Goal: Task Accomplishment & Management: Use online tool/utility

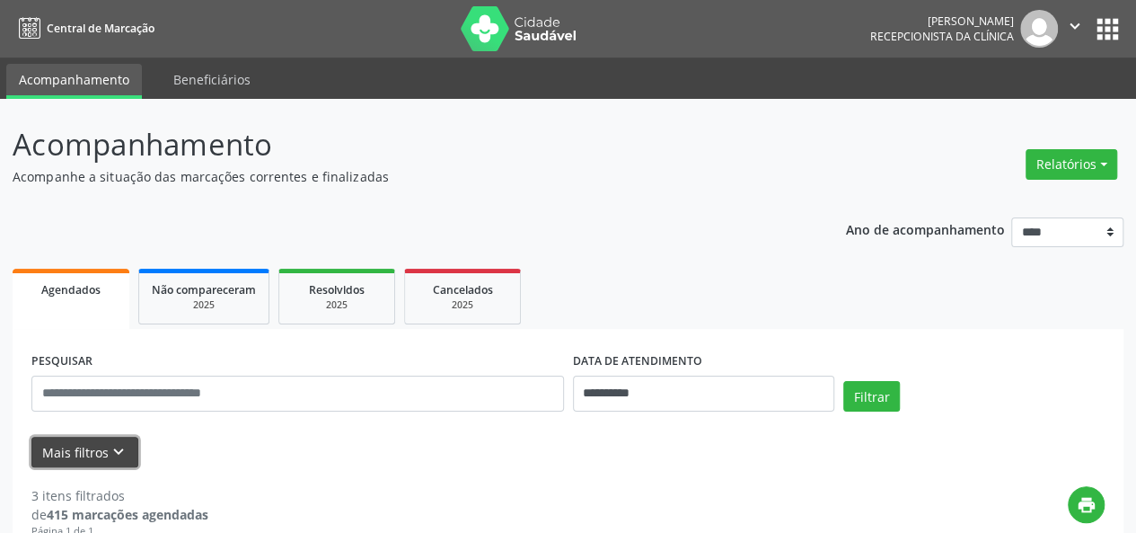
click at [109, 453] on icon "keyboard_arrow_down" at bounding box center [119, 452] width 20 height 20
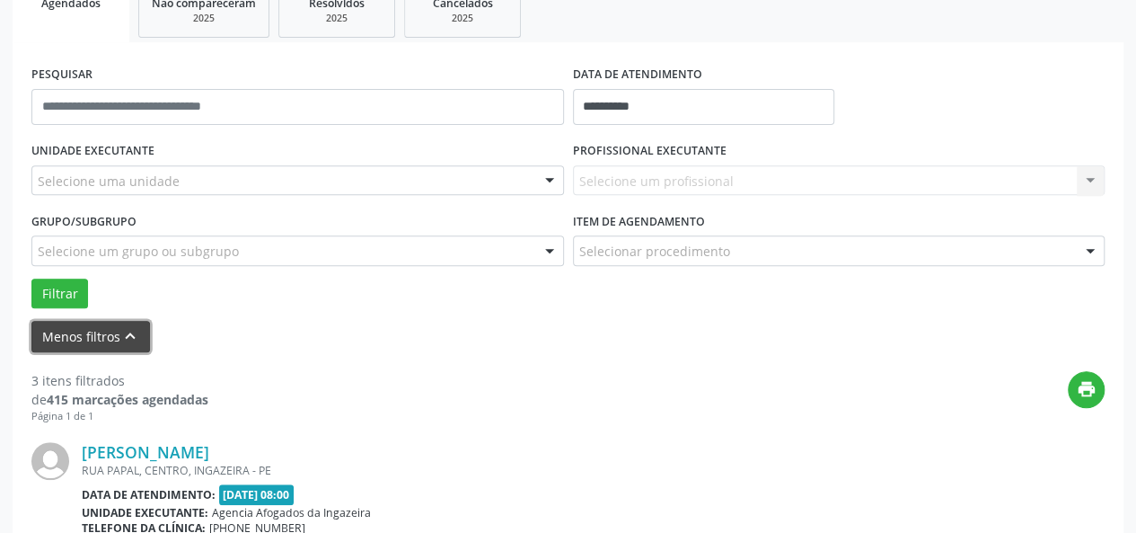
scroll to position [287, 0]
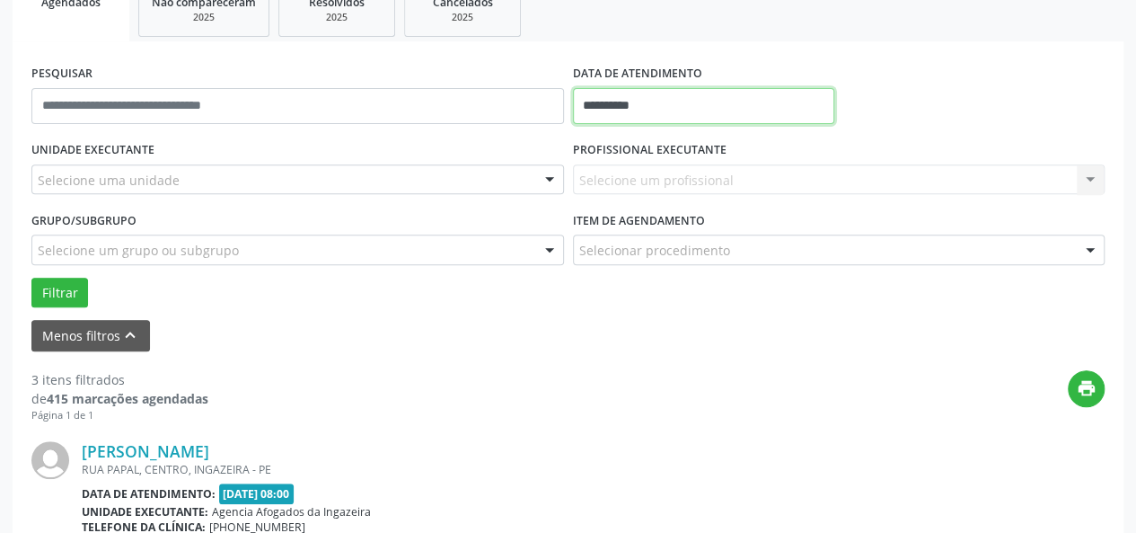
click at [692, 109] on input "**********" at bounding box center [703, 106] width 261 height 36
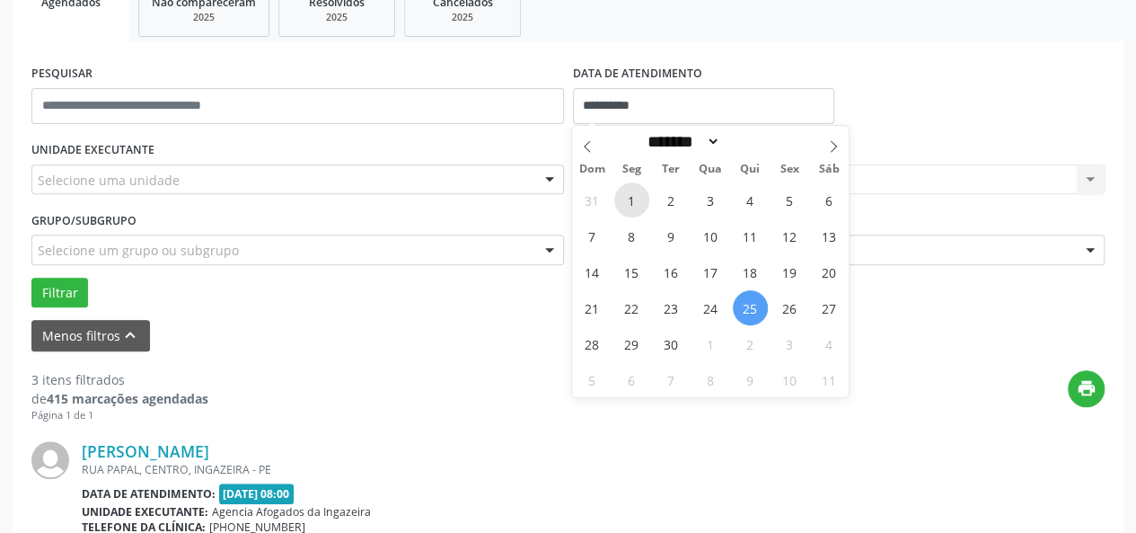
click at [623, 201] on span "1" at bounding box center [631, 199] width 35 height 35
type input "**********"
select select "*"
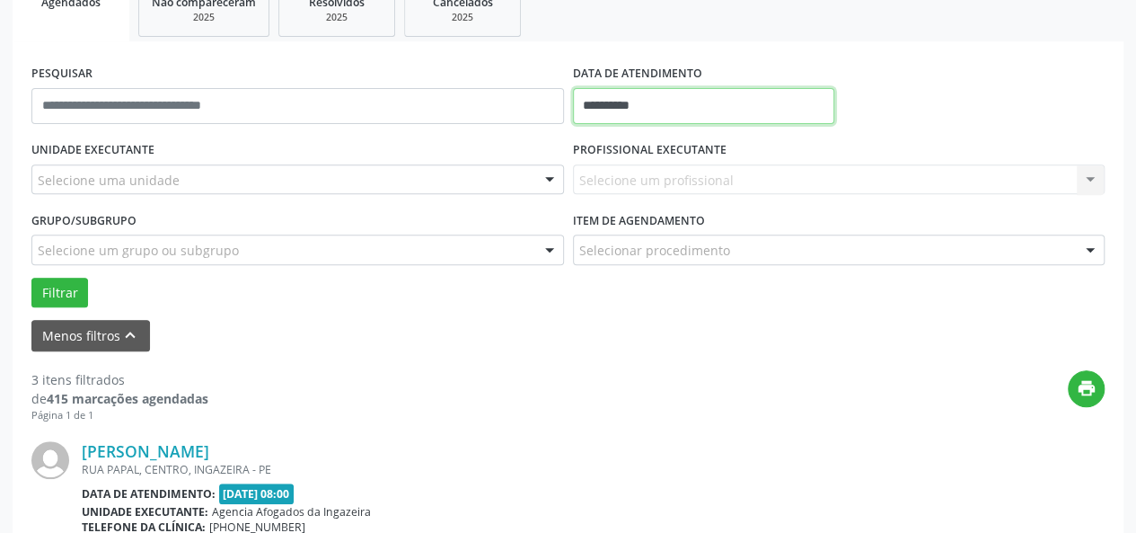
click at [662, 112] on input "**********" at bounding box center [703, 106] width 261 height 36
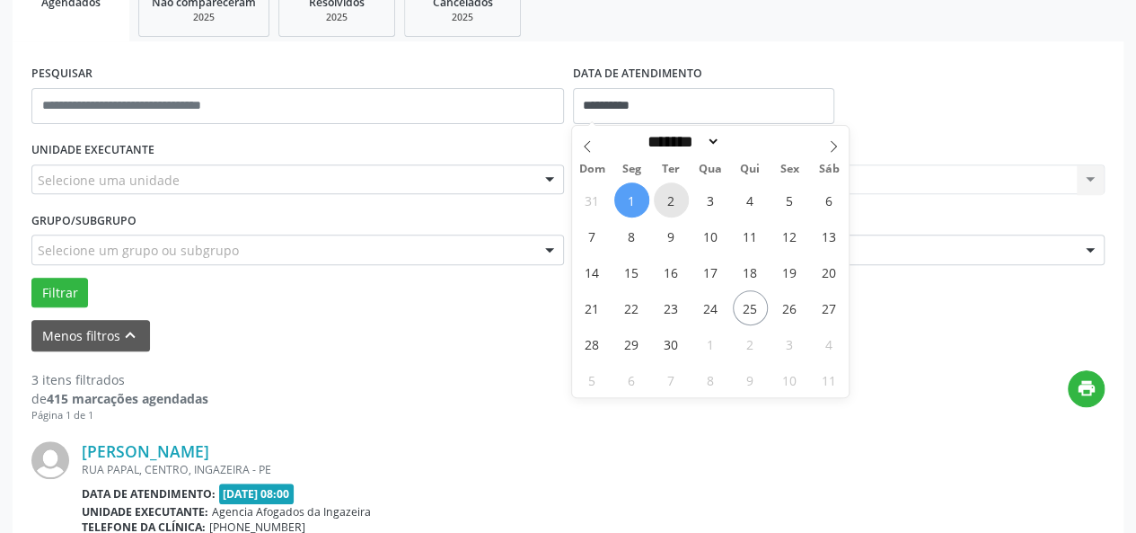
click at [672, 206] on span "2" at bounding box center [671, 199] width 35 height 35
type input "**********"
click at [672, 206] on span "2" at bounding box center [671, 199] width 35 height 35
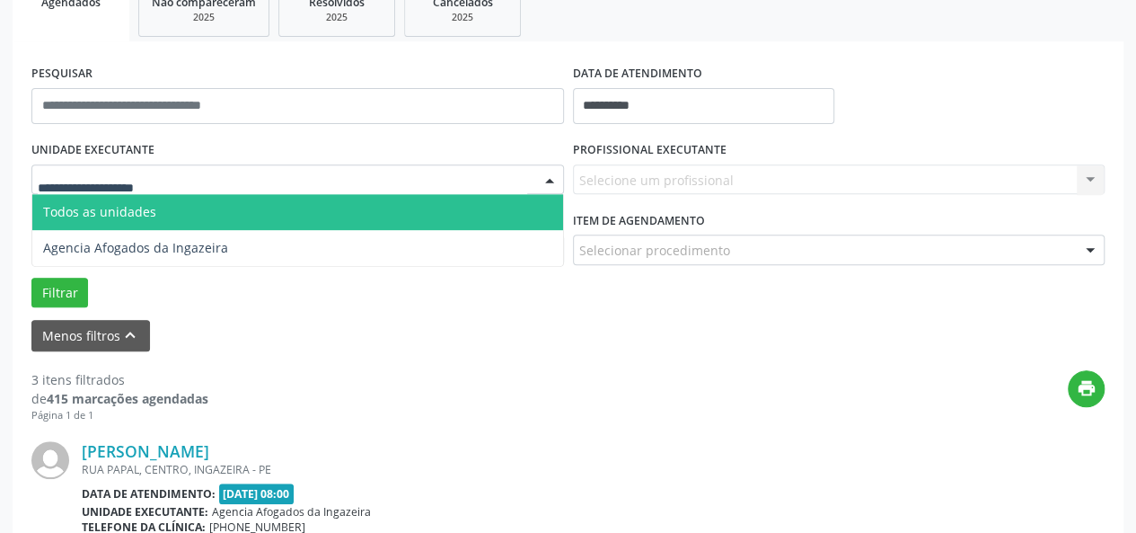
click at [458, 165] on div at bounding box center [297, 179] width 533 height 31
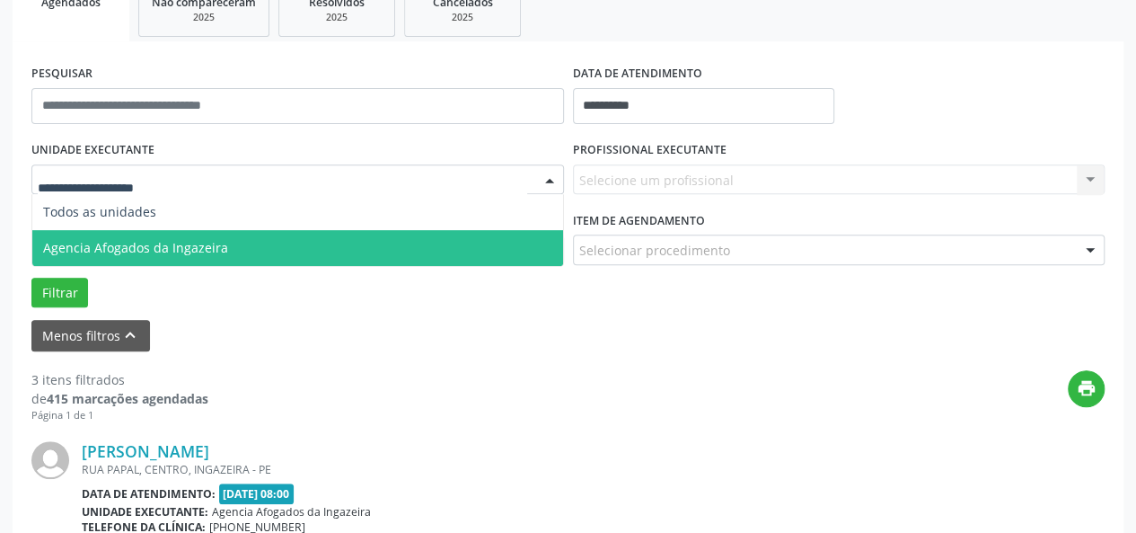
click at [449, 235] on span "Agencia Afogados da Ingazeira" at bounding box center [297, 248] width 531 height 36
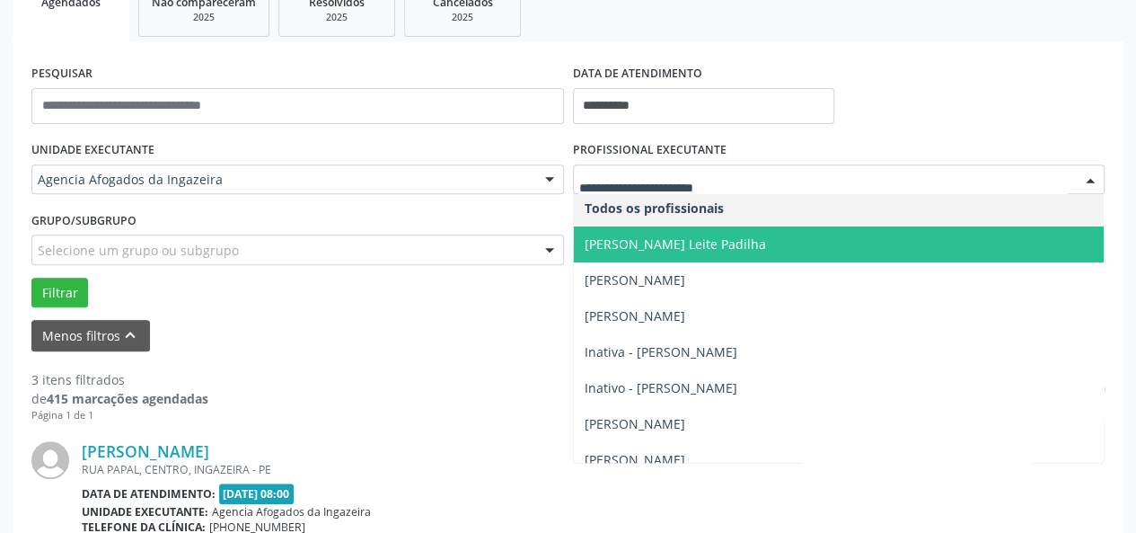
scroll to position [0, 0]
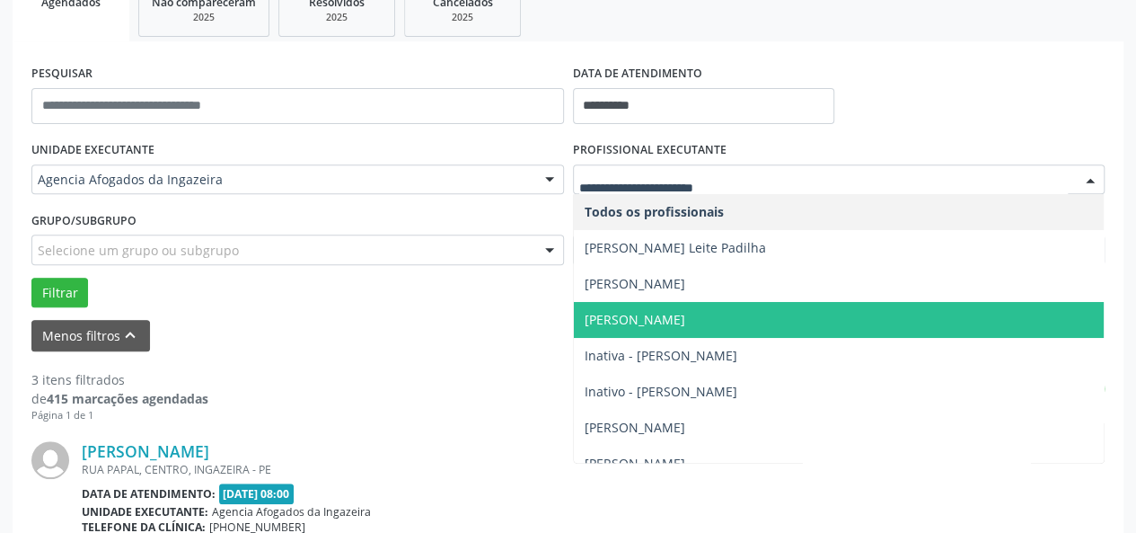
click at [685, 319] on span "[PERSON_NAME]" at bounding box center [635, 319] width 101 height 17
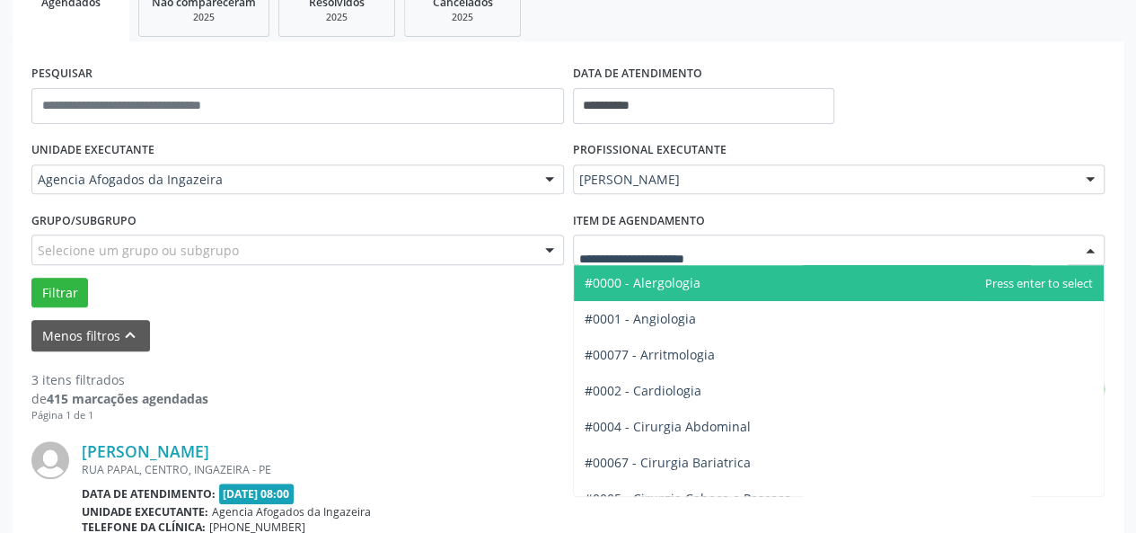
click at [734, 241] on div at bounding box center [839, 249] width 533 height 31
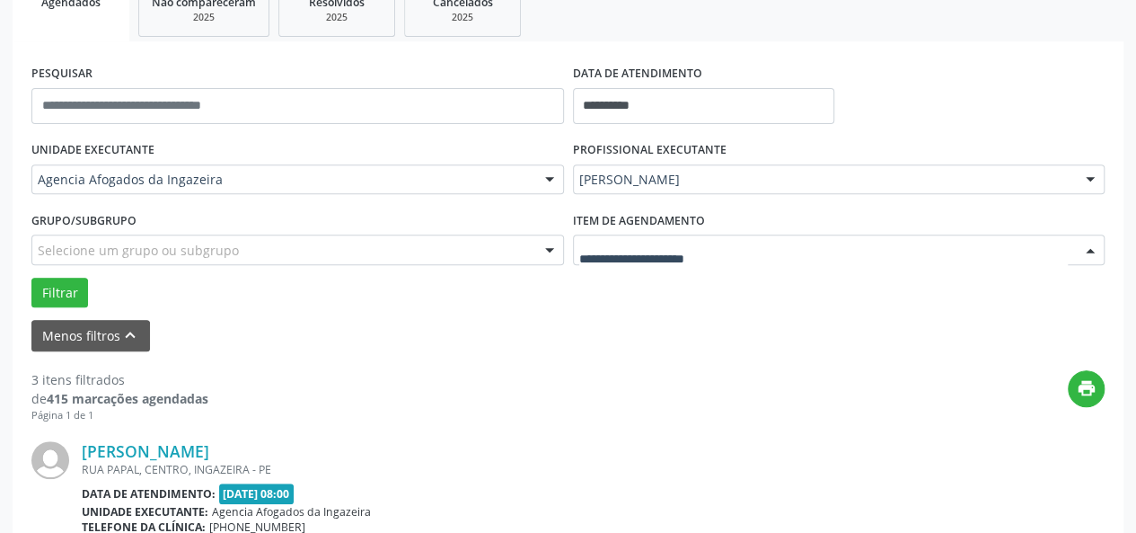
click at [616, 239] on div at bounding box center [839, 249] width 533 height 31
click at [436, 321] on div "Menos filtros keyboard_arrow_up" at bounding box center [568, 335] width 1082 height 31
click at [59, 287] on button "Filtrar" at bounding box center [59, 293] width 57 height 31
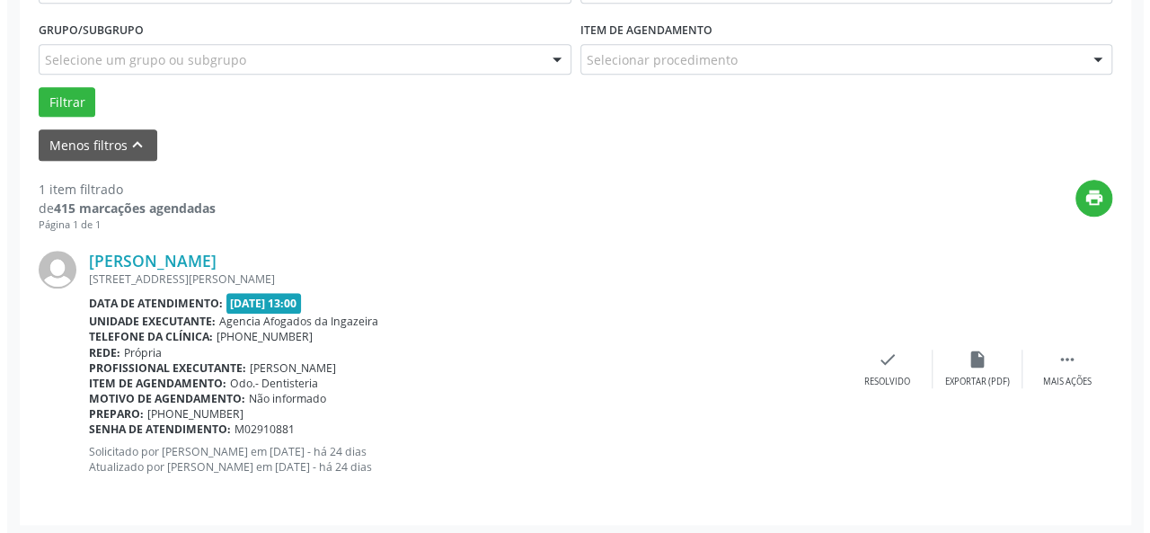
scroll to position [481, 0]
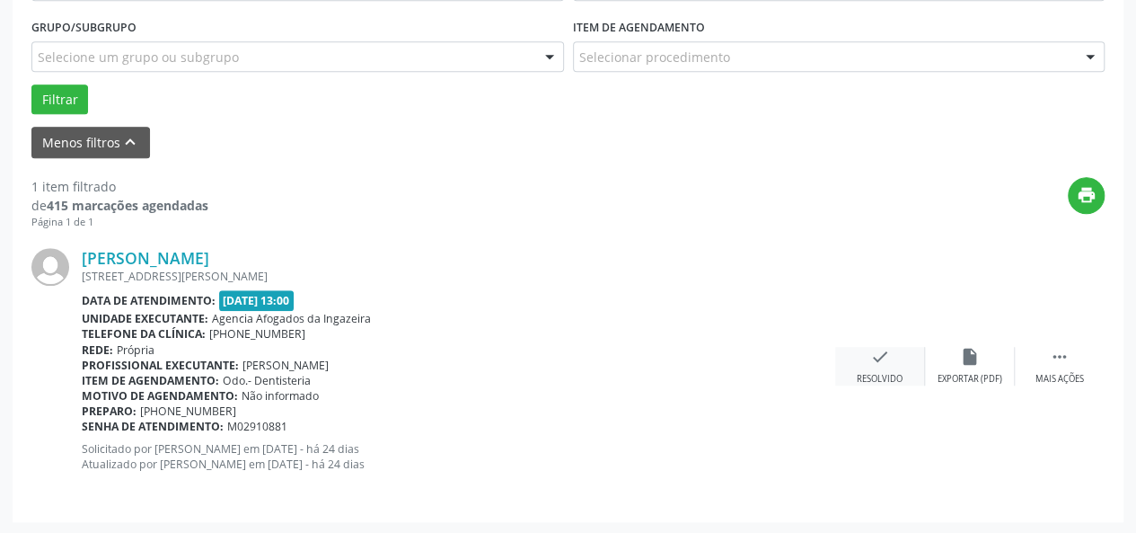
click at [911, 366] on div "check Resolvido" at bounding box center [880, 366] width 90 height 39
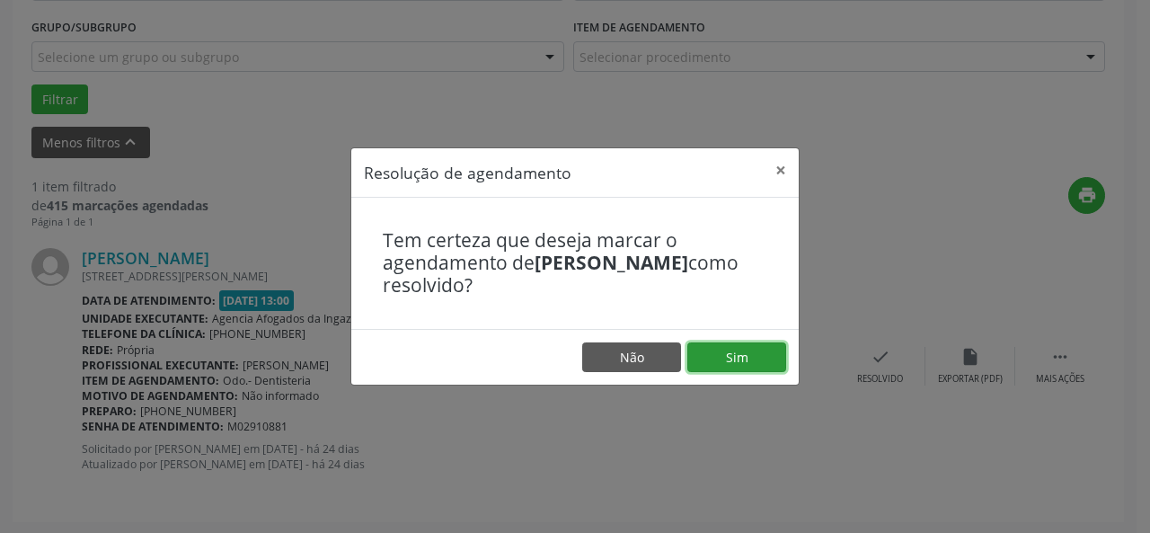
click at [757, 364] on button "Sim" at bounding box center [736, 357] width 99 height 31
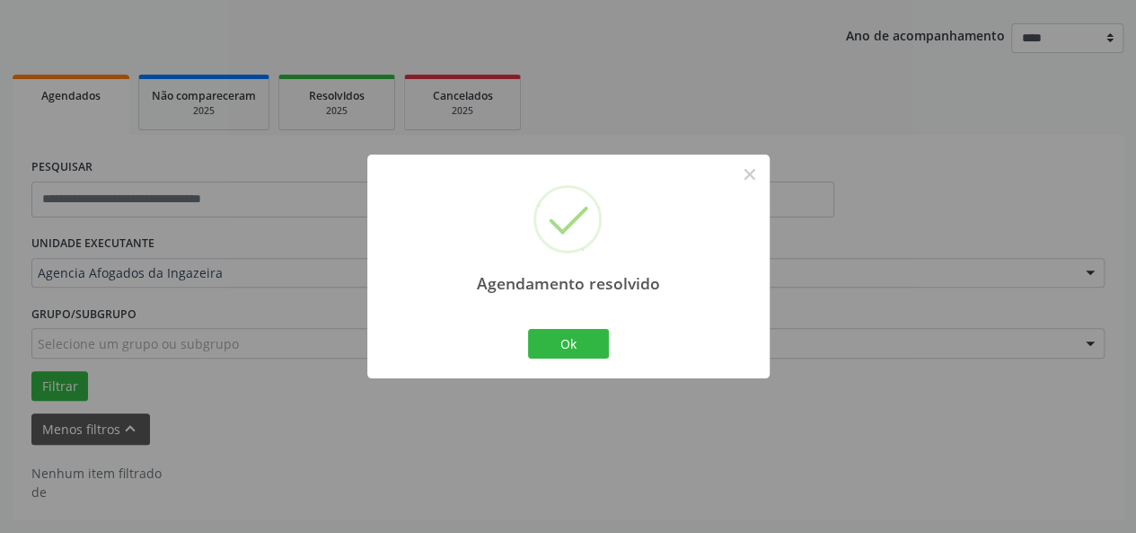
scroll to position [192, 0]
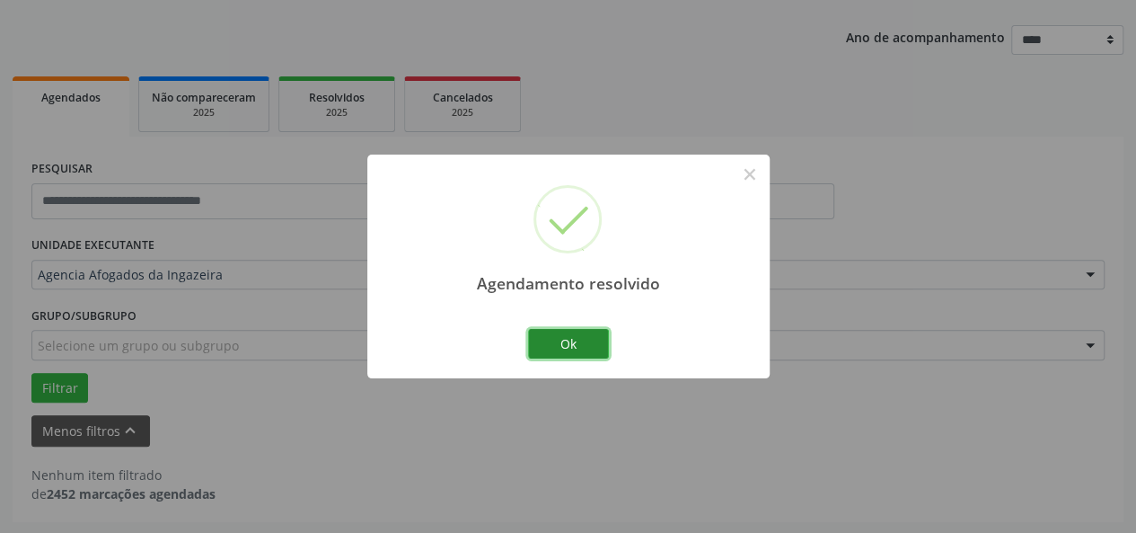
click at [584, 344] on button "Ok" at bounding box center [568, 344] width 81 height 31
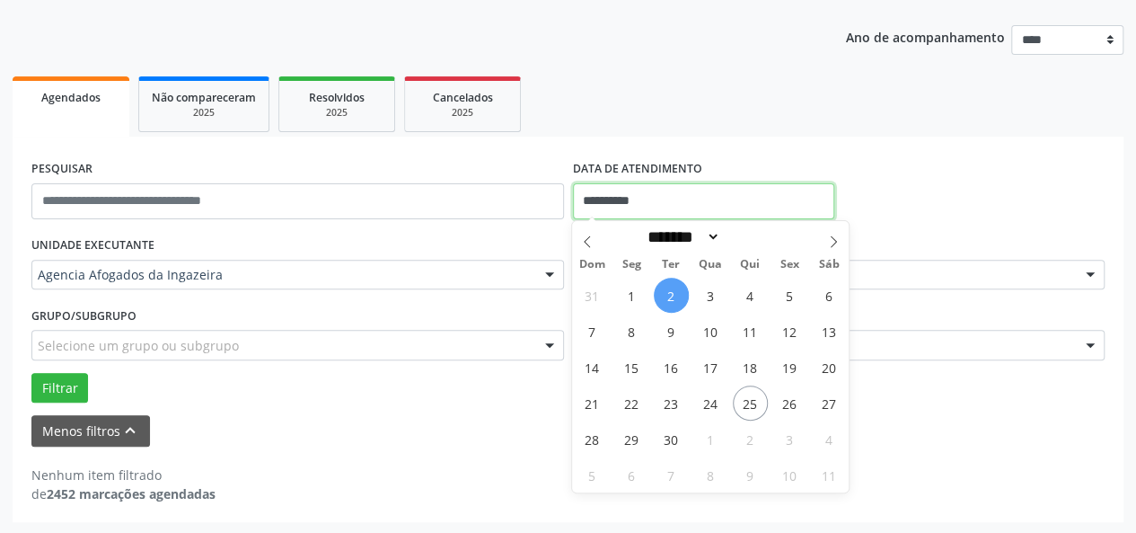
click at [657, 199] on input "**********" at bounding box center [703, 201] width 261 height 36
click at [706, 309] on span "3" at bounding box center [711, 295] width 35 height 35
type input "**********"
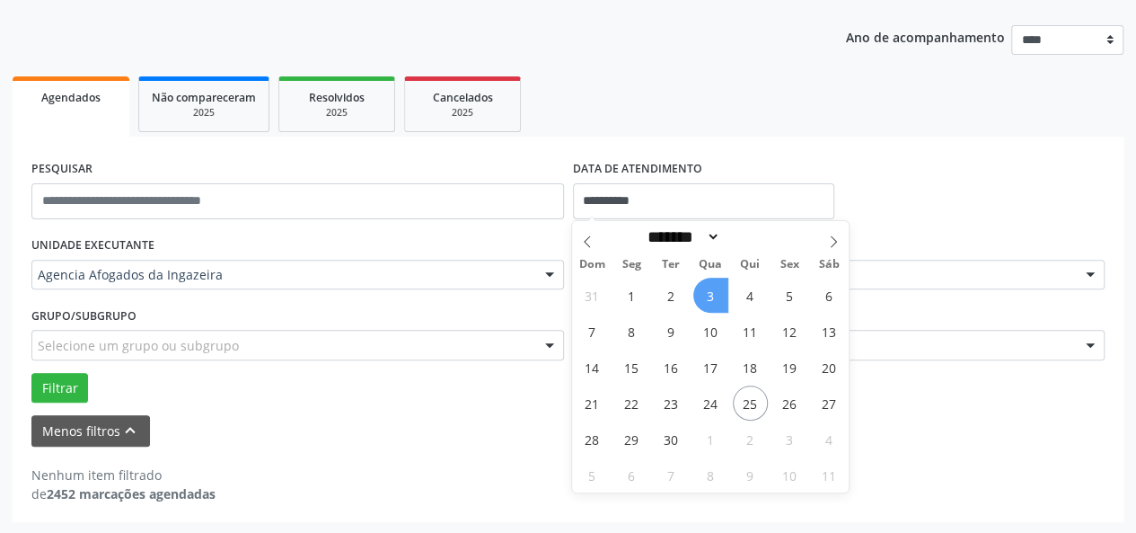
click at [706, 309] on span "3" at bounding box center [711, 295] width 35 height 35
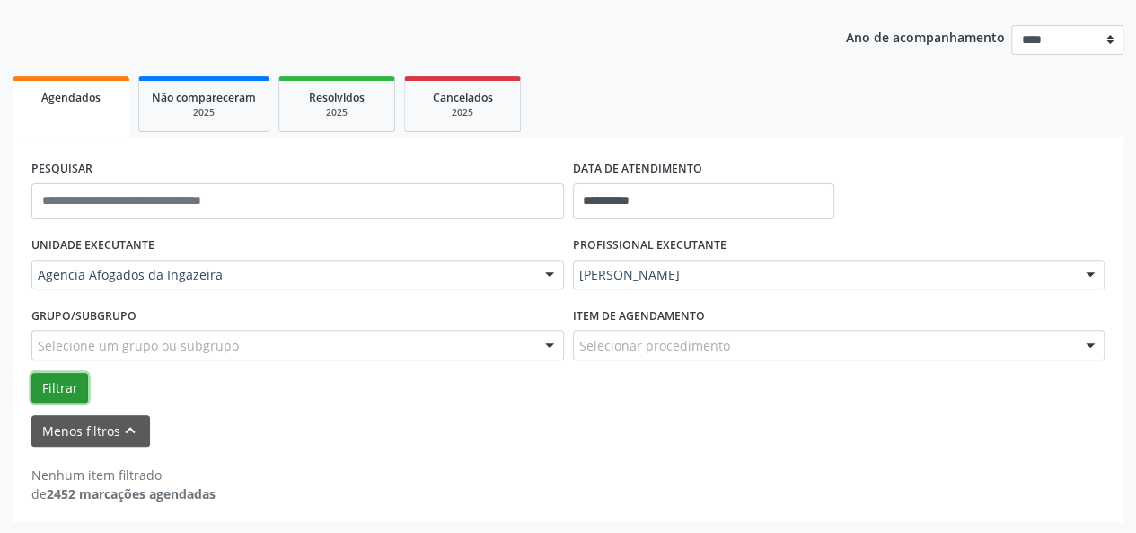
click at [65, 385] on button "Filtrar" at bounding box center [59, 388] width 57 height 31
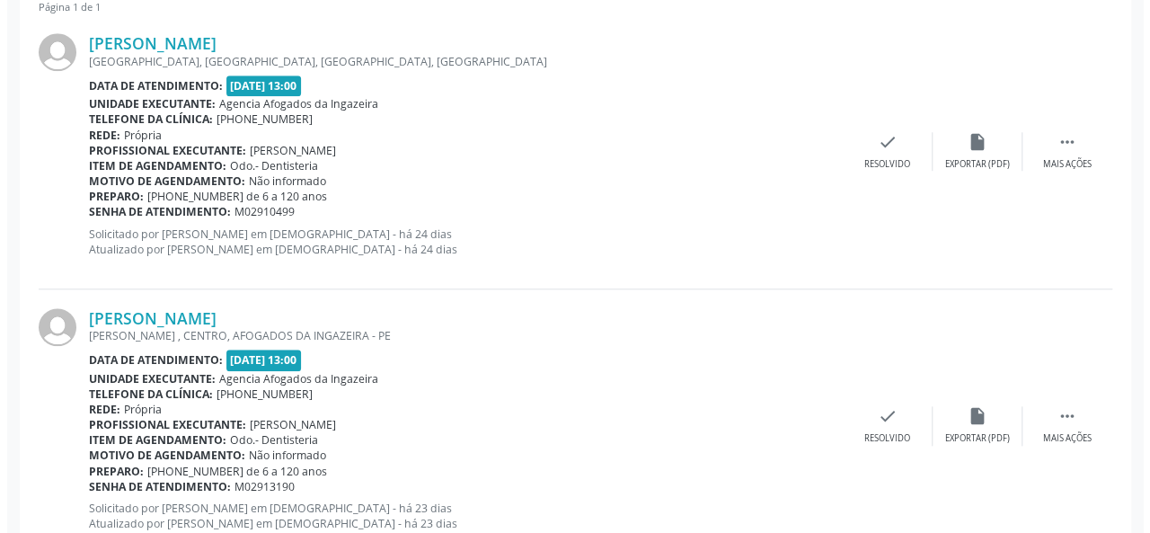
scroll to position [731, 0]
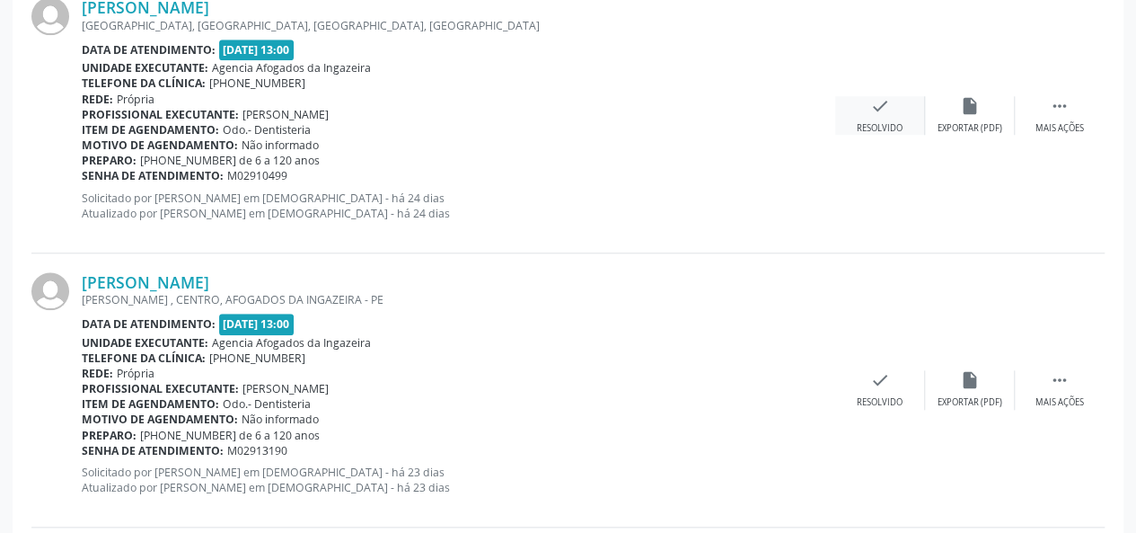
click at [884, 112] on icon "check" at bounding box center [880, 106] width 20 height 20
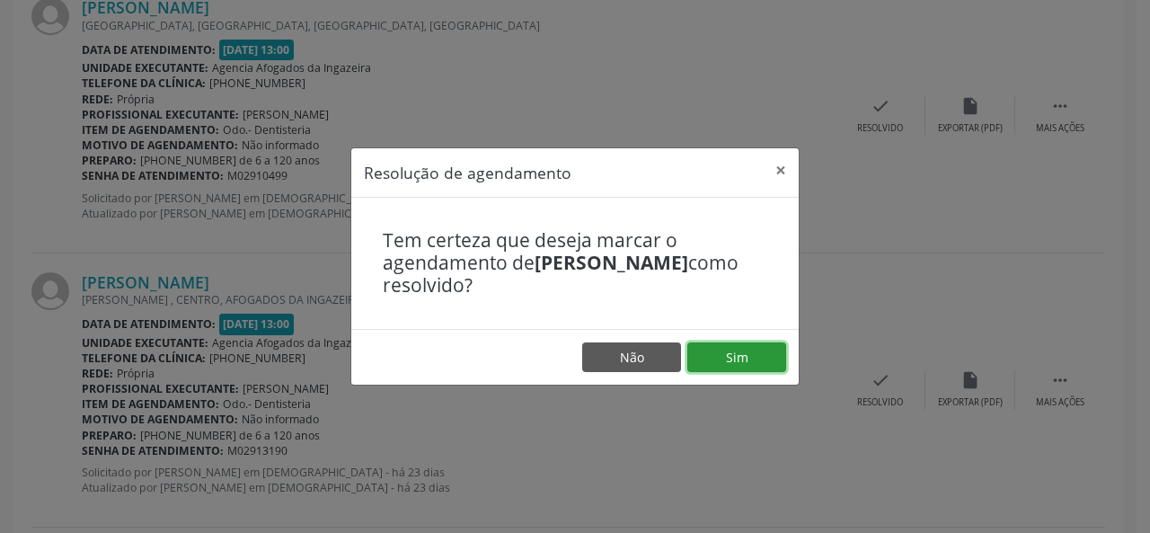
click at [760, 348] on button "Sim" at bounding box center [736, 357] width 99 height 31
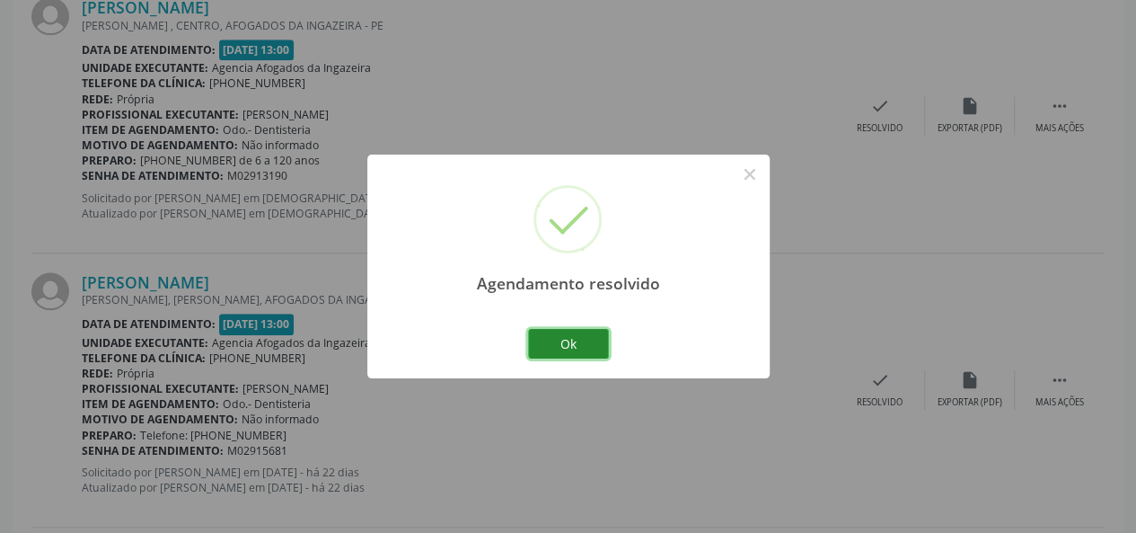
click at [570, 346] on button "Ok" at bounding box center [568, 344] width 81 height 31
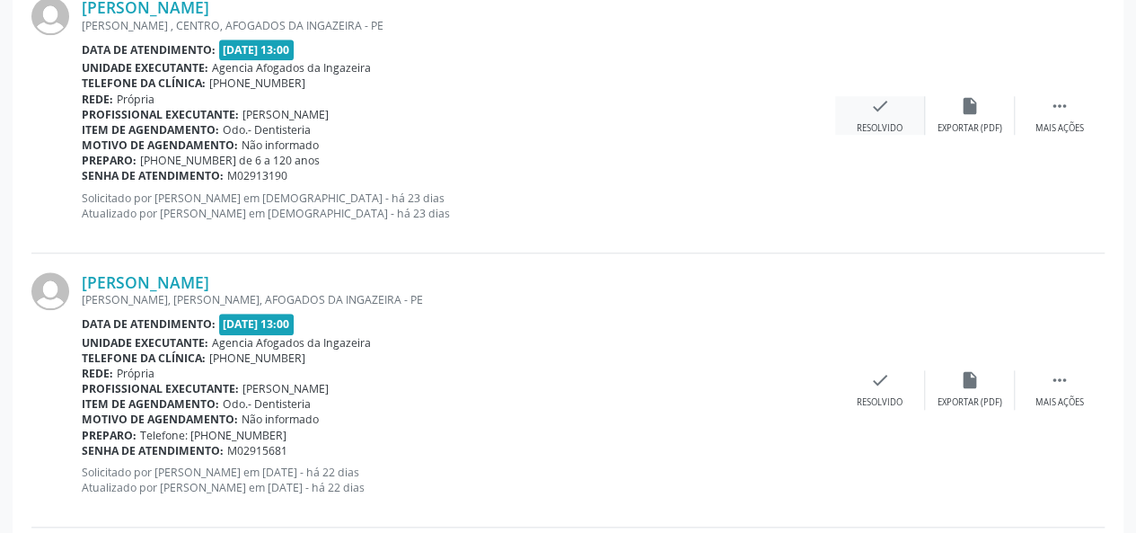
click at [866, 109] on div "check Resolvido" at bounding box center [880, 115] width 90 height 39
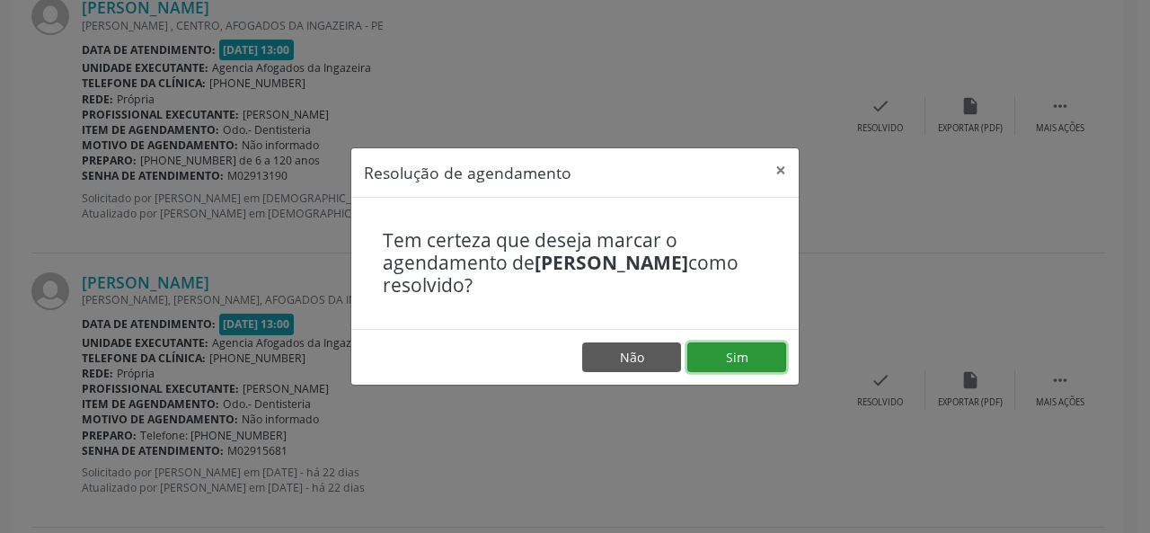
click at [752, 350] on button "Sim" at bounding box center [736, 357] width 99 height 31
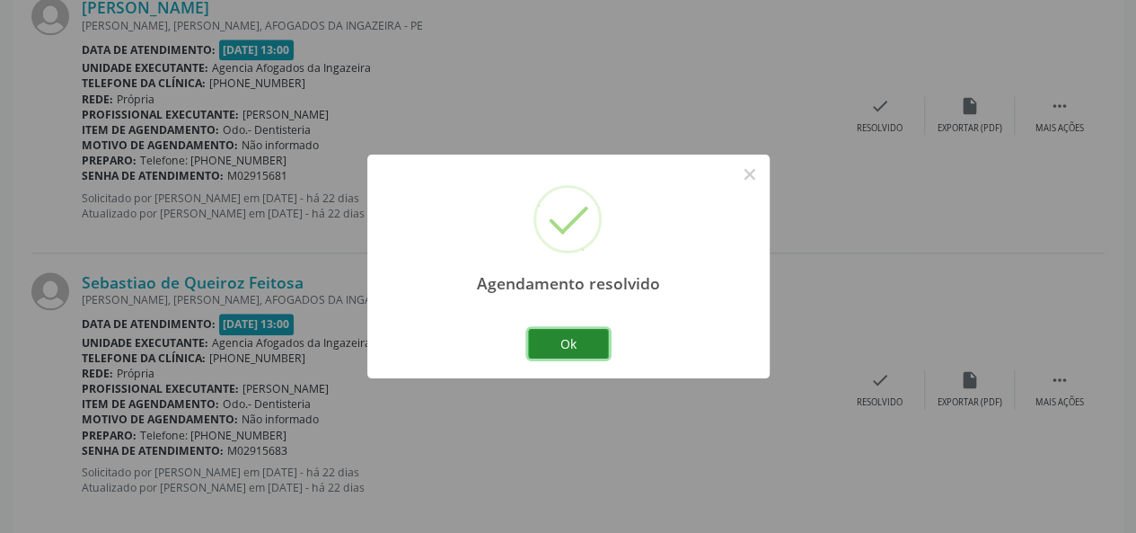
click at [571, 334] on button "Ok" at bounding box center [568, 344] width 81 height 31
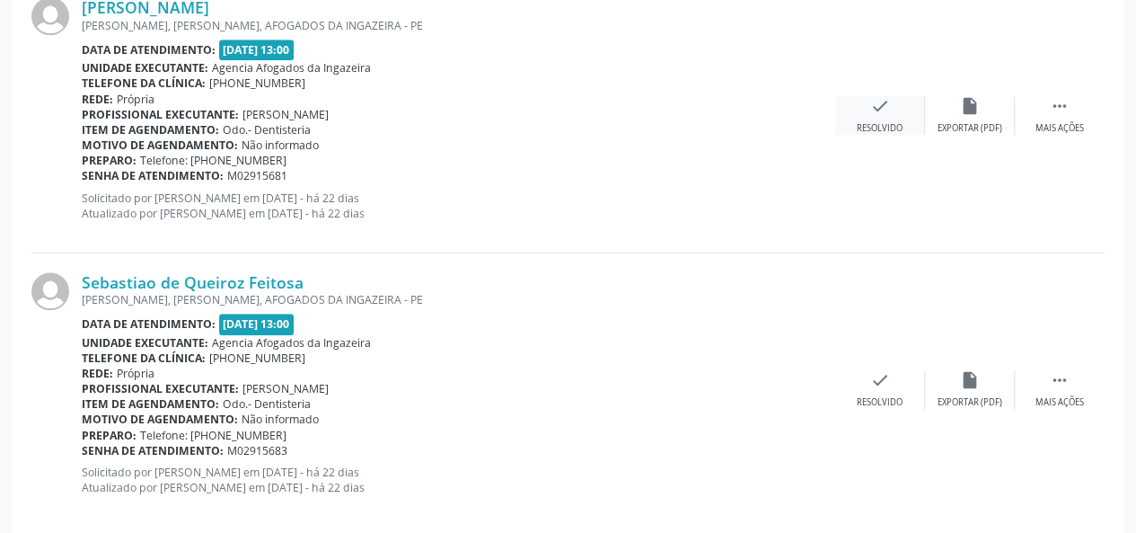
click at [864, 123] on div "Resolvido" at bounding box center [880, 128] width 46 height 13
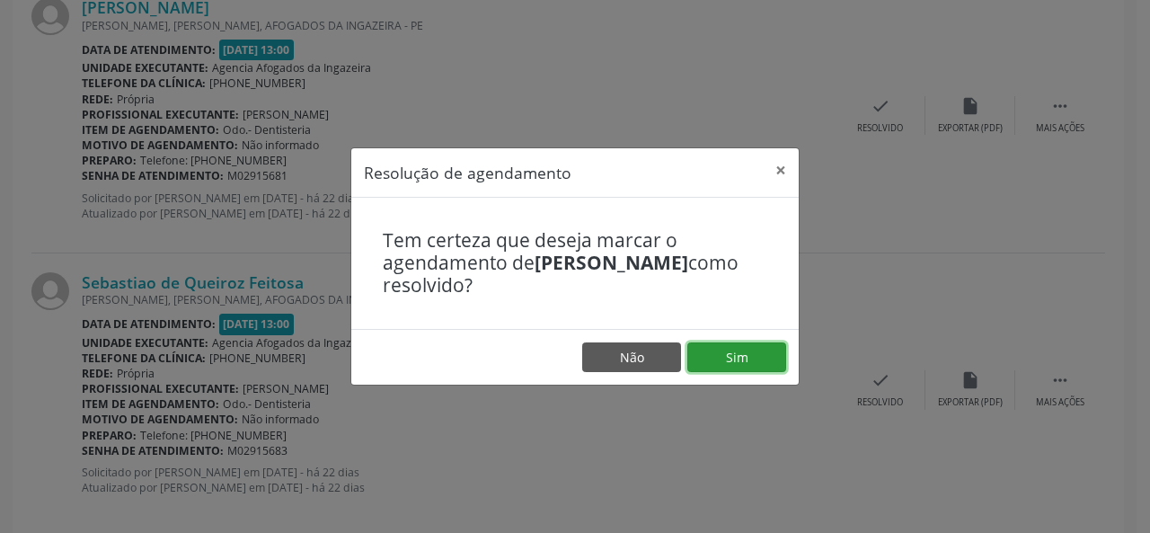
click at [742, 367] on button "Sim" at bounding box center [736, 357] width 99 height 31
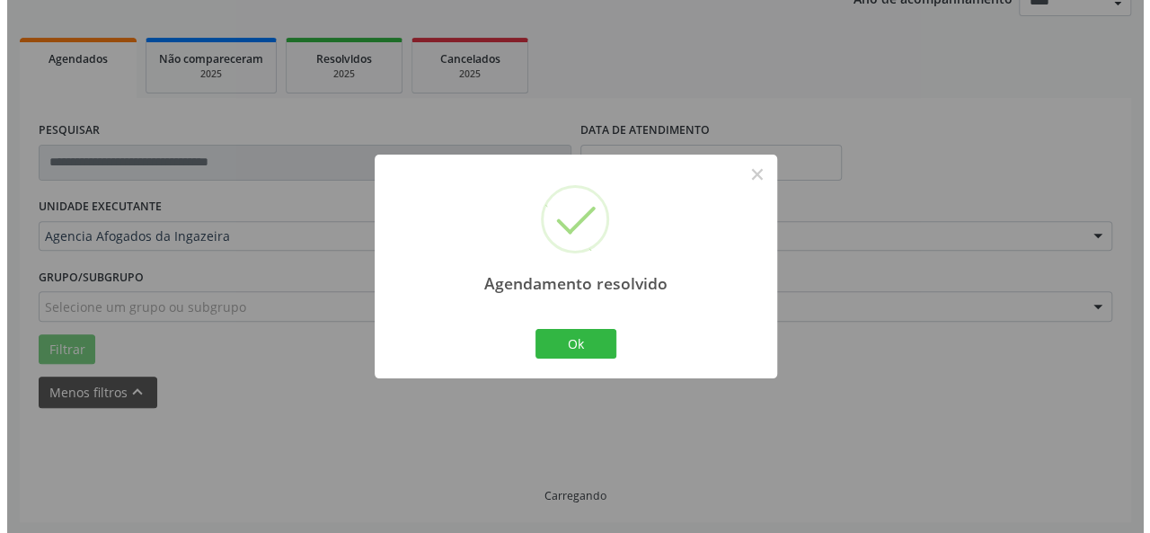
scroll to position [481, 0]
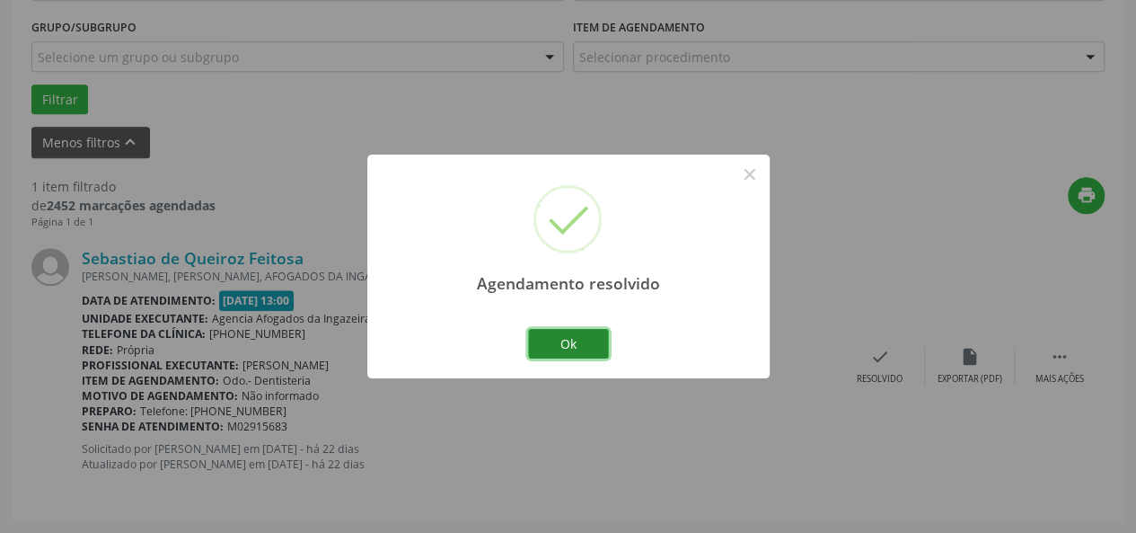
click at [573, 355] on button "Ok" at bounding box center [568, 344] width 81 height 31
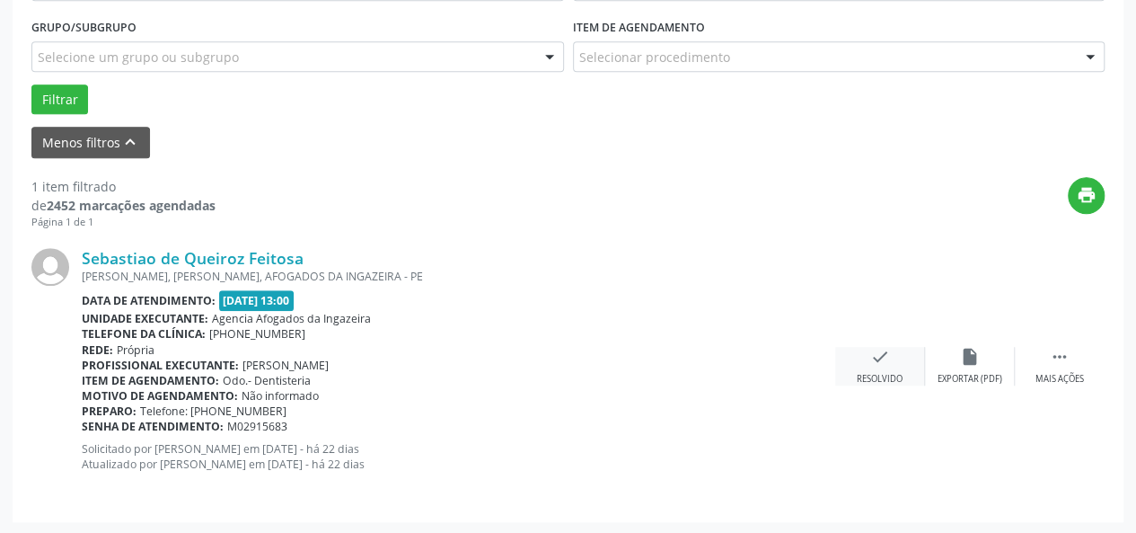
click at [889, 361] on icon "check" at bounding box center [880, 357] width 20 height 20
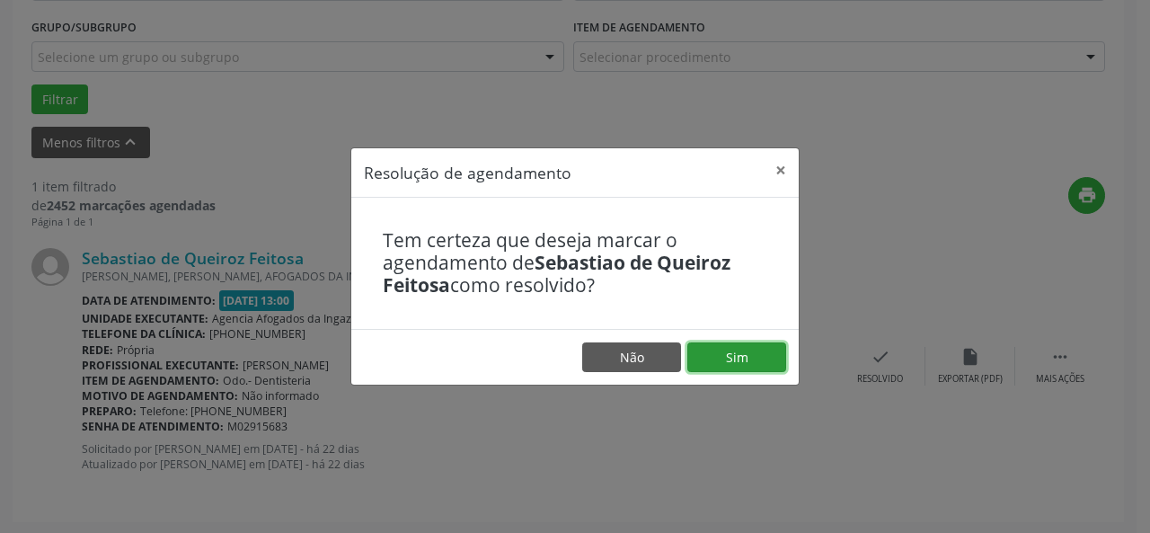
click at [728, 358] on button "Sim" at bounding box center [736, 357] width 99 height 31
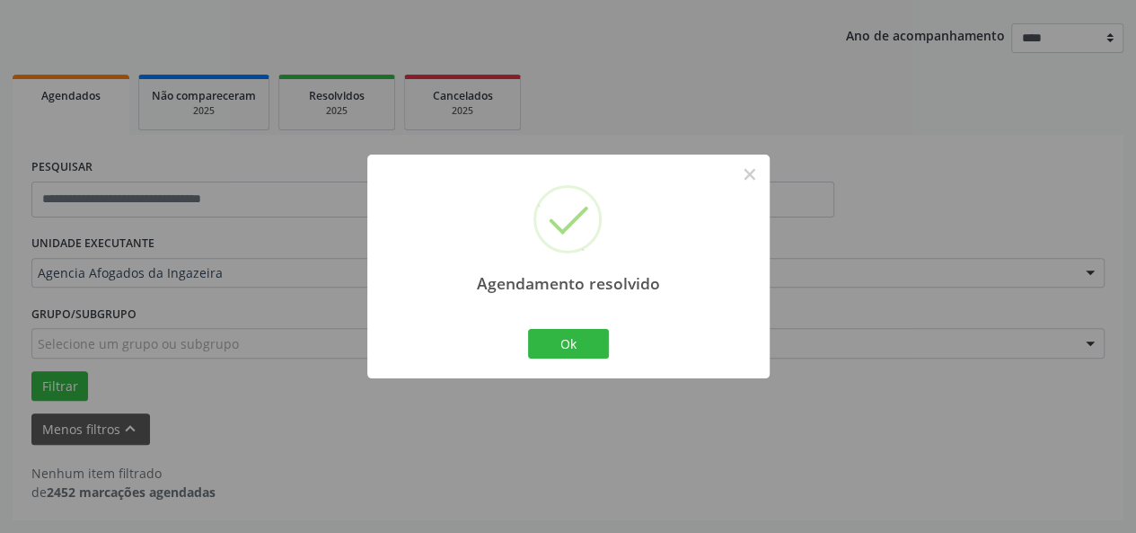
scroll to position [192, 0]
click at [579, 348] on button "Ok" at bounding box center [568, 344] width 81 height 31
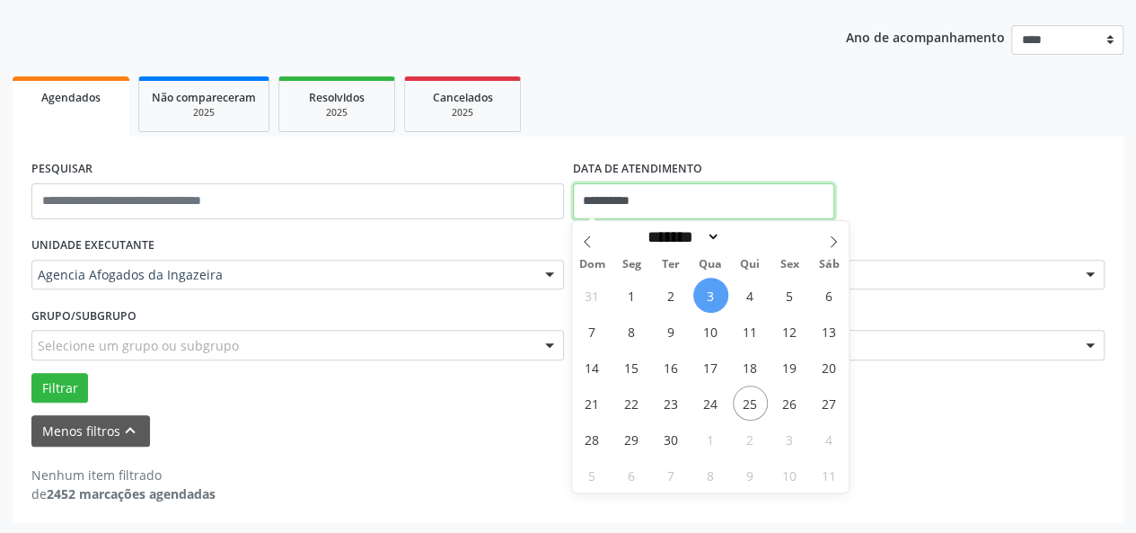
click at [690, 195] on input "**********" at bounding box center [703, 201] width 261 height 36
click at [803, 297] on span "5" at bounding box center [790, 295] width 35 height 35
type input "**********"
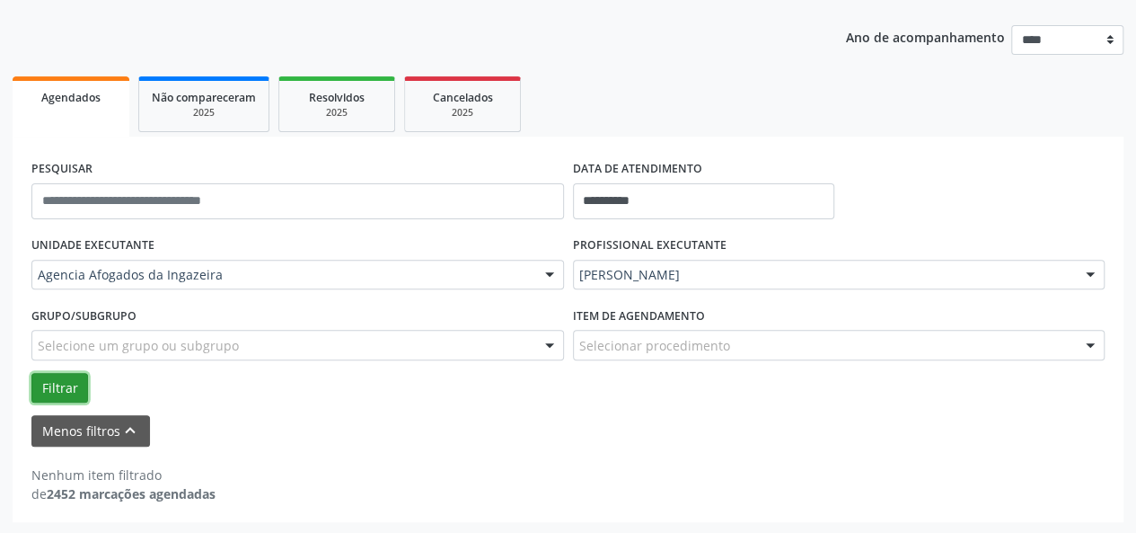
click at [79, 391] on button "Filtrar" at bounding box center [59, 388] width 57 height 31
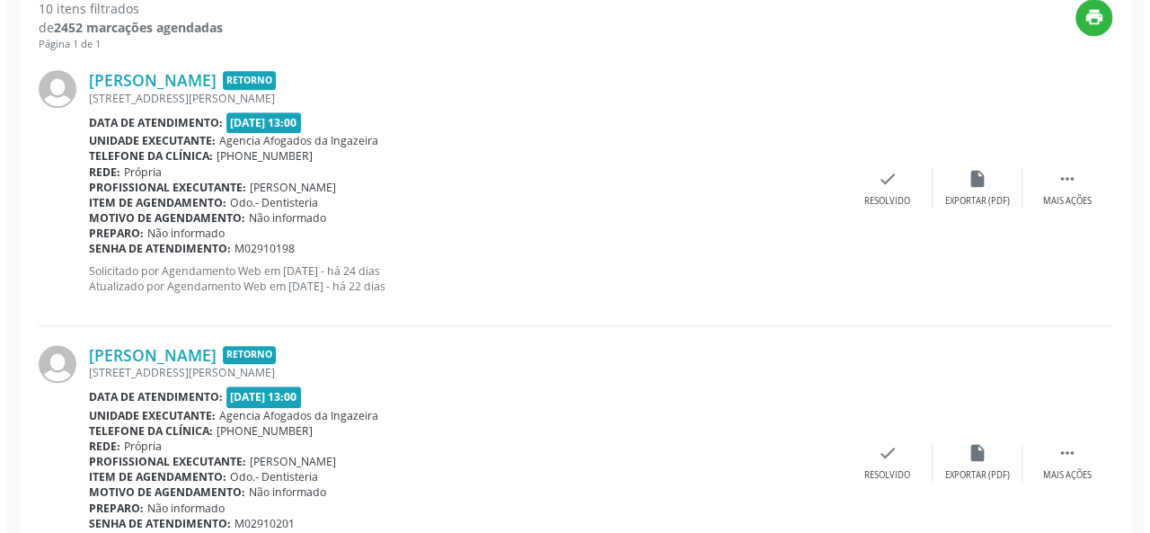
scroll to position [659, 0]
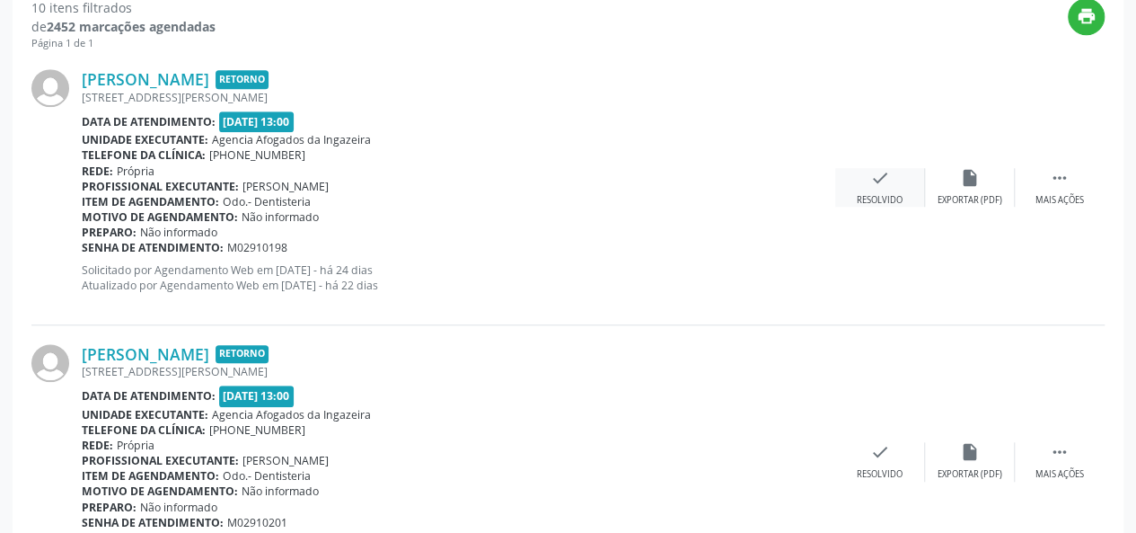
click at [884, 185] on icon "check" at bounding box center [880, 178] width 20 height 20
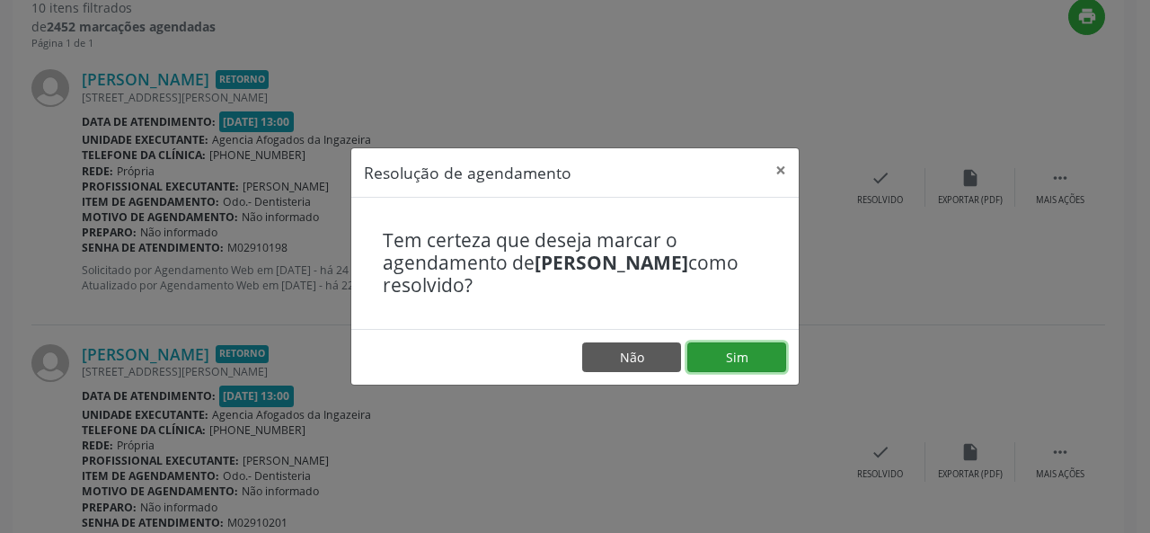
click at [767, 351] on button "Sim" at bounding box center [736, 357] width 99 height 31
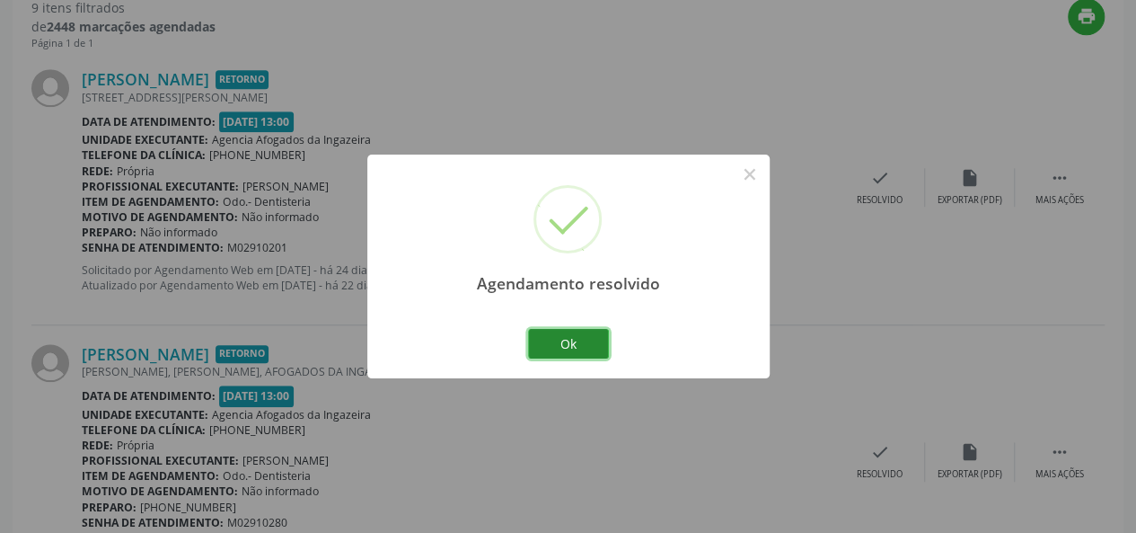
click at [586, 339] on button "Ok" at bounding box center [568, 344] width 81 height 31
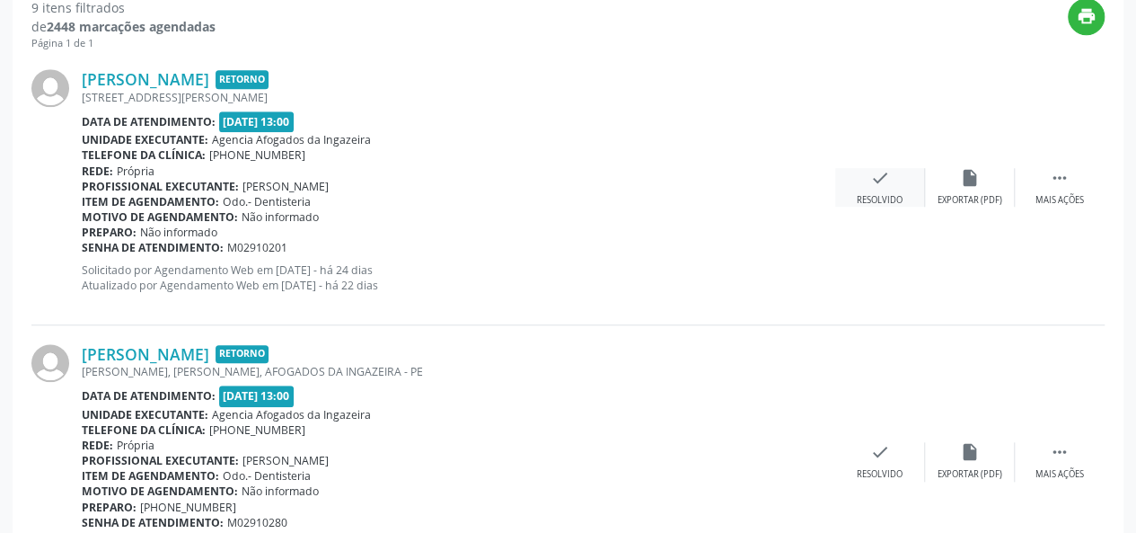
click at [871, 189] on div "check Resolvido" at bounding box center [880, 187] width 90 height 39
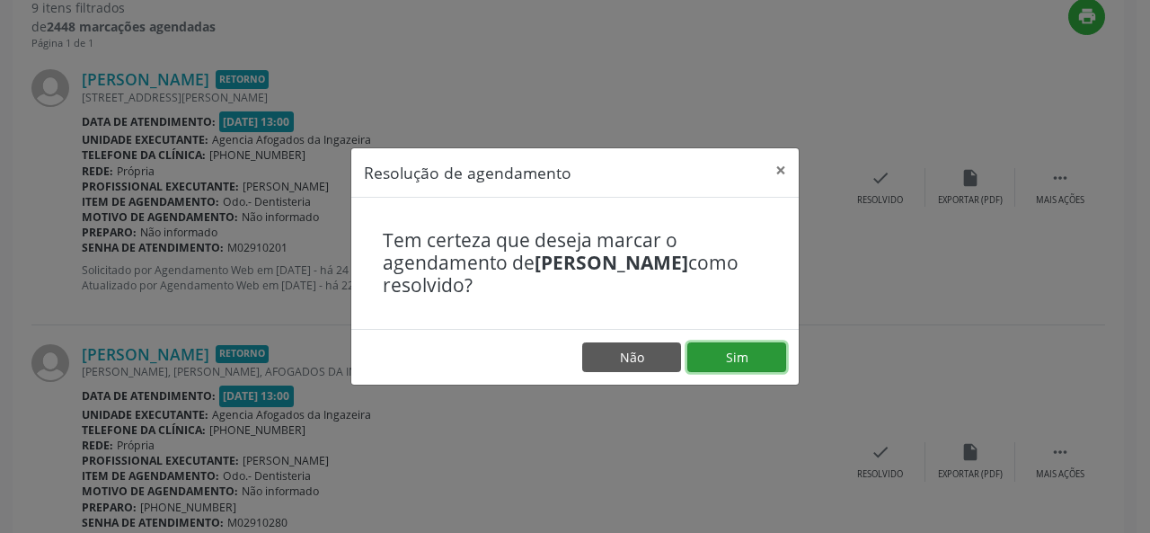
click at [765, 362] on button "Sim" at bounding box center [736, 357] width 99 height 31
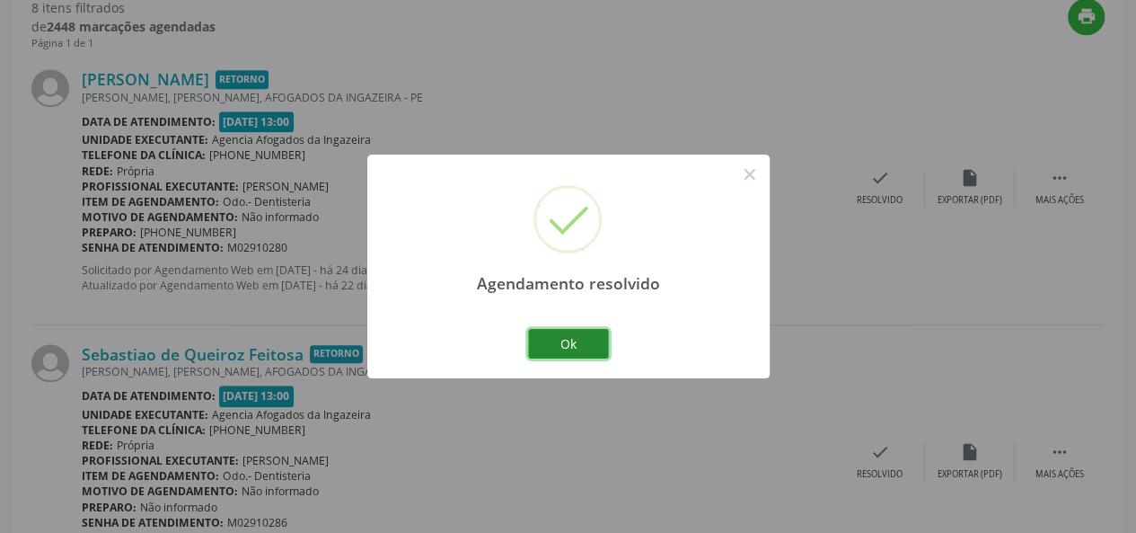
click at [561, 343] on button "Ok" at bounding box center [568, 344] width 81 height 31
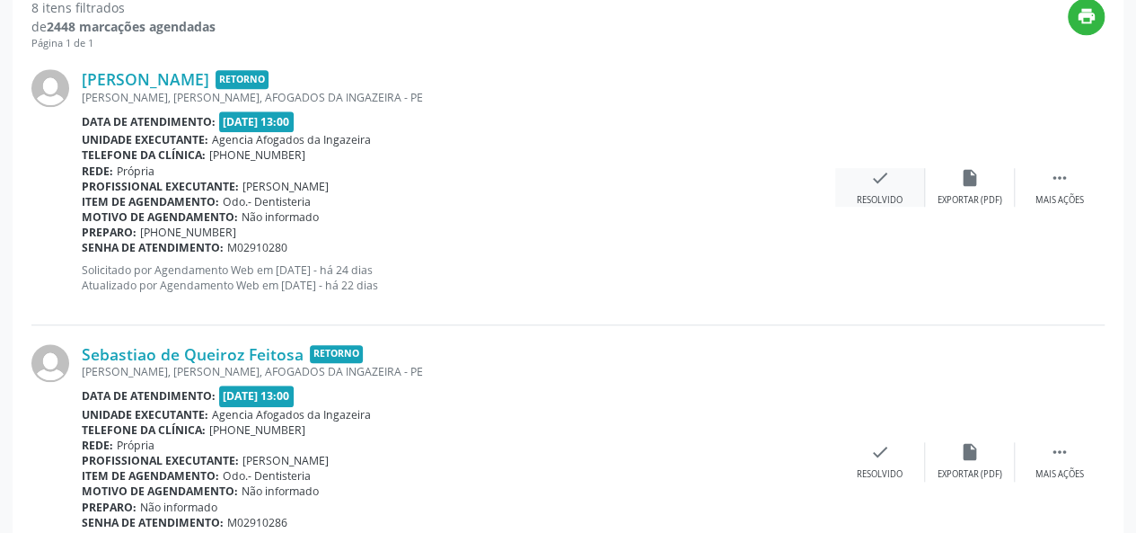
click at [893, 181] on div "check Resolvido" at bounding box center [880, 187] width 90 height 39
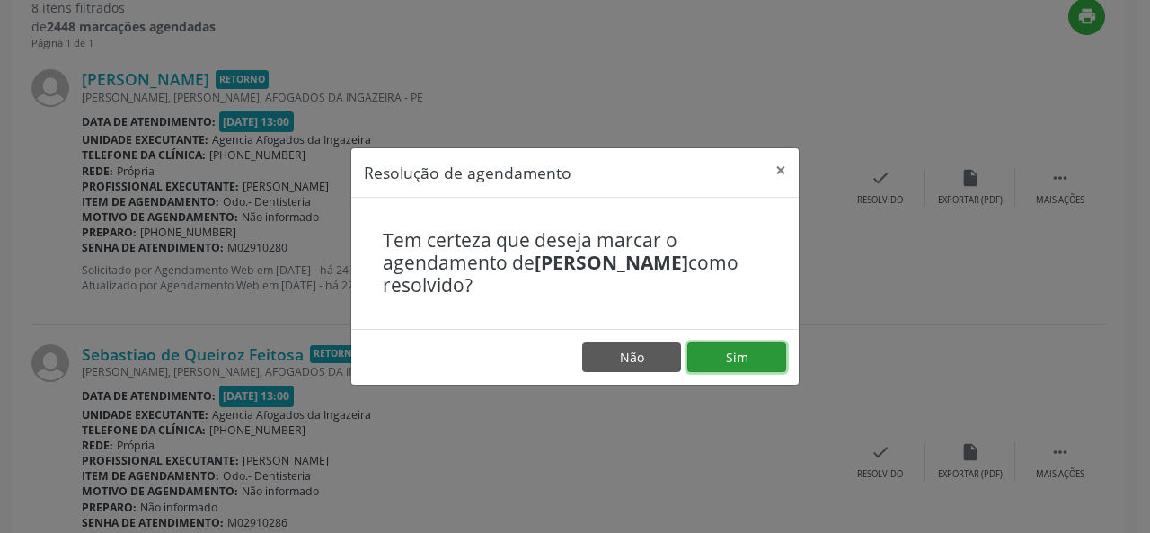
click at [747, 359] on button "Sim" at bounding box center [736, 357] width 99 height 31
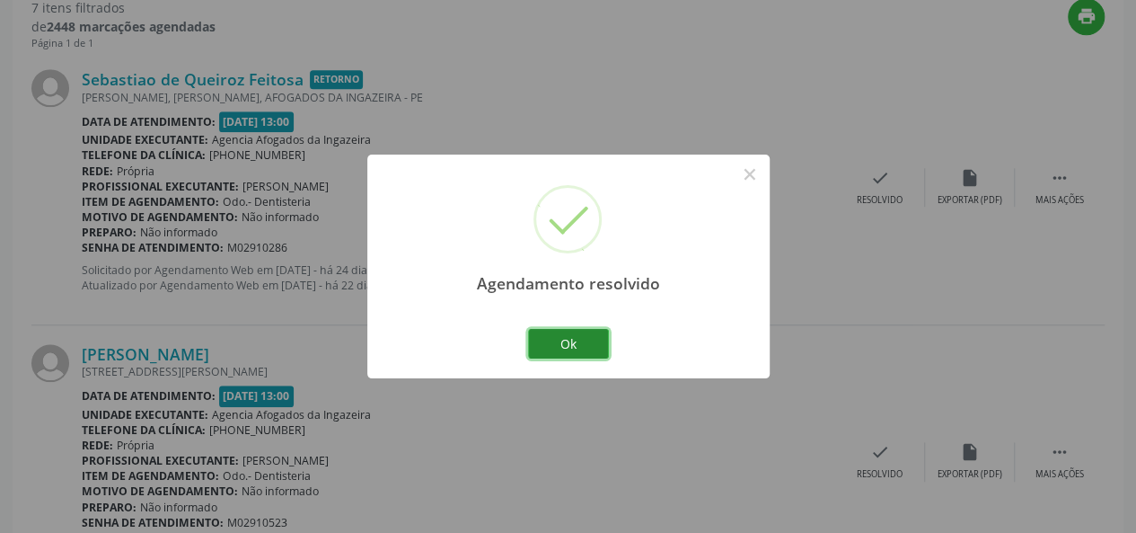
click at [572, 335] on button "Ok" at bounding box center [568, 344] width 81 height 31
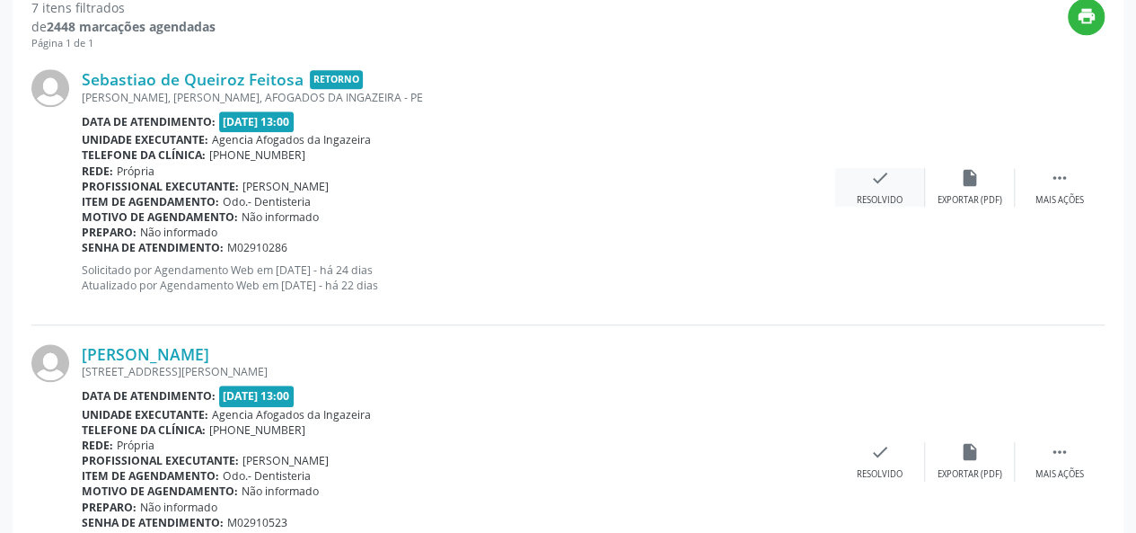
click at [887, 200] on div "Resolvido" at bounding box center [880, 200] width 46 height 13
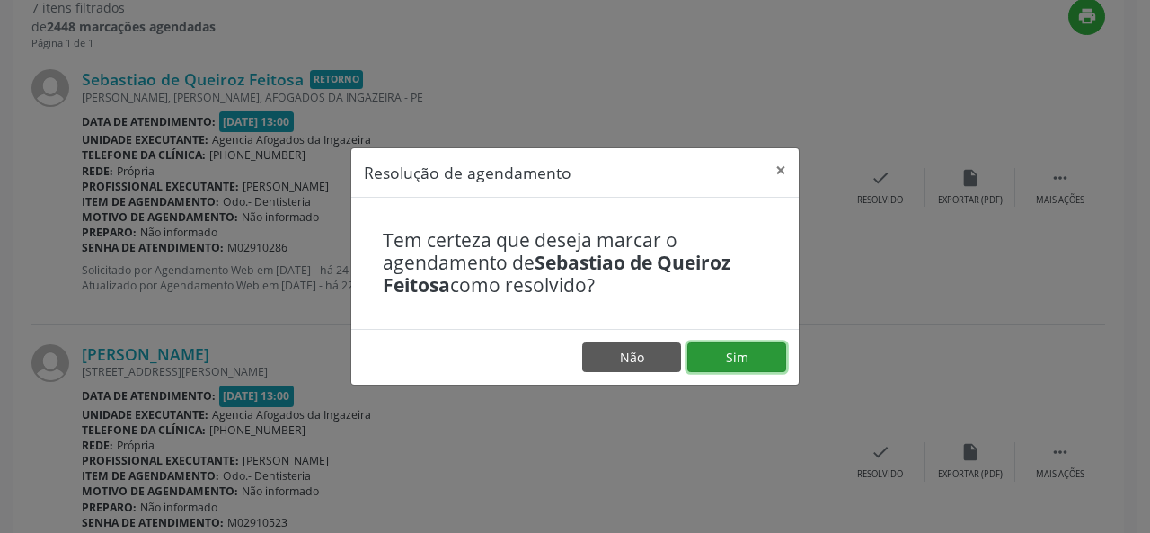
click at [734, 351] on button "Sim" at bounding box center [736, 357] width 99 height 31
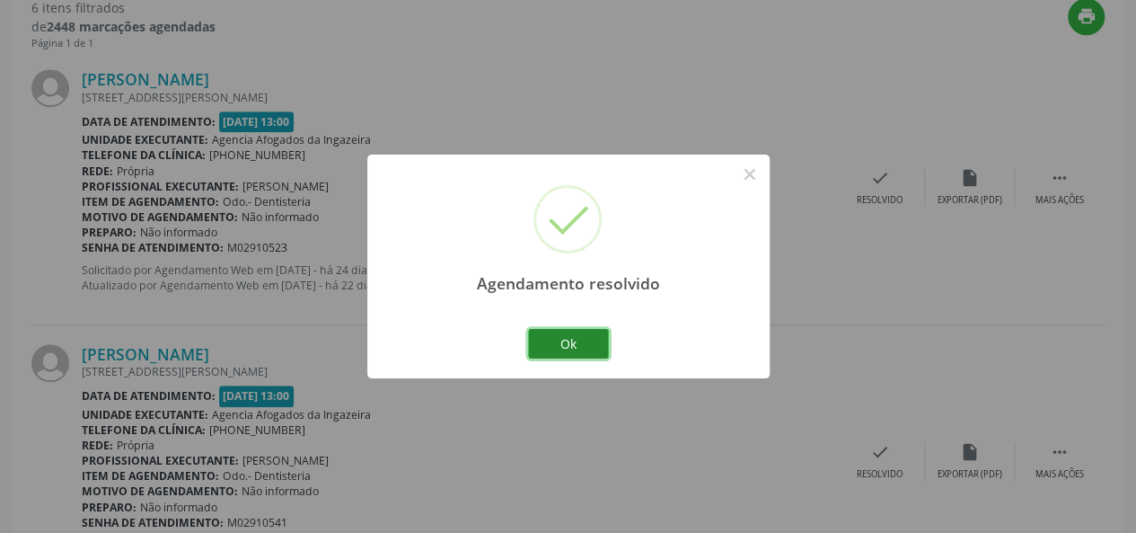
click at [555, 340] on button "Ok" at bounding box center [568, 344] width 81 height 31
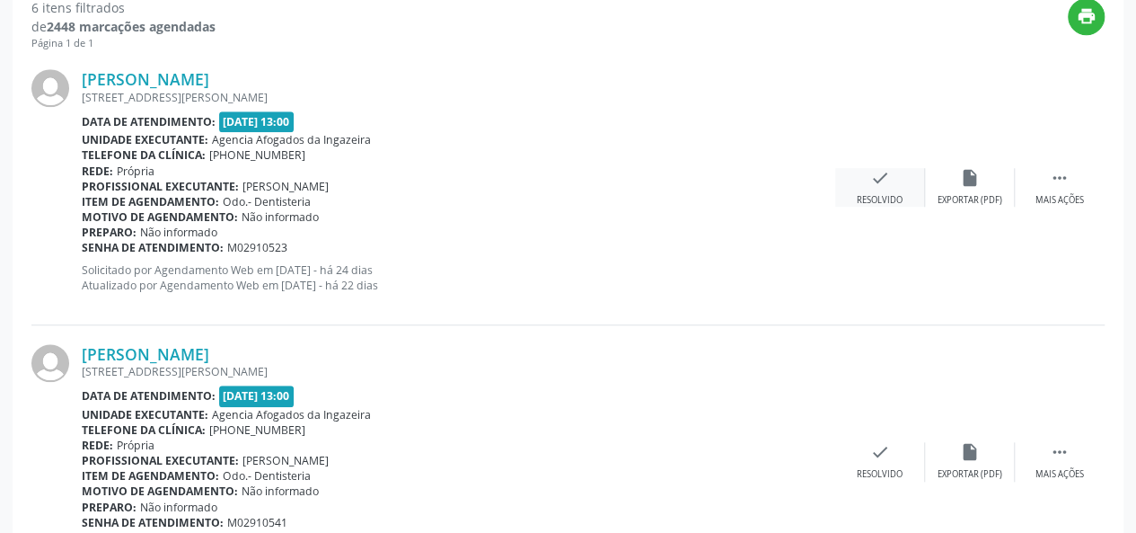
click at [870, 181] on icon "check" at bounding box center [880, 178] width 20 height 20
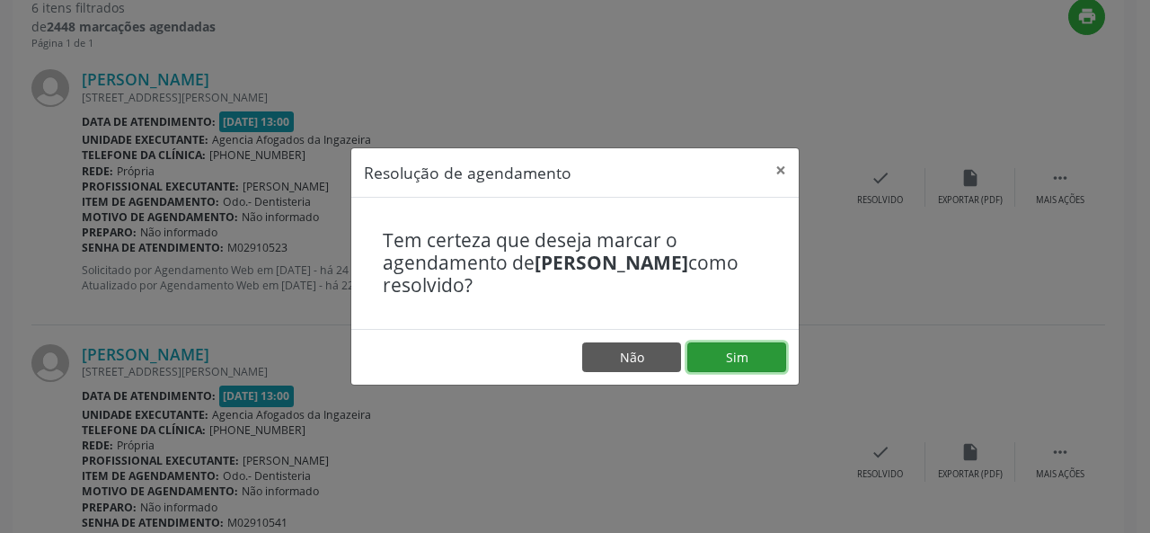
click at [758, 362] on button "Sim" at bounding box center [736, 357] width 99 height 31
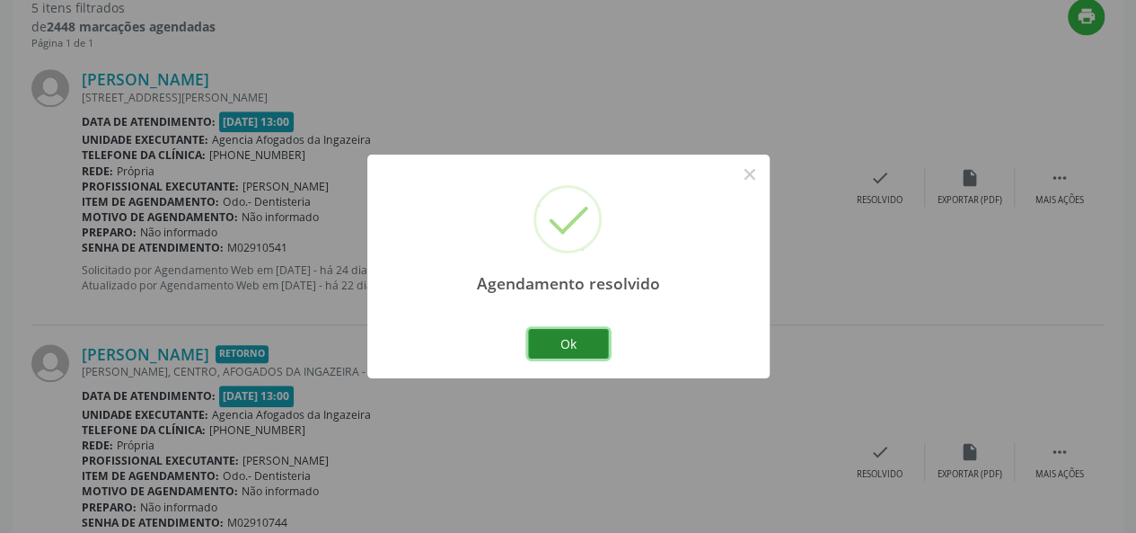
click at [598, 332] on button "Ok" at bounding box center [568, 344] width 81 height 31
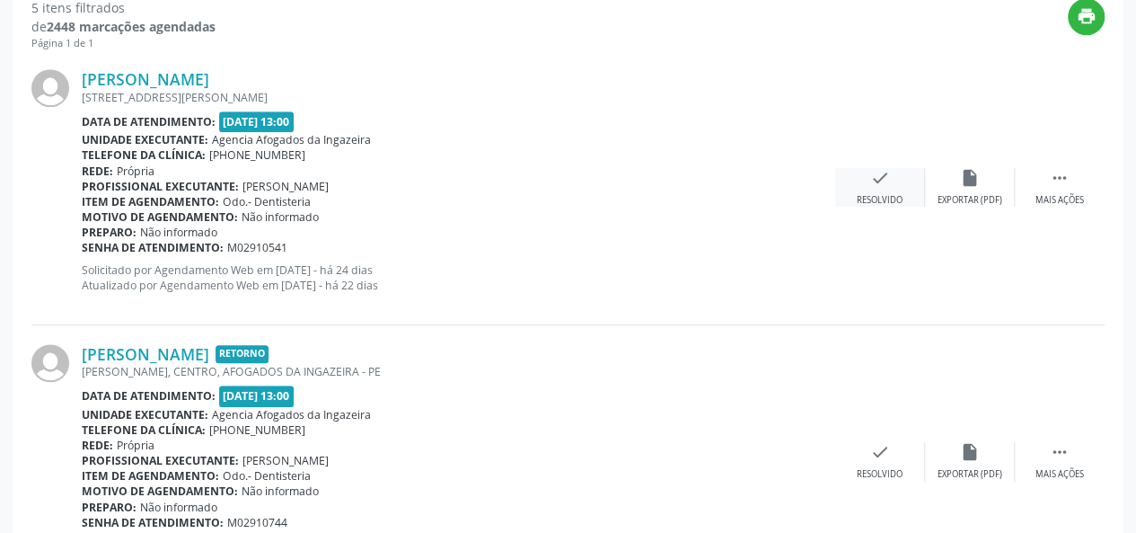
click at [902, 171] on div "check Resolvido" at bounding box center [880, 187] width 90 height 39
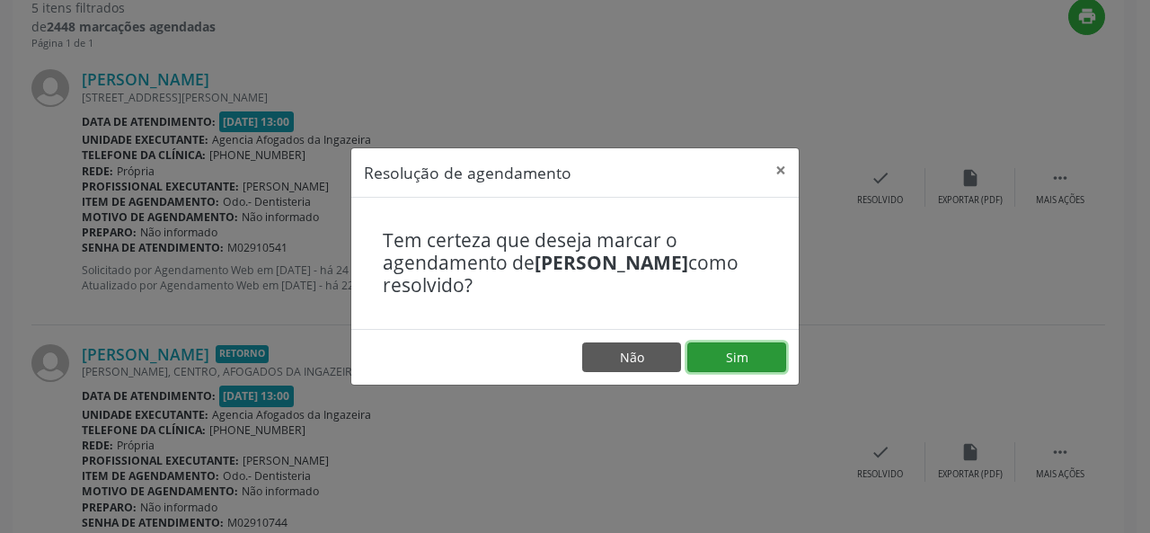
click at [751, 355] on button "Sim" at bounding box center [736, 357] width 99 height 31
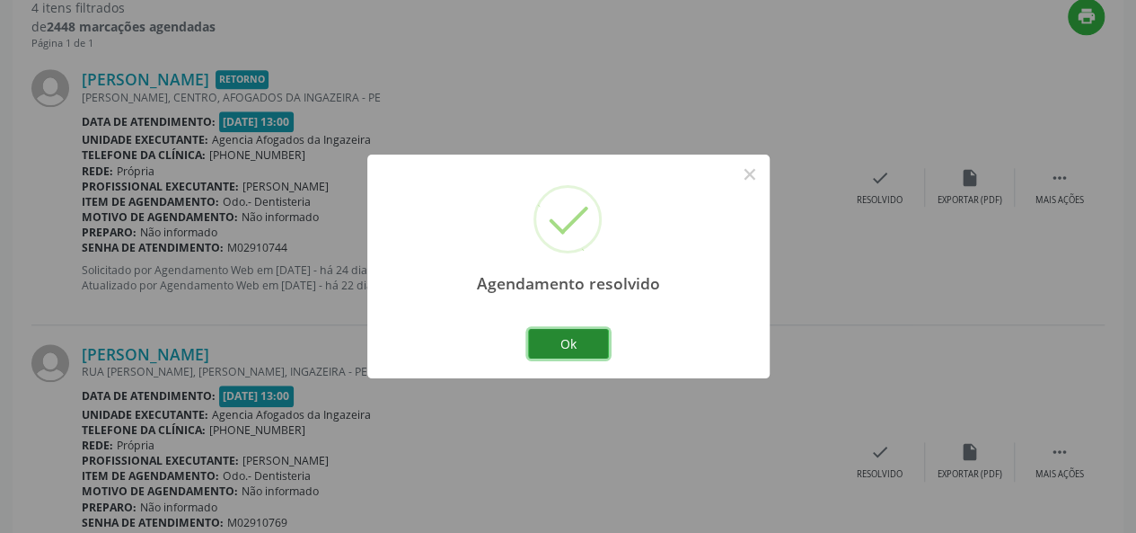
click at [589, 347] on button "Ok" at bounding box center [568, 344] width 81 height 31
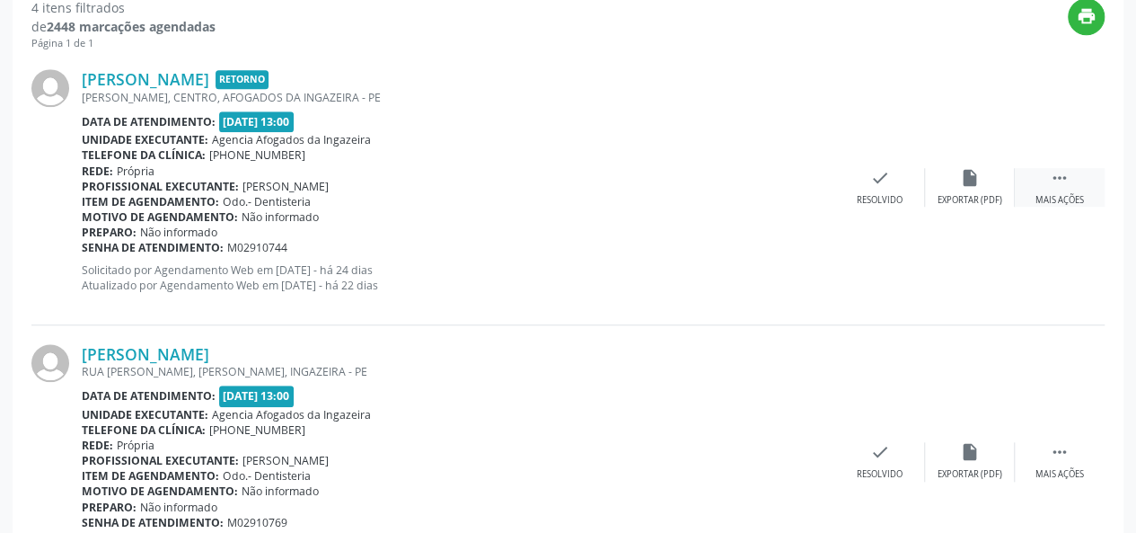
click at [1078, 174] on div " Mais ações" at bounding box center [1060, 187] width 90 height 39
click at [994, 186] on div "alarm_off Não compareceu" at bounding box center [970, 187] width 90 height 39
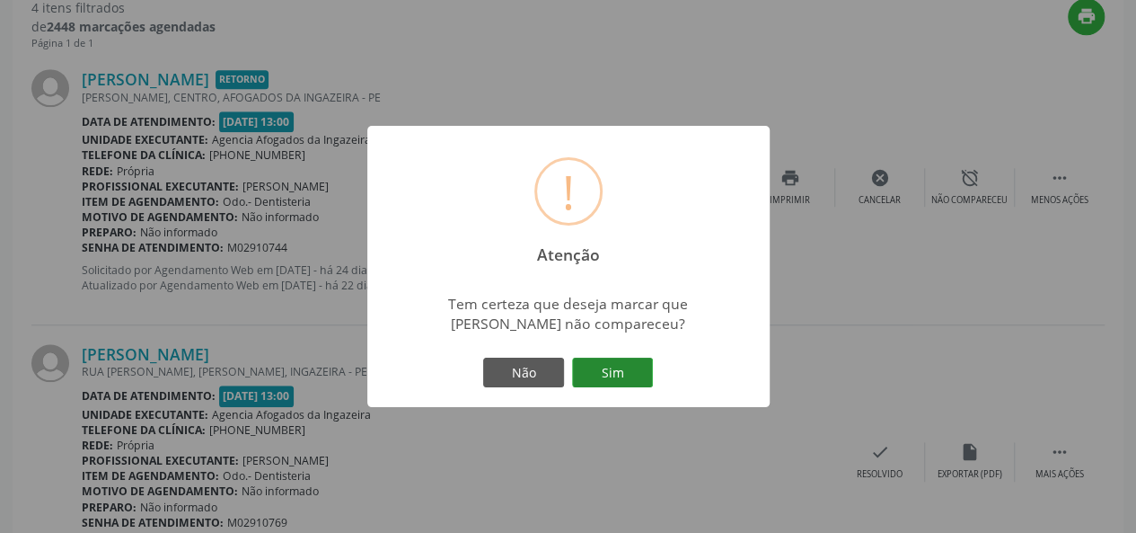
click at [625, 371] on button "Sim" at bounding box center [612, 373] width 81 height 31
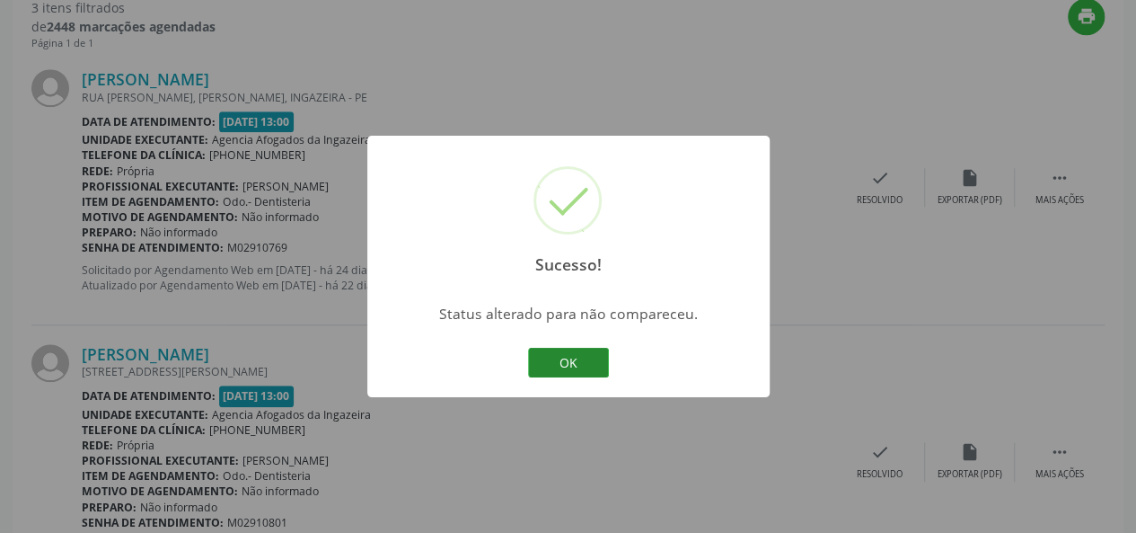
click at [578, 362] on button "OK" at bounding box center [568, 363] width 81 height 31
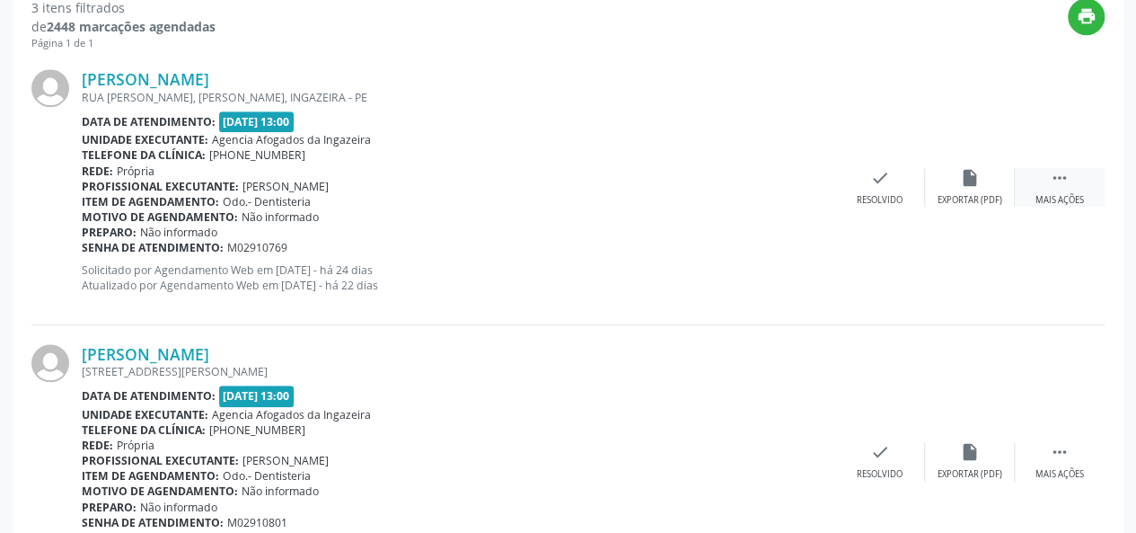
click at [1056, 190] on div " Mais ações" at bounding box center [1060, 187] width 90 height 39
click at [983, 187] on div "alarm_off Não compareceu" at bounding box center [970, 187] width 90 height 39
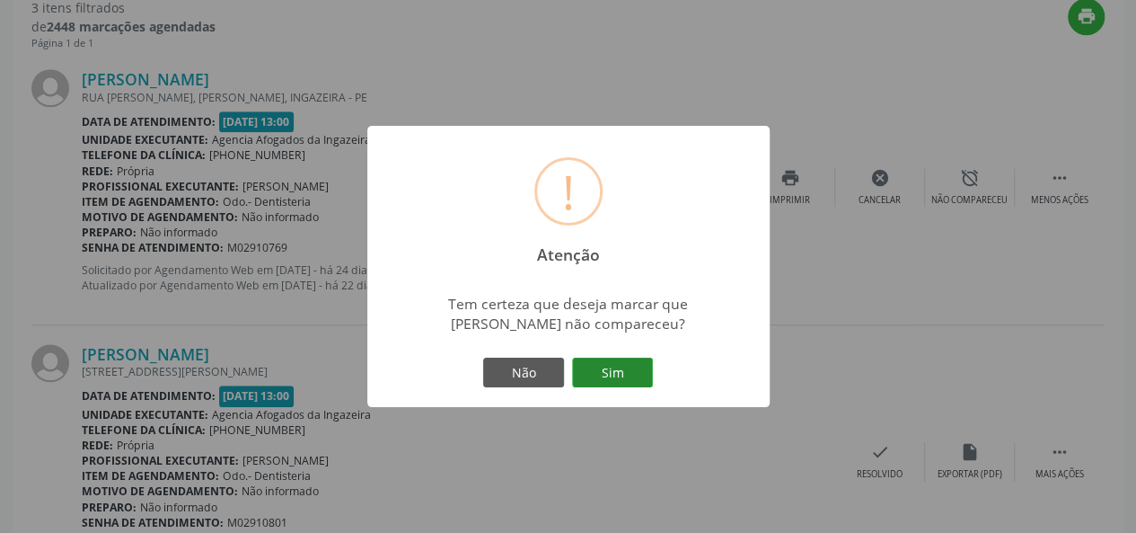
click at [632, 376] on button "Sim" at bounding box center [612, 373] width 81 height 31
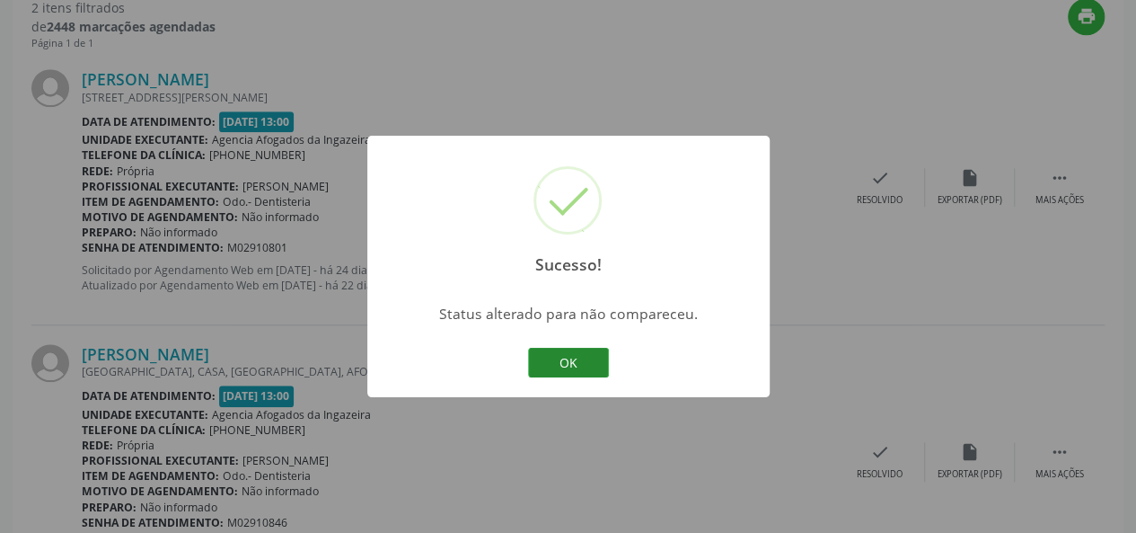
click at [561, 353] on button "OK" at bounding box center [568, 363] width 81 height 31
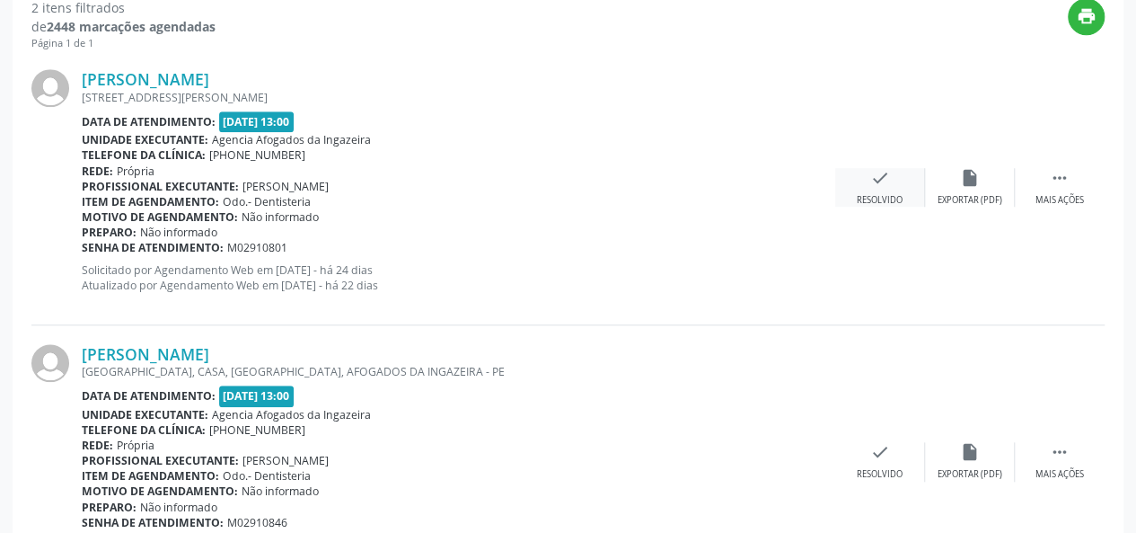
click at [882, 203] on div "Resolvido" at bounding box center [880, 200] width 46 height 13
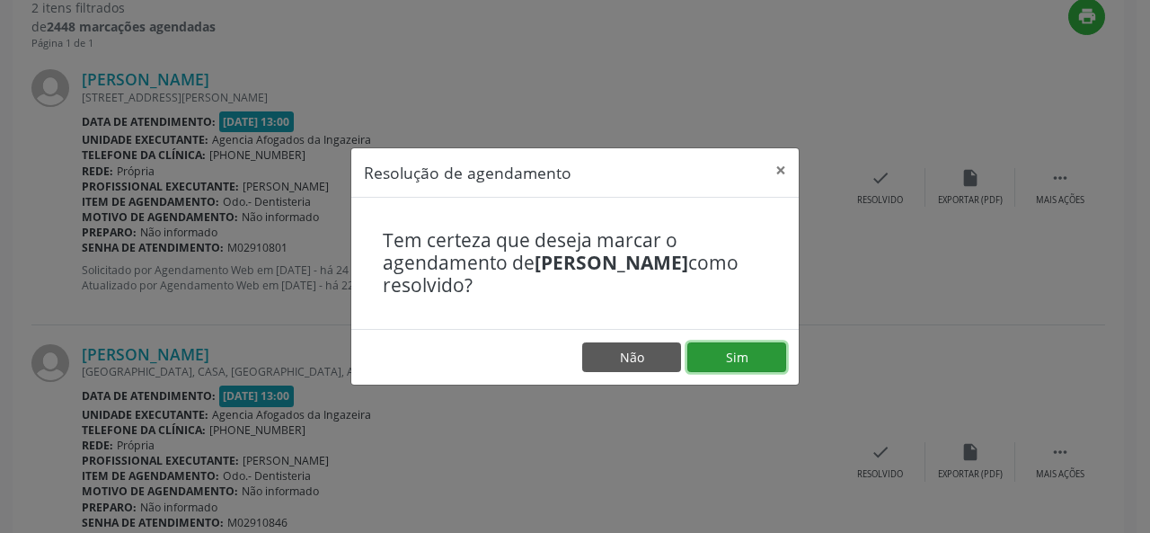
click at [754, 367] on button "Sim" at bounding box center [736, 357] width 99 height 31
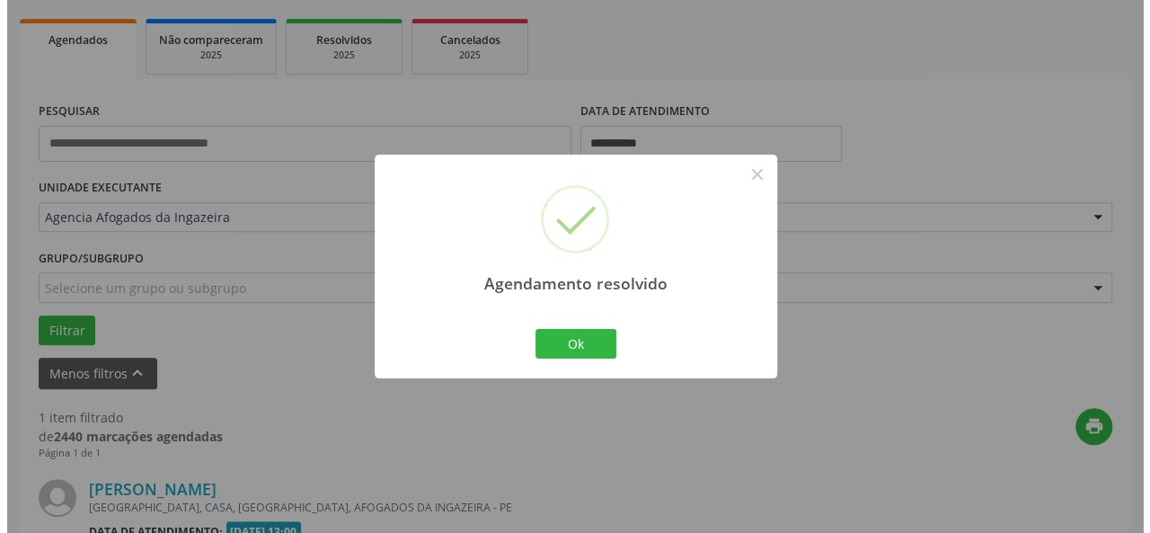
scroll to position [481, 0]
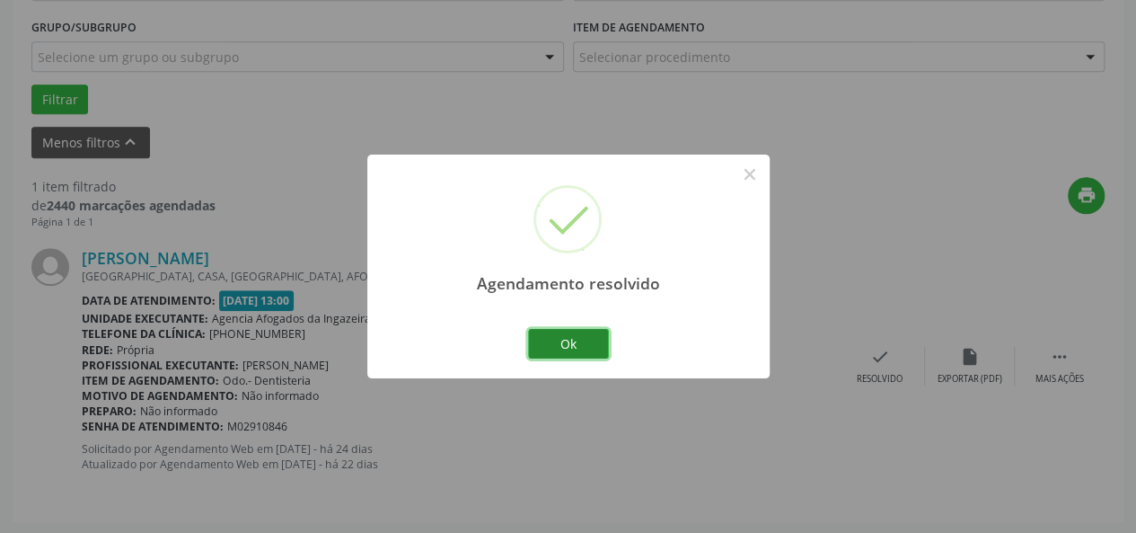
click at [563, 348] on button "Ok" at bounding box center [568, 344] width 81 height 31
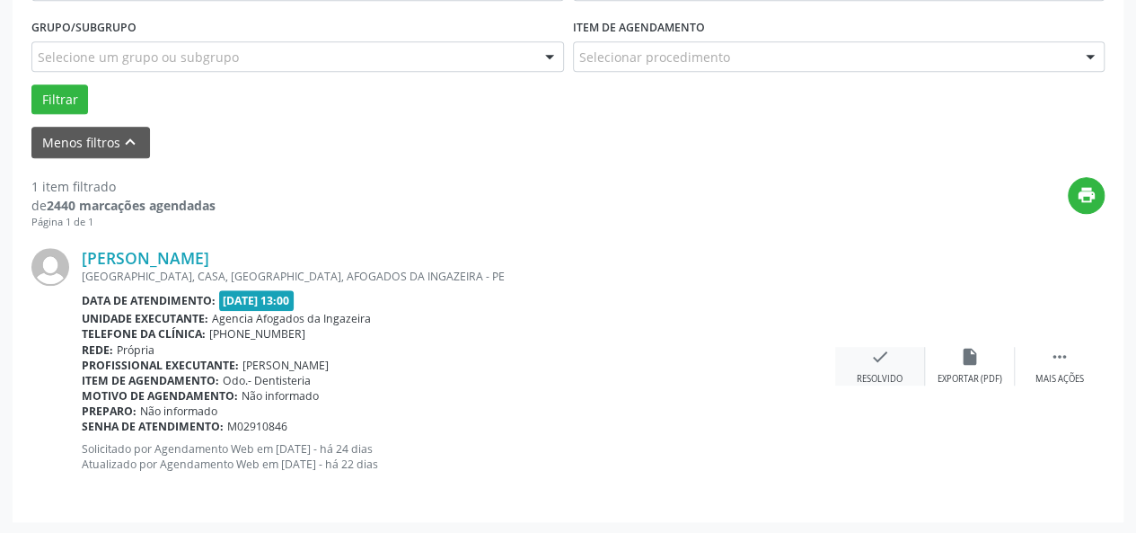
click at [884, 366] on div "check Resolvido" at bounding box center [880, 366] width 90 height 39
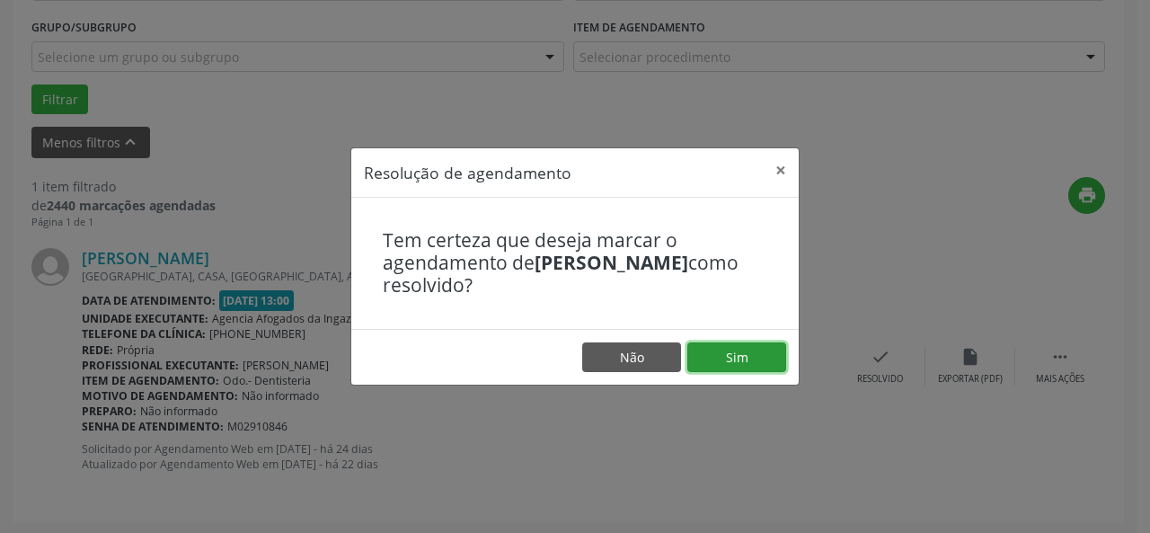
click at [760, 360] on button "Sim" at bounding box center [736, 357] width 99 height 31
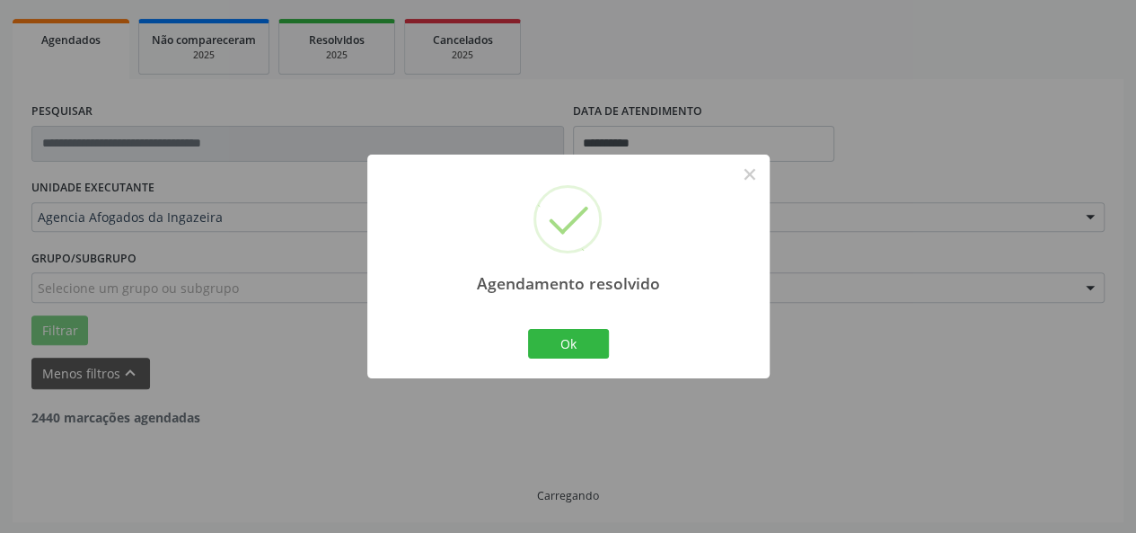
scroll to position [192, 0]
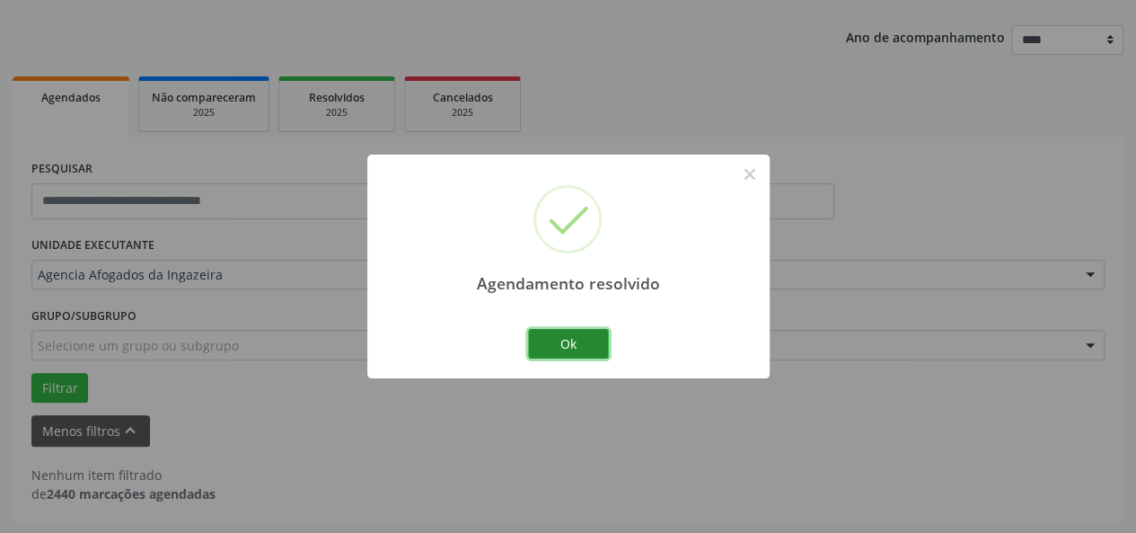
click at [585, 352] on button "Ok" at bounding box center [568, 344] width 81 height 31
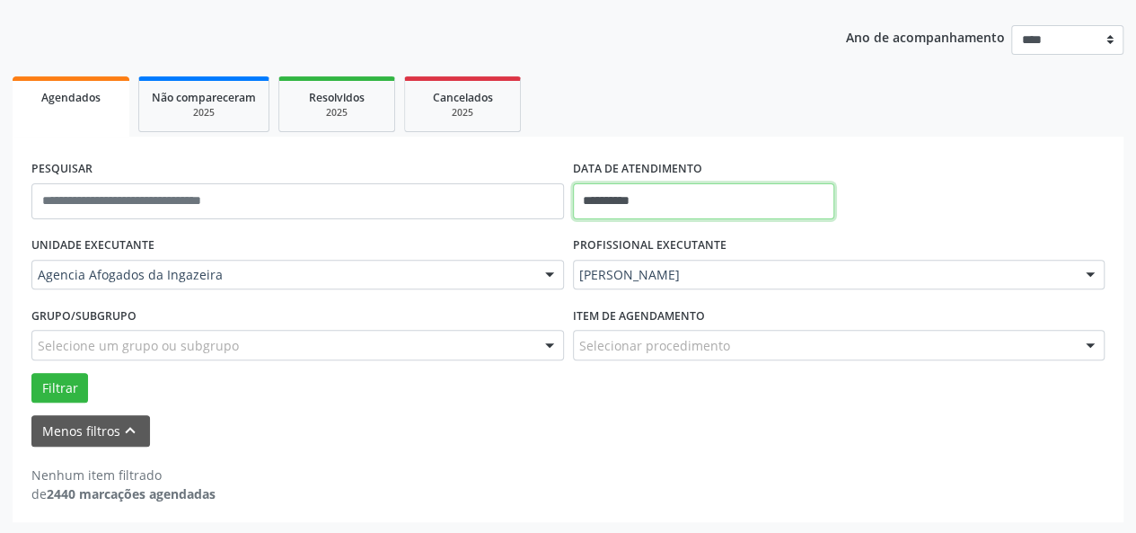
click at [656, 197] on input "**********" at bounding box center [703, 201] width 261 height 36
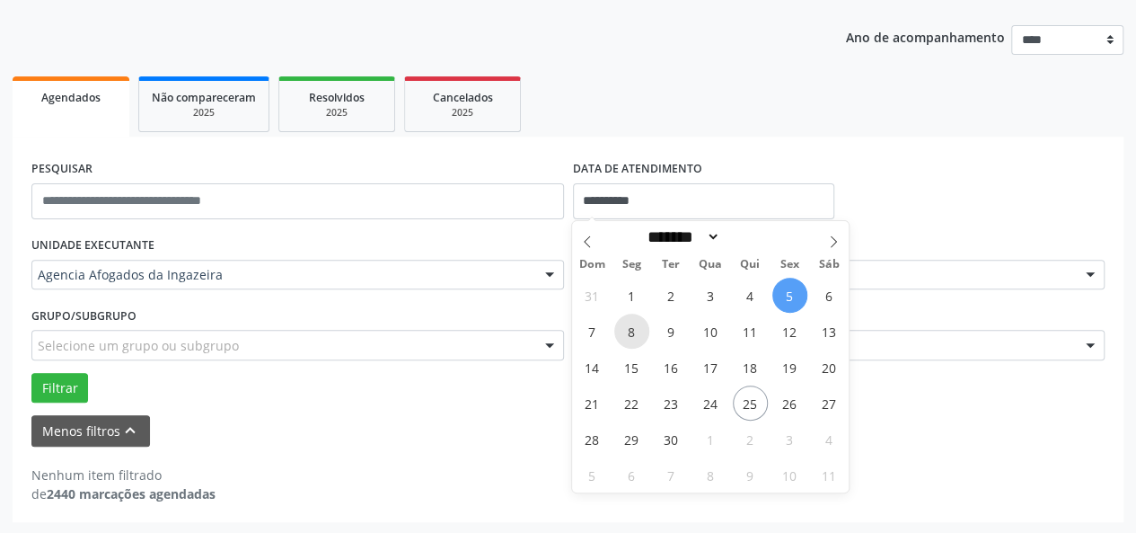
click at [625, 330] on span "8" at bounding box center [631, 331] width 35 height 35
type input "**********"
click at [625, 330] on span "8" at bounding box center [631, 331] width 35 height 35
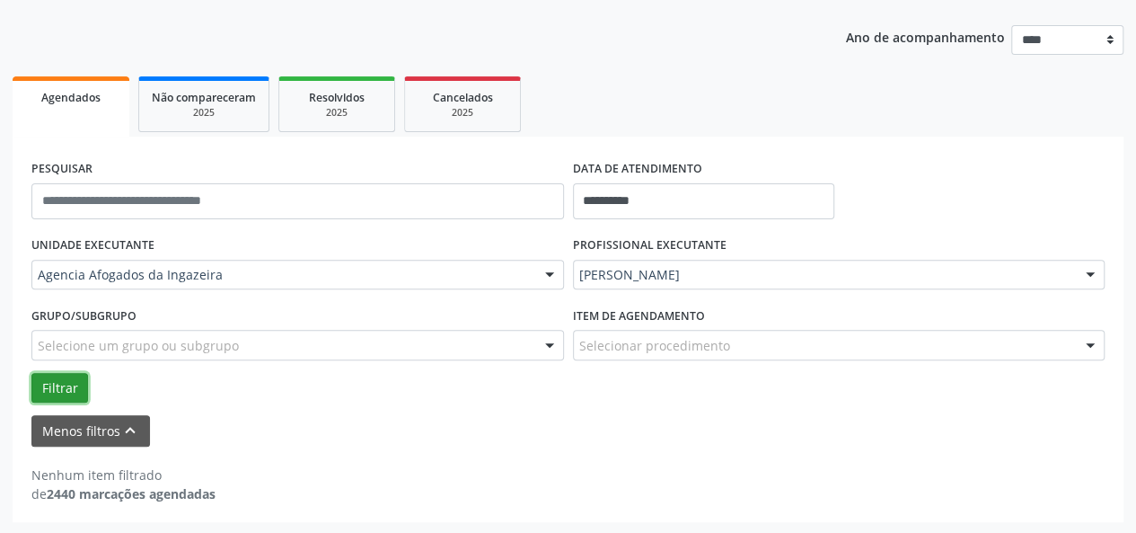
click at [49, 391] on button "Filtrar" at bounding box center [59, 388] width 57 height 31
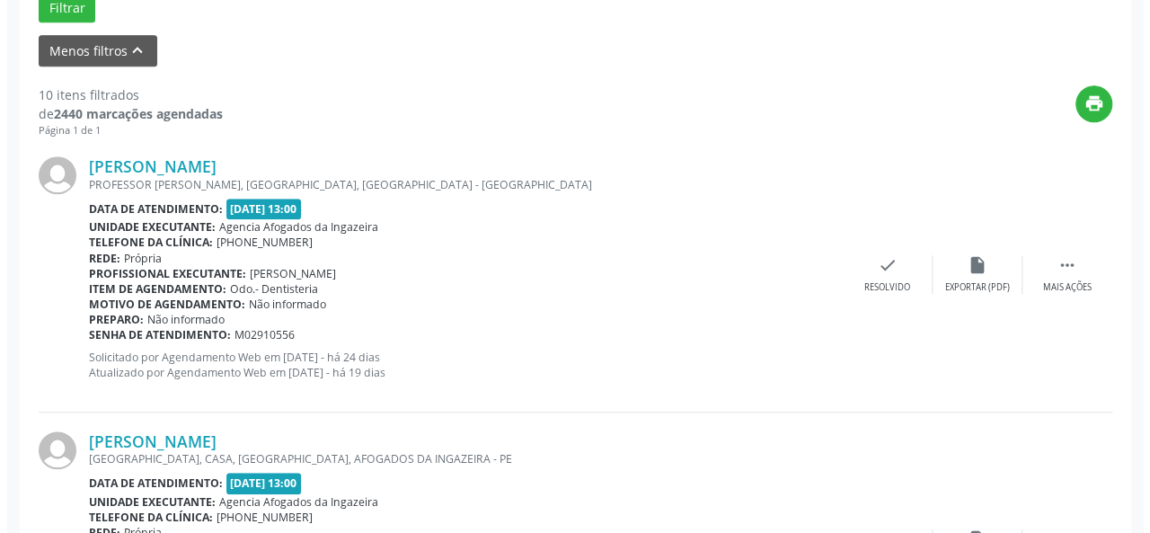
scroll to position [588, 0]
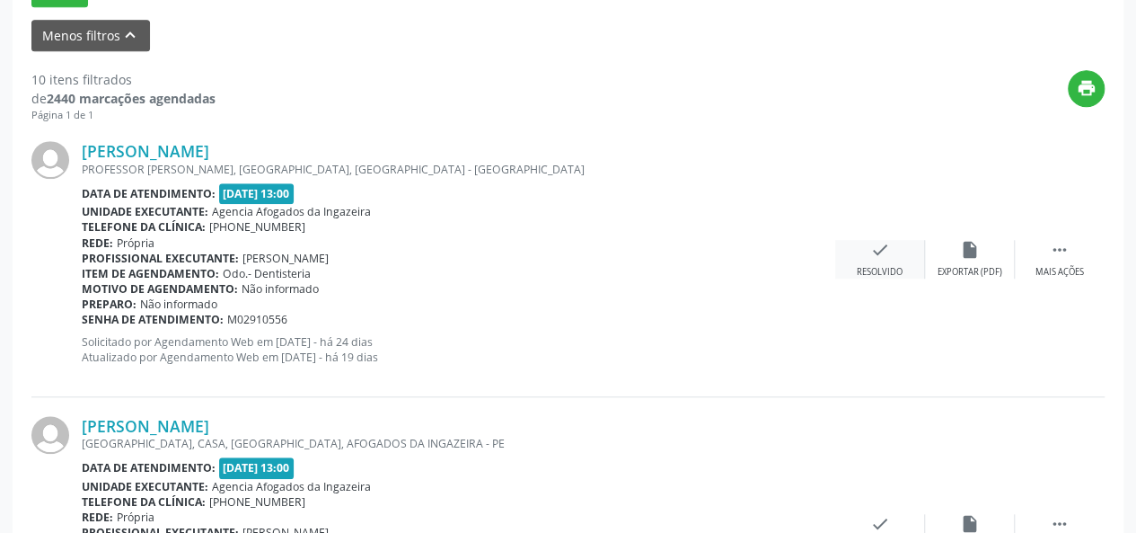
click at [875, 250] on icon "check" at bounding box center [880, 250] width 20 height 20
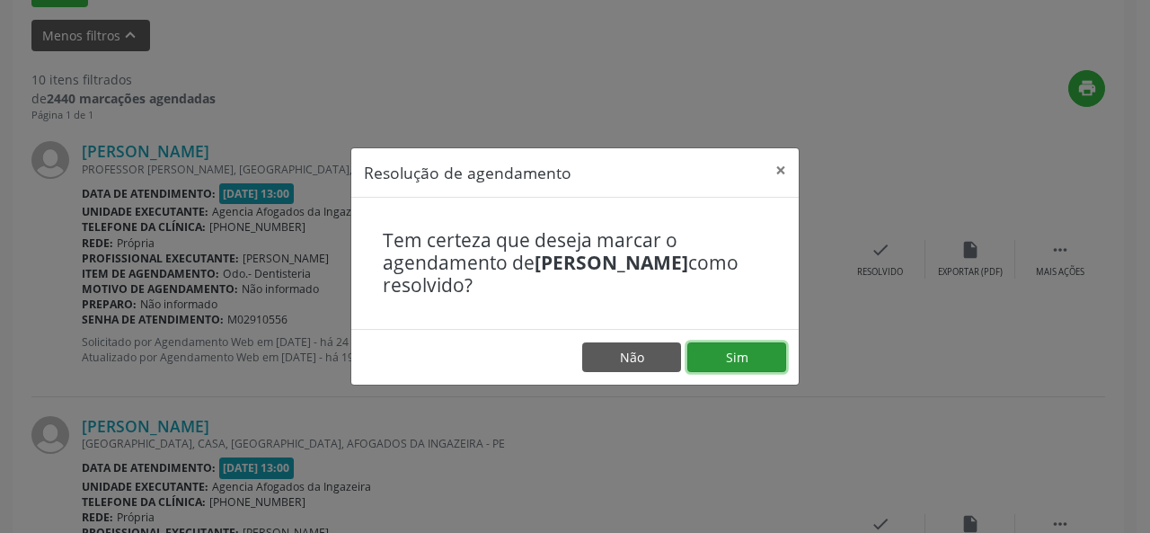
click at [747, 351] on button "Sim" at bounding box center [736, 357] width 99 height 31
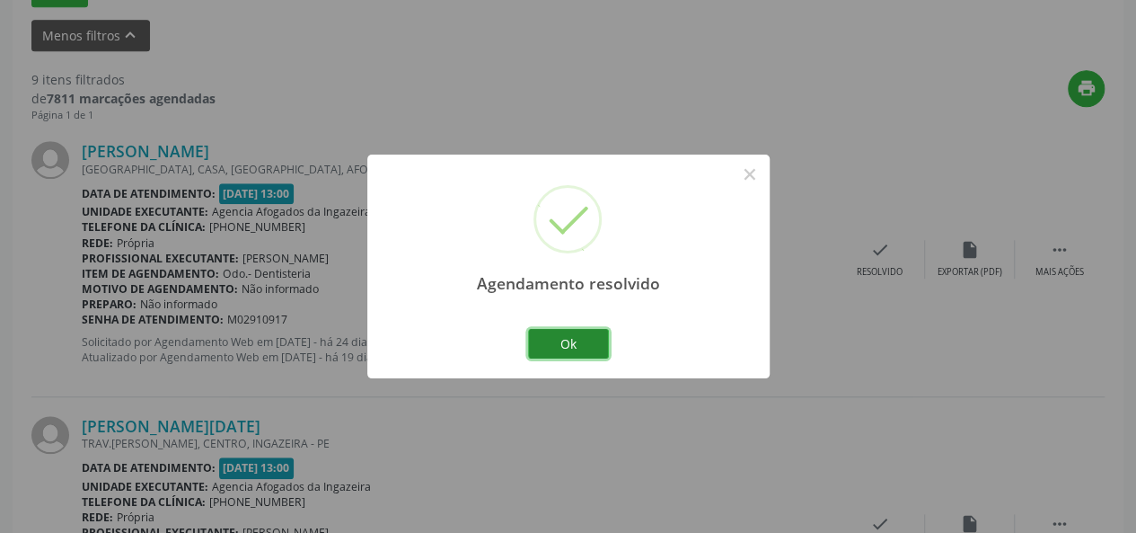
click at [557, 343] on button "Ok" at bounding box center [568, 344] width 81 height 31
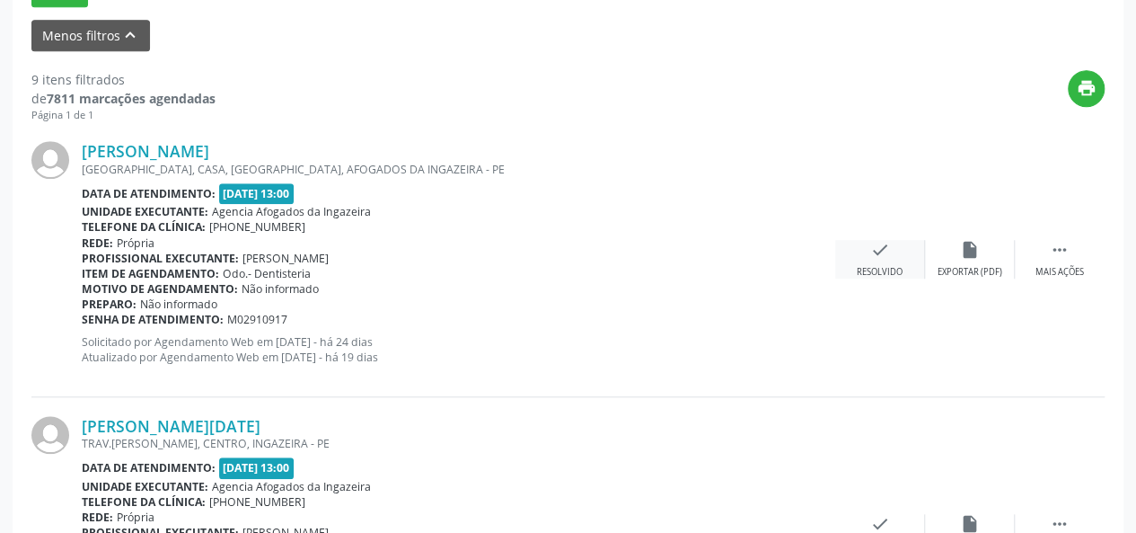
click at [882, 263] on div "check Resolvido" at bounding box center [880, 259] width 90 height 39
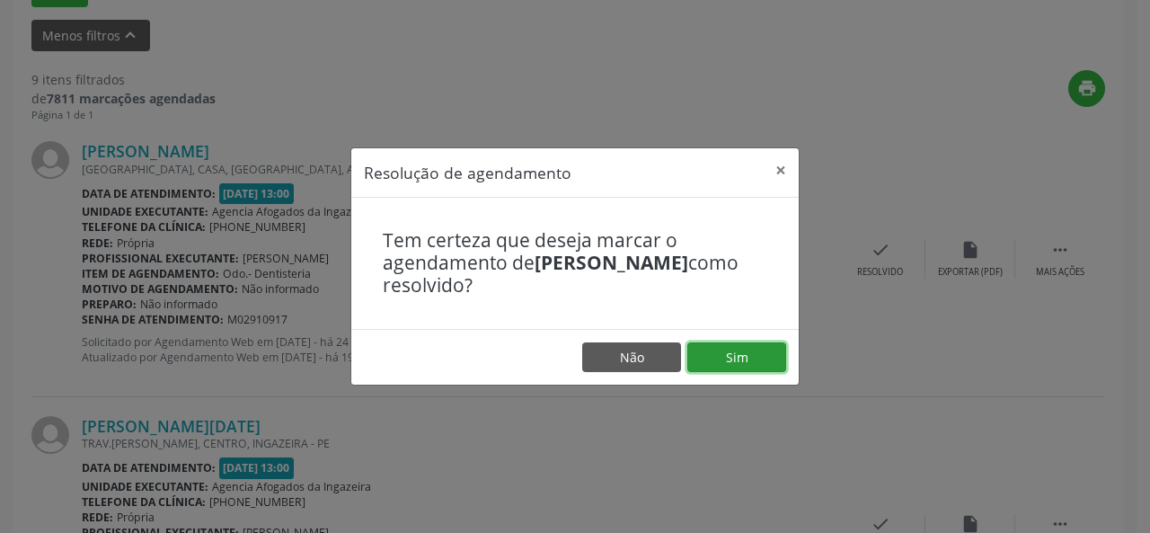
click at [768, 356] on button "Sim" at bounding box center [736, 357] width 99 height 31
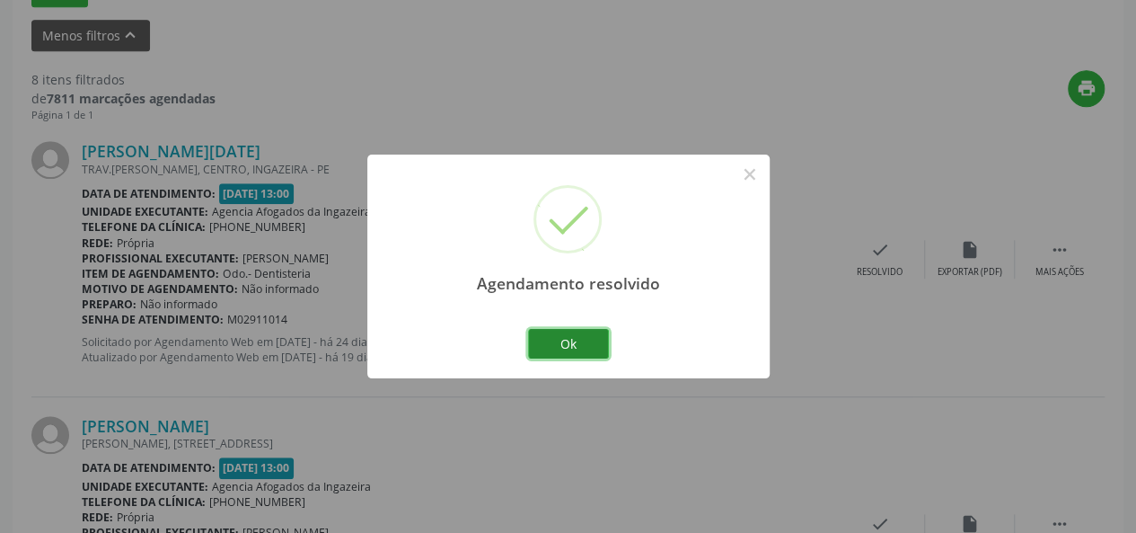
click at [595, 346] on button "Ok" at bounding box center [568, 344] width 81 height 31
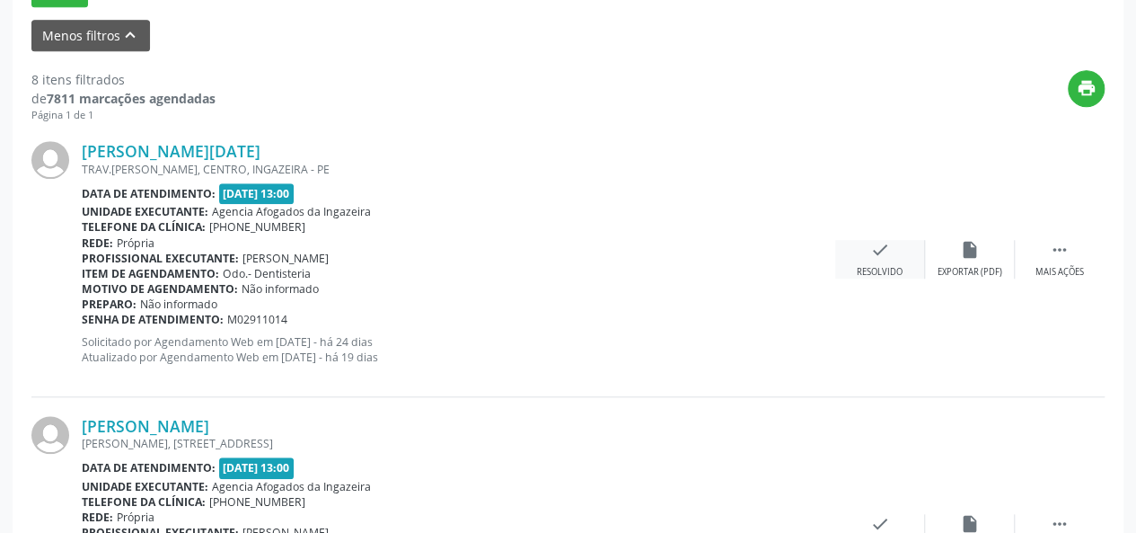
click at [906, 253] on div "check Resolvido" at bounding box center [880, 259] width 90 height 39
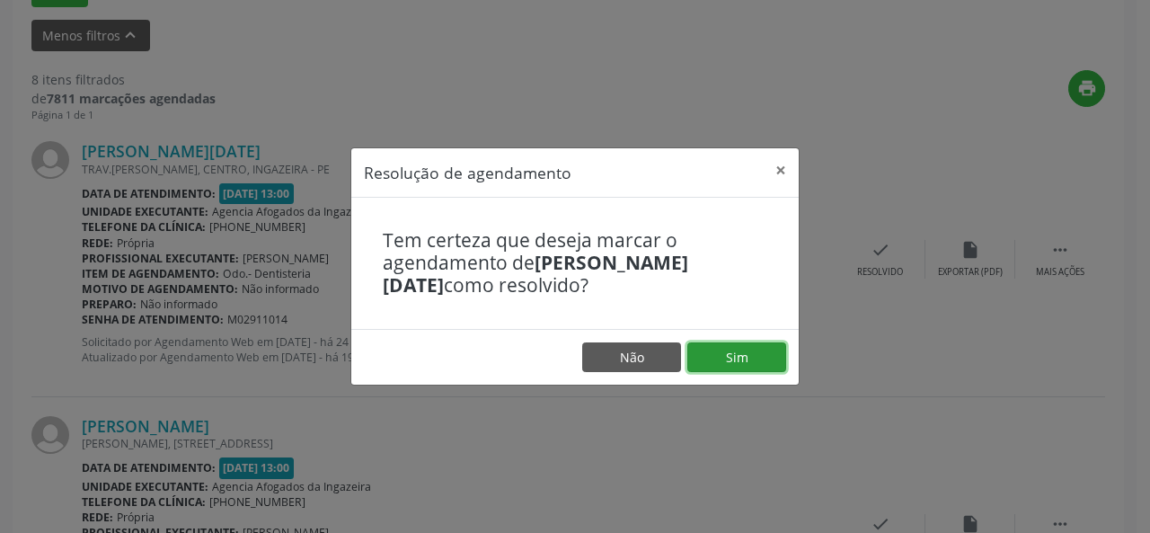
click at [732, 358] on button "Sim" at bounding box center [736, 357] width 99 height 31
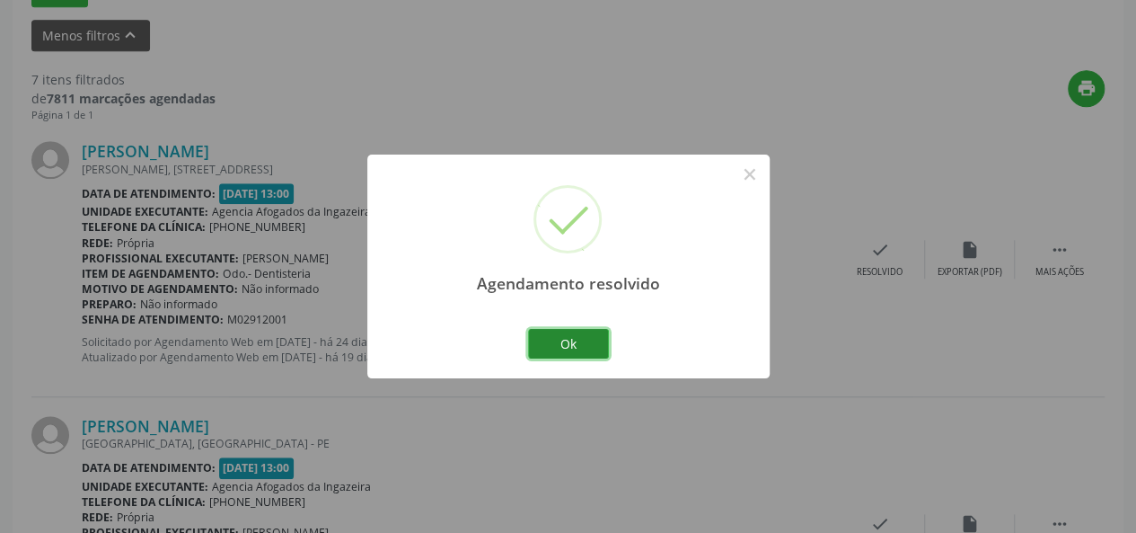
click at [553, 339] on button "Ok" at bounding box center [568, 344] width 81 height 31
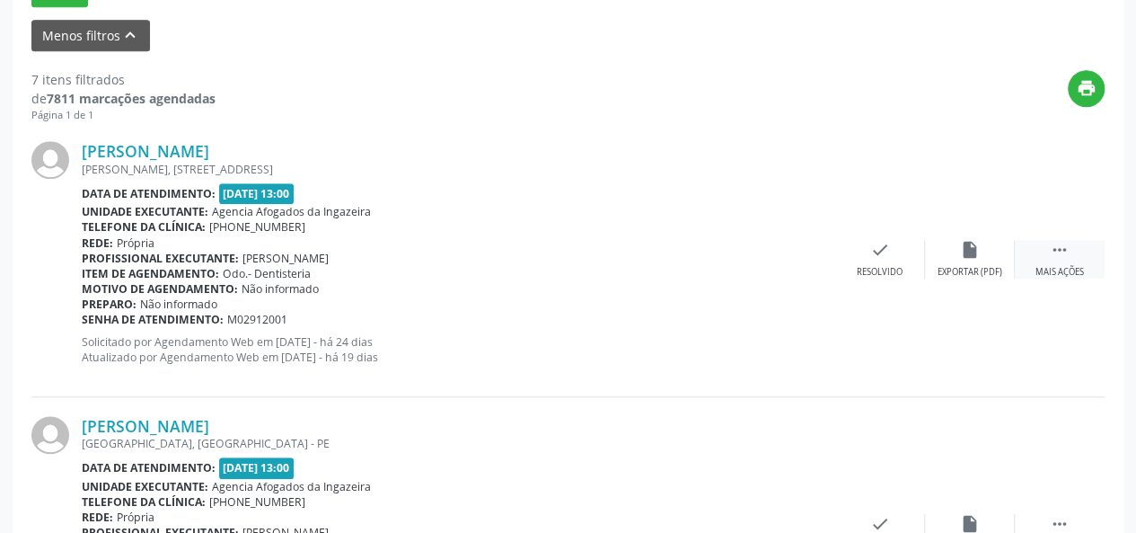
click at [1065, 245] on icon "" at bounding box center [1060, 250] width 20 height 20
click at [972, 273] on div "Não compareceu" at bounding box center [970, 272] width 76 height 13
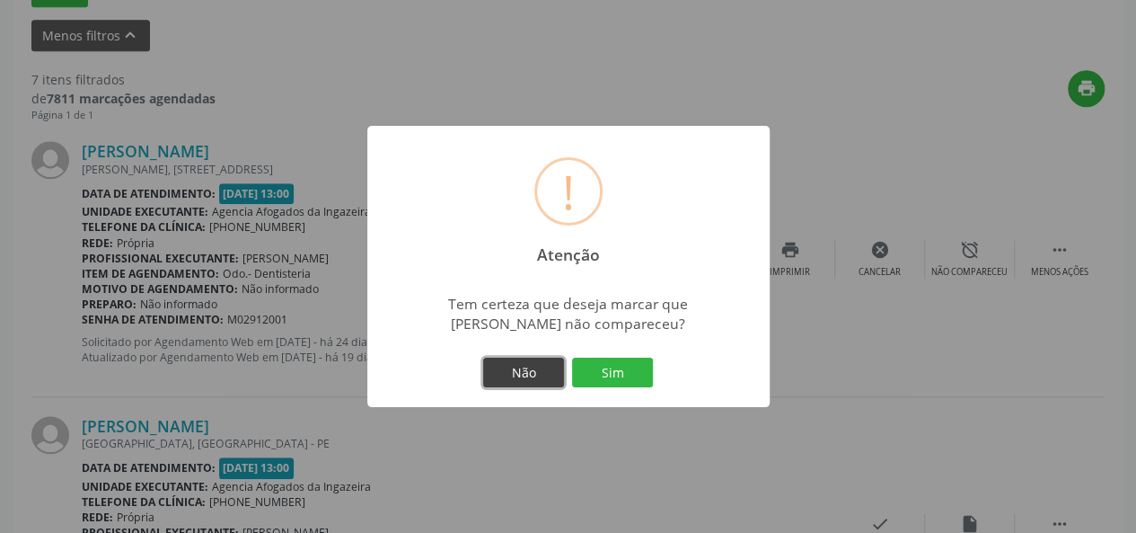
click at [518, 371] on button "Não" at bounding box center [523, 373] width 81 height 31
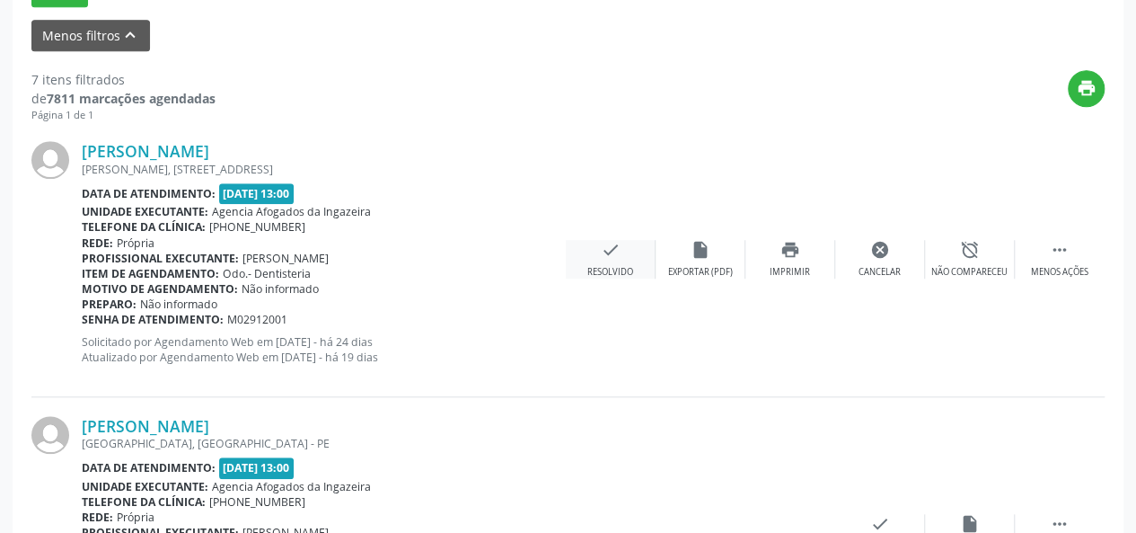
click at [623, 256] on div "check Resolvido" at bounding box center [611, 259] width 90 height 39
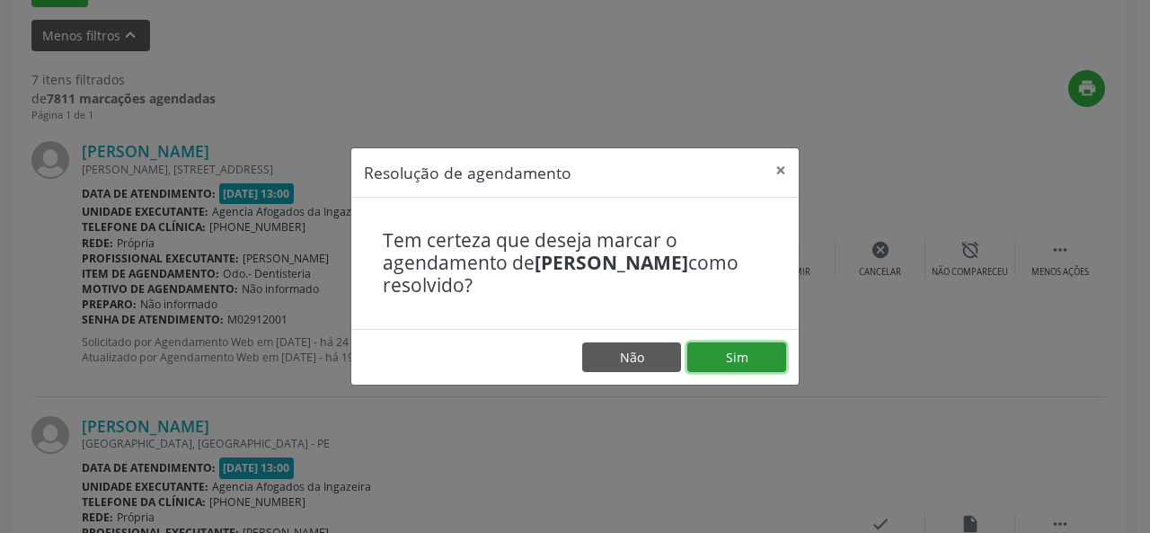
click at [764, 358] on button "Sim" at bounding box center [736, 357] width 99 height 31
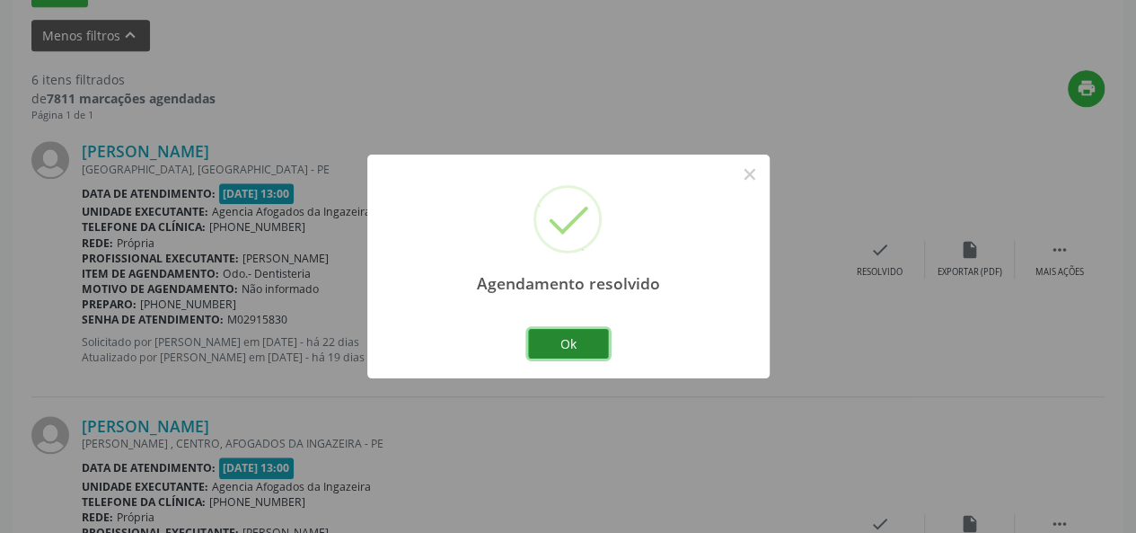
click at [576, 331] on button "Ok" at bounding box center [568, 344] width 81 height 31
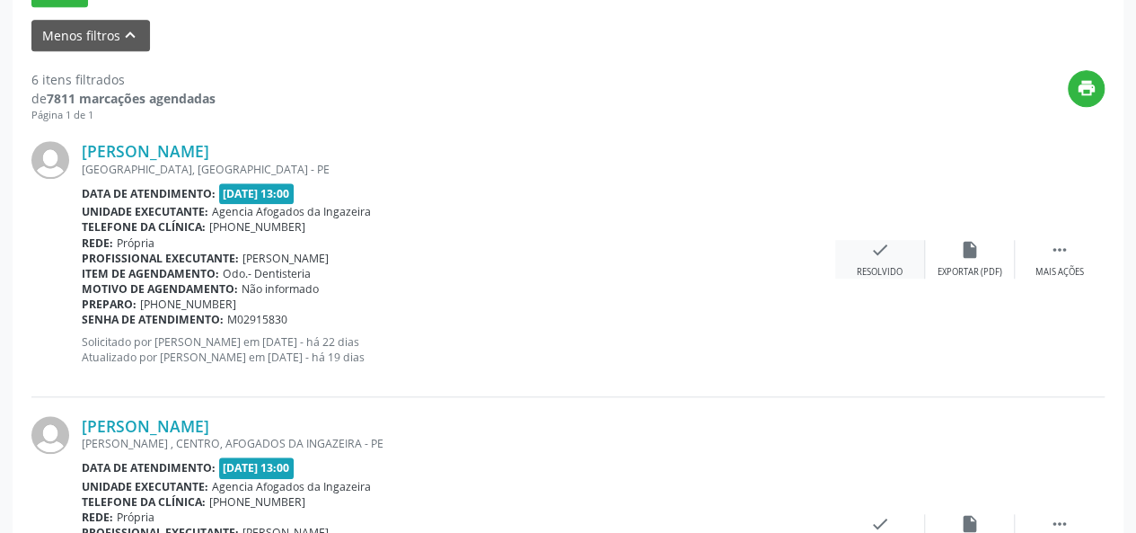
click at [906, 258] on div "check Resolvido" at bounding box center [880, 259] width 90 height 39
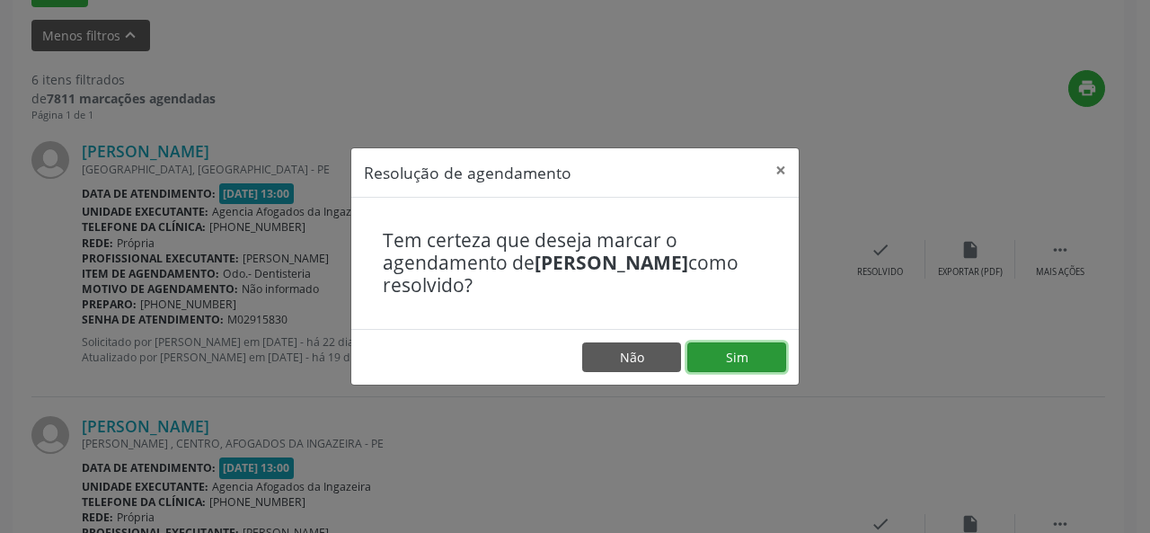
click at [738, 355] on button "Sim" at bounding box center [736, 357] width 99 height 31
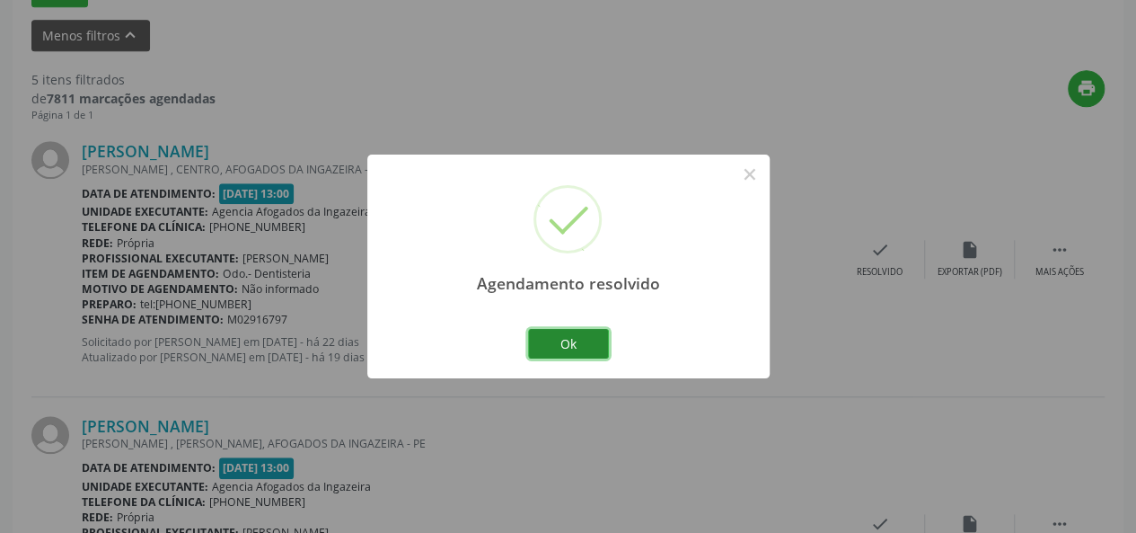
click at [557, 343] on button "Ok" at bounding box center [568, 344] width 81 height 31
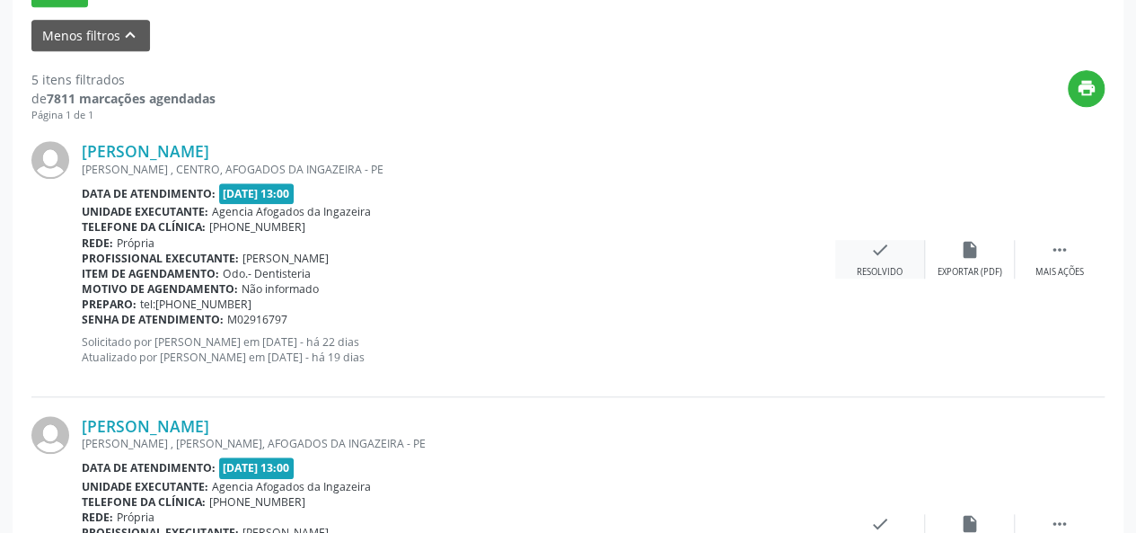
click at [884, 271] on div "Resolvido" at bounding box center [880, 272] width 46 height 13
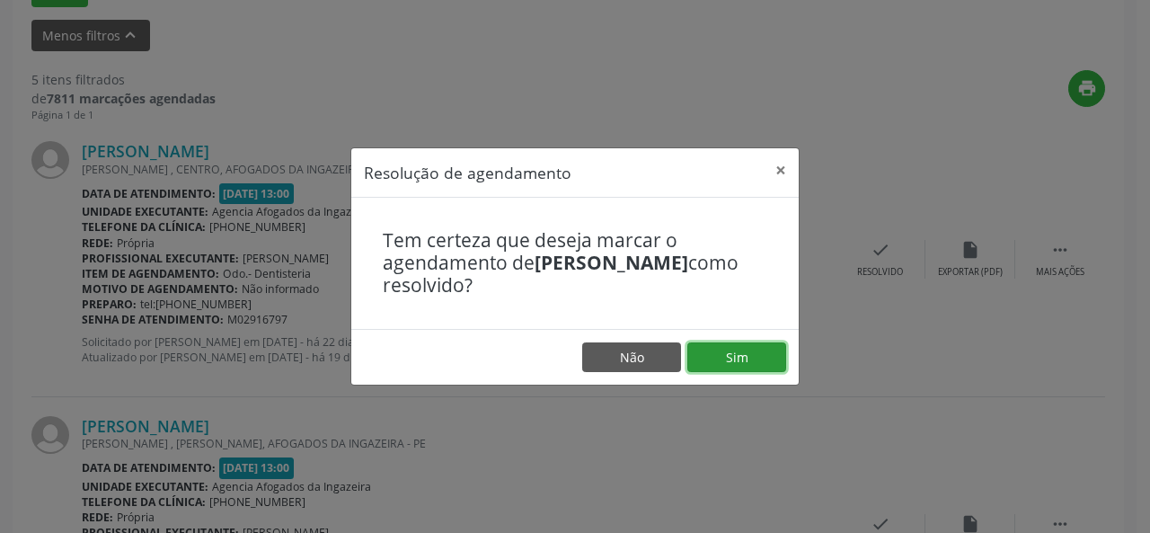
click at [760, 362] on button "Sim" at bounding box center [736, 357] width 99 height 31
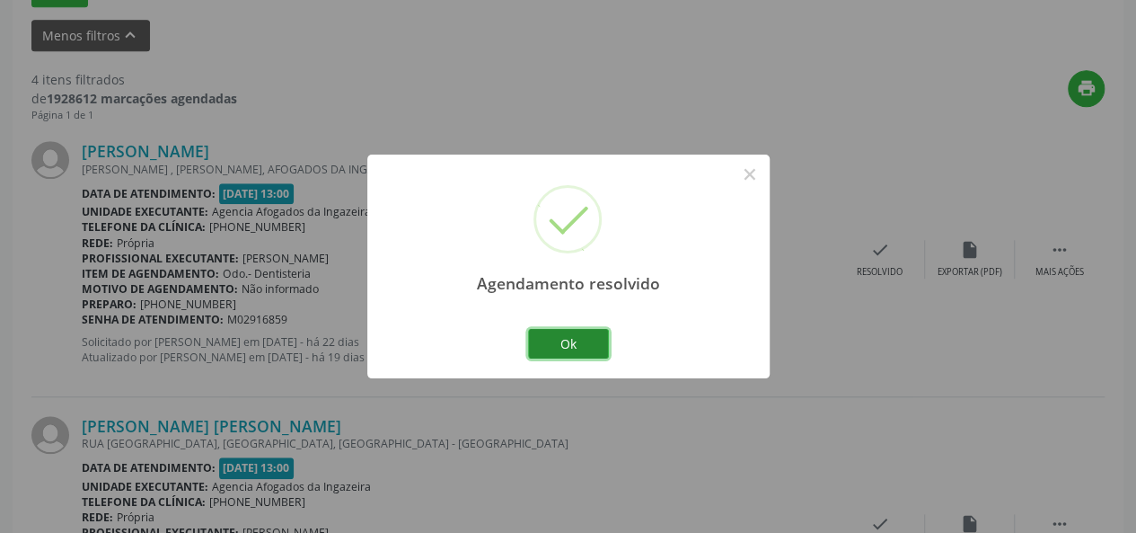
click at [564, 335] on button "Ok" at bounding box center [568, 344] width 81 height 31
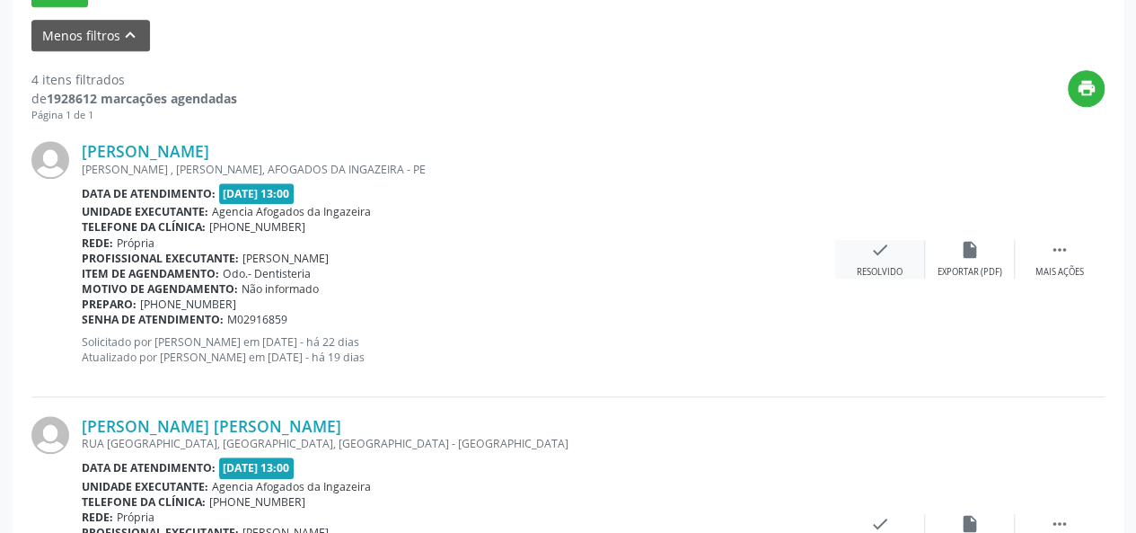
click at [855, 242] on div "check Resolvido" at bounding box center [880, 259] width 90 height 39
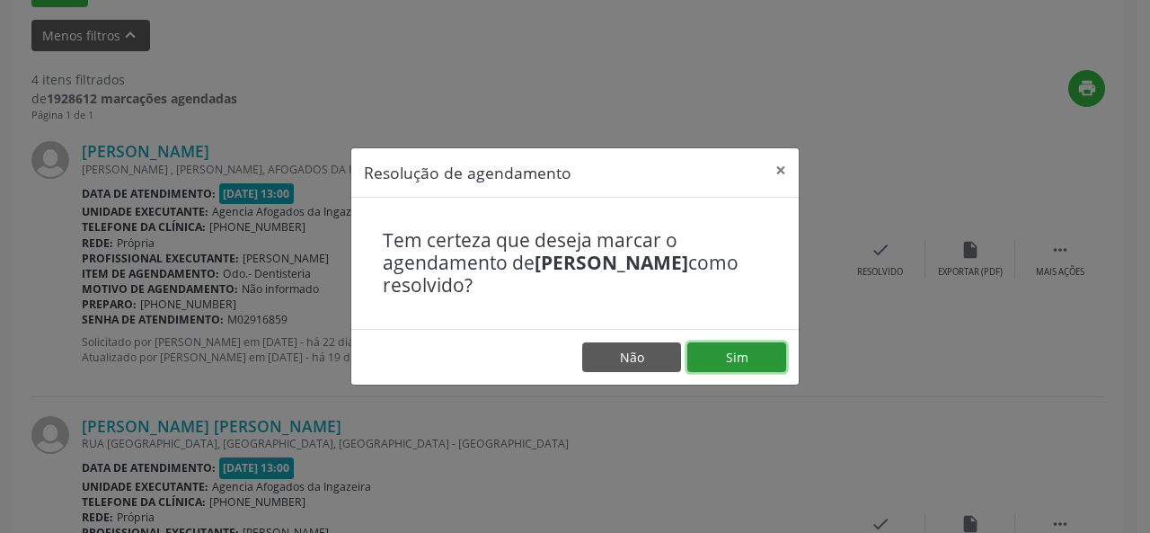
click at [742, 356] on button "Sim" at bounding box center [736, 357] width 99 height 31
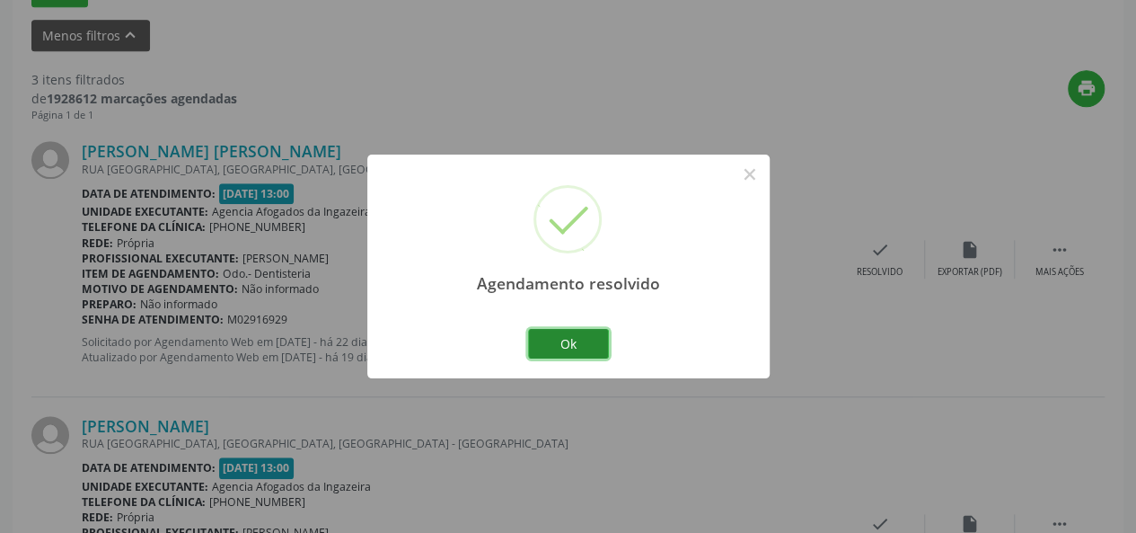
click at [579, 349] on button "Ok" at bounding box center [568, 344] width 81 height 31
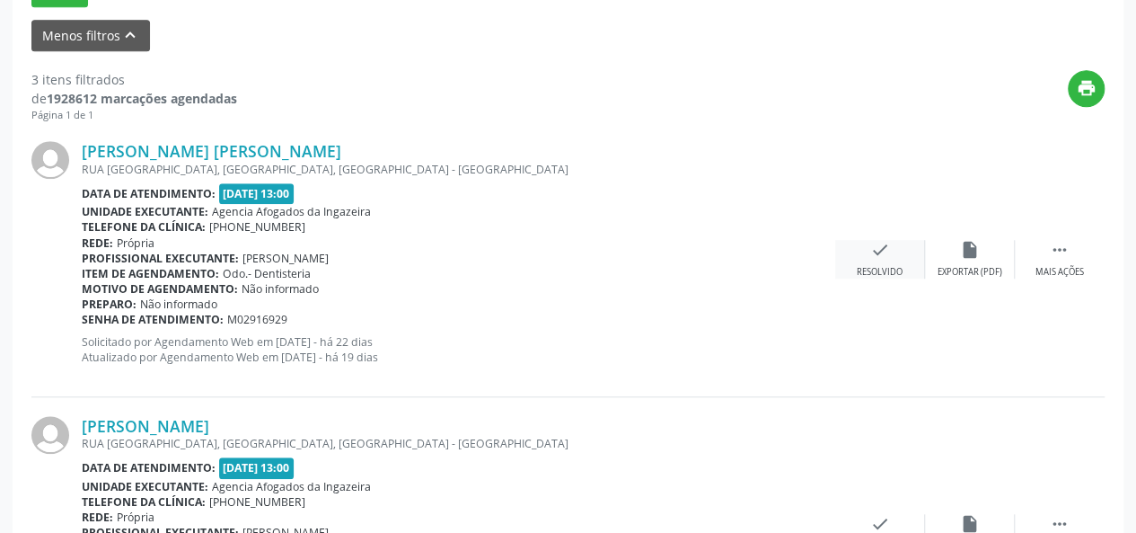
drag, startPoint x: 891, startPoint y: 254, endPoint x: 903, endPoint y: 257, distance: 12.0
click at [903, 257] on div "check Resolvido" at bounding box center [880, 259] width 90 height 39
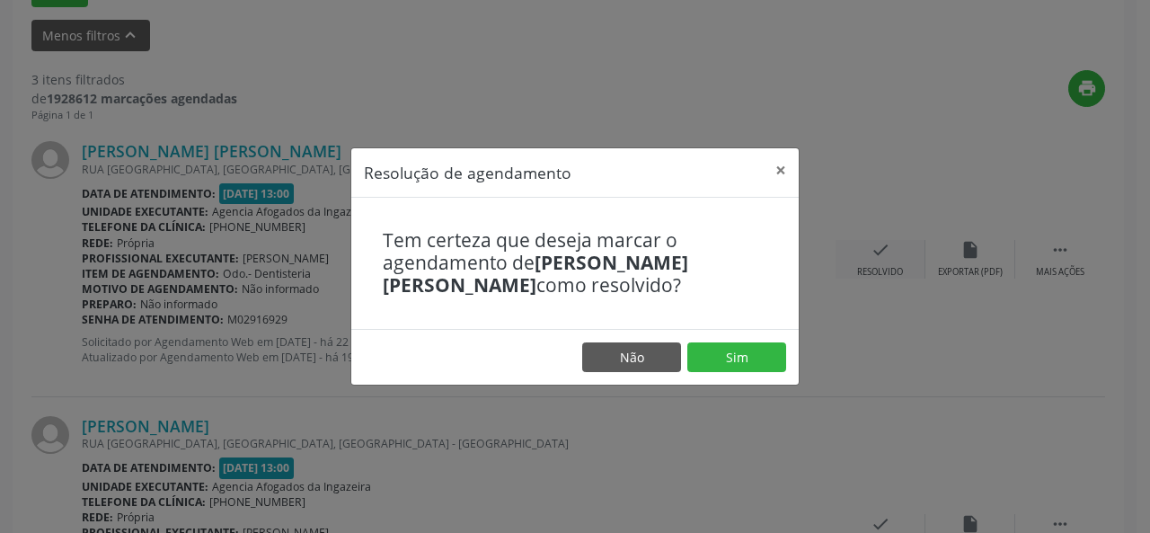
click at [903, 257] on div "Resolução de agendamento × Tem certeza que deseja marcar o agendamento de [PERS…" at bounding box center [575, 266] width 1150 height 533
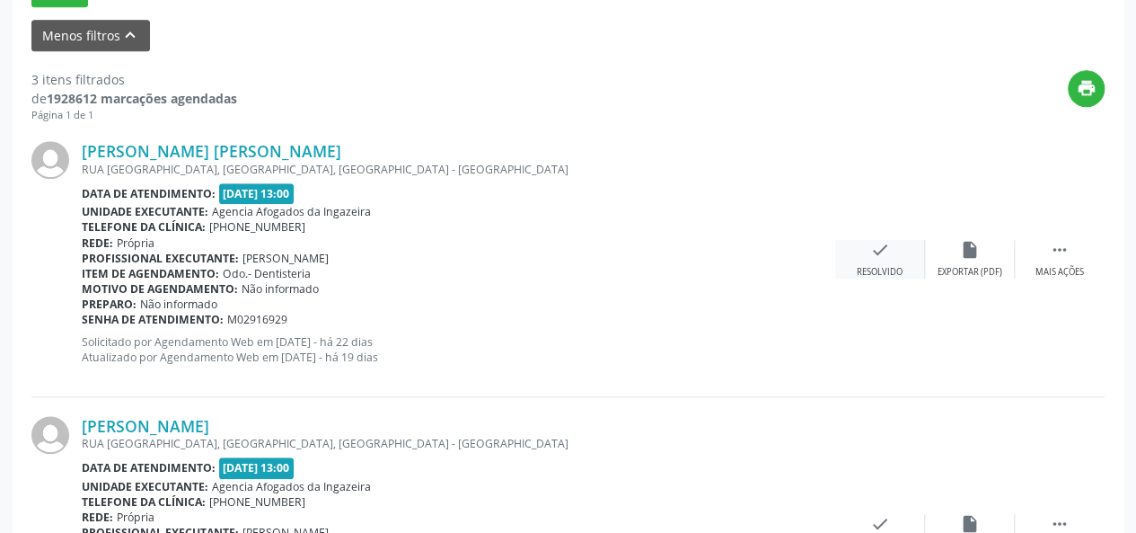
drag, startPoint x: 870, startPoint y: 245, endPoint x: 856, endPoint y: 249, distance: 14.8
click at [856, 249] on div "check Resolvido" at bounding box center [880, 259] width 90 height 39
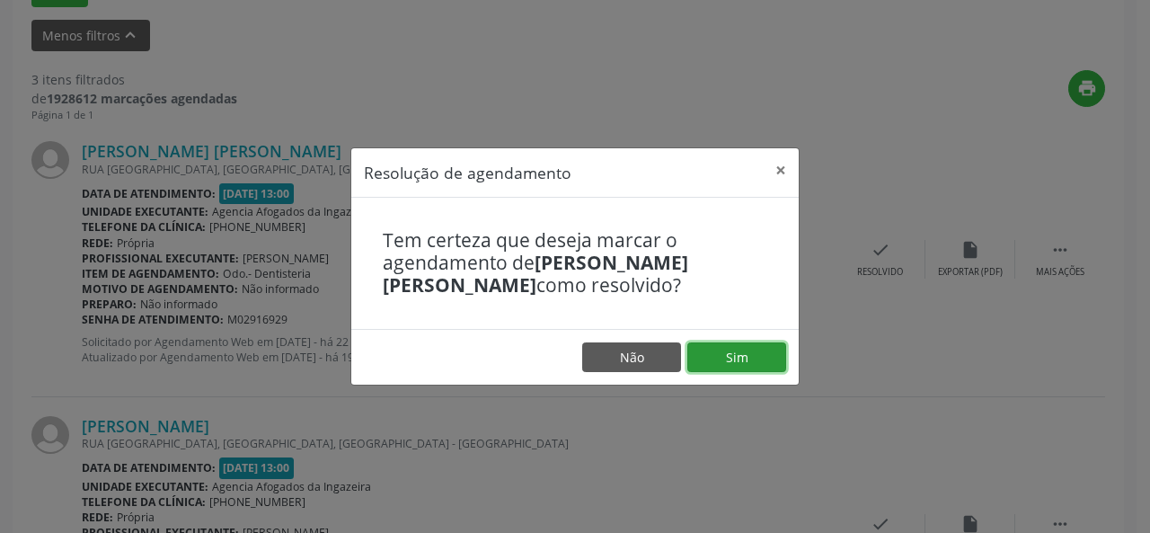
click at [729, 355] on button "Sim" at bounding box center [736, 357] width 99 height 31
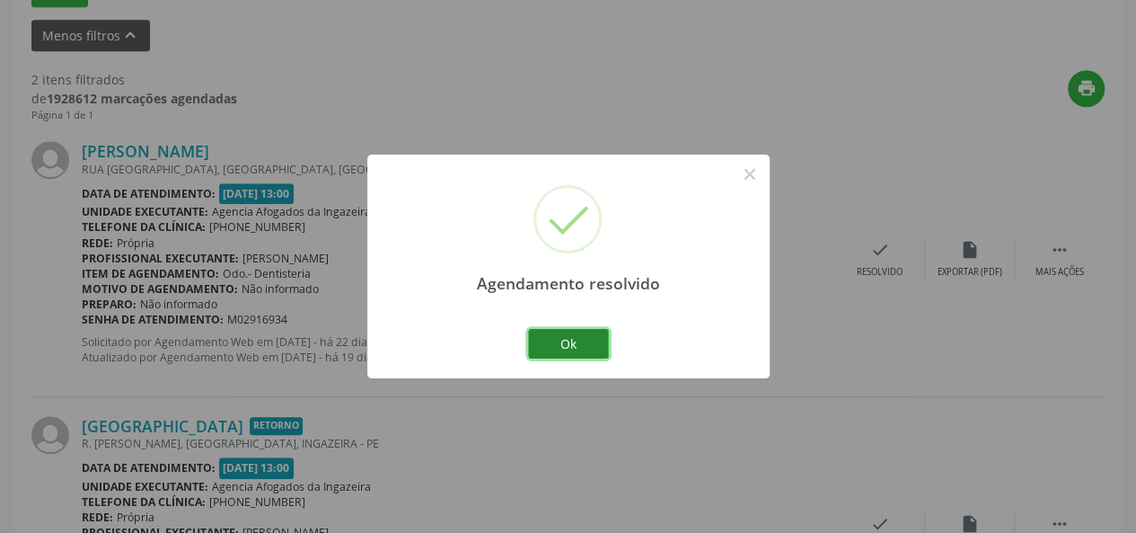
click at [570, 342] on button "Ok" at bounding box center [568, 344] width 81 height 31
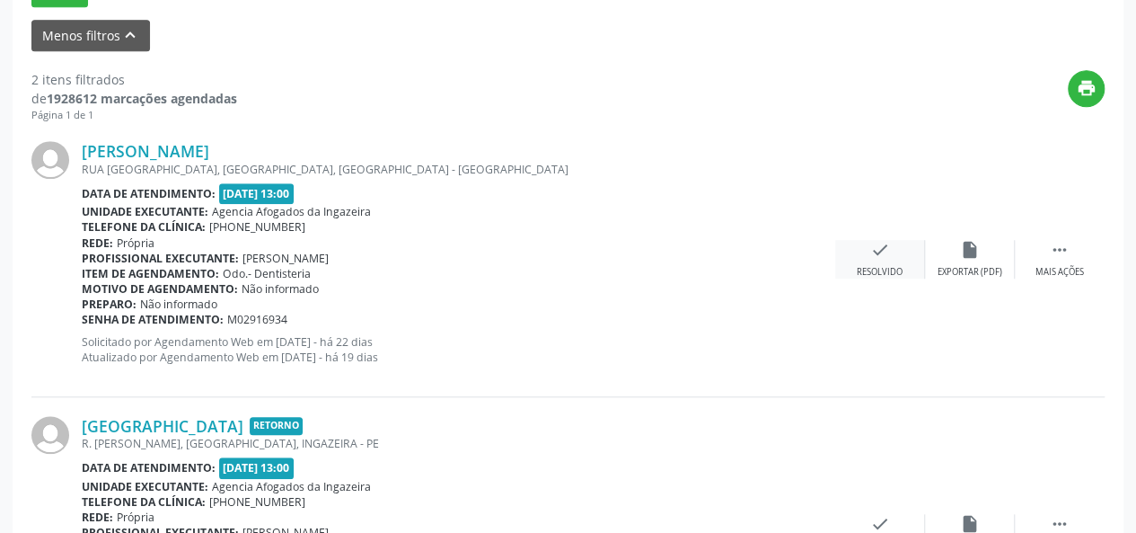
click at [881, 266] on div "Resolvido" at bounding box center [880, 272] width 46 height 13
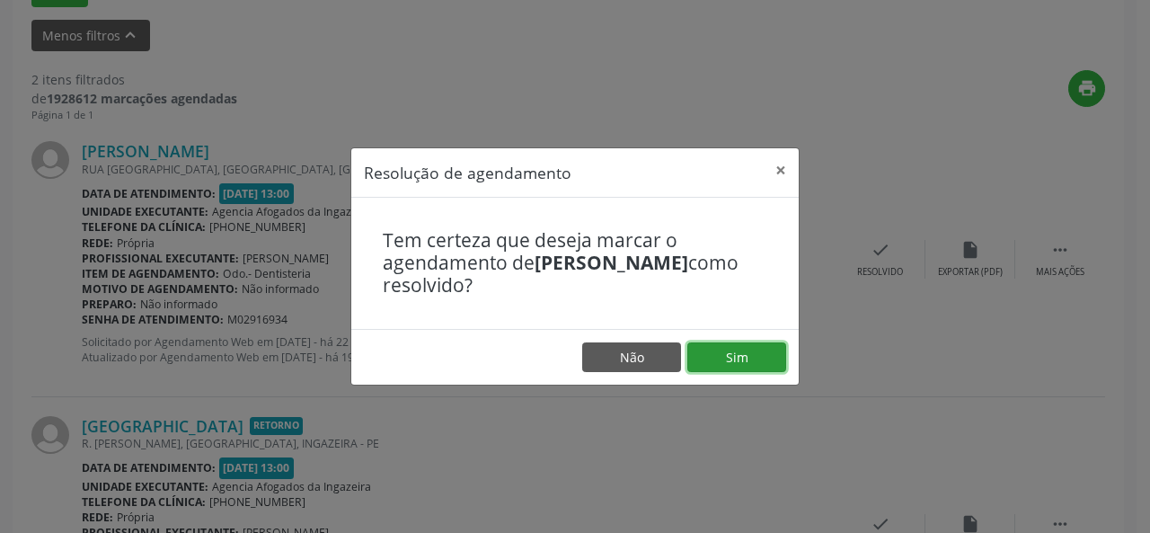
click at [744, 353] on button "Sim" at bounding box center [736, 357] width 99 height 31
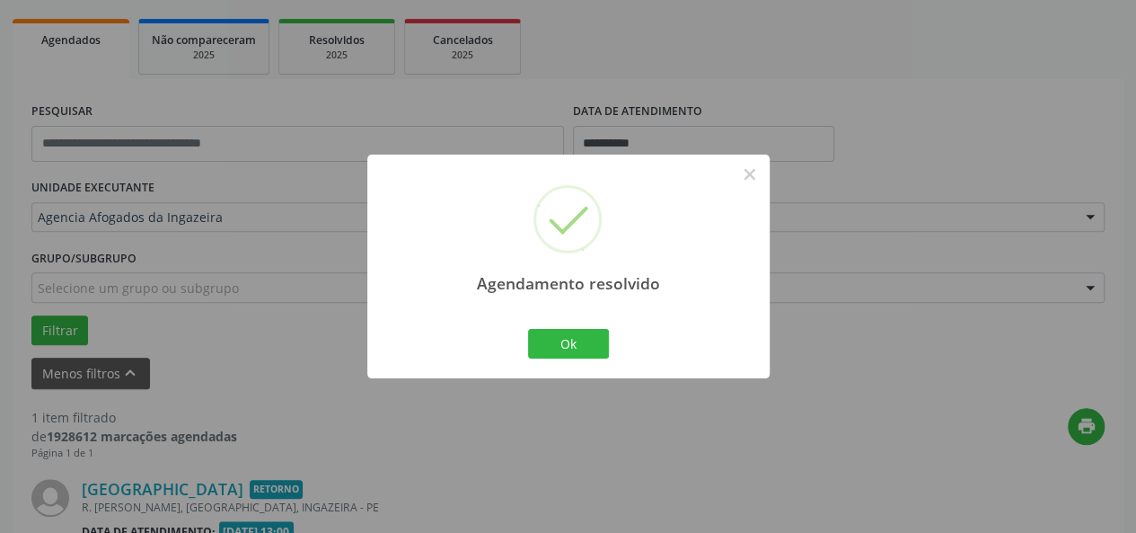
scroll to position [481, 0]
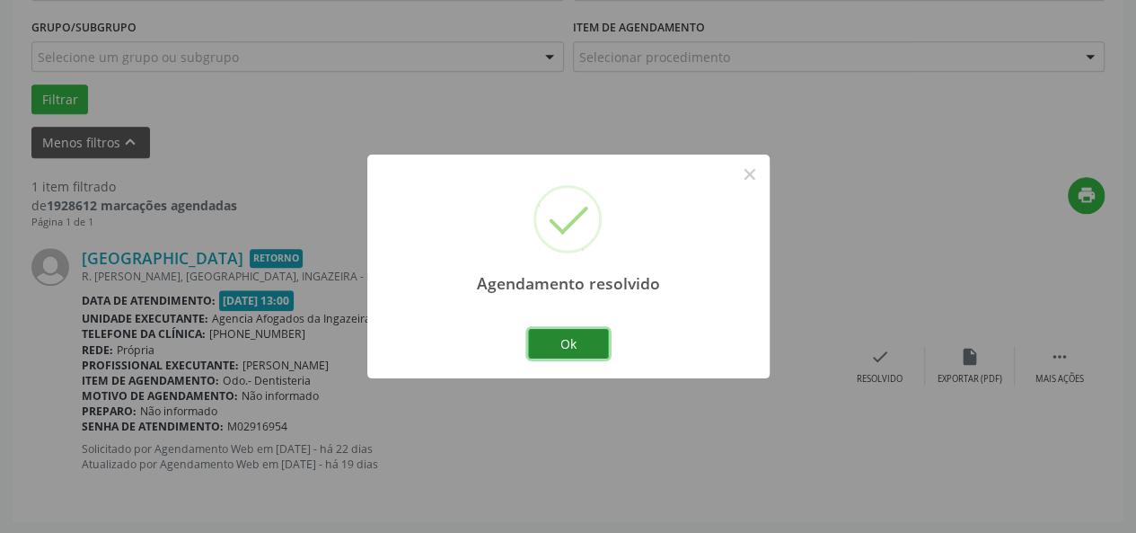
click at [589, 339] on button "Ok" at bounding box center [568, 344] width 81 height 31
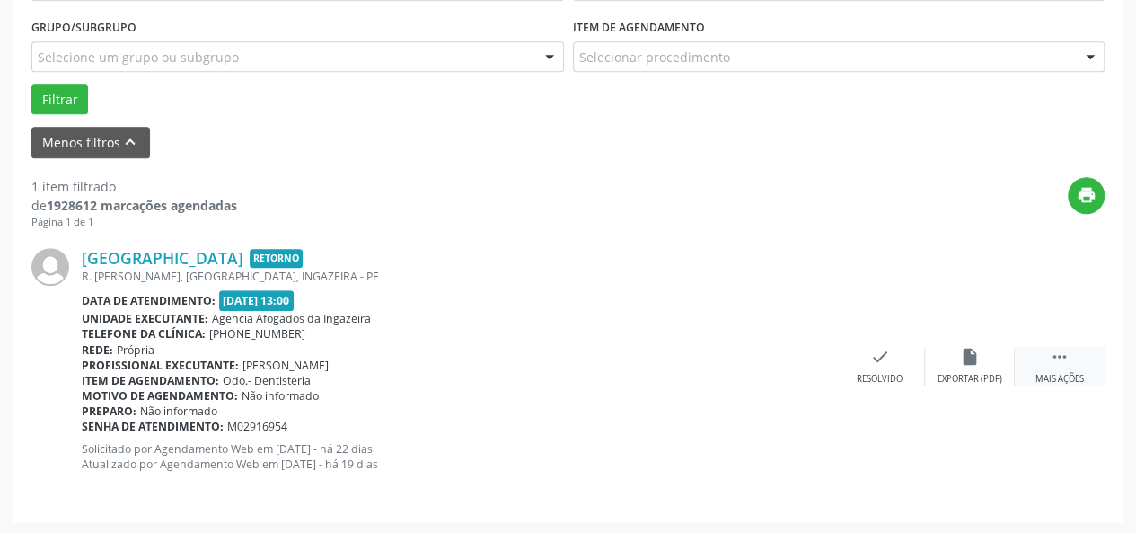
click at [1066, 356] on icon "" at bounding box center [1060, 357] width 20 height 20
click at [972, 355] on icon "alarm_off" at bounding box center [970, 357] width 20 height 20
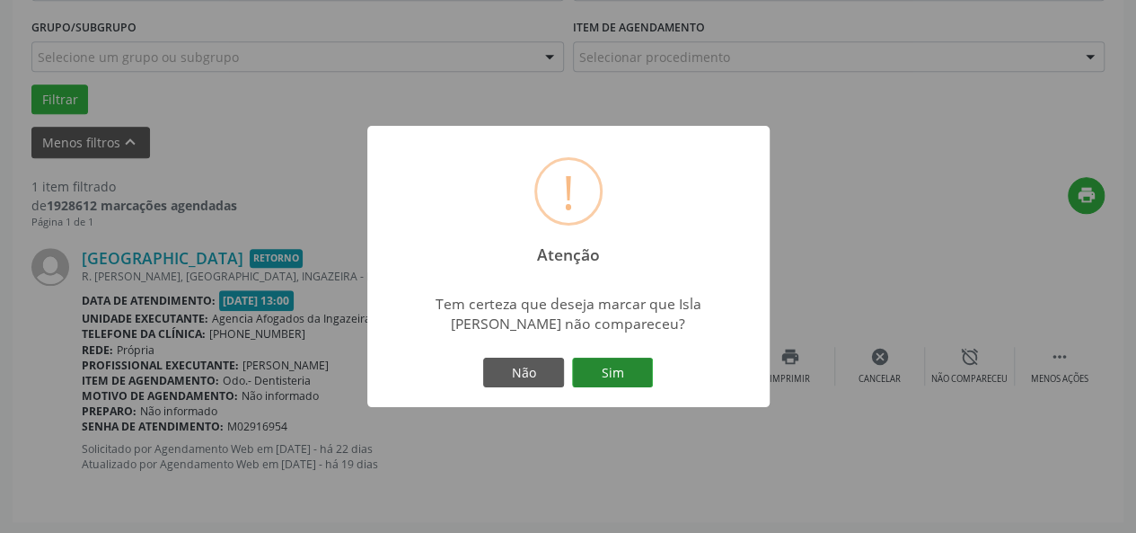
click at [611, 378] on button "Sim" at bounding box center [612, 373] width 81 height 31
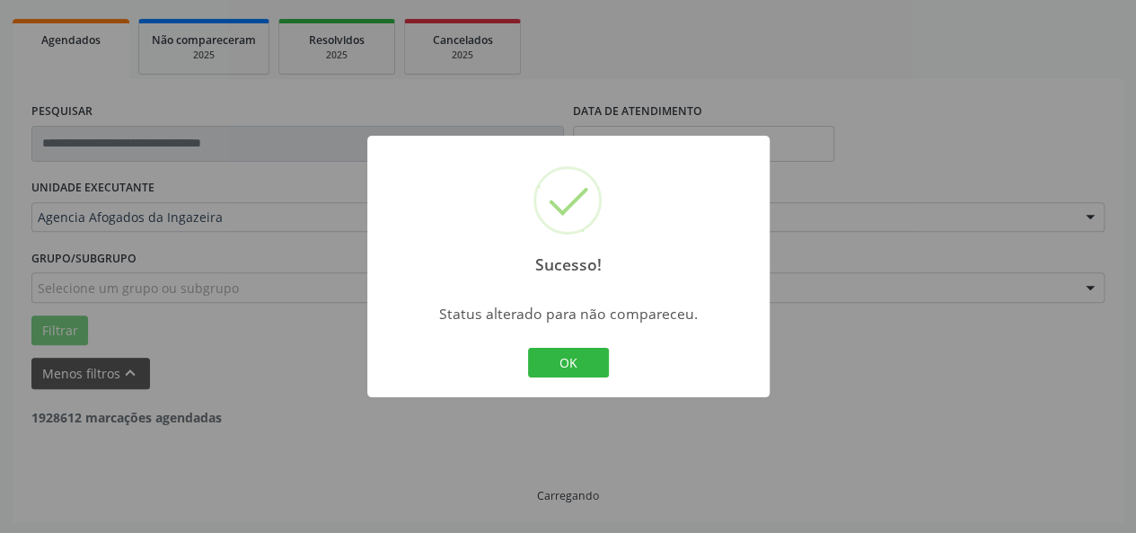
scroll to position [192, 0]
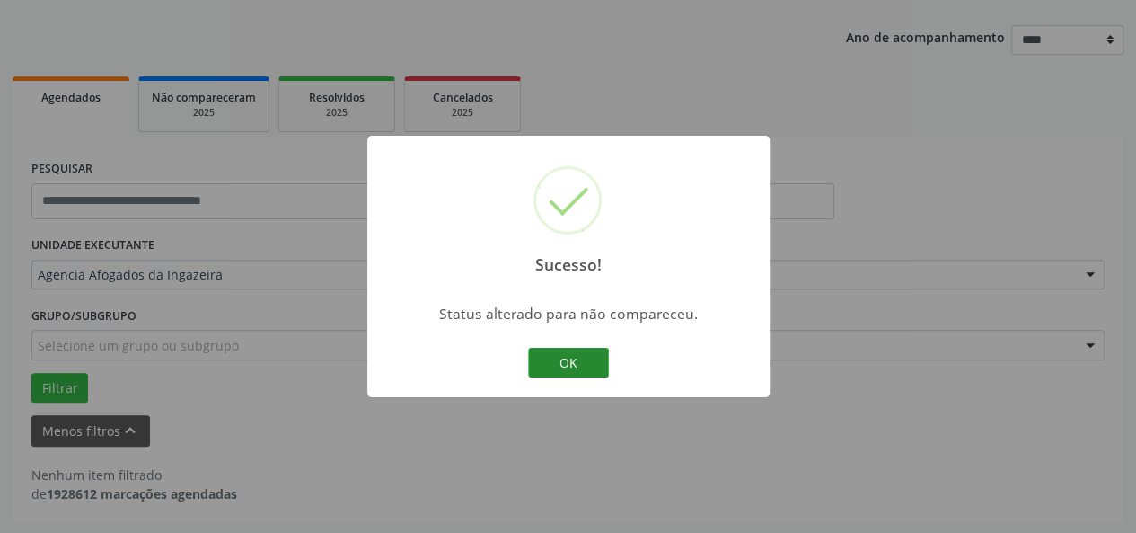
click at [587, 360] on button "OK" at bounding box center [568, 363] width 81 height 31
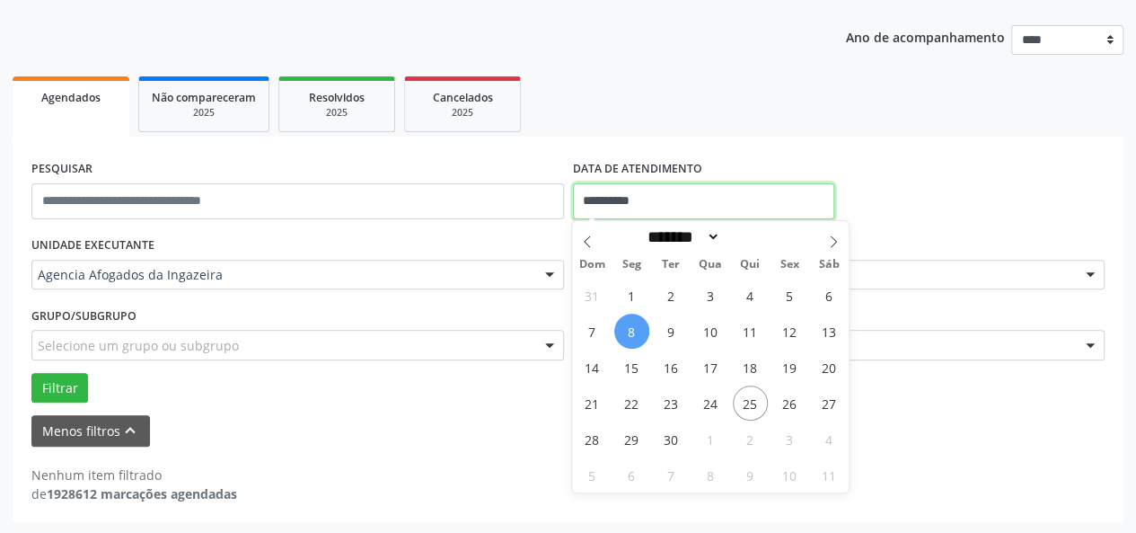
click at [623, 200] on input "**********" at bounding box center [703, 201] width 261 height 36
click at [675, 335] on span "9" at bounding box center [671, 331] width 35 height 35
type input "**********"
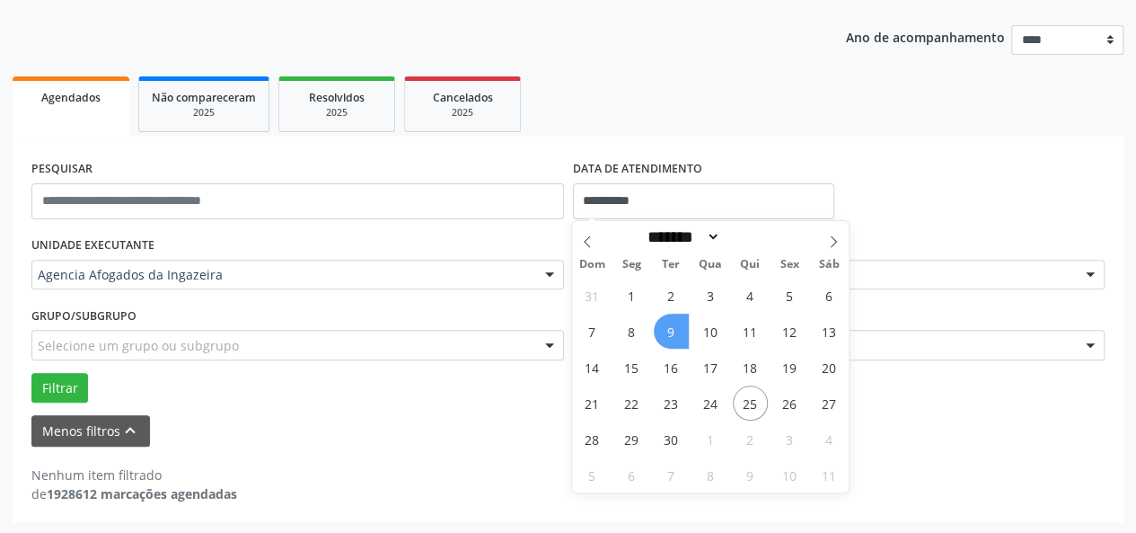
click at [675, 335] on span "9" at bounding box center [671, 331] width 35 height 35
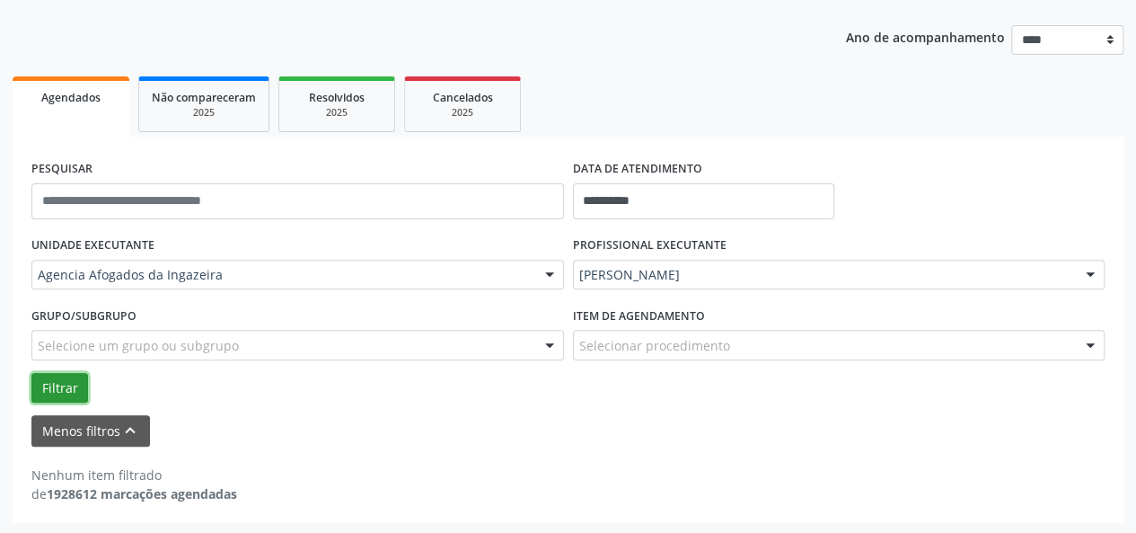
click at [45, 380] on button "Filtrar" at bounding box center [59, 388] width 57 height 31
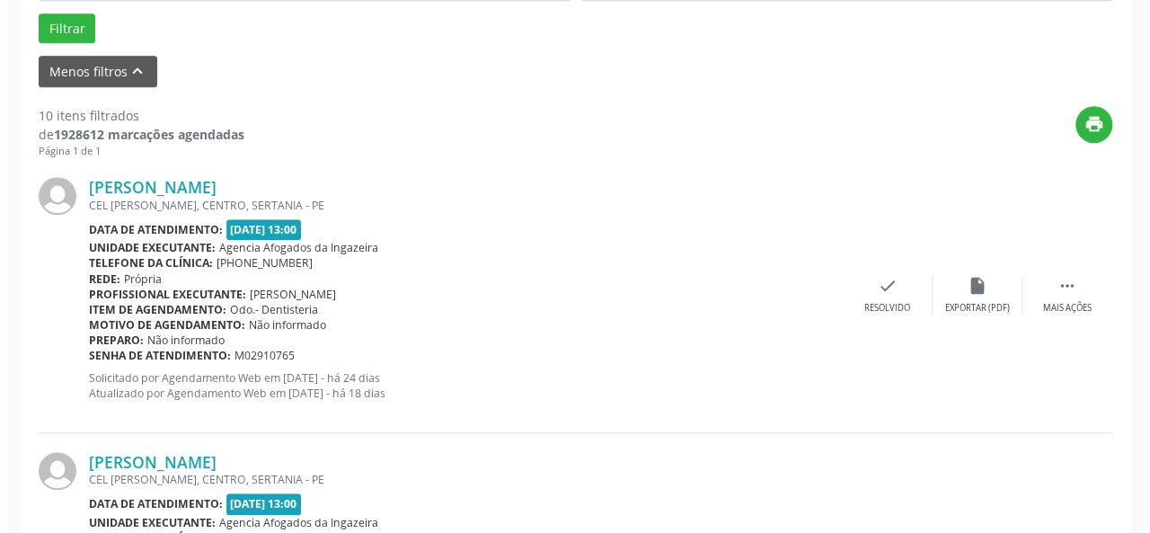
scroll to position [588, 0]
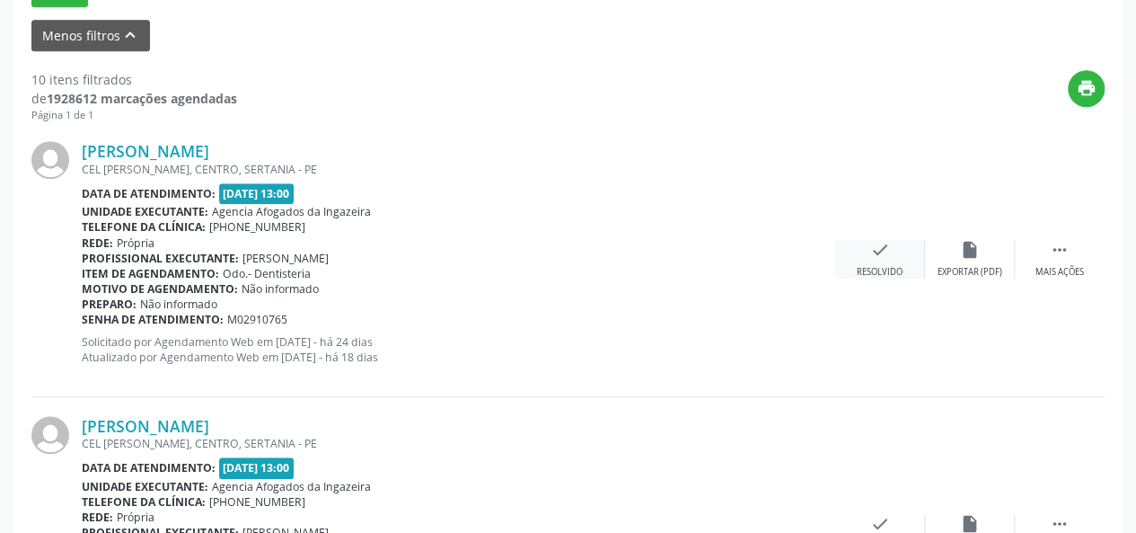
click at [889, 262] on div "check Resolvido" at bounding box center [880, 259] width 90 height 39
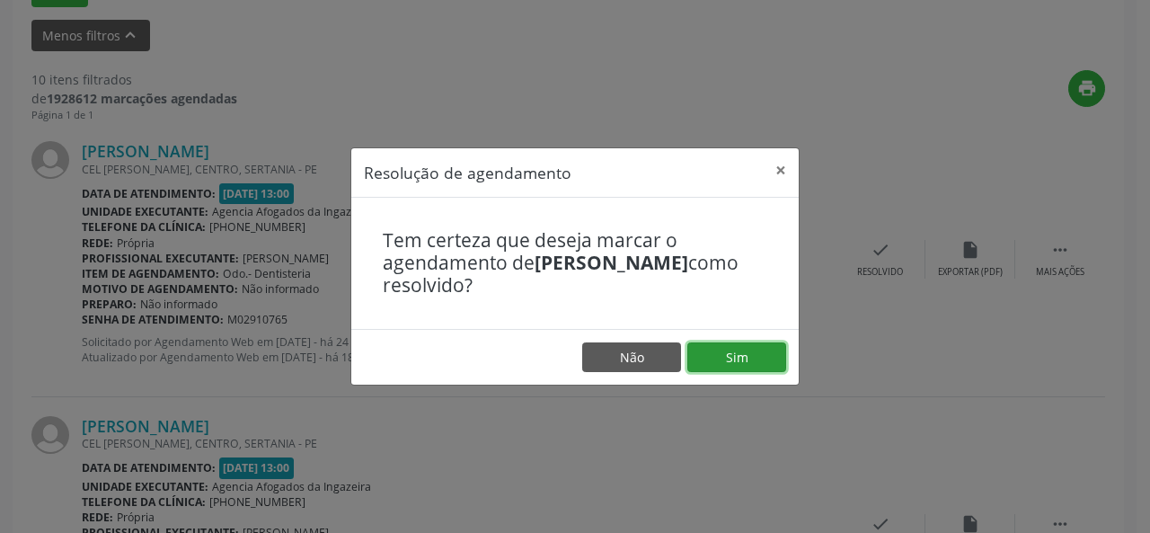
click at [758, 369] on button "Sim" at bounding box center [736, 357] width 99 height 31
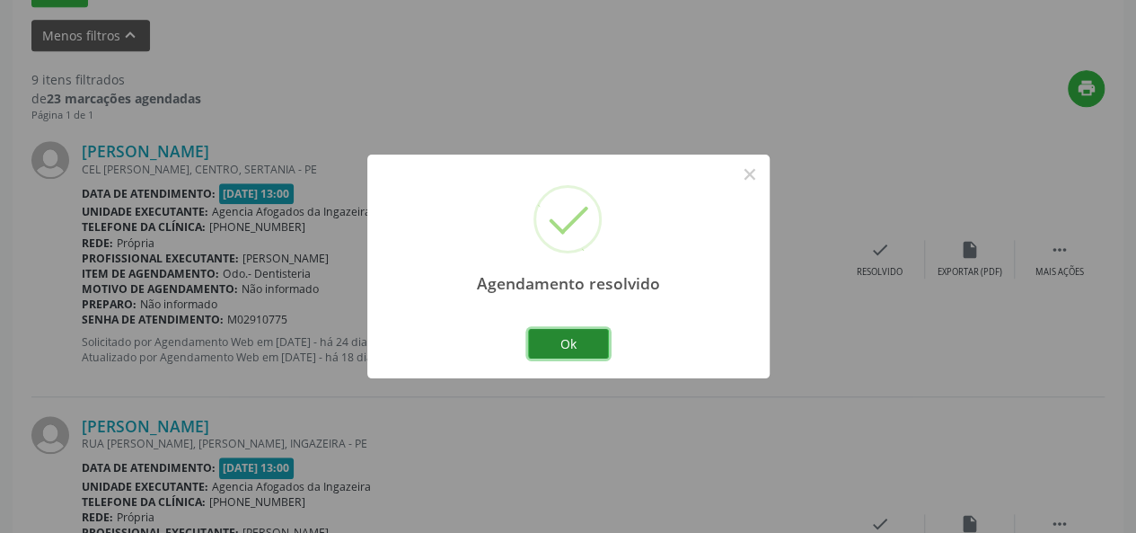
click at [559, 343] on button "Ok" at bounding box center [568, 344] width 81 height 31
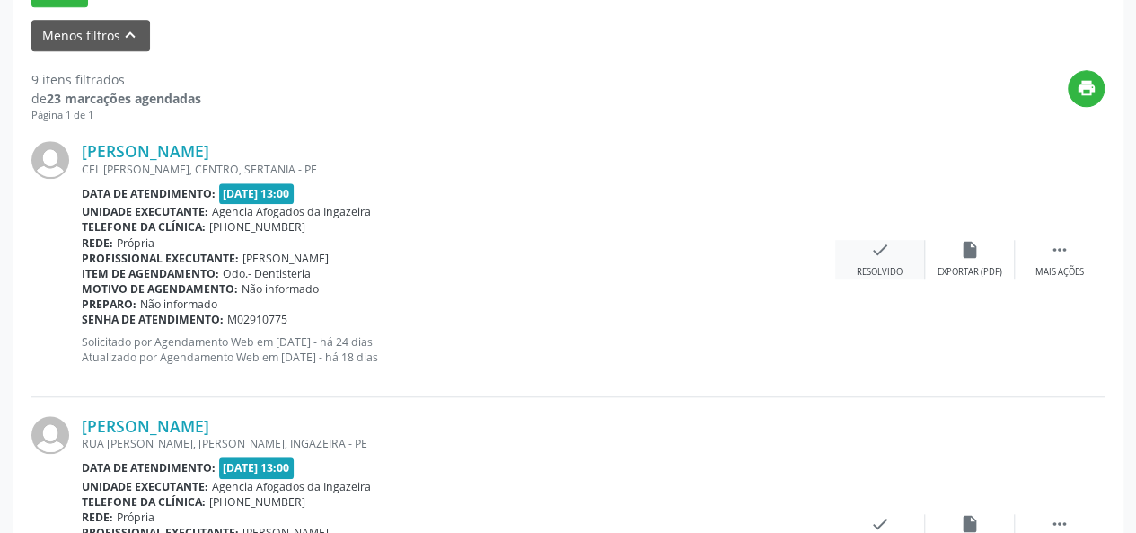
click at [897, 254] on div "check Resolvido" at bounding box center [880, 259] width 90 height 39
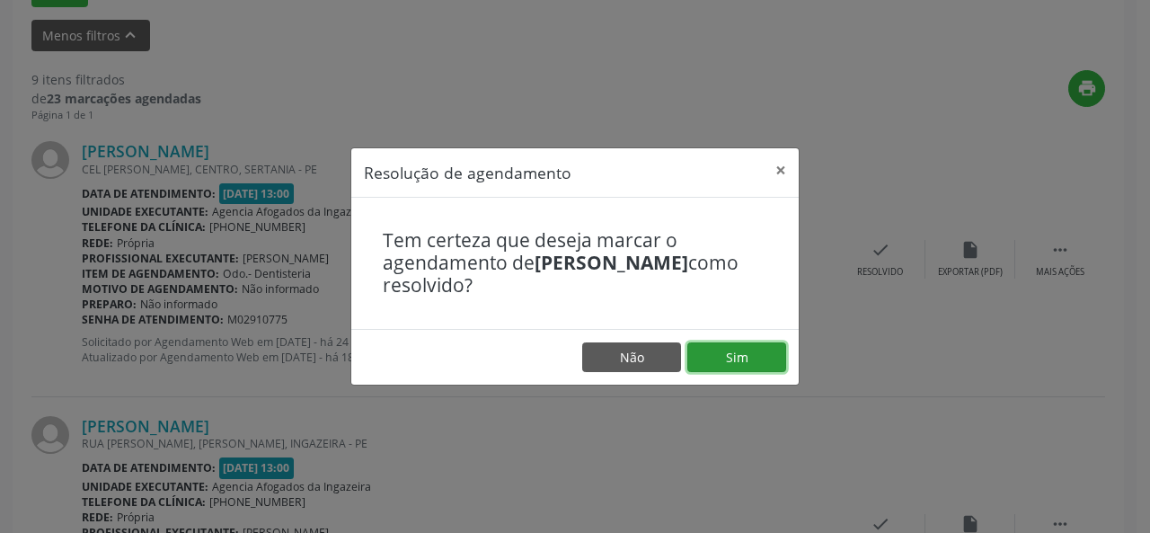
click at [747, 363] on button "Sim" at bounding box center [736, 357] width 99 height 31
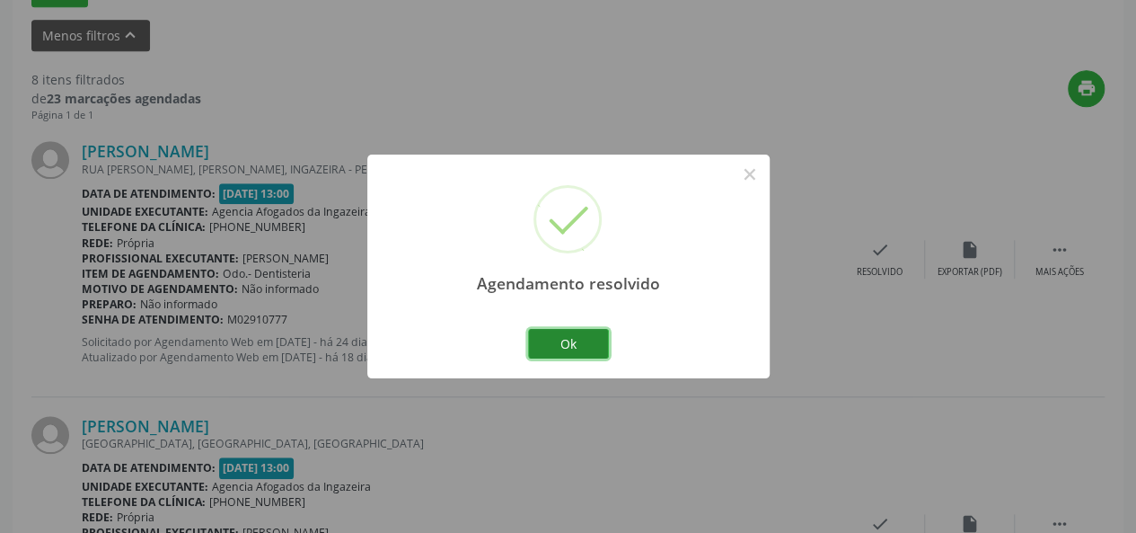
click at [567, 355] on button "Ok" at bounding box center [568, 344] width 81 height 31
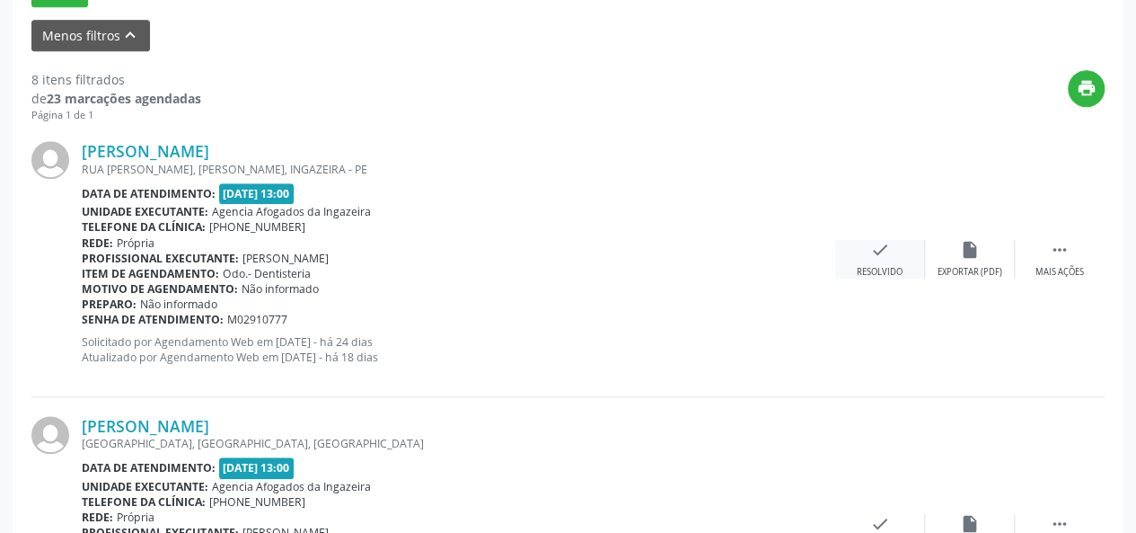
click at [895, 266] on div "Resolvido" at bounding box center [880, 272] width 46 height 13
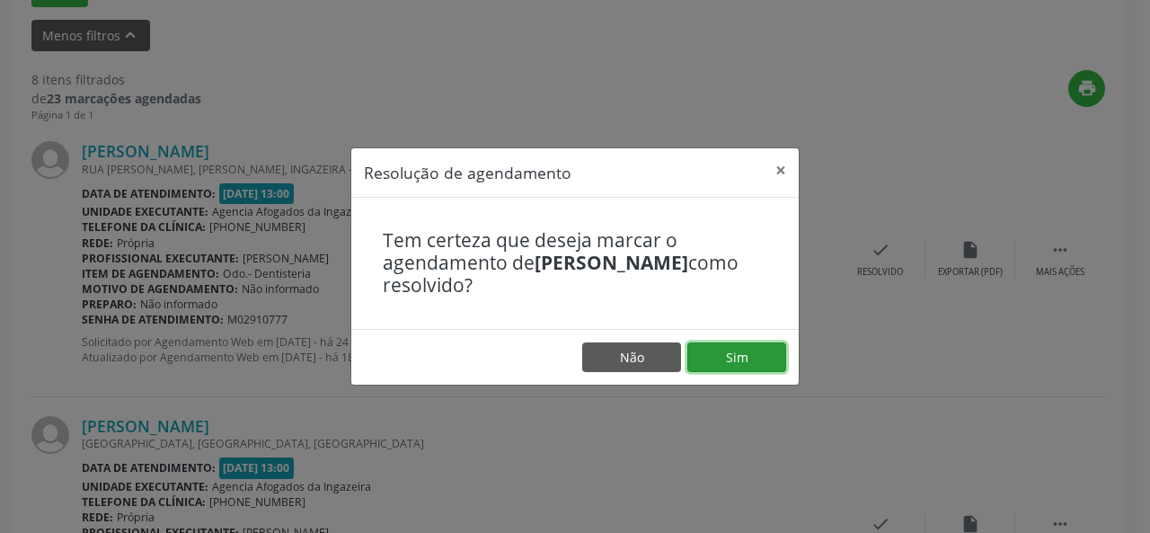
click at [709, 370] on button "Sim" at bounding box center [736, 357] width 99 height 31
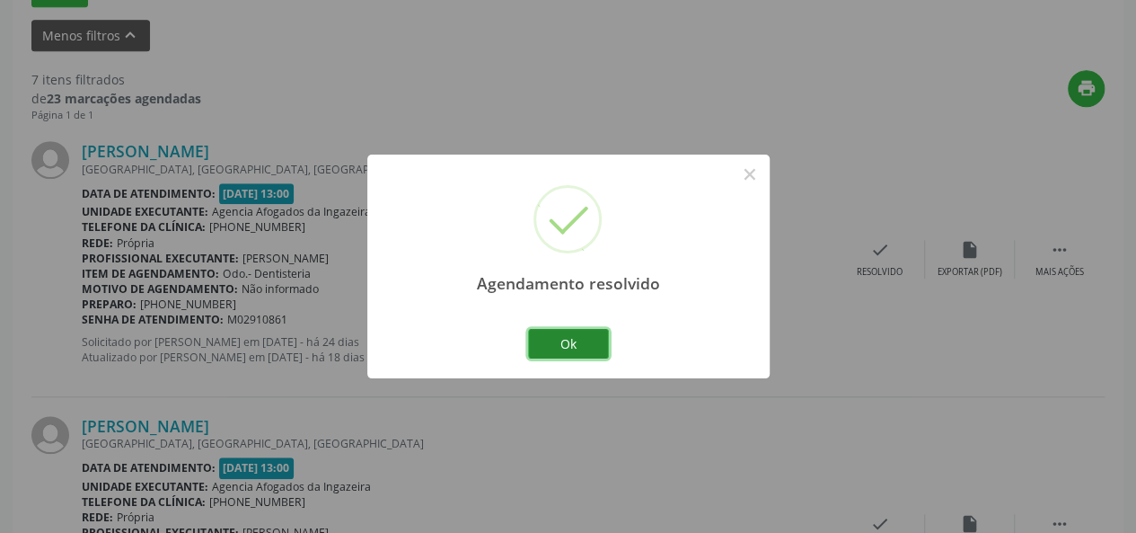
click at [573, 336] on button "Ok" at bounding box center [568, 344] width 81 height 31
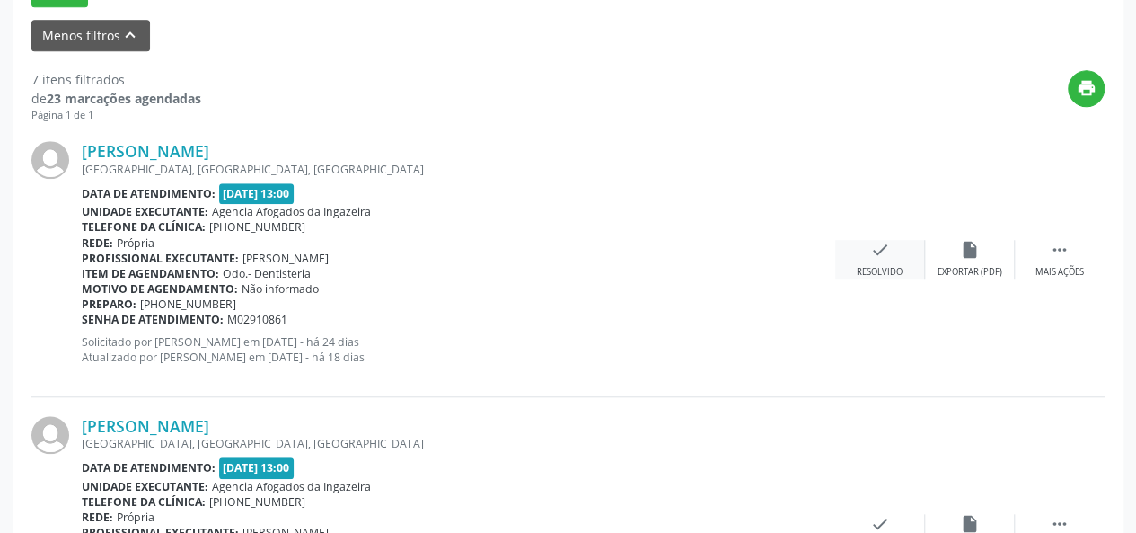
click at [895, 260] on div "check Resolvido" at bounding box center [880, 259] width 90 height 39
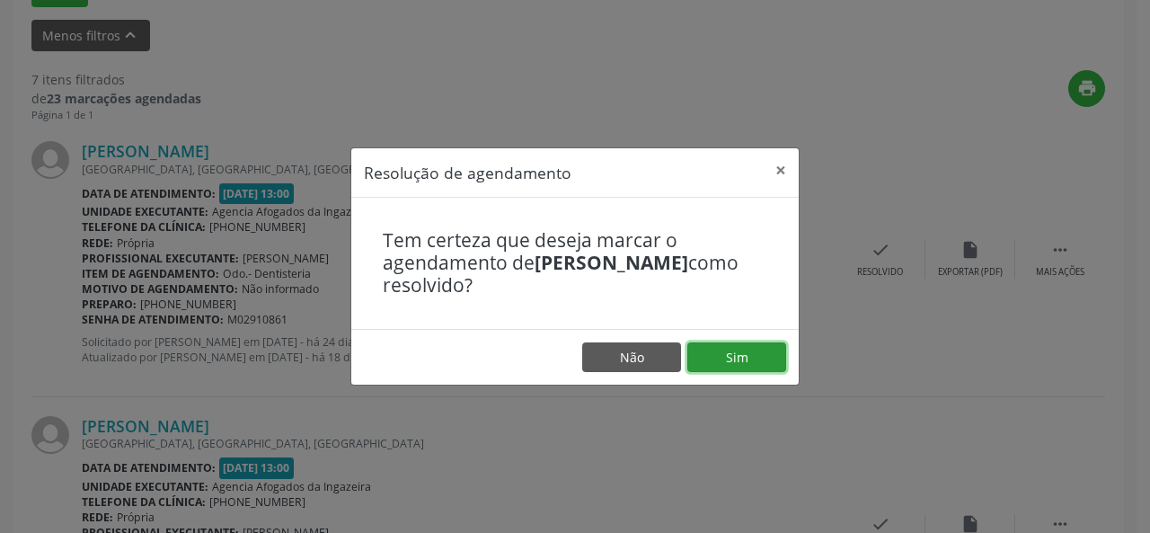
click at [767, 364] on button "Sim" at bounding box center [736, 357] width 99 height 31
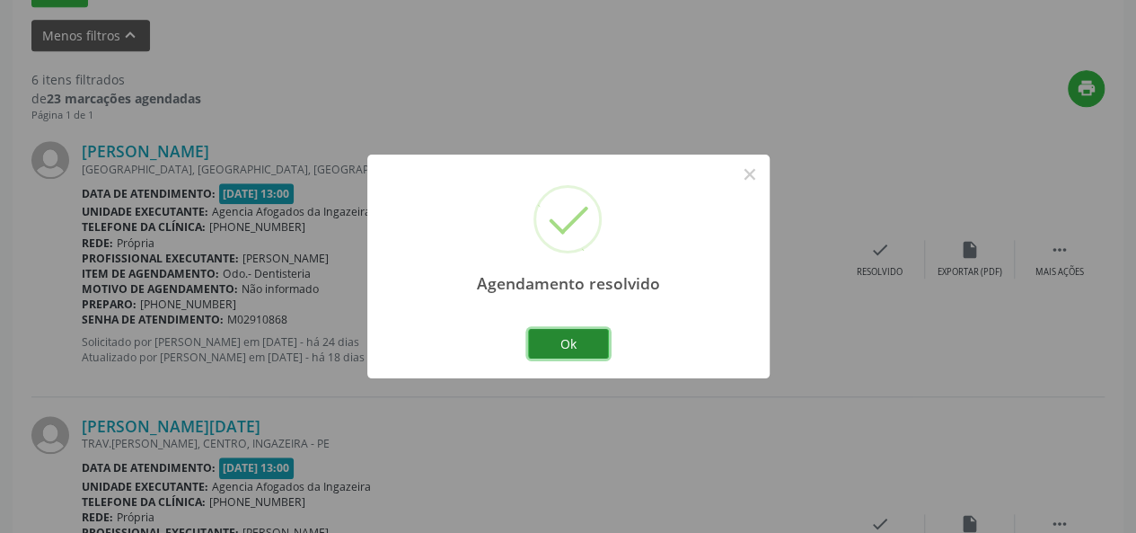
click at [579, 334] on button "Ok" at bounding box center [568, 344] width 81 height 31
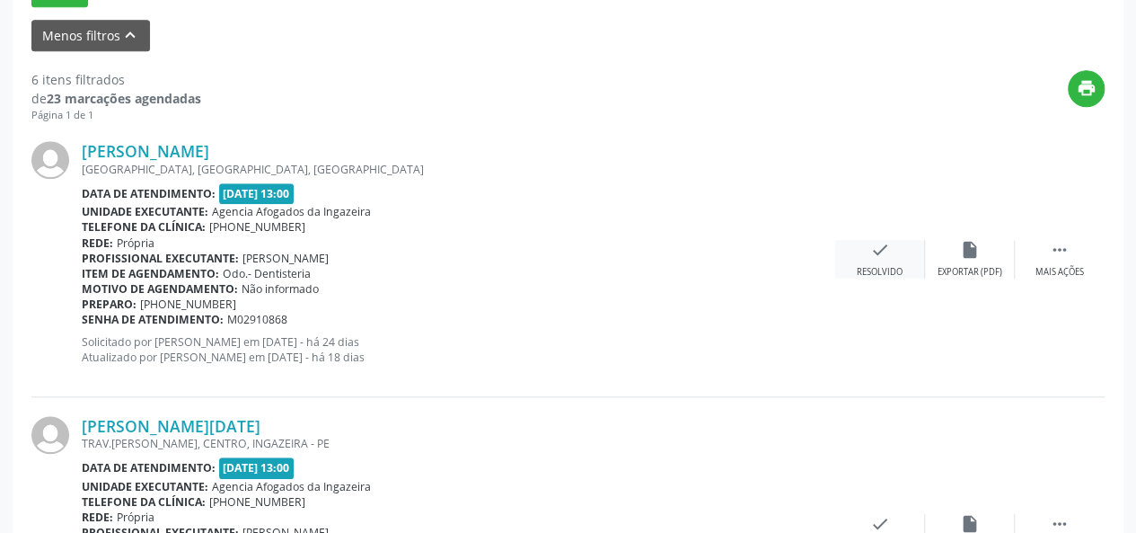
click at [869, 241] on div "check Resolvido" at bounding box center [880, 259] width 90 height 39
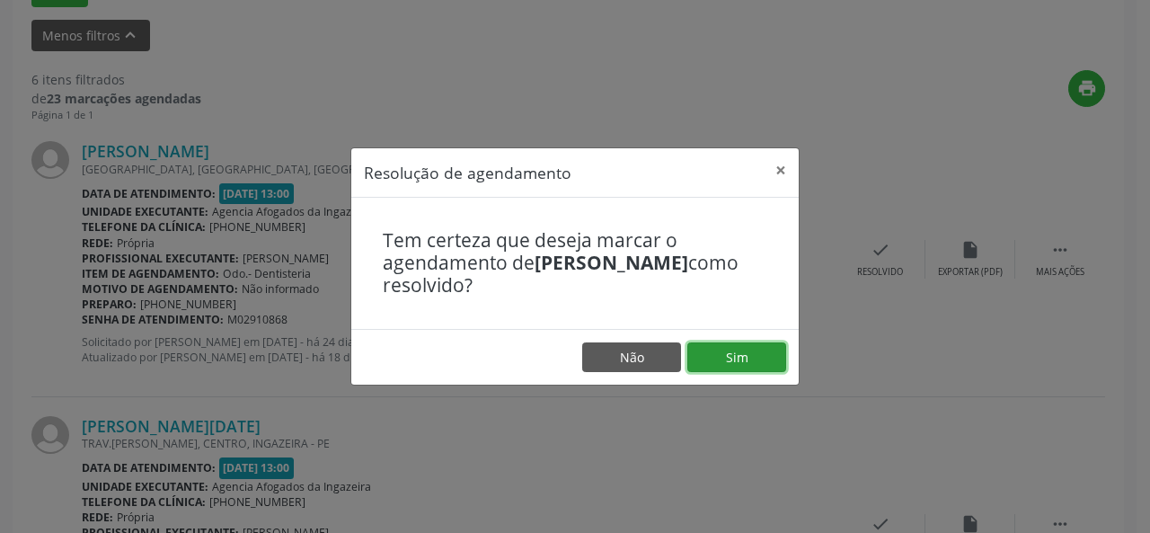
click at [720, 355] on button "Sim" at bounding box center [736, 357] width 99 height 31
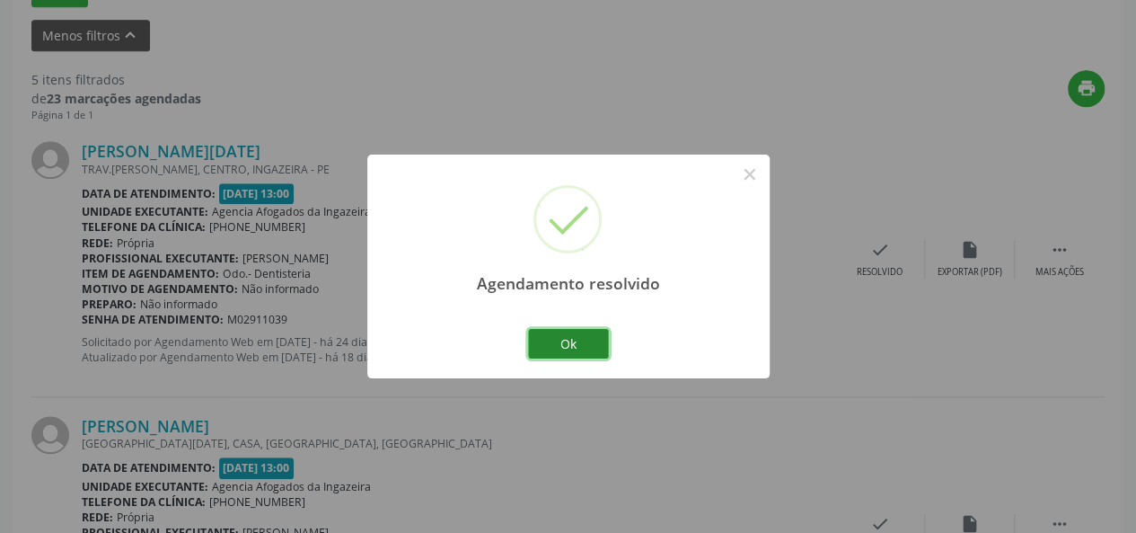
click at [573, 355] on button "Ok" at bounding box center [568, 344] width 81 height 31
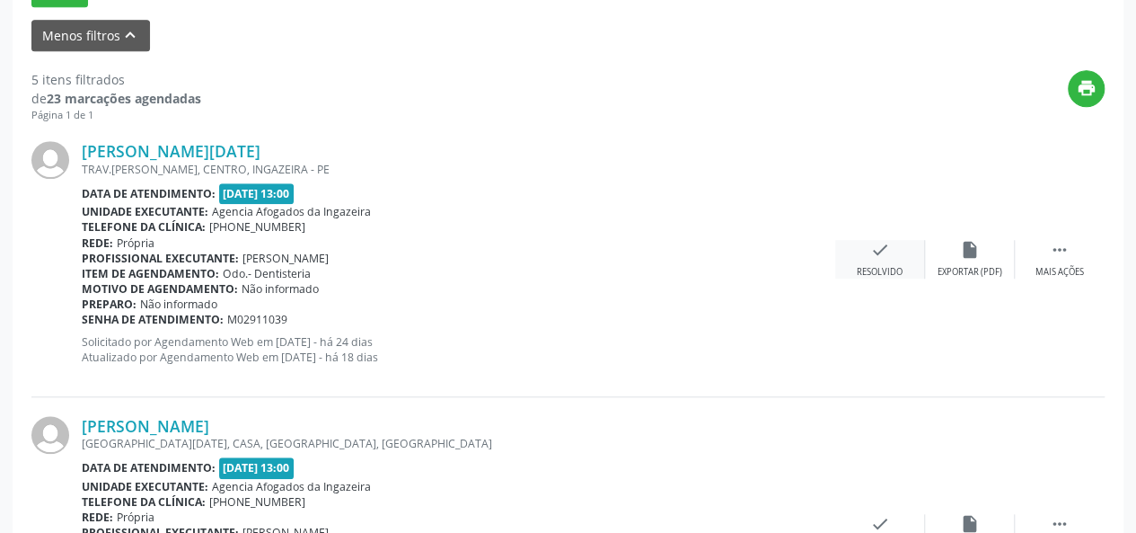
click at [893, 262] on div "check Resolvido" at bounding box center [880, 259] width 90 height 39
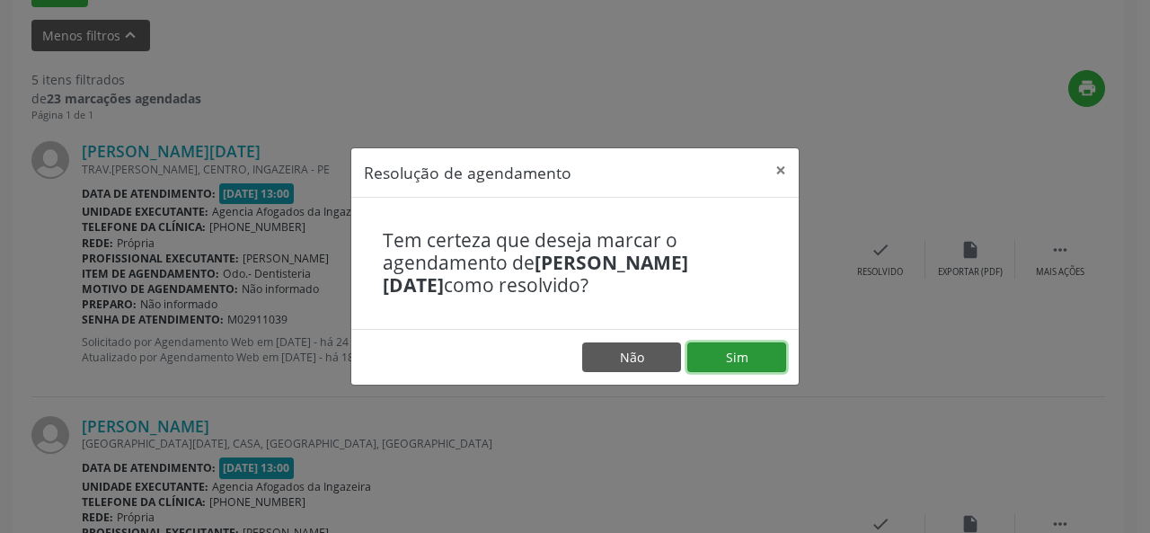
click at [722, 365] on button "Sim" at bounding box center [736, 357] width 99 height 31
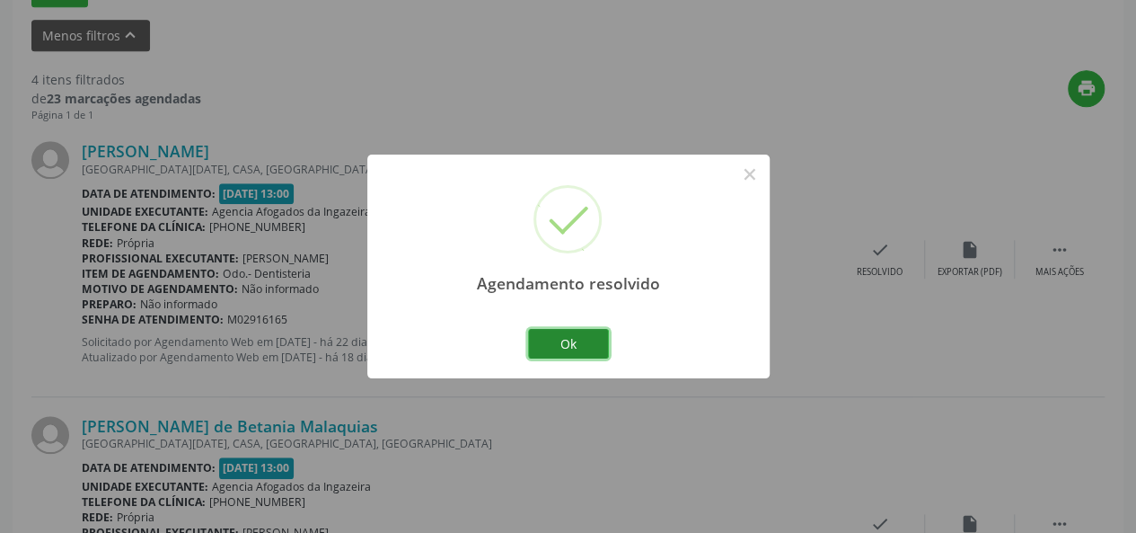
click at [579, 342] on button "Ok" at bounding box center [568, 344] width 81 height 31
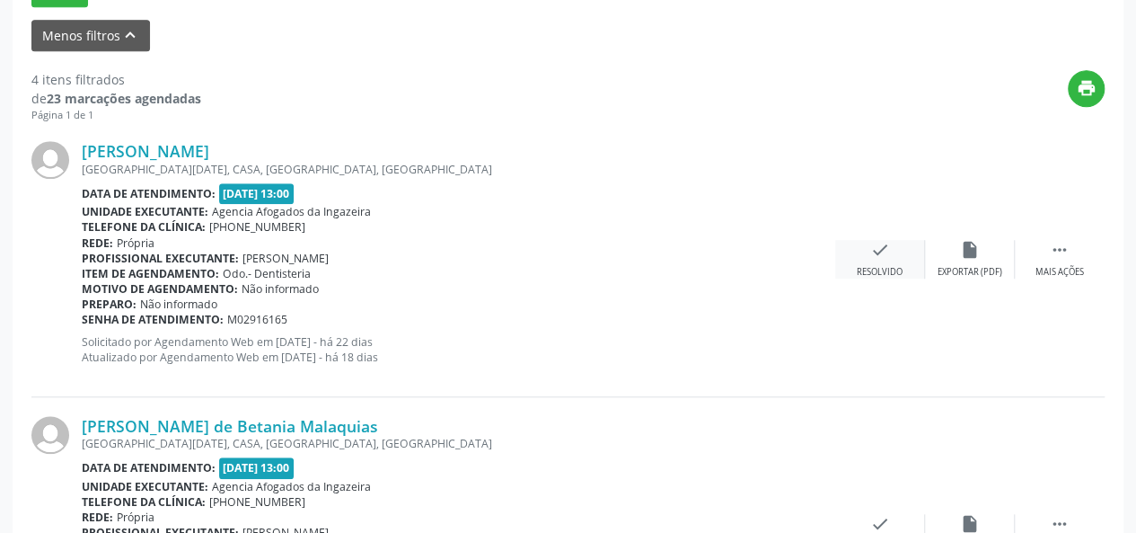
click at [871, 249] on icon "check" at bounding box center [880, 250] width 20 height 20
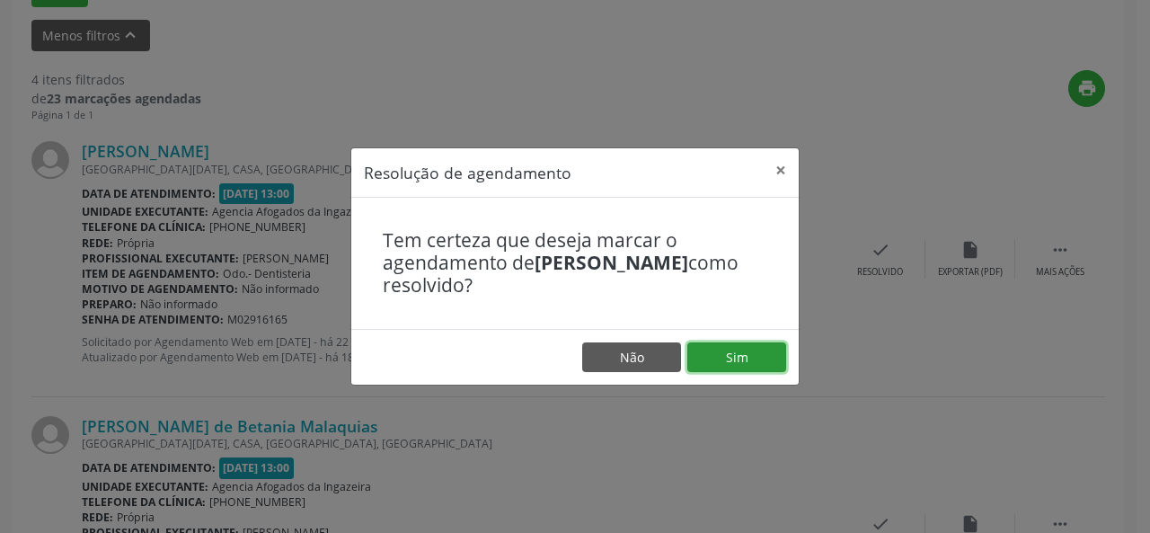
click at [722, 355] on button "Sim" at bounding box center [736, 357] width 99 height 31
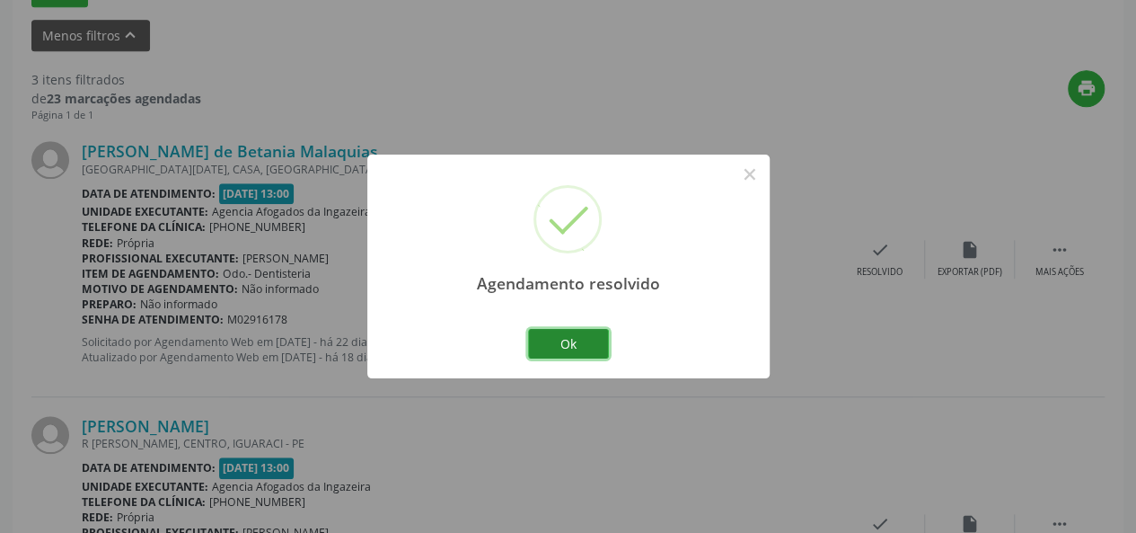
click at [571, 340] on button "Ok" at bounding box center [568, 344] width 81 height 31
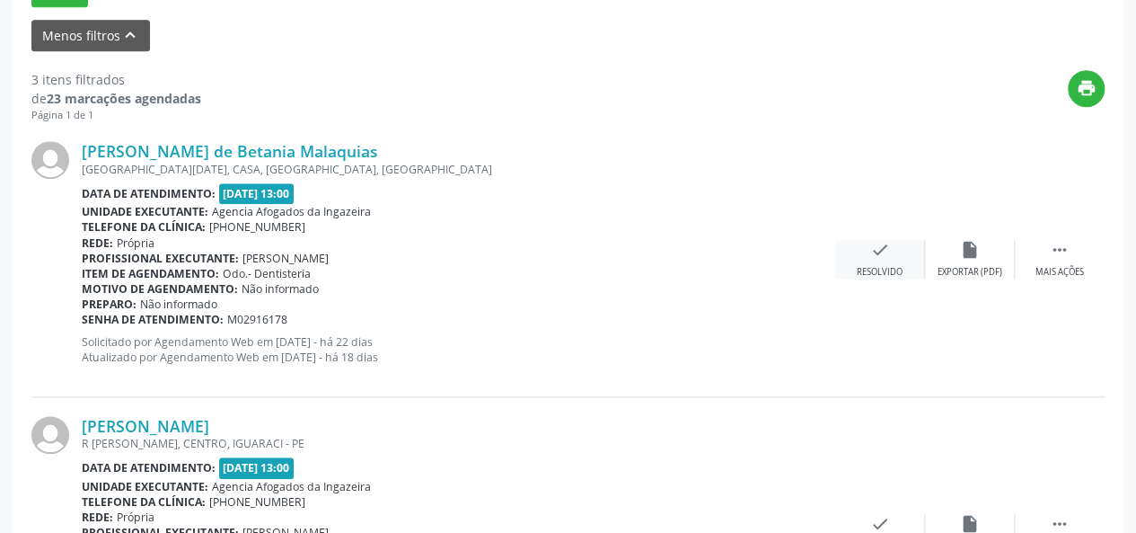
click at [886, 245] on icon "check" at bounding box center [880, 250] width 20 height 20
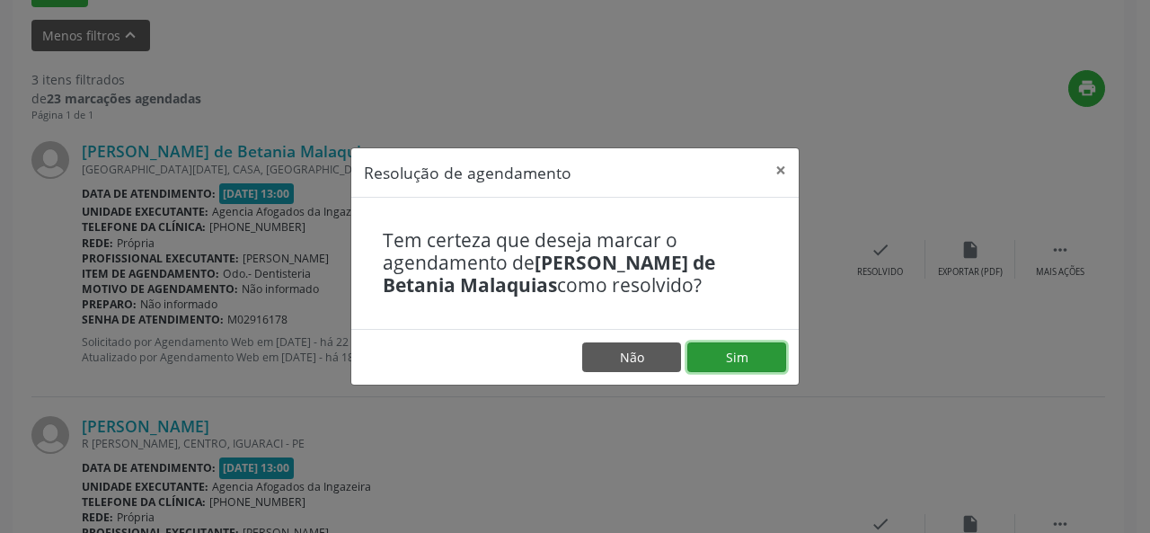
click at [749, 348] on button "Sim" at bounding box center [736, 357] width 99 height 31
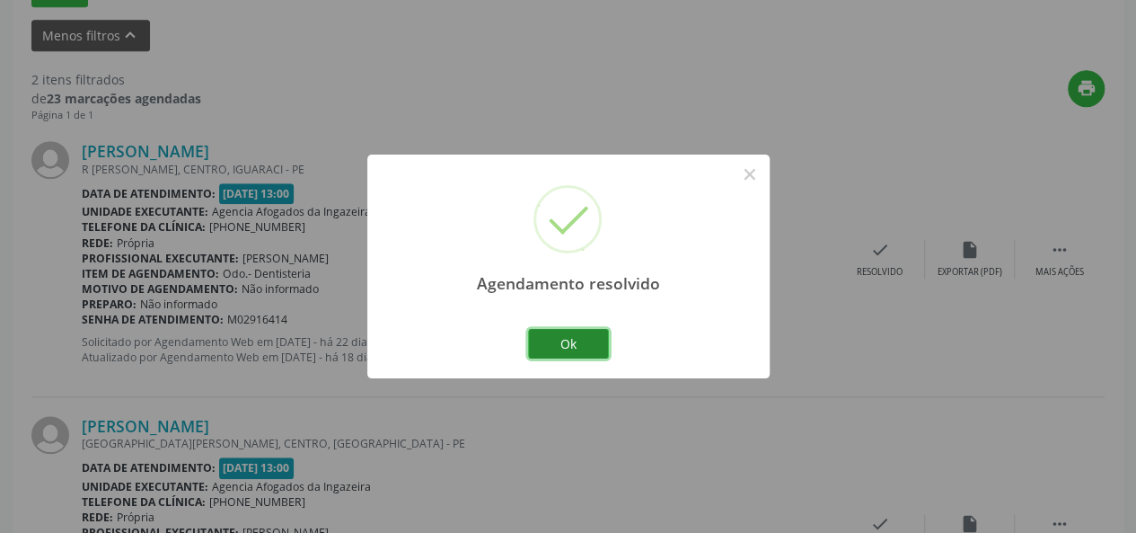
click at [574, 340] on button "Ok" at bounding box center [568, 344] width 81 height 31
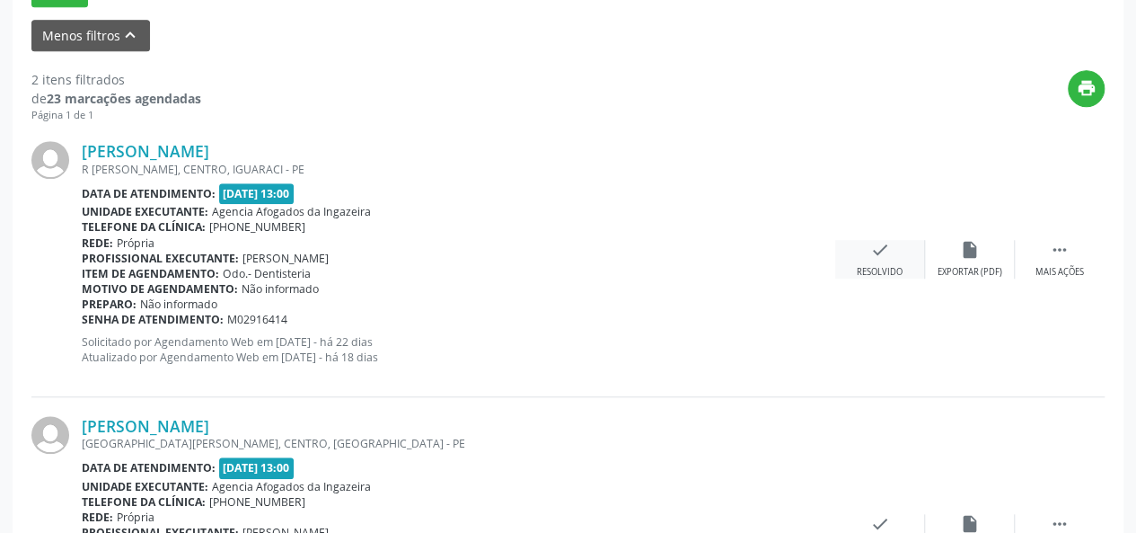
click at [870, 245] on icon "check" at bounding box center [880, 250] width 20 height 20
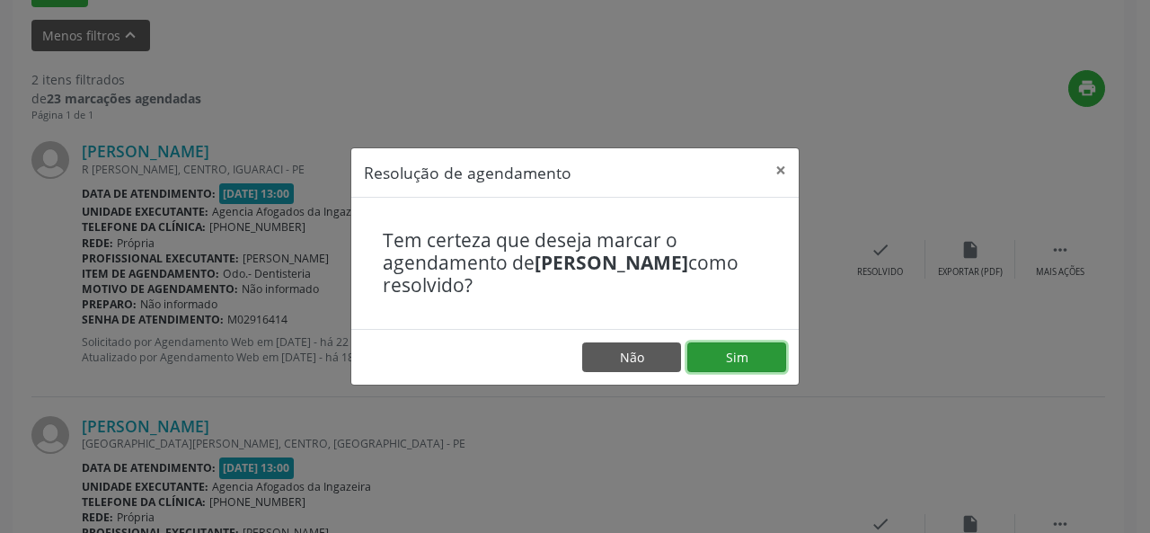
click at [732, 349] on button "Sim" at bounding box center [736, 357] width 99 height 31
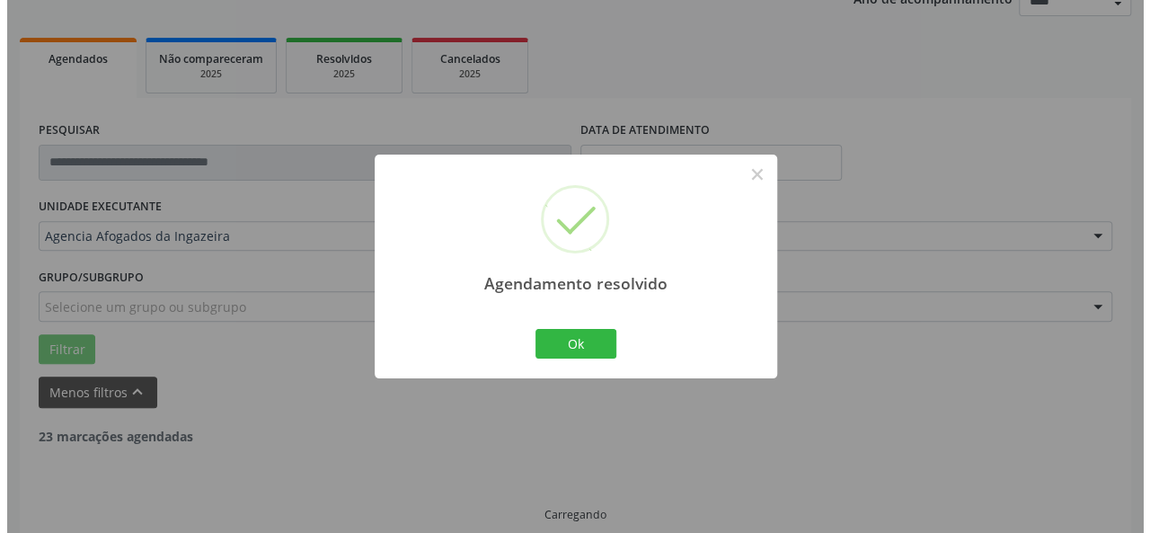
scroll to position [481, 0]
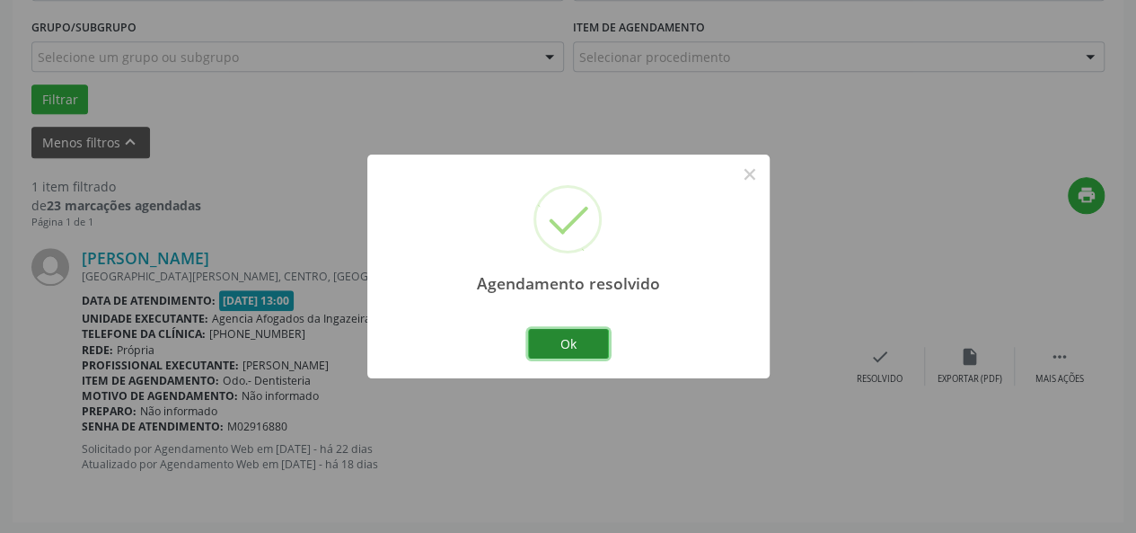
click at [549, 349] on button "Ok" at bounding box center [568, 344] width 81 height 31
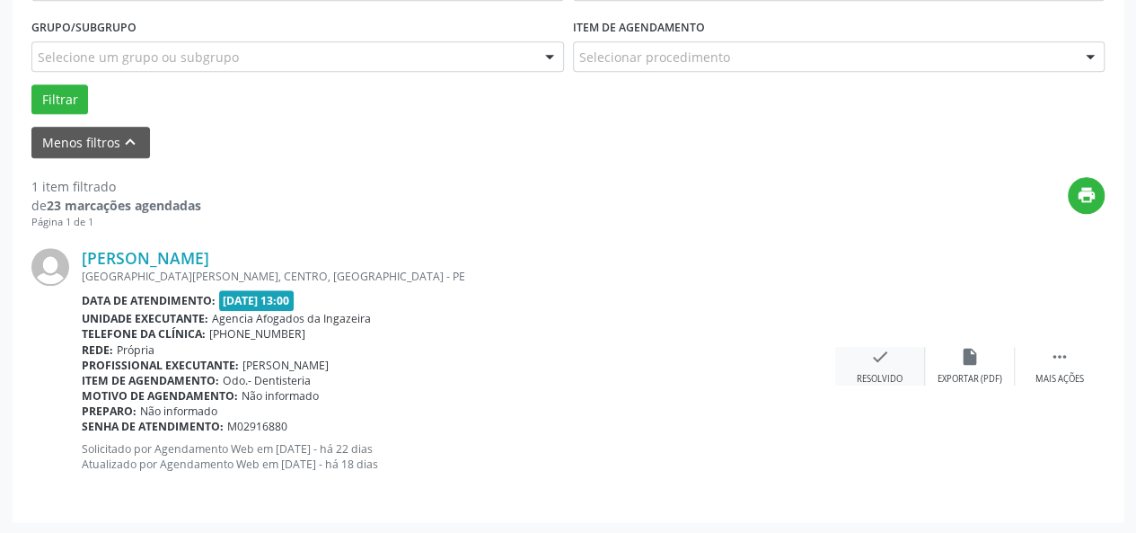
click at [888, 356] on icon "check" at bounding box center [880, 357] width 20 height 20
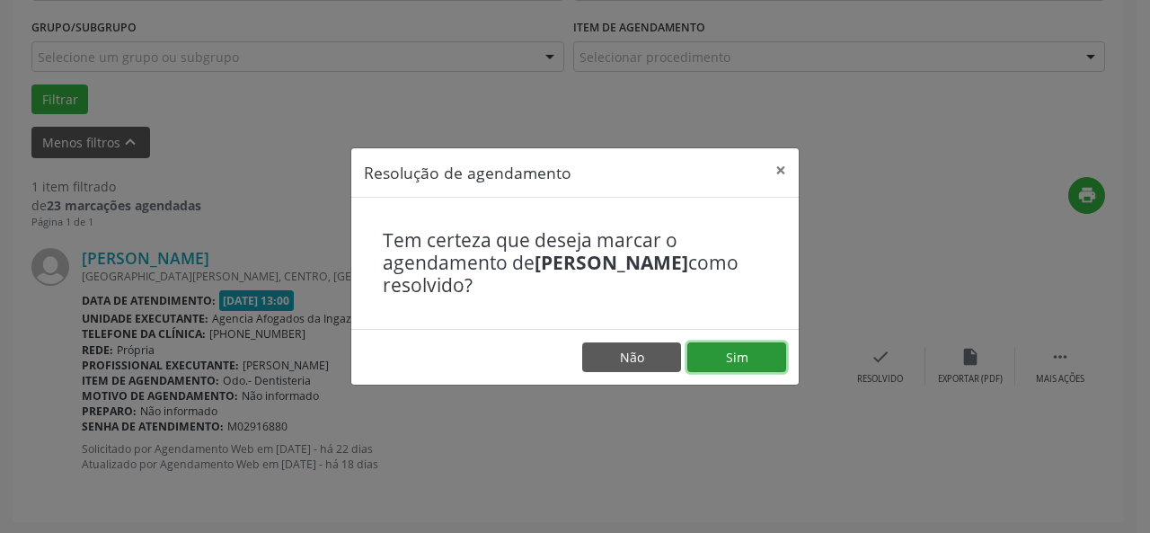
click at [738, 358] on button "Sim" at bounding box center [736, 357] width 99 height 31
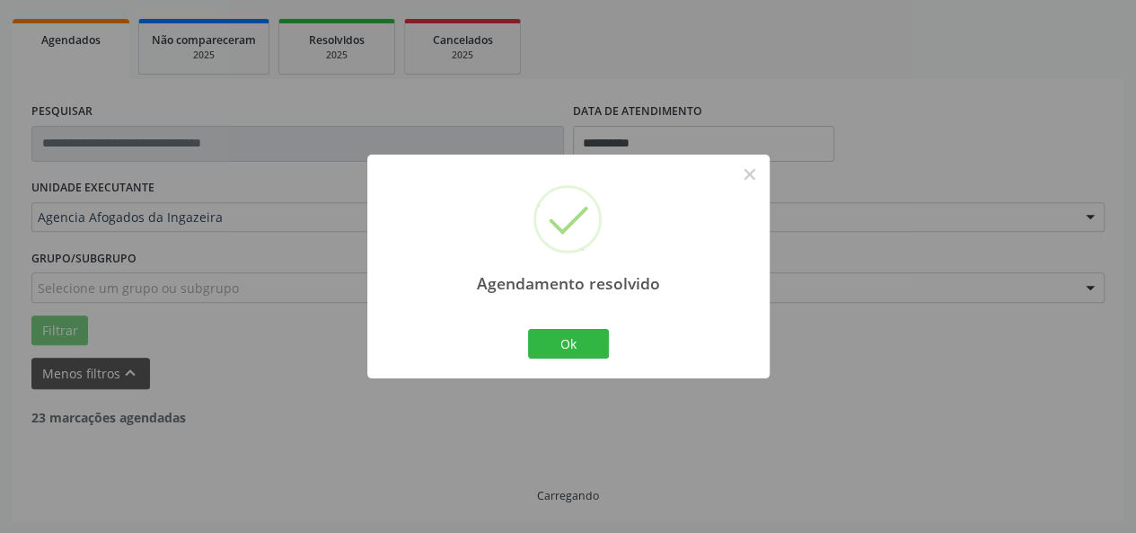
scroll to position [192, 0]
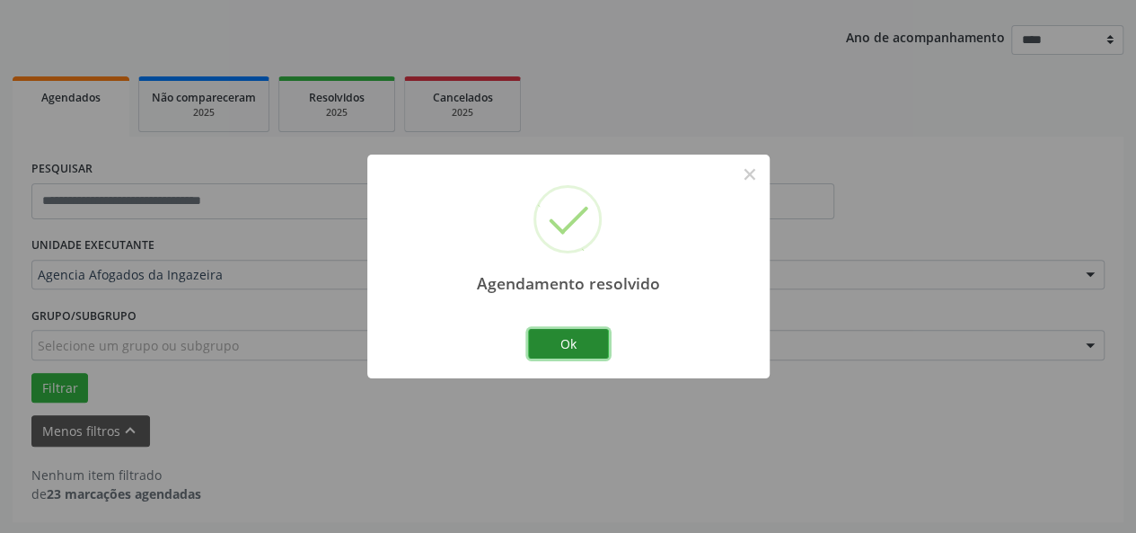
click at [554, 357] on button "Ok" at bounding box center [568, 344] width 81 height 31
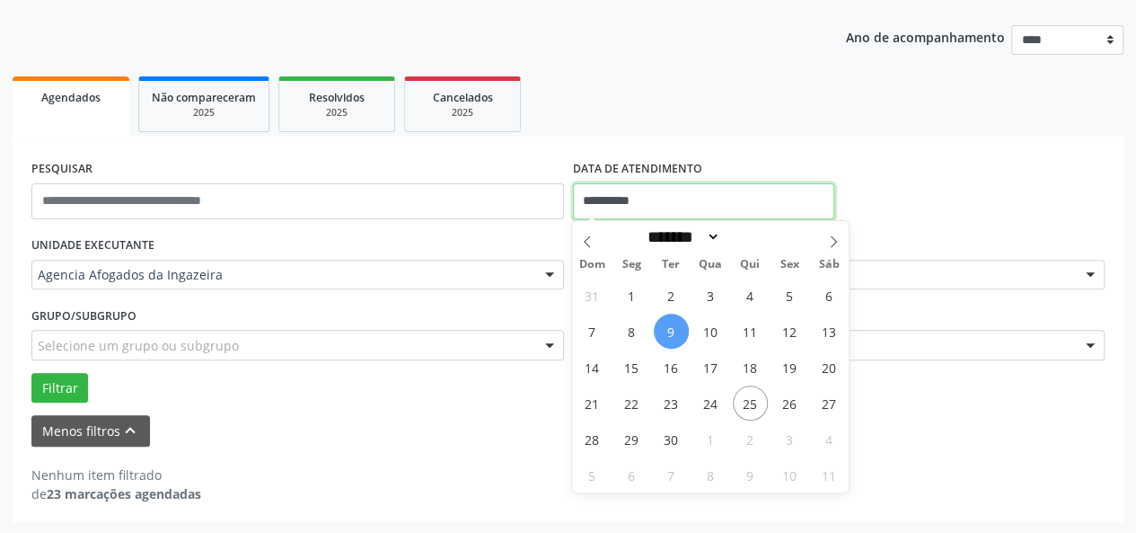
click at [638, 199] on input "**********" at bounding box center [703, 201] width 261 height 36
click at [708, 343] on span "10" at bounding box center [711, 331] width 35 height 35
type input "**********"
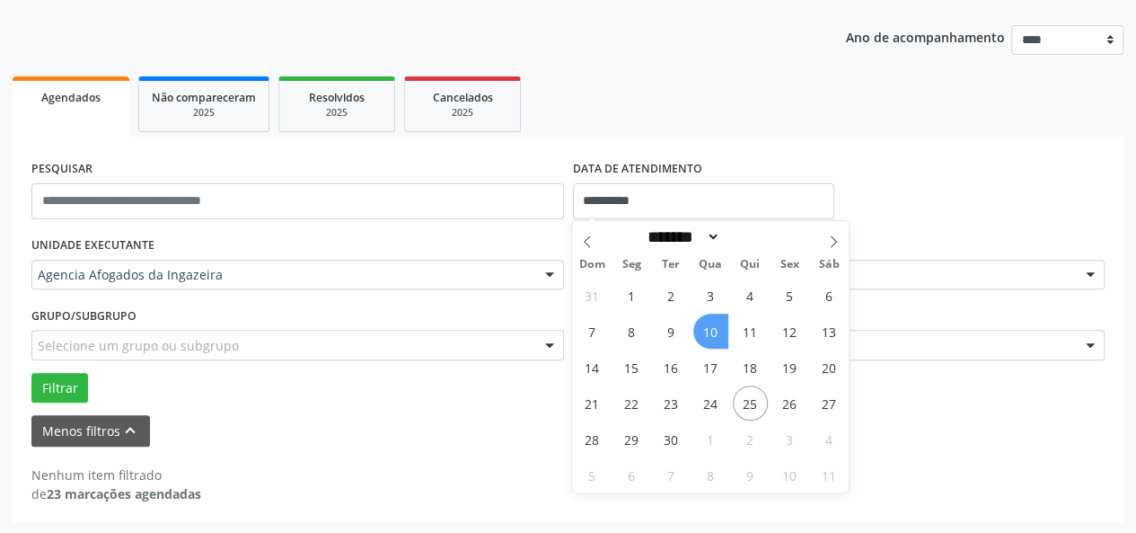
click at [708, 343] on span "10" at bounding box center [711, 331] width 35 height 35
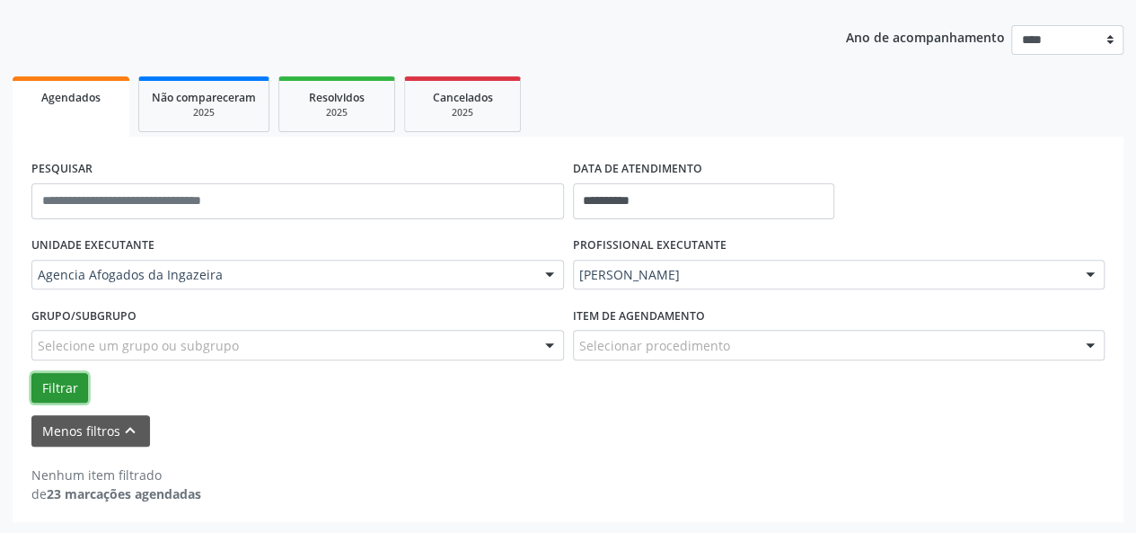
click at [50, 391] on button "Filtrar" at bounding box center [59, 388] width 57 height 31
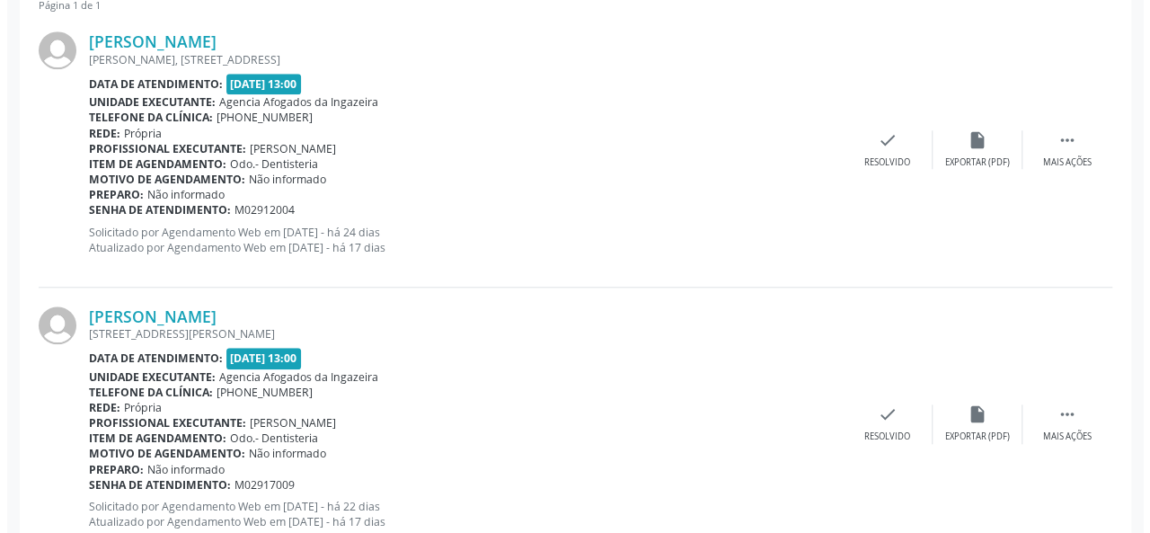
scroll to position [731, 0]
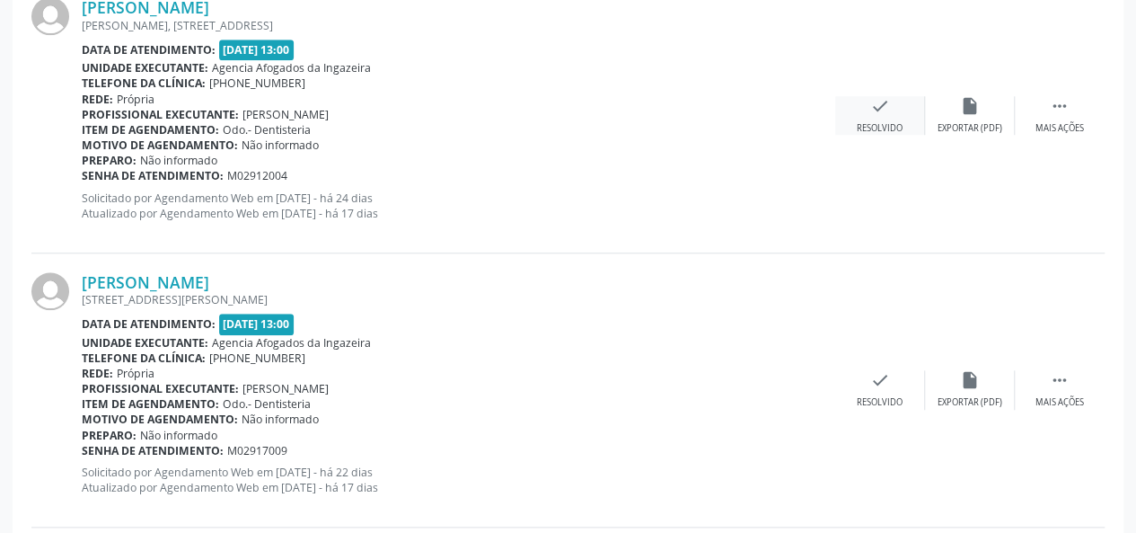
click at [879, 116] on div "check Resolvido" at bounding box center [880, 115] width 90 height 39
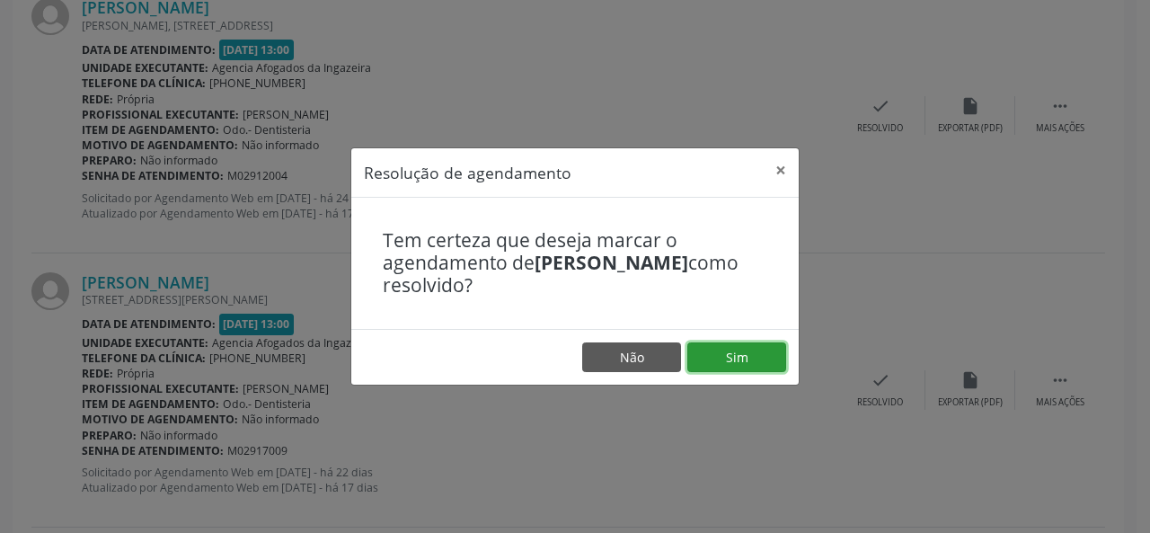
click at [760, 351] on button "Sim" at bounding box center [736, 357] width 99 height 31
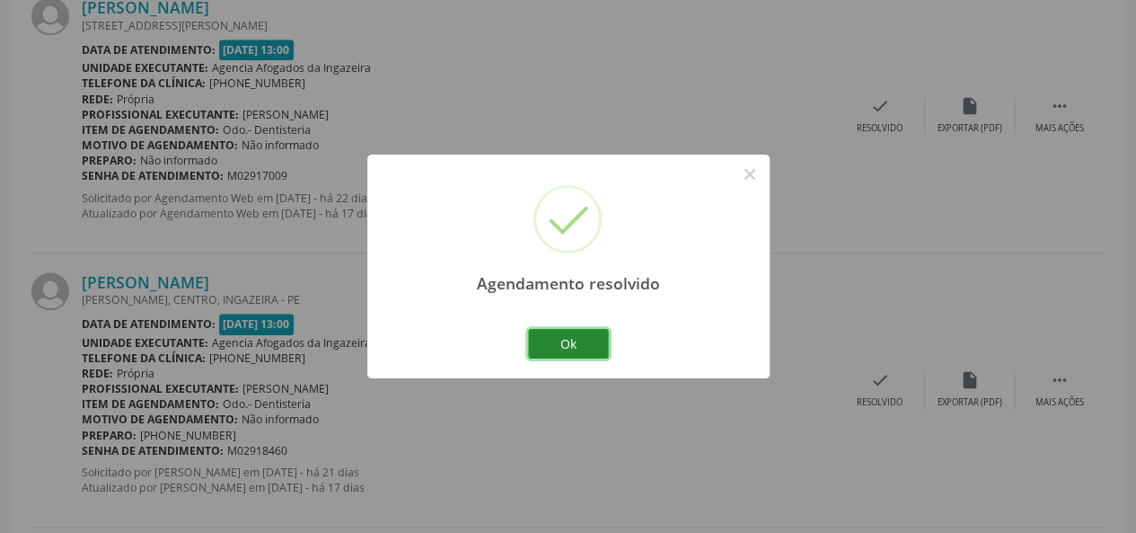
click at [585, 342] on button "Ok" at bounding box center [568, 344] width 81 height 31
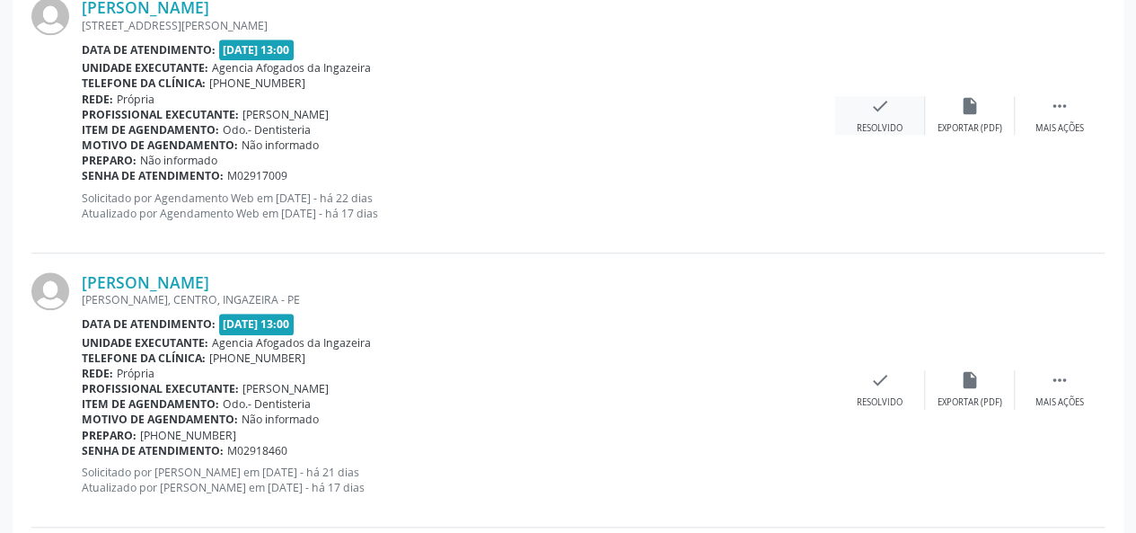
click at [883, 102] on icon "check" at bounding box center [880, 106] width 20 height 20
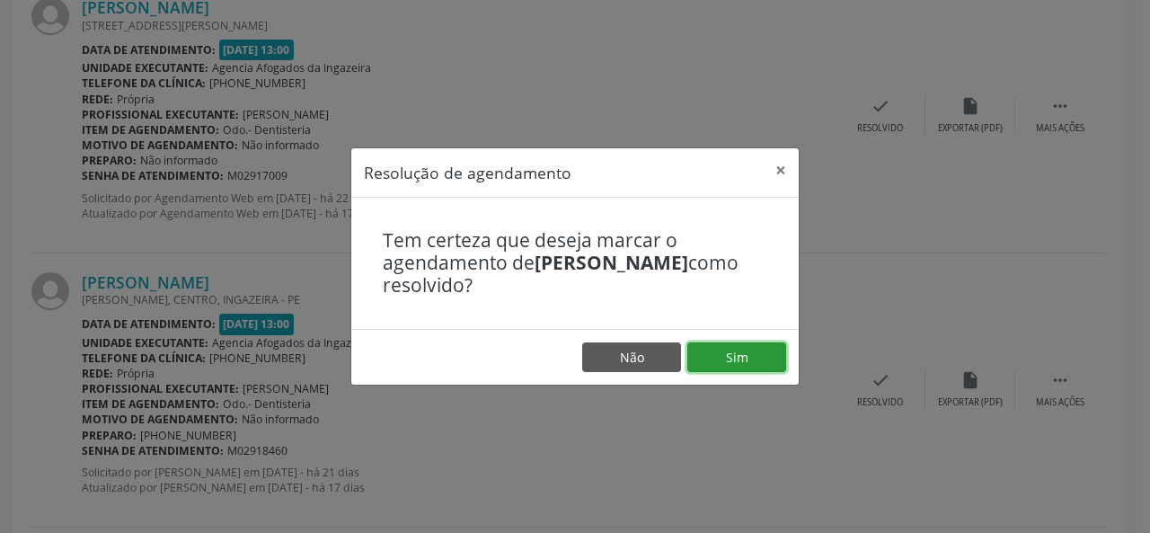
click at [756, 361] on button "Sim" at bounding box center [736, 357] width 99 height 31
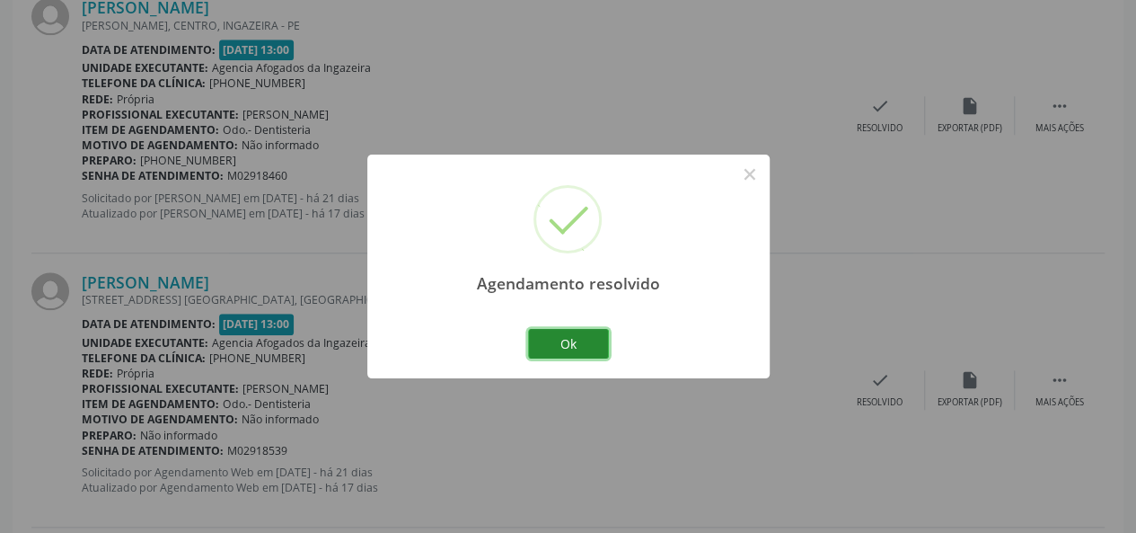
click at [590, 340] on button "Ok" at bounding box center [568, 344] width 81 height 31
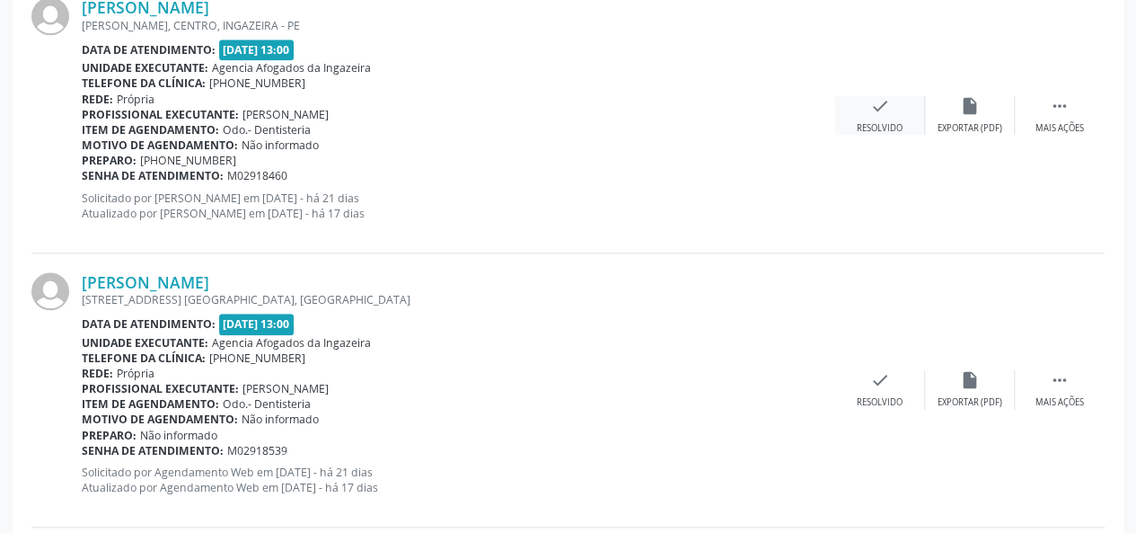
click at [890, 123] on div "Resolvido" at bounding box center [880, 128] width 46 height 13
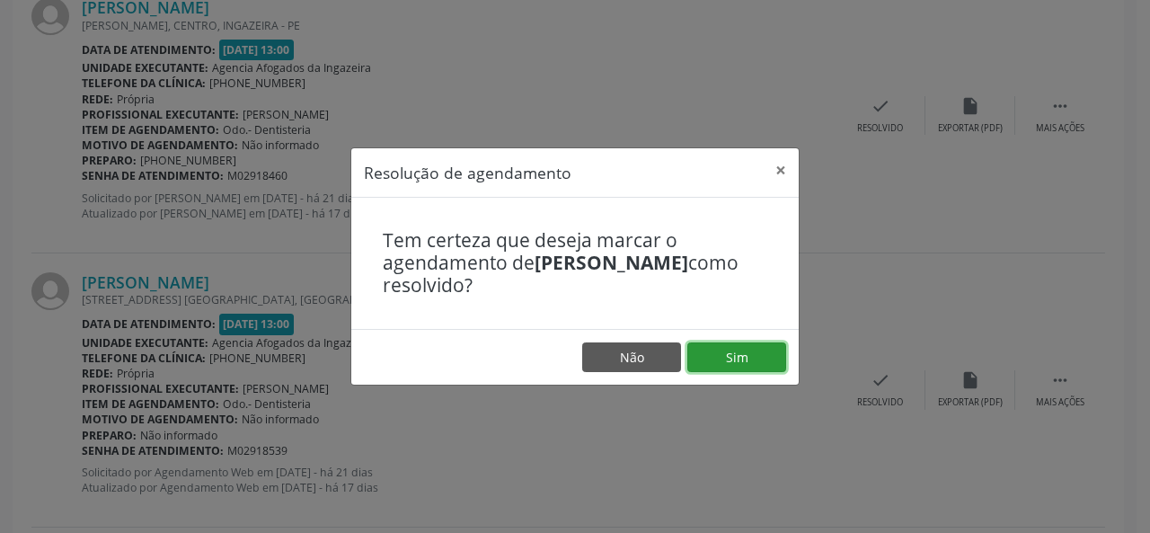
click at [743, 356] on button "Sim" at bounding box center [736, 357] width 99 height 31
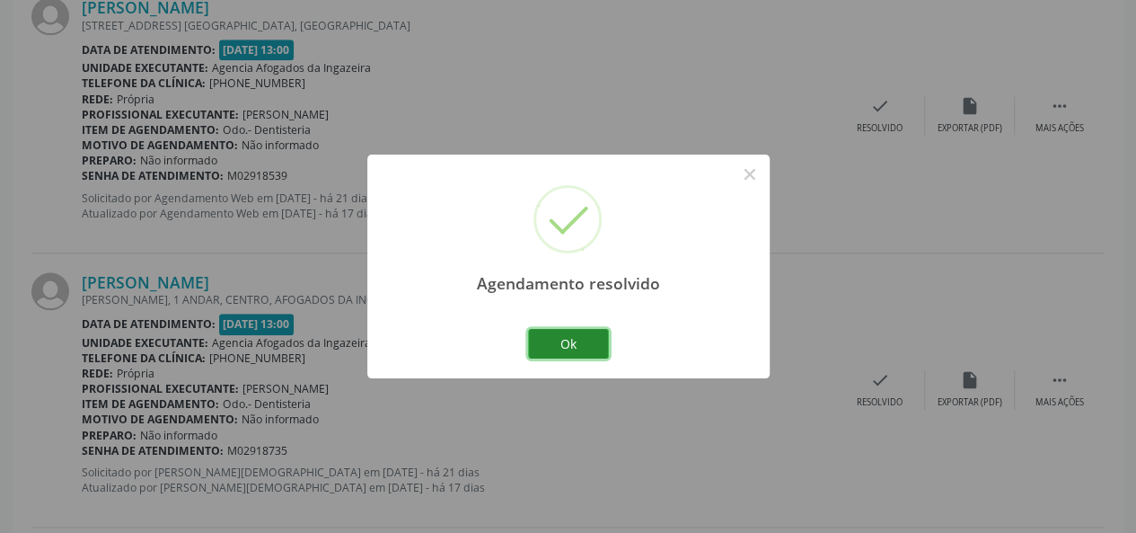
click at [543, 346] on button "Ok" at bounding box center [568, 344] width 81 height 31
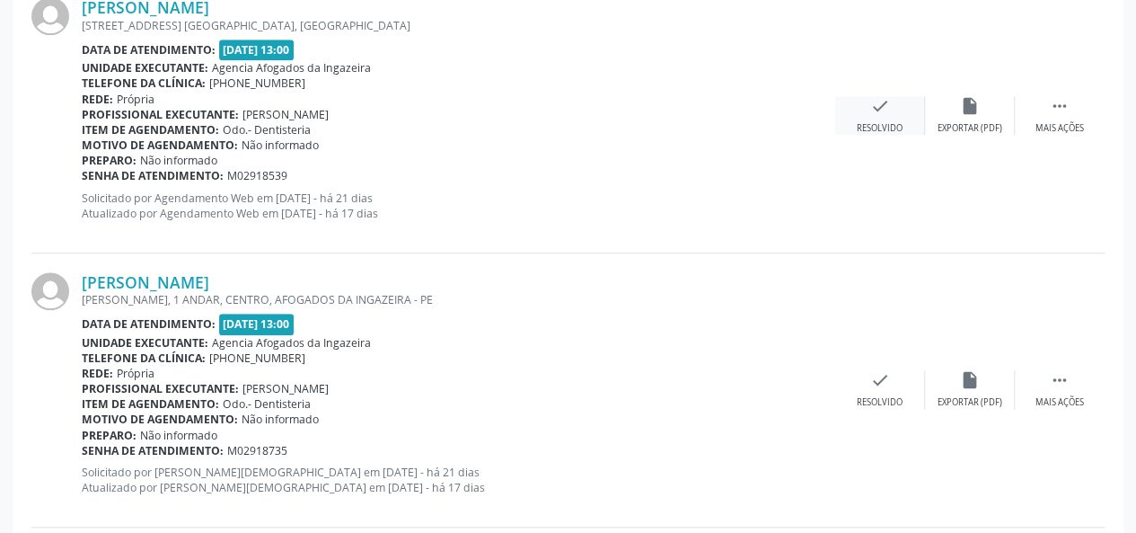
click at [870, 118] on div "check Resolvido" at bounding box center [880, 115] width 90 height 39
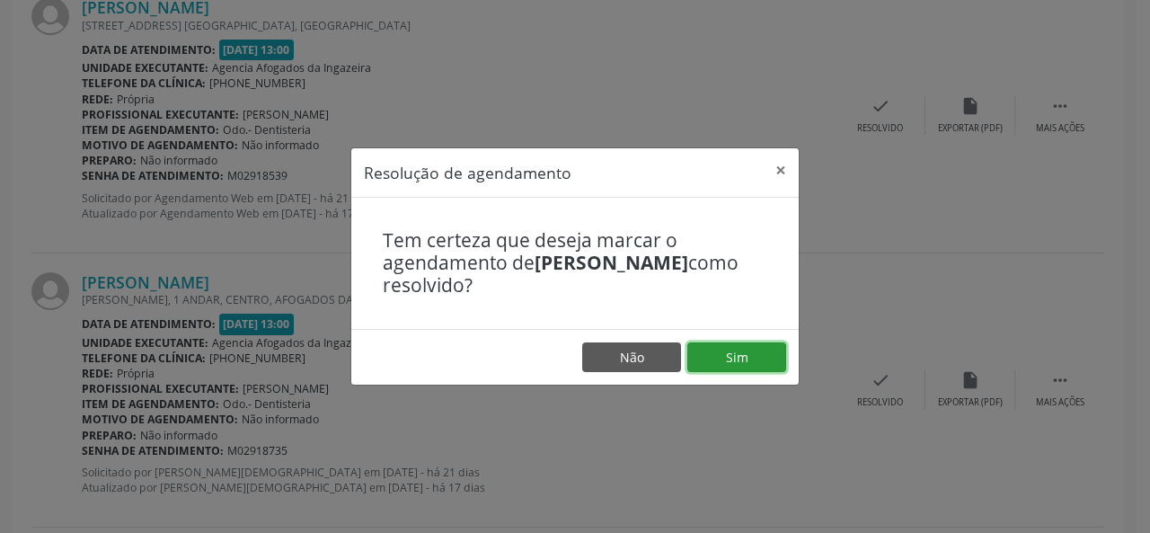
click at [722, 357] on button "Sim" at bounding box center [736, 357] width 99 height 31
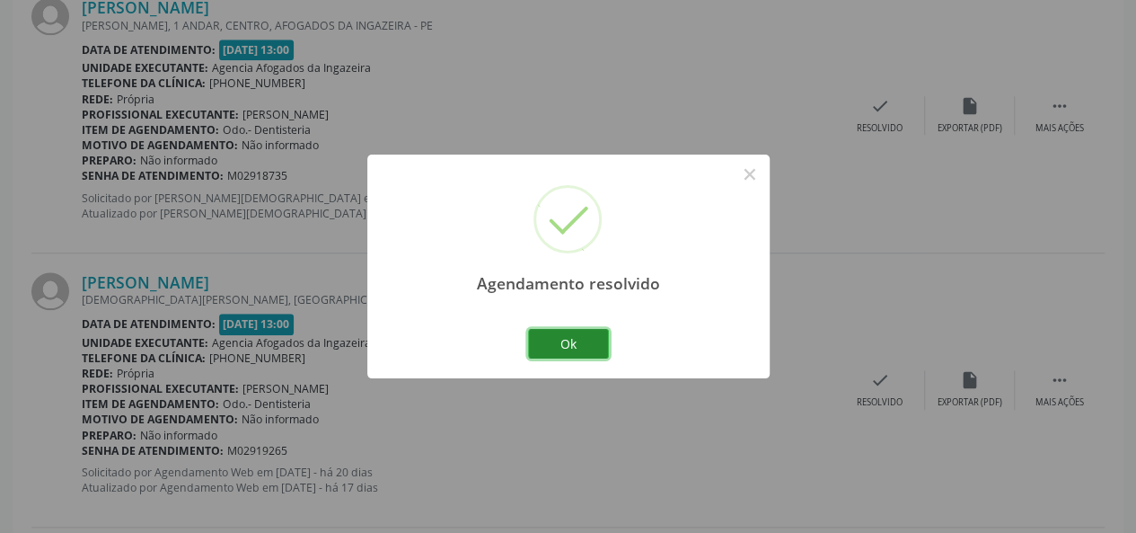
click at [593, 344] on button "Ok" at bounding box center [568, 344] width 81 height 31
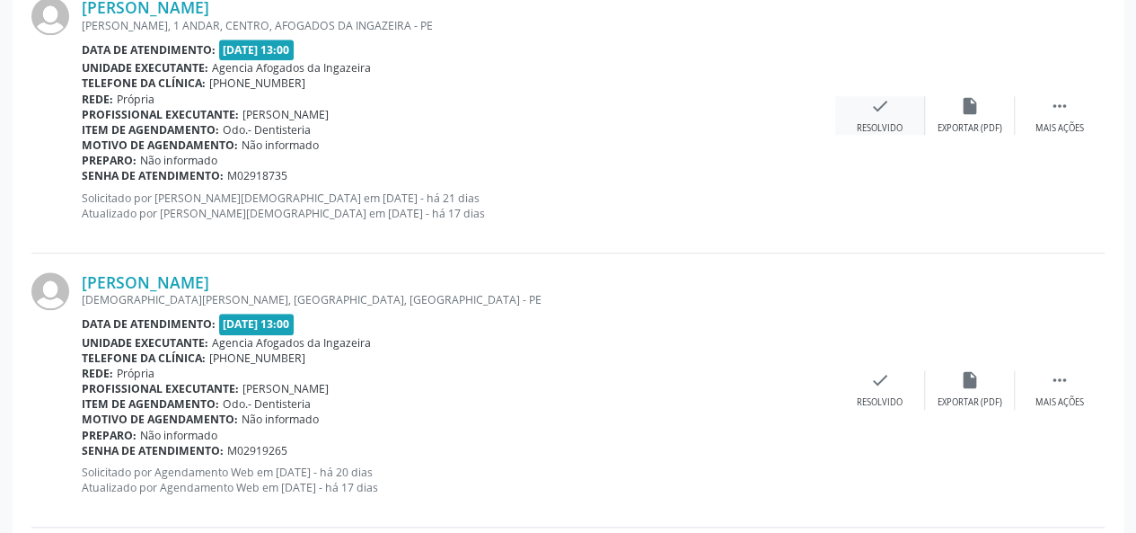
drag, startPoint x: 869, startPoint y: 136, endPoint x: 870, endPoint y: 127, distance: 9.0
click at [870, 127] on div "[PERSON_NAME] [PERSON_NAME], 1 ANDAR, CENTRO, AFOGADOS DA INGAZEIRA - PE Data d…" at bounding box center [567, 115] width 1073 height 274
click at [881, 110] on icon "check" at bounding box center [880, 106] width 20 height 20
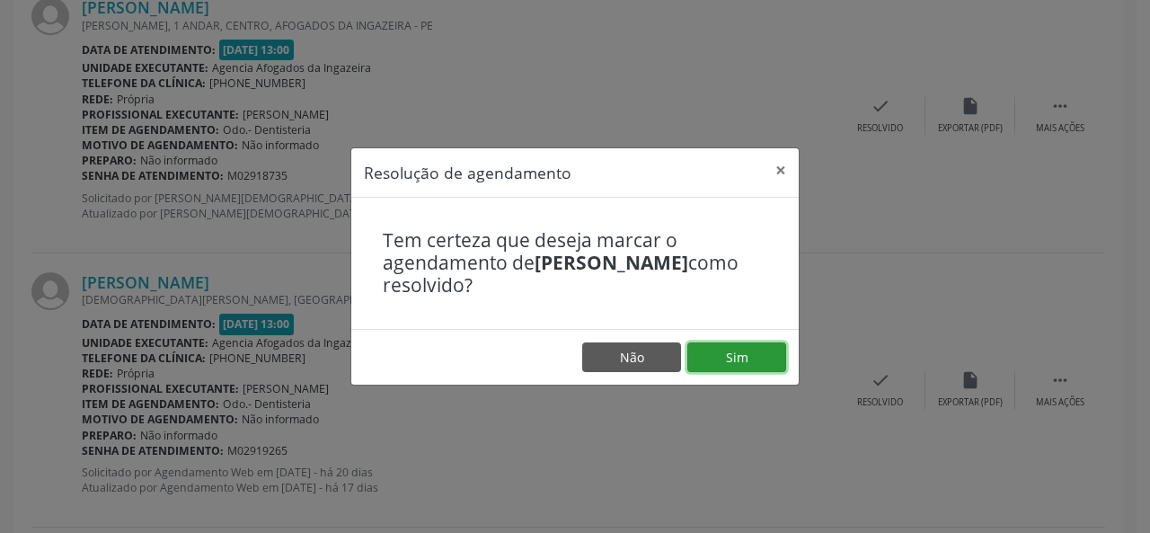
click at [706, 363] on button "Sim" at bounding box center [736, 357] width 99 height 31
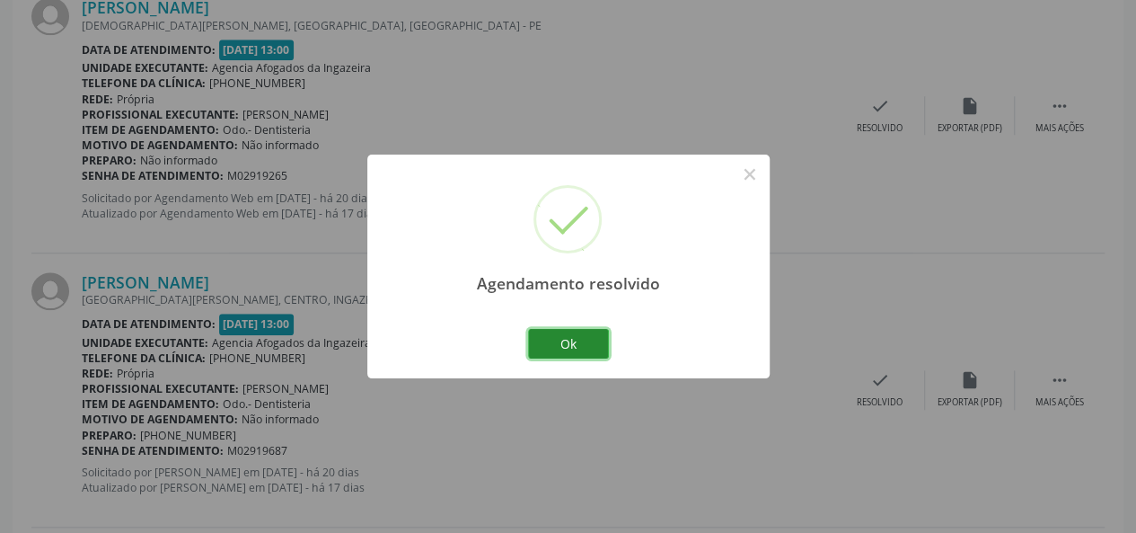
click at [546, 348] on button "Ok" at bounding box center [568, 344] width 81 height 31
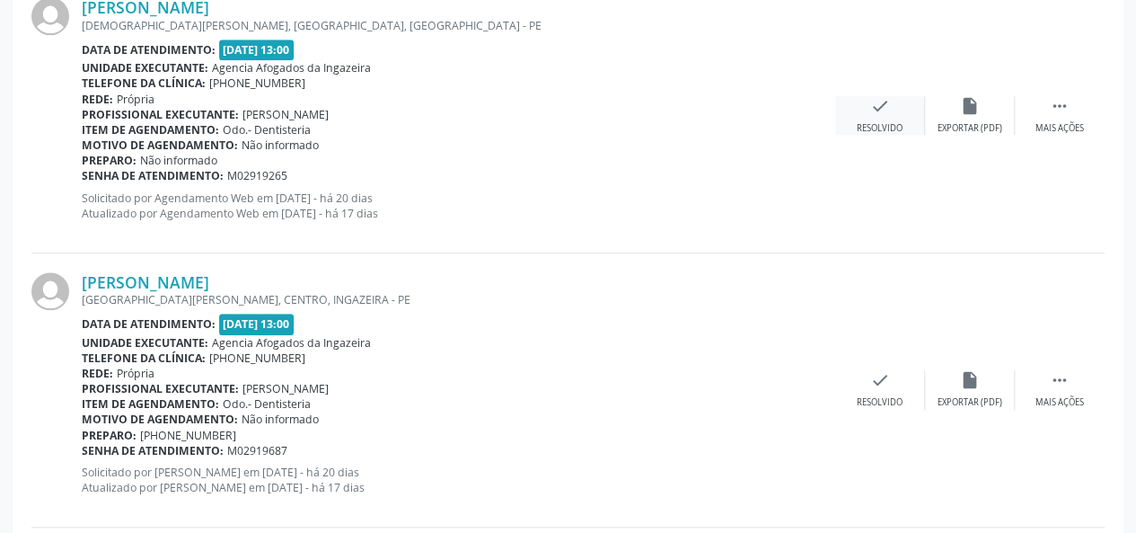
click at [868, 125] on div "Resolvido" at bounding box center [880, 128] width 46 height 13
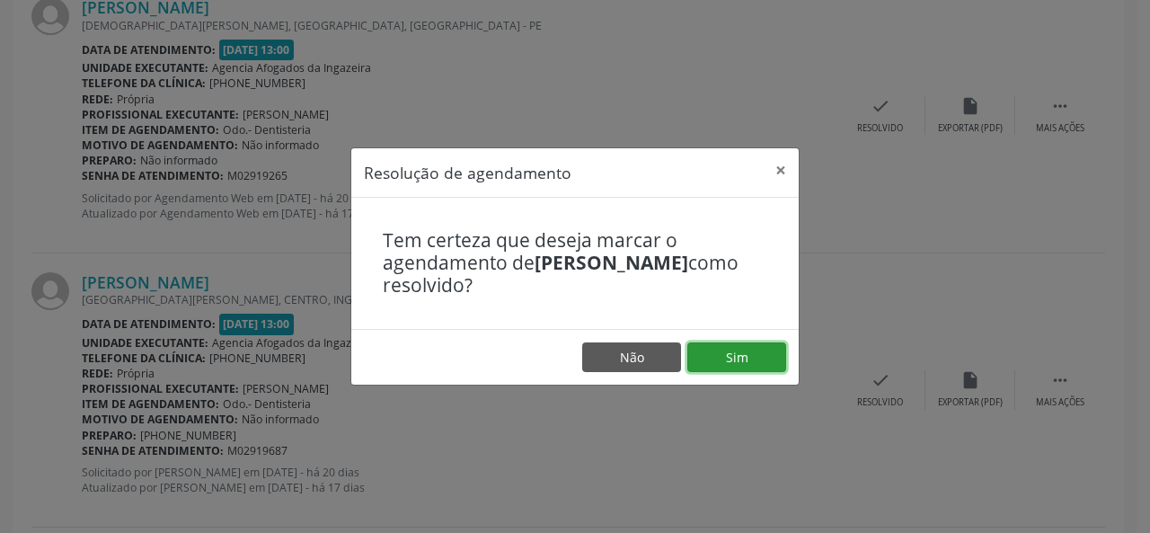
click at [766, 349] on button "Sim" at bounding box center [736, 357] width 99 height 31
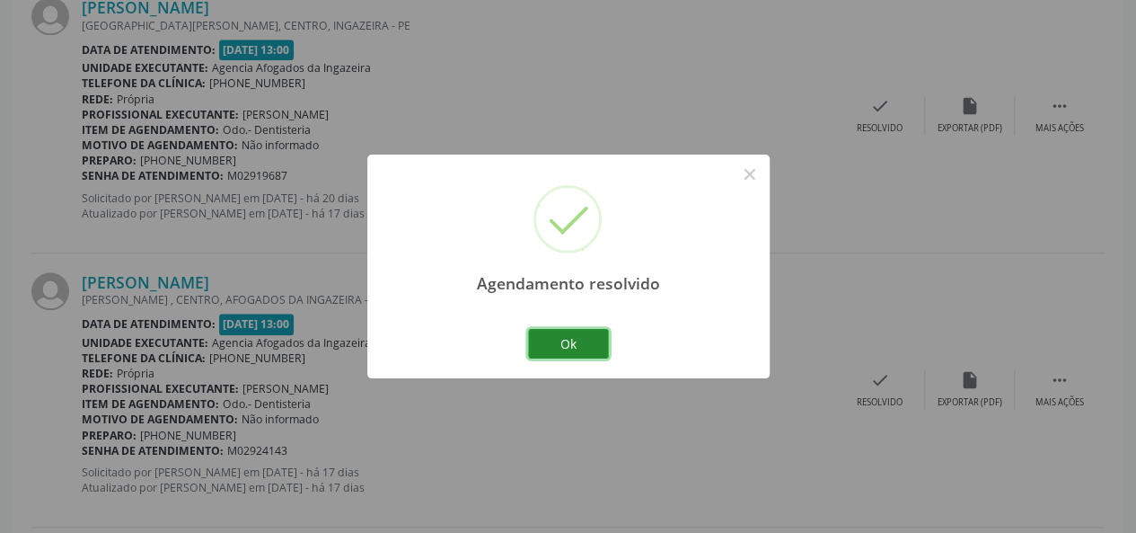
click at [580, 345] on button "Ok" at bounding box center [568, 344] width 81 height 31
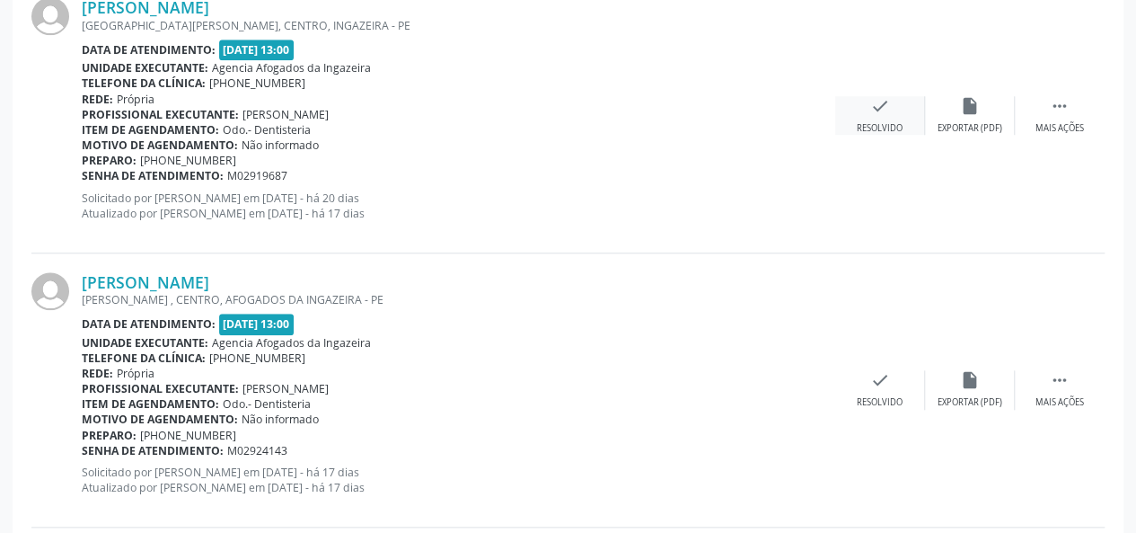
click at [885, 105] on icon "check" at bounding box center [880, 106] width 20 height 20
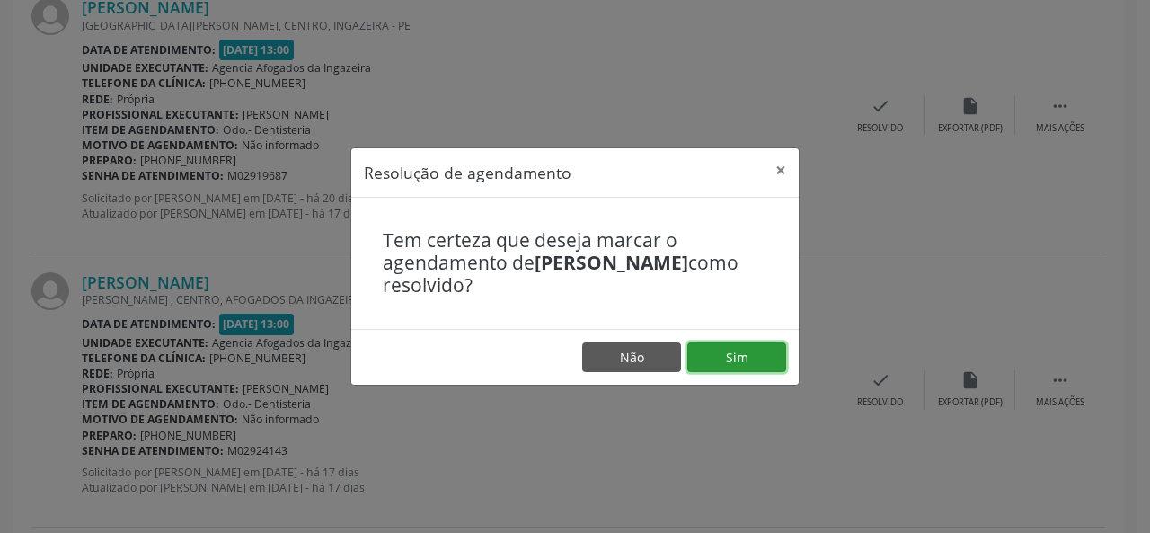
click at [728, 346] on button "Sim" at bounding box center [736, 357] width 99 height 31
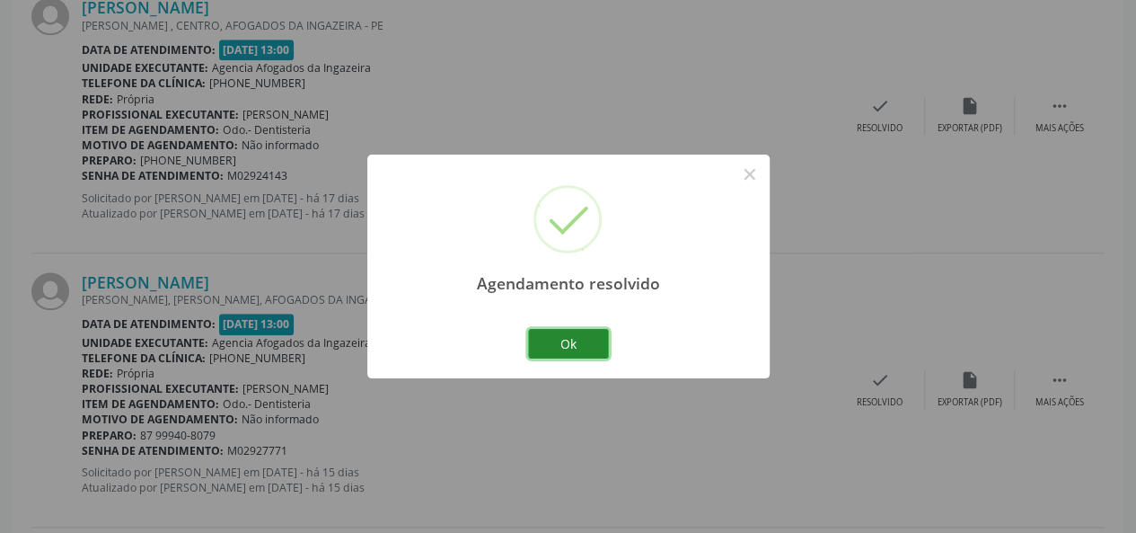
click at [586, 342] on button "Ok" at bounding box center [568, 344] width 81 height 31
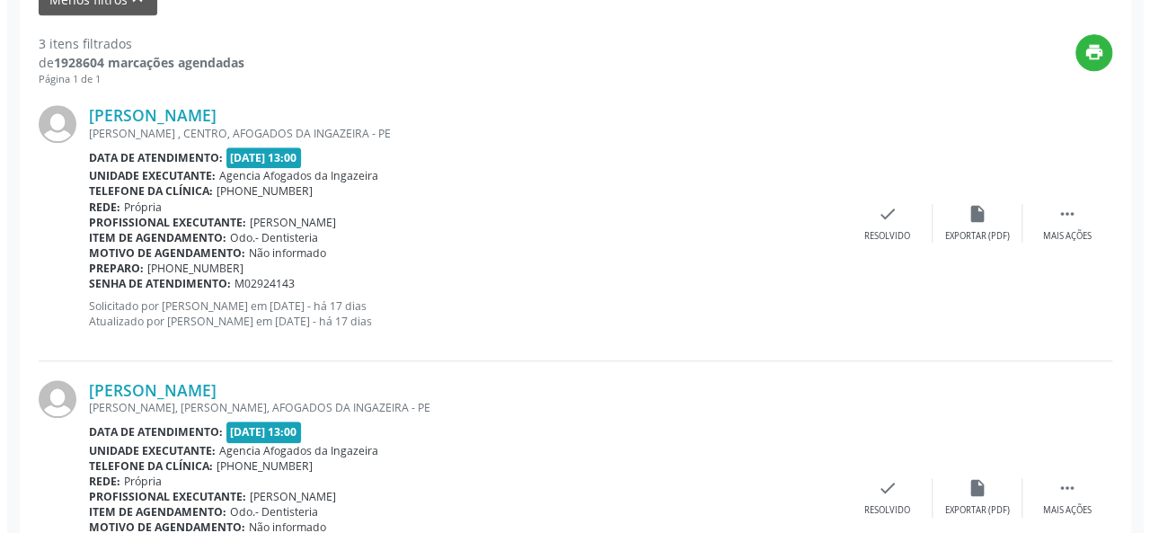
scroll to position [588, 0]
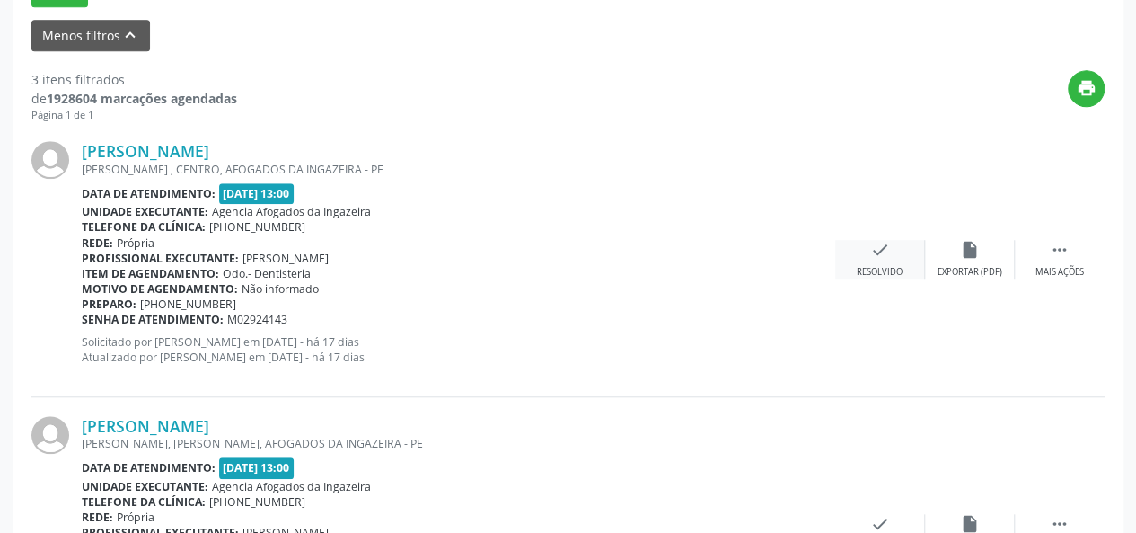
click at [877, 273] on div "Resolvido" at bounding box center [880, 272] width 46 height 13
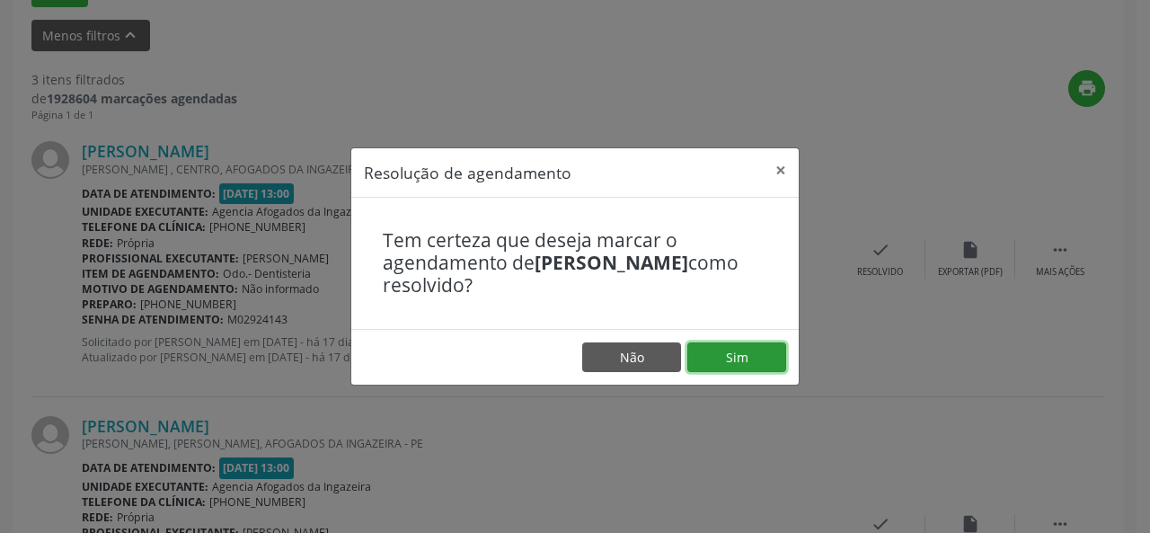
click at [735, 364] on button "Sim" at bounding box center [736, 357] width 99 height 31
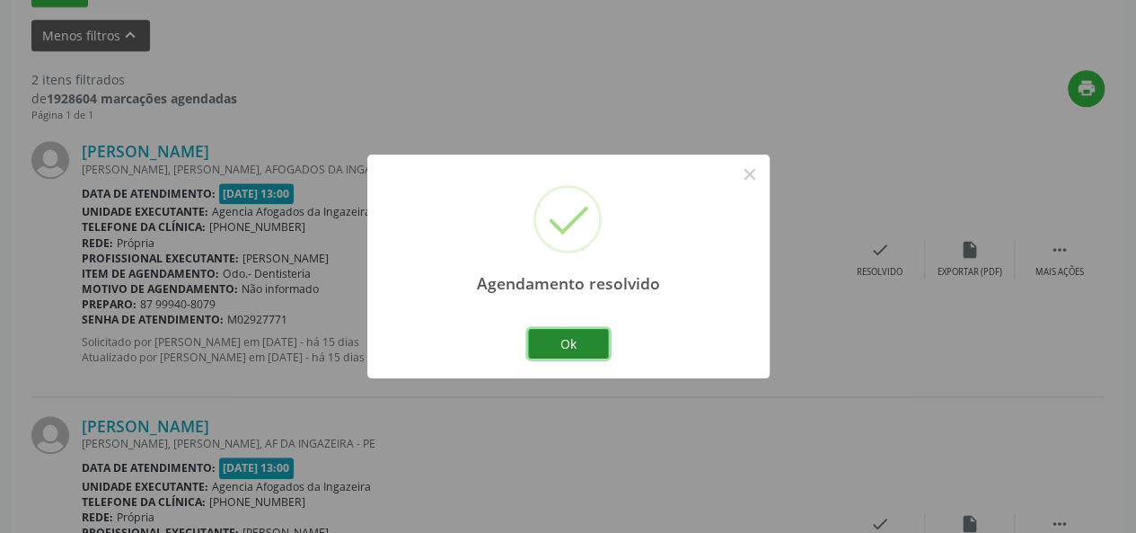
click at [577, 339] on button "Ok" at bounding box center [568, 344] width 81 height 31
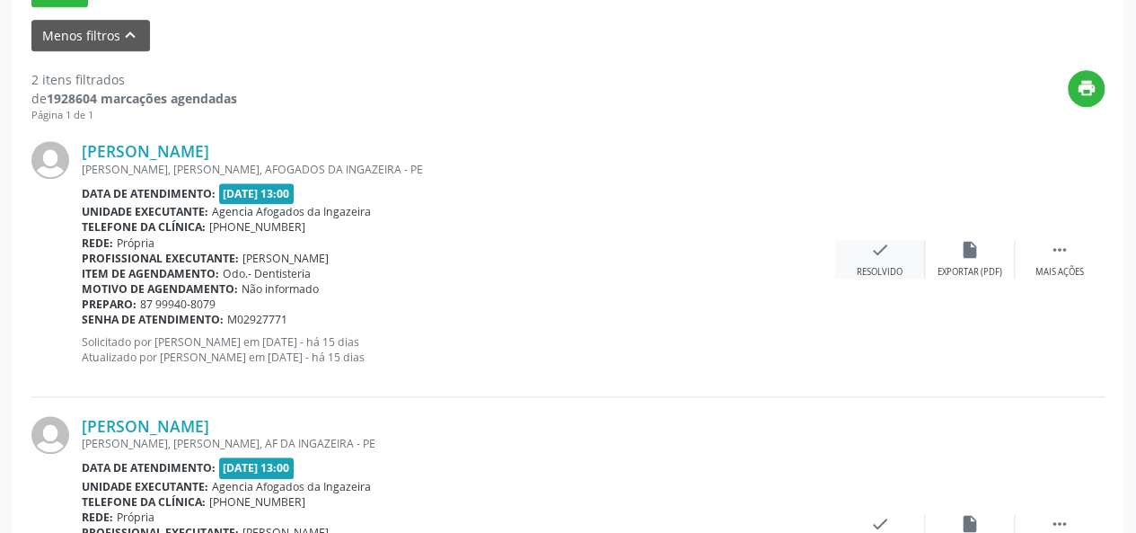
click at [896, 247] on div "check Resolvido" at bounding box center [880, 259] width 90 height 39
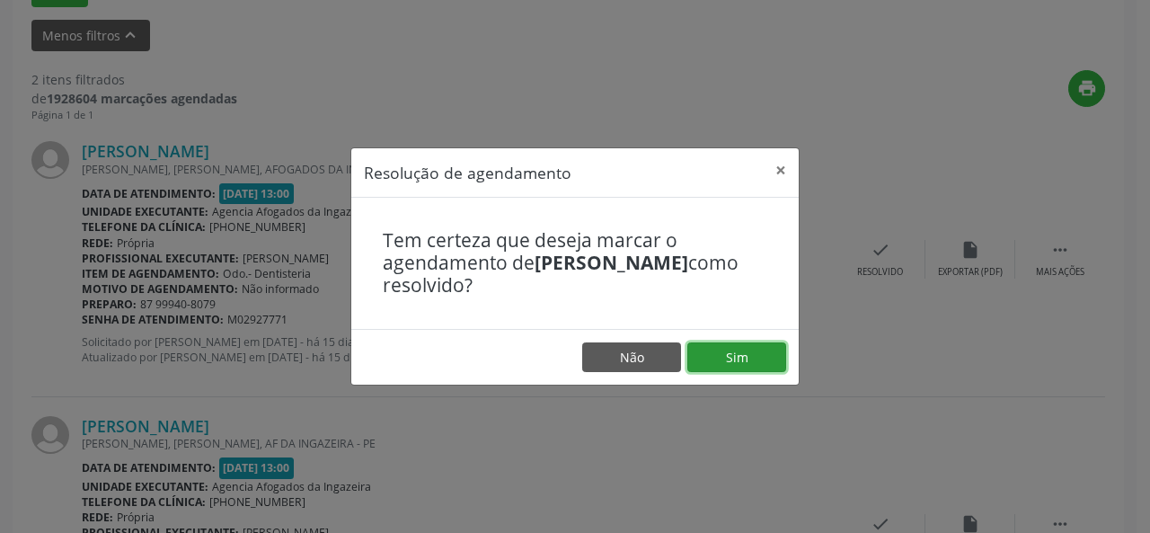
click at [754, 360] on button "Sim" at bounding box center [736, 357] width 99 height 31
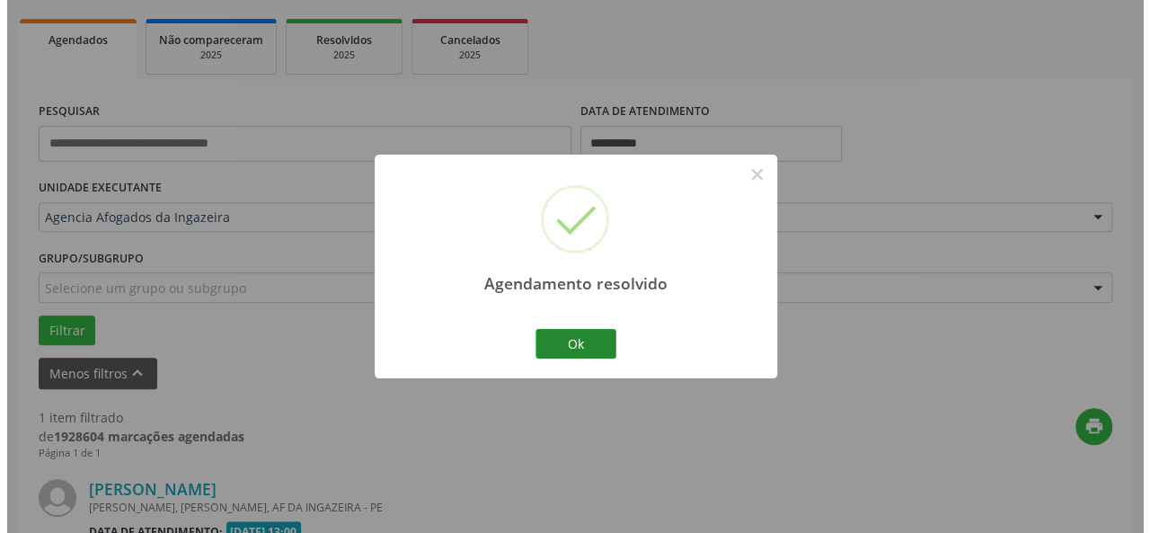
scroll to position [481, 0]
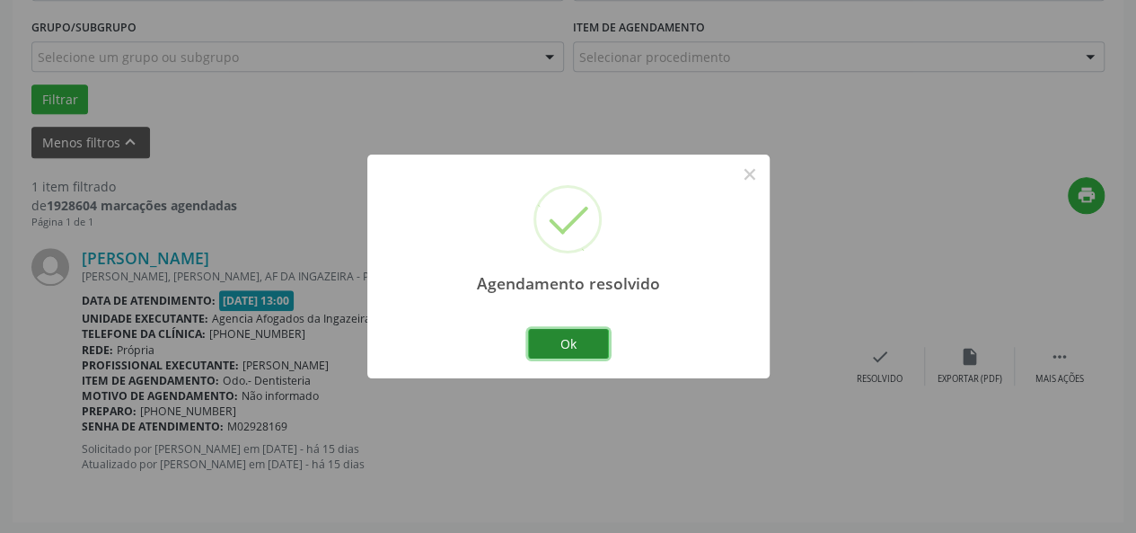
click at [567, 339] on button "Ok" at bounding box center [568, 344] width 81 height 31
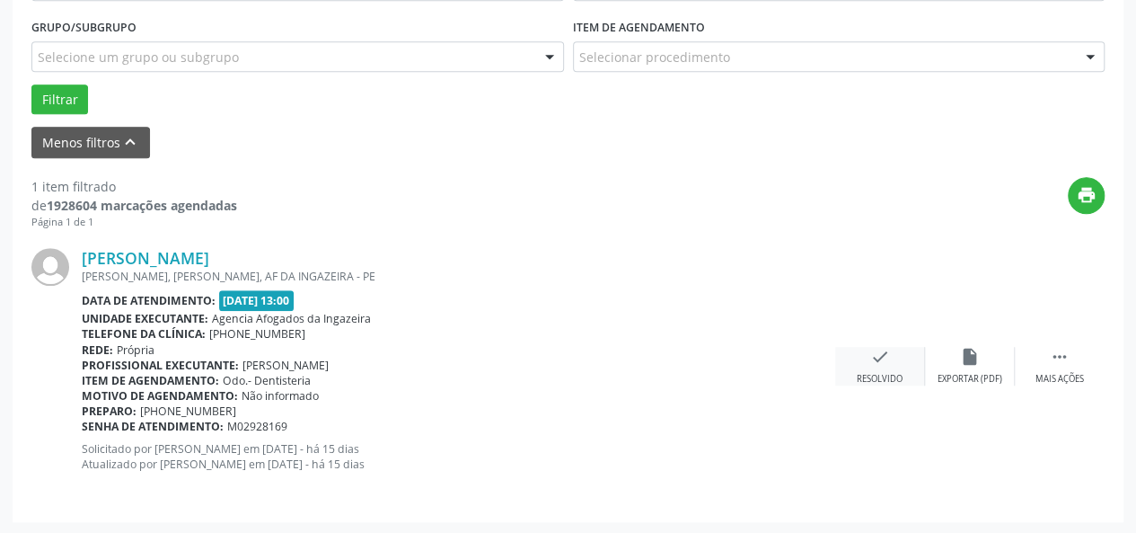
click at [871, 359] on icon "check" at bounding box center [880, 357] width 20 height 20
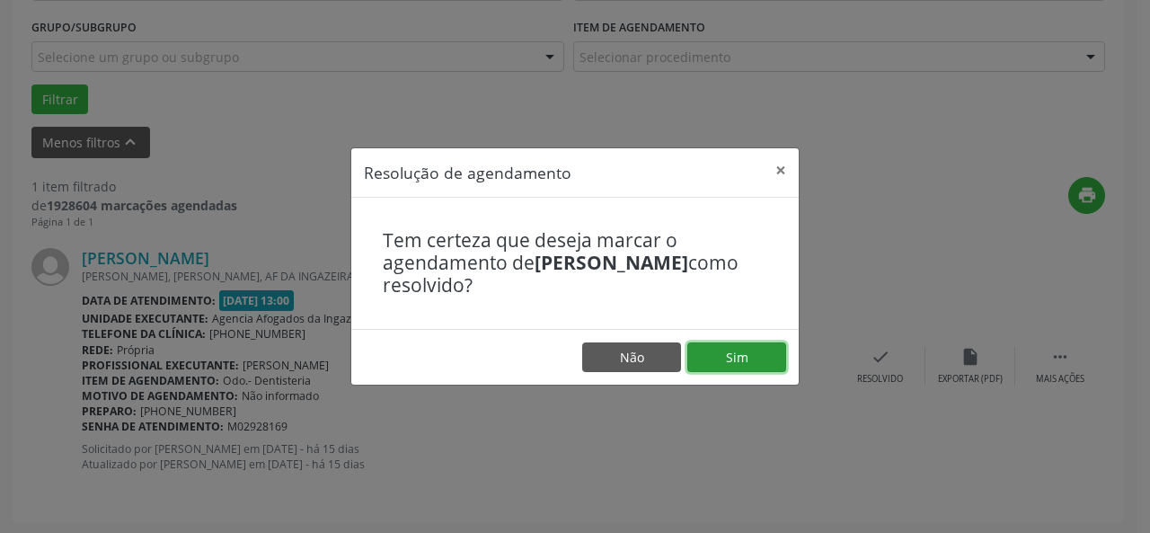
click at [725, 367] on button "Sim" at bounding box center [736, 357] width 99 height 31
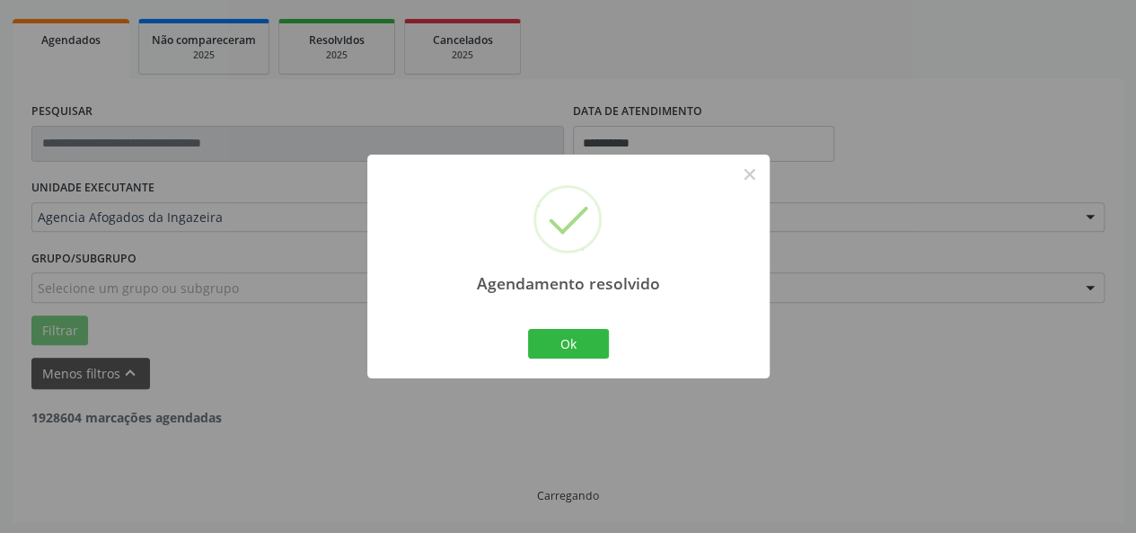
scroll to position [192, 0]
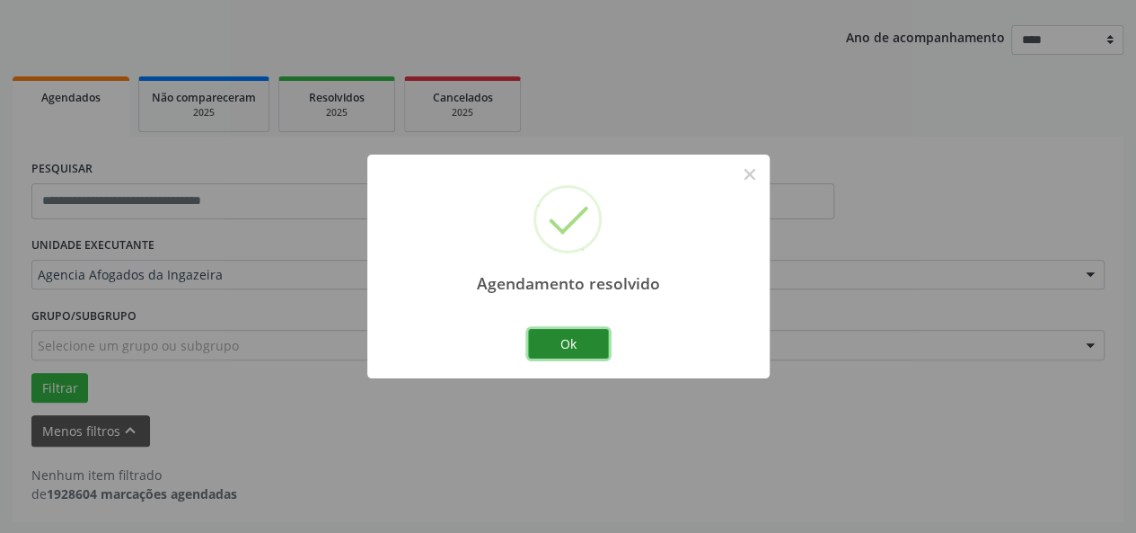
click at [575, 335] on button "Ok" at bounding box center [568, 344] width 81 height 31
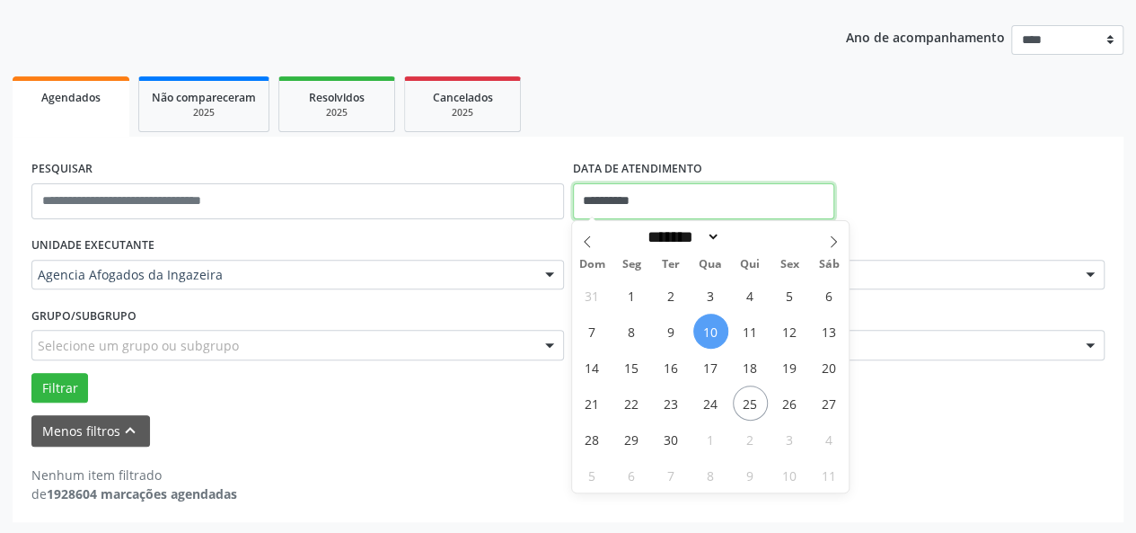
click at [638, 194] on input "**********" at bounding box center [703, 201] width 261 height 36
click at [792, 337] on span "12" at bounding box center [790, 331] width 35 height 35
type input "**********"
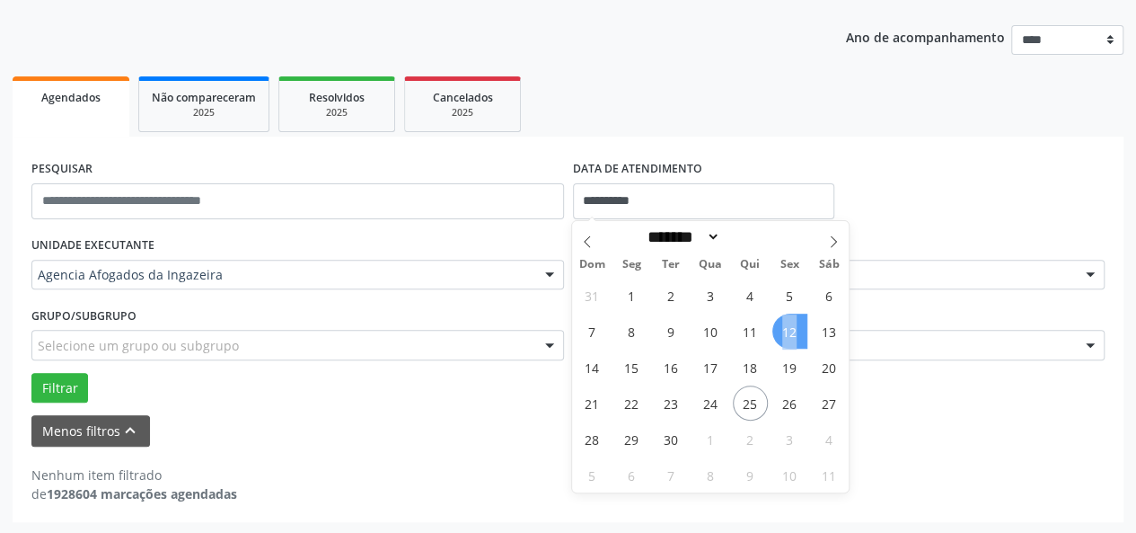
click at [792, 337] on span "12" at bounding box center [790, 331] width 35 height 35
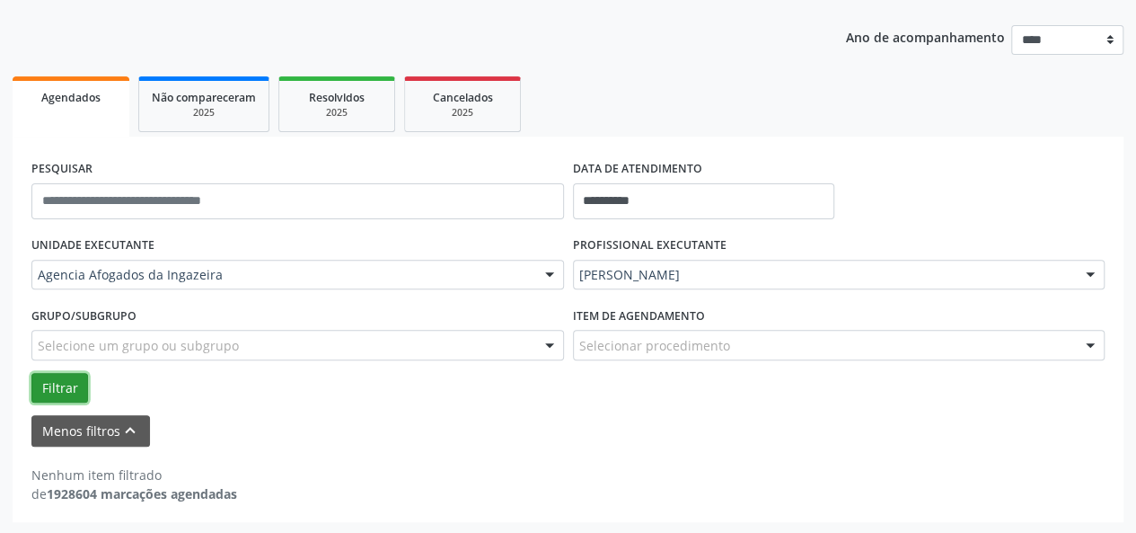
click at [60, 386] on button "Filtrar" at bounding box center [59, 388] width 57 height 31
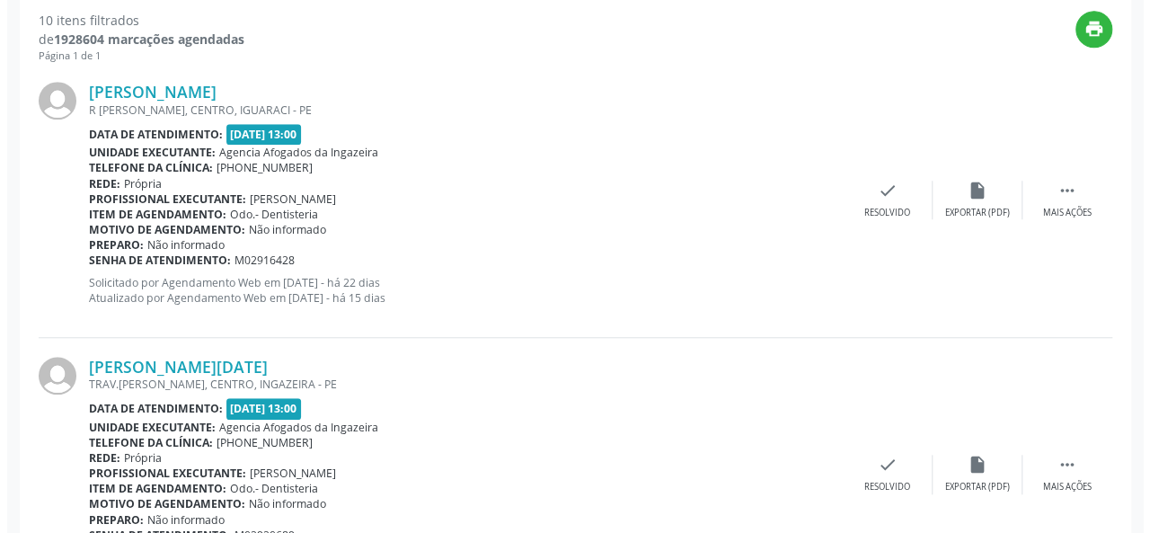
scroll to position [659, 0]
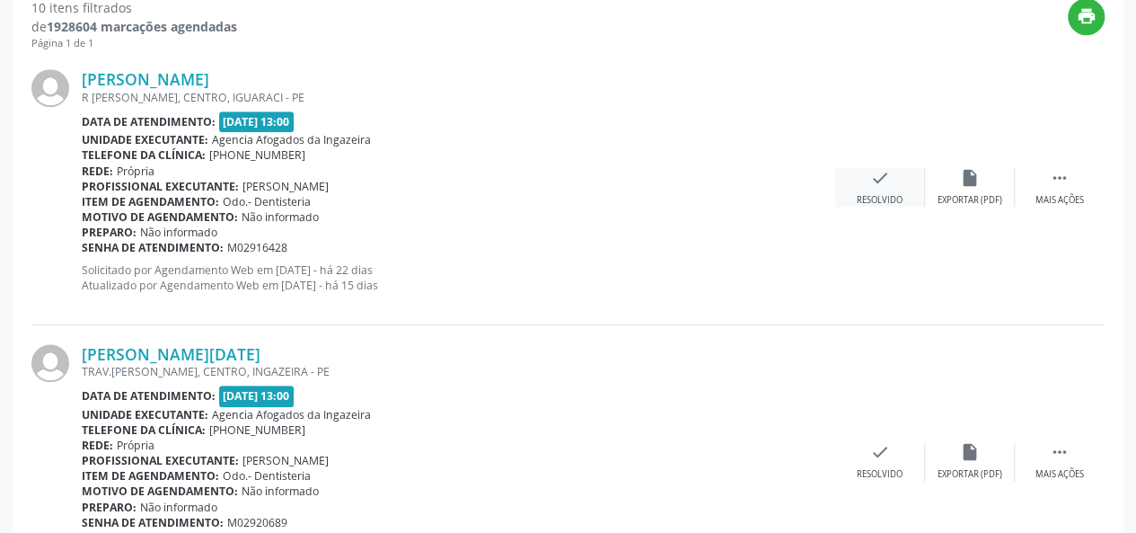
click at [880, 197] on div "Resolvido" at bounding box center [880, 200] width 46 height 13
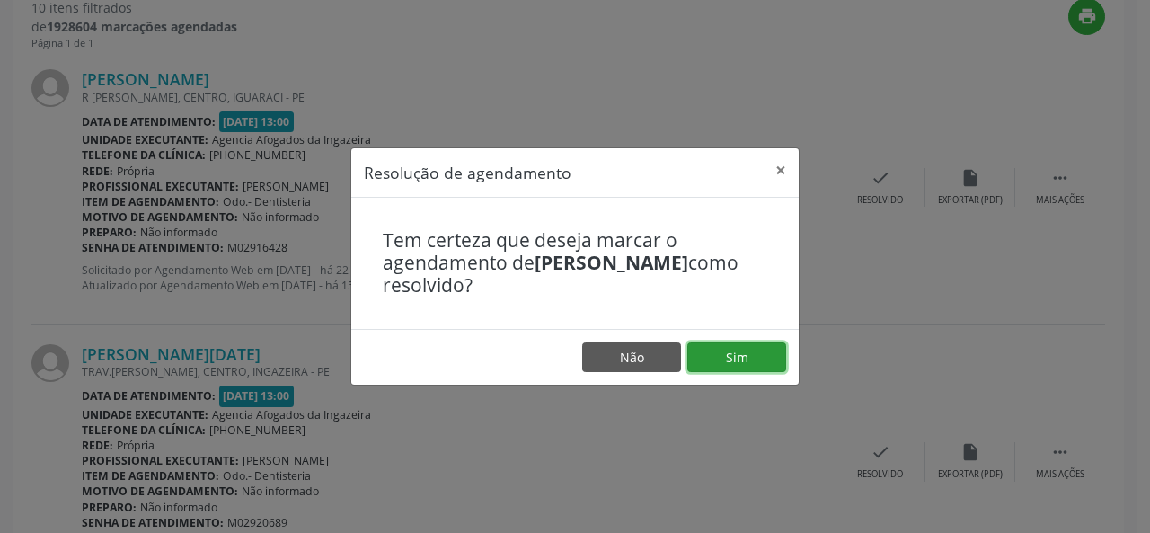
click at [755, 365] on button "Sim" at bounding box center [736, 357] width 99 height 31
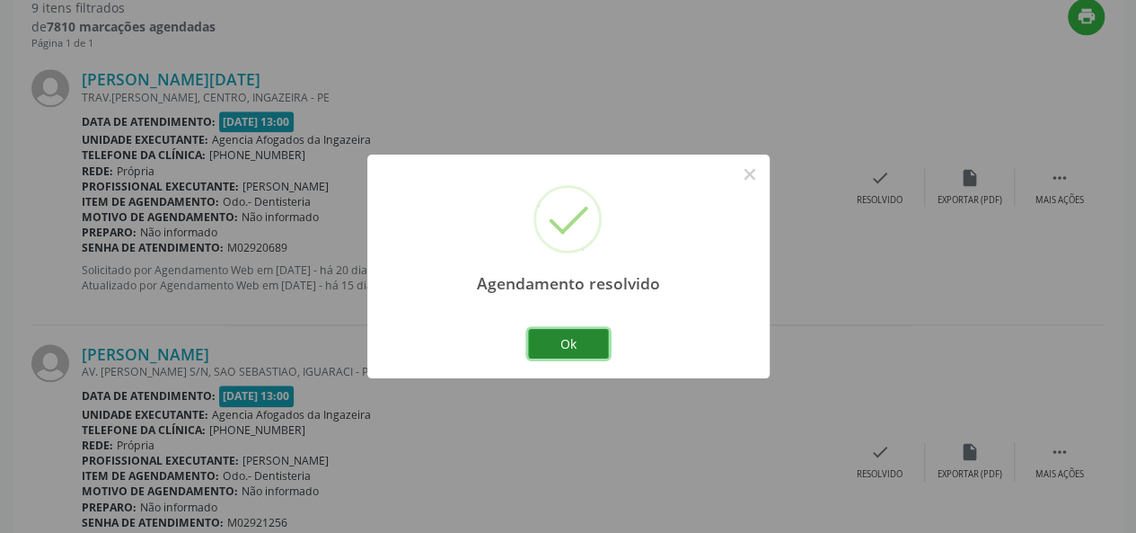
click at [598, 349] on button "Ok" at bounding box center [568, 344] width 81 height 31
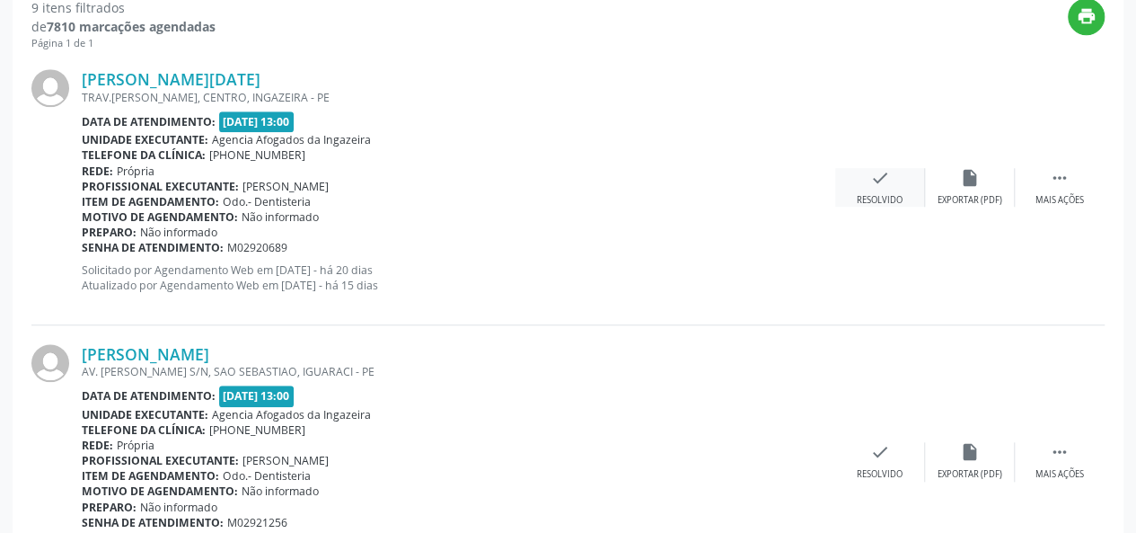
click at [879, 199] on div "Resolvido" at bounding box center [880, 200] width 46 height 13
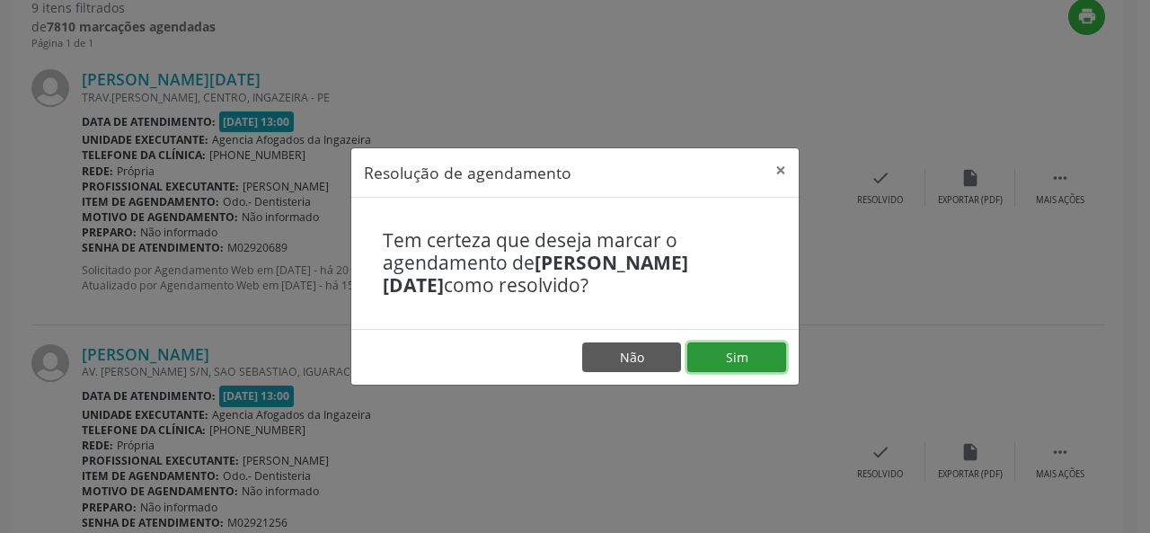
click at [729, 354] on button "Sim" at bounding box center [736, 357] width 99 height 31
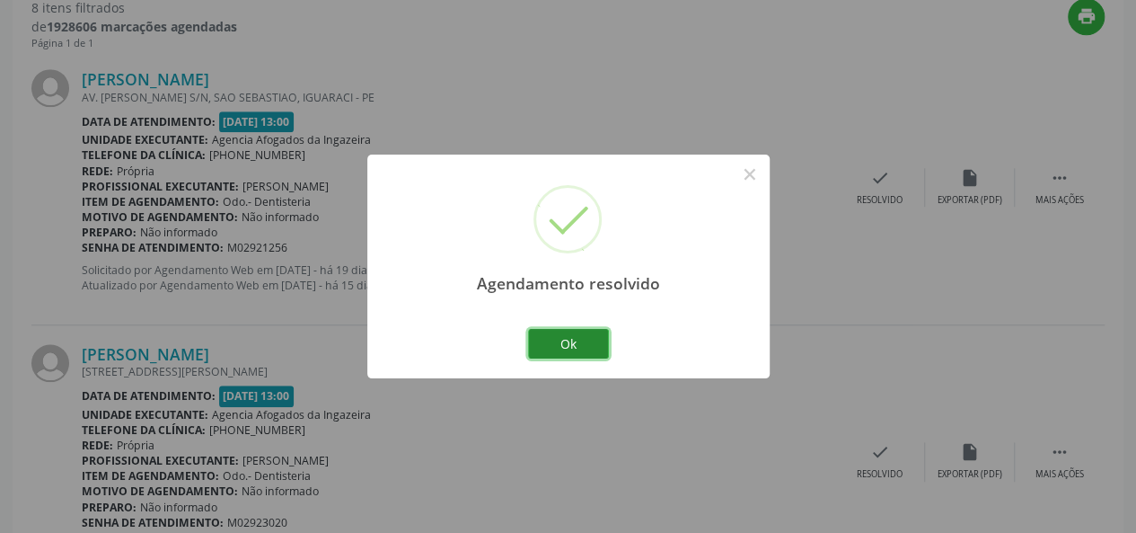
click at [572, 342] on button "Ok" at bounding box center [568, 344] width 81 height 31
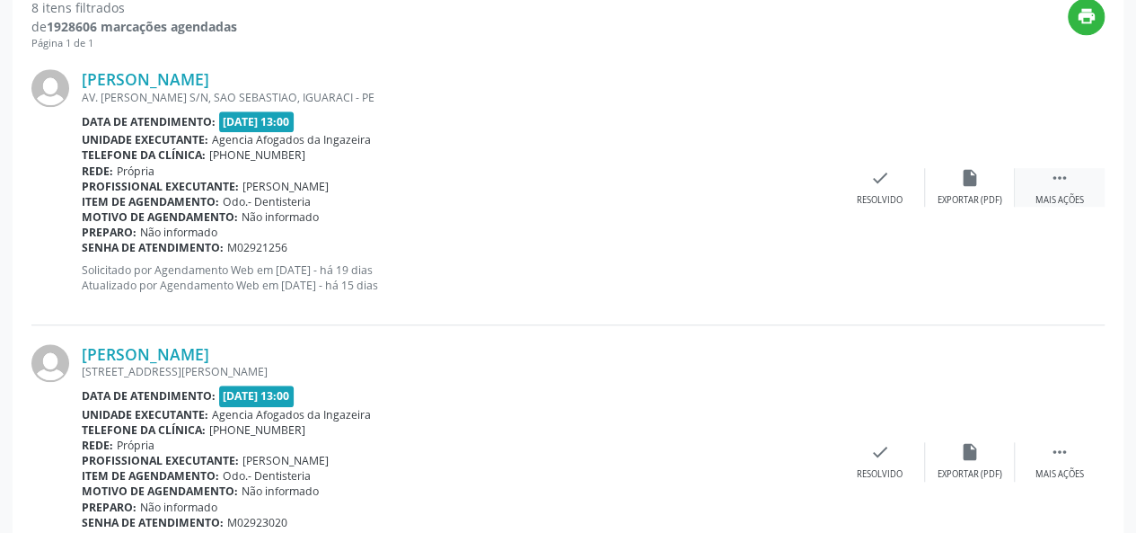
click at [1056, 182] on icon "" at bounding box center [1060, 178] width 20 height 20
click at [980, 198] on div "Não compareceu" at bounding box center [970, 200] width 76 height 13
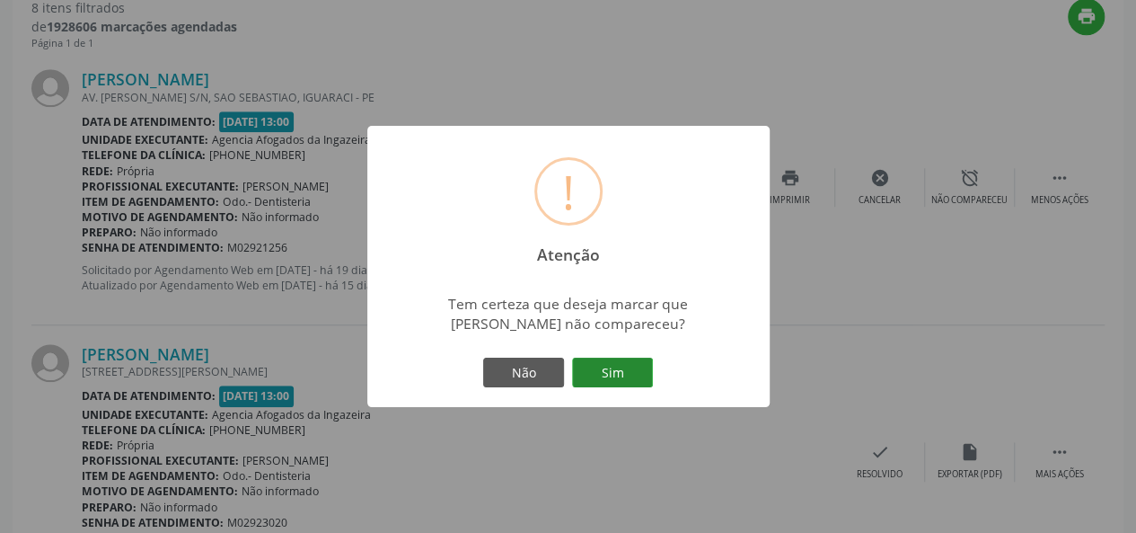
click at [599, 374] on button "Sim" at bounding box center [612, 373] width 81 height 31
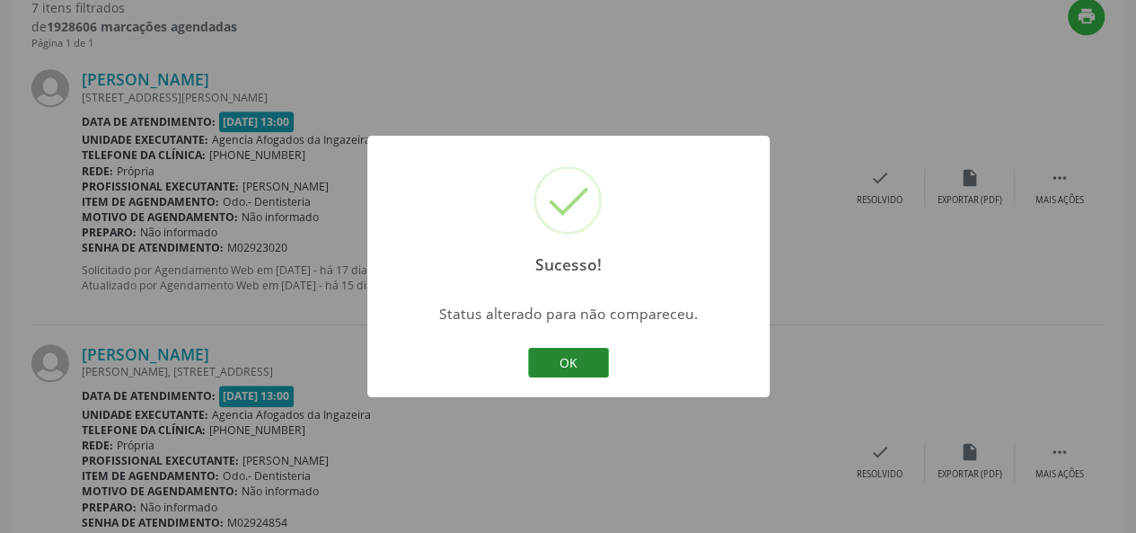
click at [605, 358] on button "OK" at bounding box center [568, 363] width 81 height 31
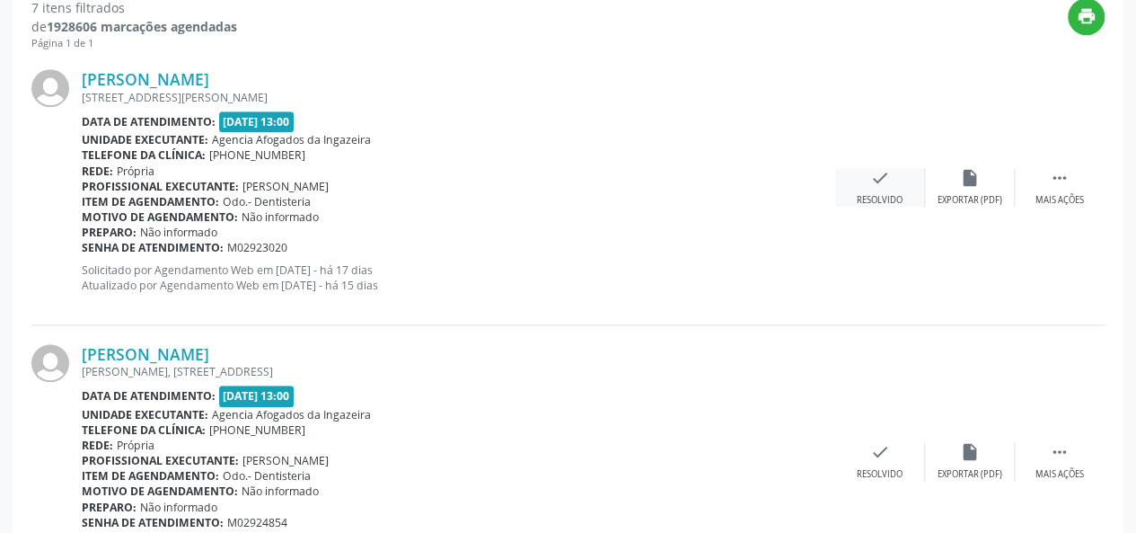
click at [884, 190] on div "check Resolvido" at bounding box center [880, 187] width 90 height 39
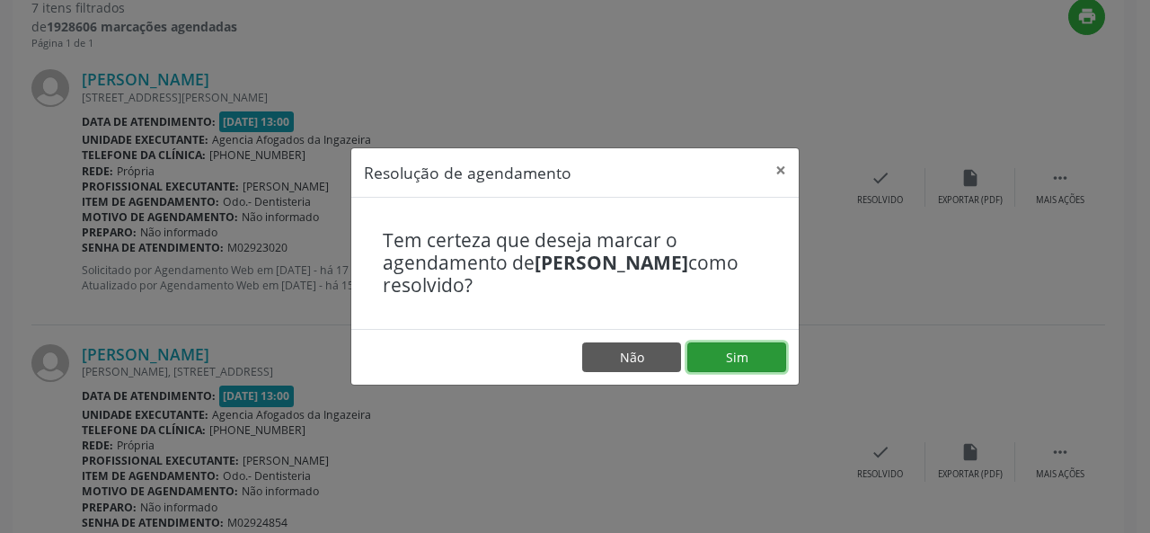
click at [746, 360] on button "Sim" at bounding box center [736, 357] width 99 height 31
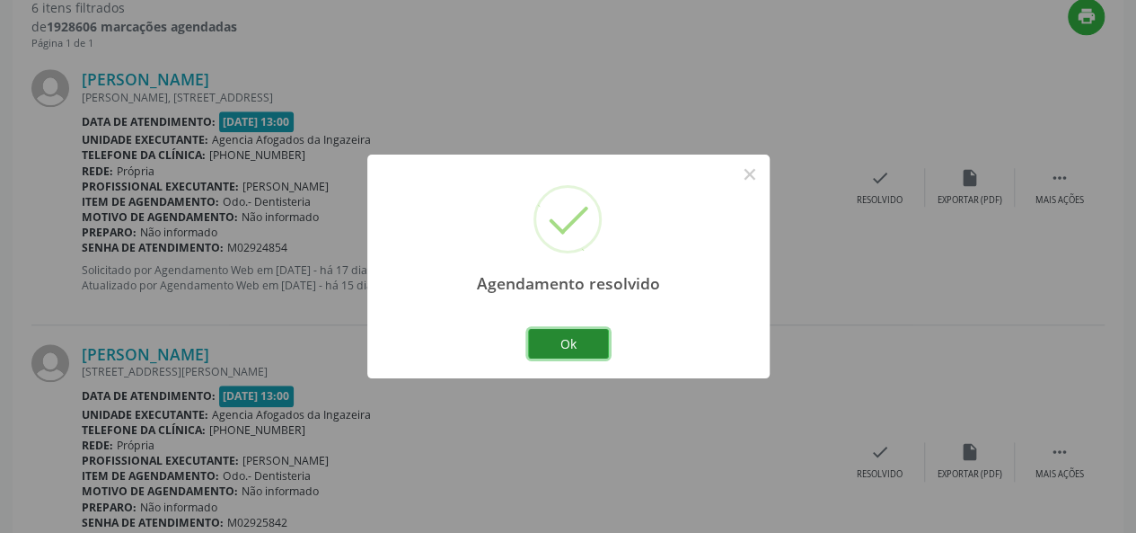
drag, startPoint x: 571, startPoint y: 340, endPoint x: 559, endPoint y: 341, distance: 12.7
click at [559, 341] on button "Ok" at bounding box center [568, 344] width 81 height 31
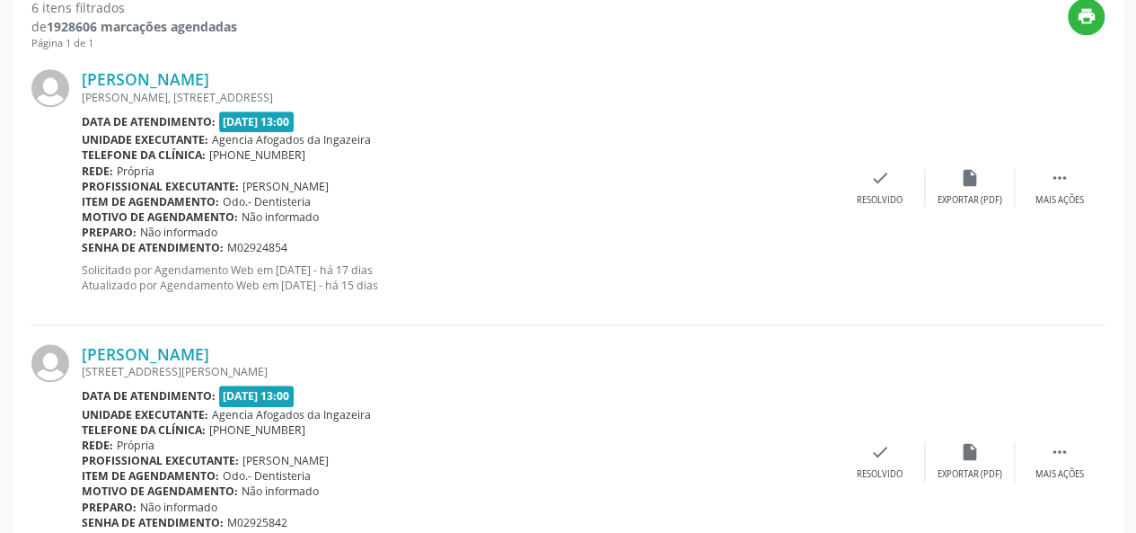
click at [559, 341] on div "[PERSON_NAME] [STREET_ADDRESS][PERSON_NAME] Data de atendimento: [DATE] 13:00 U…" at bounding box center [567, 462] width 1073 height 274
click at [875, 194] on div "Resolvido" at bounding box center [880, 200] width 46 height 13
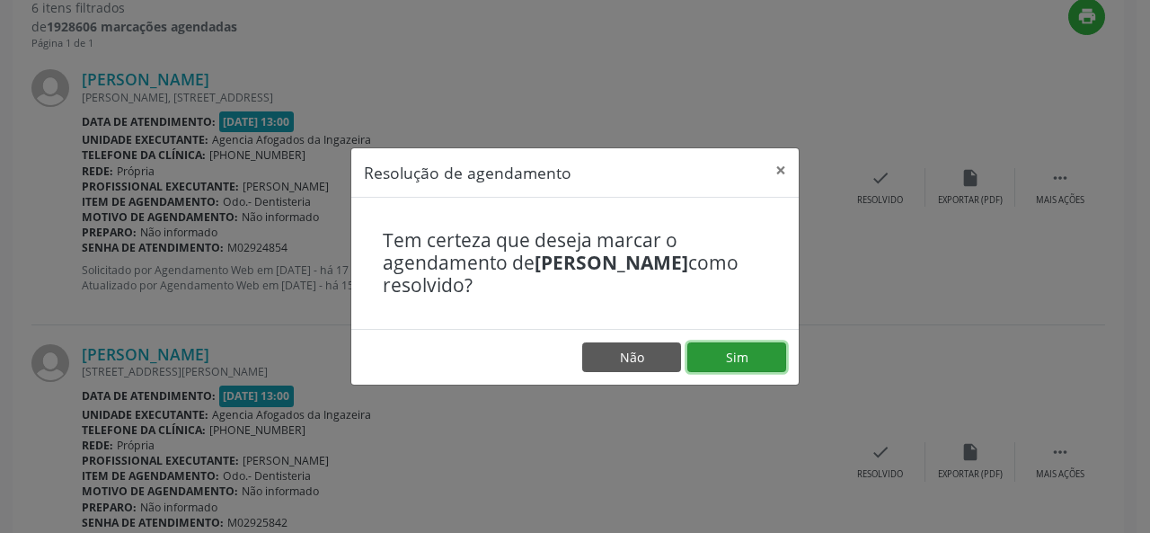
click at [733, 360] on button "Sim" at bounding box center [736, 357] width 99 height 31
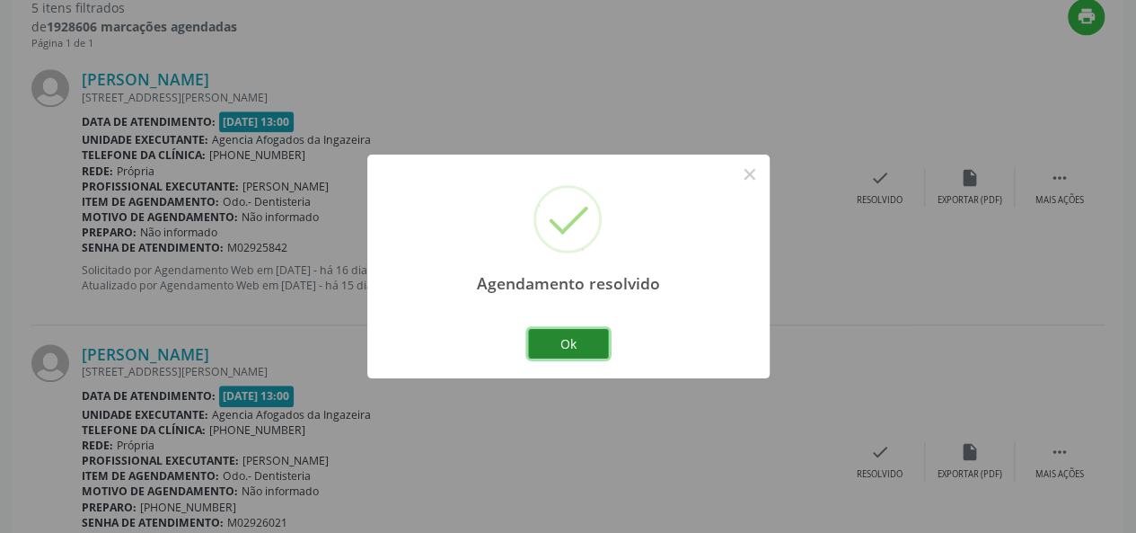
click at [570, 353] on button "Ok" at bounding box center [568, 344] width 81 height 31
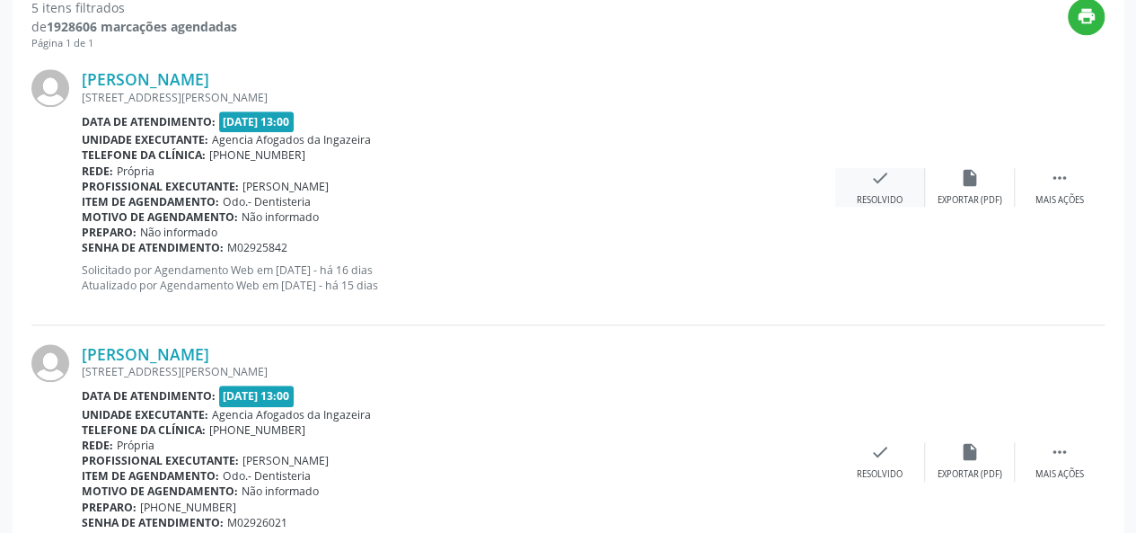
click at [886, 204] on div "Resolvido" at bounding box center [880, 200] width 46 height 13
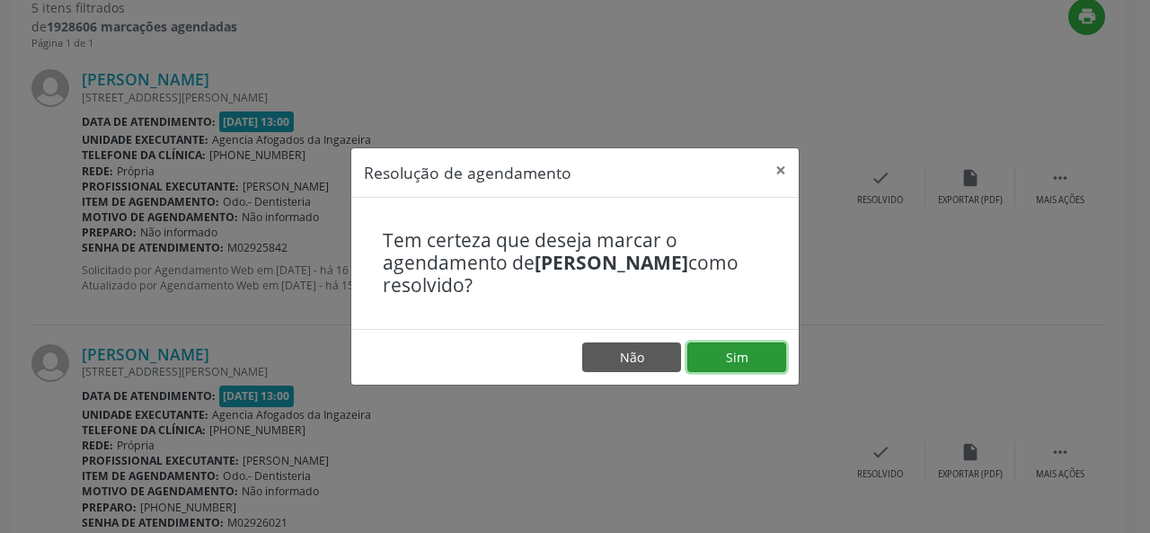
click at [715, 366] on button "Sim" at bounding box center [736, 357] width 99 height 31
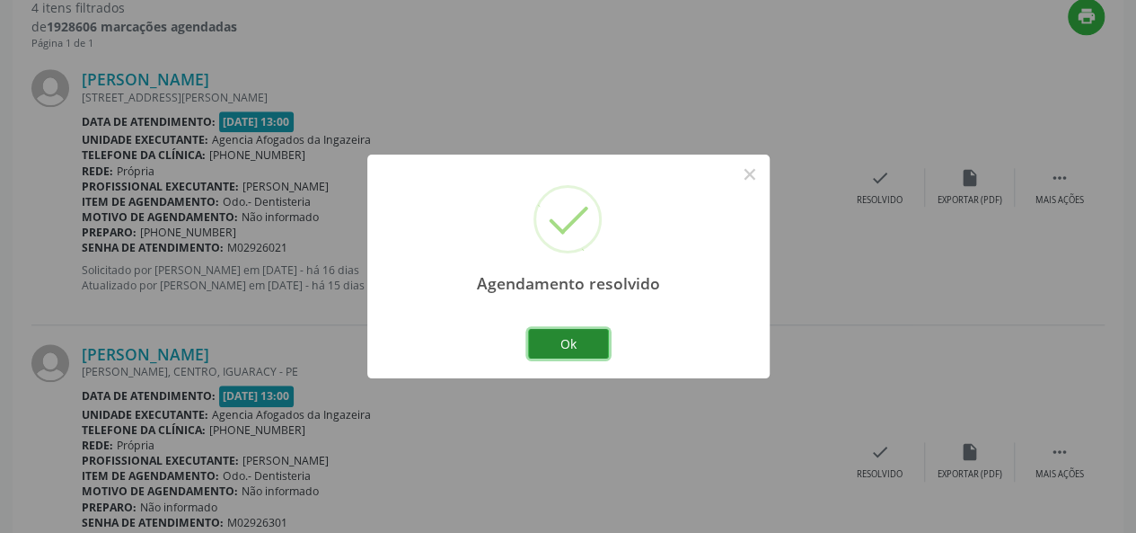
click at [592, 331] on button "Ok" at bounding box center [568, 344] width 81 height 31
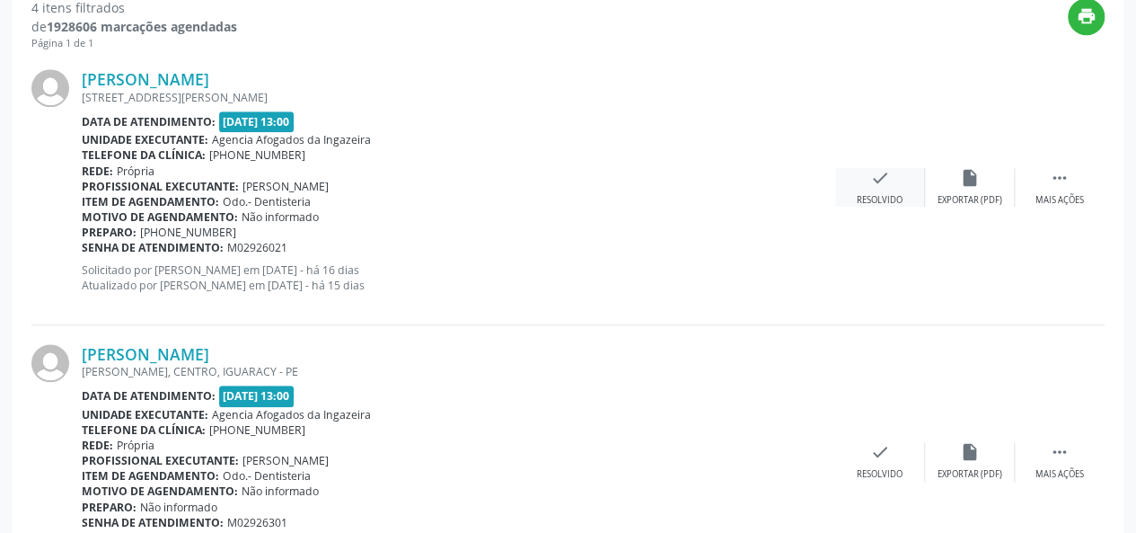
click at [897, 184] on div "check Resolvido" at bounding box center [880, 187] width 90 height 39
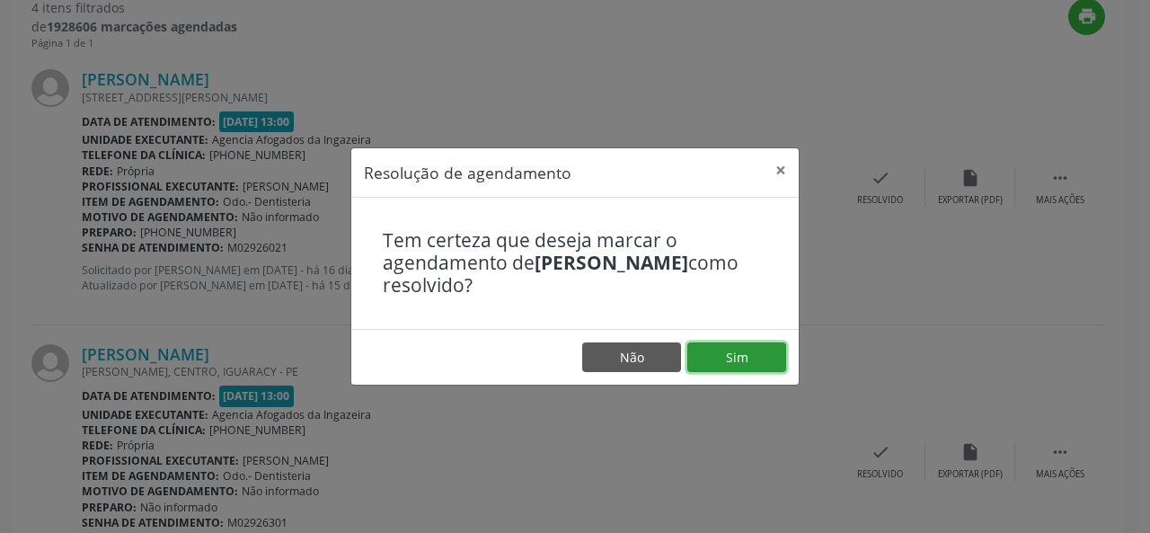
click at [717, 364] on button "Sim" at bounding box center [736, 357] width 99 height 31
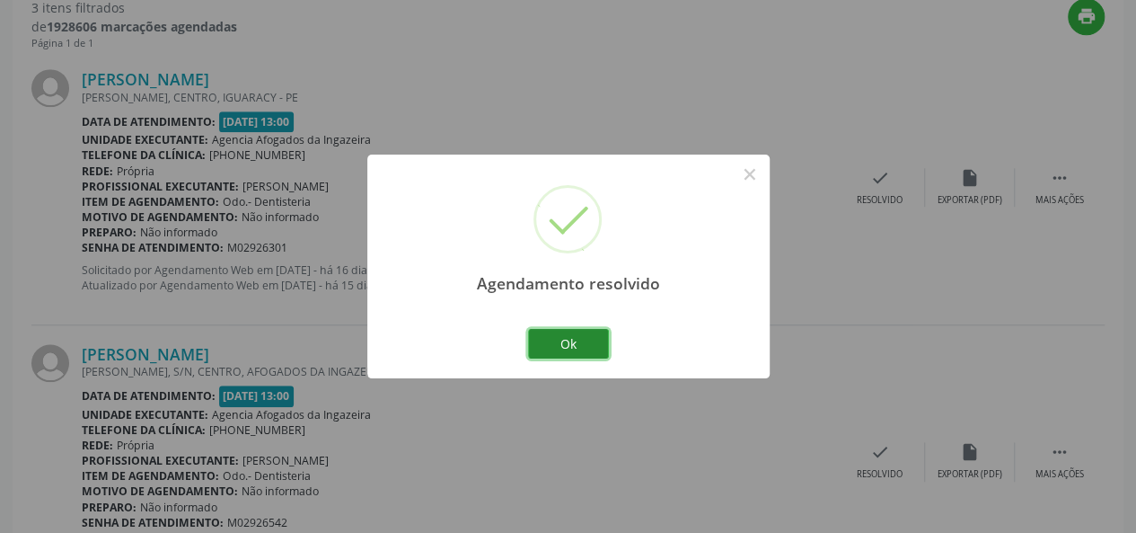
click at [562, 340] on button "Ok" at bounding box center [568, 344] width 81 height 31
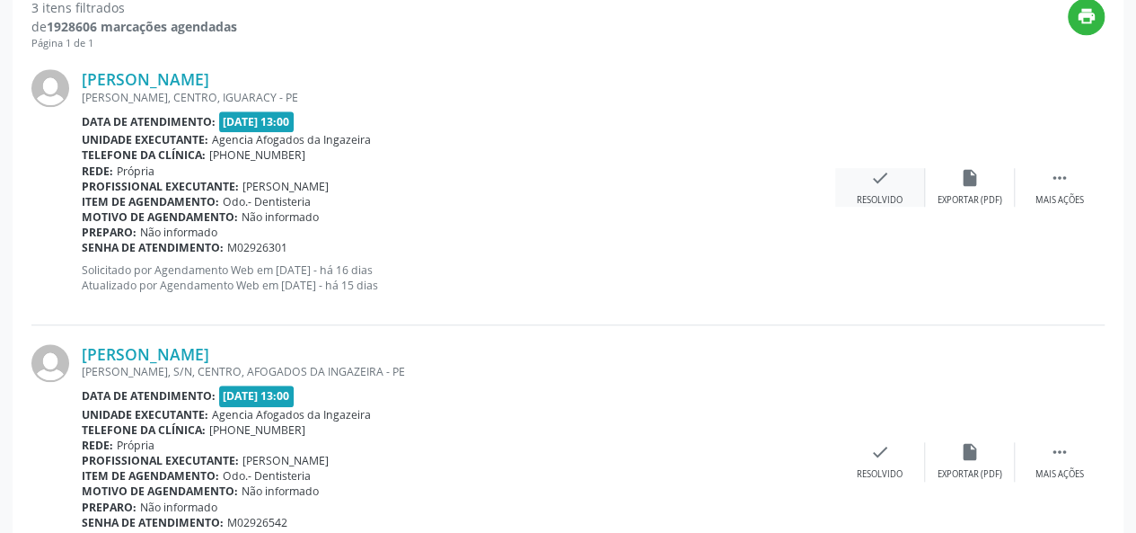
click at [875, 181] on icon "check" at bounding box center [880, 178] width 20 height 20
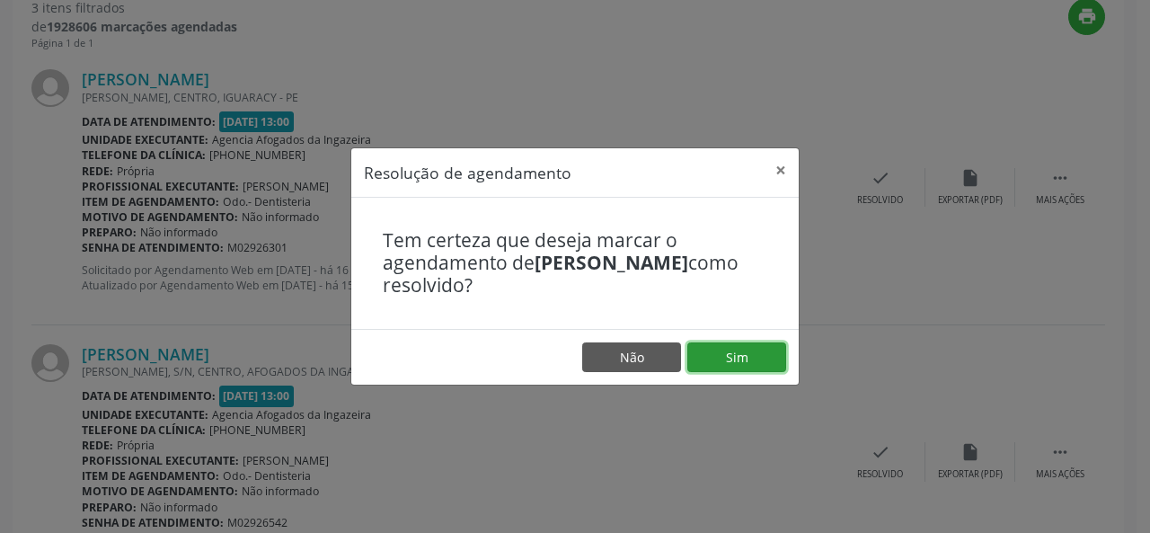
click at [719, 361] on button "Sim" at bounding box center [736, 357] width 99 height 31
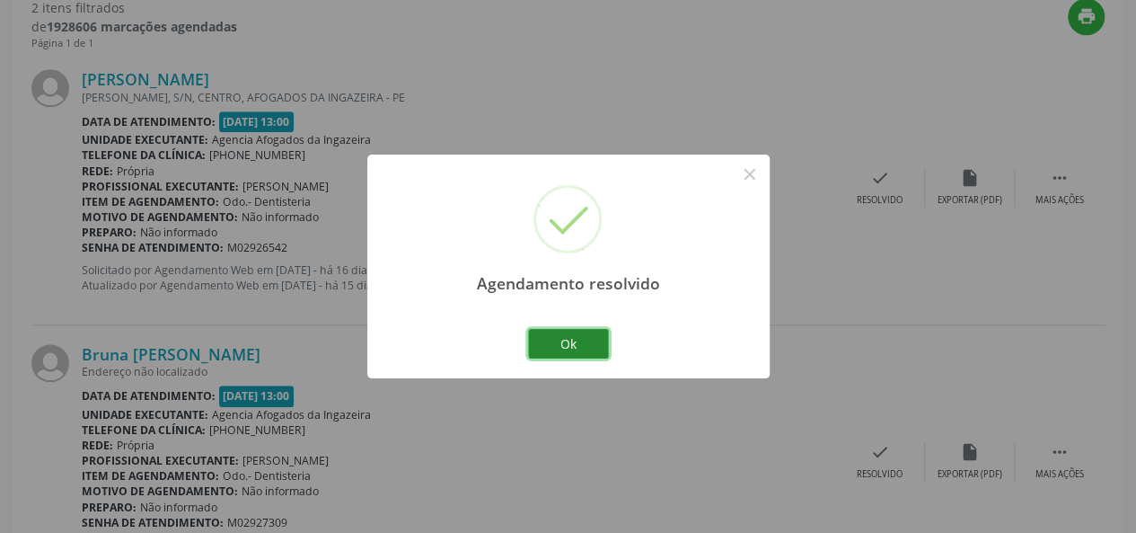
click at [557, 340] on button "Ok" at bounding box center [568, 344] width 81 height 31
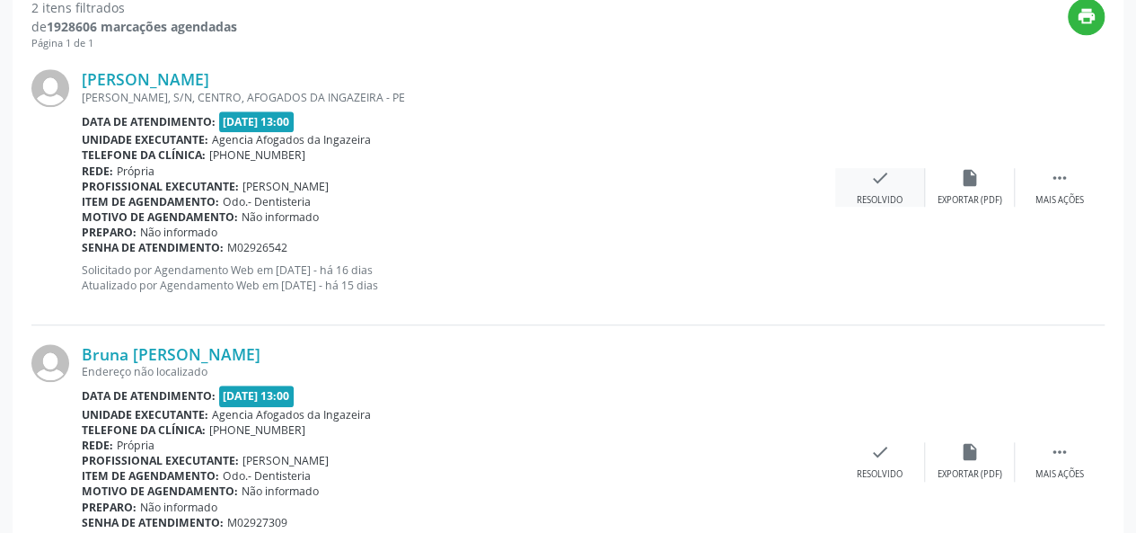
click at [897, 177] on div "check Resolvido" at bounding box center [880, 187] width 90 height 39
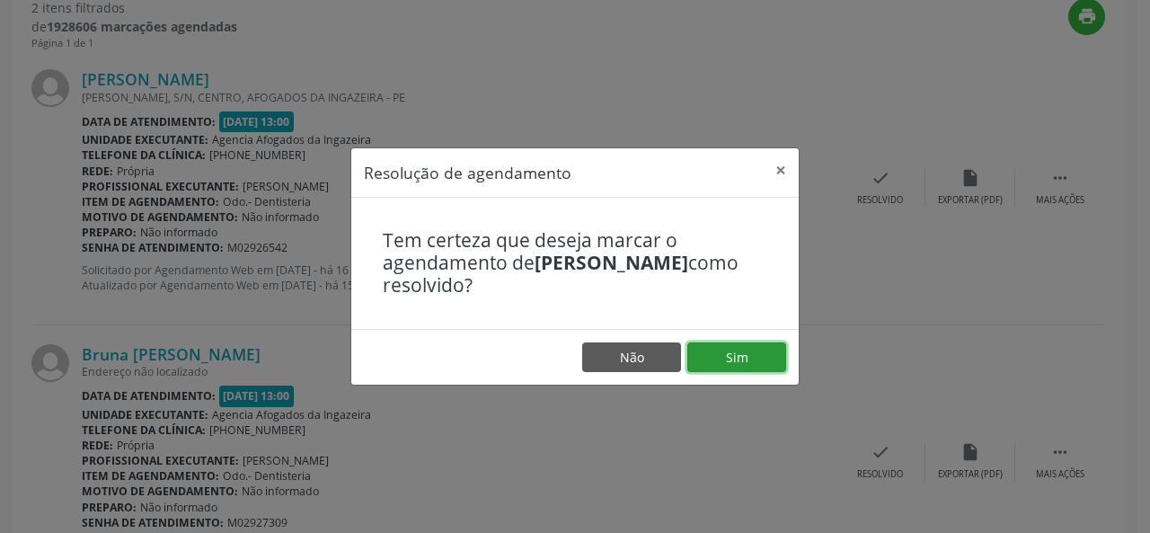
click at [767, 362] on button "Sim" at bounding box center [736, 357] width 99 height 31
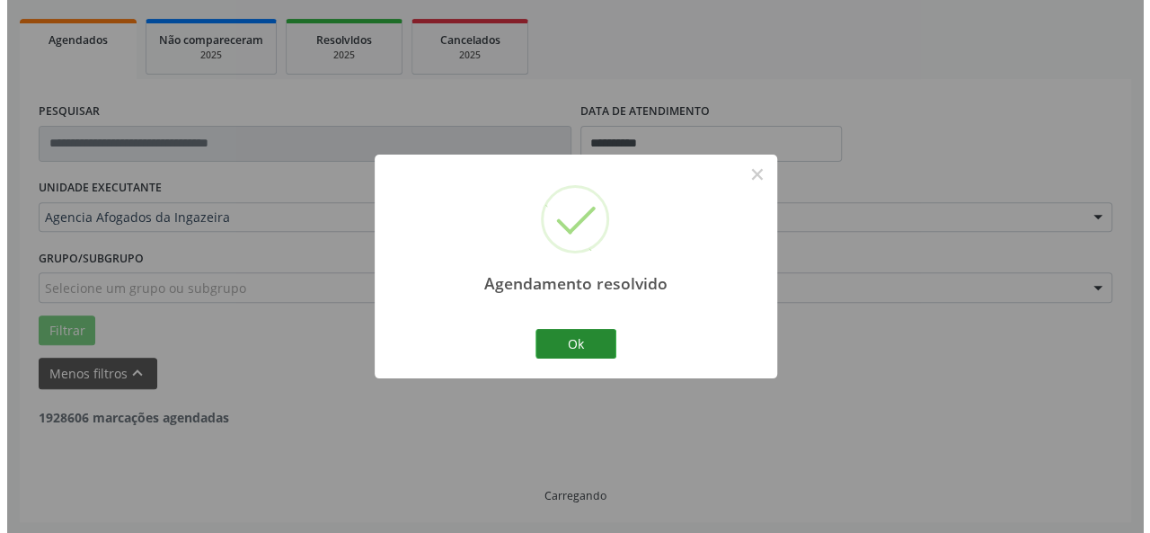
scroll to position [481, 0]
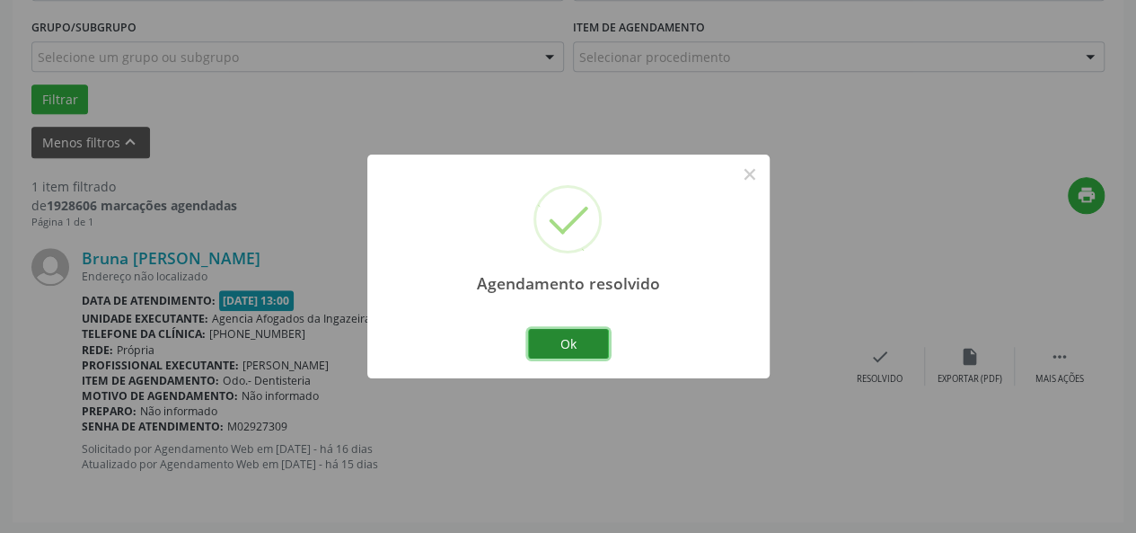
drag, startPoint x: 580, startPoint y: 348, endPoint x: 539, endPoint y: 346, distance: 41.4
click at [539, 346] on button "Ok" at bounding box center [568, 344] width 81 height 31
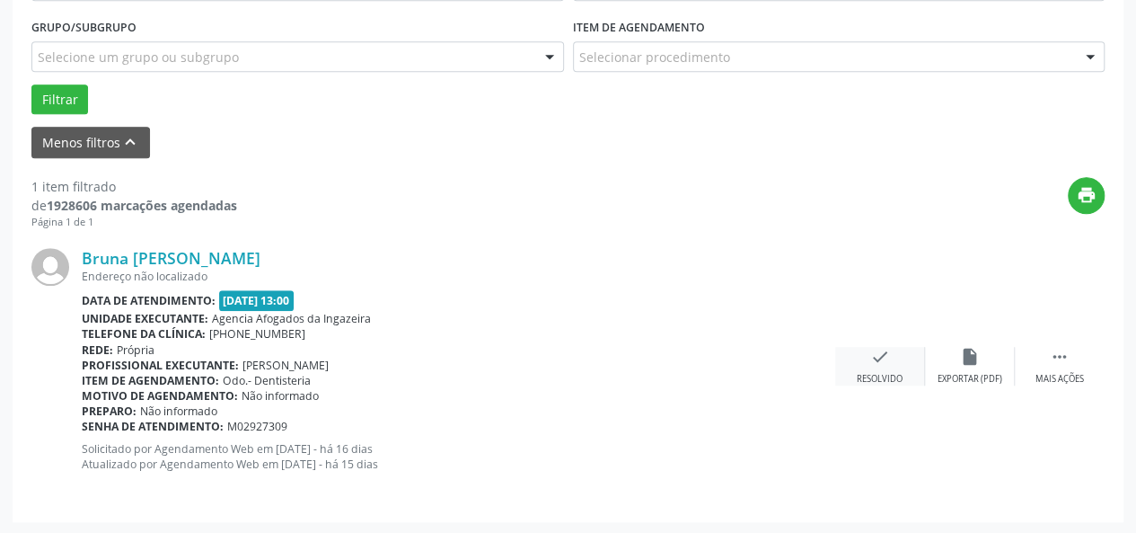
click at [891, 356] on div "check Resolvido" at bounding box center [880, 366] width 90 height 39
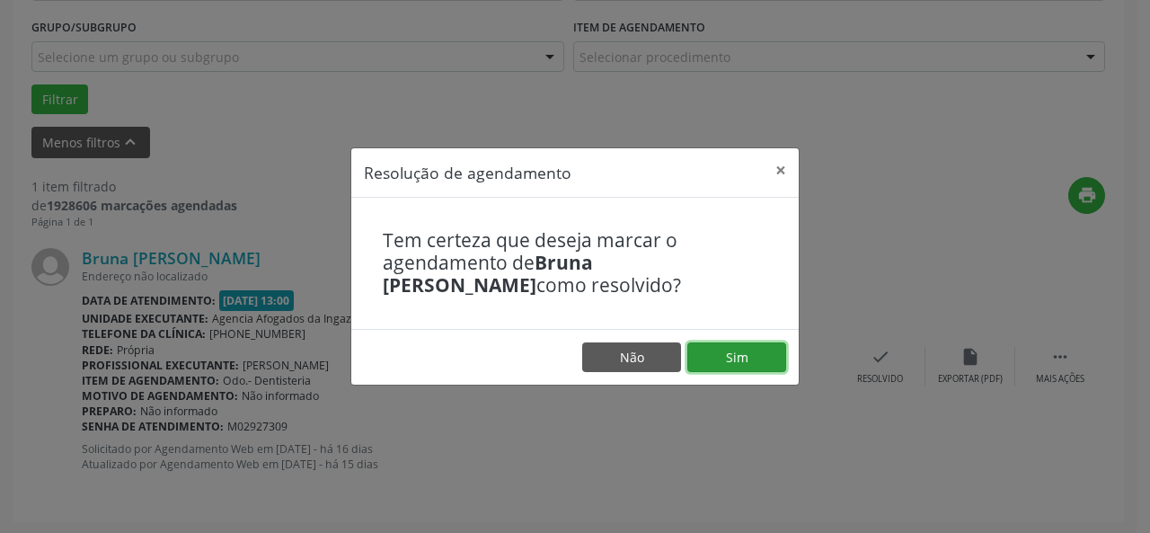
click at [757, 355] on button "Sim" at bounding box center [736, 357] width 99 height 31
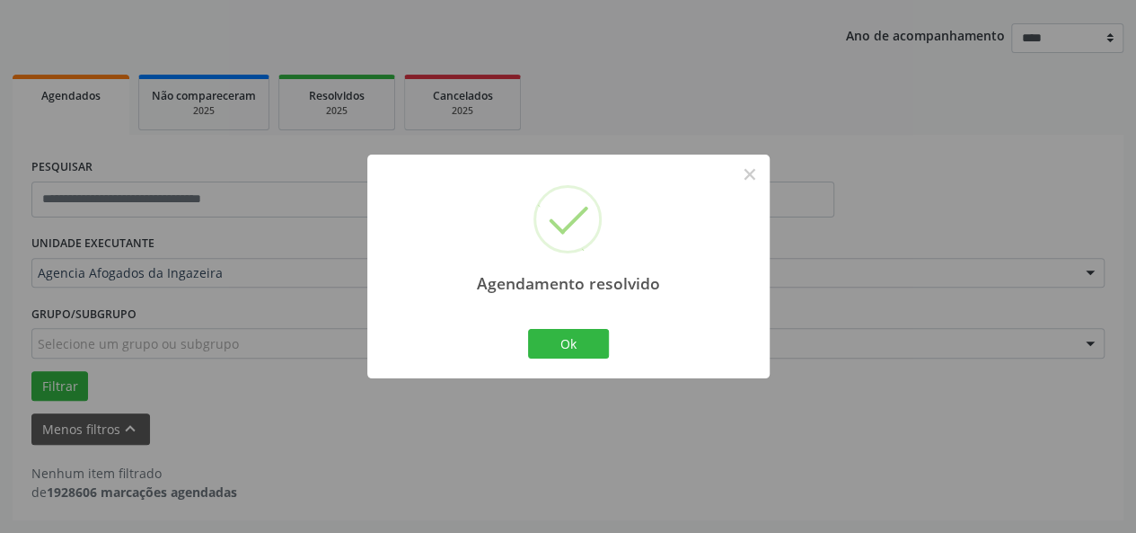
scroll to position [192, 0]
click at [580, 349] on button "Ok" at bounding box center [568, 344] width 81 height 31
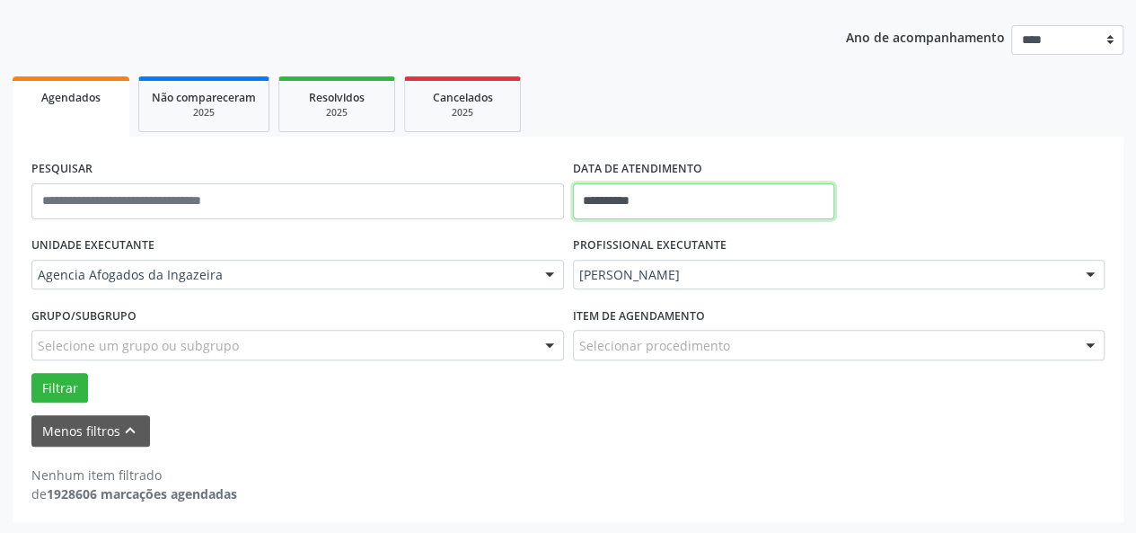
click at [761, 213] on input "**********" at bounding box center [703, 201] width 261 height 36
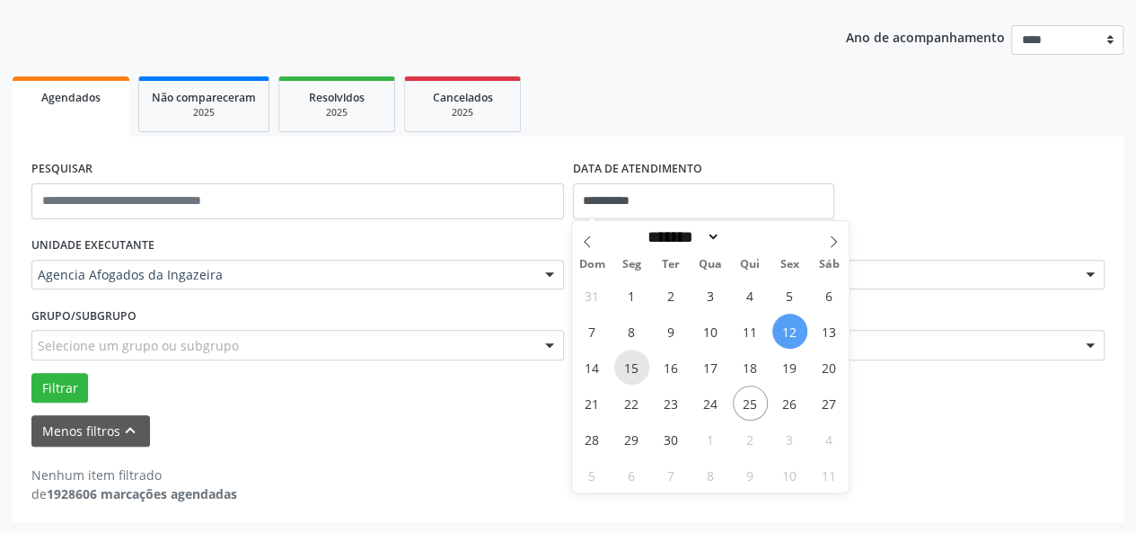
click at [632, 369] on span "15" at bounding box center [631, 366] width 35 height 35
type input "**********"
click at [632, 369] on span "15" at bounding box center [631, 366] width 35 height 35
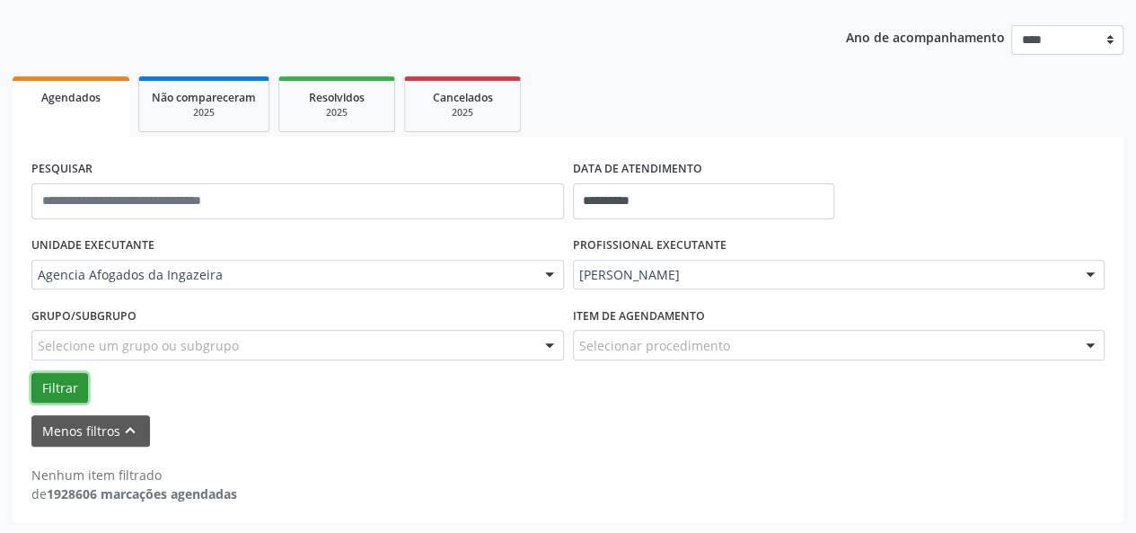
click at [66, 389] on button "Filtrar" at bounding box center [59, 388] width 57 height 31
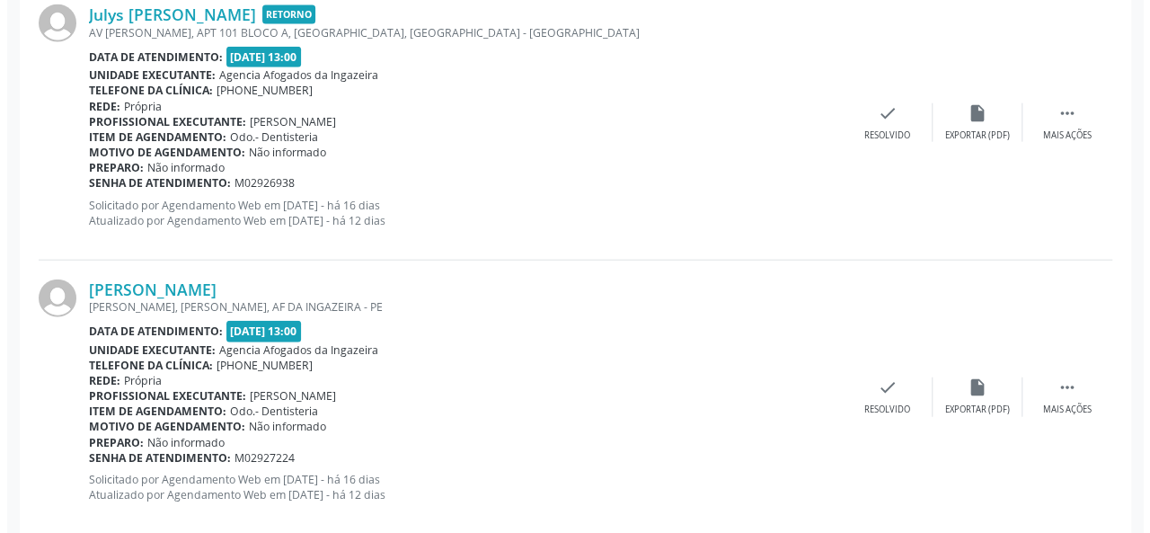
scroll to position [2156, 0]
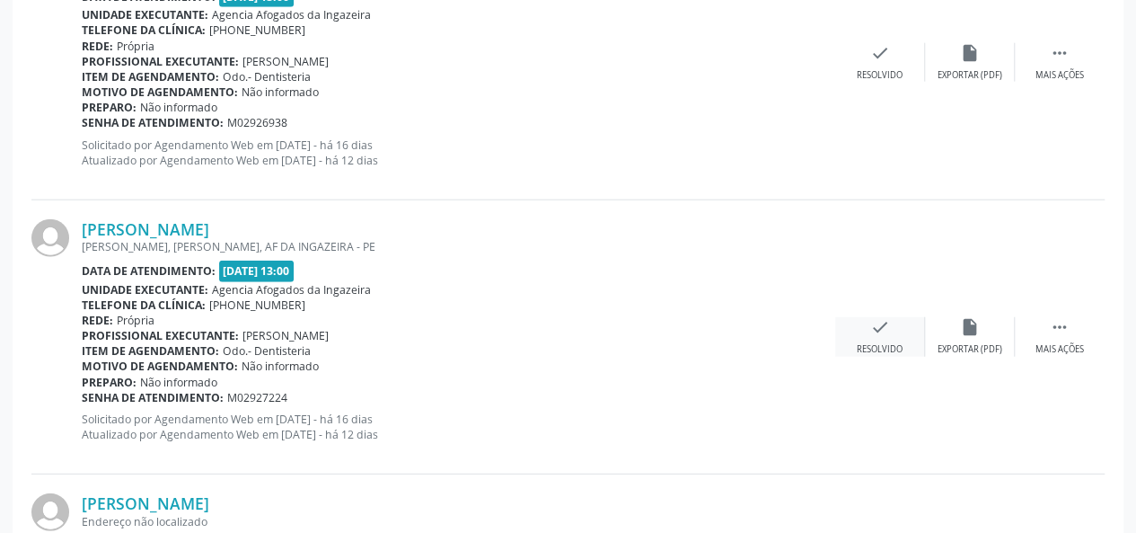
click at [888, 343] on div "Resolvido" at bounding box center [880, 349] width 46 height 13
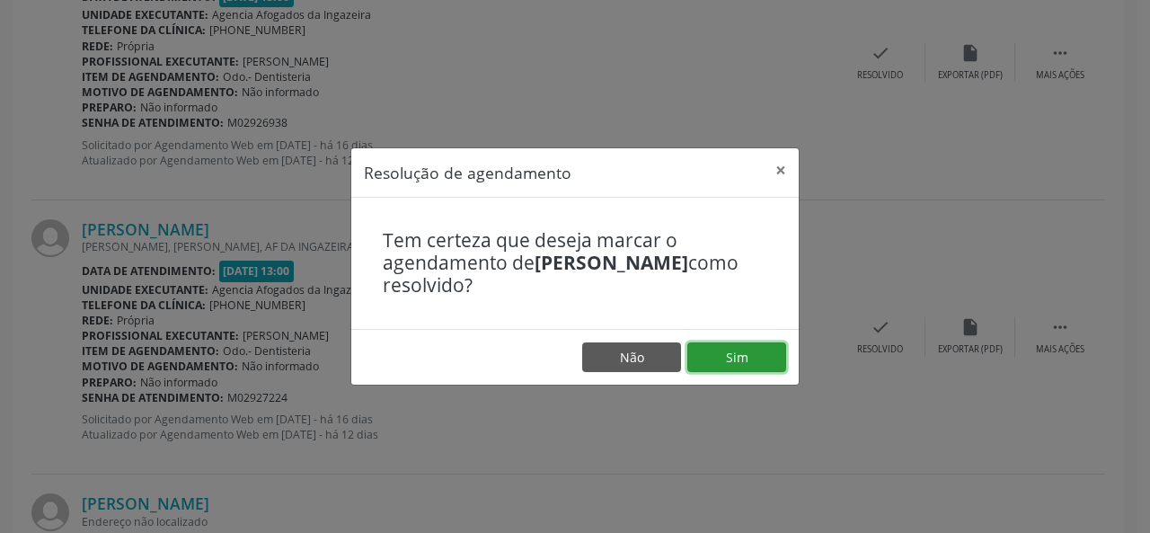
click at [742, 356] on button "Sim" at bounding box center [736, 357] width 99 height 31
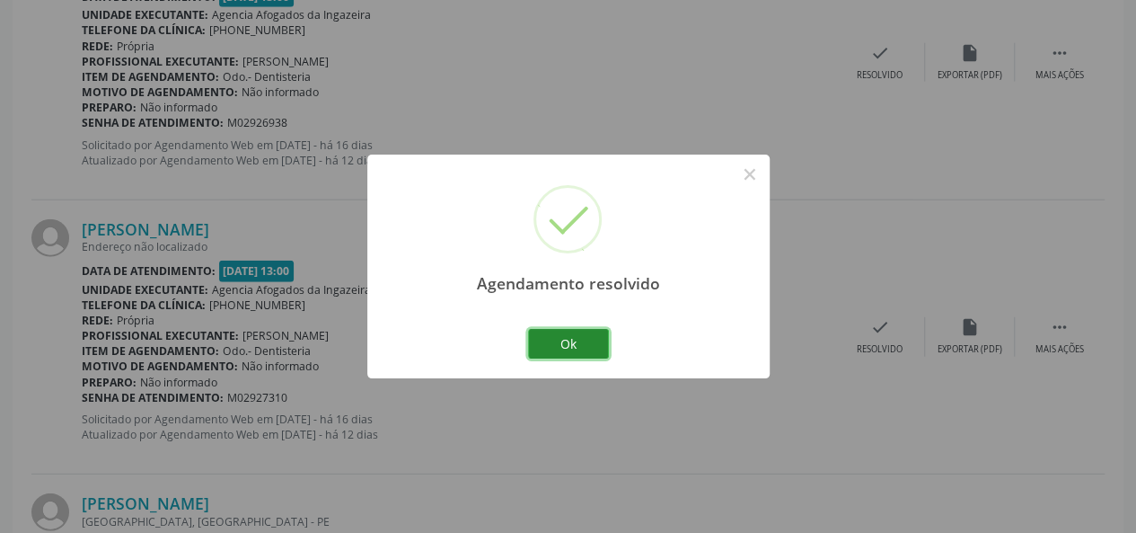
click at [557, 344] on button "Ok" at bounding box center [568, 344] width 81 height 31
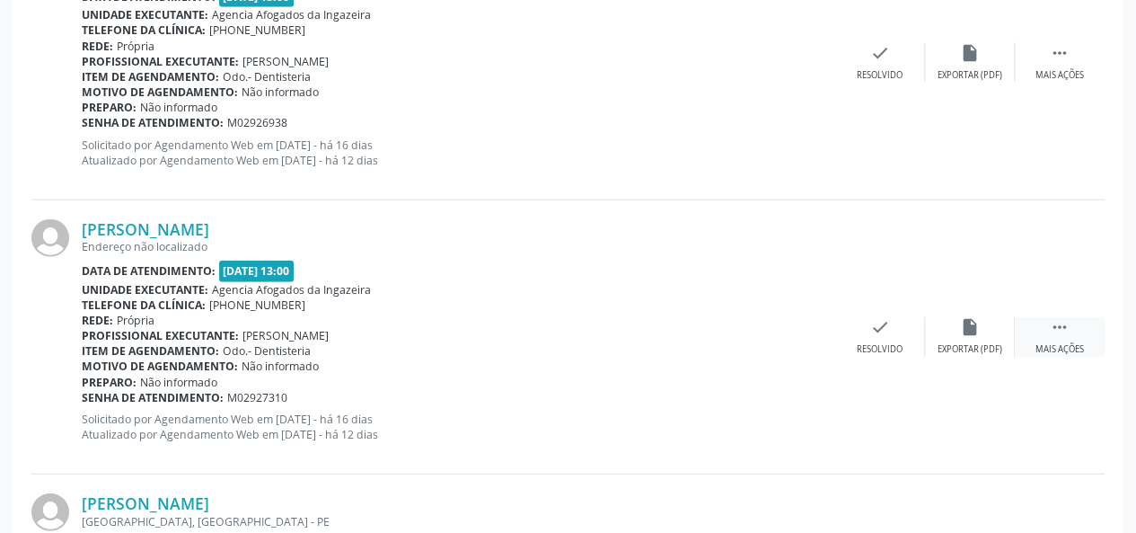
click at [1046, 333] on div " Mais ações" at bounding box center [1060, 336] width 90 height 39
click at [955, 343] on div "Não compareceu" at bounding box center [970, 349] width 76 height 13
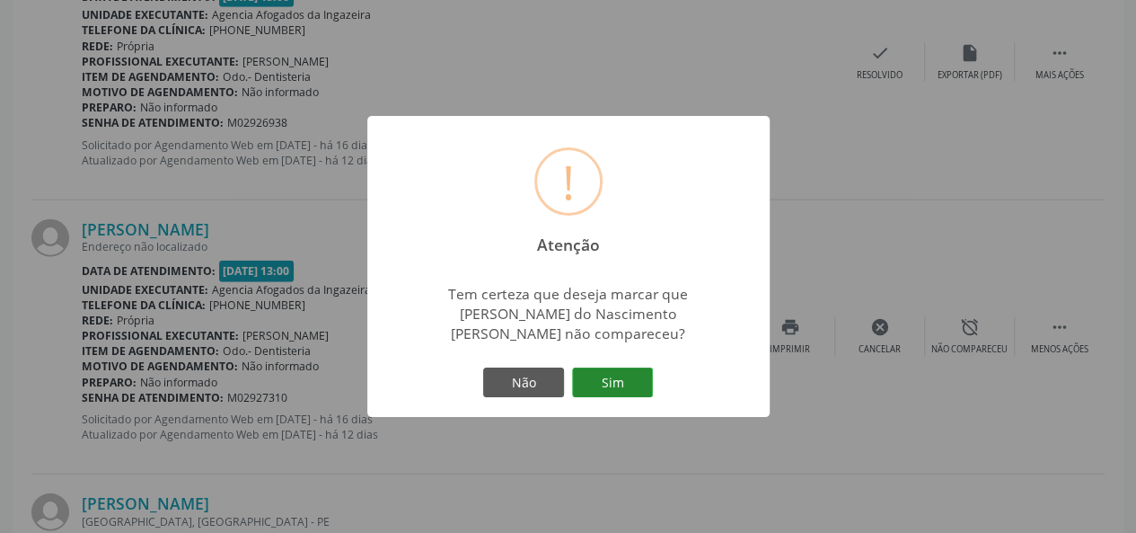
click at [611, 367] on button "Sim" at bounding box center [612, 382] width 81 height 31
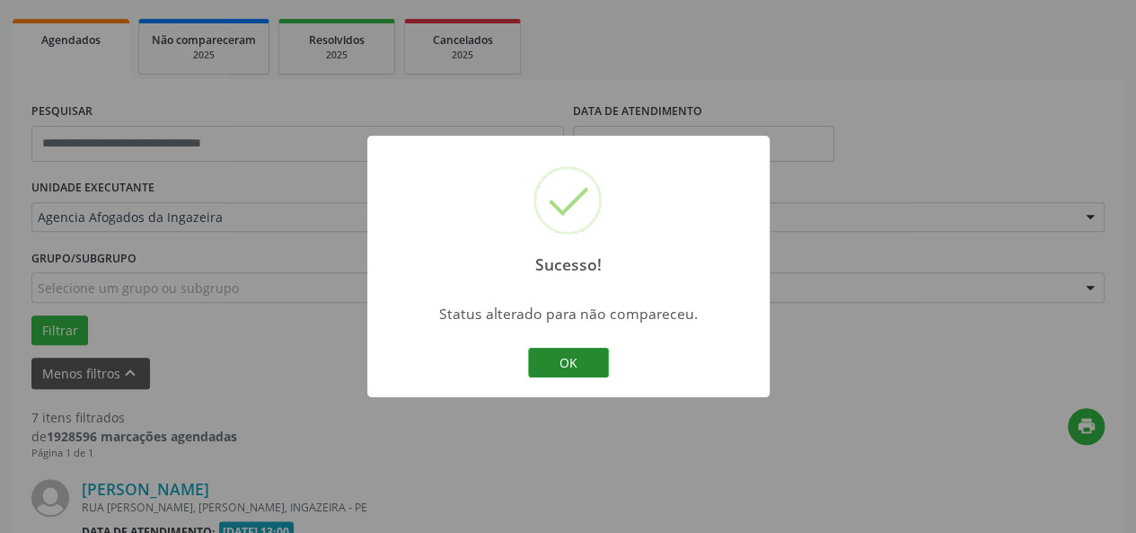
scroll to position [2124, 0]
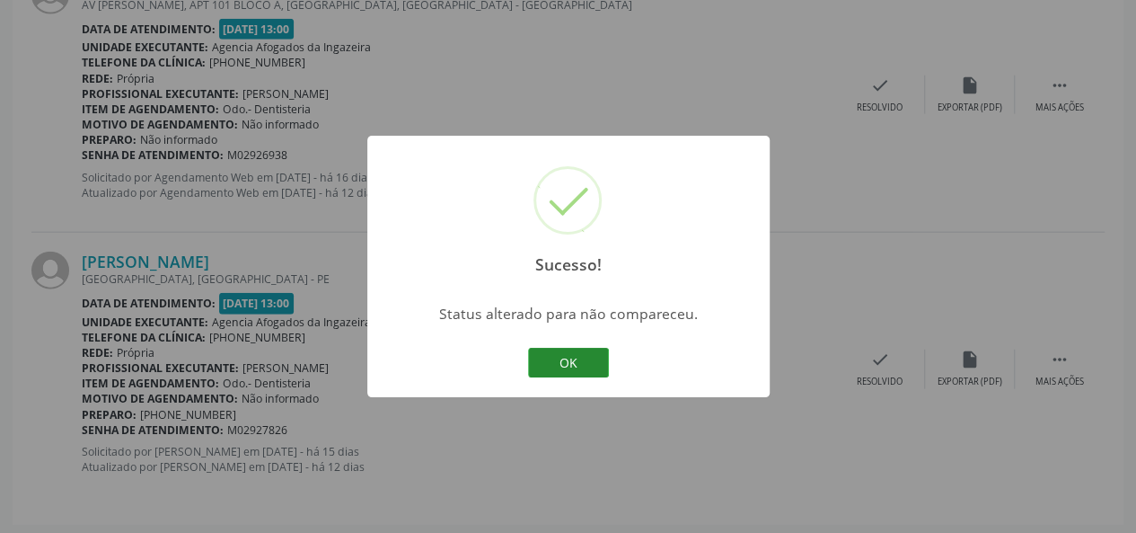
click at [549, 360] on button "OK" at bounding box center [568, 363] width 81 height 31
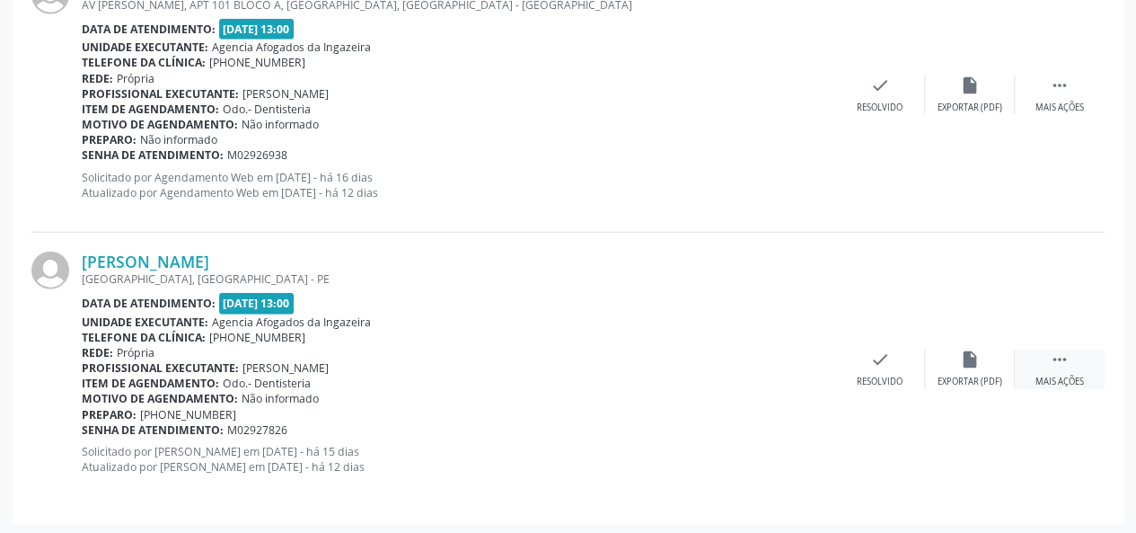
click at [1047, 357] on div " Mais ações" at bounding box center [1060, 368] width 90 height 39
click at [968, 375] on div "Não compareceu" at bounding box center [970, 381] width 76 height 13
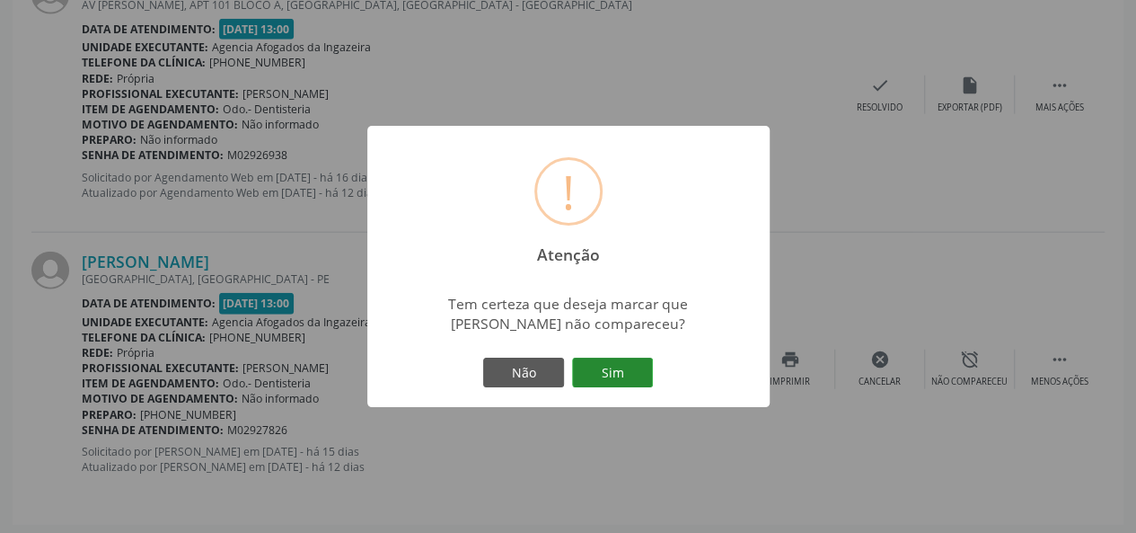
click at [647, 364] on button "Sim" at bounding box center [612, 373] width 81 height 31
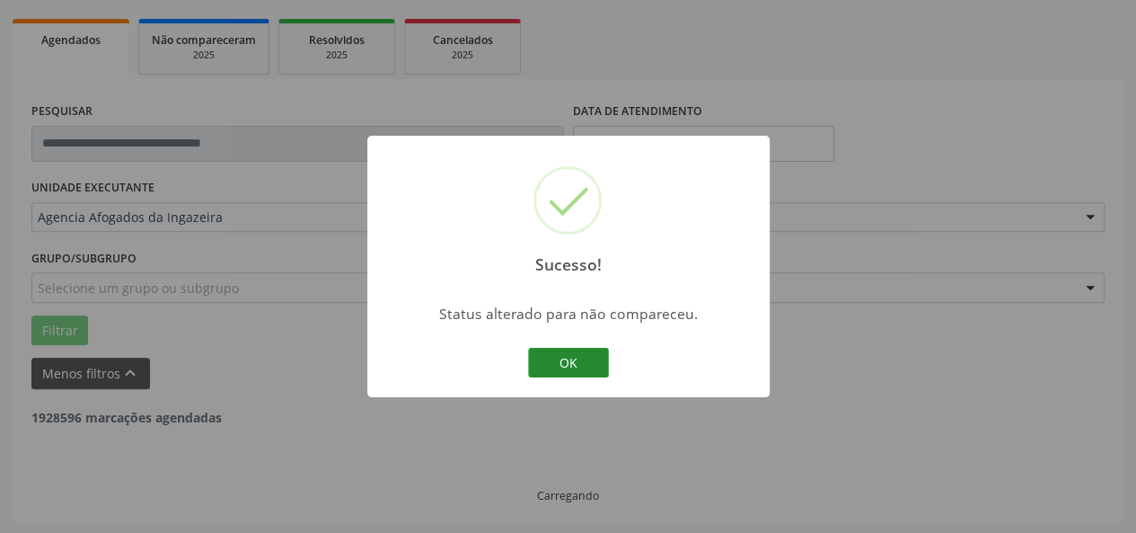
scroll to position [1851, 0]
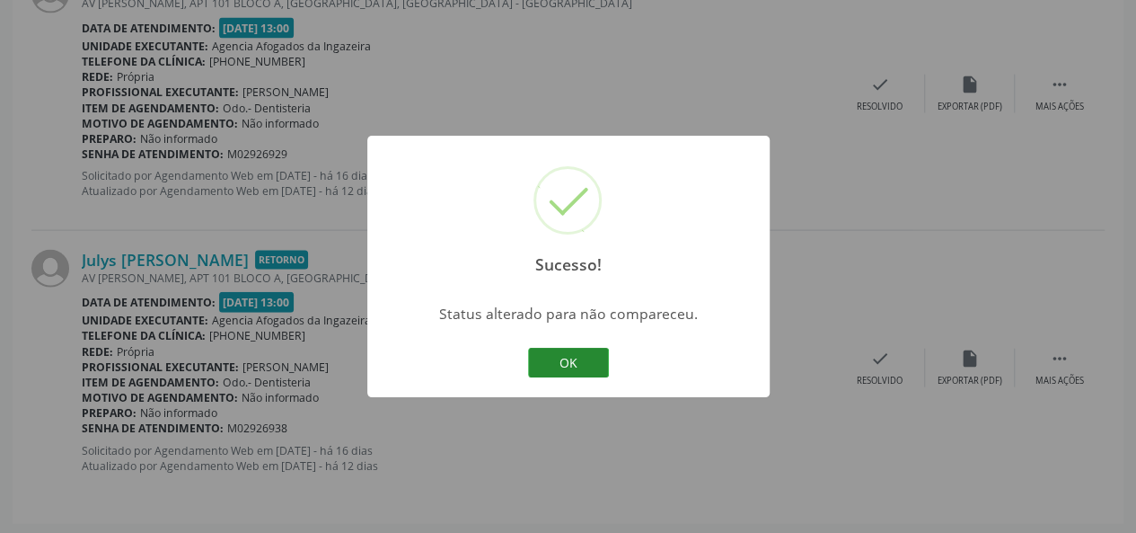
click at [552, 363] on button "OK" at bounding box center [568, 363] width 81 height 31
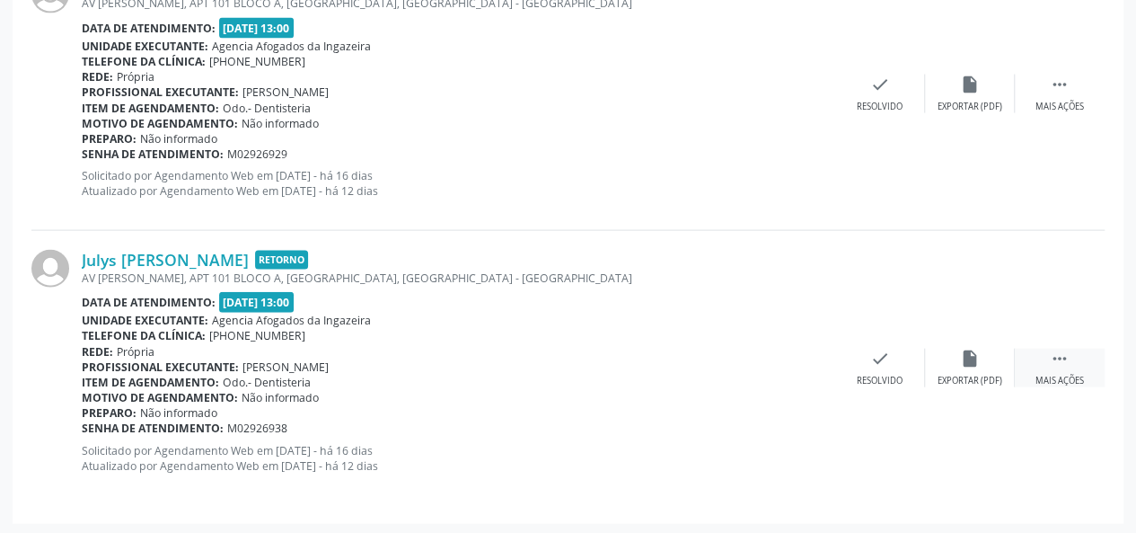
click at [1071, 375] on div "Mais ações" at bounding box center [1060, 381] width 49 height 13
click at [985, 357] on div "alarm_off Não compareceu" at bounding box center [970, 368] width 90 height 39
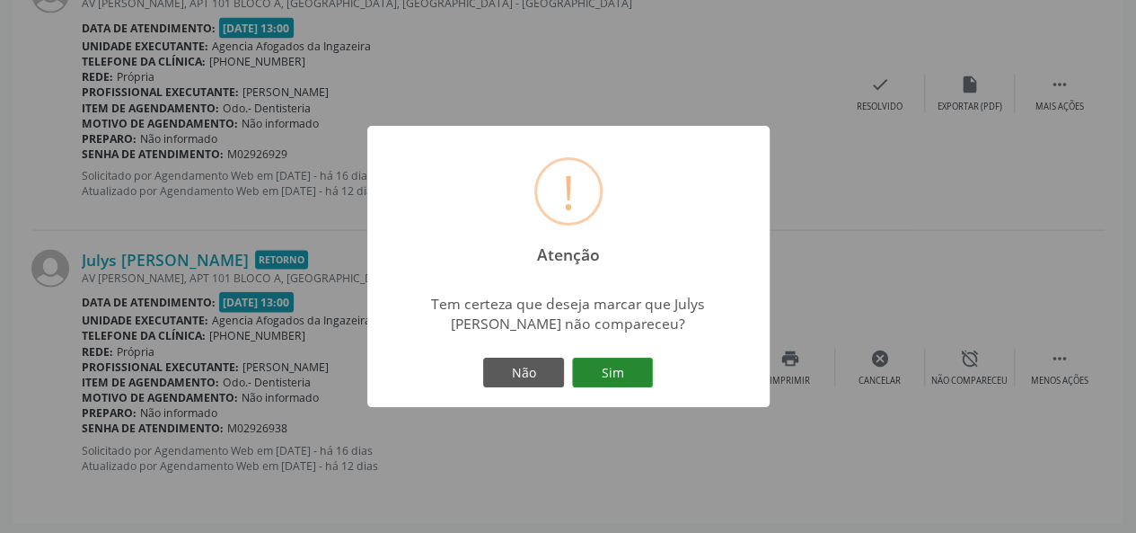
click at [618, 371] on button "Sim" at bounding box center [612, 373] width 81 height 31
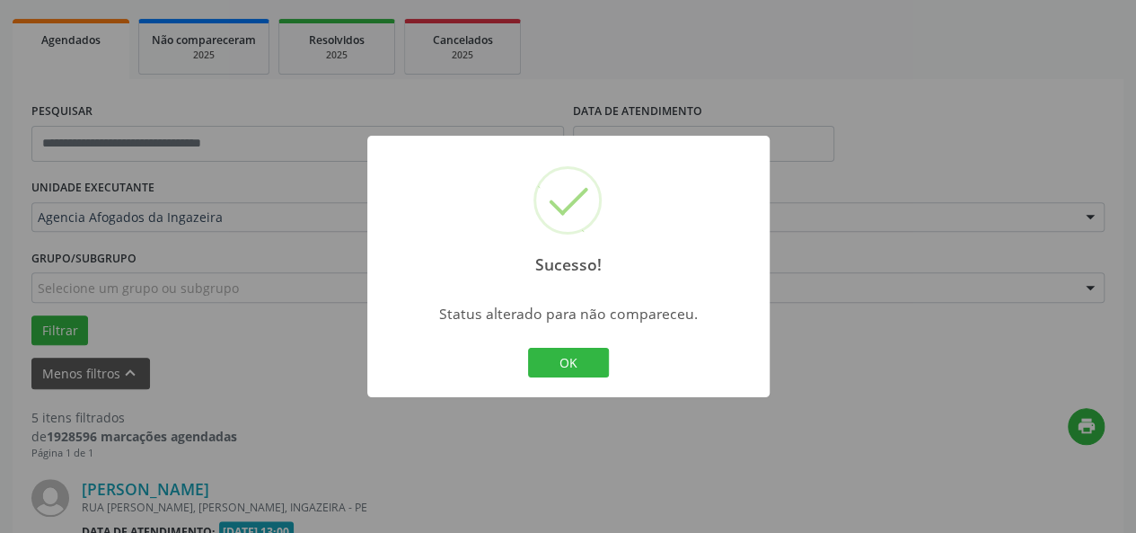
scroll to position [1576, 0]
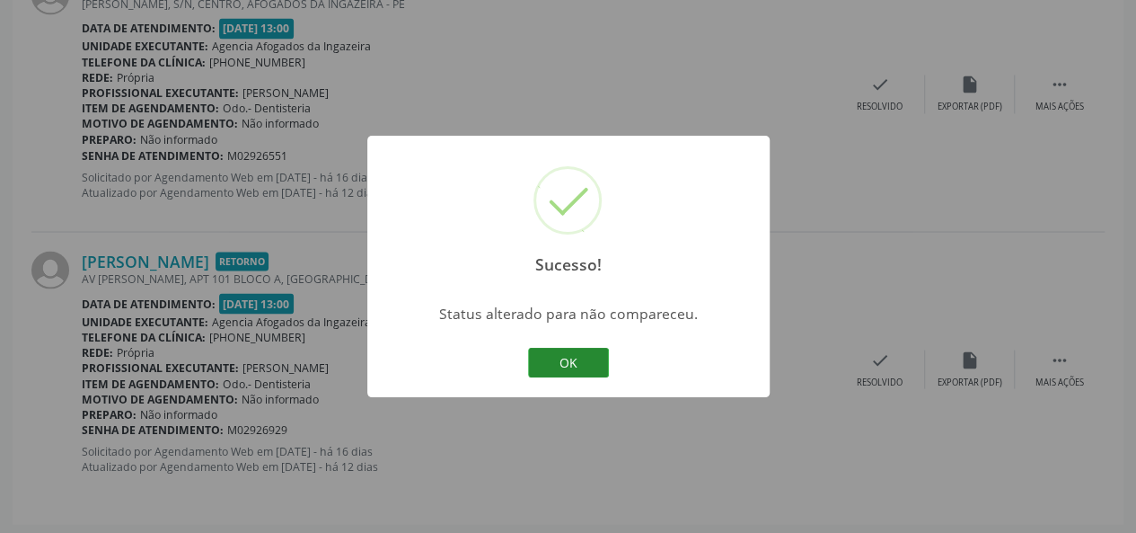
click at [562, 357] on button "OK" at bounding box center [568, 363] width 81 height 31
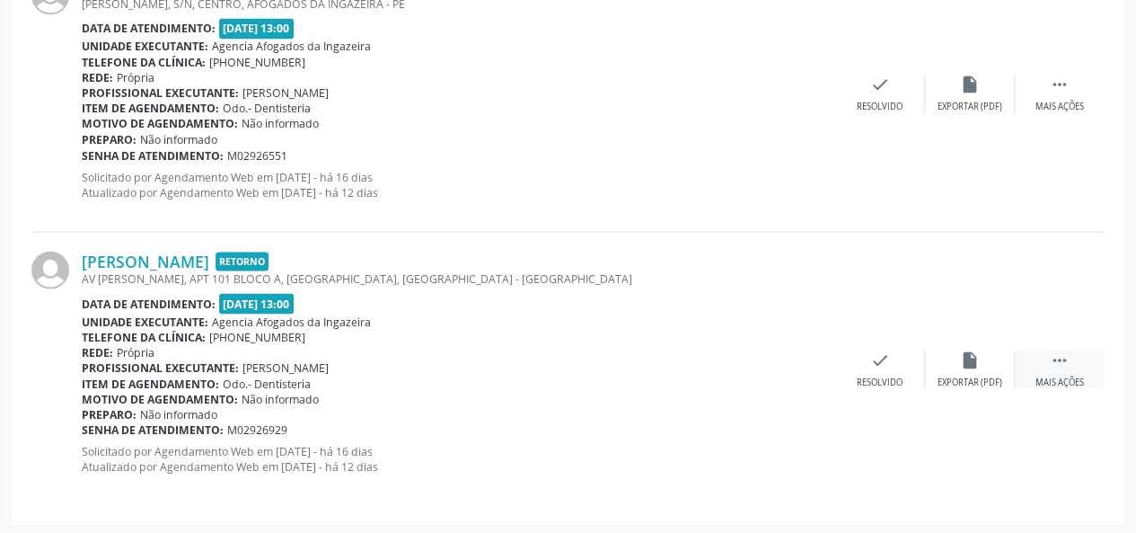
click at [1063, 360] on icon "" at bounding box center [1060, 359] width 20 height 20
click at [994, 375] on div "Não compareceu" at bounding box center [970, 381] width 76 height 13
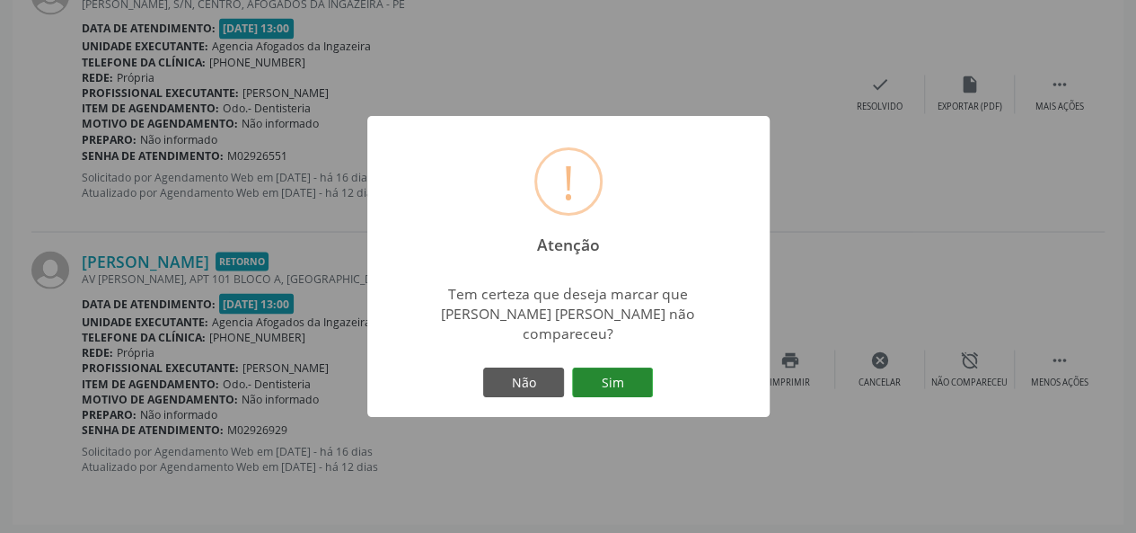
click at [619, 367] on button "Sim" at bounding box center [612, 382] width 81 height 31
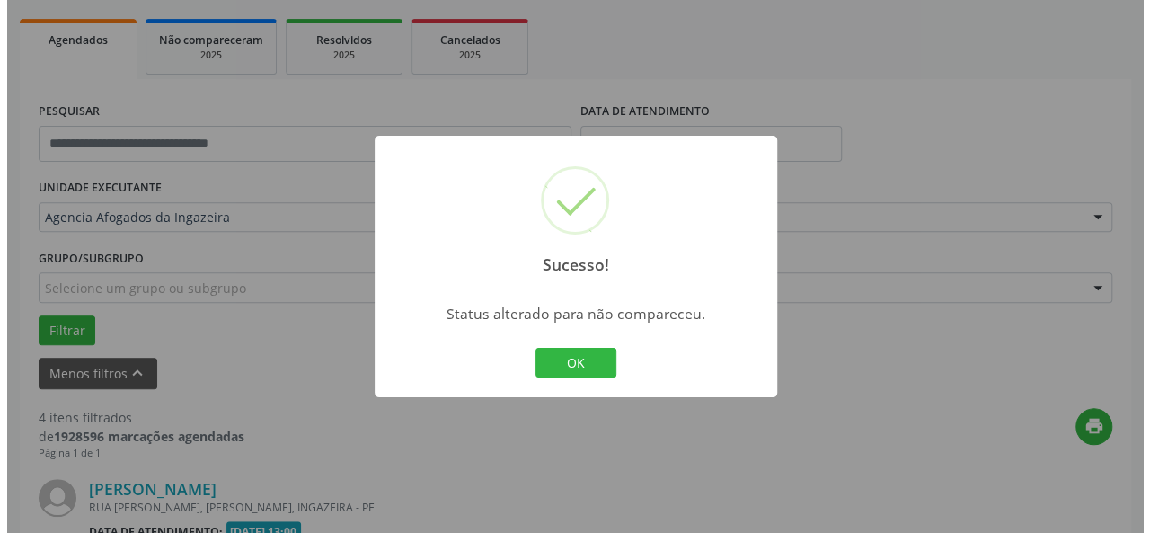
scroll to position [1303, 0]
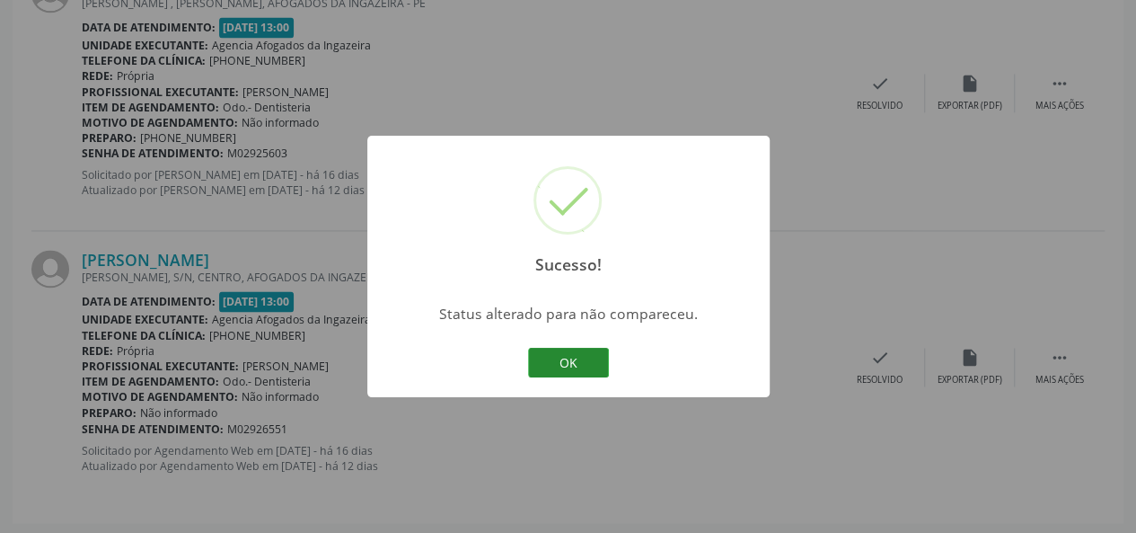
click at [566, 354] on button "OK" at bounding box center [568, 363] width 81 height 31
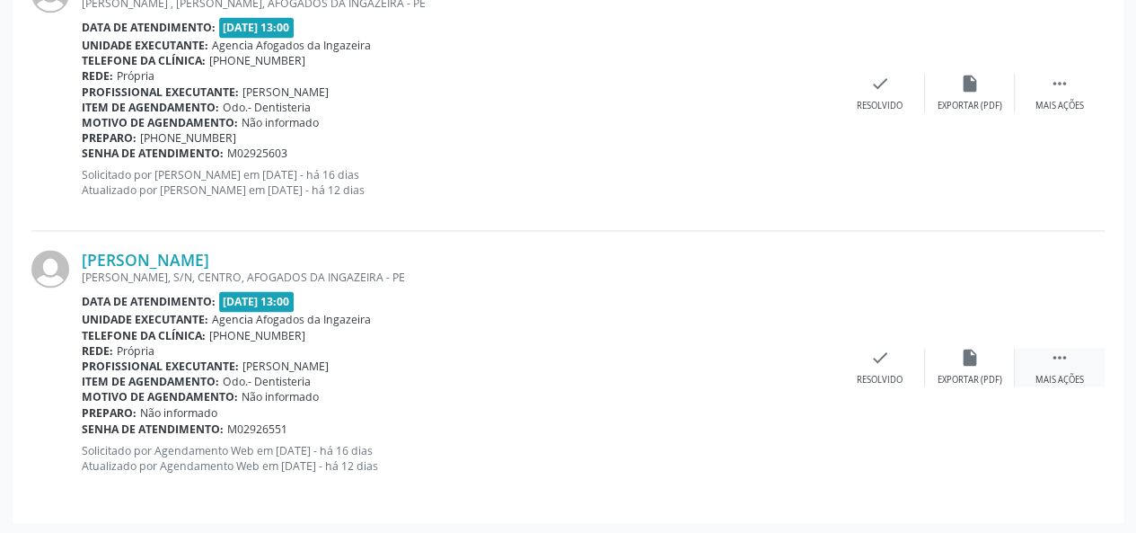
click at [1056, 356] on icon "" at bounding box center [1060, 358] width 20 height 20
click at [973, 362] on icon "alarm_off" at bounding box center [970, 358] width 20 height 20
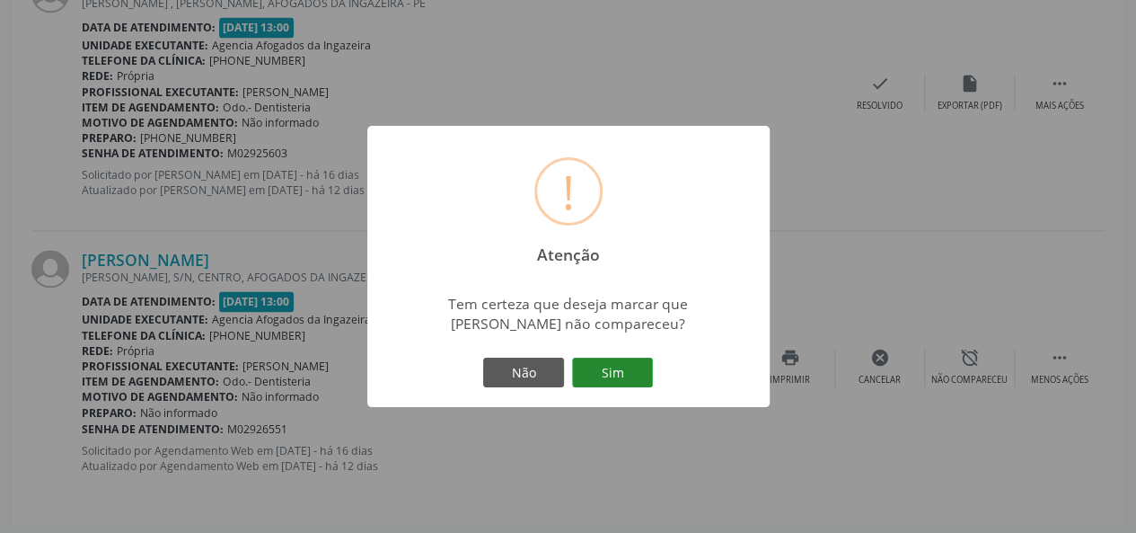
click at [605, 380] on button "Sim" at bounding box center [612, 373] width 81 height 31
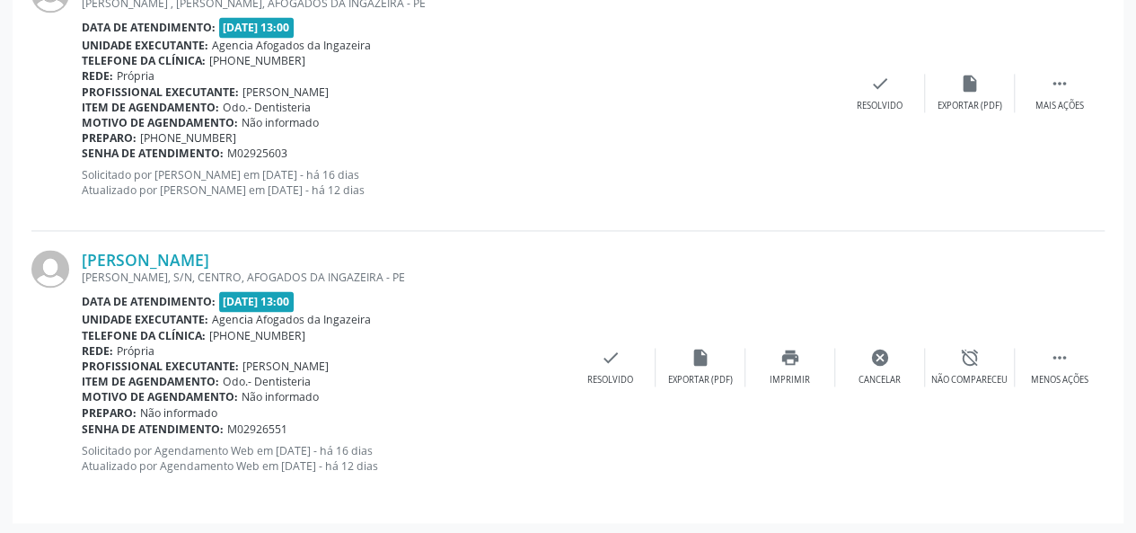
click at [605, 380] on div "Resolvido" at bounding box center [611, 380] width 46 height 13
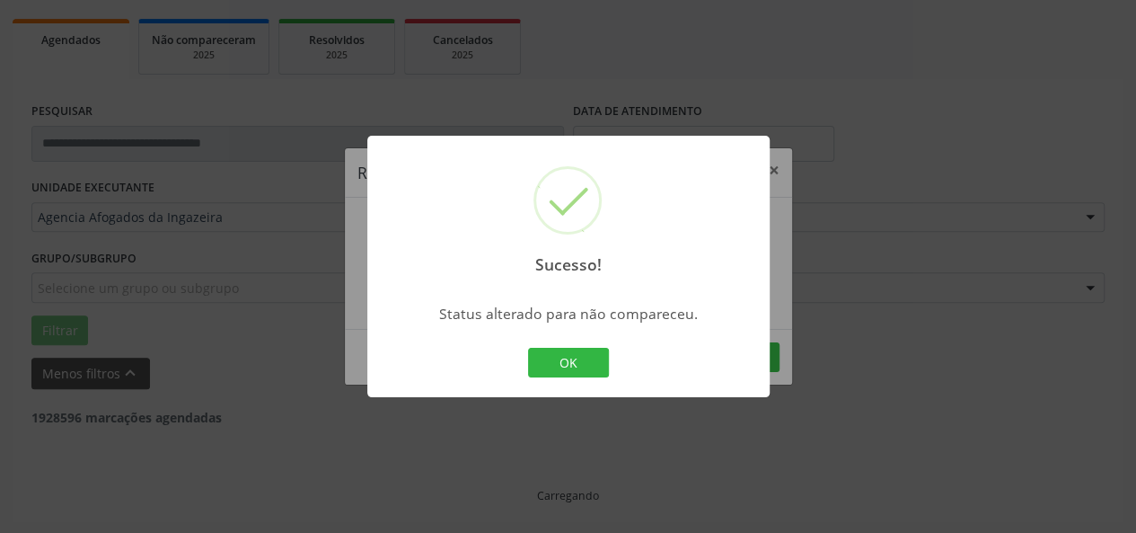
scroll to position [1028, 0]
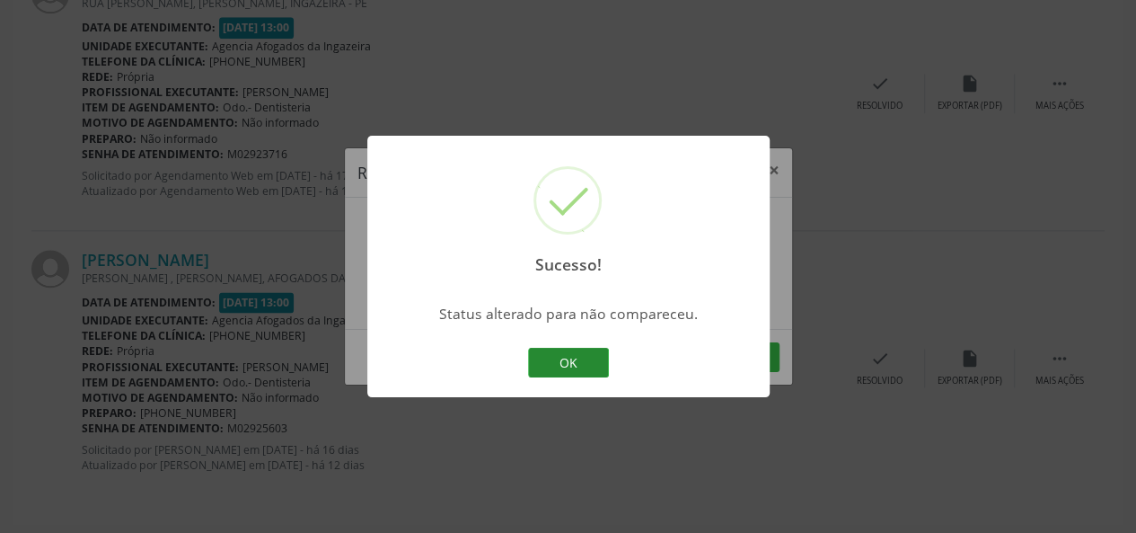
click at [569, 349] on button "OK" at bounding box center [568, 363] width 81 height 31
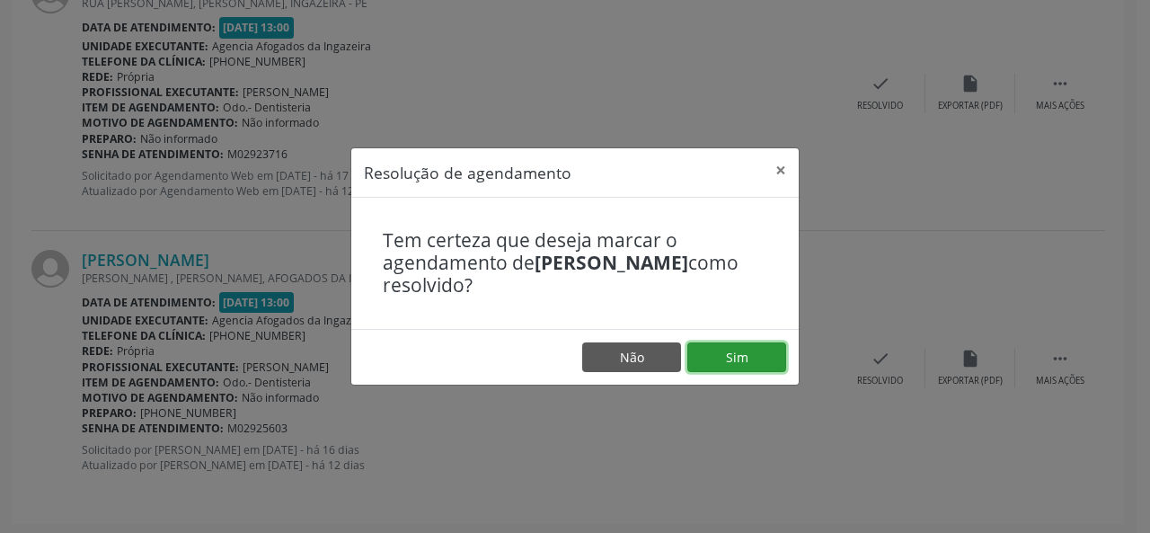
click at [728, 342] on button "Sim" at bounding box center [736, 357] width 99 height 31
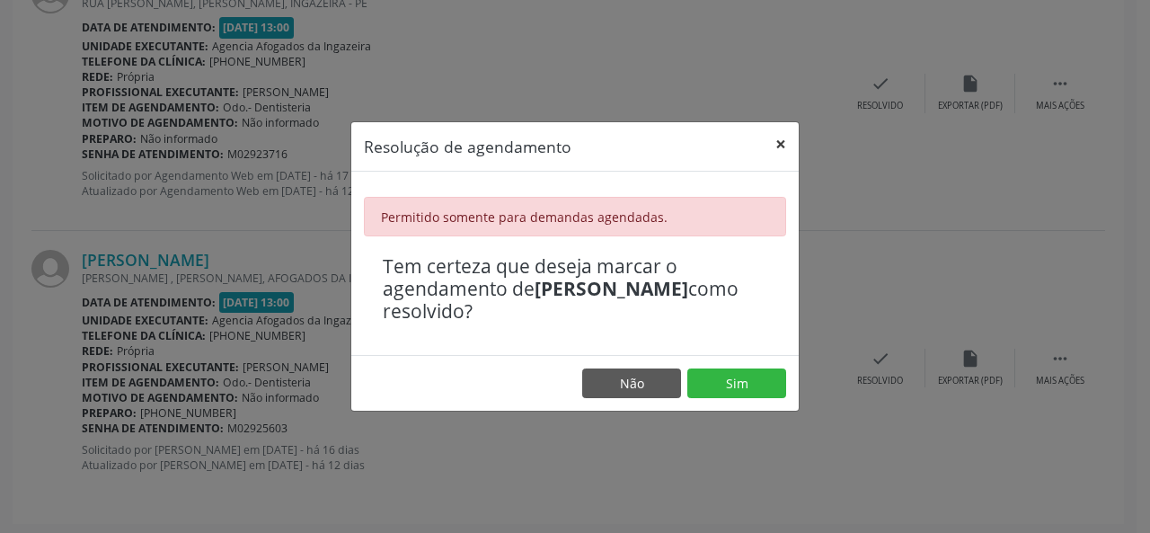
click at [784, 137] on button "×" at bounding box center [781, 144] width 36 height 44
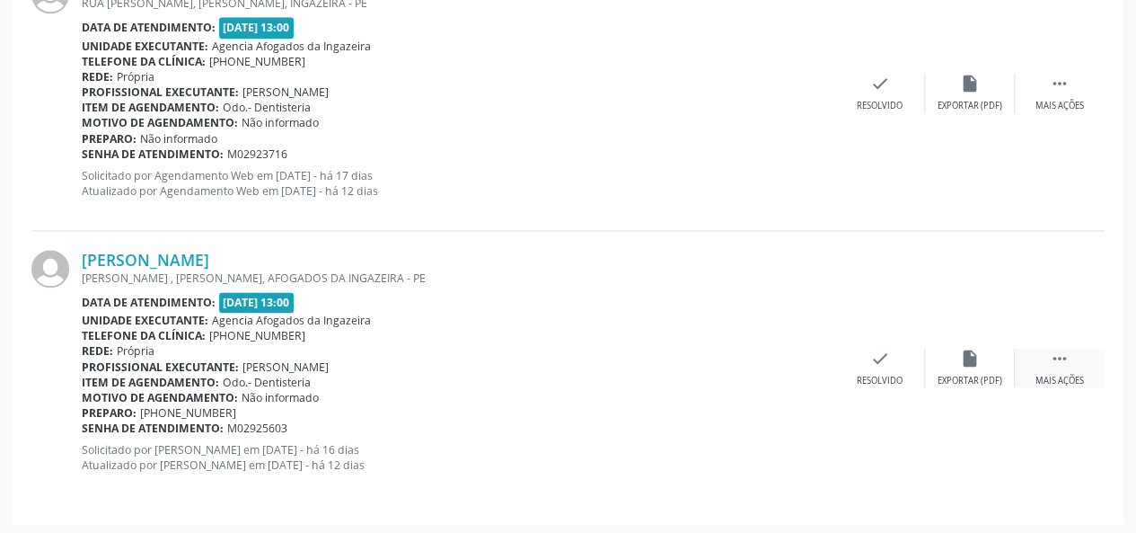
click at [1072, 358] on div " Mais ações" at bounding box center [1060, 368] width 90 height 39
click at [964, 366] on div "alarm_off Não compareceu" at bounding box center [970, 368] width 90 height 39
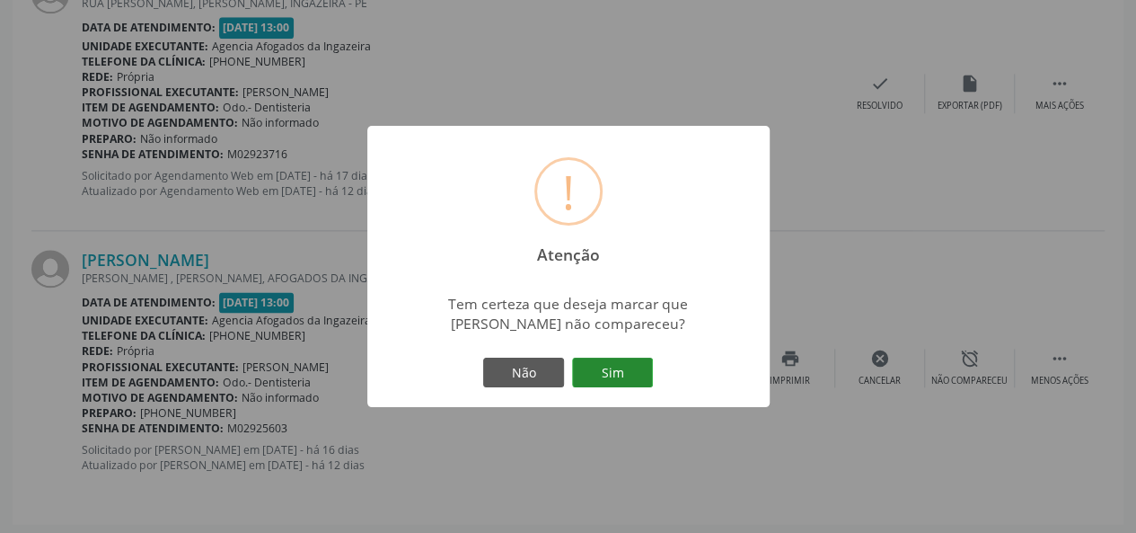
click at [618, 378] on button "Sim" at bounding box center [612, 373] width 81 height 31
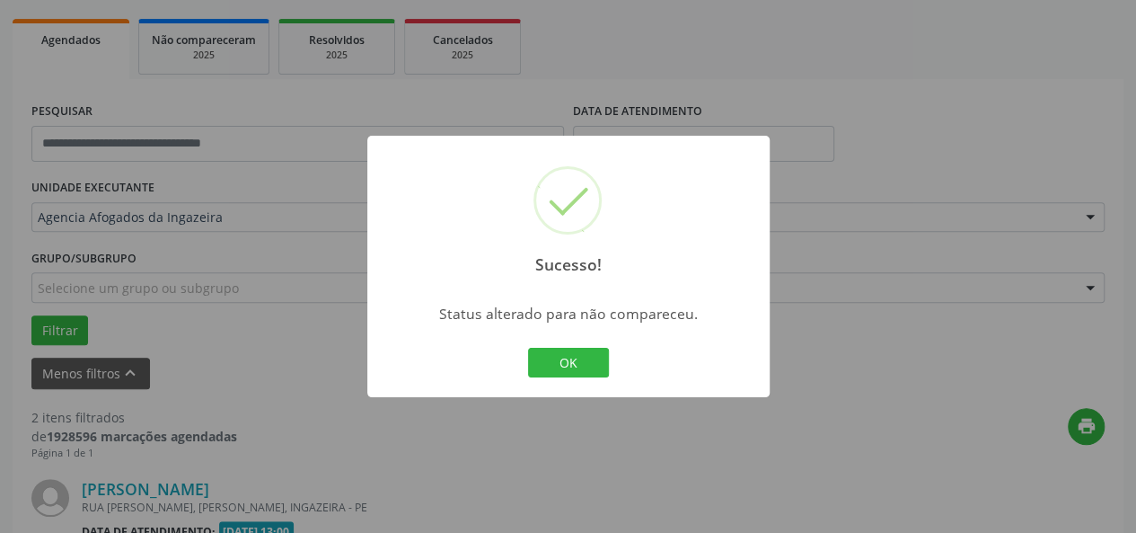
scroll to position [755, 0]
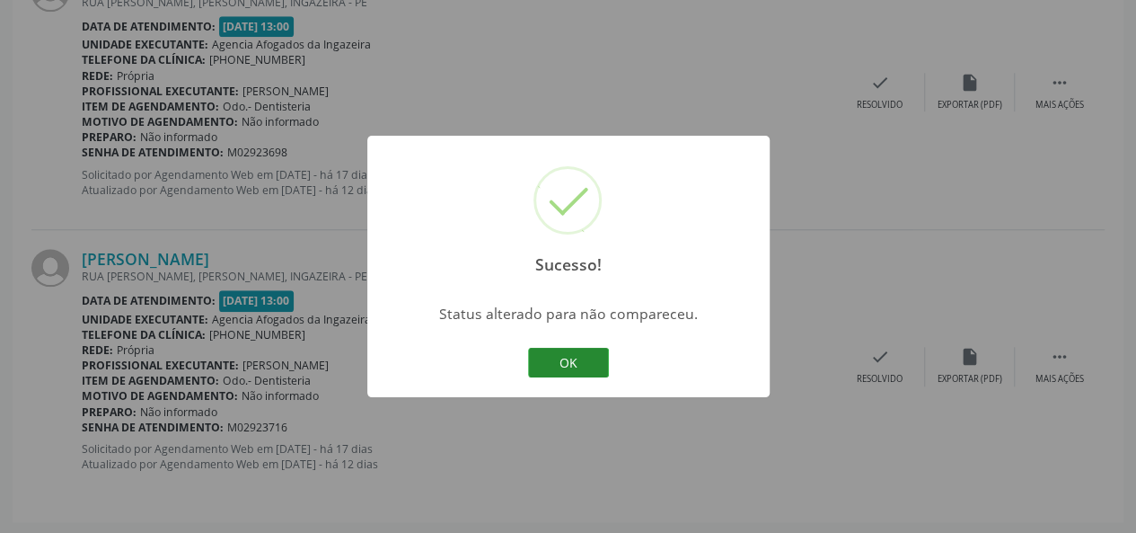
click at [588, 369] on button "OK" at bounding box center [568, 363] width 81 height 31
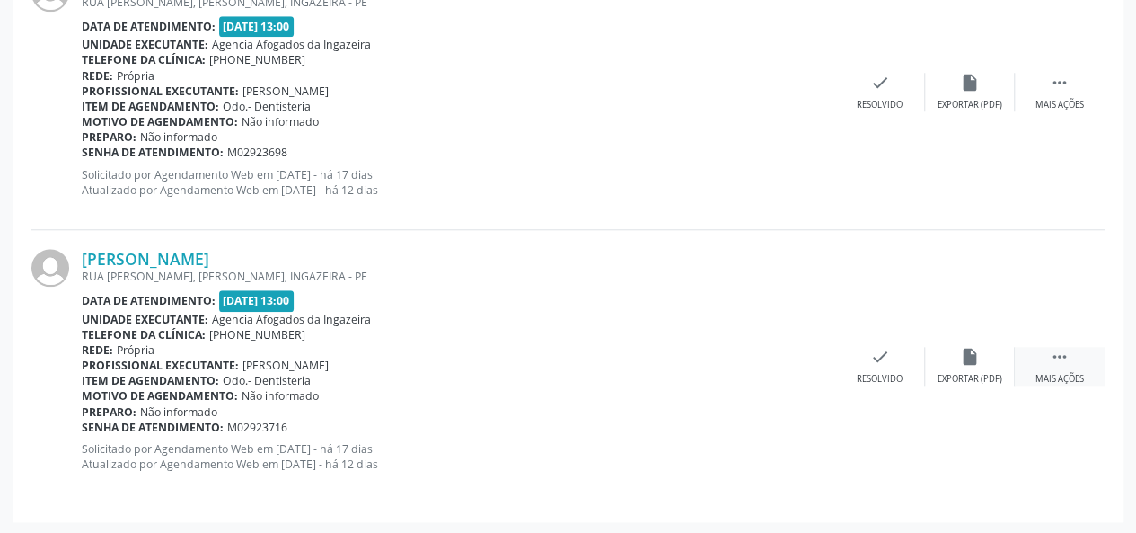
click at [1053, 367] on div " Mais ações" at bounding box center [1060, 366] width 90 height 39
click at [970, 364] on icon "alarm_off" at bounding box center [970, 357] width 20 height 20
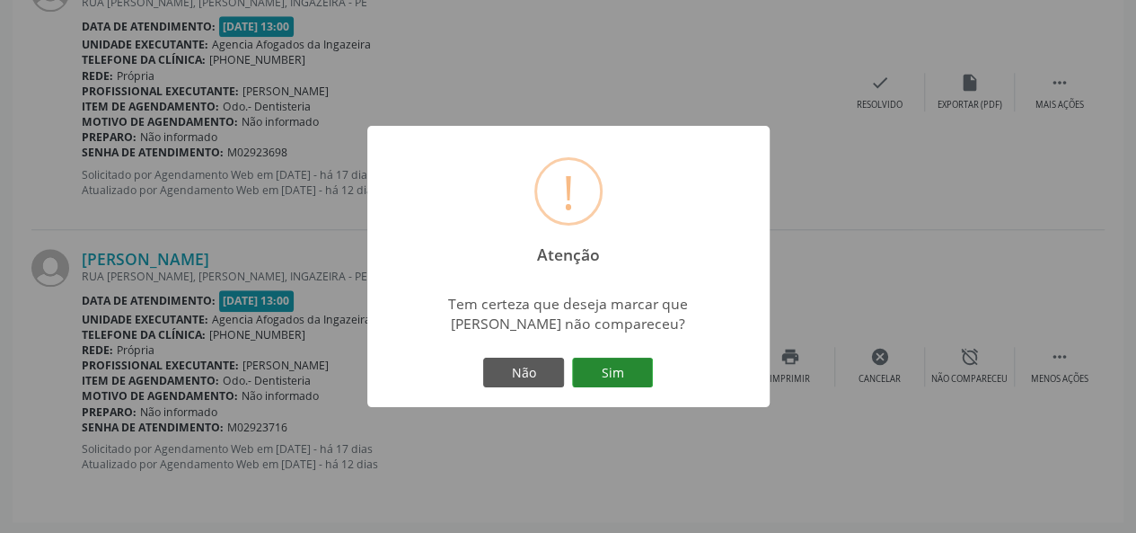
click at [588, 386] on button "Sim" at bounding box center [612, 373] width 81 height 31
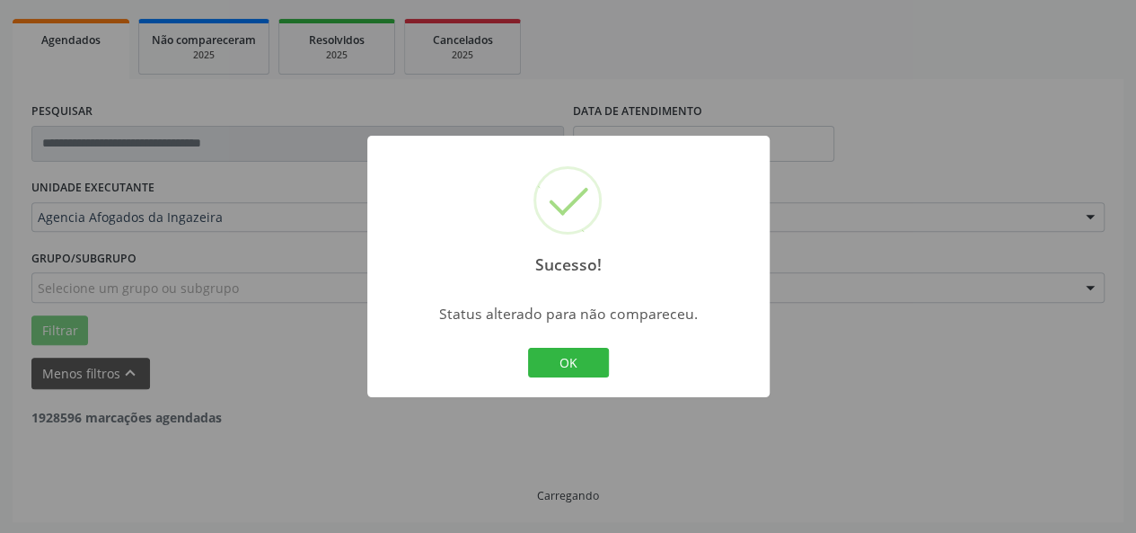
scroll to position [481, 0]
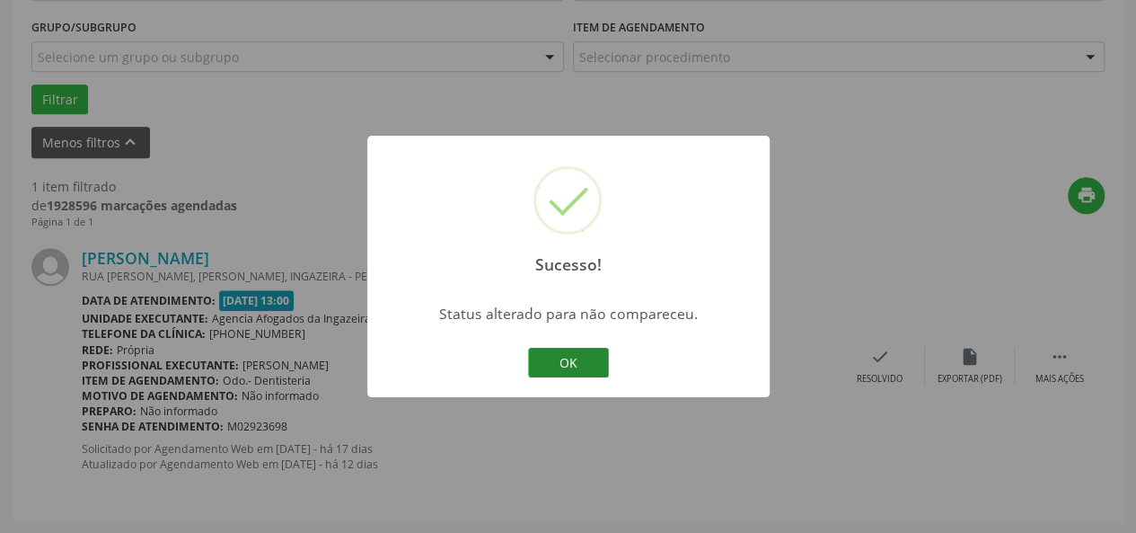
click at [581, 367] on button "OK" at bounding box center [568, 363] width 81 height 31
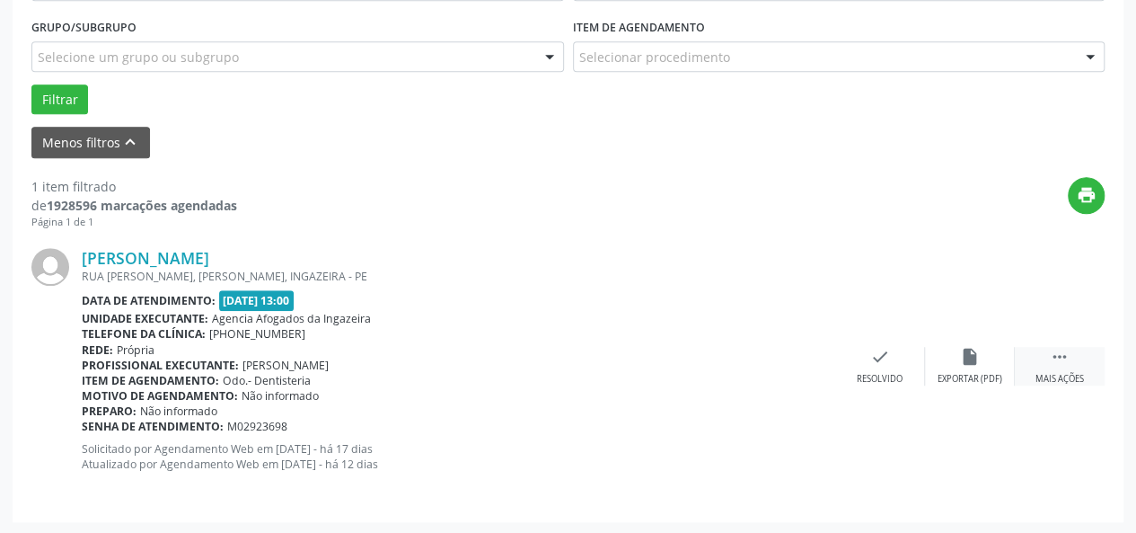
click at [1064, 348] on icon "" at bounding box center [1060, 357] width 20 height 20
click at [962, 358] on icon "alarm_off" at bounding box center [970, 357] width 20 height 20
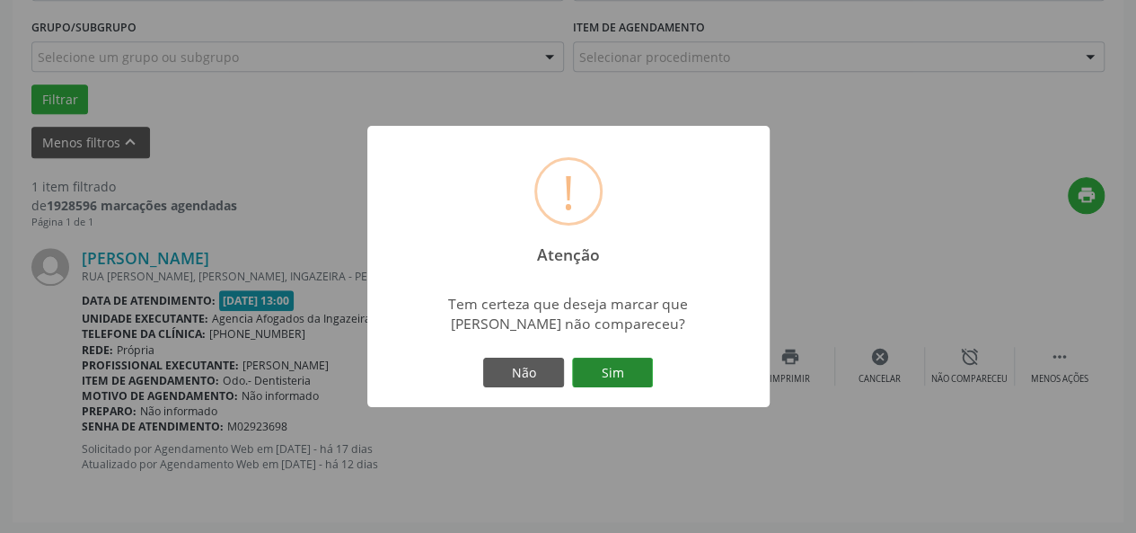
click at [625, 362] on button "Sim" at bounding box center [612, 373] width 81 height 31
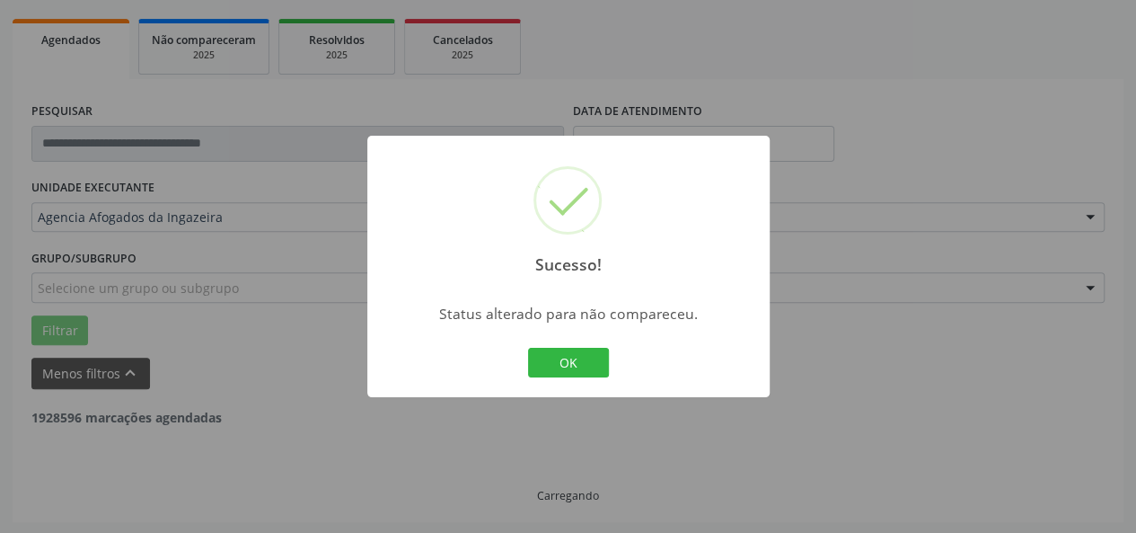
scroll to position [192, 0]
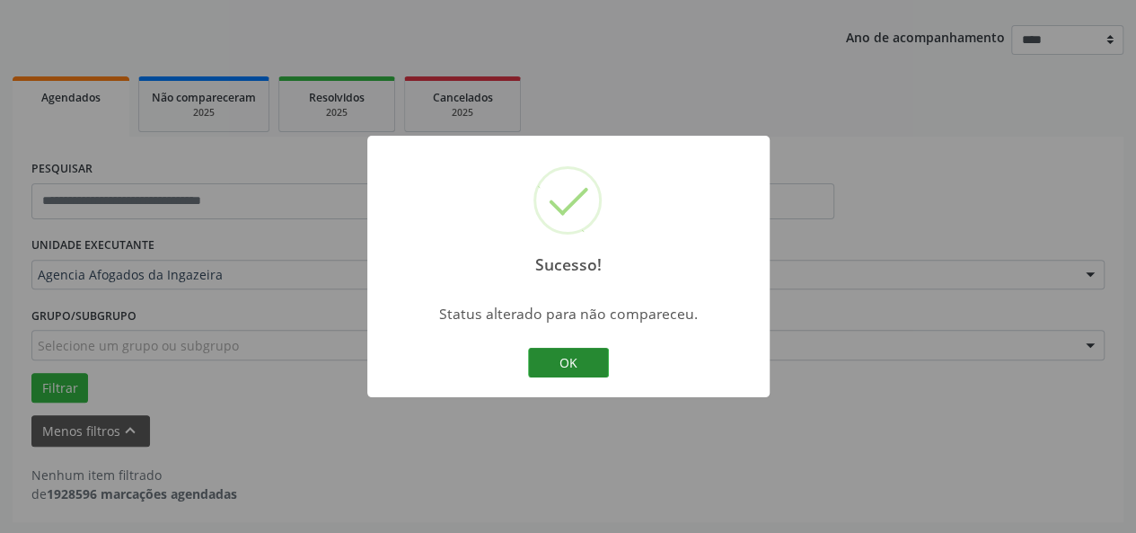
click at [565, 358] on button "OK" at bounding box center [568, 363] width 81 height 31
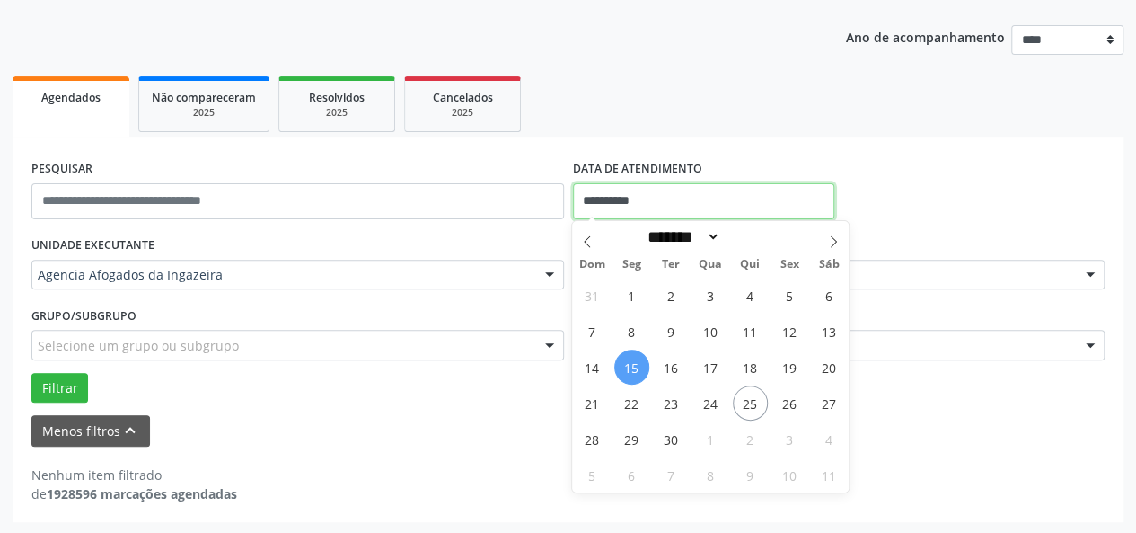
click at [625, 206] on input "**********" at bounding box center [703, 201] width 261 height 36
click at [665, 376] on span "16" at bounding box center [671, 366] width 35 height 35
type input "**********"
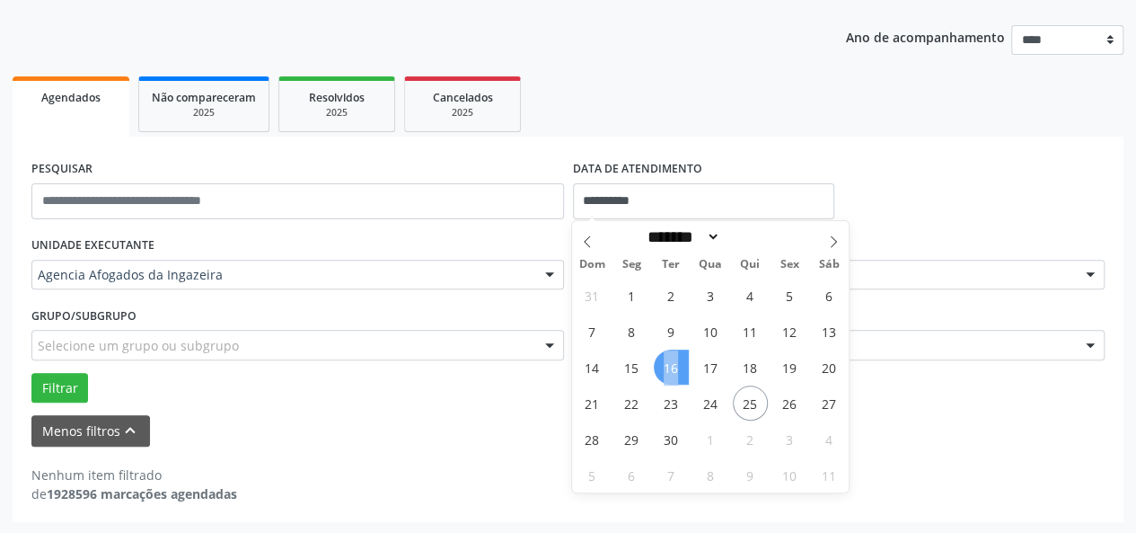
click at [665, 376] on span "16" at bounding box center [671, 366] width 35 height 35
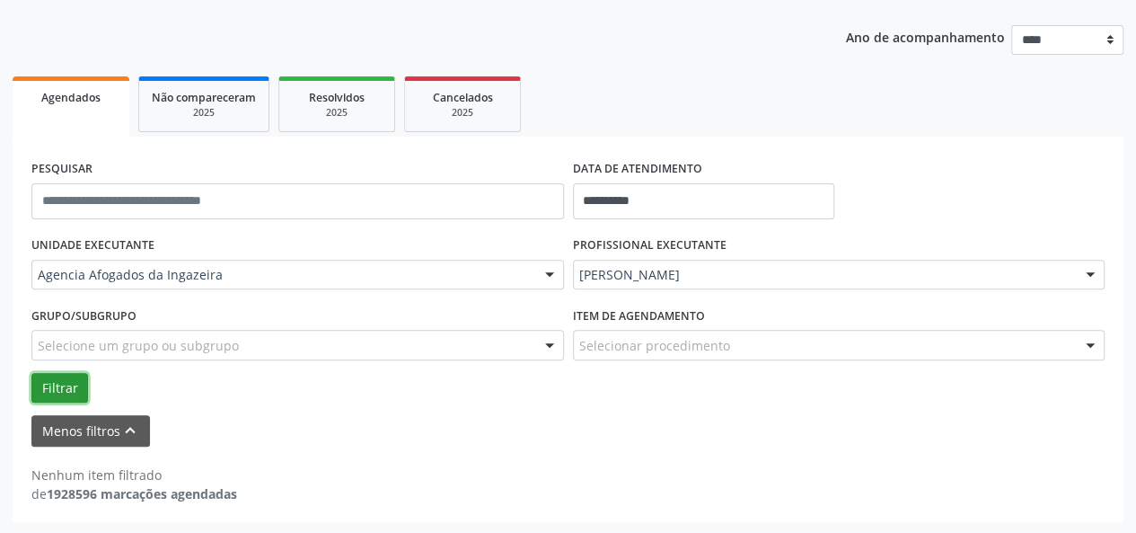
click at [59, 394] on button "Filtrar" at bounding box center [59, 388] width 57 height 31
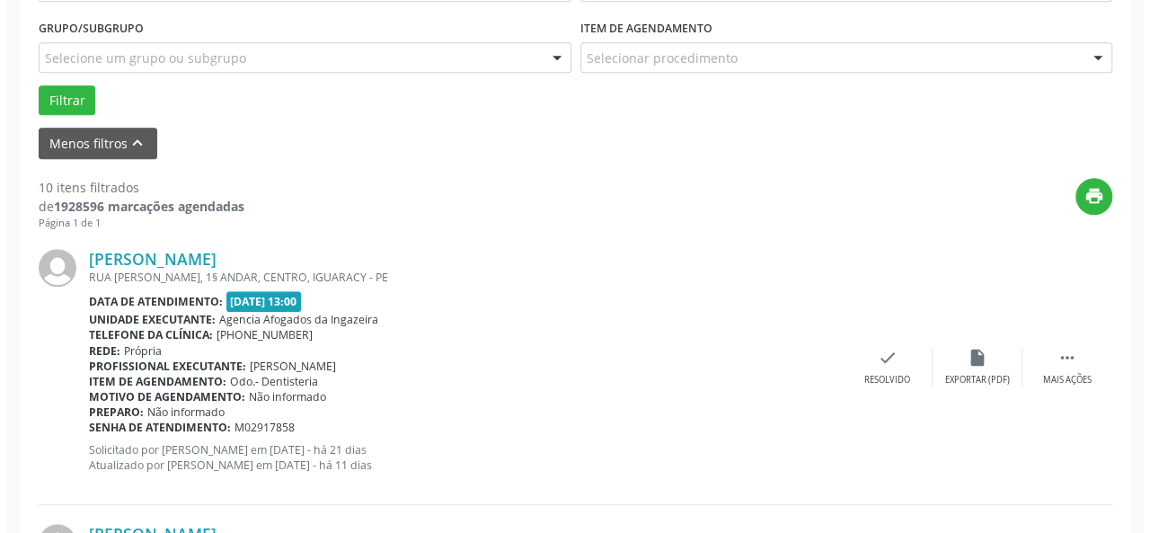
scroll to position [539, 0]
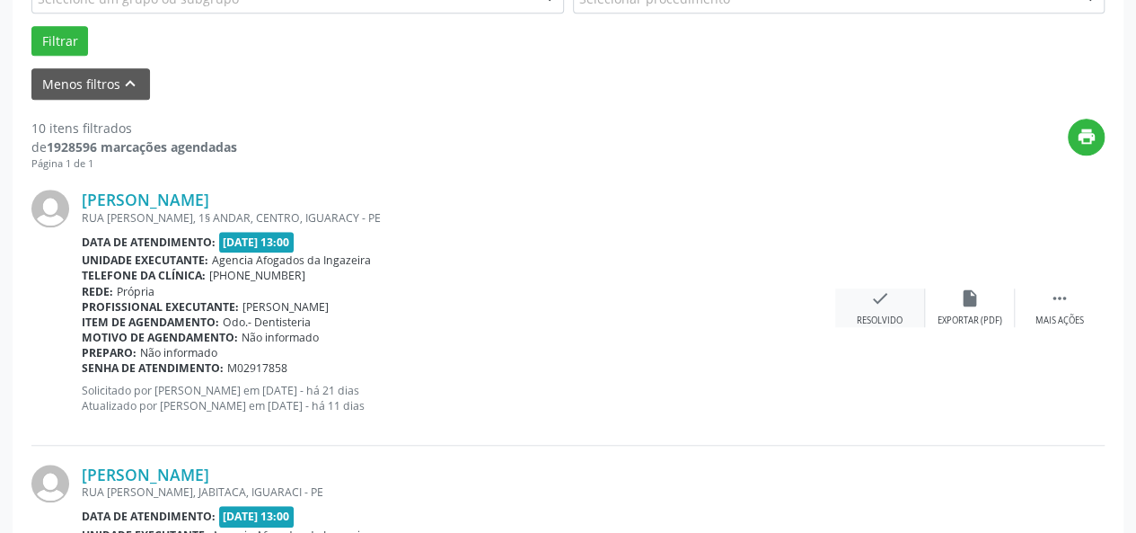
click at [871, 295] on icon "check" at bounding box center [880, 298] width 20 height 20
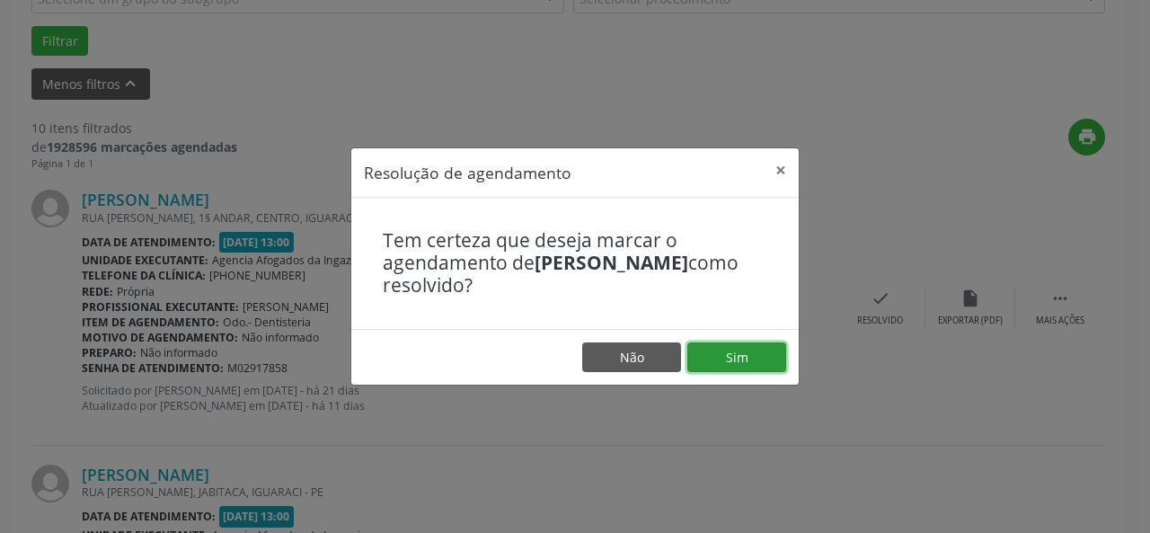
click at [758, 355] on button "Sim" at bounding box center [736, 357] width 99 height 31
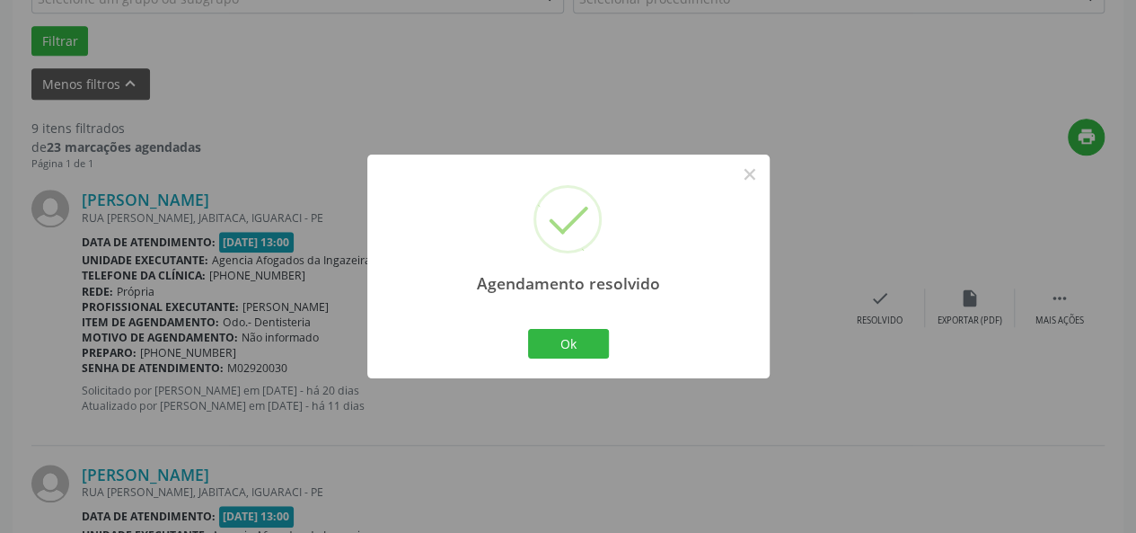
click at [562, 328] on div "Ok Cancel" at bounding box center [568, 343] width 89 height 38
click at [575, 345] on button "Ok" at bounding box center [568, 344] width 81 height 31
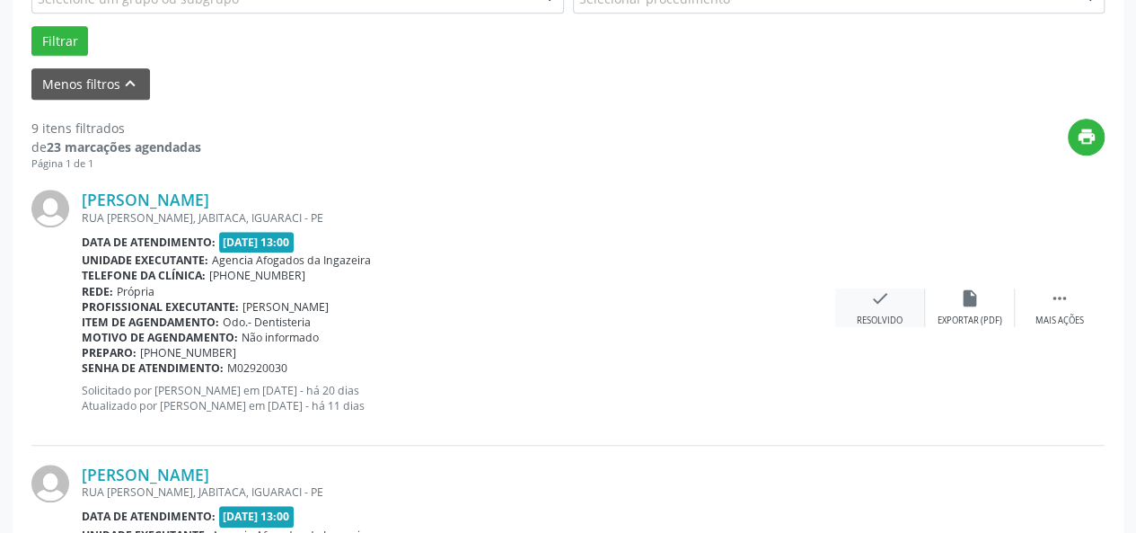
click at [890, 310] on div "check Resolvido" at bounding box center [880, 307] width 90 height 39
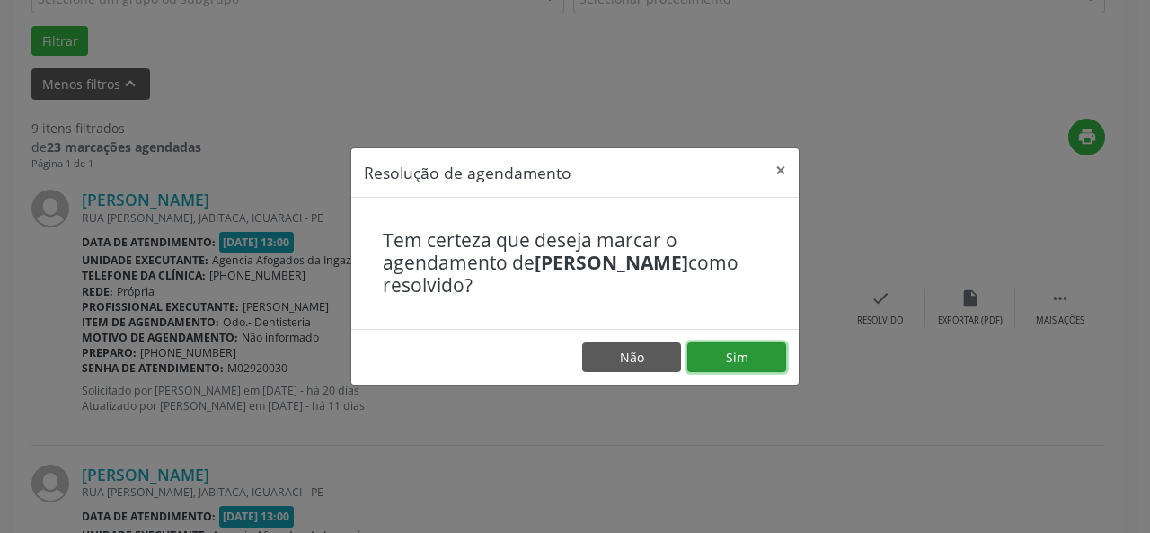
click at [747, 353] on button "Sim" at bounding box center [736, 357] width 99 height 31
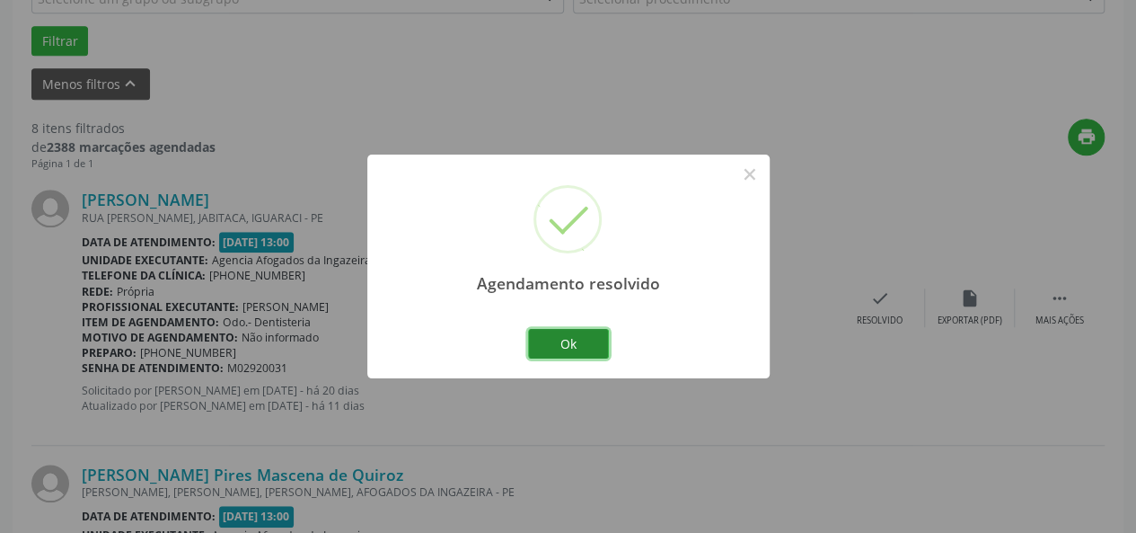
click at [569, 338] on button "Ok" at bounding box center [568, 344] width 81 height 31
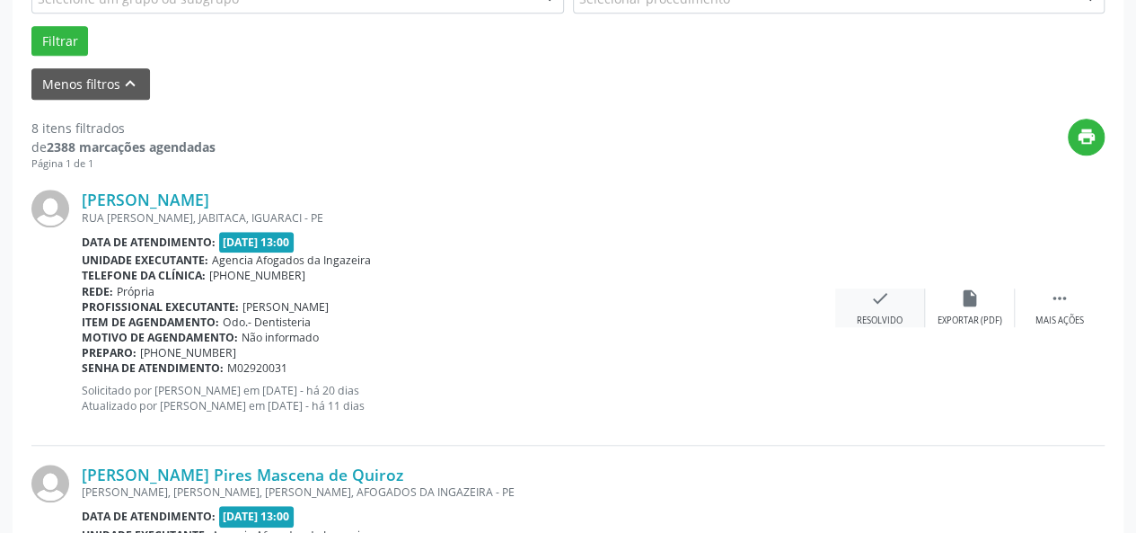
click at [888, 314] on div "Resolvido" at bounding box center [880, 320] width 46 height 13
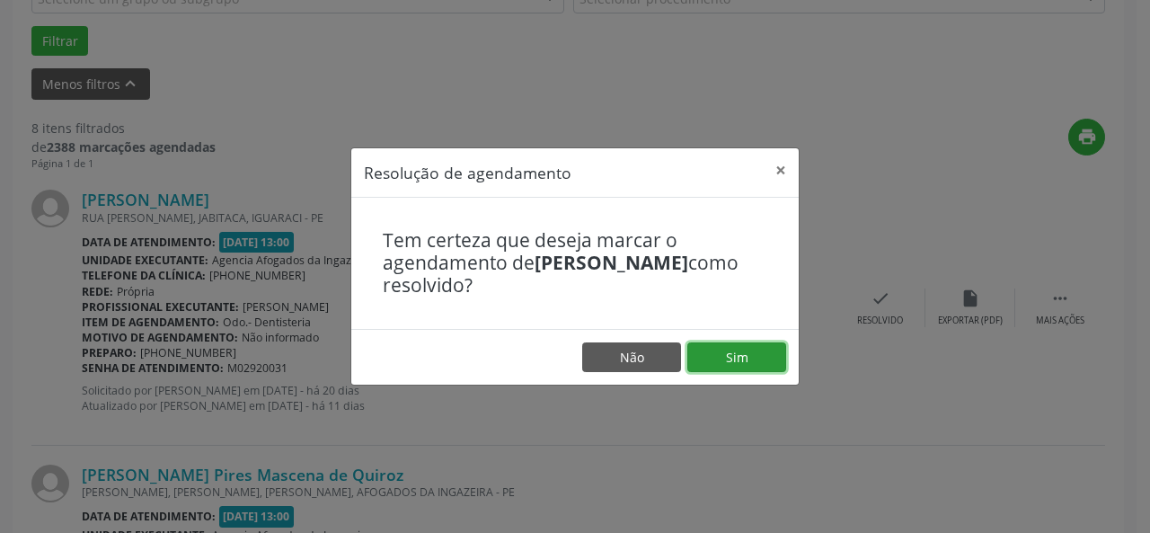
click at [732, 364] on button "Sim" at bounding box center [736, 357] width 99 height 31
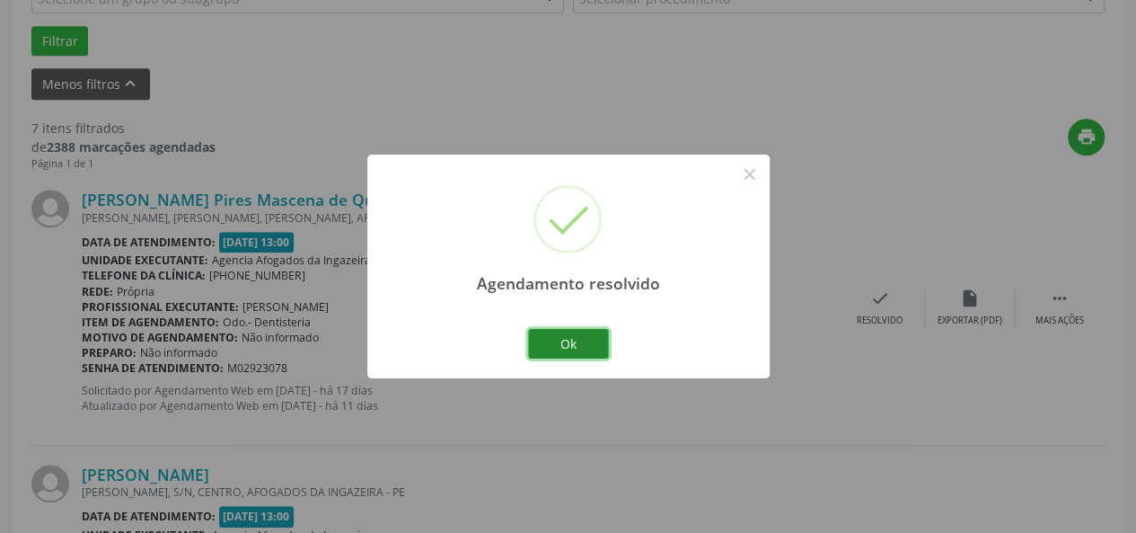
click at [565, 338] on button "Ok" at bounding box center [568, 344] width 81 height 31
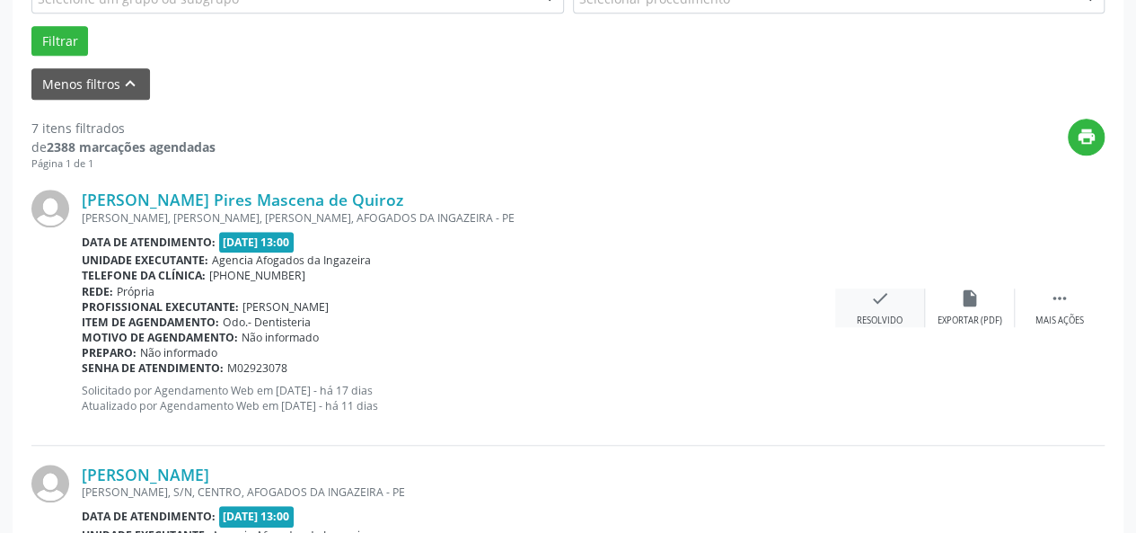
click at [901, 303] on div "check Resolvido" at bounding box center [880, 307] width 90 height 39
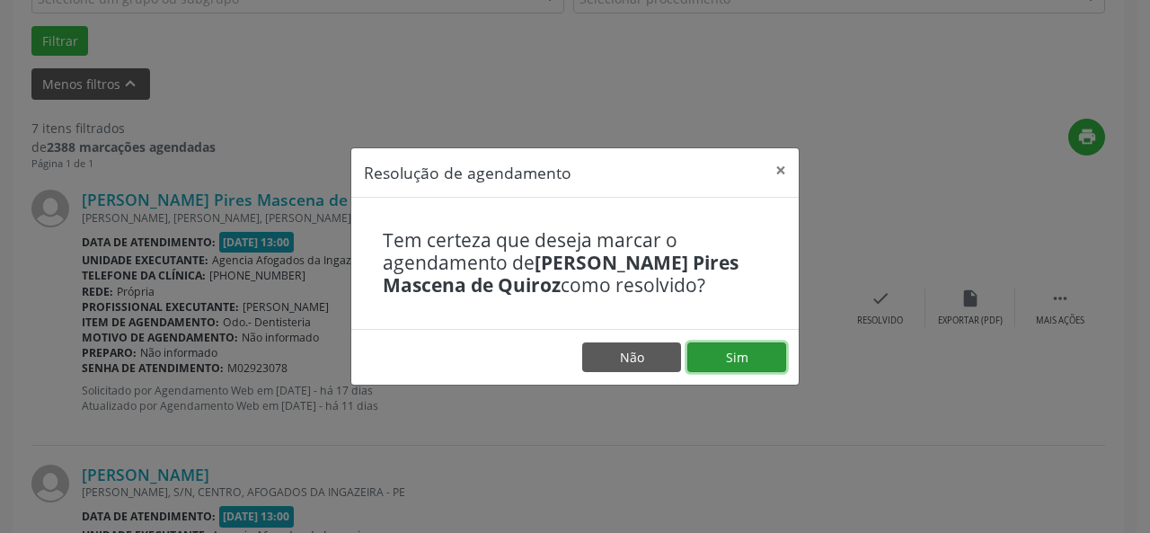
click at [766, 362] on button "Sim" at bounding box center [736, 357] width 99 height 31
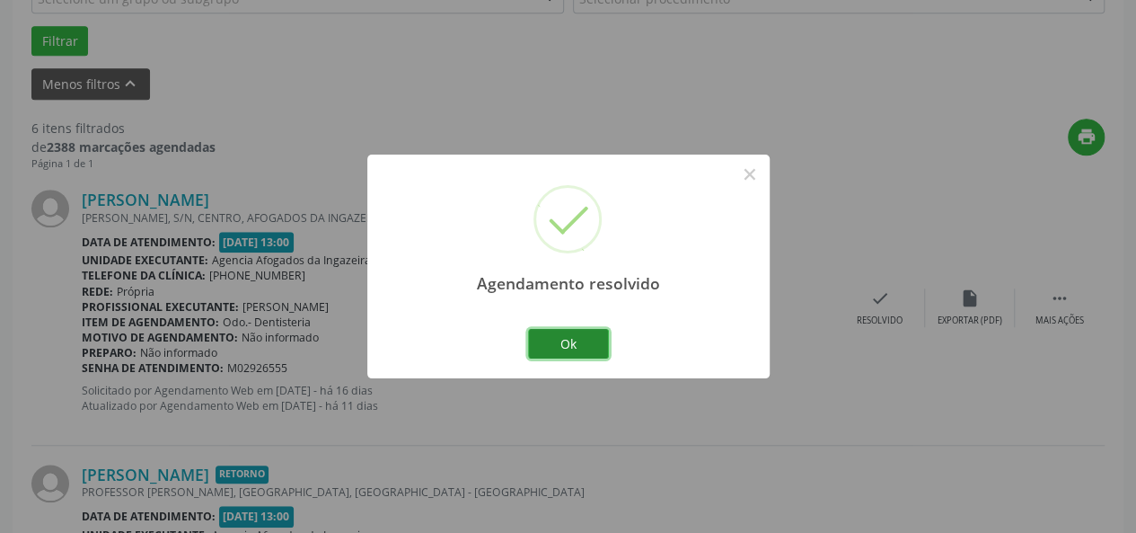
click at [587, 346] on button "Ok" at bounding box center [568, 344] width 81 height 31
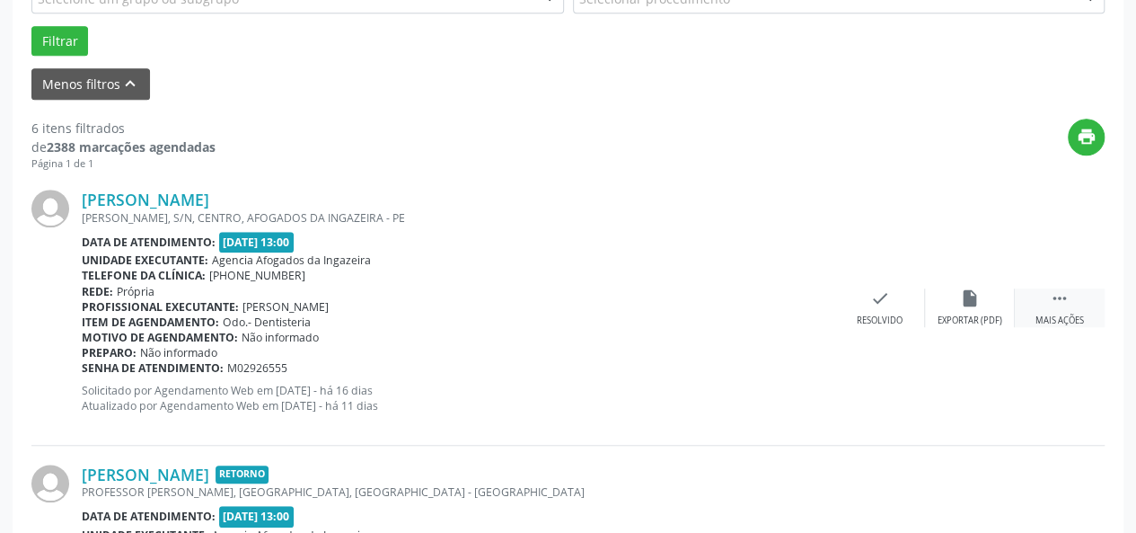
click at [1050, 315] on div "Mais ações" at bounding box center [1060, 320] width 49 height 13
click at [946, 310] on div "alarm_off Não compareceu" at bounding box center [970, 307] width 90 height 39
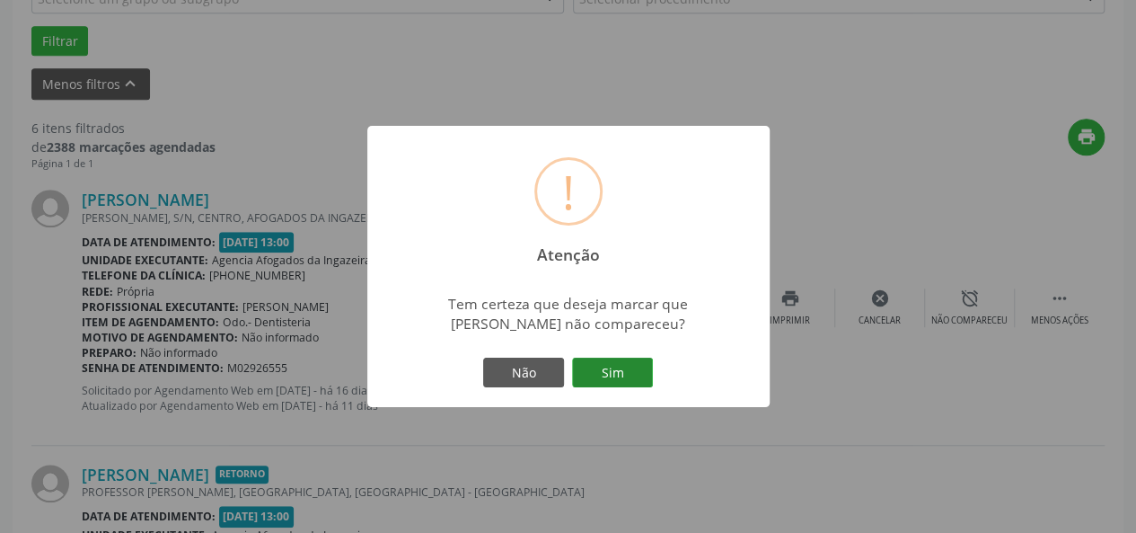
click at [619, 383] on button "Sim" at bounding box center [612, 373] width 81 height 31
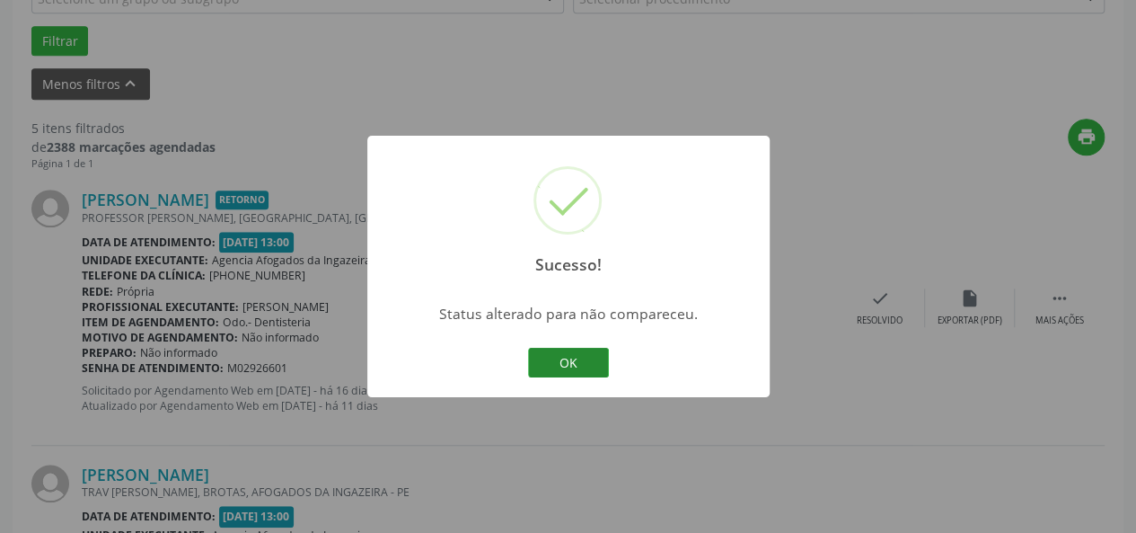
click at [588, 355] on button "OK" at bounding box center [568, 363] width 81 height 31
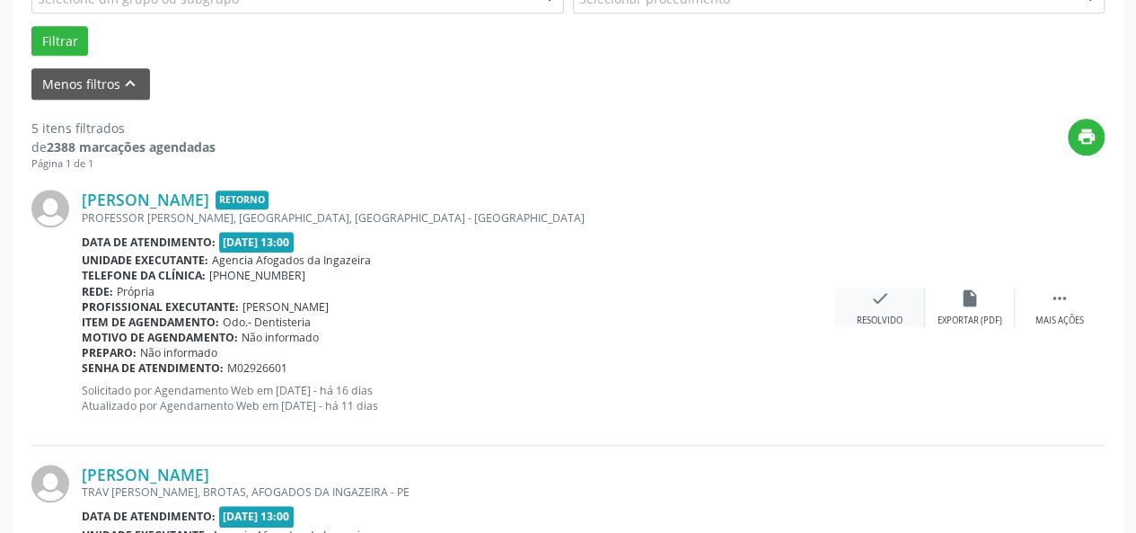
click at [868, 304] on div "check Resolvido" at bounding box center [880, 307] width 90 height 39
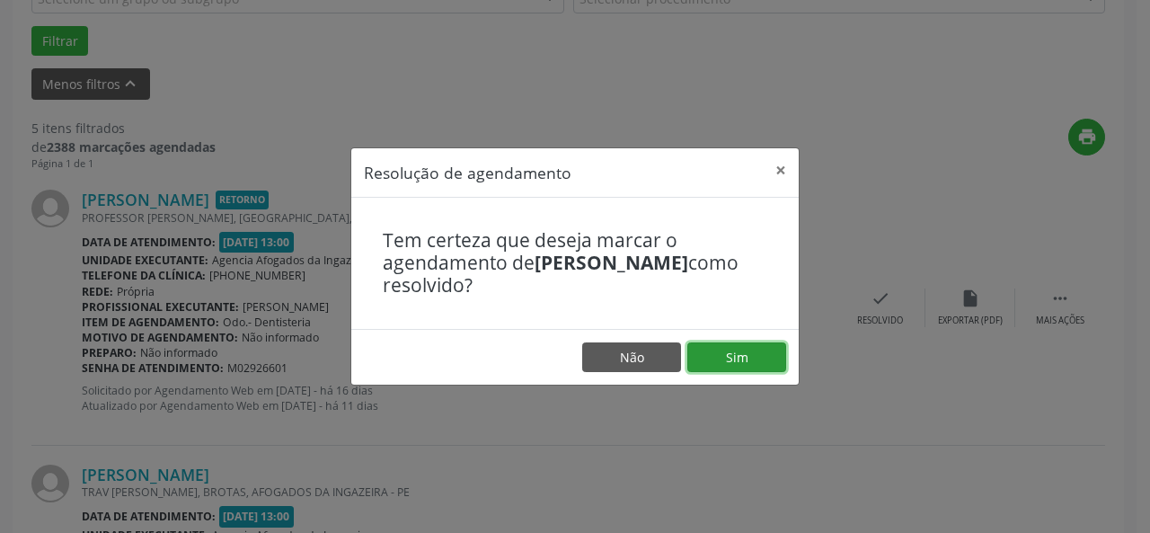
click at [724, 355] on button "Sim" at bounding box center [736, 357] width 99 height 31
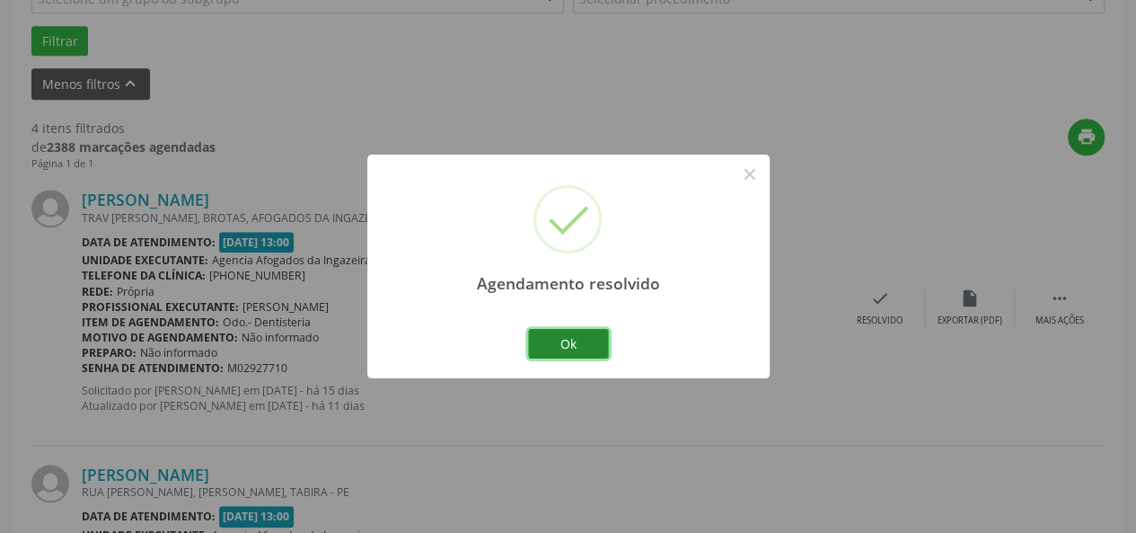
click at [588, 343] on button "Ok" at bounding box center [568, 344] width 81 height 31
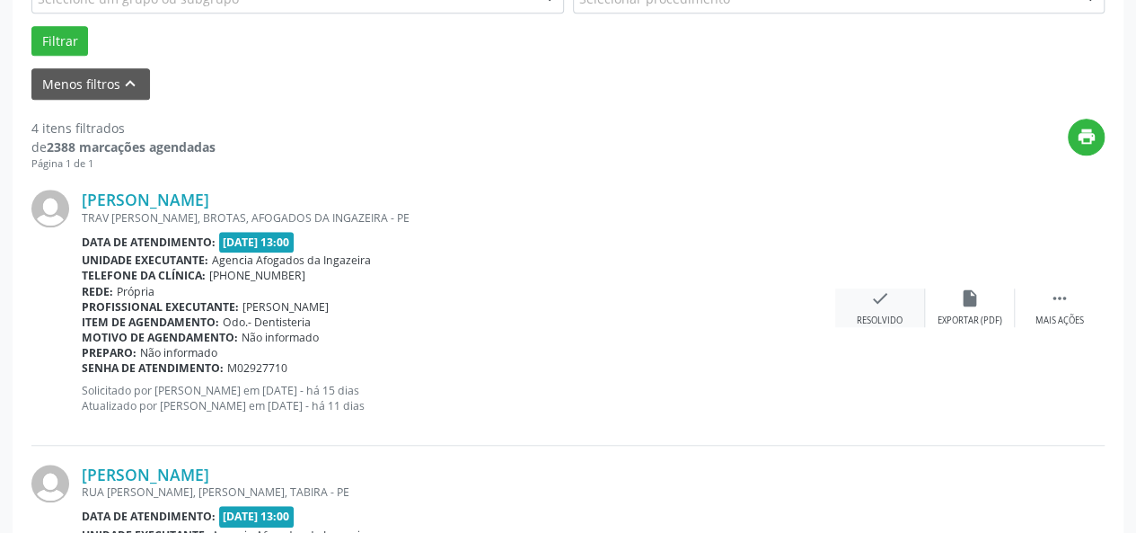
click at [891, 311] on div "check Resolvido" at bounding box center [880, 307] width 90 height 39
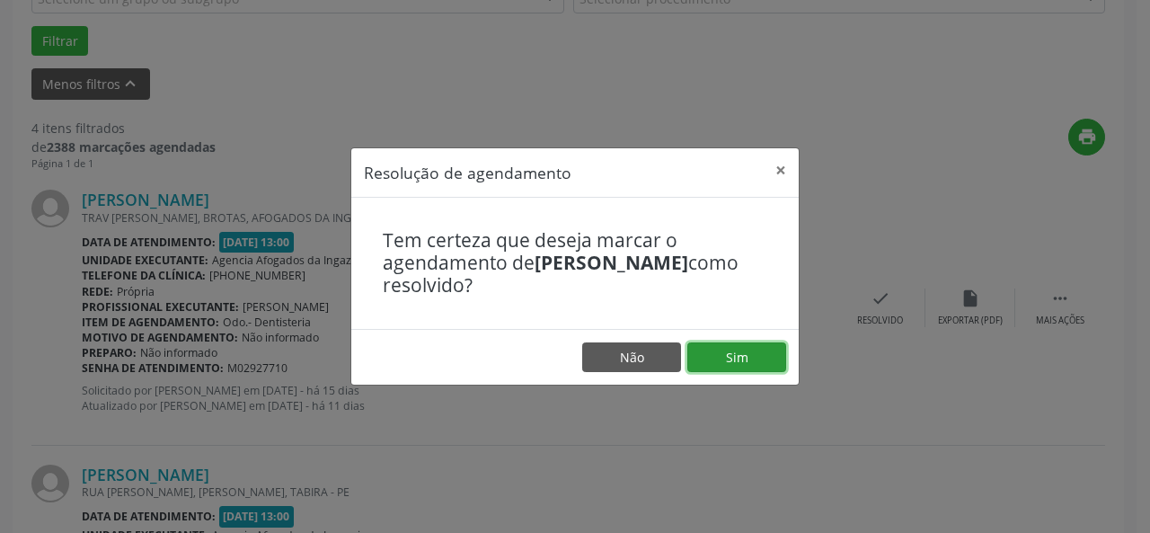
click at [728, 359] on button "Sim" at bounding box center [736, 357] width 99 height 31
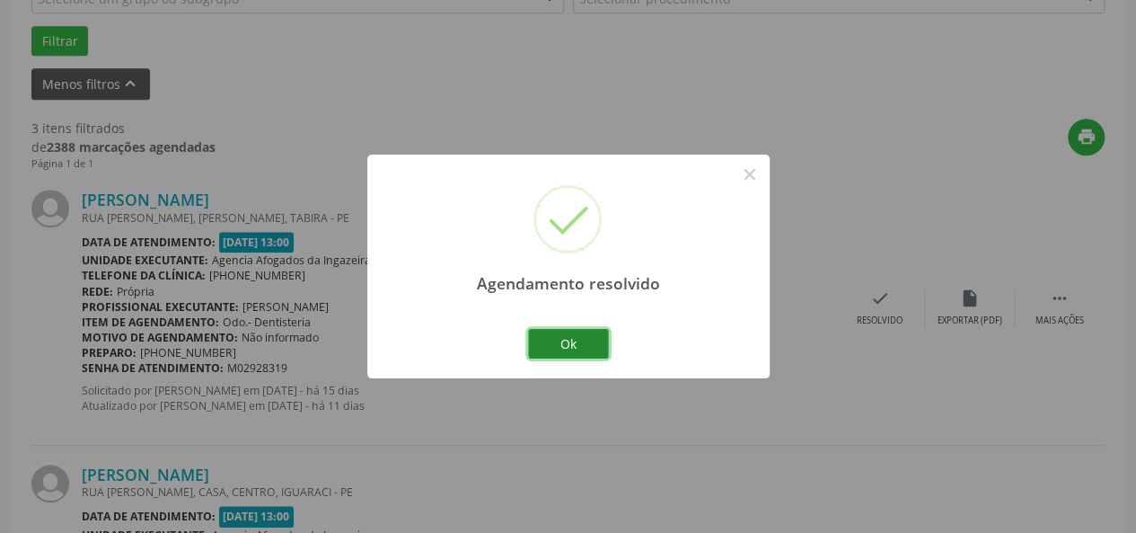
click at [584, 339] on button "Ok" at bounding box center [568, 344] width 81 height 31
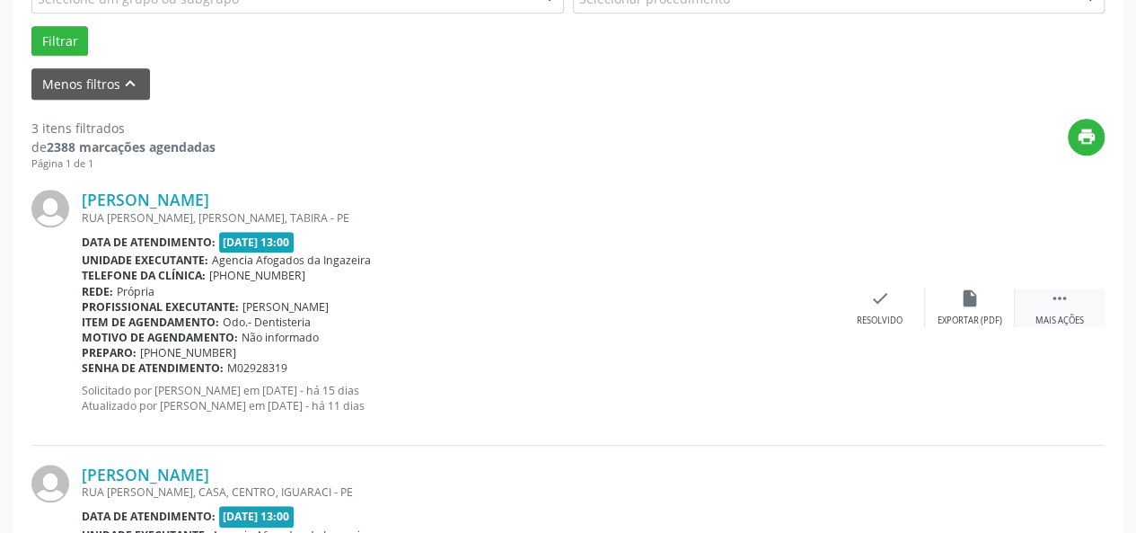
click at [1065, 303] on icon "" at bounding box center [1060, 298] width 20 height 20
click at [978, 305] on icon "alarm_off" at bounding box center [970, 298] width 20 height 20
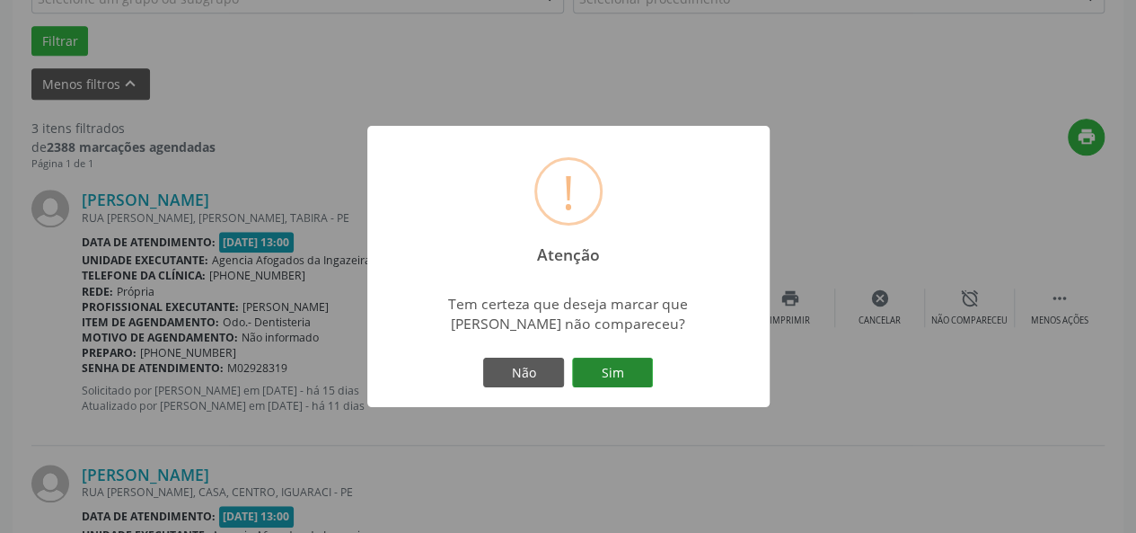
click at [613, 385] on button "Sim" at bounding box center [612, 373] width 81 height 31
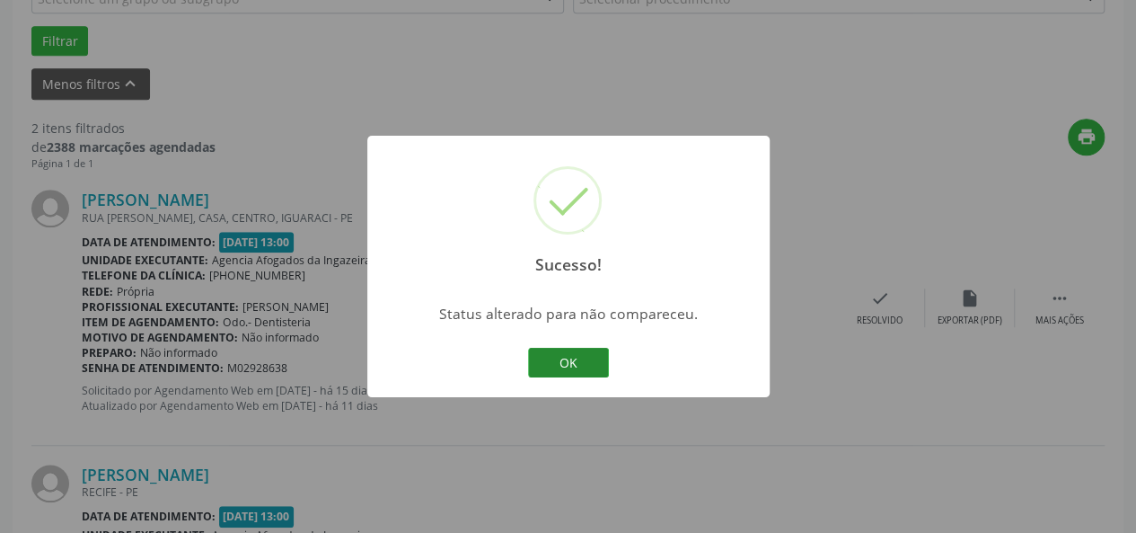
click at [579, 366] on button "OK" at bounding box center [568, 363] width 81 height 31
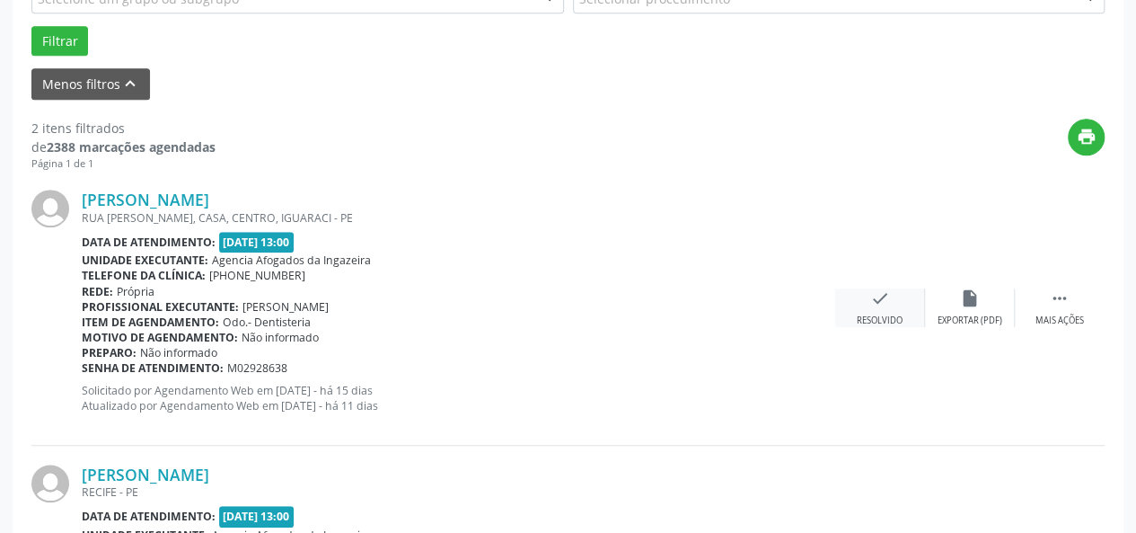
click at [898, 306] on div "check Resolvido" at bounding box center [880, 307] width 90 height 39
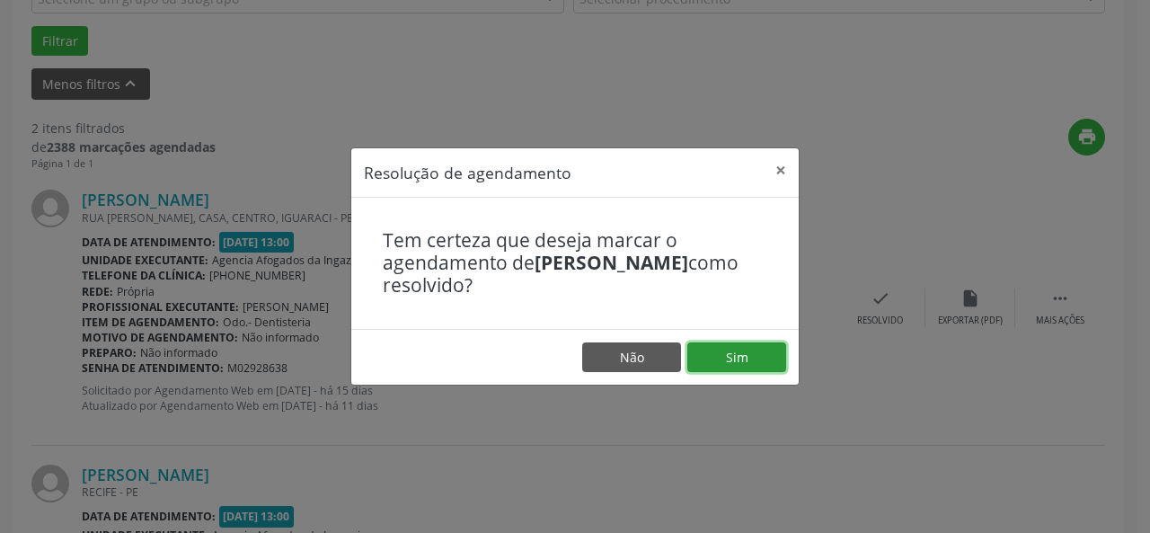
click at [740, 356] on button "Sim" at bounding box center [736, 357] width 99 height 31
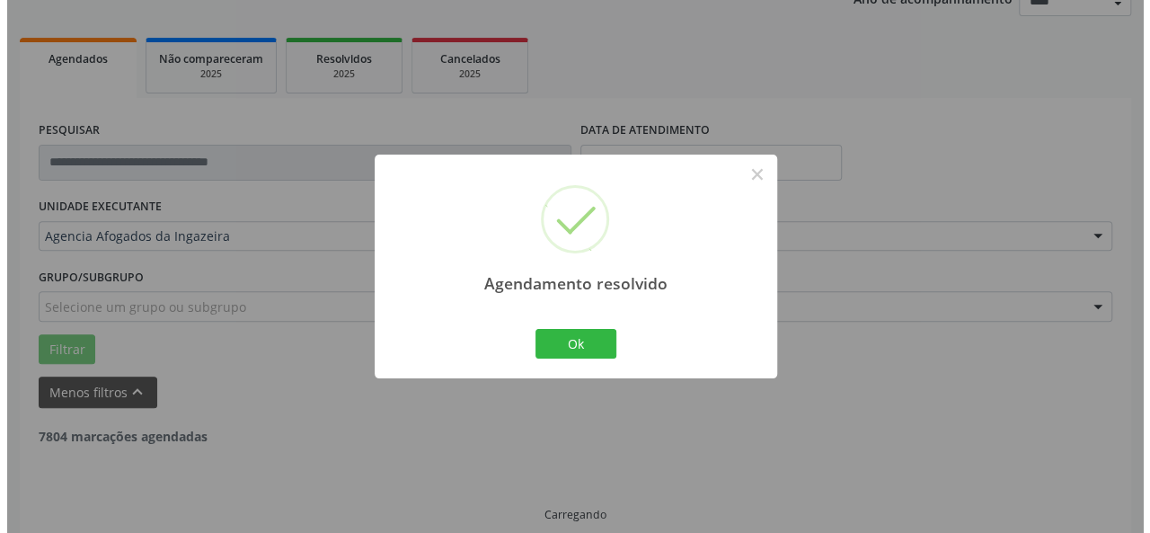
scroll to position [481, 0]
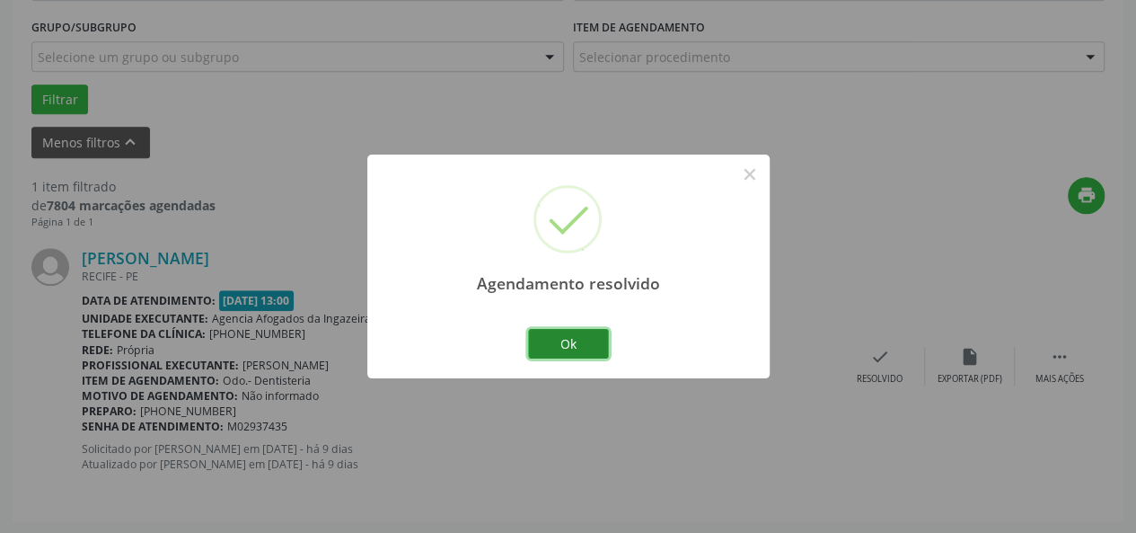
click at [570, 342] on button "Ok" at bounding box center [568, 344] width 81 height 31
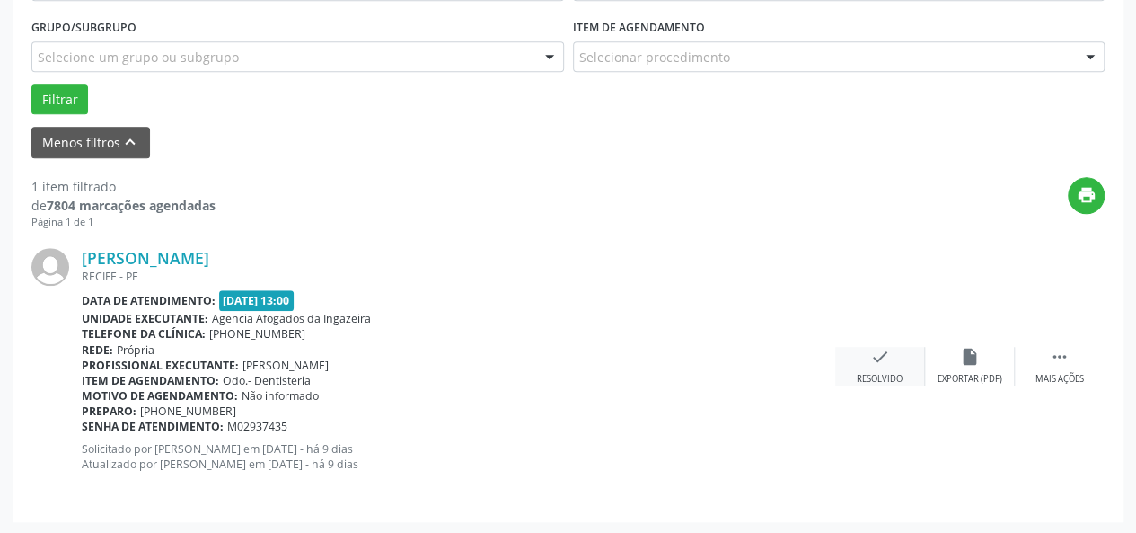
click at [895, 366] on div "check Resolvido" at bounding box center [880, 366] width 90 height 39
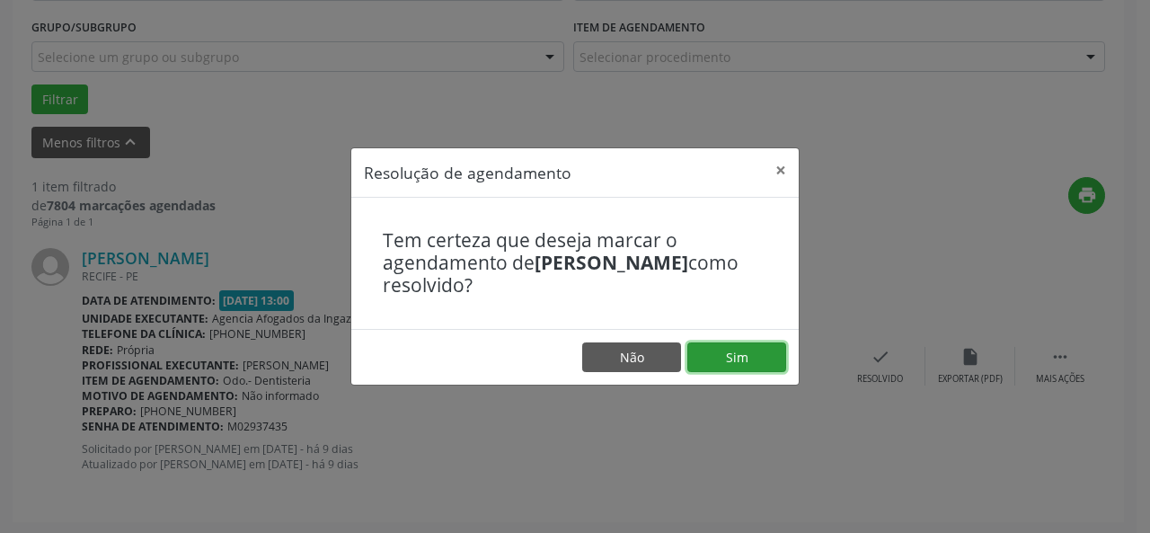
click at [744, 359] on button "Sim" at bounding box center [736, 357] width 99 height 31
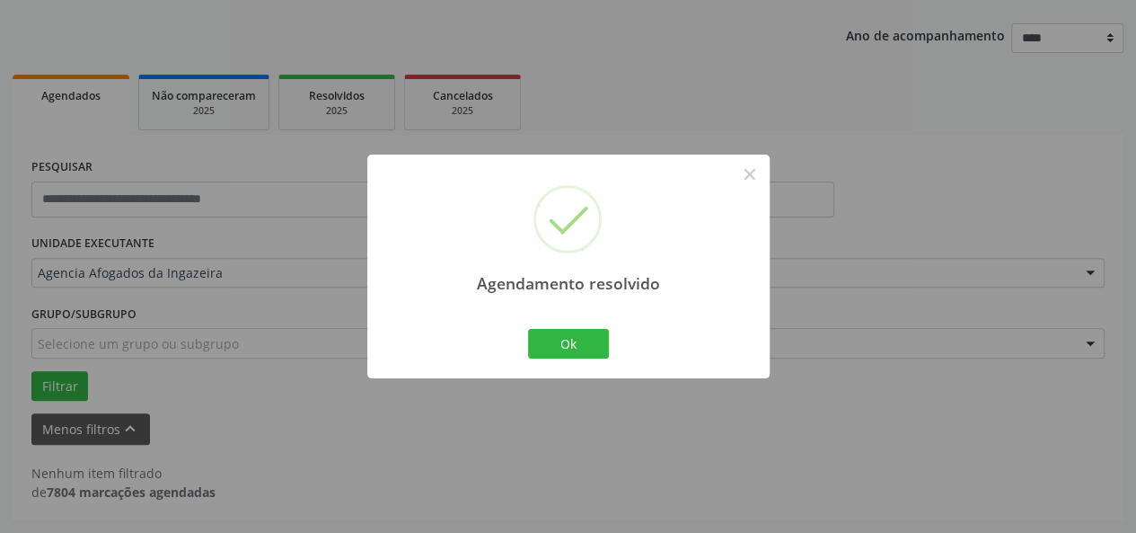
scroll to position [192, 0]
click at [570, 337] on button "Ok" at bounding box center [568, 344] width 81 height 31
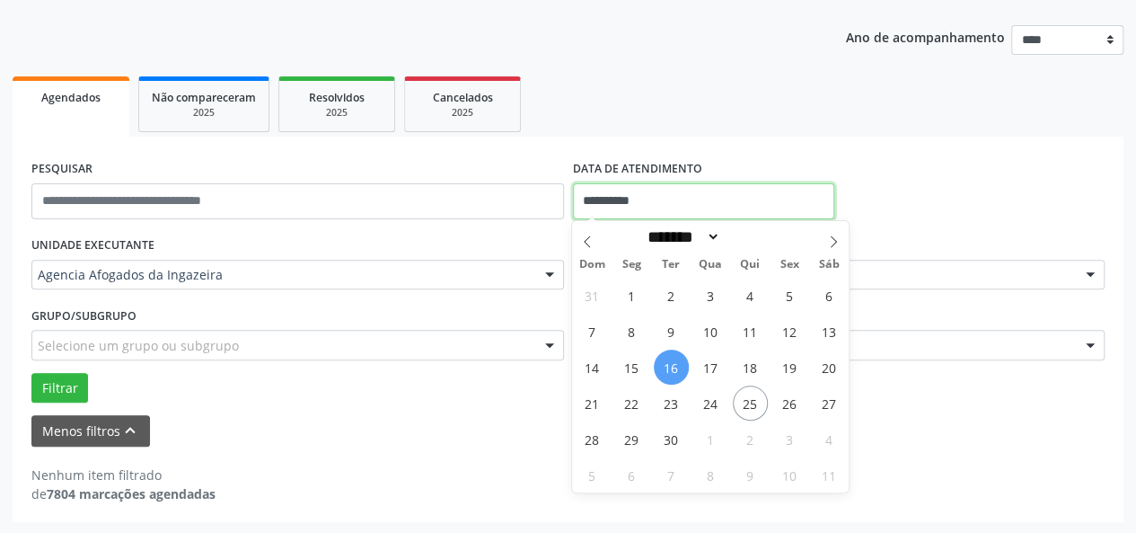
click at [742, 206] on input "**********" at bounding box center [703, 201] width 261 height 36
click at [711, 376] on span "17" at bounding box center [711, 366] width 35 height 35
type input "**********"
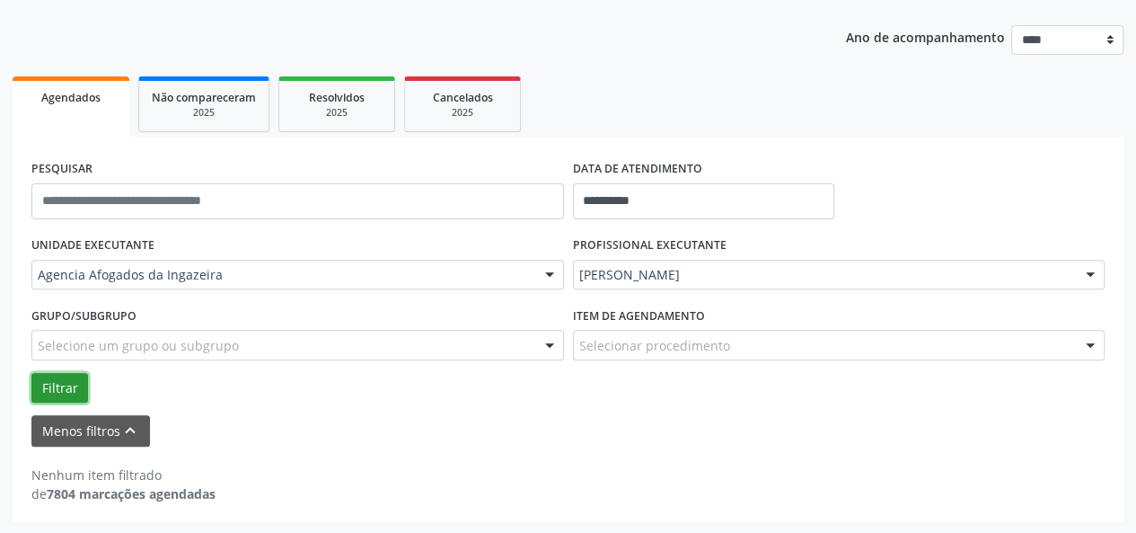
click at [59, 389] on button "Filtrar" at bounding box center [59, 388] width 57 height 31
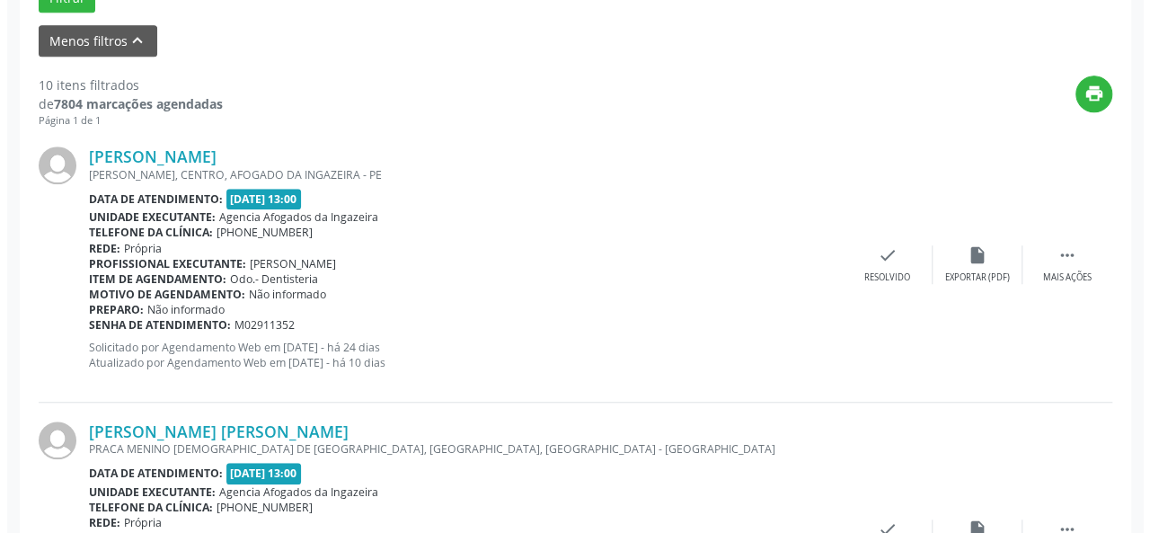
scroll to position [599, 0]
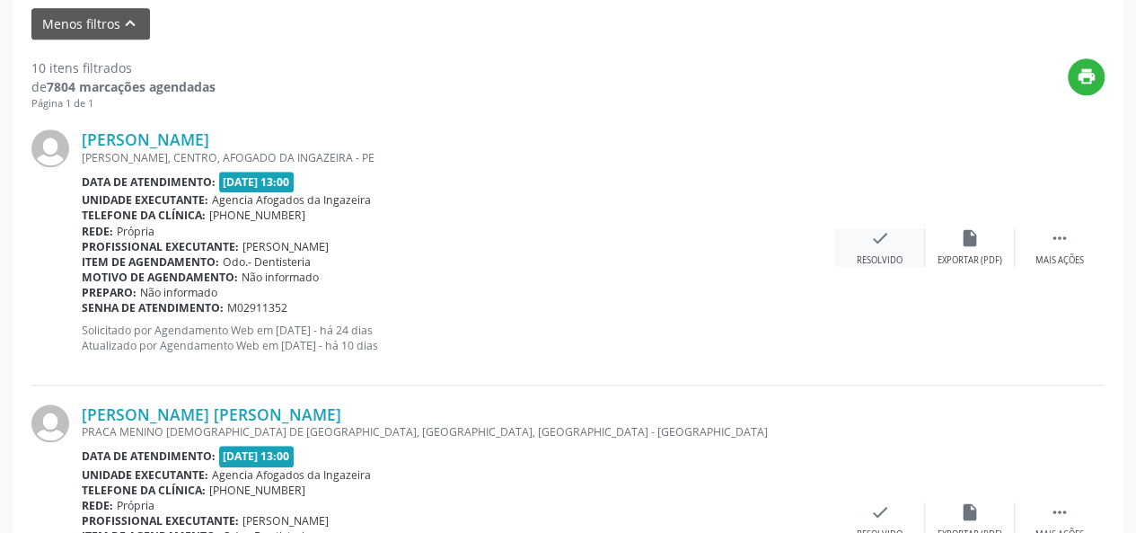
click at [884, 259] on div "Resolvido" at bounding box center [880, 260] width 46 height 13
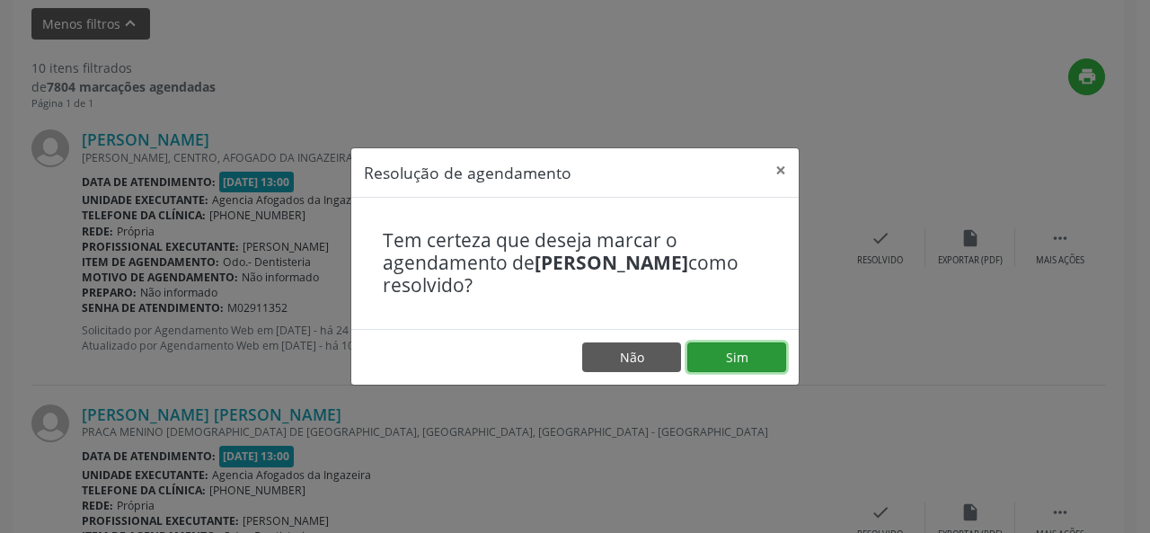
click at [713, 360] on button "Sim" at bounding box center [736, 357] width 99 height 31
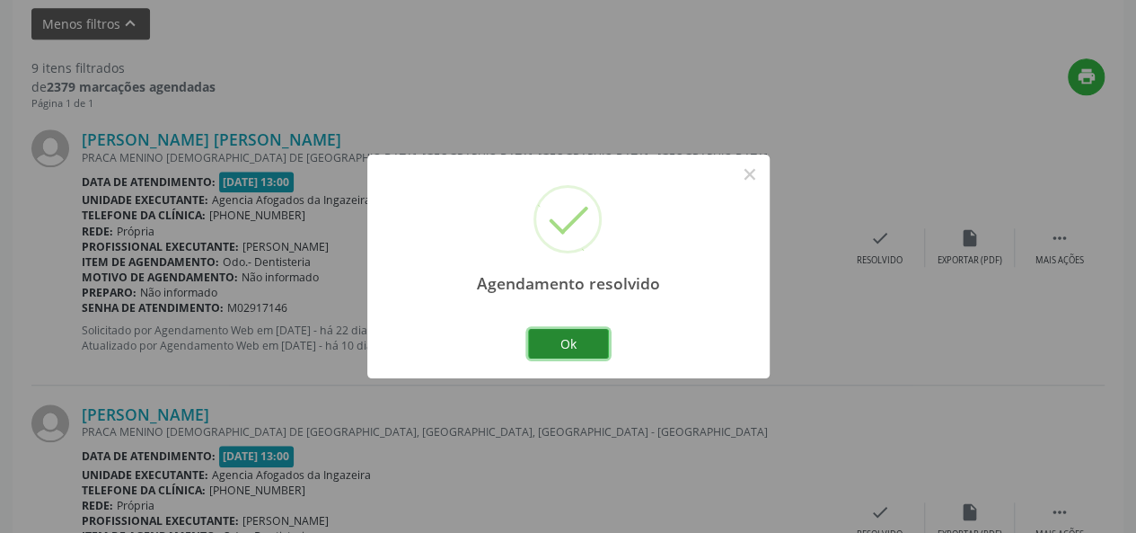
click at [573, 344] on button "Ok" at bounding box center [568, 344] width 81 height 31
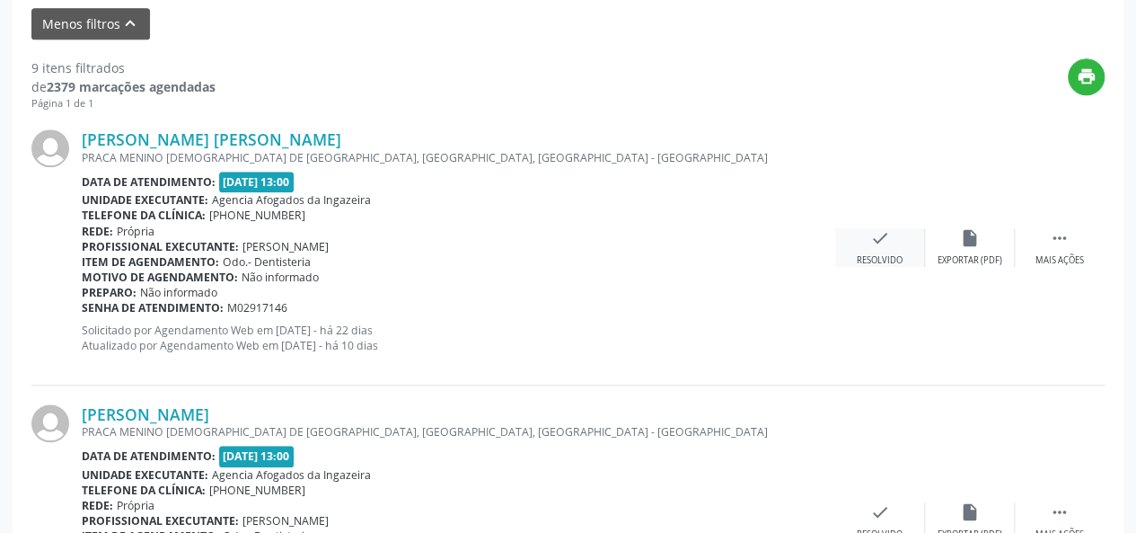
click at [877, 251] on div "check Resolvido" at bounding box center [880, 247] width 90 height 39
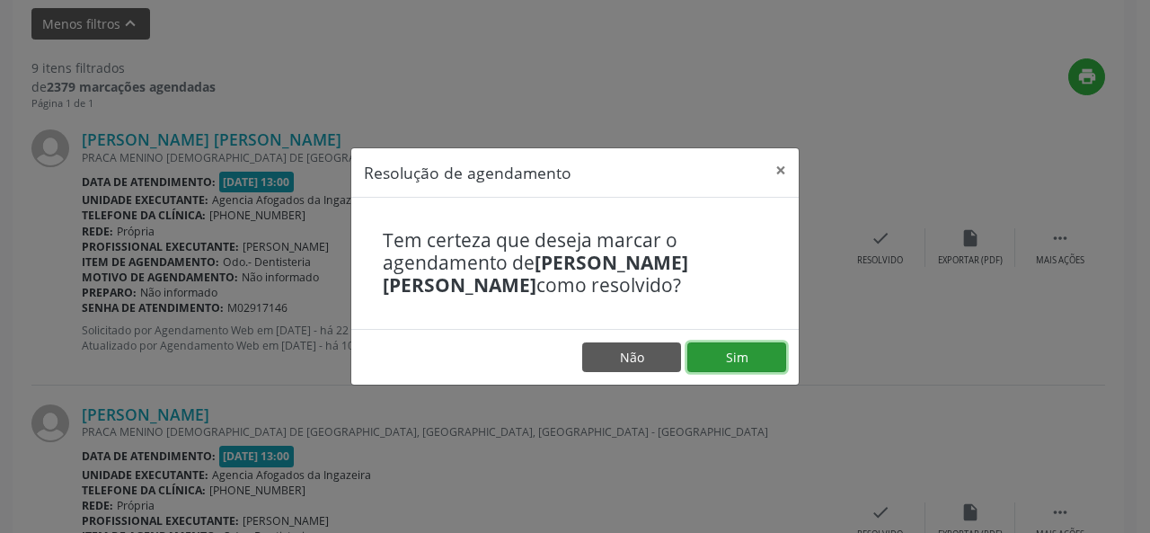
click at [721, 353] on button "Sim" at bounding box center [736, 357] width 99 height 31
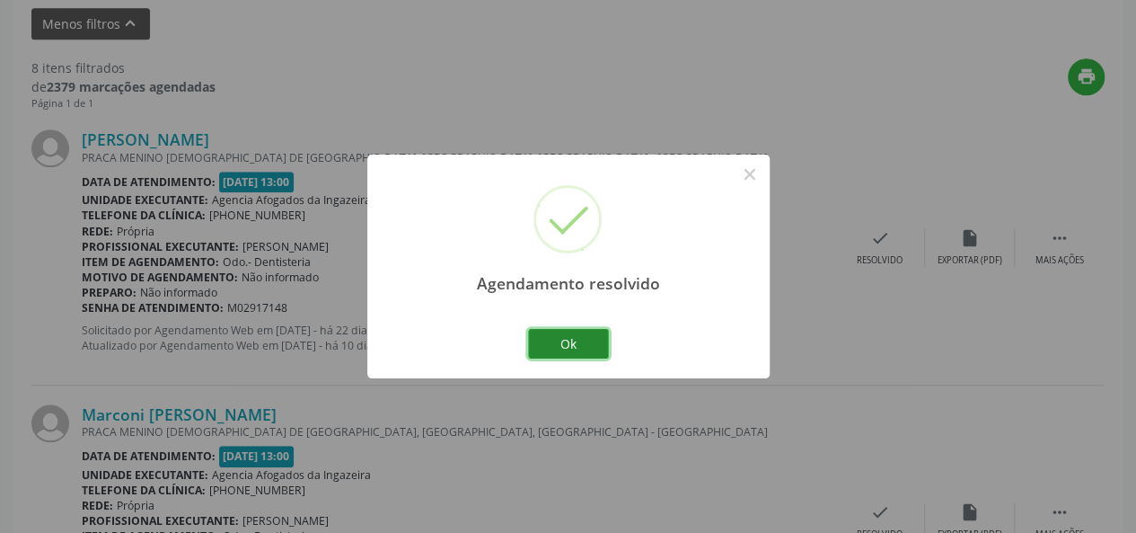
click at [575, 334] on button "Ok" at bounding box center [568, 344] width 81 height 31
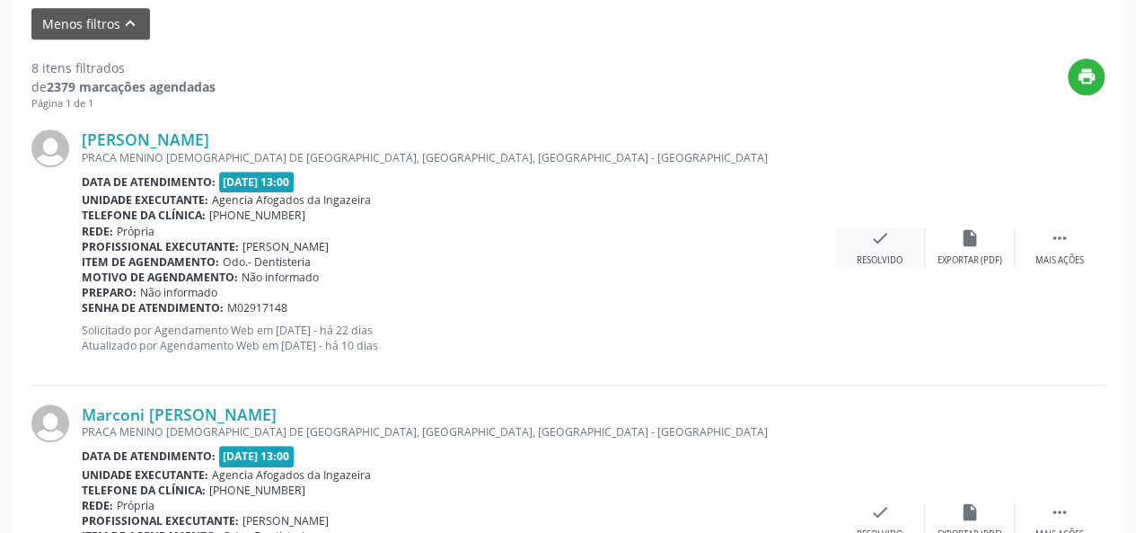
click at [875, 238] on icon "check" at bounding box center [880, 238] width 20 height 20
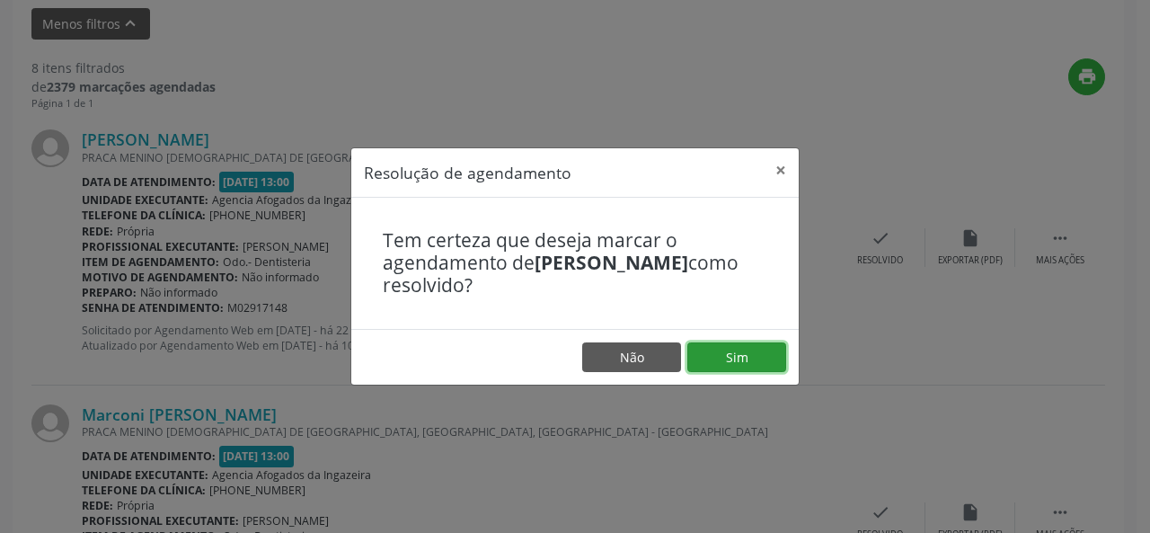
click at [744, 360] on button "Sim" at bounding box center [736, 357] width 99 height 31
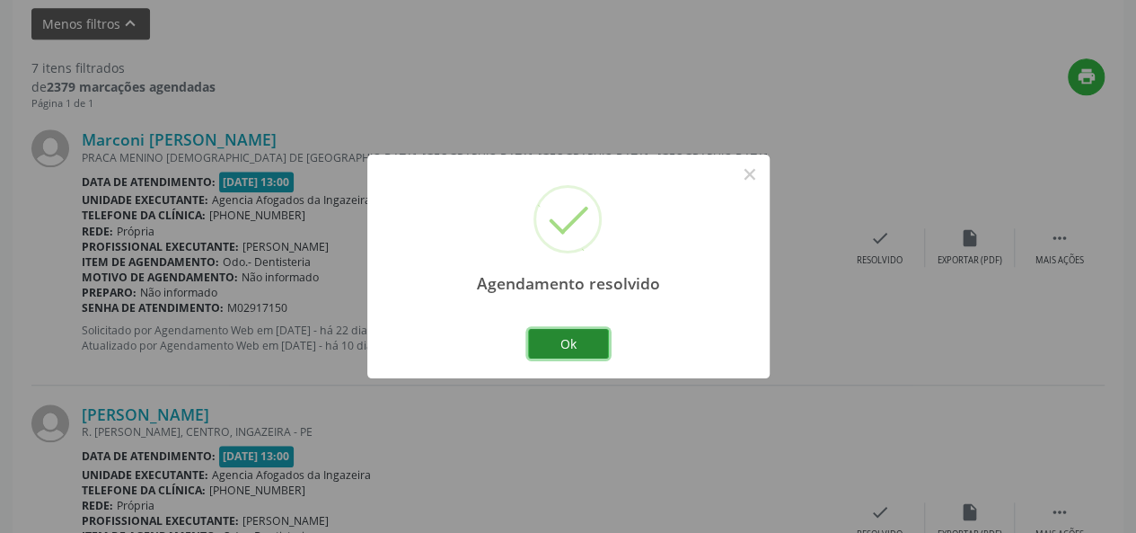
click at [565, 331] on button "Ok" at bounding box center [568, 344] width 81 height 31
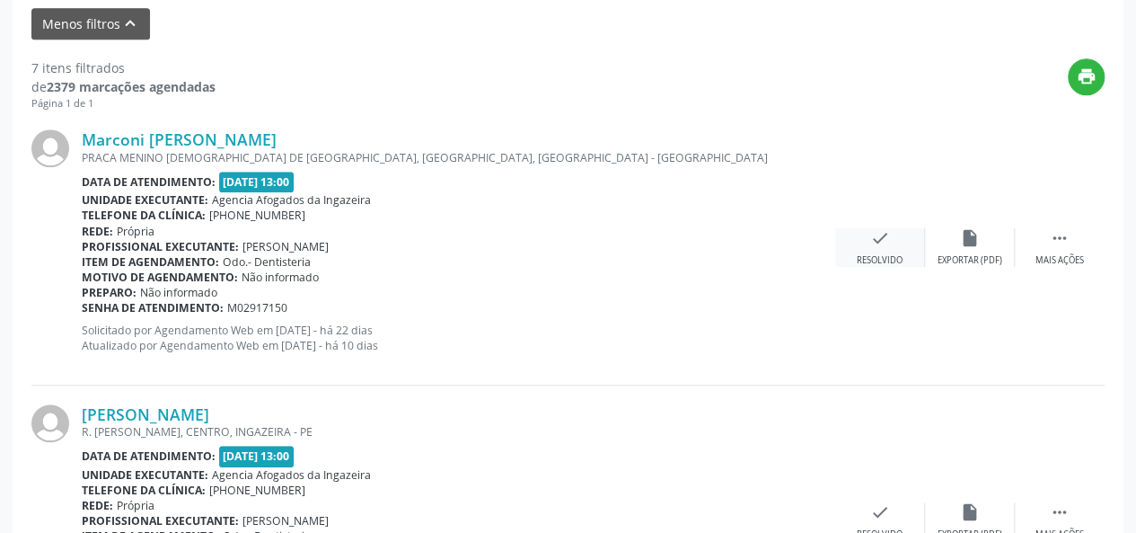
click at [895, 245] on div "check Resolvido" at bounding box center [880, 247] width 90 height 39
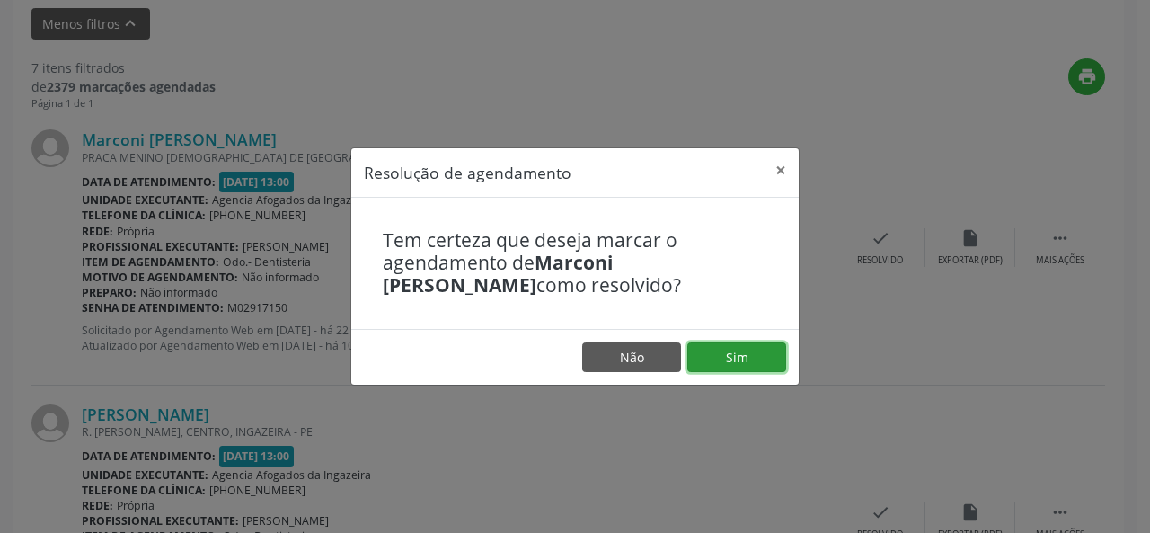
click at [738, 354] on button "Sim" at bounding box center [736, 357] width 99 height 31
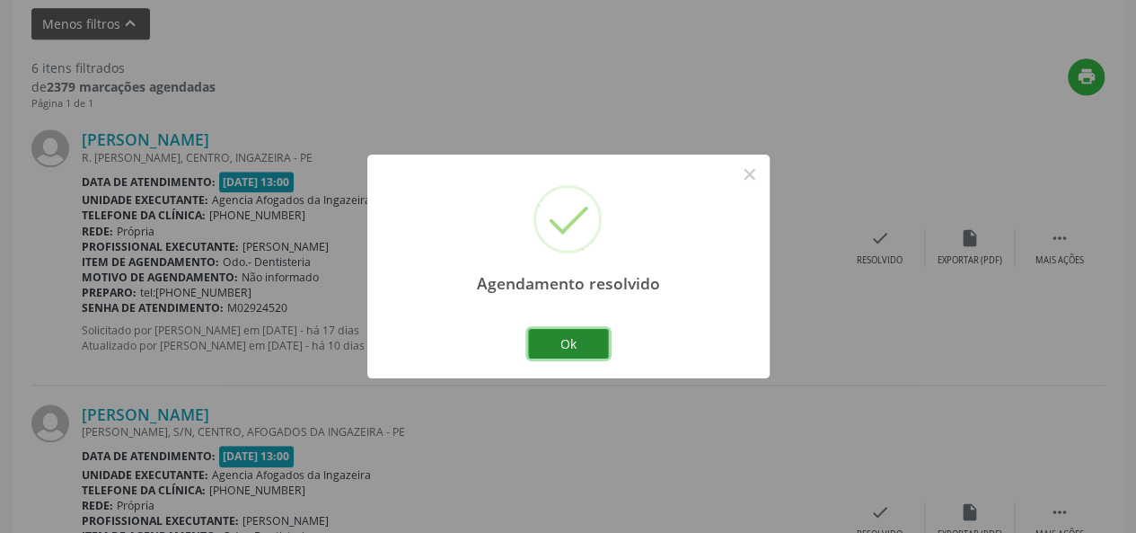
click at [583, 339] on button "Ok" at bounding box center [568, 344] width 81 height 31
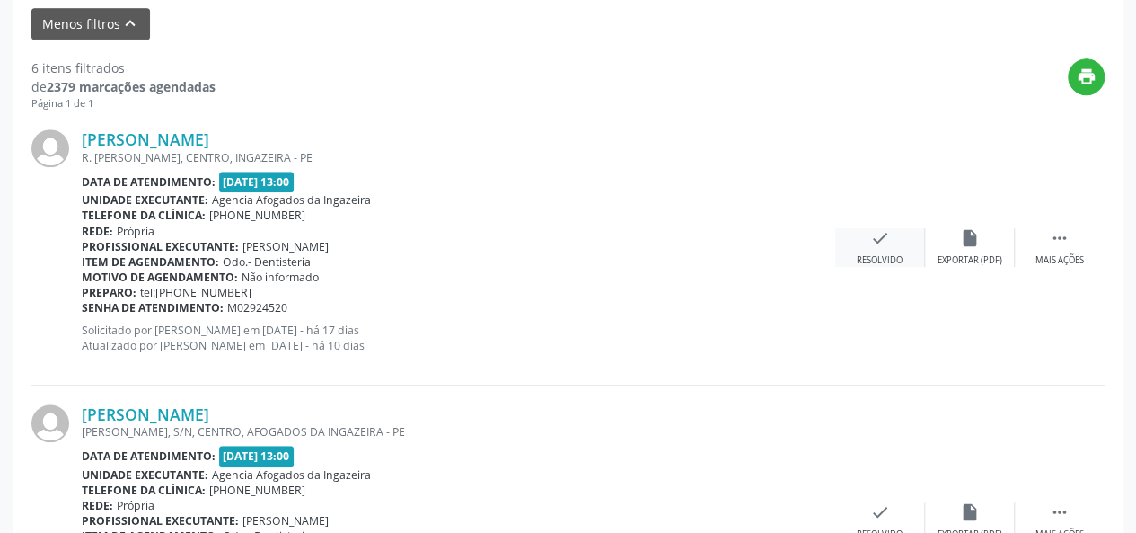
click at [898, 234] on div "check Resolvido" at bounding box center [880, 247] width 90 height 39
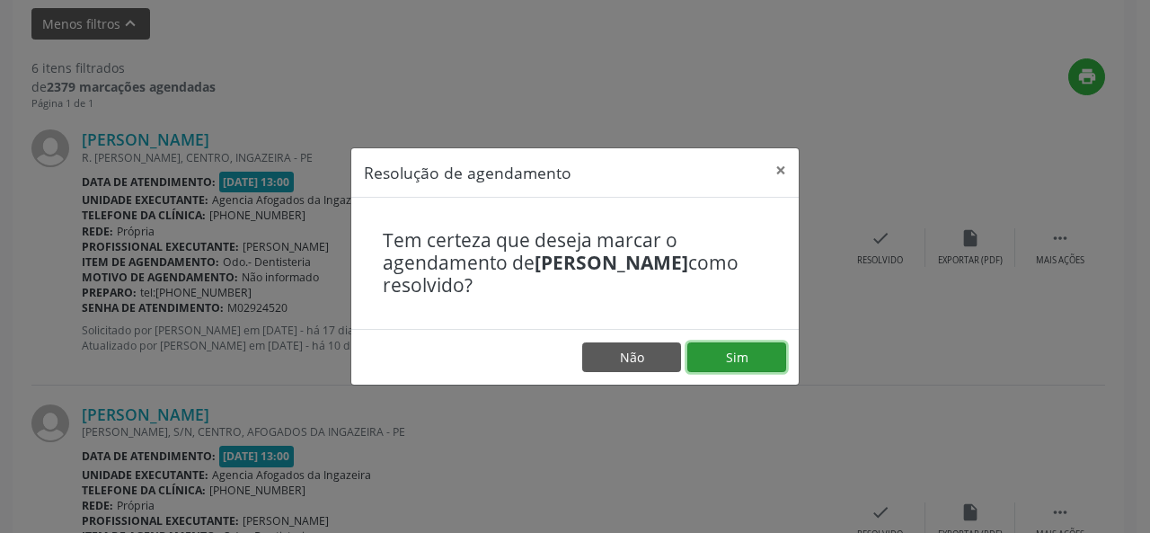
click at [728, 357] on button "Sim" at bounding box center [736, 357] width 99 height 31
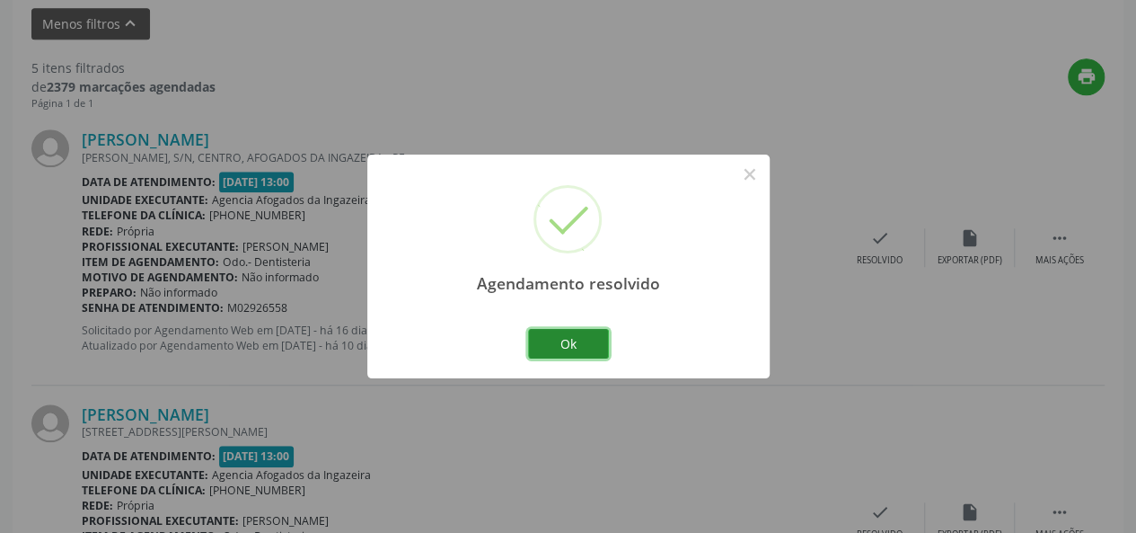
click at [573, 340] on button "Ok" at bounding box center [568, 344] width 81 height 31
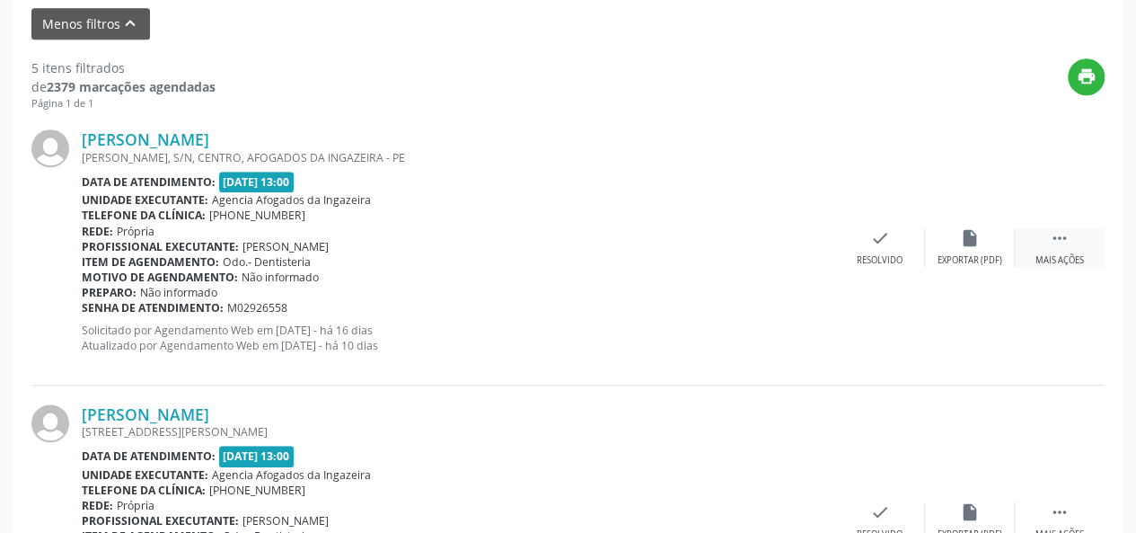
click at [1076, 254] on div "Mais ações" at bounding box center [1060, 260] width 49 height 13
click at [985, 250] on div "alarm_off Não compareceu" at bounding box center [970, 247] width 90 height 39
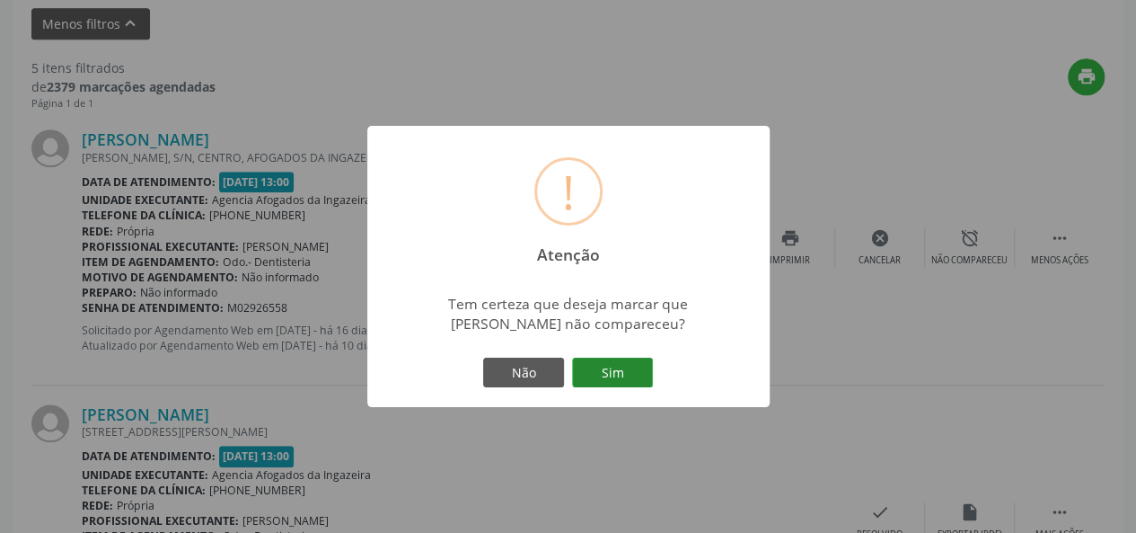
click at [627, 371] on button "Sim" at bounding box center [612, 373] width 81 height 31
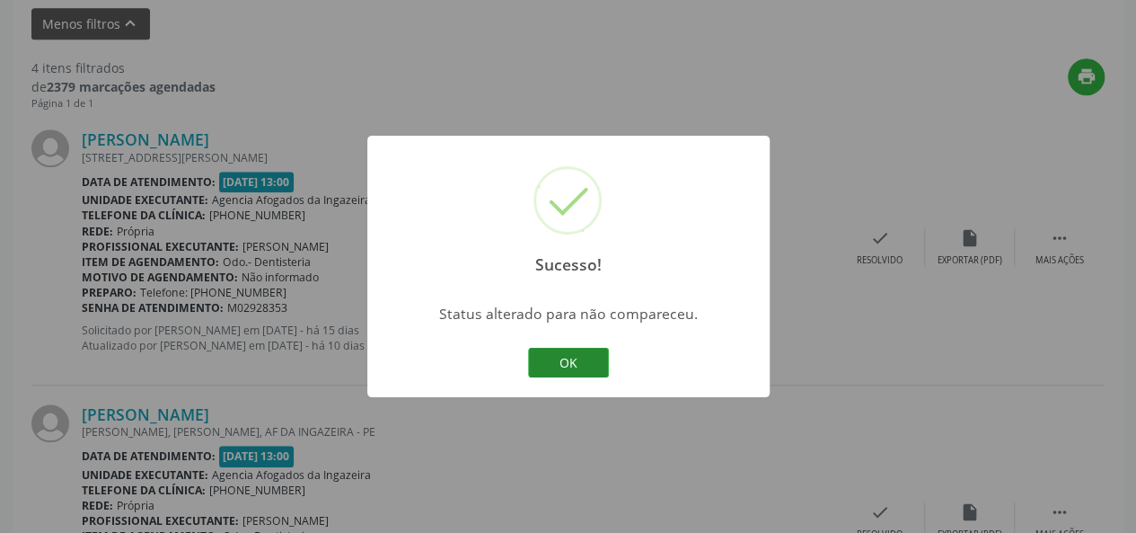
click at [588, 364] on button "OK" at bounding box center [568, 363] width 81 height 31
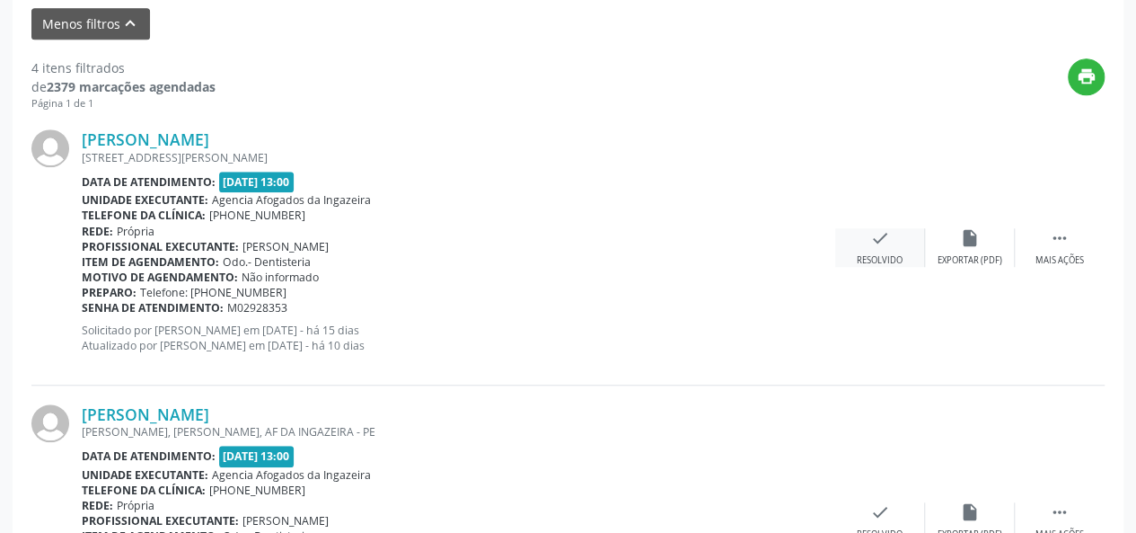
click at [879, 246] on div "check Resolvido" at bounding box center [880, 247] width 90 height 39
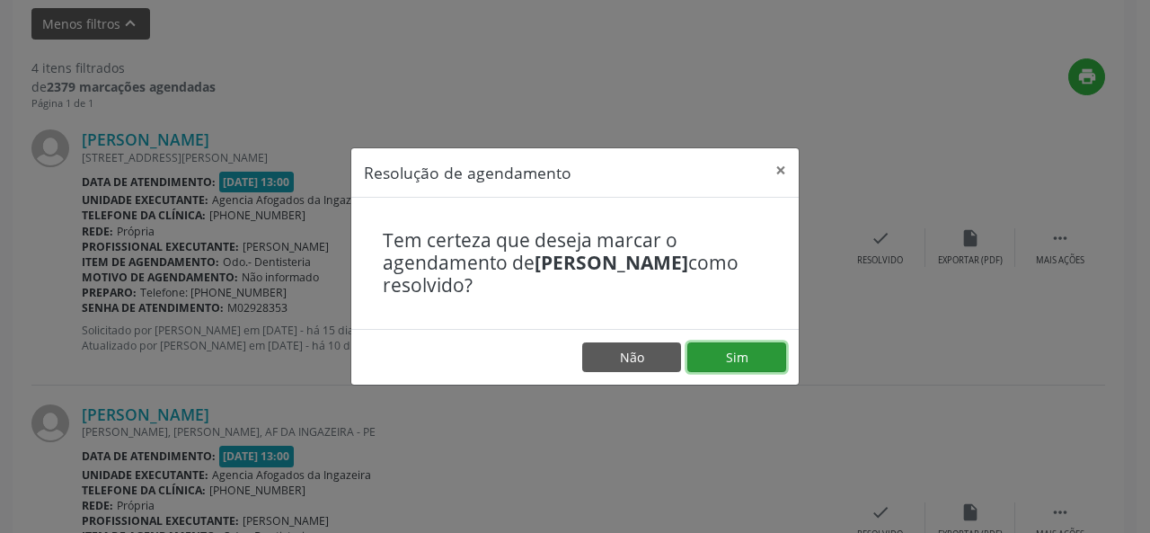
click at [747, 349] on button "Sim" at bounding box center [736, 357] width 99 height 31
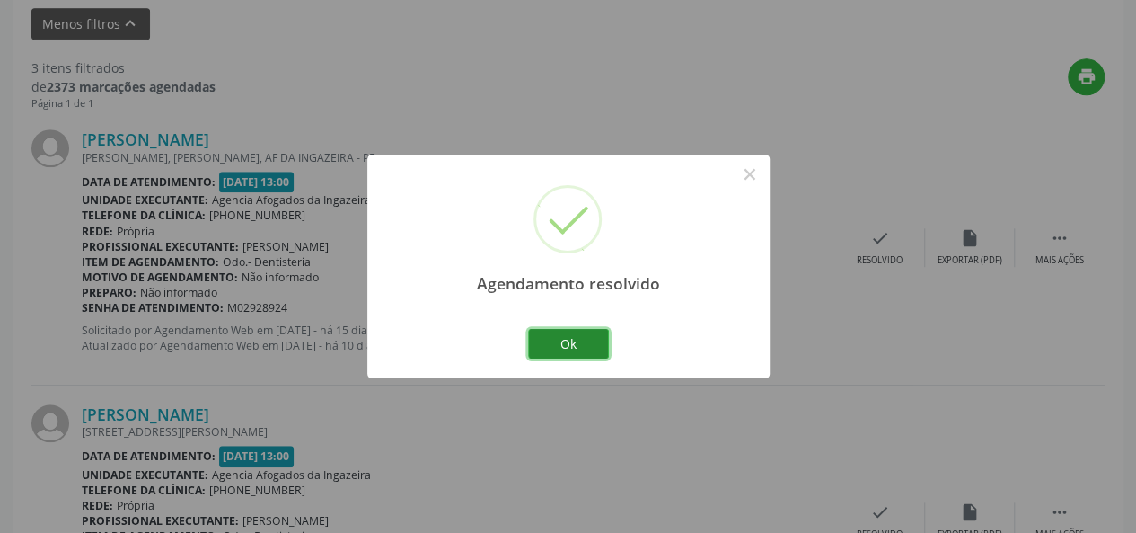
click at [560, 349] on button "Ok" at bounding box center [568, 344] width 81 height 31
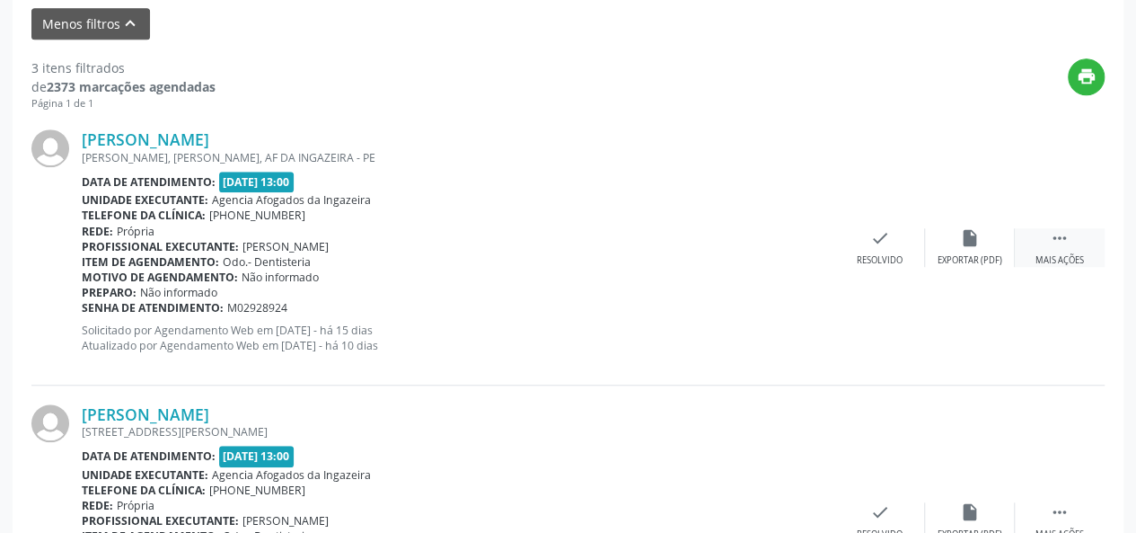
click at [1055, 264] on div "Mais ações" at bounding box center [1060, 260] width 49 height 13
click at [952, 250] on div "alarm_off Não compareceu" at bounding box center [970, 247] width 90 height 39
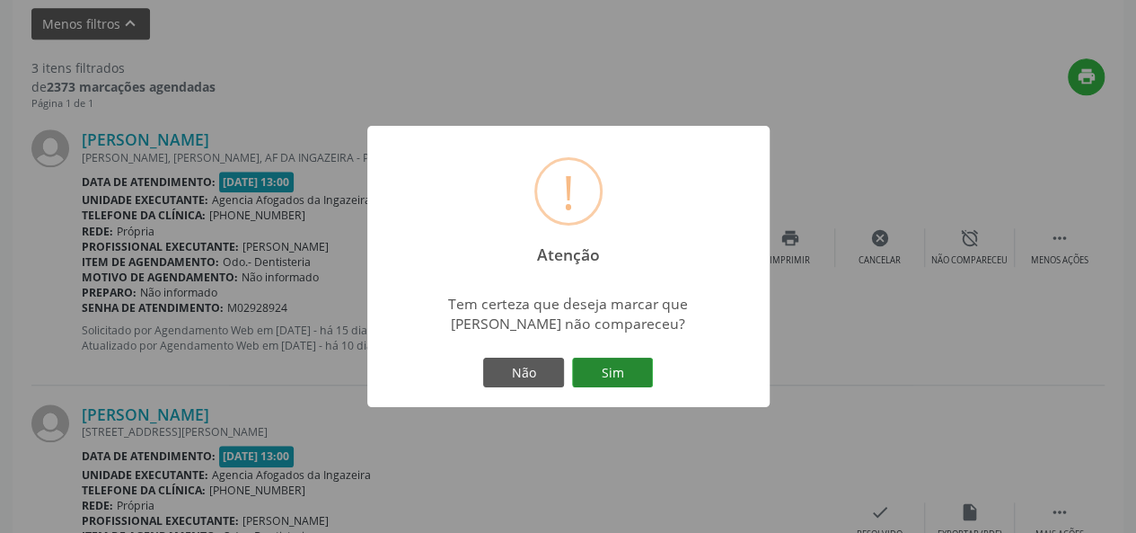
click at [621, 374] on button "Sim" at bounding box center [612, 373] width 81 height 31
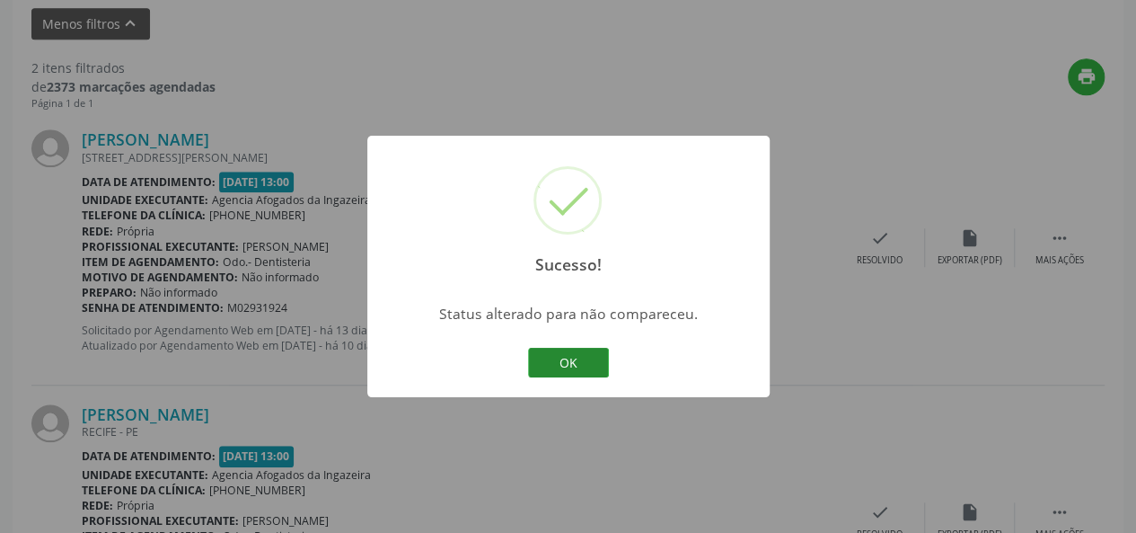
click at [579, 360] on button "OK" at bounding box center [568, 363] width 81 height 31
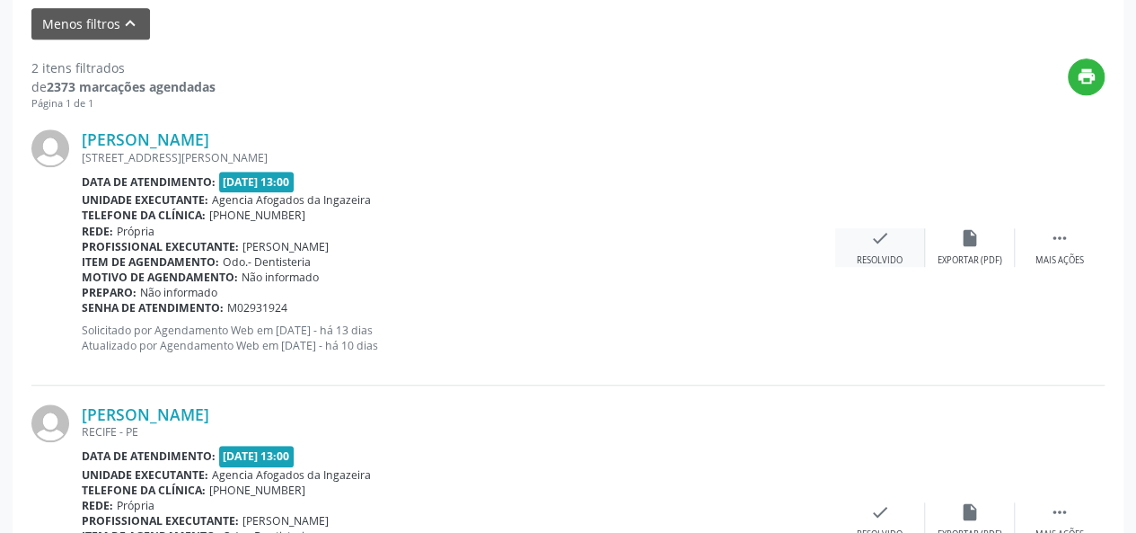
click at [892, 243] on div "check Resolvido" at bounding box center [880, 247] width 90 height 39
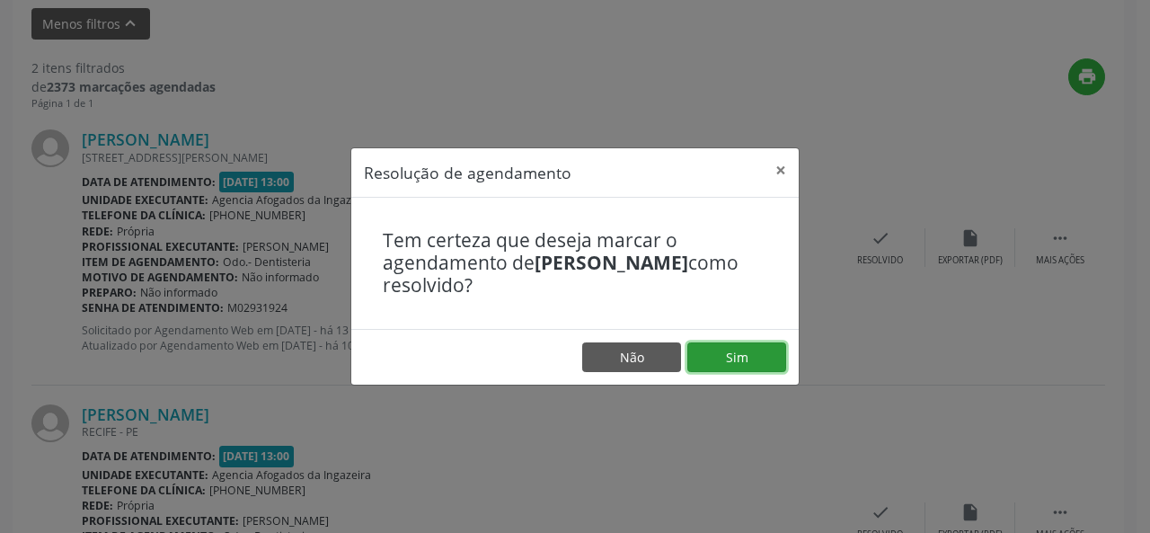
click at [726, 369] on button "Sim" at bounding box center [736, 357] width 99 height 31
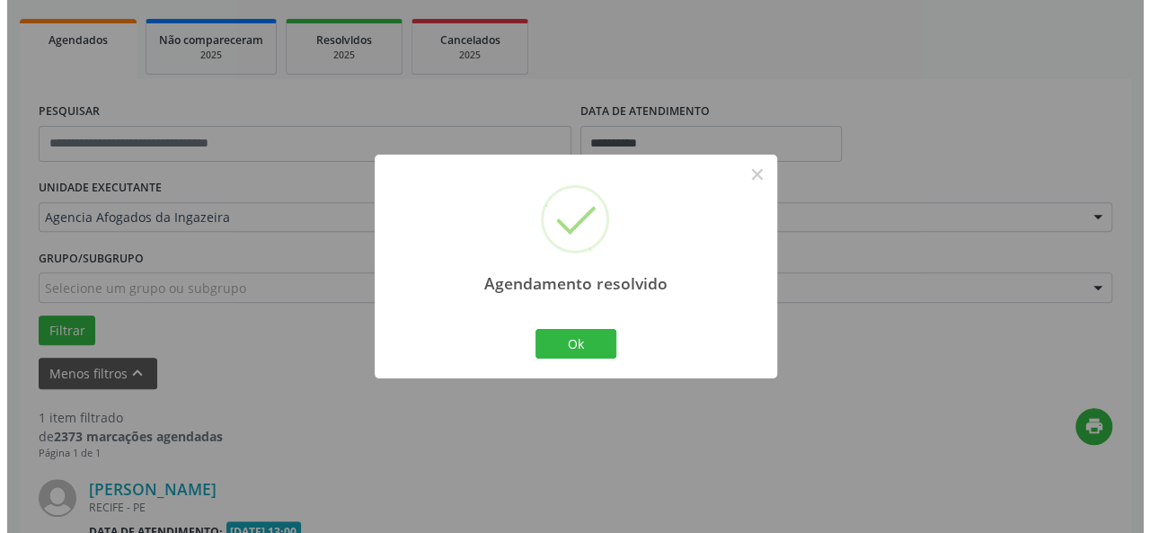
scroll to position [481, 0]
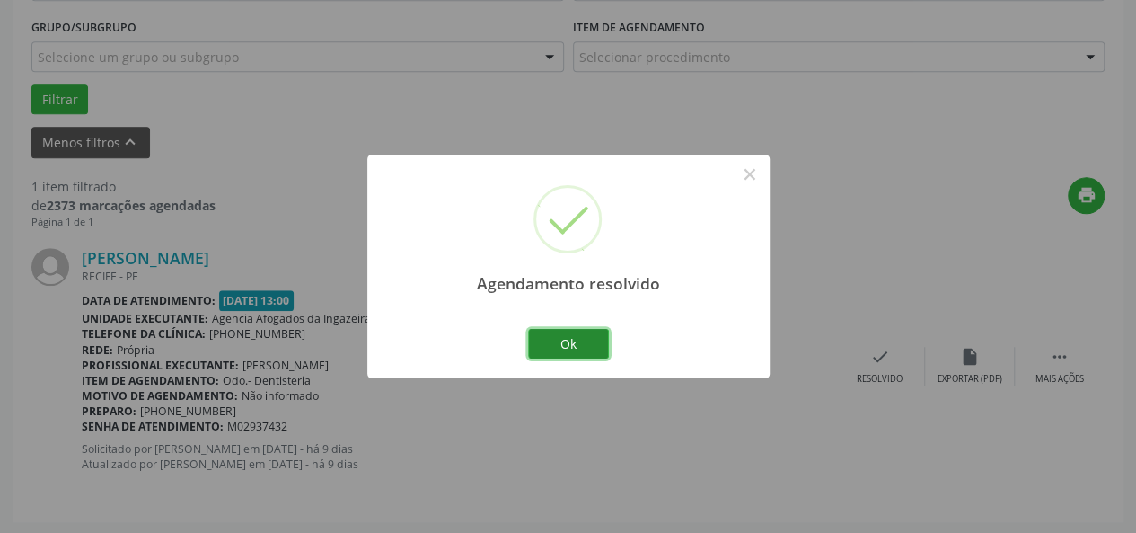
click at [567, 351] on button "Ok" at bounding box center [568, 344] width 81 height 31
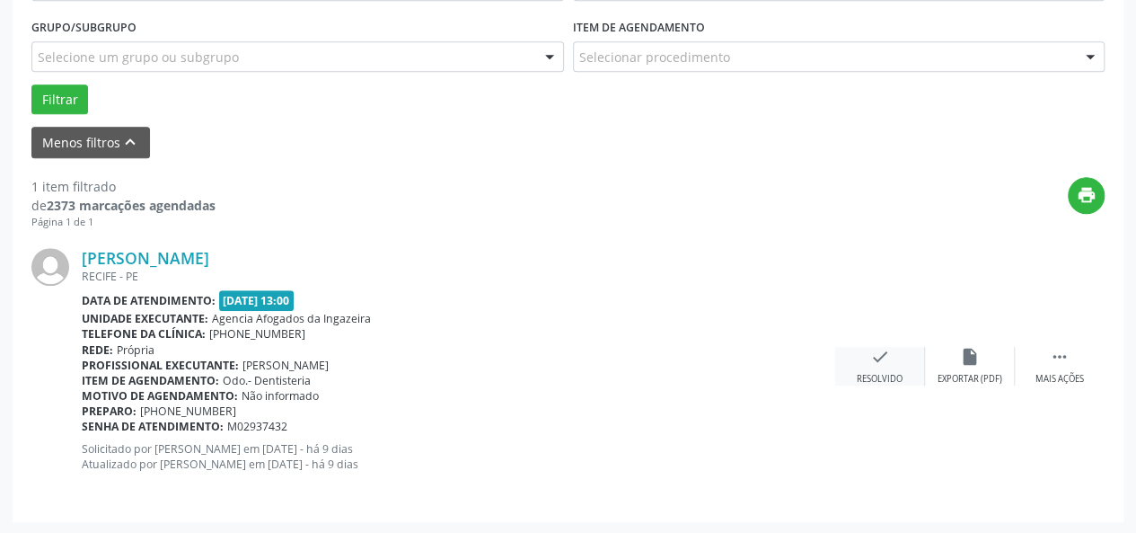
click at [877, 360] on icon "check" at bounding box center [880, 357] width 20 height 20
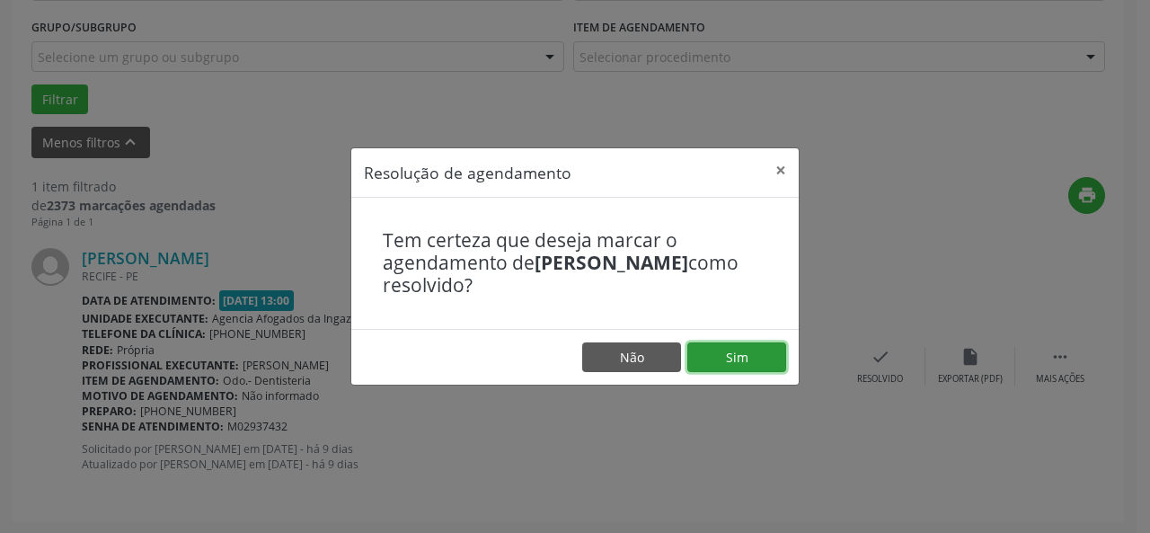
click at [722, 358] on button "Sim" at bounding box center [736, 357] width 99 height 31
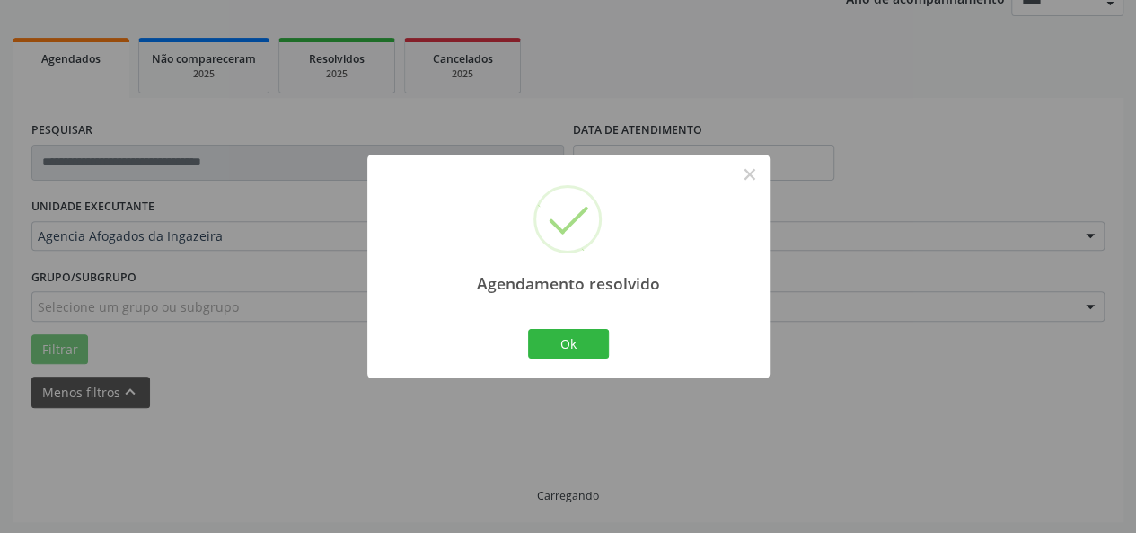
scroll to position [192, 0]
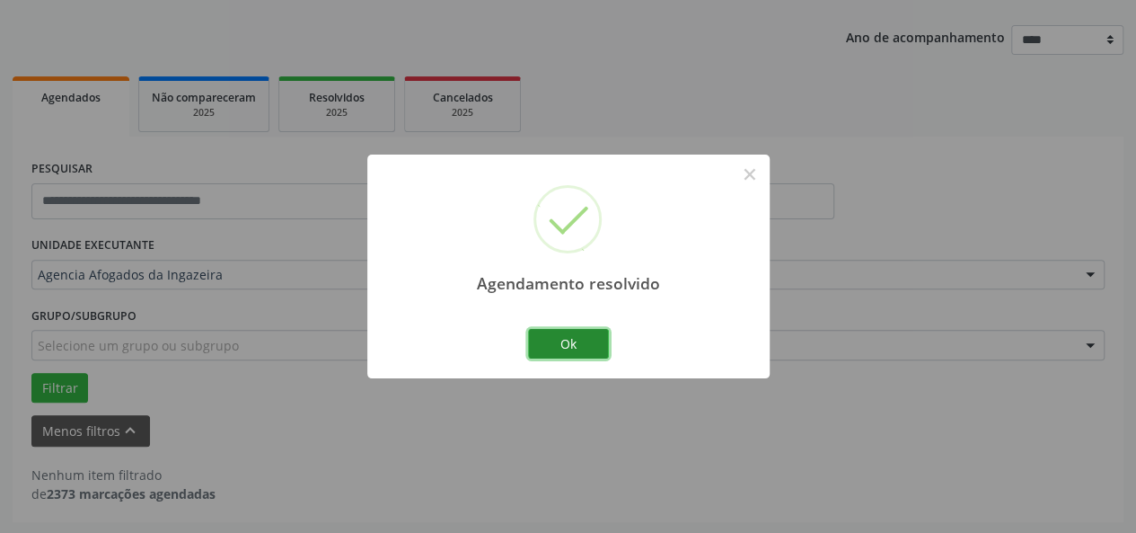
click at [590, 356] on button "Ok" at bounding box center [568, 344] width 81 height 31
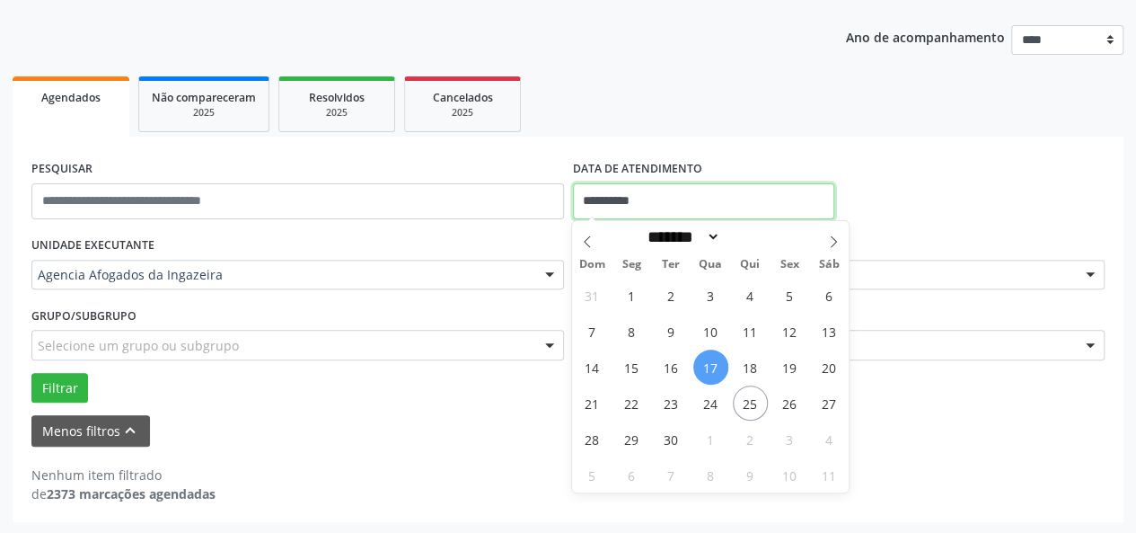
click at [693, 194] on input "**********" at bounding box center [703, 201] width 261 height 36
click at [791, 376] on span "19" at bounding box center [790, 366] width 35 height 35
type input "**********"
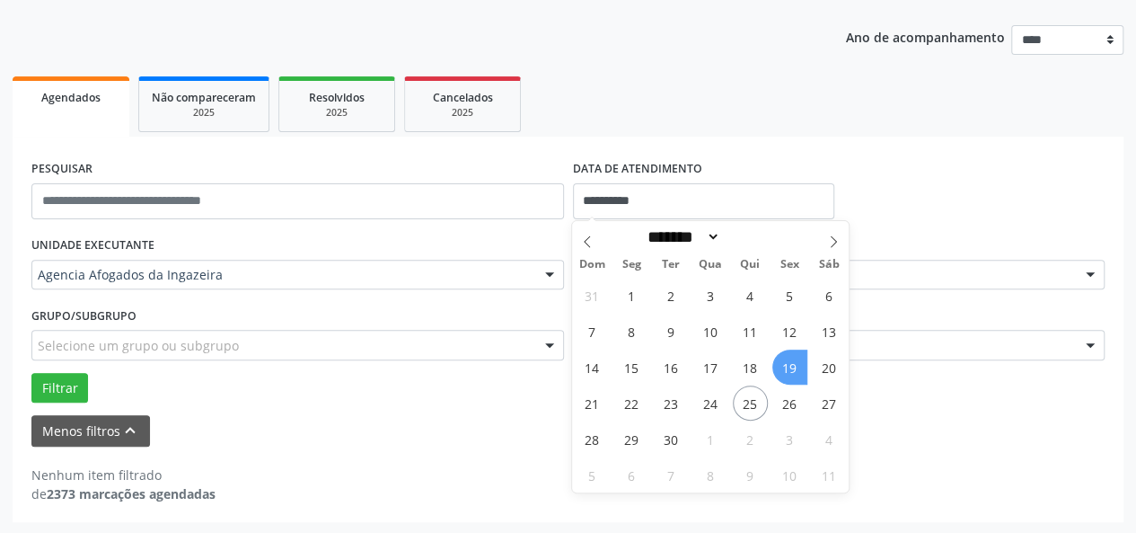
click at [791, 376] on span "19" at bounding box center [790, 366] width 35 height 35
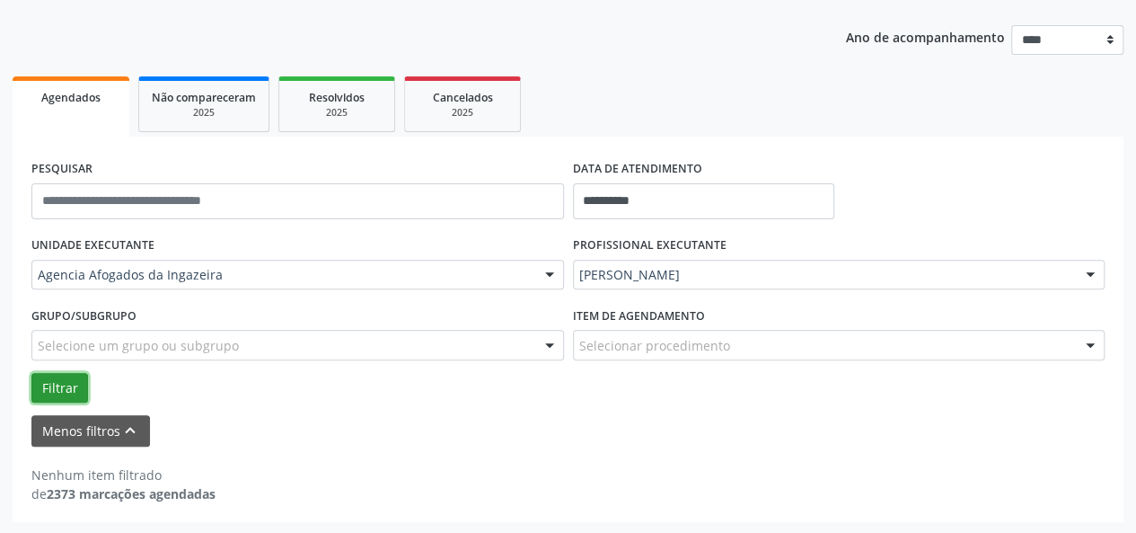
click at [65, 382] on button "Filtrar" at bounding box center [59, 388] width 57 height 31
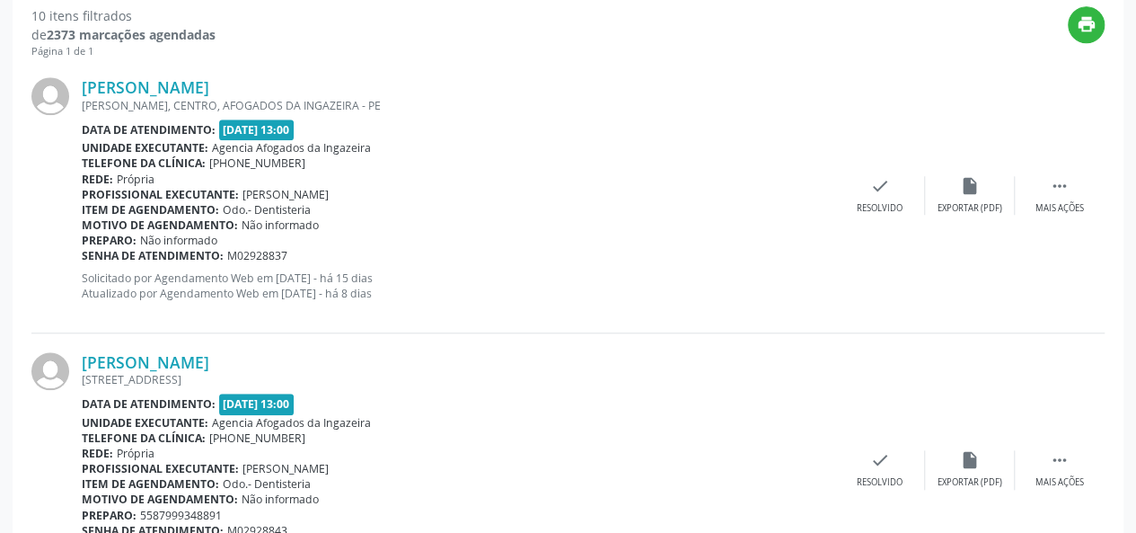
scroll to position [659, 0]
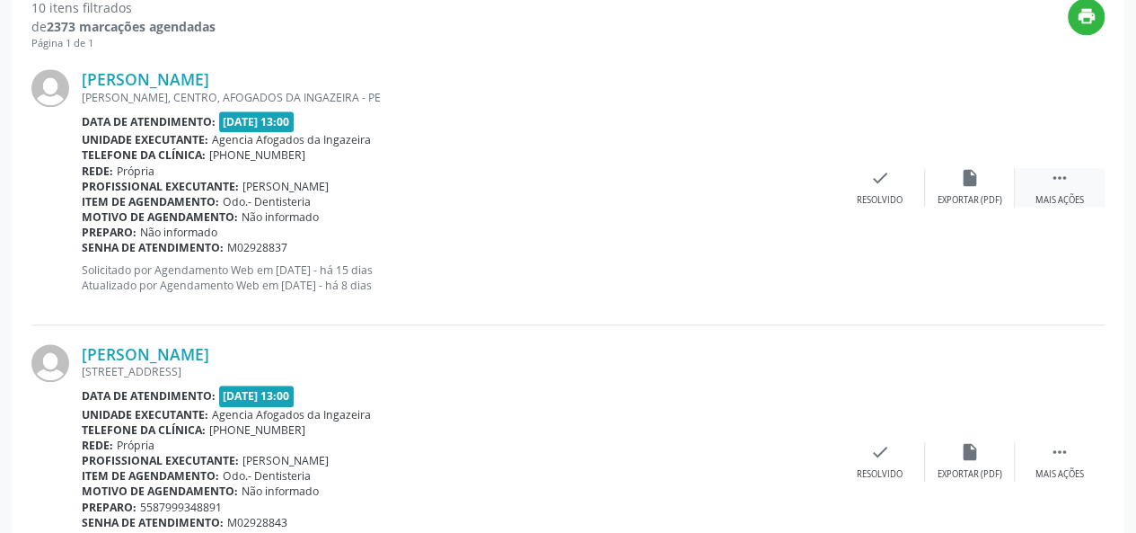
click at [1073, 202] on div "Mais ações" at bounding box center [1060, 200] width 49 height 13
click at [988, 194] on div "Não compareceu" at bounding box center [970, 200] width 76 height 13
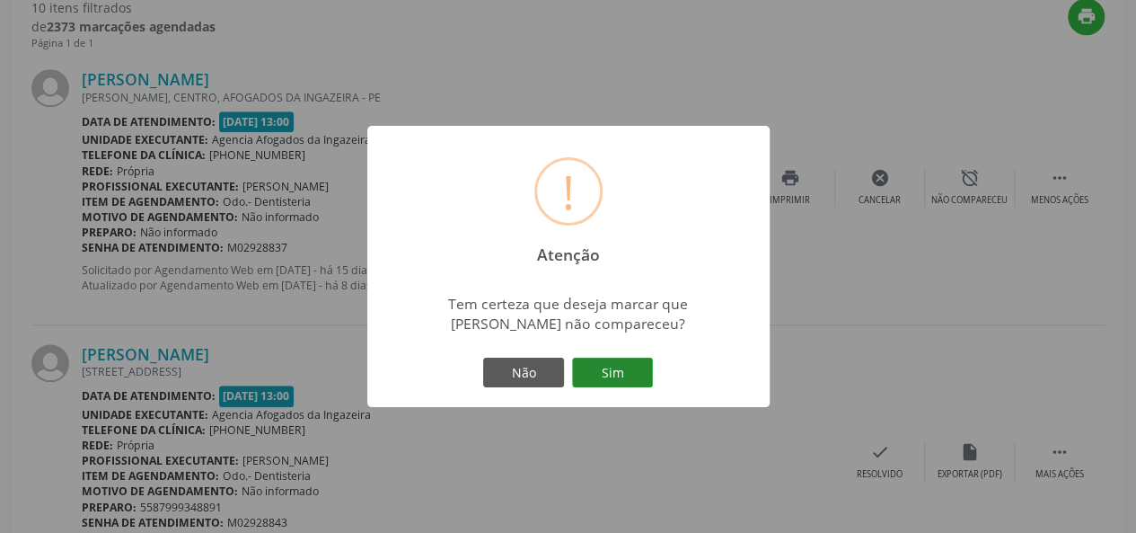
click at [618, 380] on button "Sim" at bounding box center [612, 373] width 81 height 31
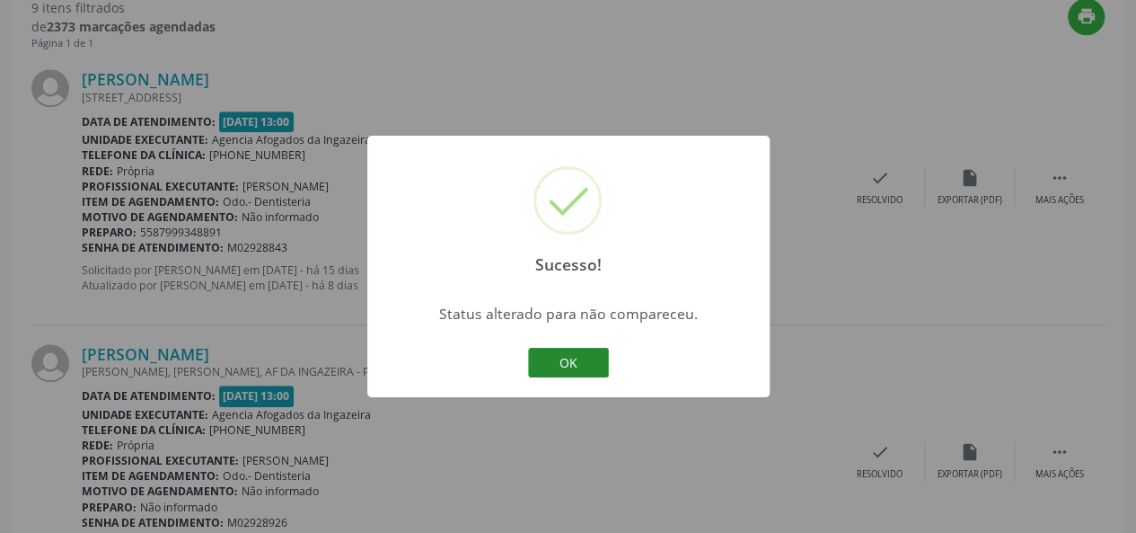
click at [585, 357] on button "OK" at bounding box center [568, 363] width 81 height 31
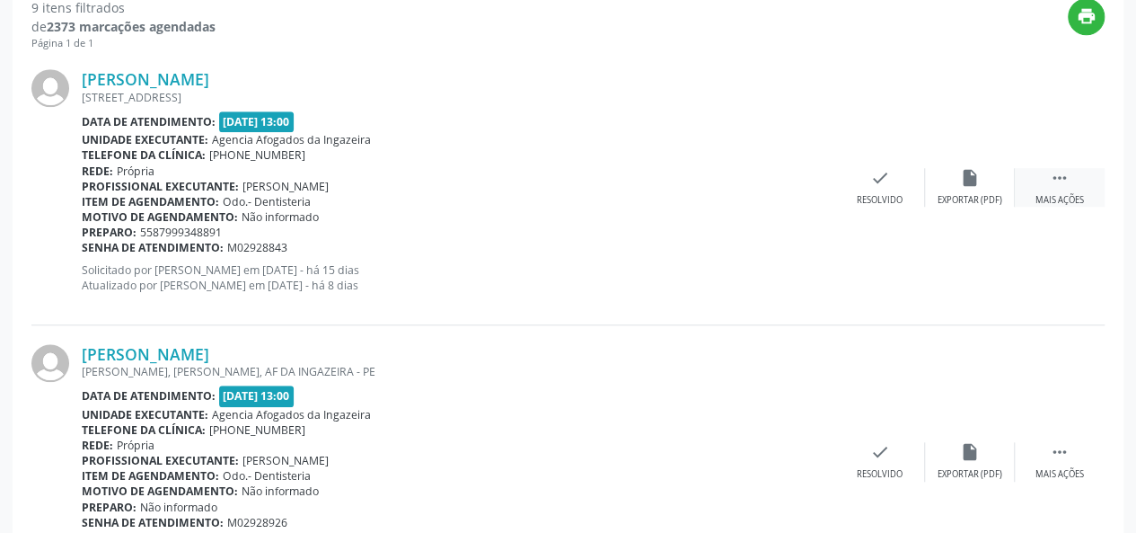
click at [1052, 175] on icon "" at bounding box center [1060, 178] width 20 height 20
click at [953, 188] on div "alarm_off Não compareceu" at bounding box center [970, 187] width 90 height 39
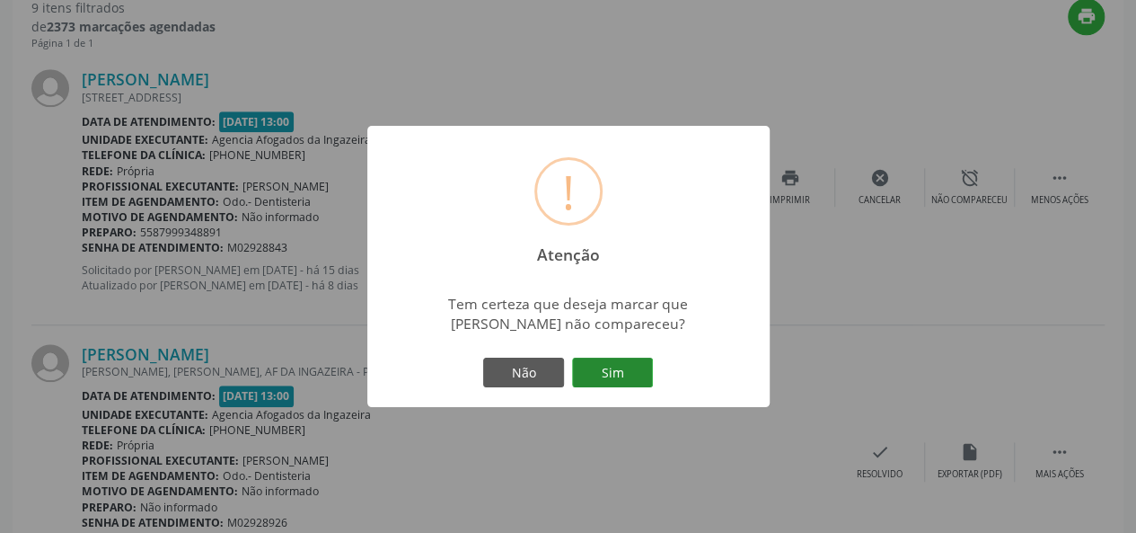
click at [629, 375] on button "Sim" at bounding box center [612, 373] width 81 height 31
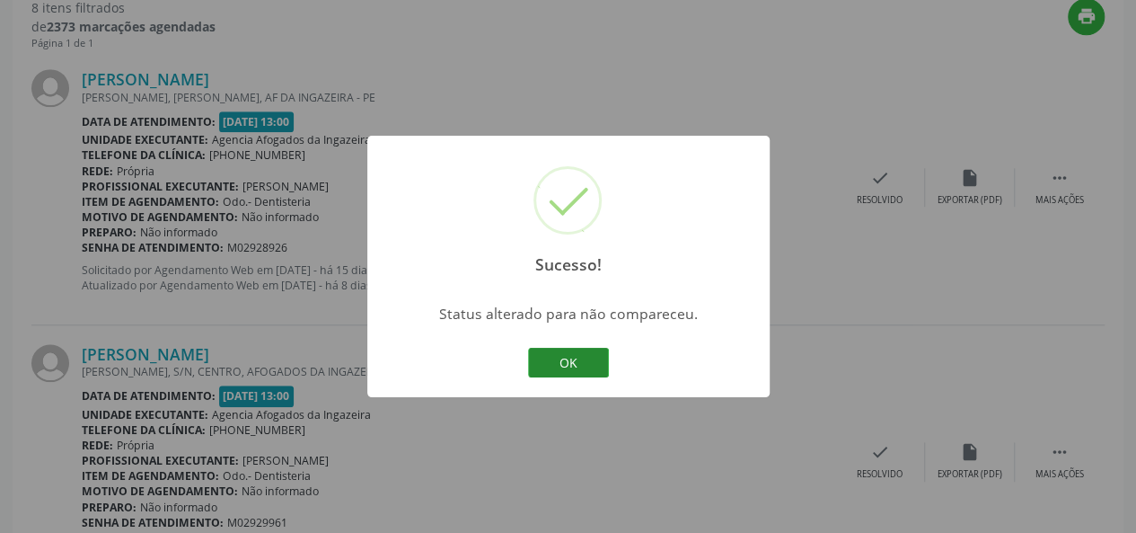
click at [593, 365] on button "OK" at bounding box center [568, 363] width 81 height 31
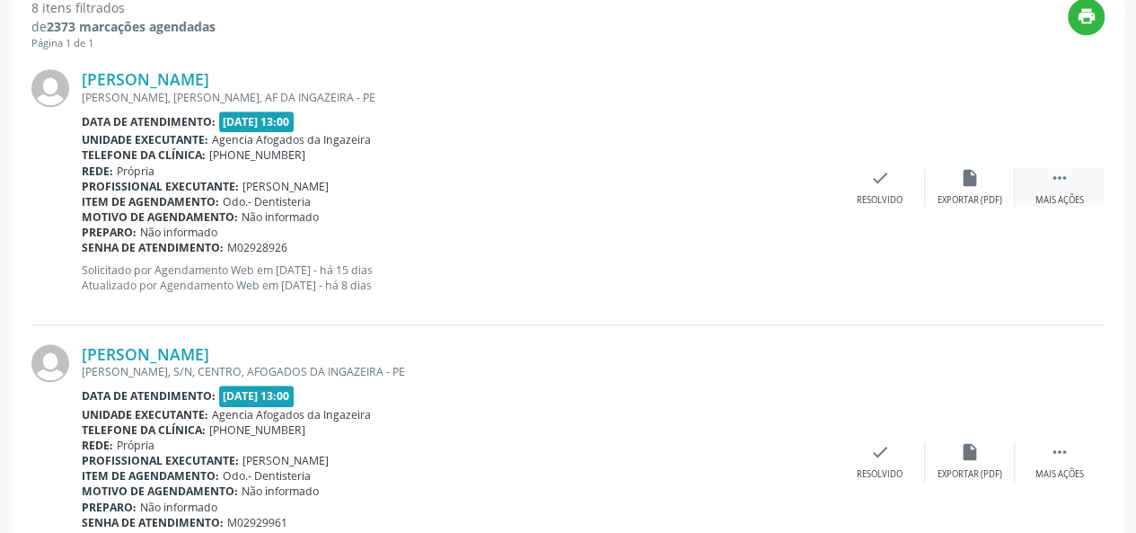
click at [1067, 174] on icon "" at bounding box center [1060, 178] width 20 height 20
click at [976, 191] on div "alarm_off Não compareceu" at bounding box center [970, 187] width 90 height 39
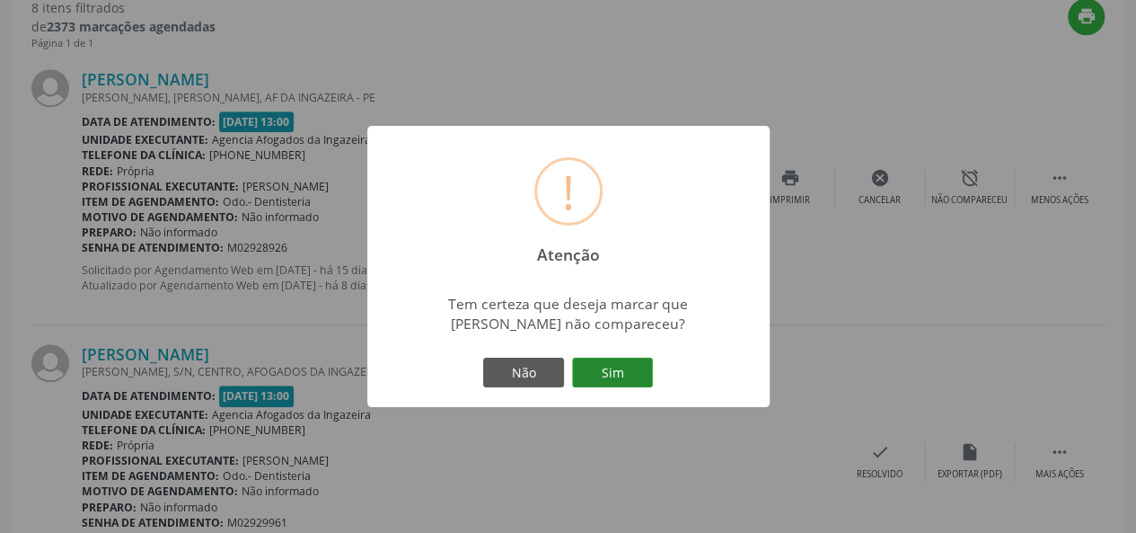
click at [625, 386] on button "Sim" at bounding box center [612, 373] width 81 height 31
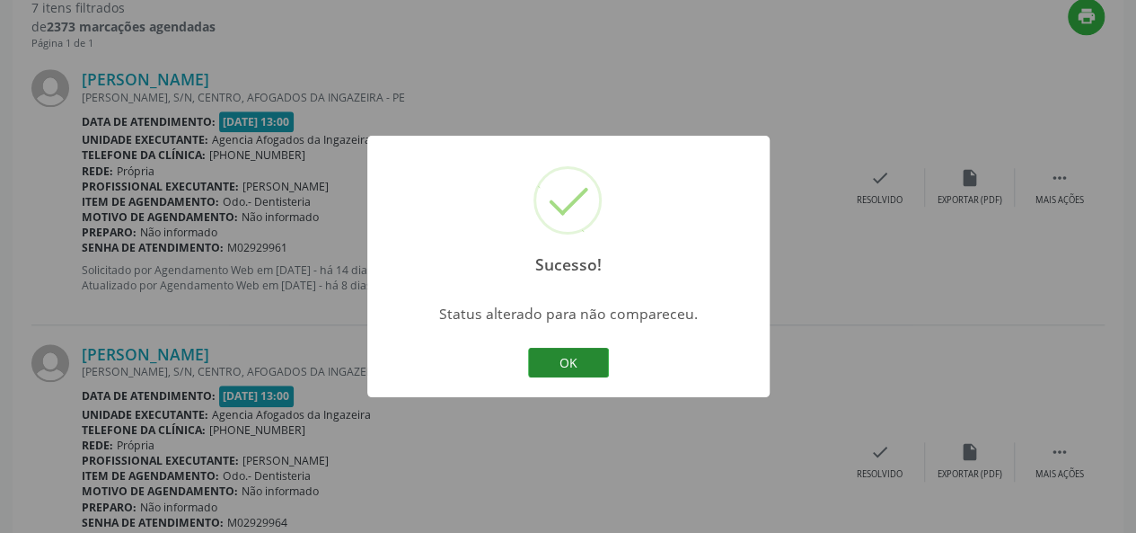
click at [560, 374] on button "OK" at bounding box center [568, 363] width 81 height 31
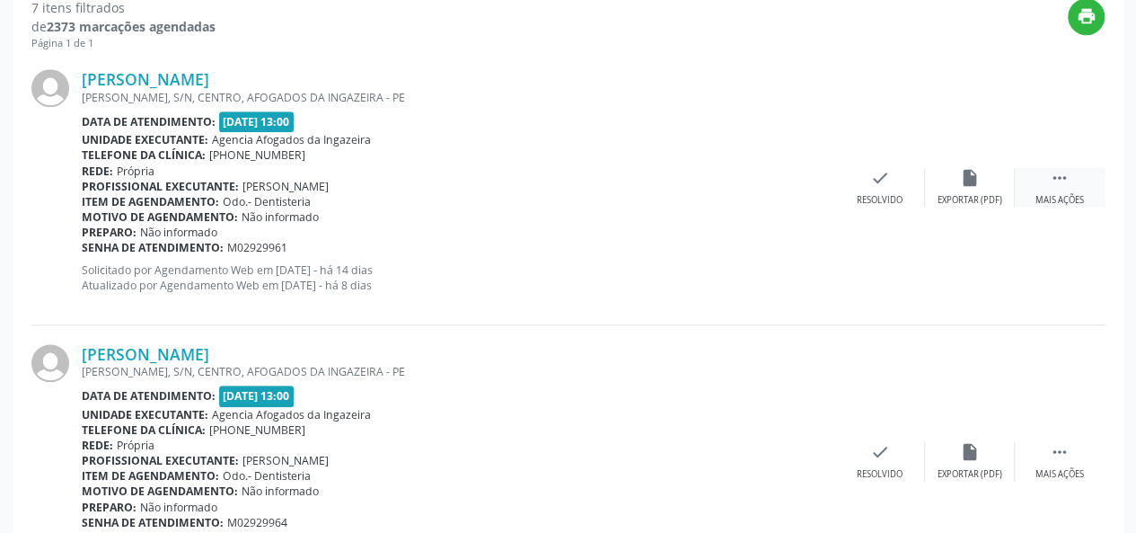
click at [1073, 184] on div " Mais ações" at bounding box center [1060, 187] width 90 height 39
click at [971, 204] on div "Não compareceu" at bounding box center [970, 200] width 76 height 13
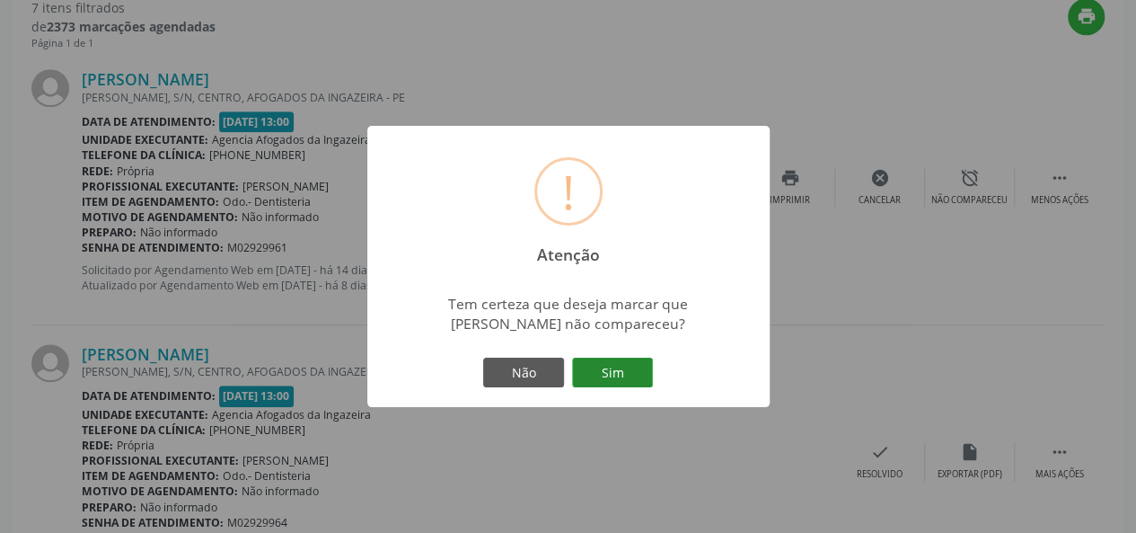
click at [614, 375] on button "Sim" at bounding box center [612, 373] width 81 height 31
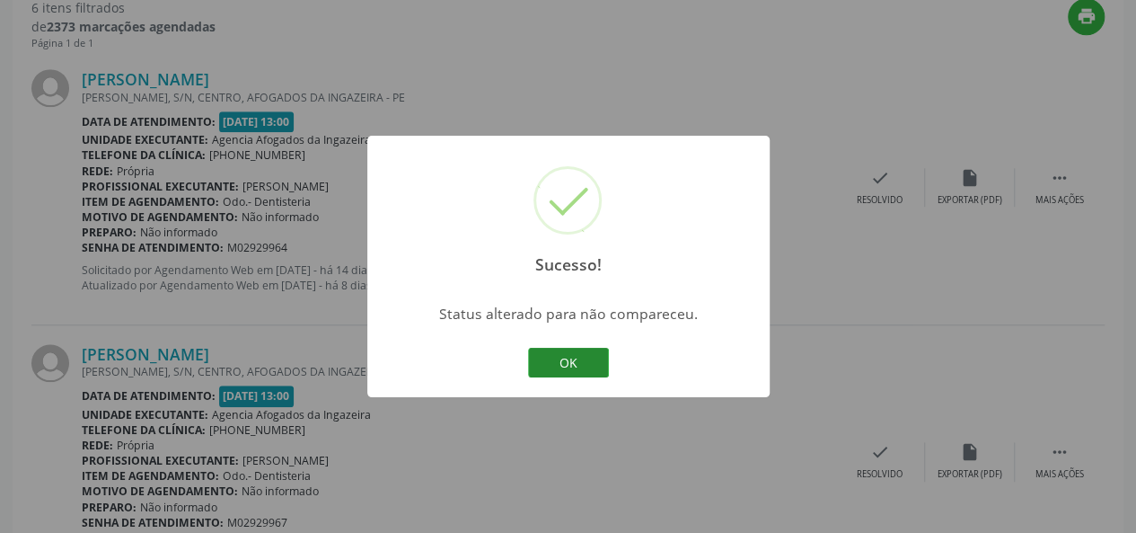
click at [571, 365] on button "OK" at bounding box center [568, 363] width 81 height 31
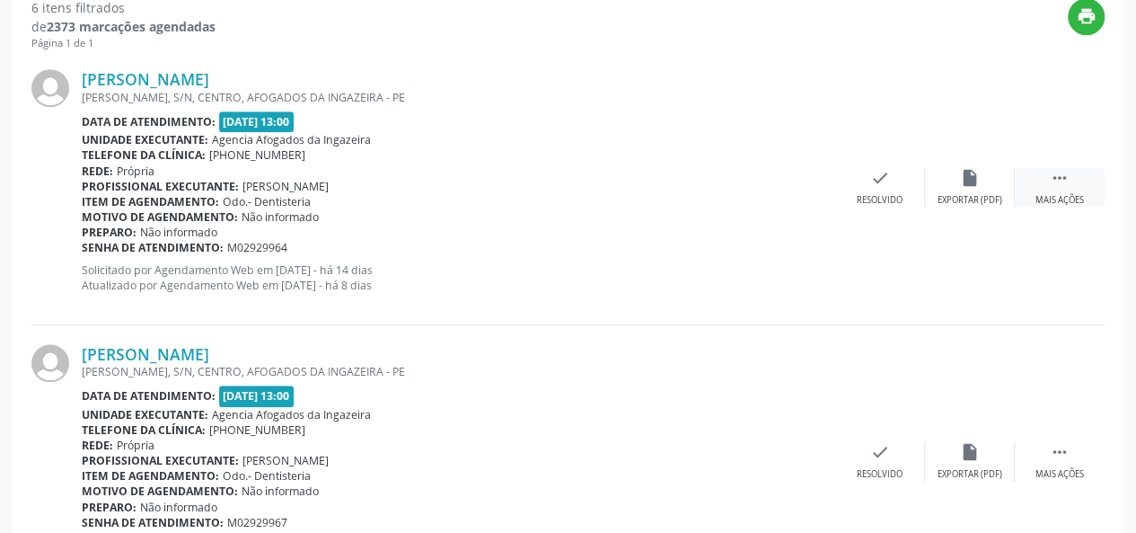
click at [1056, 199] on div "Mais ações" at bounding box center [1060, 200] width 49 height 13
click at [976, 179] on icon "alarm_off" at bounding box center [970, 178] width 20 height 20
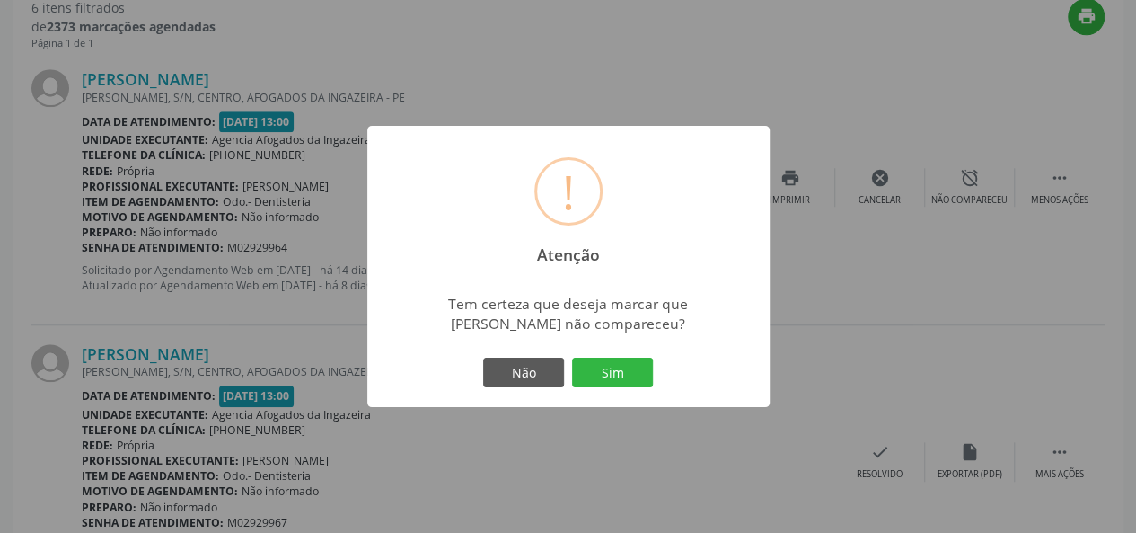
click at [614, 387] on div "Não Sim" at bounding box center [569, 373] width 178 height 38
click at [612, 381] on button "Sim" at bounding box center [612, 373] width 81 height 31
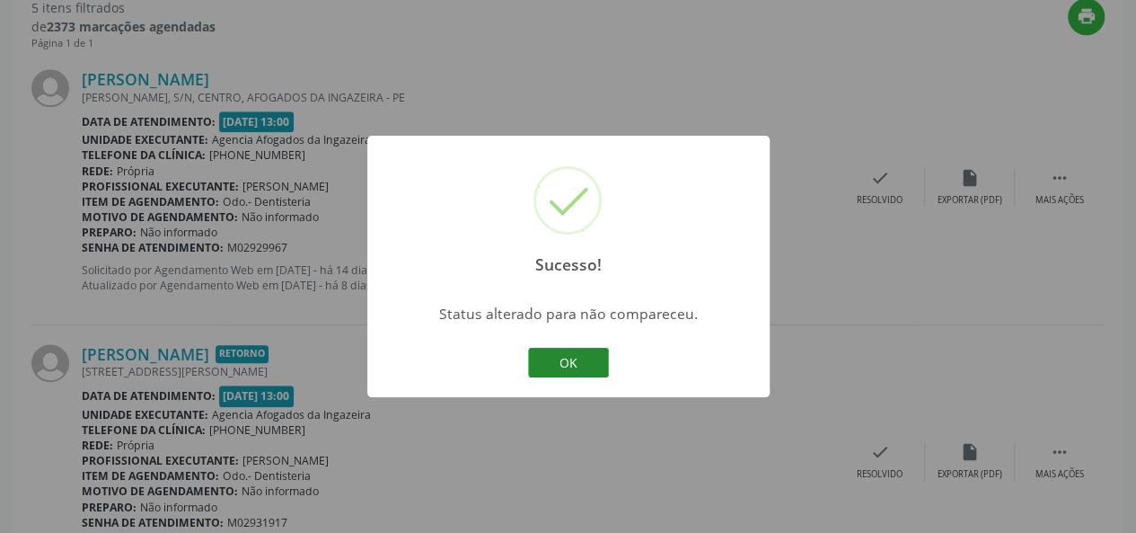
click at [586, 362] on button "OK" at bounding box center [568, 363] width 81 height 31
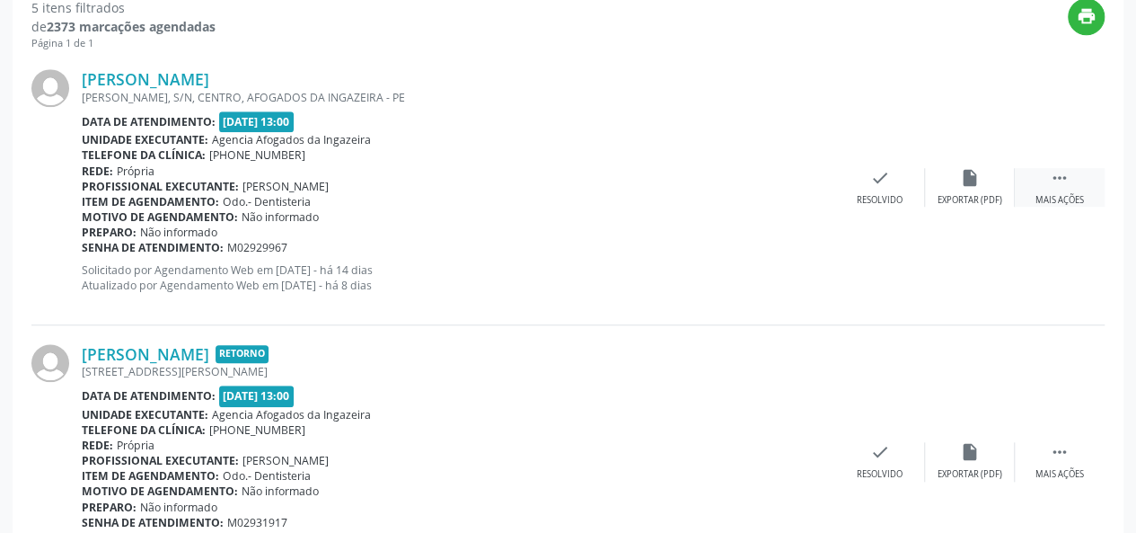
click at [1032, 188] on div " Mais ações" at bounding box center [1060, 187] width 90 height 39
click at [981, 181] on div "alarm_off Não compareceu" at bounding box center [970, 187] width 90 height 39
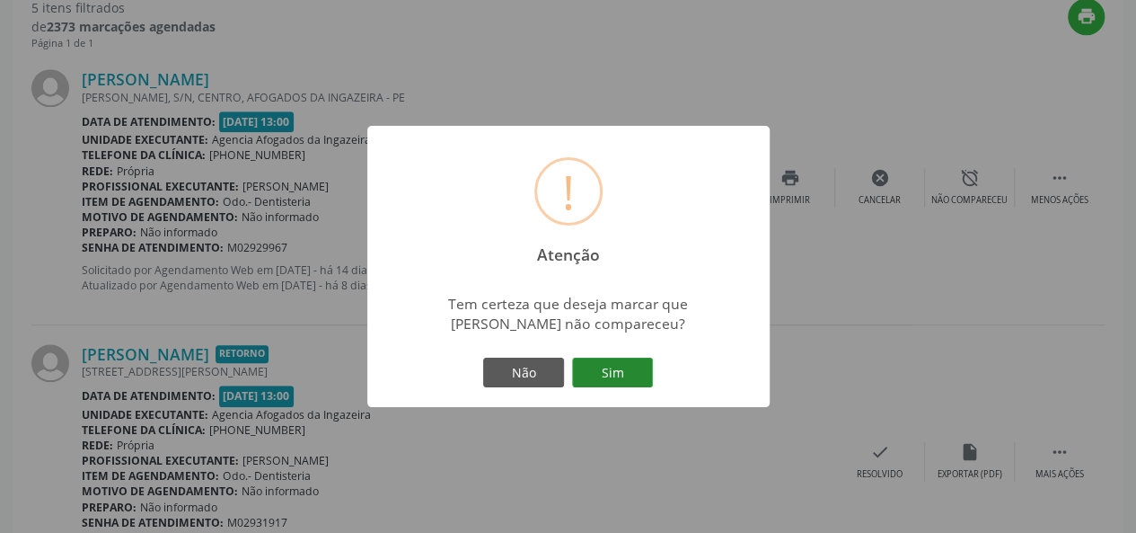
click at [618, 359] on button "Sim" at bounding box center [612, 373] width 81 height 31
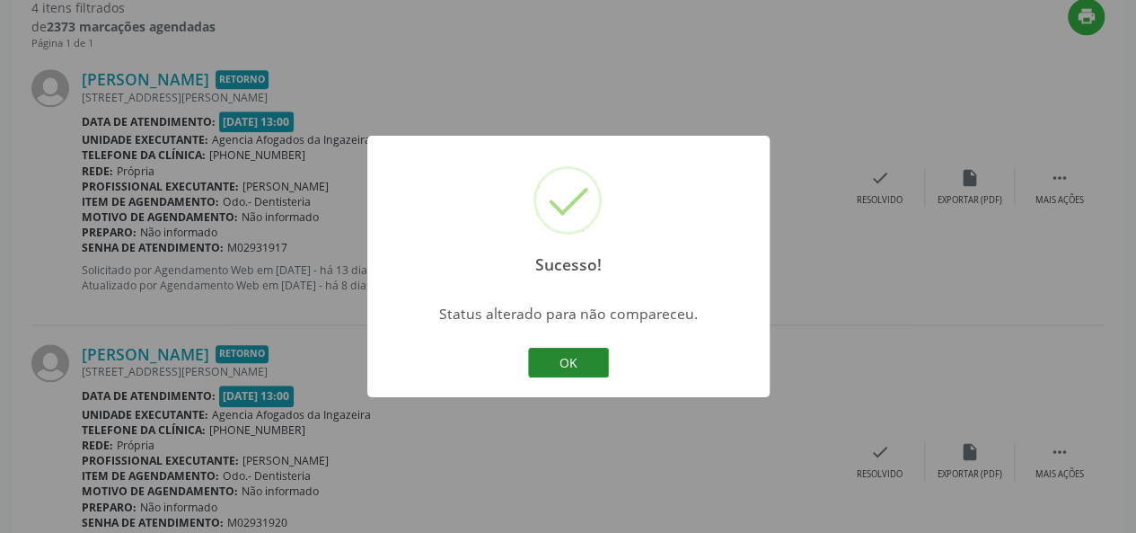
click at [566, 358] on button "OK" at bounding box center [568, 363] width 81 height 31
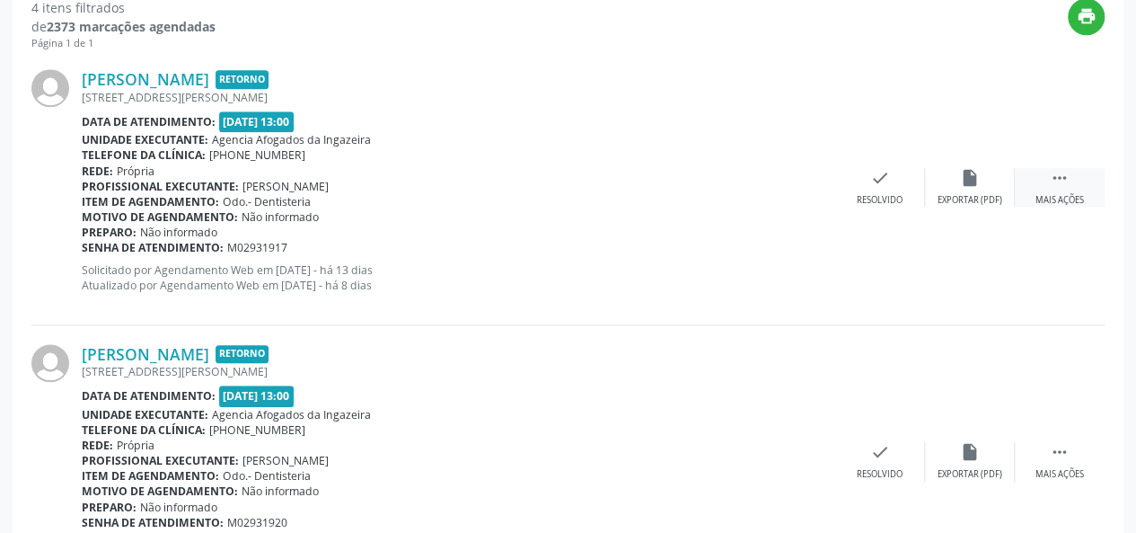
click at [1073, 200] on div "Mais ações" at bounding box center [1060, 200] width 49 height 13
click at [586, 188] on div "check Resolvido" at bounding box center [611, 187] width 90 height 39
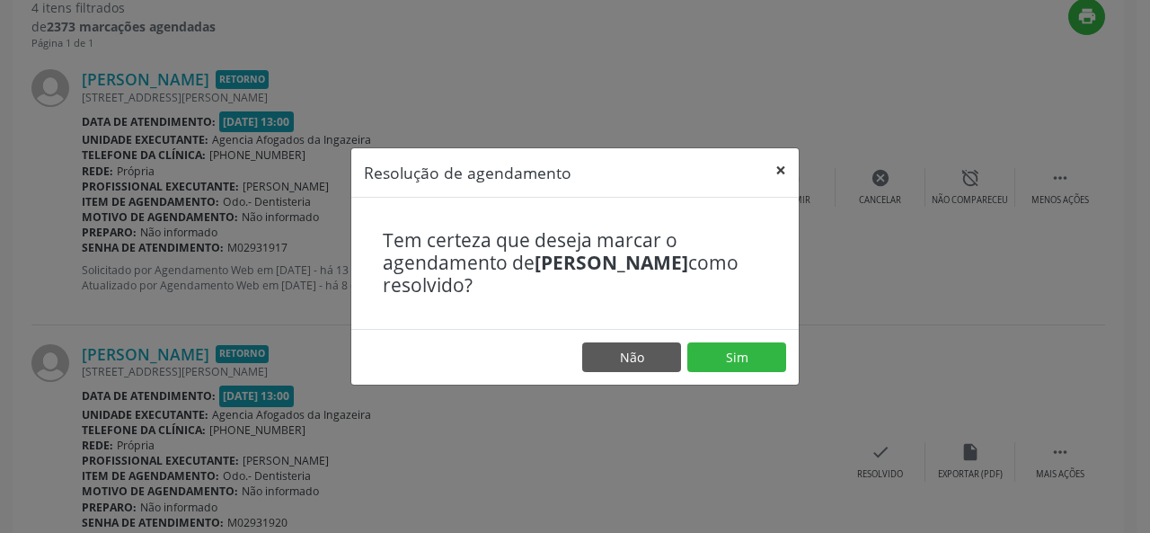
click at [785, 171] on button "×" at bounding box center [781, 170] width 36 height 44
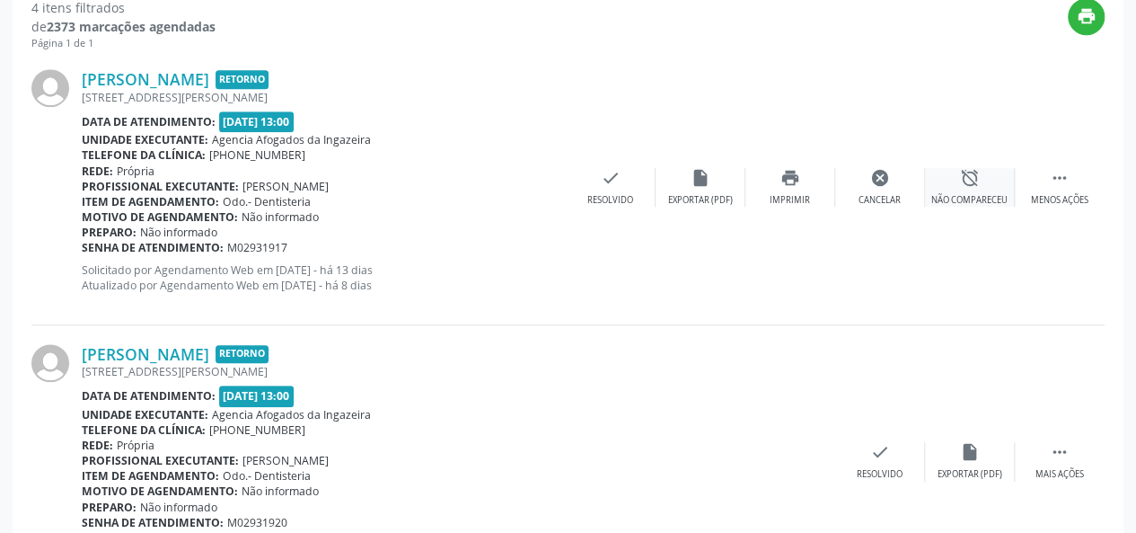
click at [944, 187] on div "alarm_off Não compareceu" at bounding box center [970, 187] width 90 height 39
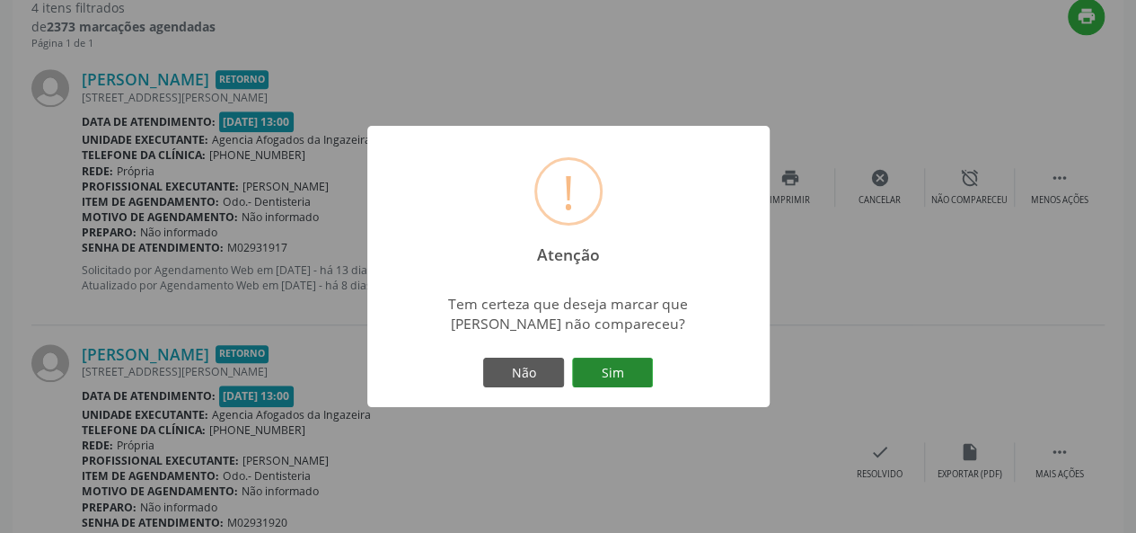
click at [627, 380] on button "Sim" at bounding box center [612, 373] width 81 height 31
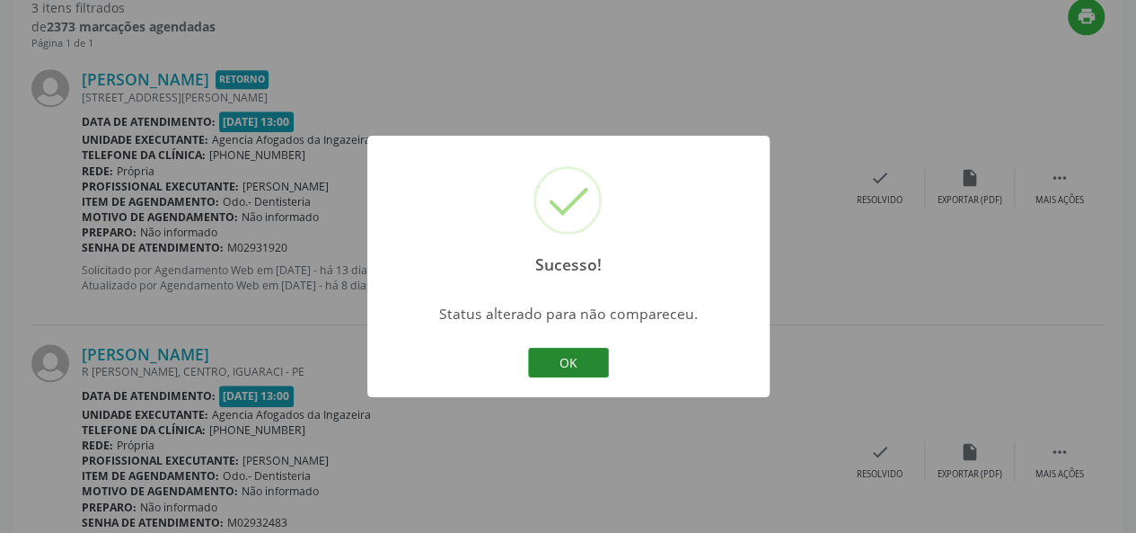
click at [571, 353] on button "OK" at bounding box center [568, 363] width 81 height 31
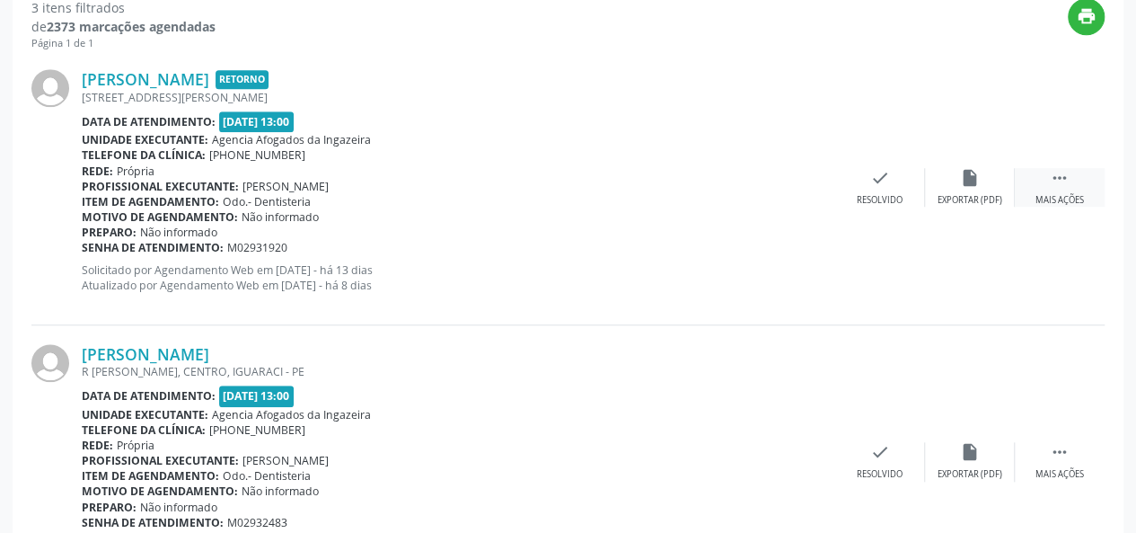
click at [1073, 199] on div "Mais ações" at bounding box center [1060, 200] width 49 height 13
click at [995, 195] on div "Não compareceu" at bounding box center [970, 200] width 76 height 13
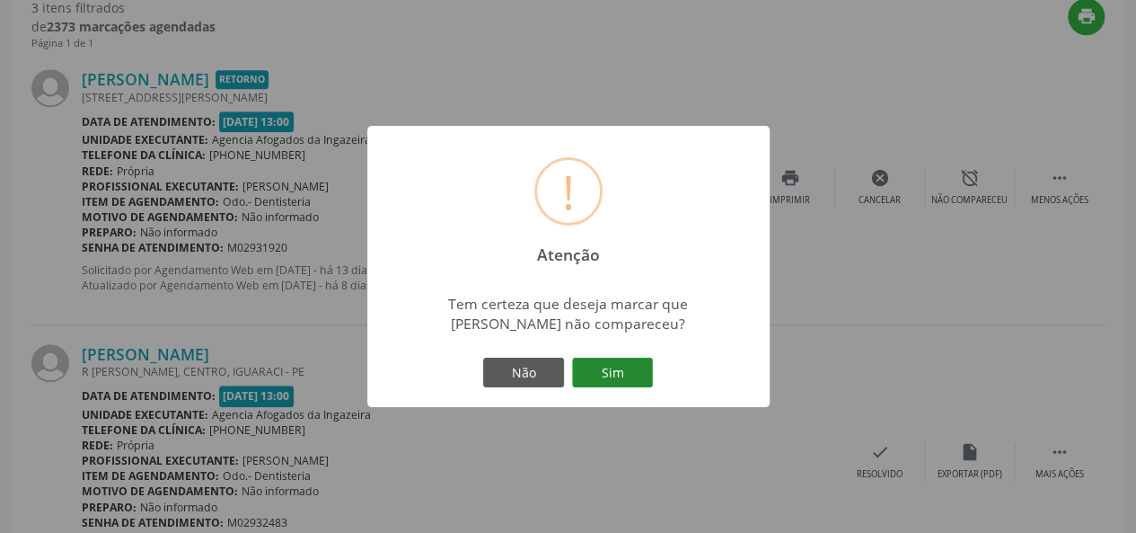
click at [617, 359] on button "Sim" at bounding box center [612, 373] width 81 height 31
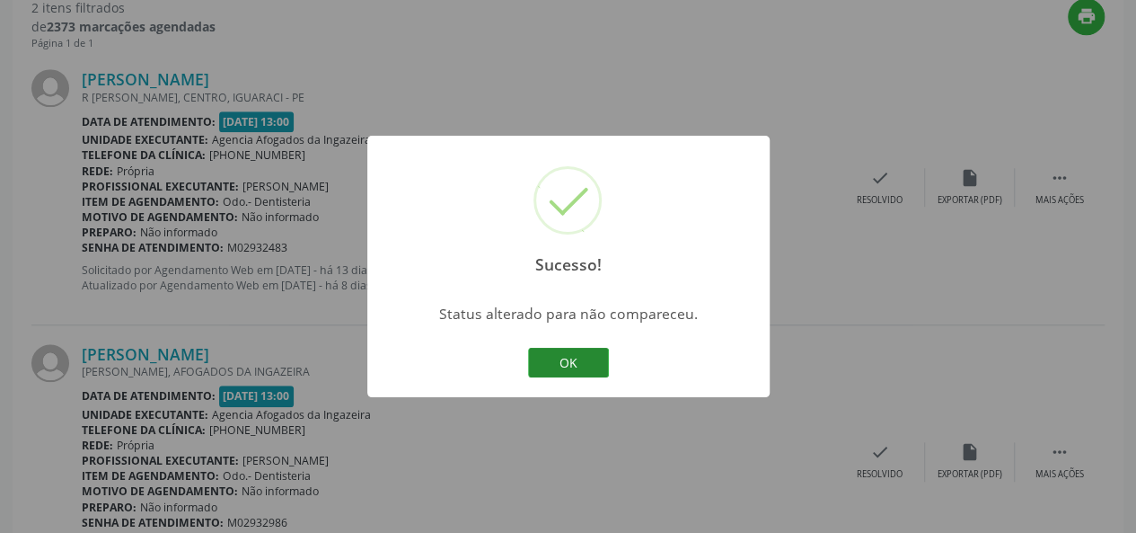
click at [559, 348] on button "OK" at bounding box center [568, 363] width 81 height 31
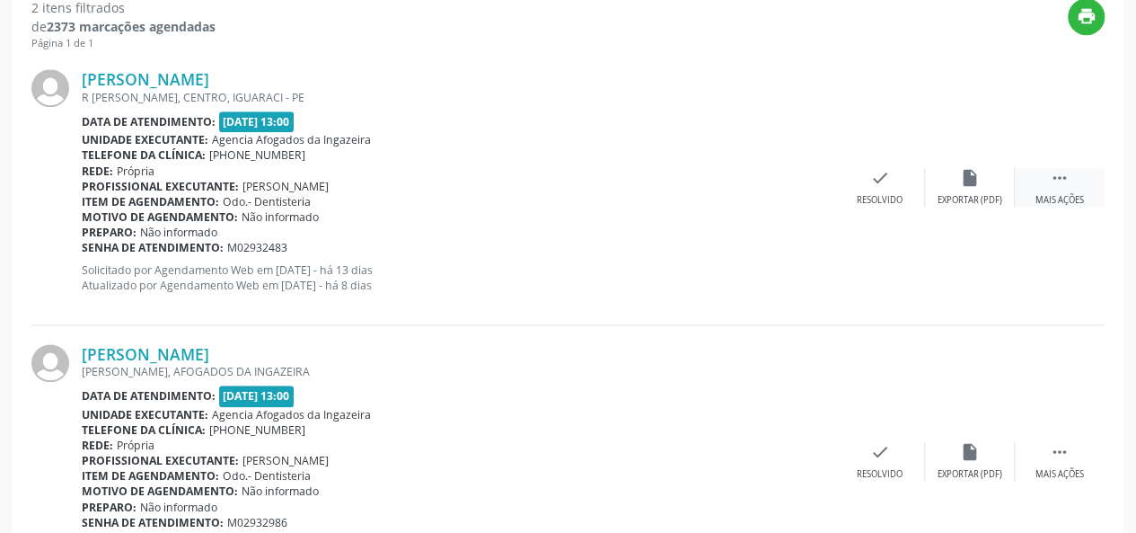
click at [1042, 197] on div "Mais ações" at bounding box center [1060, 200] width 49 height 13
click at [941, 199] on div "Não compareceu" at bounding box center [970, 200] width 76 height 13
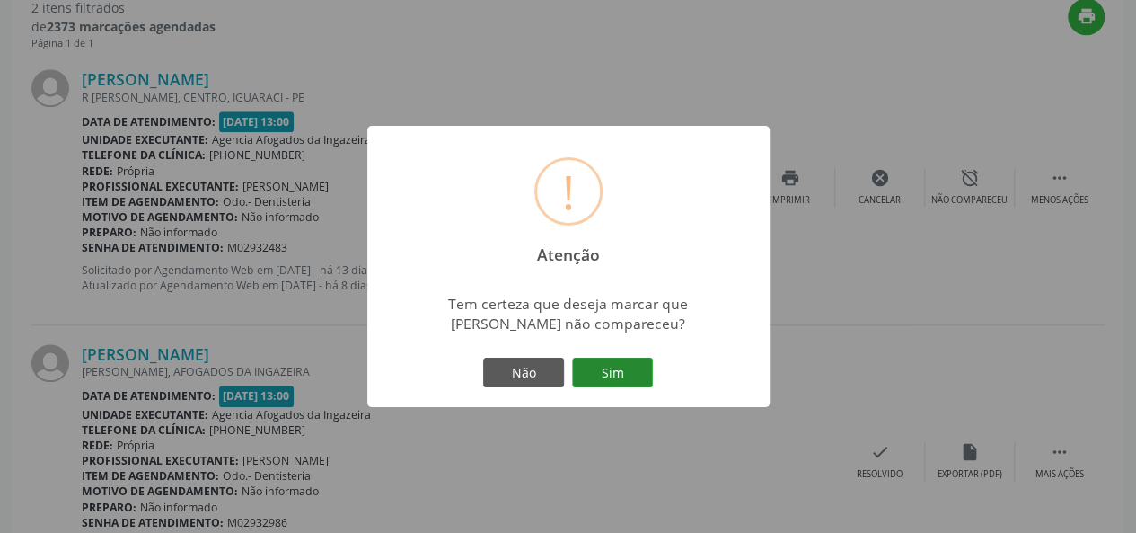
click at [618, 375] on button "Sim" at bounding box center [612, 373] width 81 height 31
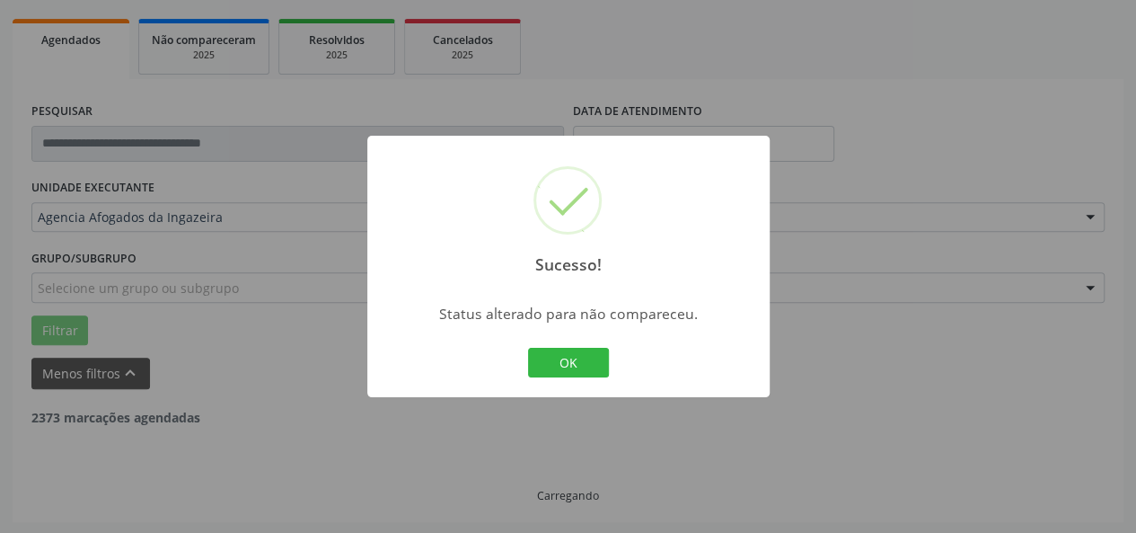
scroll to position [481, 0]
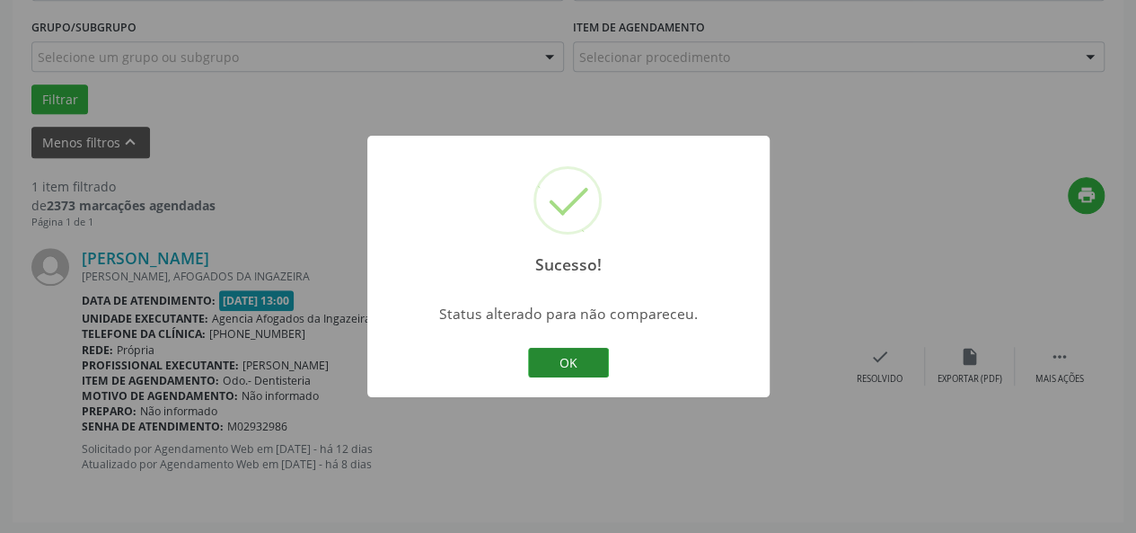
click at [570, 362] on button "OK" at bounding box center [568, 363] width 81 height 31
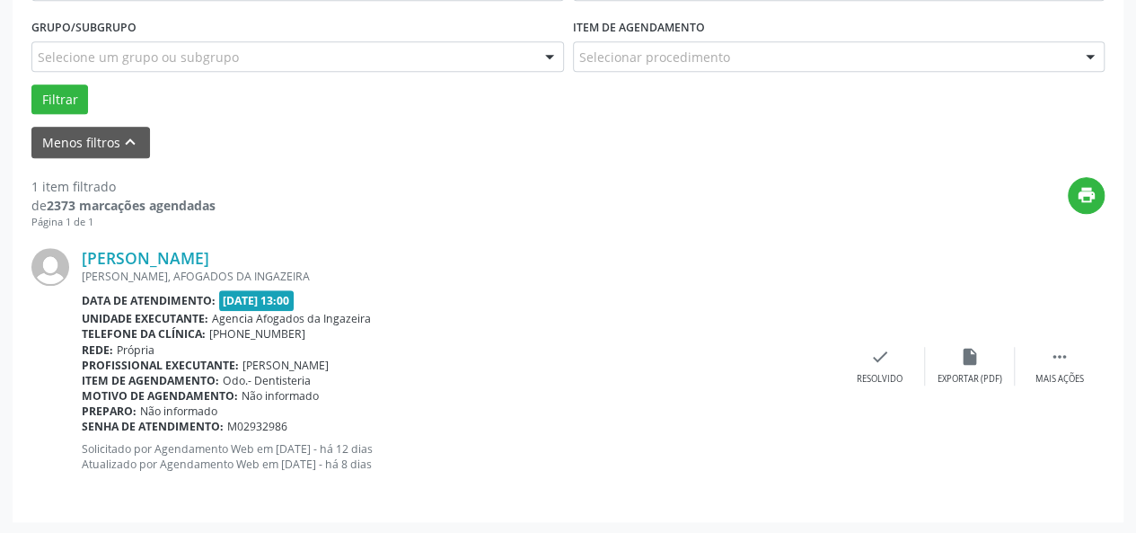
click at [1074, 393] on div "[PERSON_NAME] [PERSON_NAME], AFOGADOS DA INGAZEIRA Data de atendimento: [DATE] …" at bounding box center [567, 365] width 1073 height 273
click at [1061, 367] on div " Mais ações" at bounding box center [1060, 366] width 90 height 39
click at [969, 358] on icon "alarm_off" at bounding box center [970, 357] width 20 height 20
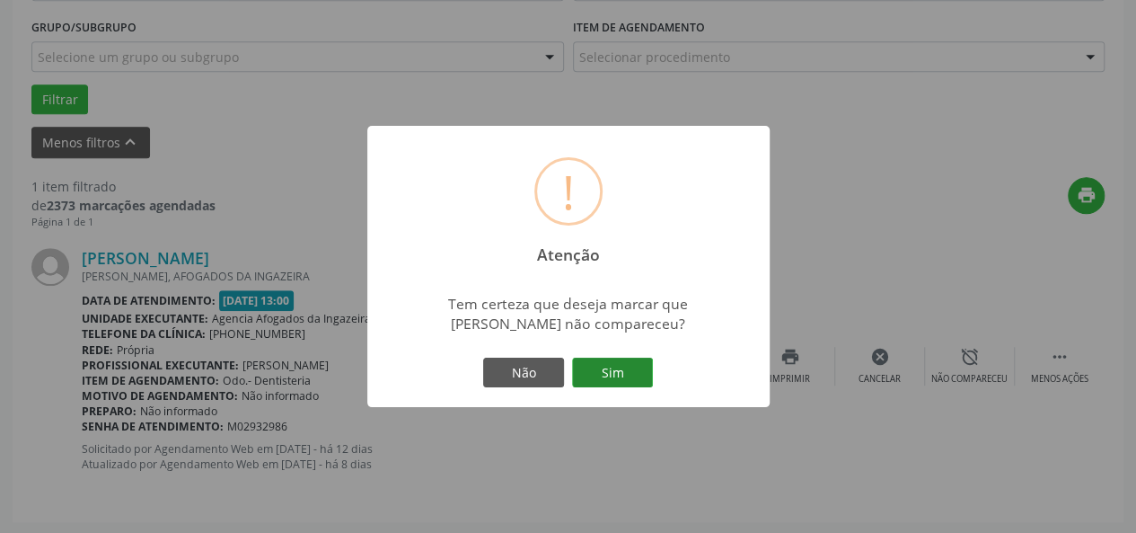
click at [636, 375] on button "Sim" at bounding box center [612, 373] width 81 height 31
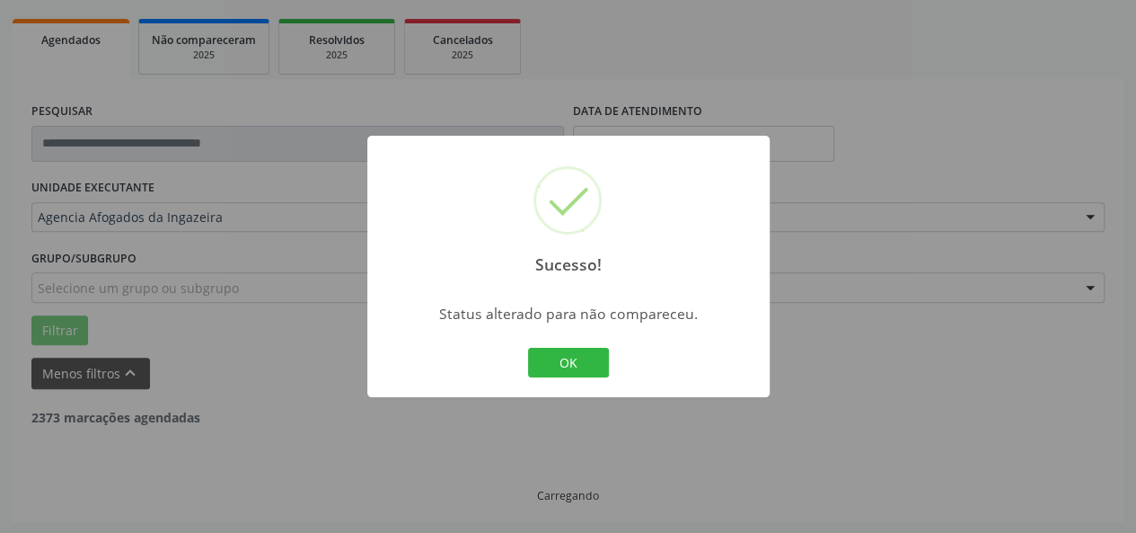
scroll to position [192, 0]
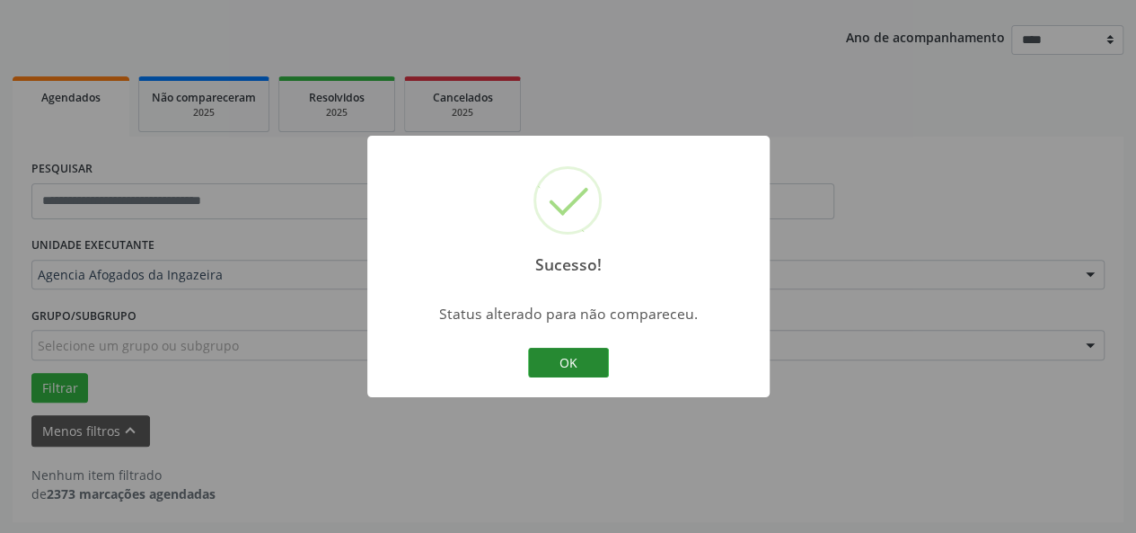
click at [562, 357] on button "OK" at bounding box center [568, 363] width 81 height 31
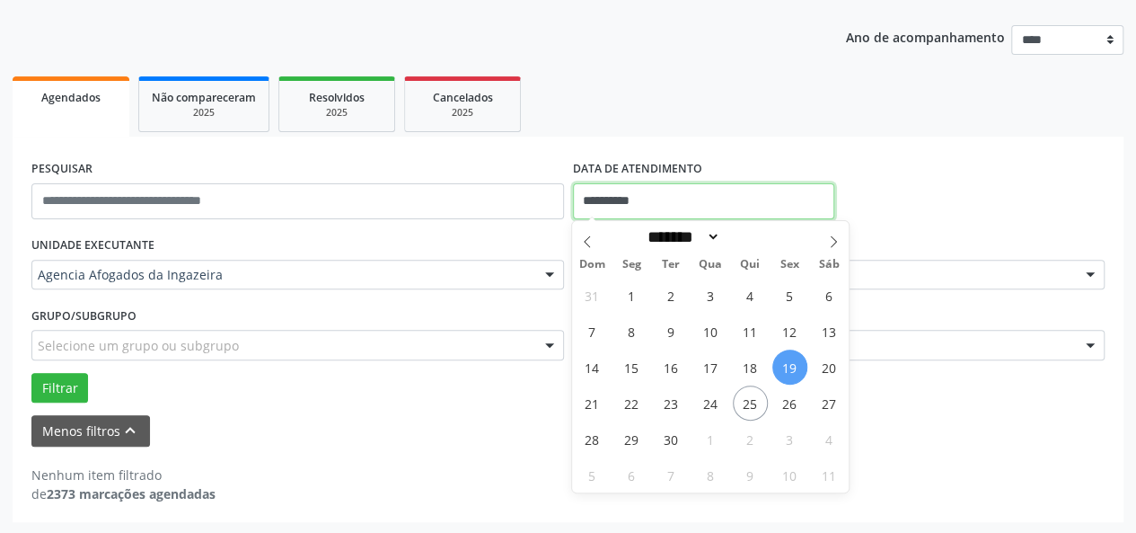
click at [654, 200] on input "**********" at bounding box center [703, 201] width 261 height 36
click at [638, 407] on span "22" at bounding box center [631, 402] width 35 height 35
type input "**********"
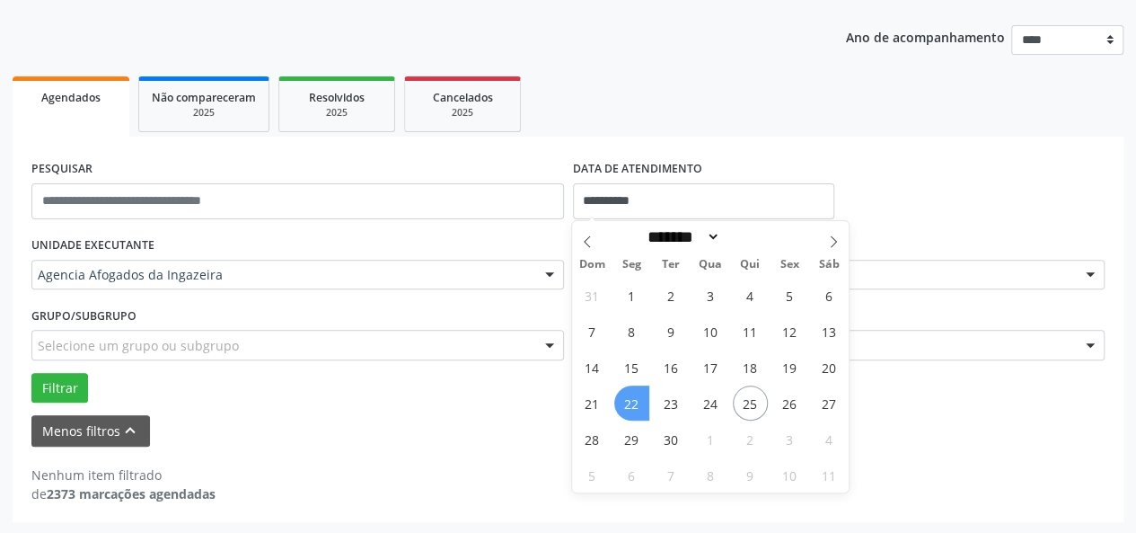
click at [638, 407] on span "22" at bounding box center [631, 402] width 35 height 35
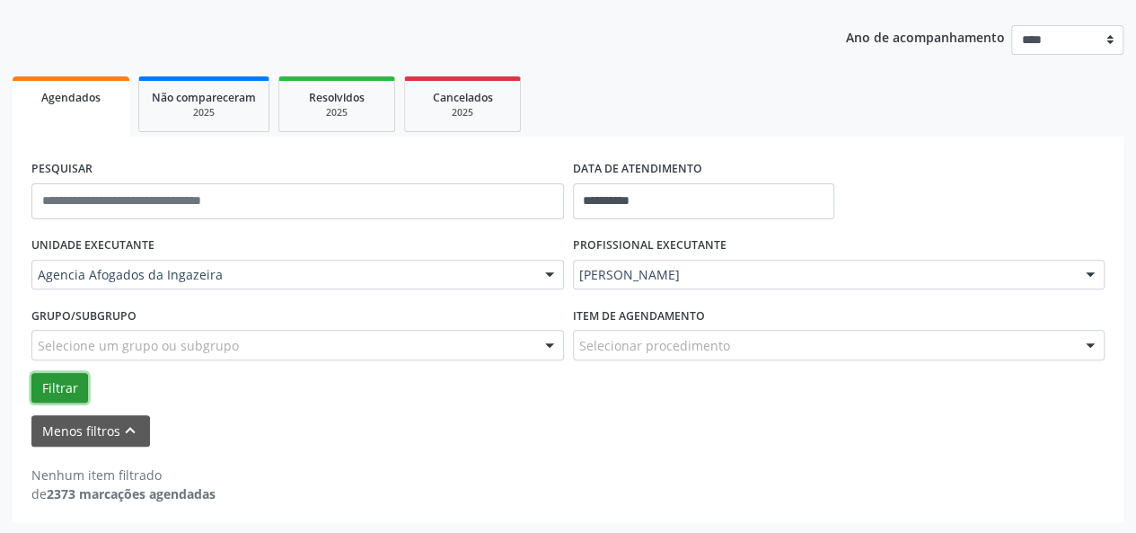
click at [50, 393] on button "Filtrar" at bounding box center [59, 388] width 57 height 31
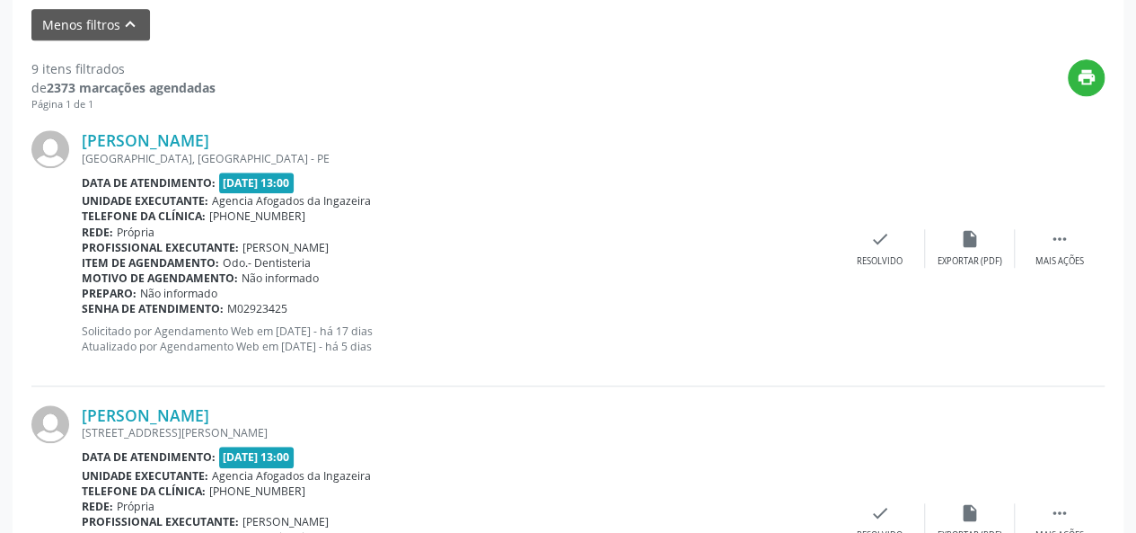
scroll to position [599, 0]
click at [1051, 245] on icon "" at bounding box center [1060, 238] width 20 height 20
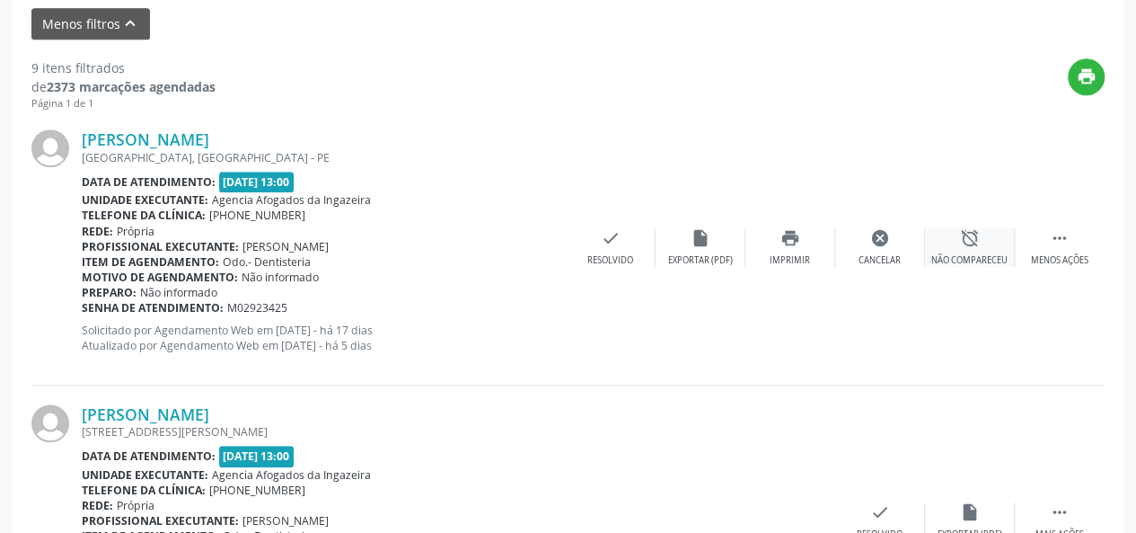
click at [950, 249] on div "alarm_off Não compareceu" at bounding box center [970, 247] width 90 height 39
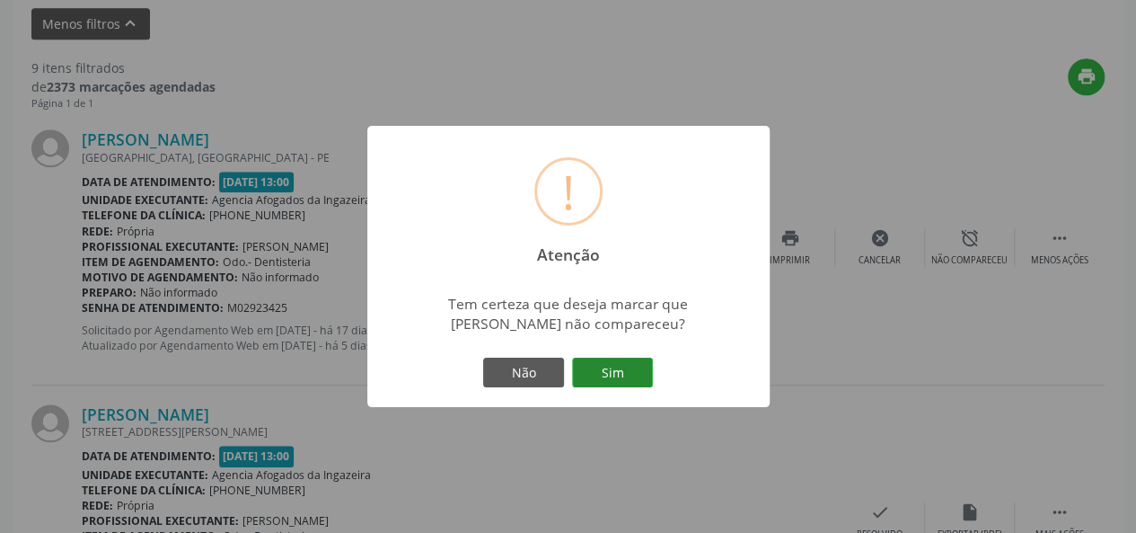
click at [623, 364] on button "Sim" at bounding box center [612, 373] width 81 height 31
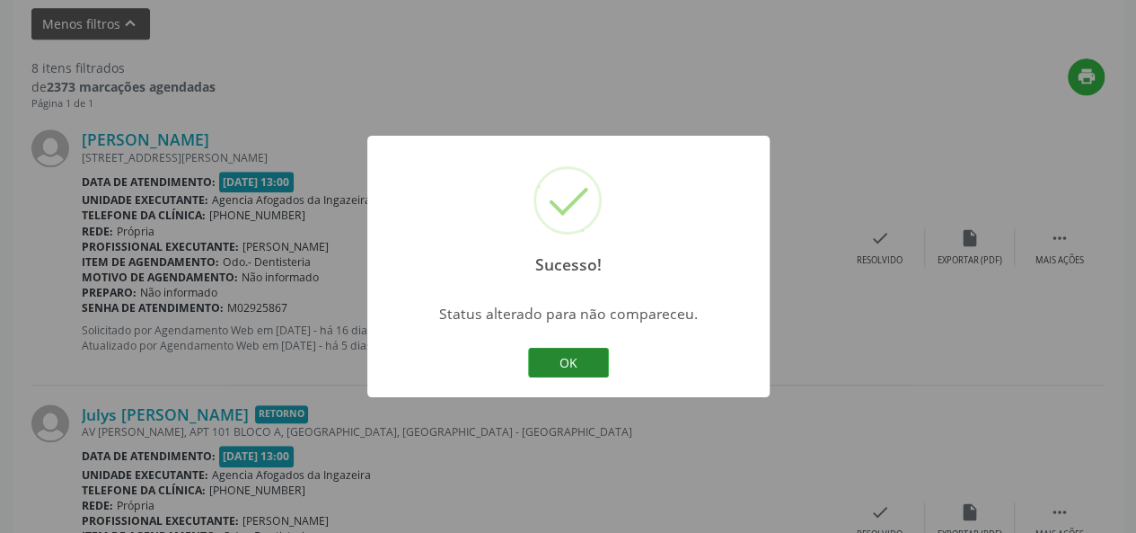
click at [575, 358] on button "OK" at bounding box center [568, 363] width 81 height 31
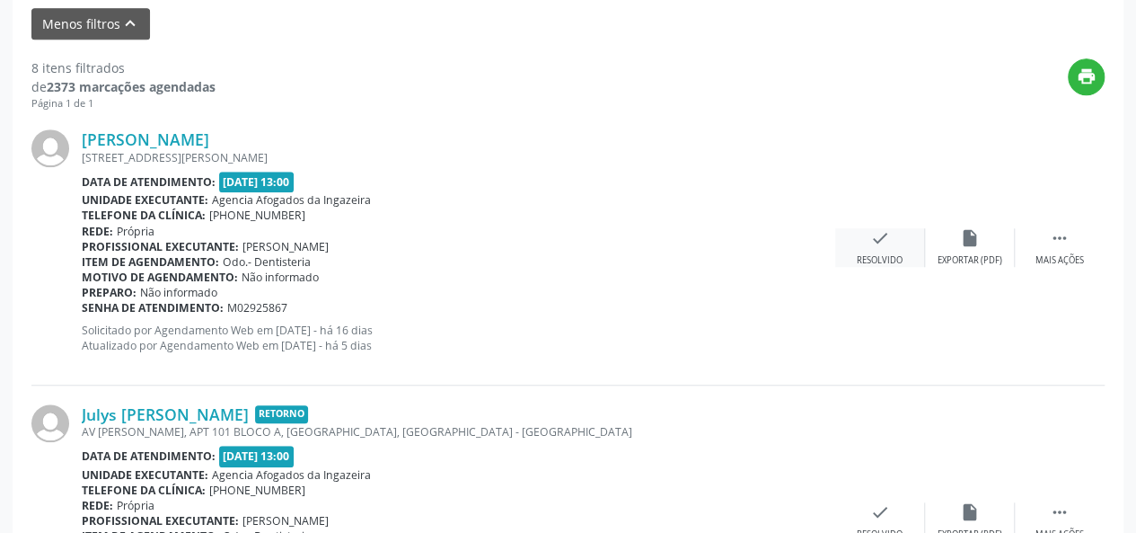
click at [879, 254] on div "Resolvido" at bounding box center [880, 260] width 46 height 13
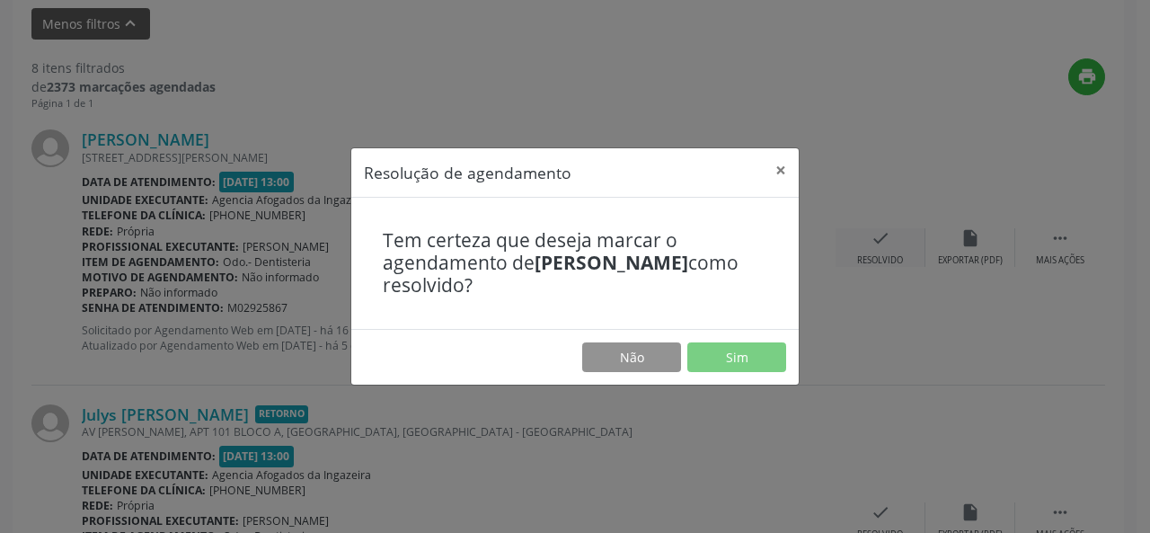
click at [879, 252] on div "Resolução de agendamento × Tem certeza que deseja marcar o agendamento de [PERS…" at bounding box center [575, 266] width 1150 height 533
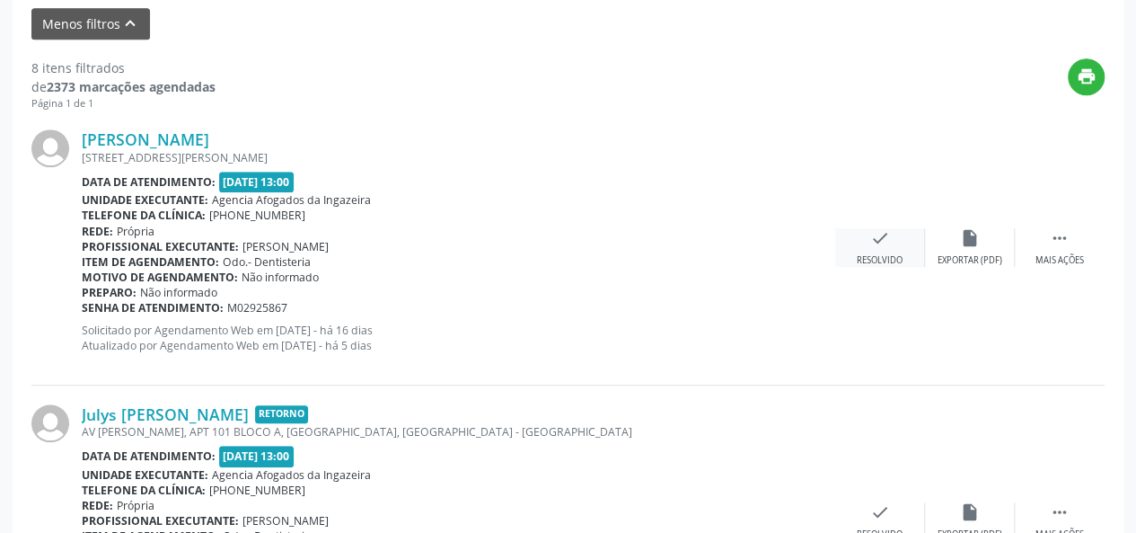
click at [871, 245] on icon "check" at bounding box center [880, 238] width 20 height 20
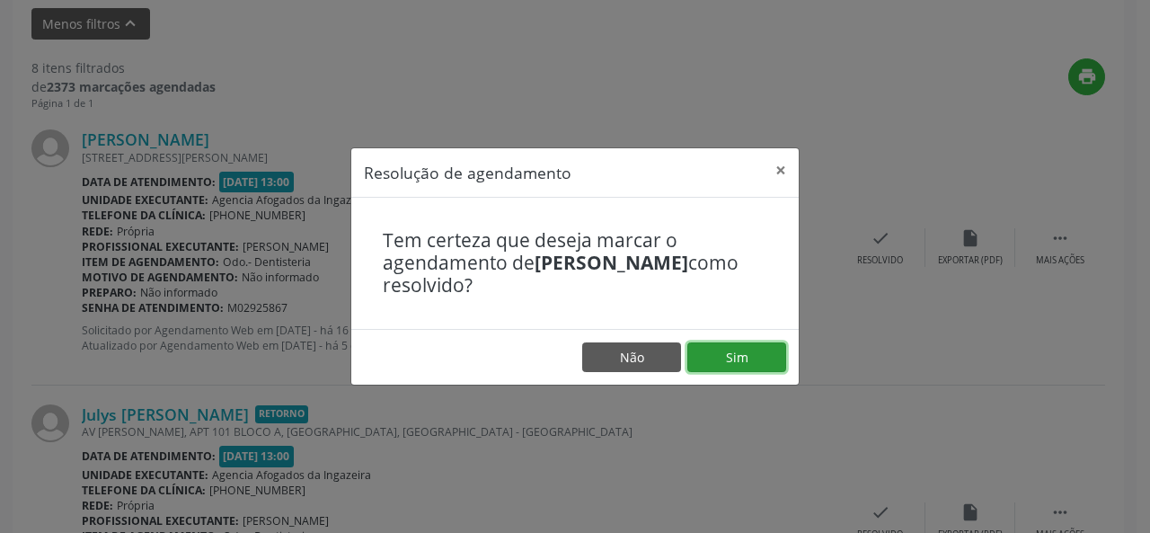
click at [726, 356] on button "Sim" at bounding box center [736, 357] width 99 height 31
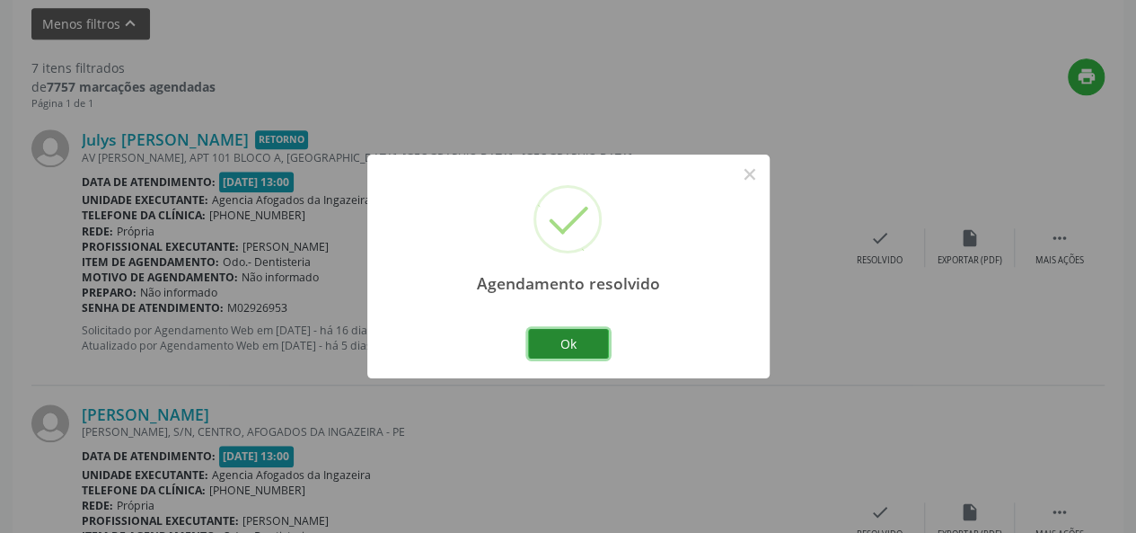
click at [561, 339] on button "Ok" at bounding box center [568, 344] width 81 height 31
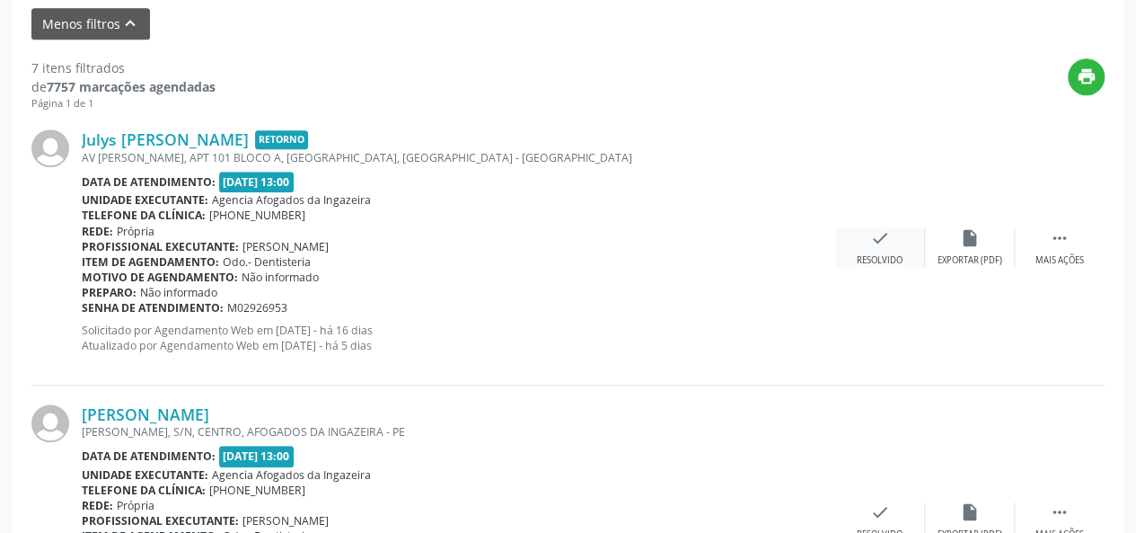
click at [872, 250] on div "check Resolvido" at bounding box center [880, 247] width 90 height 39
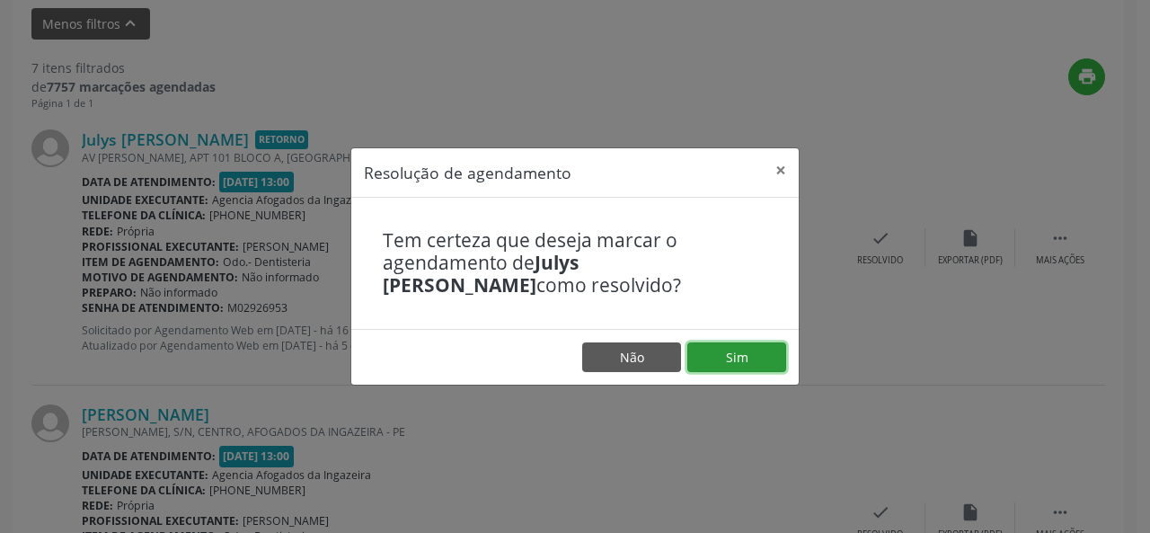
click at [727, 350] on button "Sim" at bounding box center [736, 357] width 99 height 31
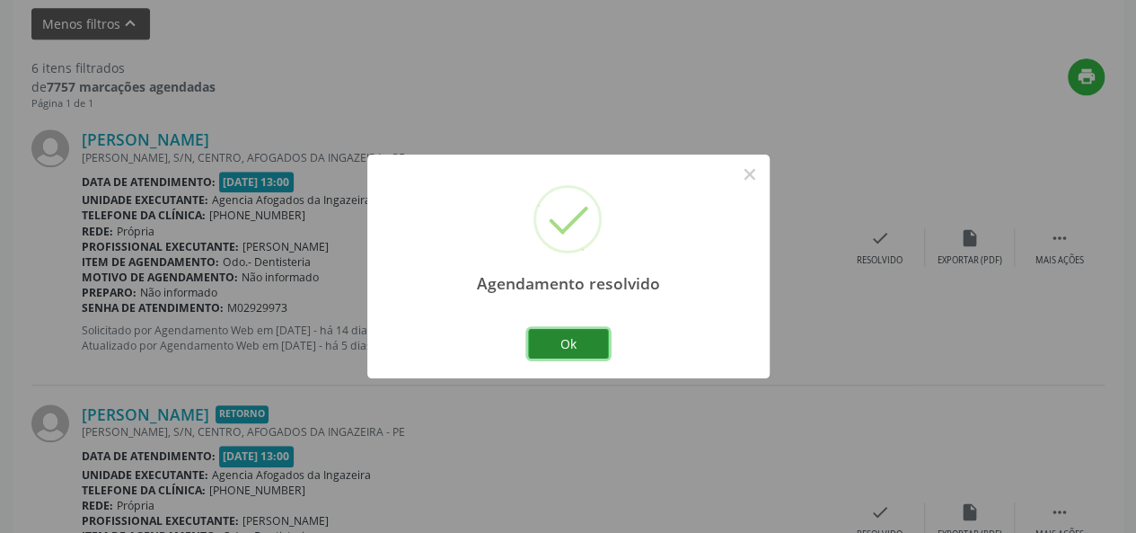
click at [580, 345] on button "Ok" at bounding box center [568, 344] width 81 height 31
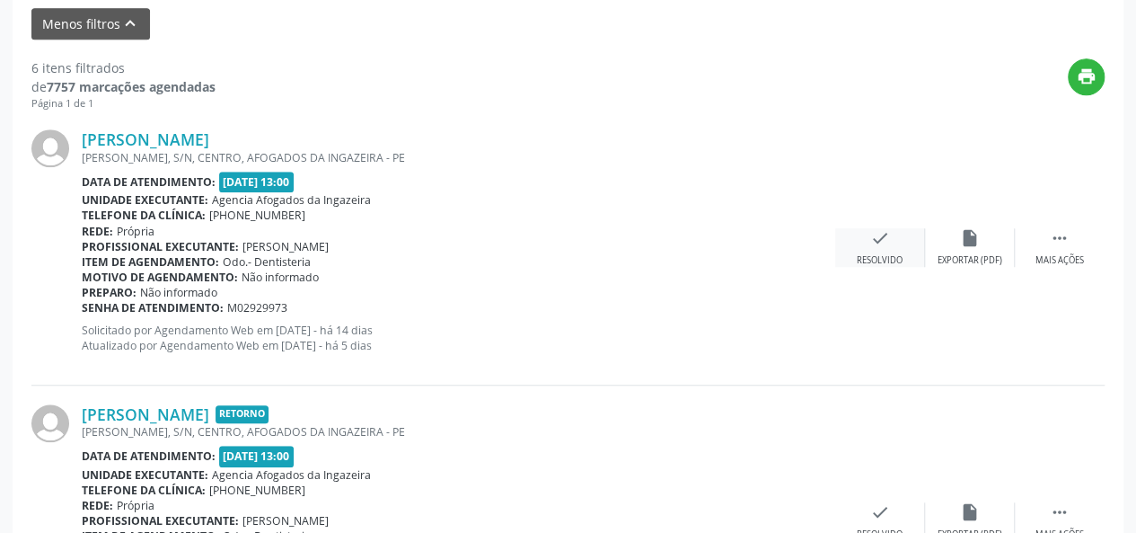
click at [886, 251] on div "check Resolvido" at bounding box center [880, 247] width 90 height 39
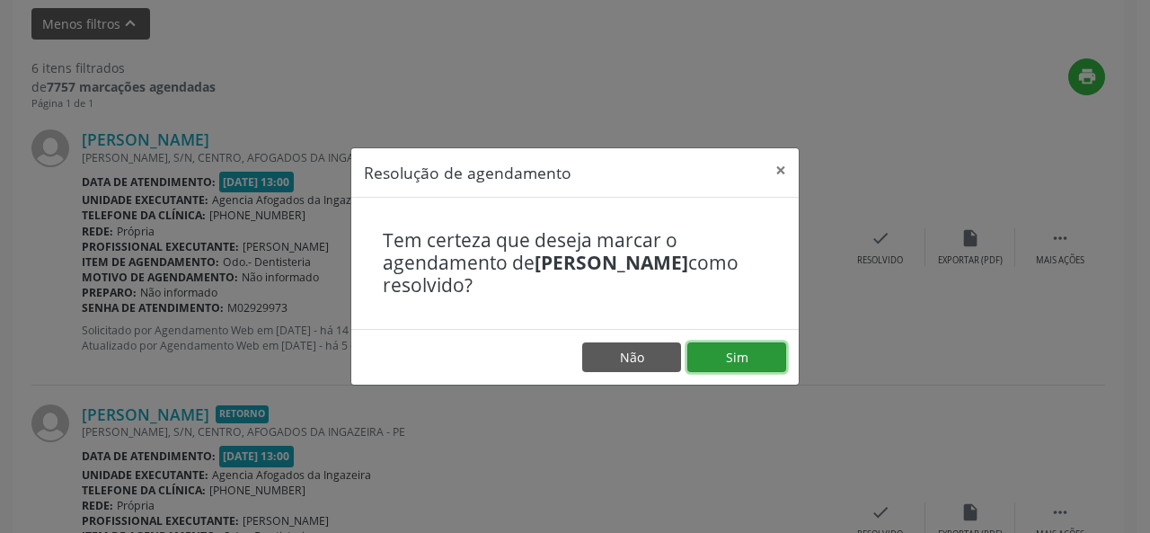
click at [726, 367] on button "Sim" at bounding box center [736, 357] width 99 height 31
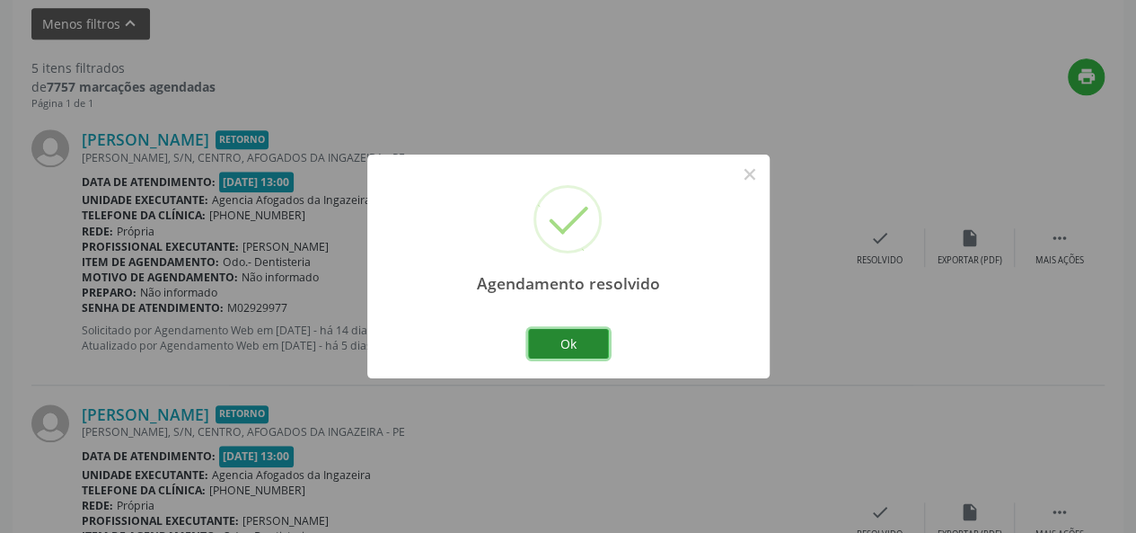
click at [559, 341] on button "Ok" at bounding box center [568, 344] width 81 height 31
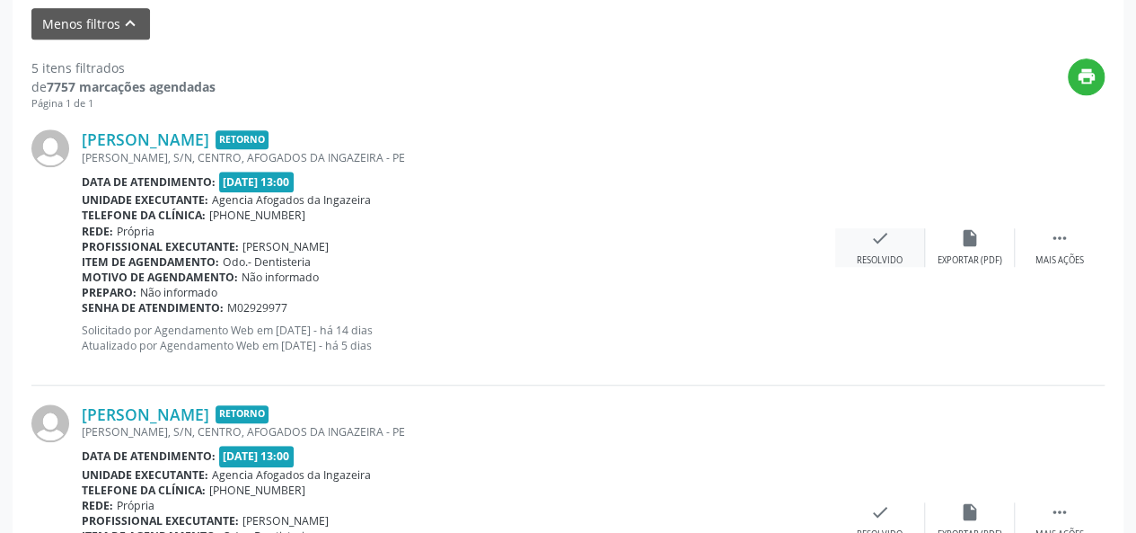
click at [871, 240] on icon "check" at bounding box center [880, 238] width 20 height 20
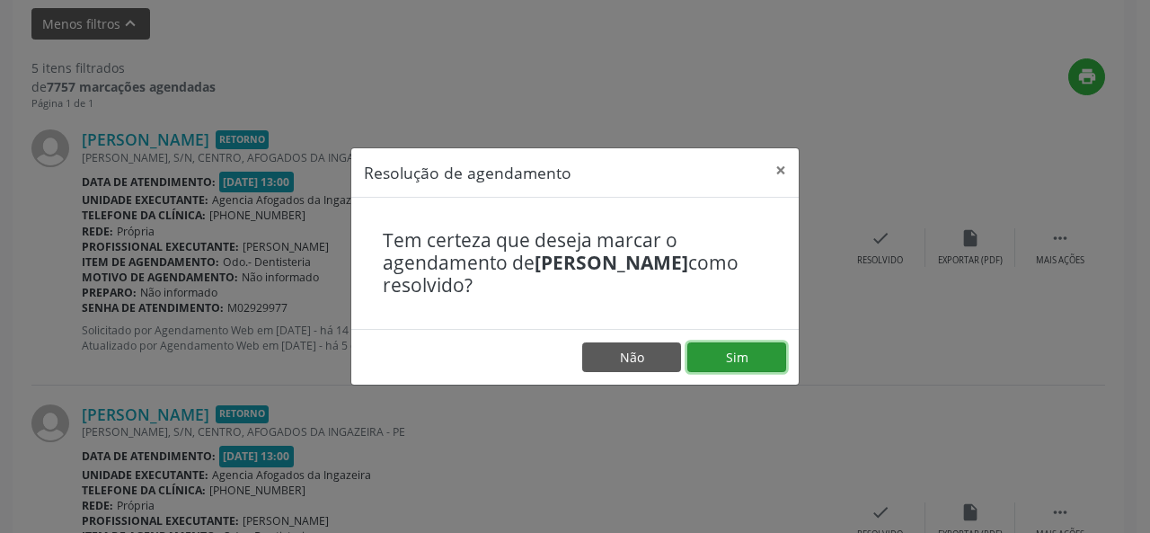
click at [715, 354] on button "Sim" at bounding box center [736, 357] width 99 height 31
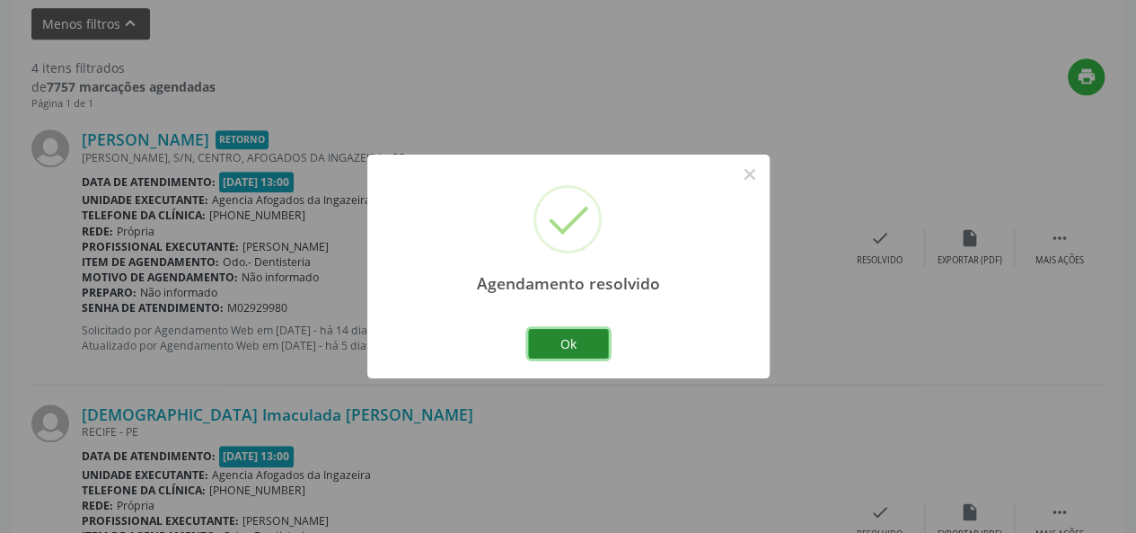
click at [598, 349] on button "Ok" at bounding box center [568, 344] width 81 height 31
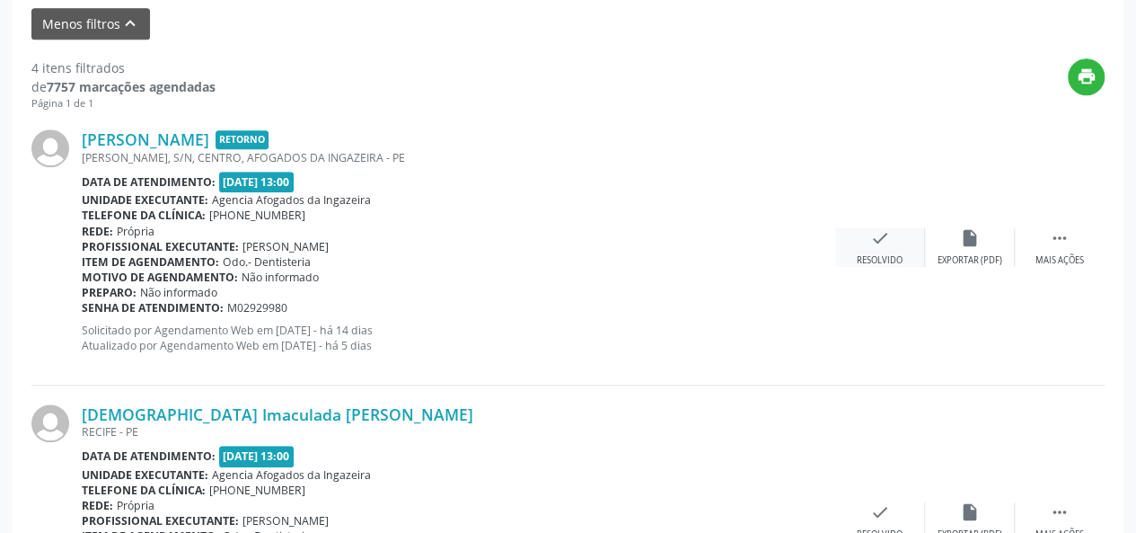
click at [880, 242] on icon "check" at bounding box center [880, 238] width 20 height 20
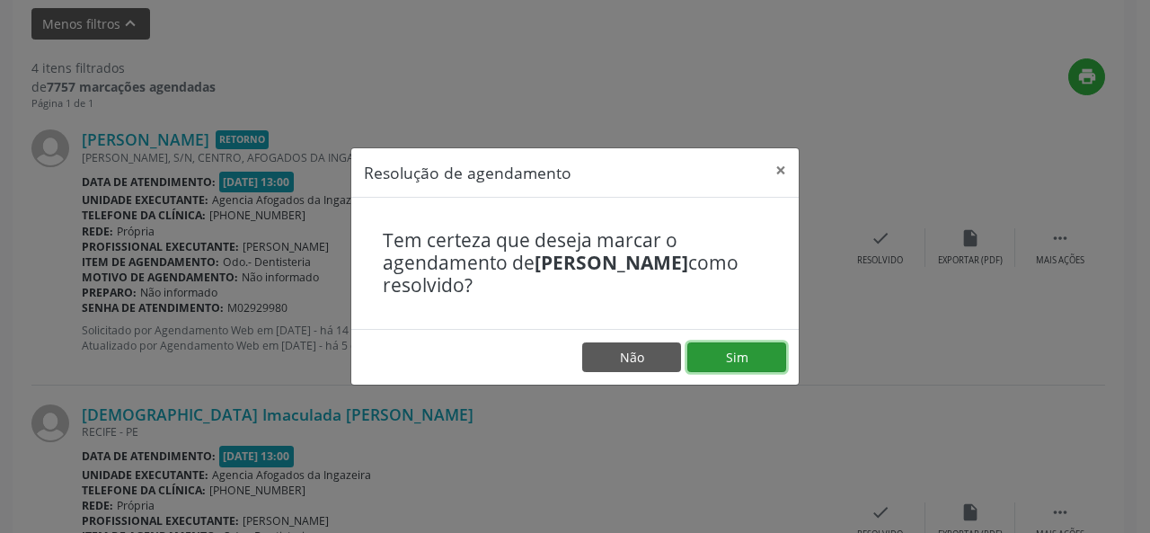
click at [736, 358] on button "Sim" at bounding box center [736, 357] width 99 height 31
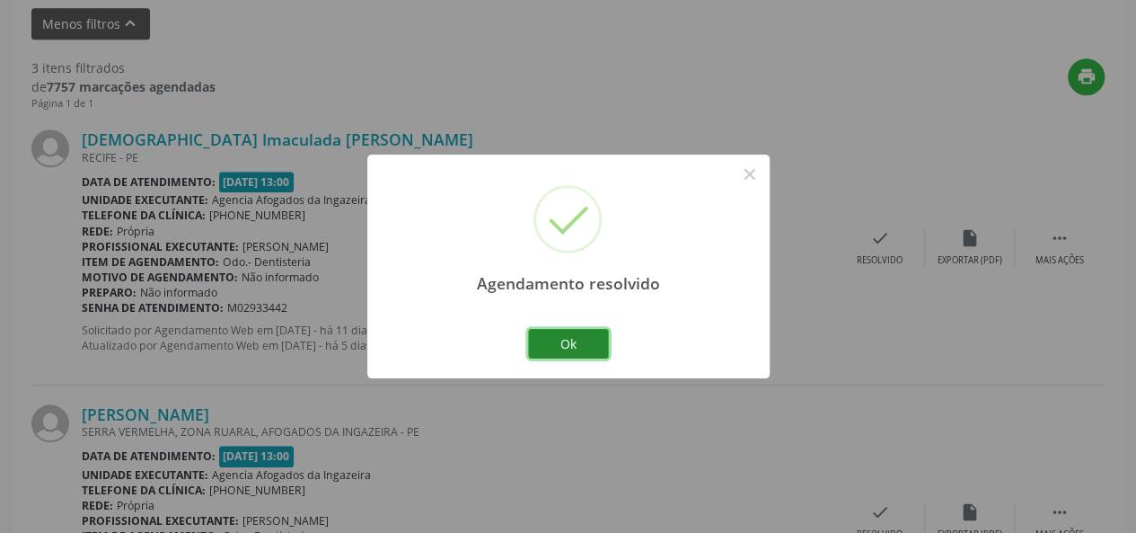
click at [586, 344] on button "Ok" at bounding box center [568, 344] width 81 height 31
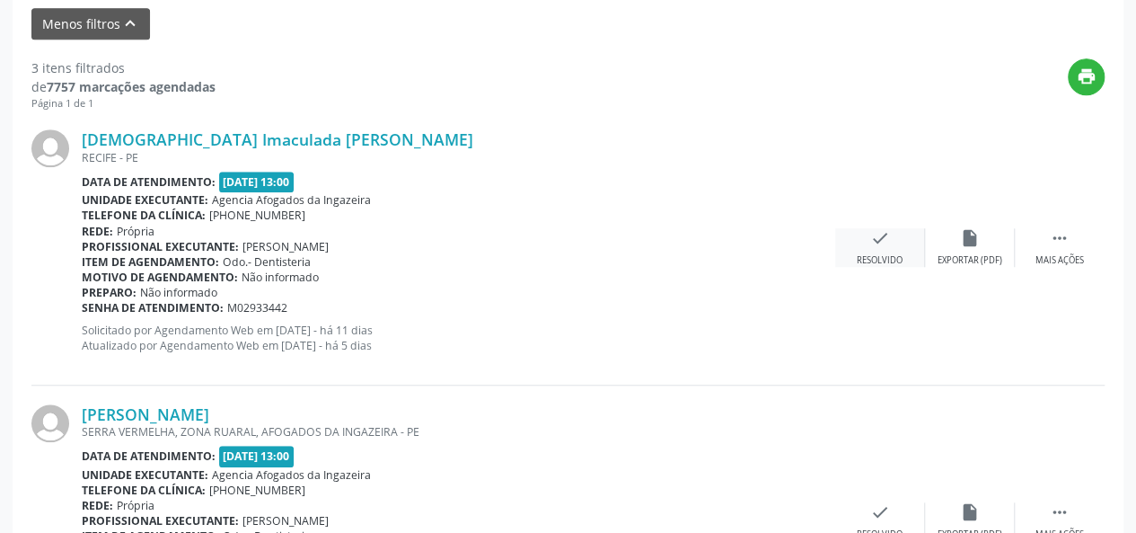
click at [881, 231] on icon "check" at bounding box center [880, 238] width 20 height 20
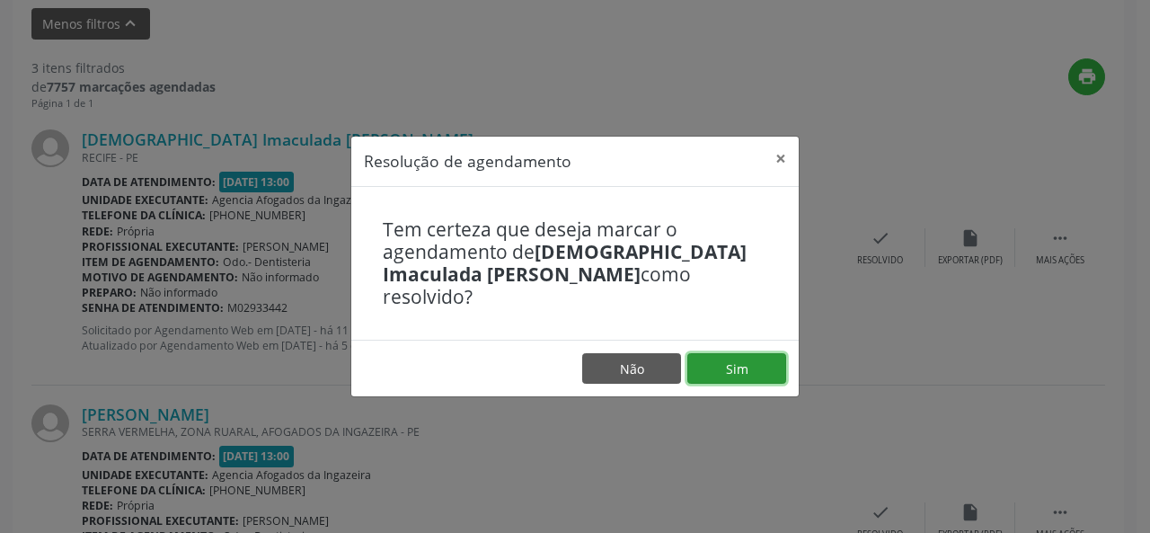
click at [734, 353] on button "Sim" at bounding box center [736, 368] width 99 height 31
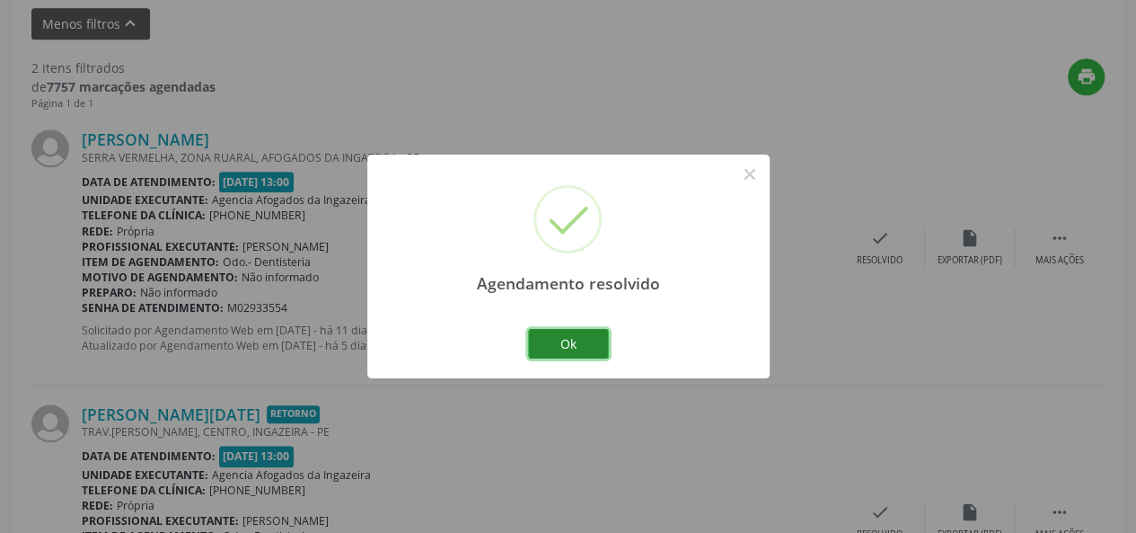
click at [556, 329] on button "Ok" at bounding box center [568, 344] width 81 height 31
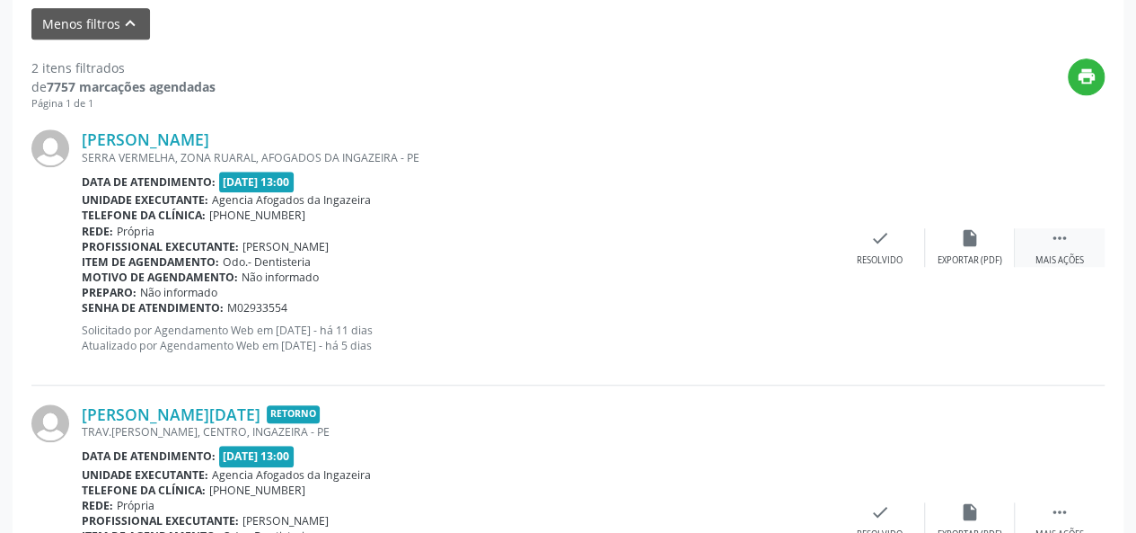
click at [1072, 243] on div " Mais ações" at bounding box center [1060, 247] width 90 height 39
click at [961, 246] on div "alarm_off Não compareceu" at bounding box center [970, 247] width 90 height 39
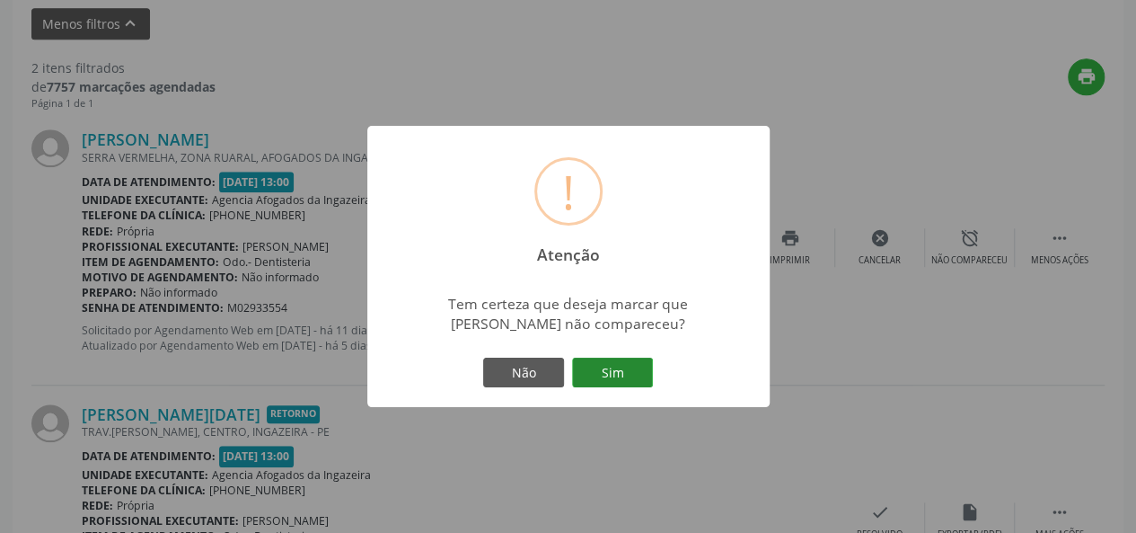
click at [618, 367] on button "Sim" at bounding box center [612, 373] width 81 height 31
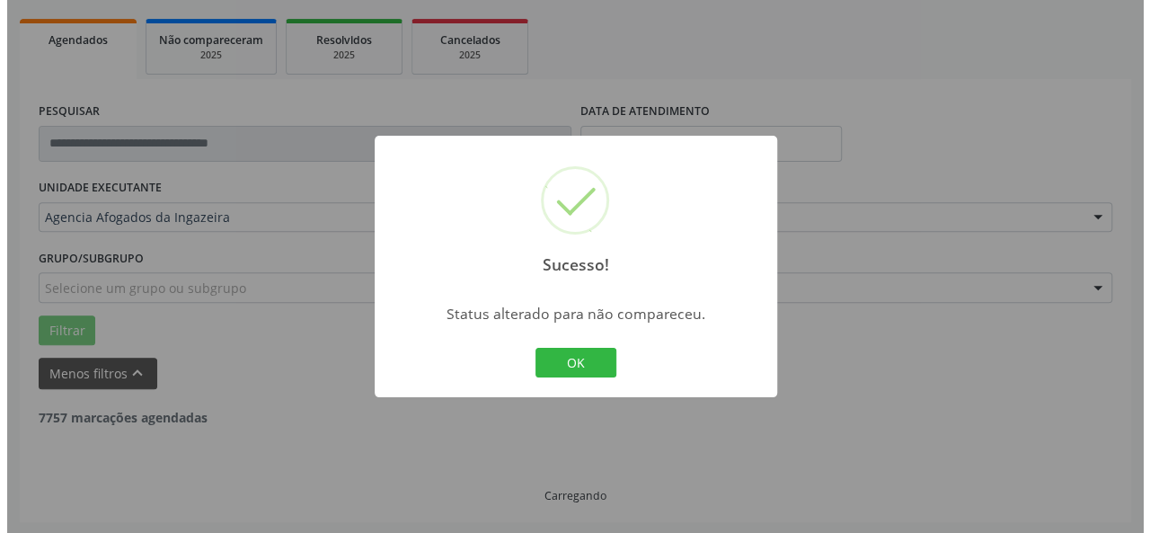
scroll to position [481, 0]
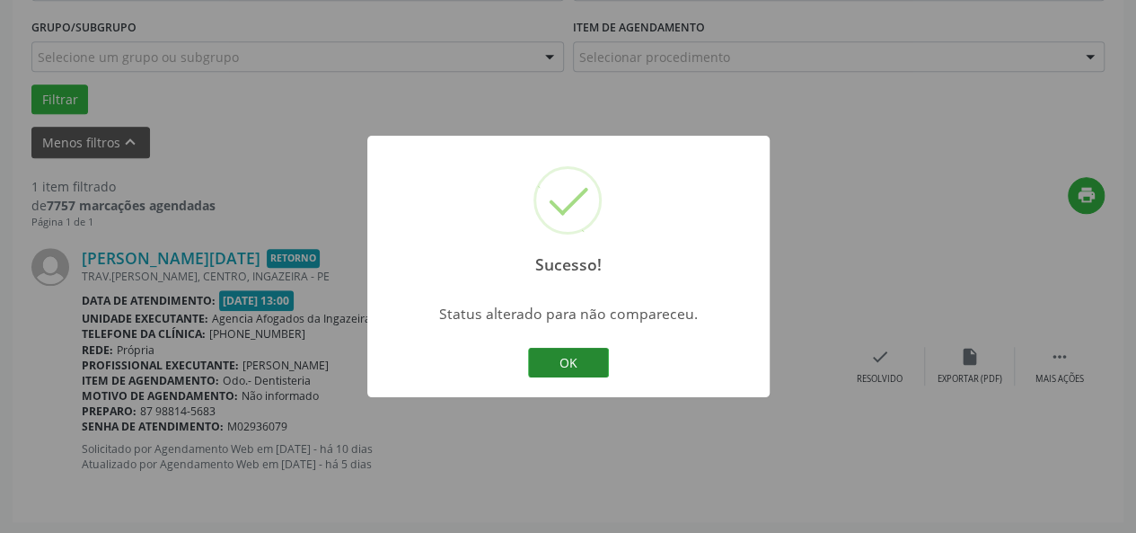
click at [585, 362] on button "OK" at bounding box center [568, 363] width 81 height 31
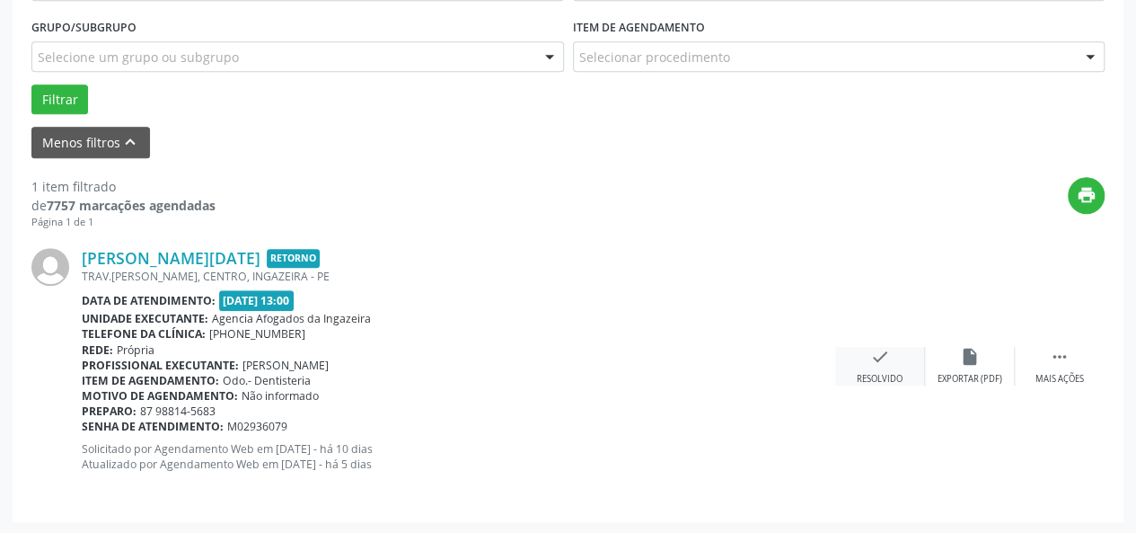
click at [881, 382] on div "Resolvido" at bounding box center [880, 379] width 46 height 13
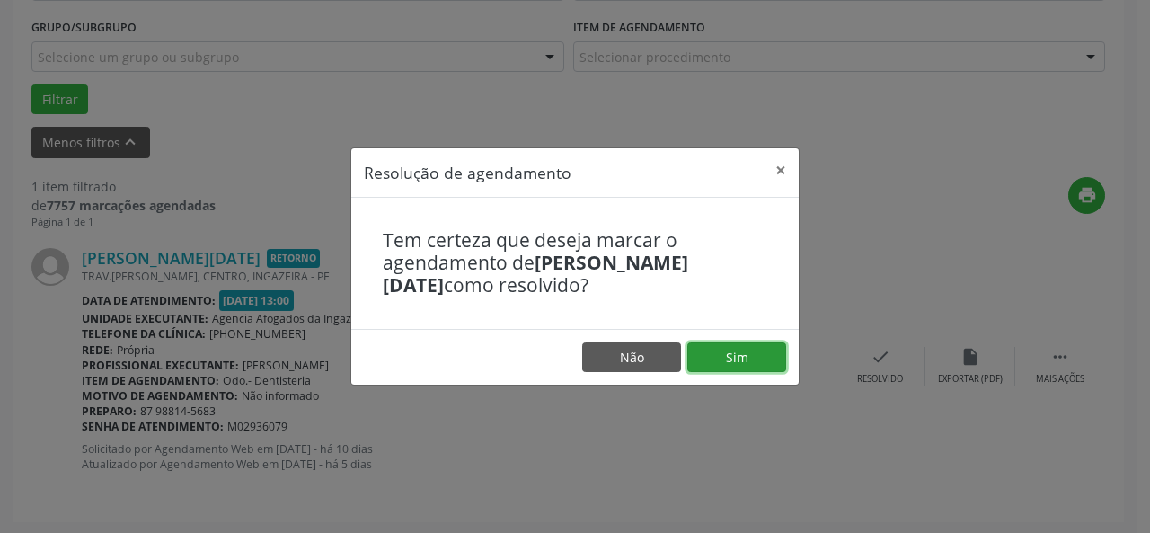
click at [729, 357] on button "Sim" at bounding box center [736, 357] width 99 height 31
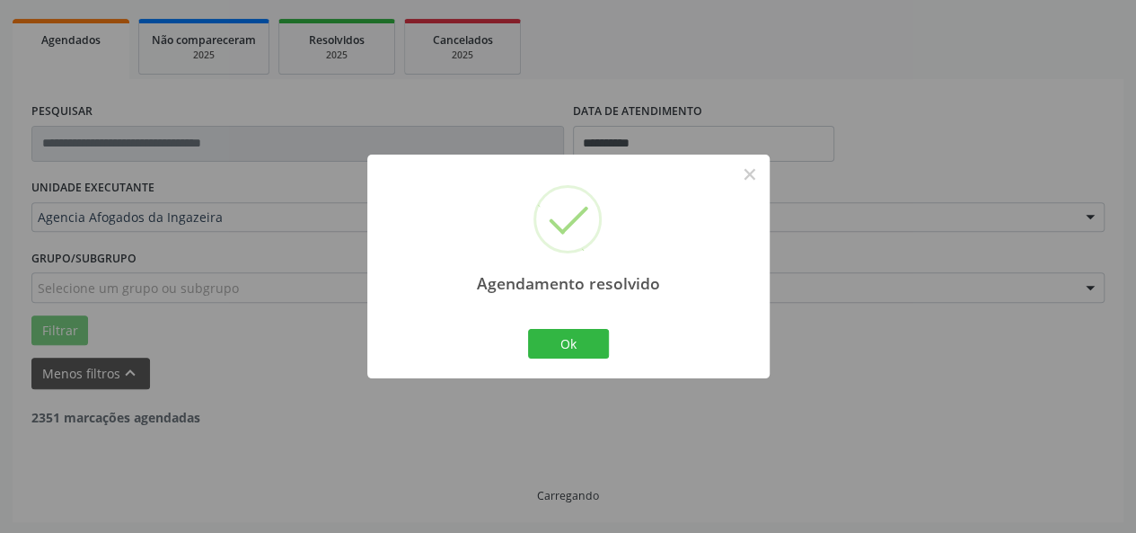
scroll to position [192, 0]
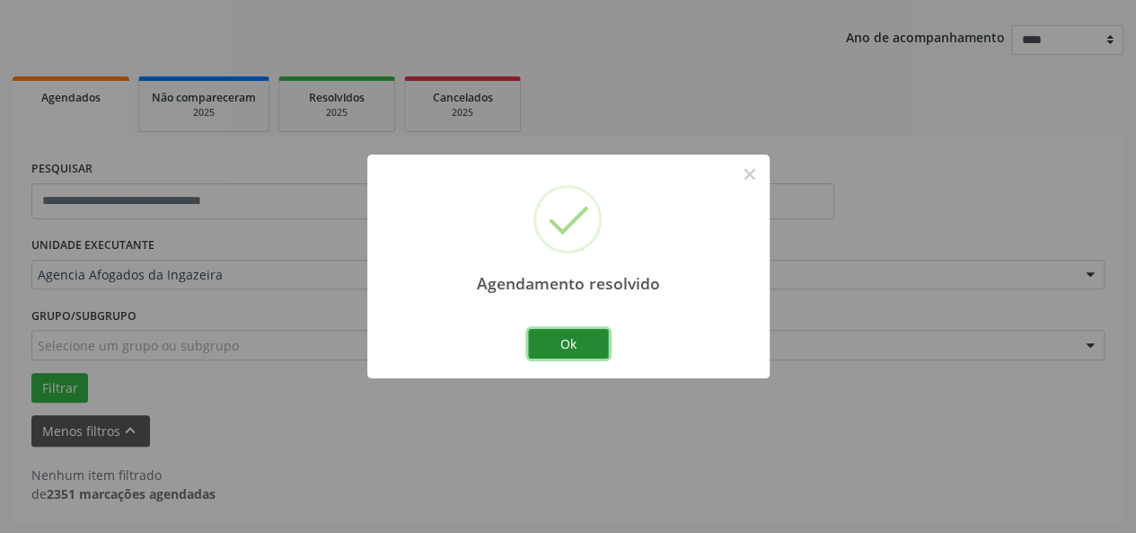
click at [570, 331] on button "Ok" at bounding box center [568, 344] width 81 height 31
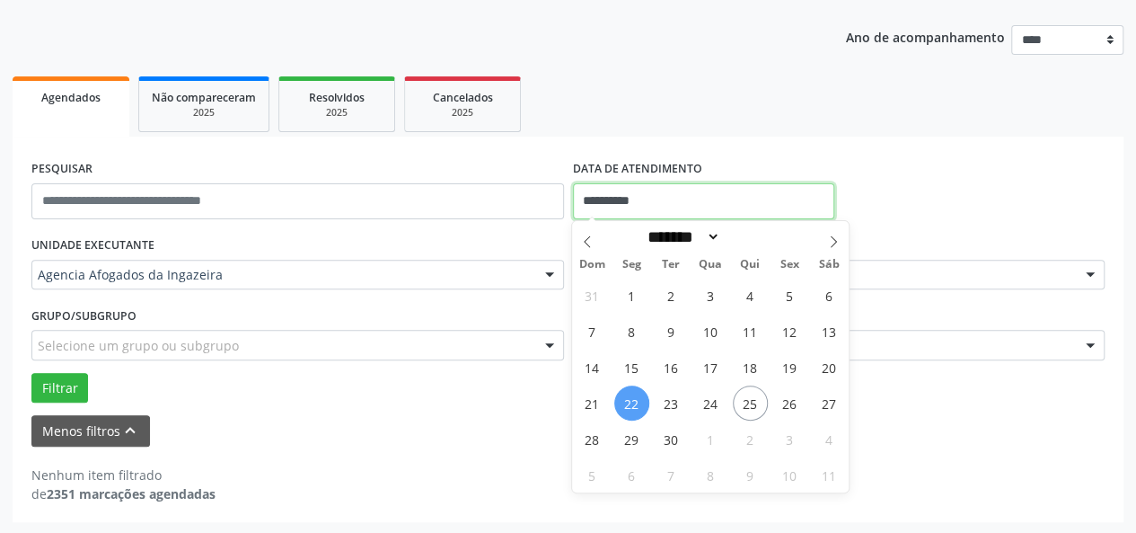
click at [605, 209] on input "**********" at bounding box center [703, 201] width 261 height 36
click at [674, 400] on span "23" at bounding box center [671, 402] width 35 height 35
type input "**********"
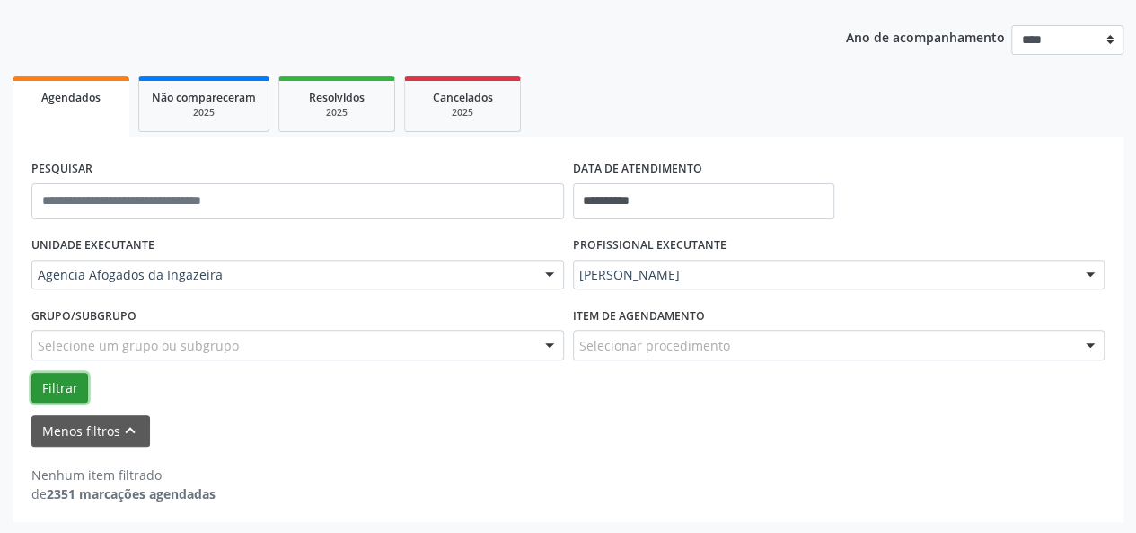
click at [72, 389] on button "Filtrar" at bounding box center [59, 388] width 57 height 31
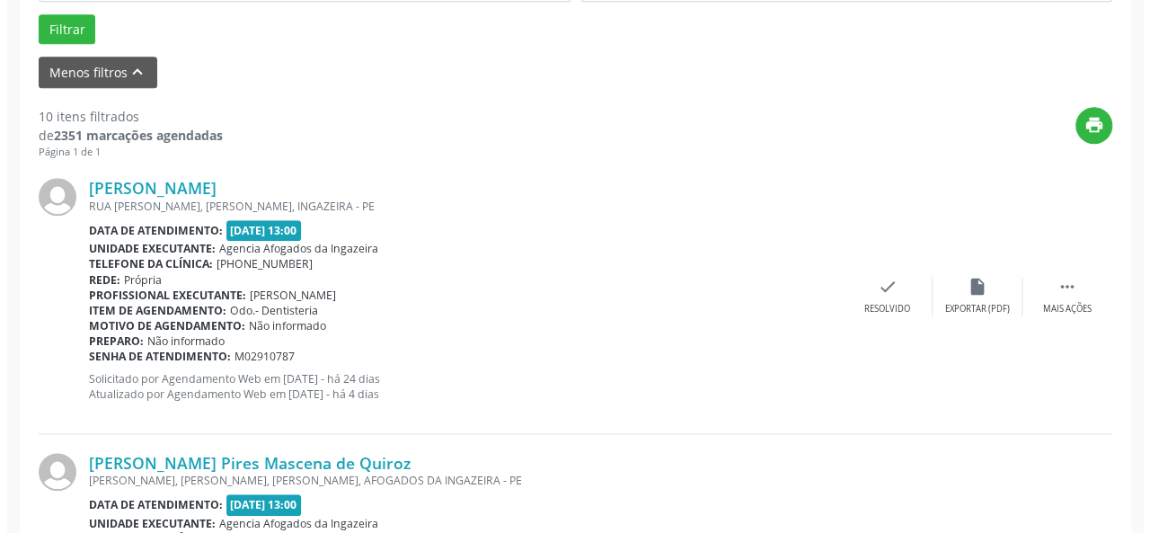
scroll to position [552, 0]
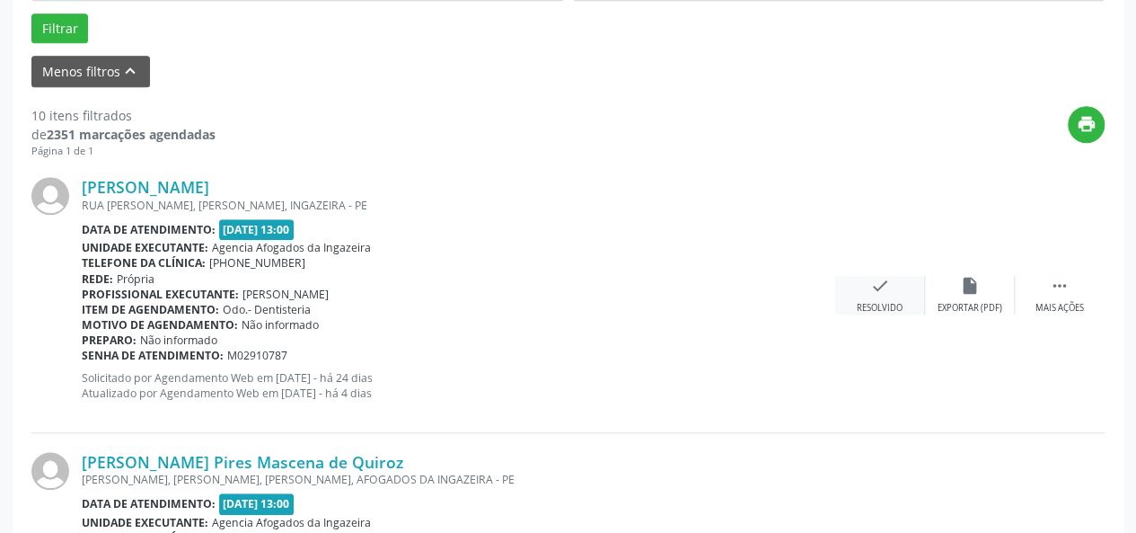
click at [879, 296] on div "check Resolvido" at bounding box center [880, 295] width 90 height 39
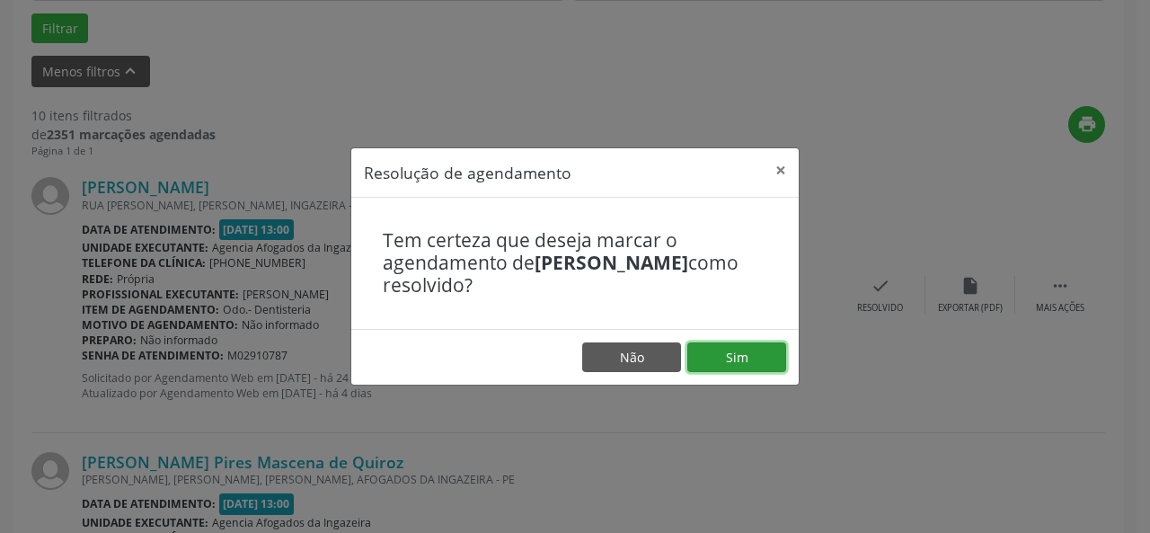
click at [737, 343] on button "Sim" at bounding box center [736, 357] width 99 height 31
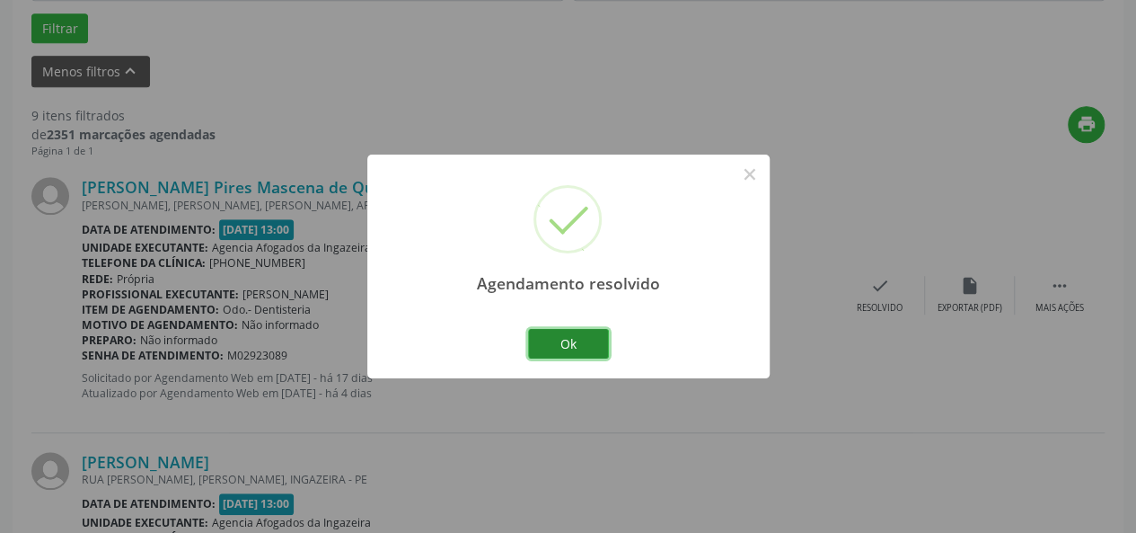
click at [571, 335] on button "Ok" at bounding box center [568, 344] width 81 height 31
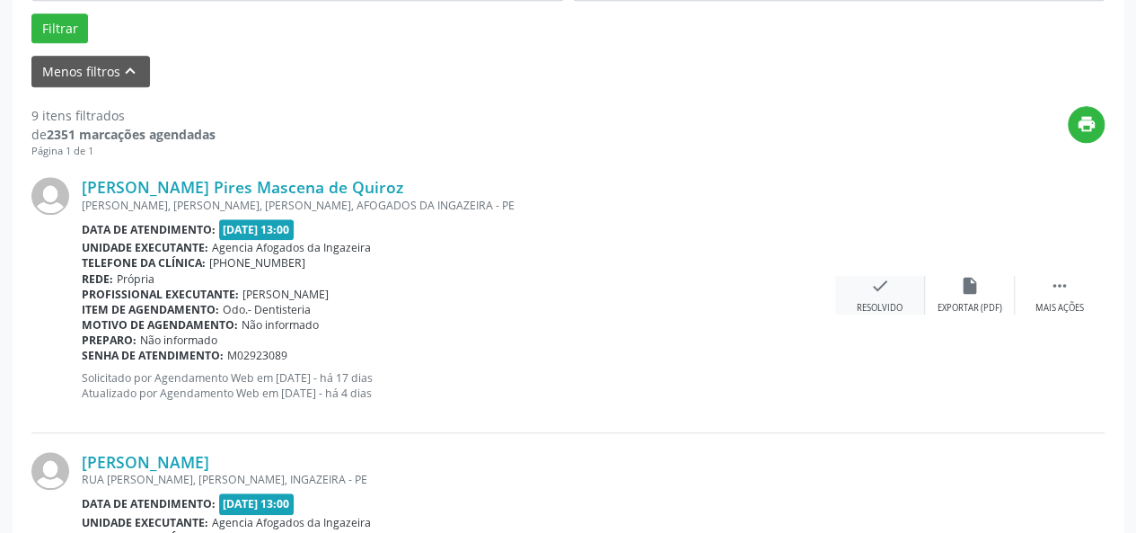
click at [880, 287] on icon "check" at bounding box center [880, 286] width 20 height 20
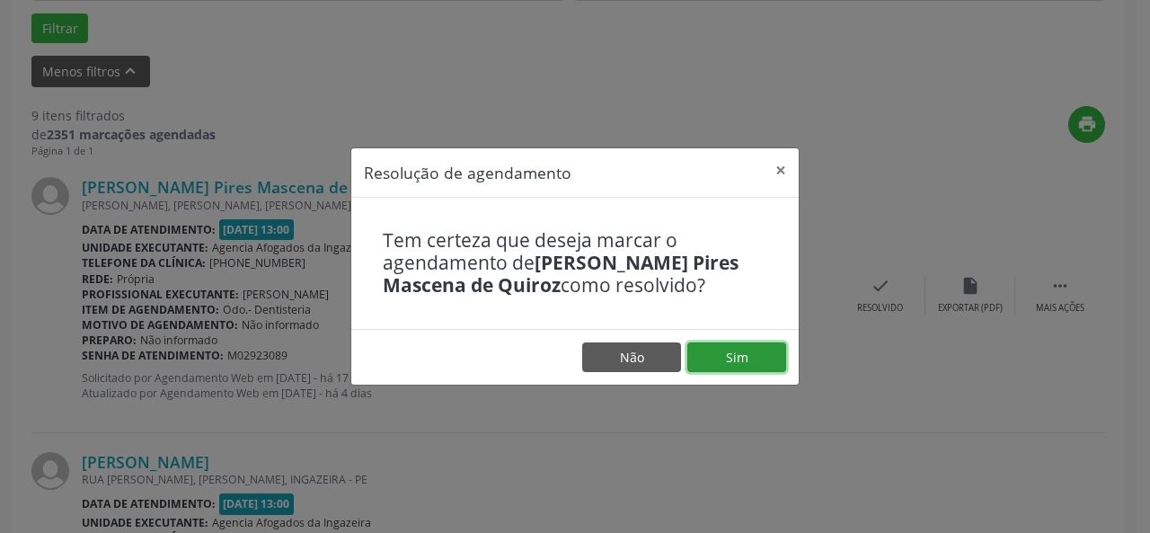
click at [737, 359] on button "Sim" at bounding box center [736, 357] width 99 height 31
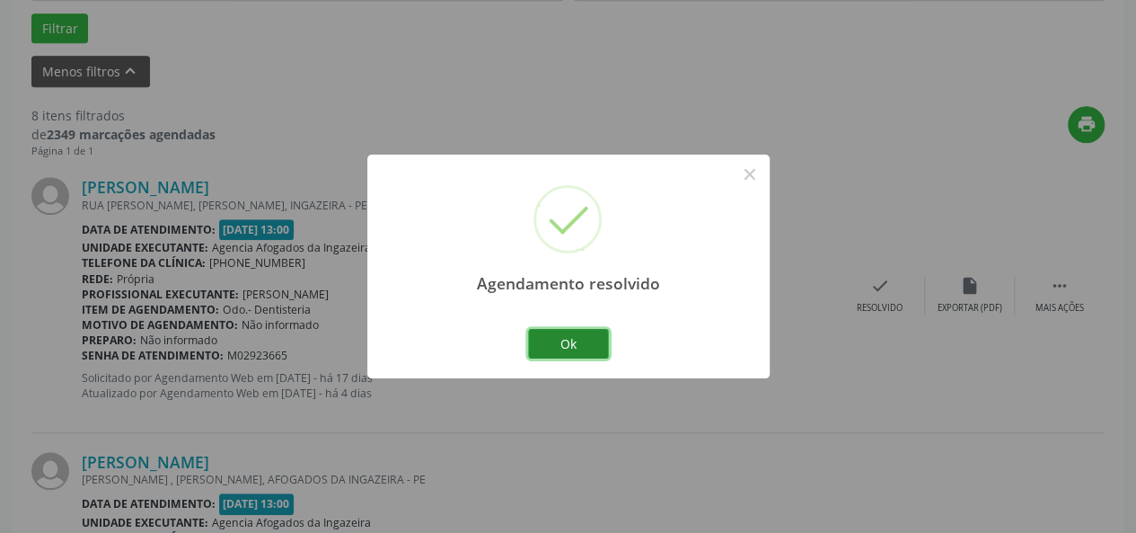
click at [570, 343] on button "Ok" at bounding box center [568, 344] width 81 height 31
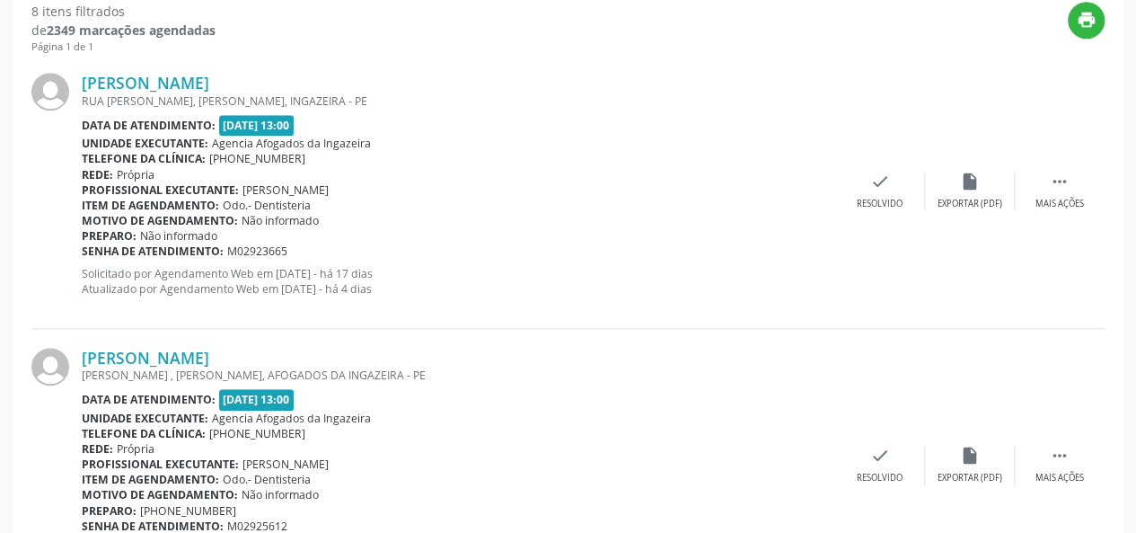
scroll to position [659, 0]
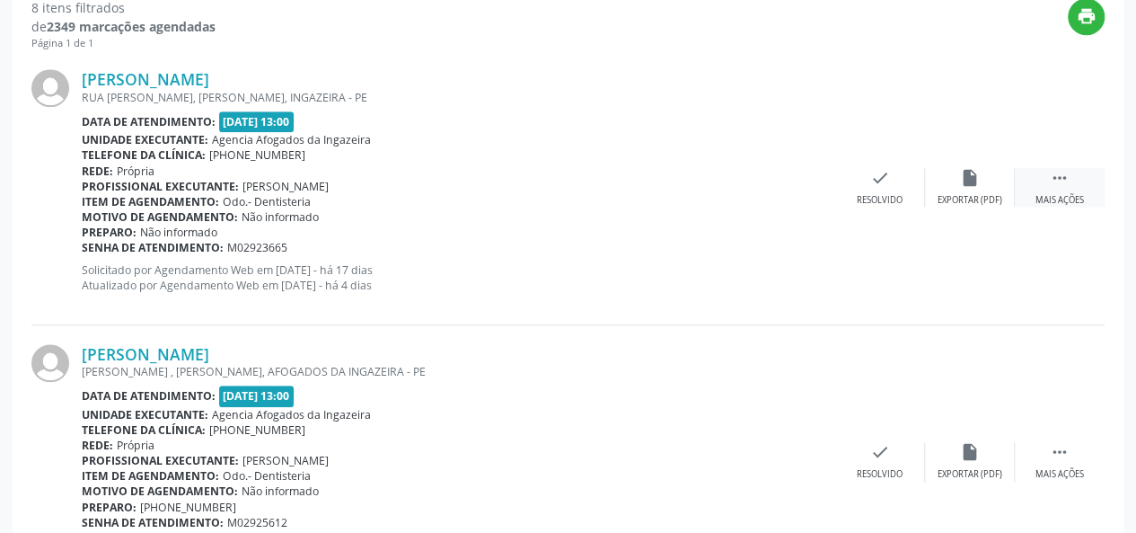
click at [1053, 175] on icon "" at bounding box center [1060, 178] width 20 height 20
click at [977, 191] on div "alarm_off Não compareceu" at bounding box center [970, 187] width 90 height 39
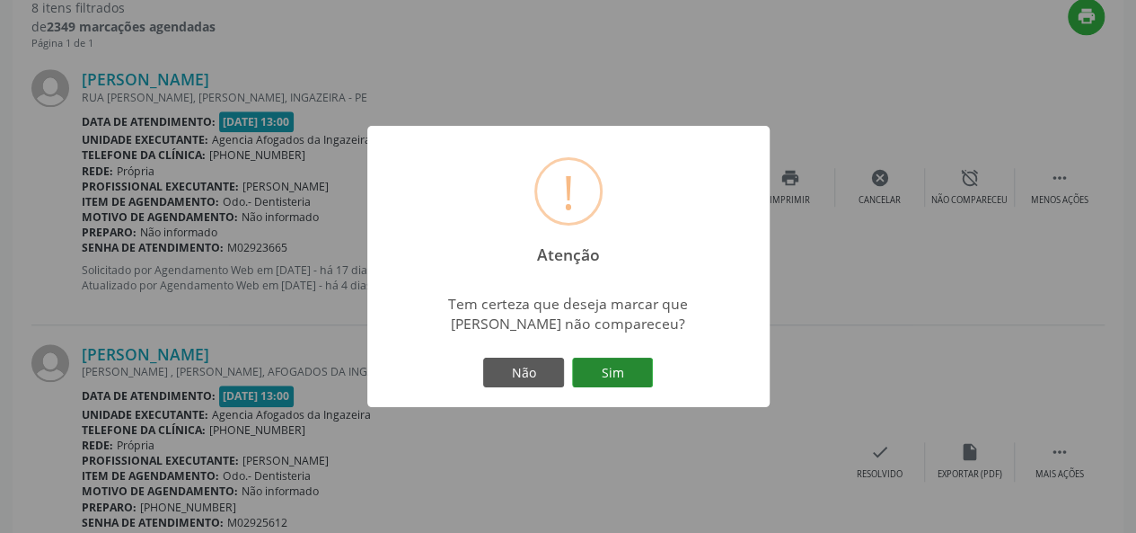
click at [634, 372] on button "Sim" at bounding box center [612, 373] width 81 height 31
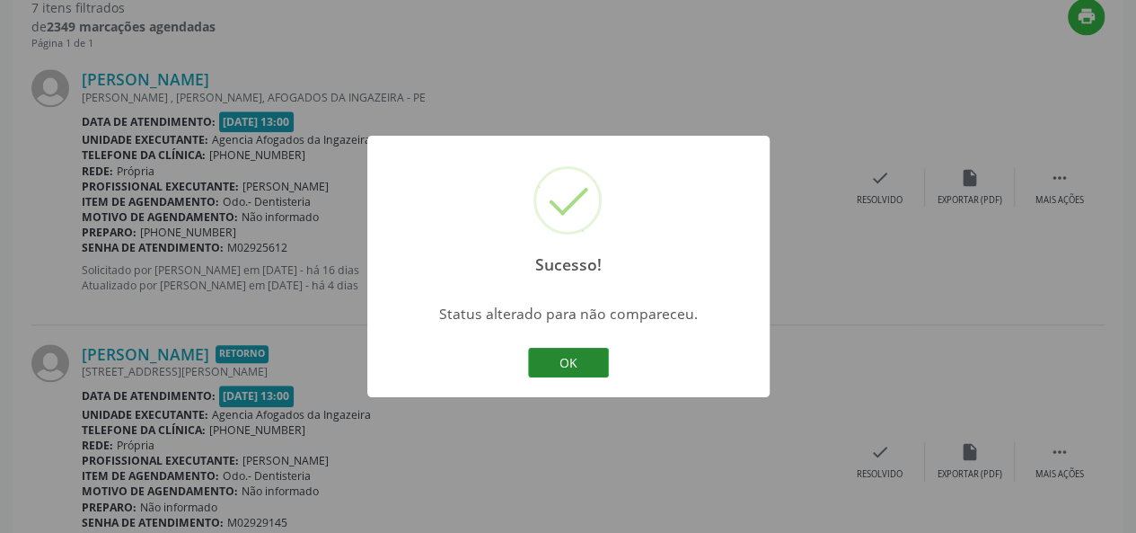
click at [577, 362] on button "OK" at bounding box center [568, 363] width 81 height 31
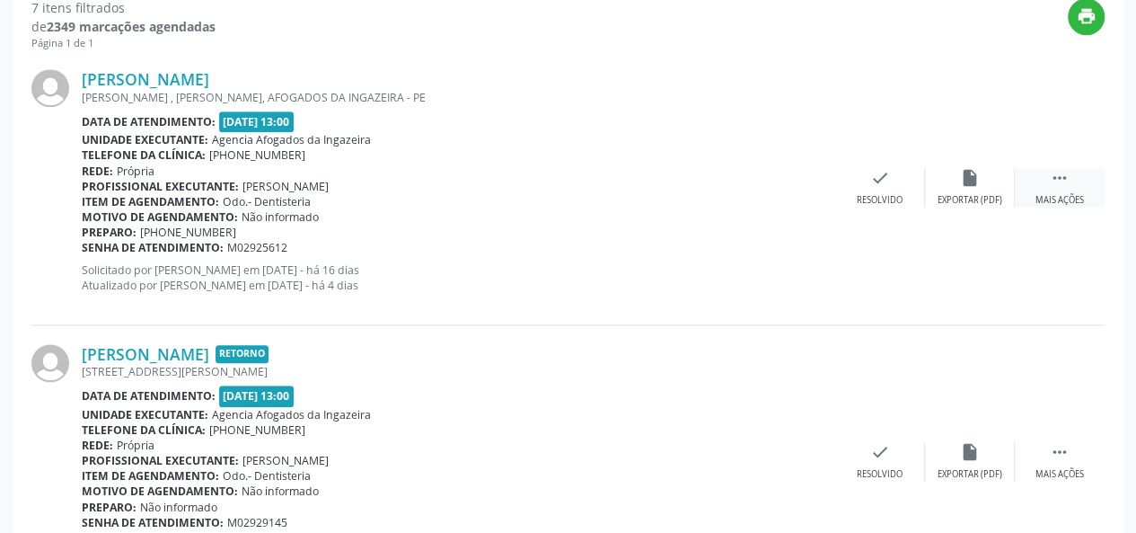
click at [1065, 188] on div " Mais ações" at bounding box center [1060, 187] width 90 height 39
click at [966, 188] on div "alarm_off Não compareceu" at bounding box center [970, 187] width 90 height 39
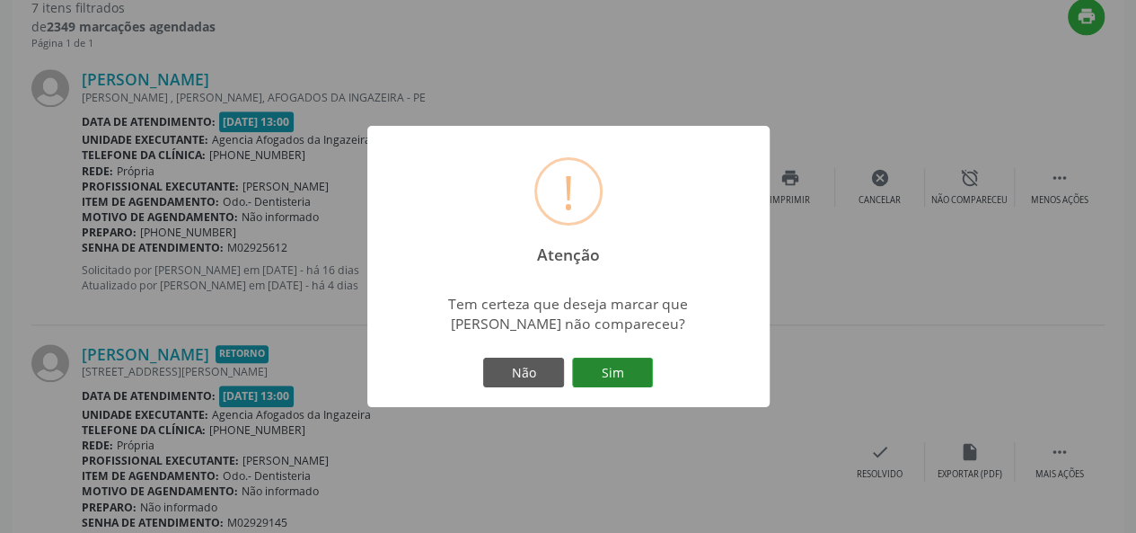
click at [593, 367] on button "Sim" at bounding box center [612, 373] width 81 height 31
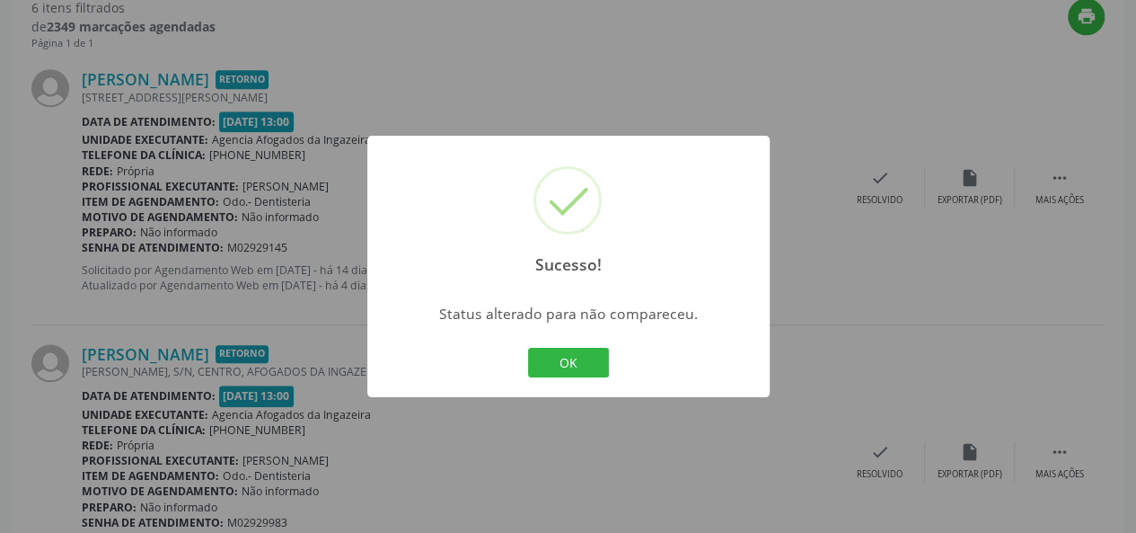
click at [593, 367] on button "OK" at bounding box center [568, 363] width 81 height 31
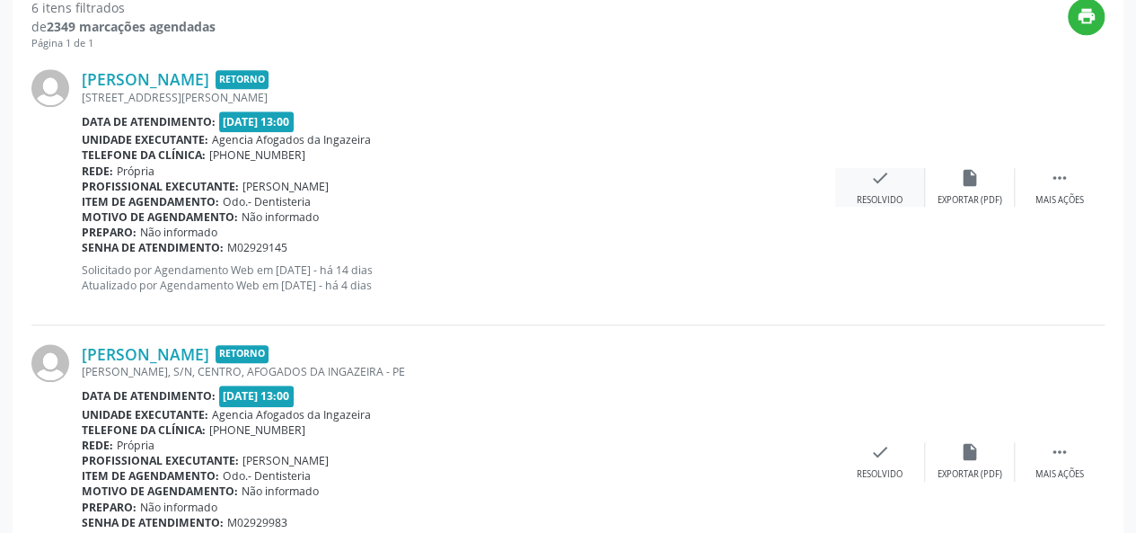
click at [892, 177] on div "check Resolvido" at bounding box center [880, 187] width 90 height 39
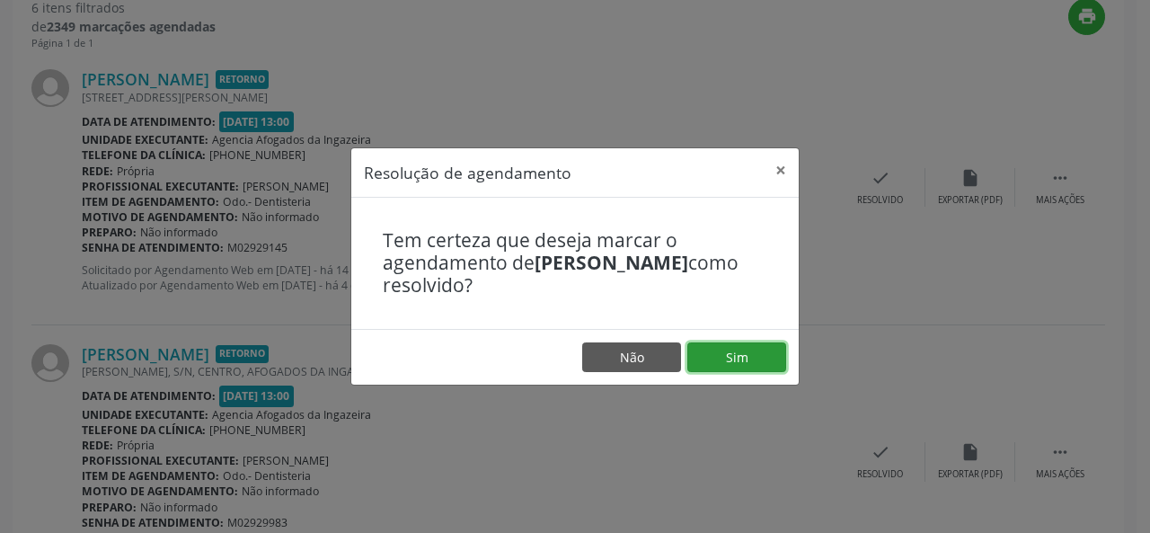
click at [733, 351] on button "Sim" at bounding box center [736, 357] width 99 height 31
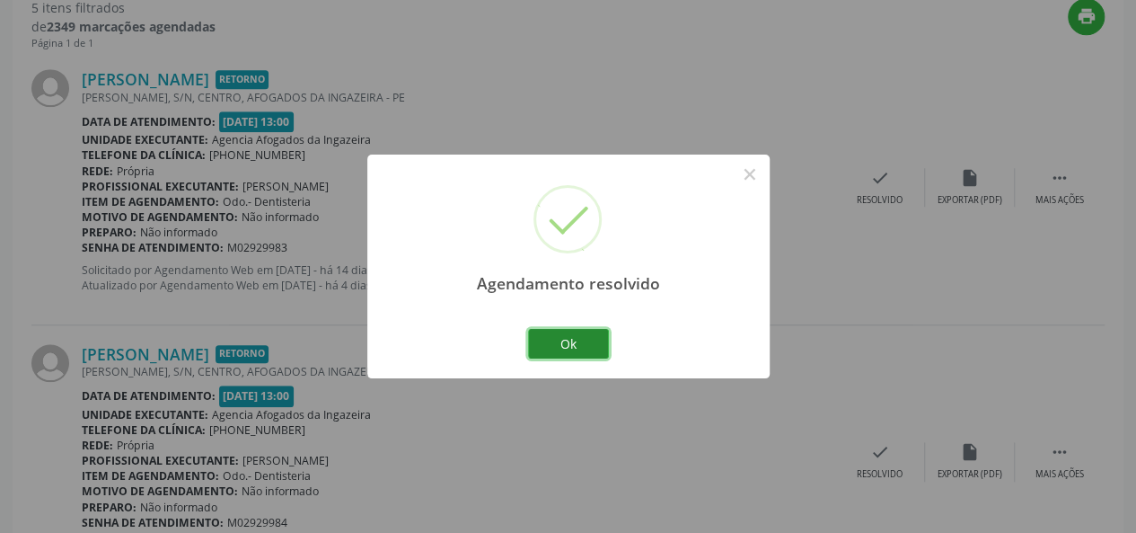
click at [587, 340] on button "Ok" at bounding box center [568, 344] width 81 height 31
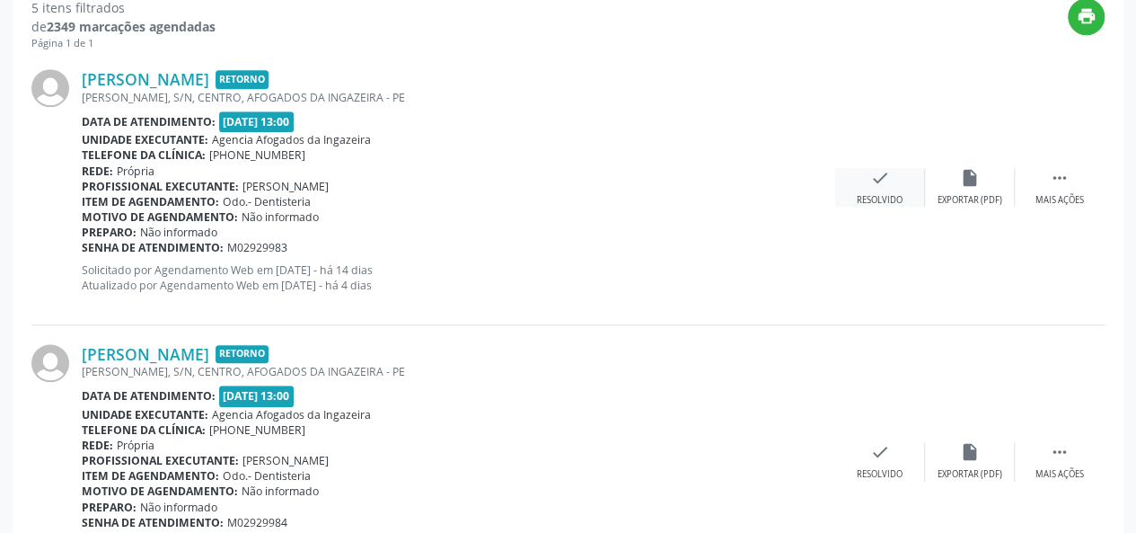
click at [901, 187] on div "check Resolvido" at bounding box center [880, 187] width 90 height 39
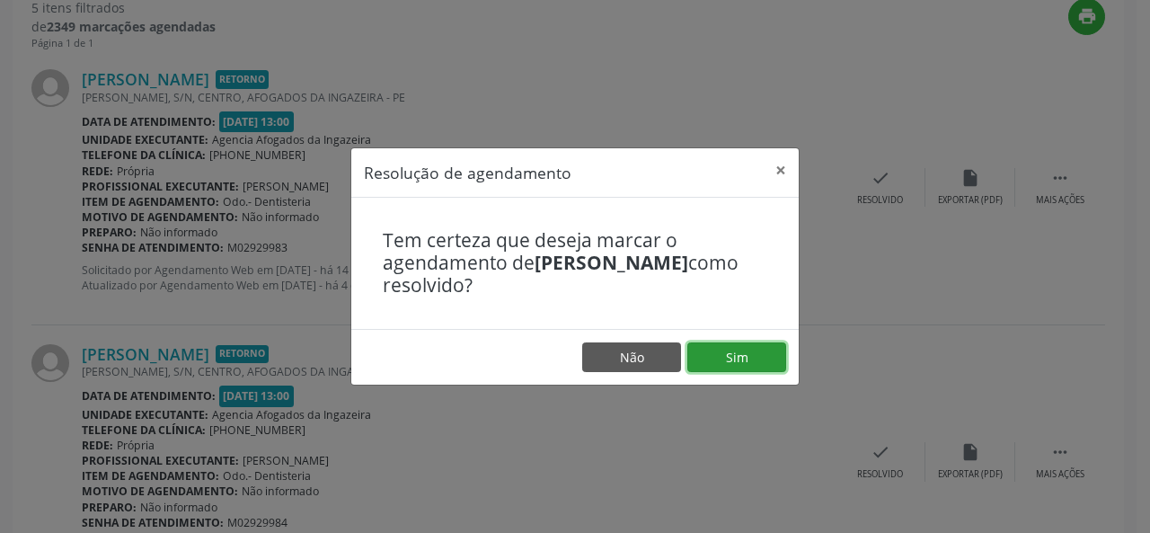
click at [767, 359] on button "Sim" at bounding box center [736, 357] width 99 height 31
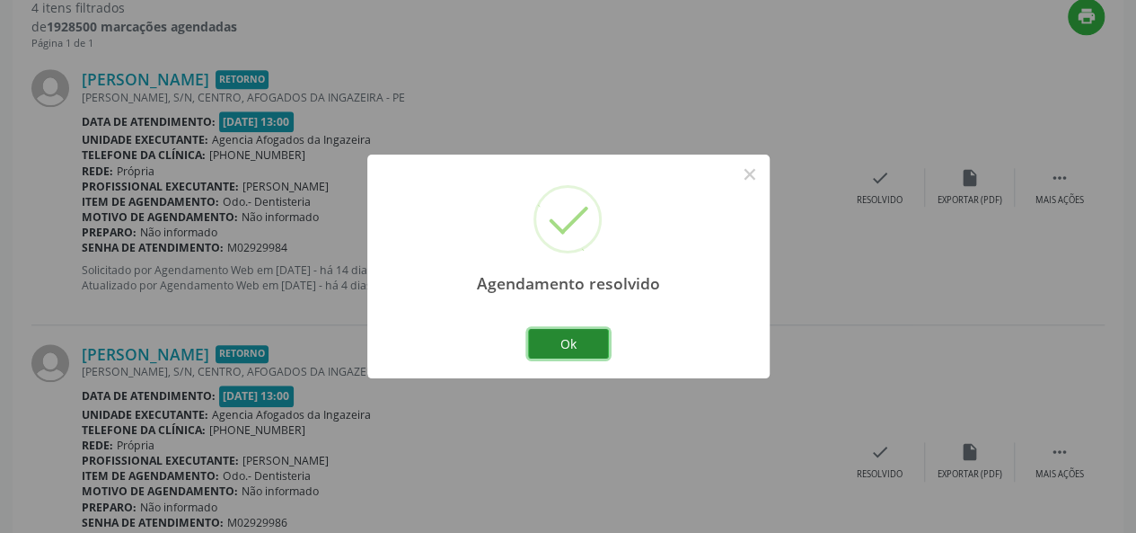
click at [556, 353] on button "Ok" at bounding box center [568, 344] width 81 height 31
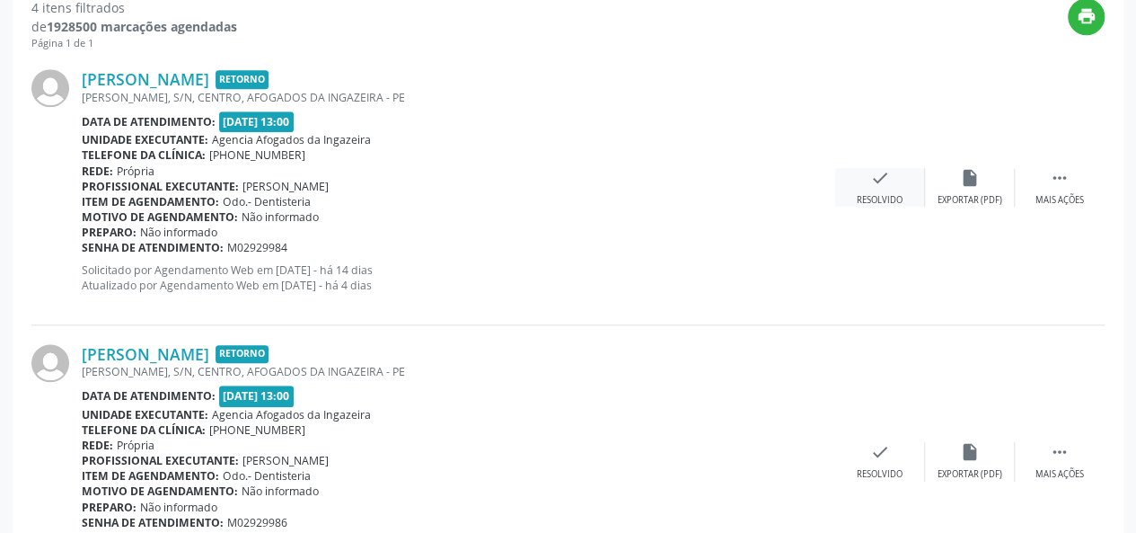
click at [882, 188] on div "check Resolvido" at bounding box center [880, 187] width 90 height 39
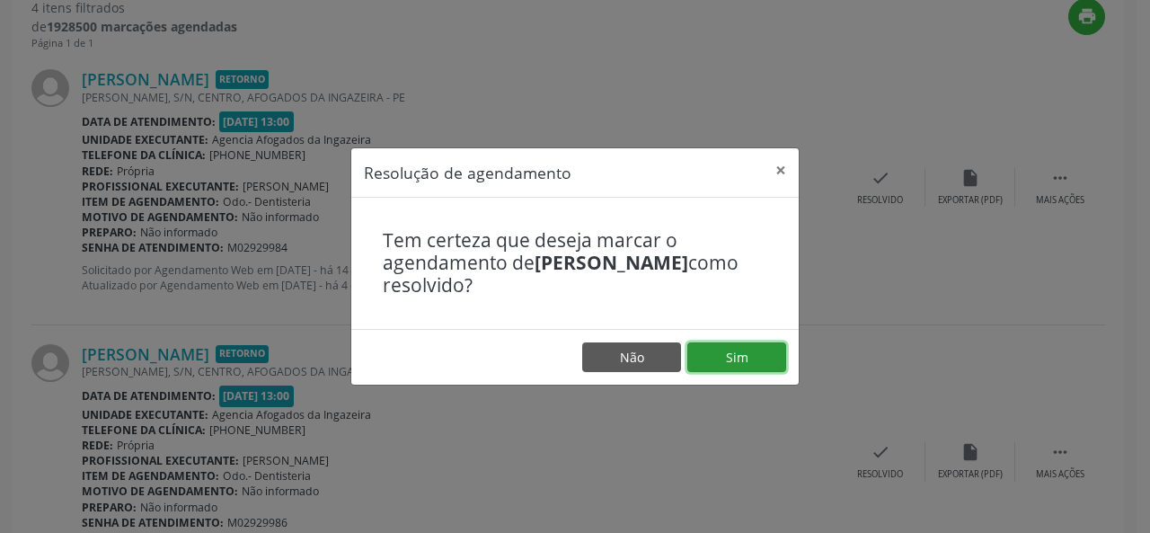
click at [735, 369] on button "Sim" at bounding box center [736, 357] width 99 height 31
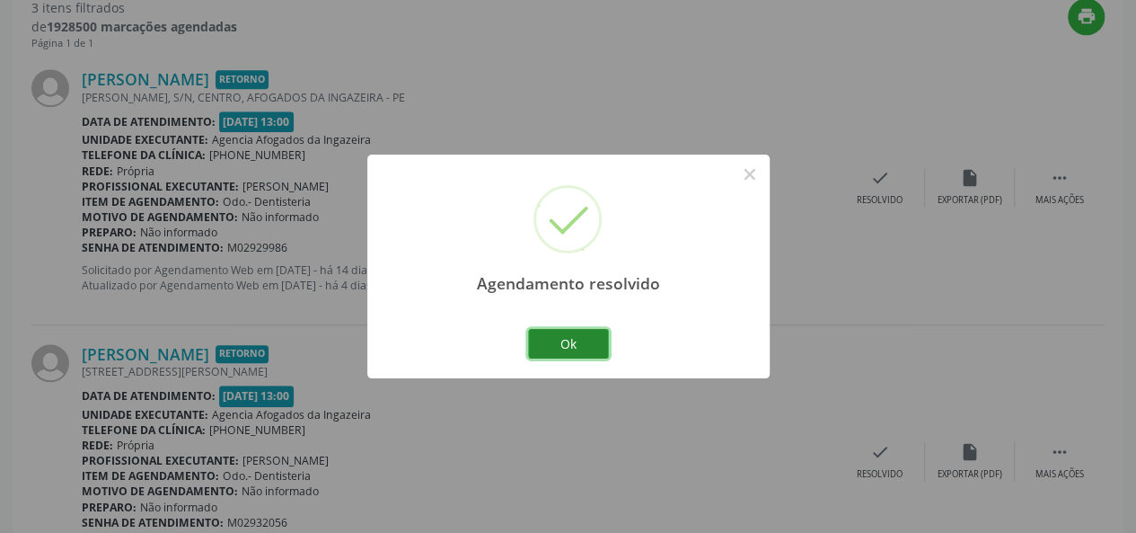
click at [576, 342] on button "Ok" at bounding box center [568, 344] width 81 height 31
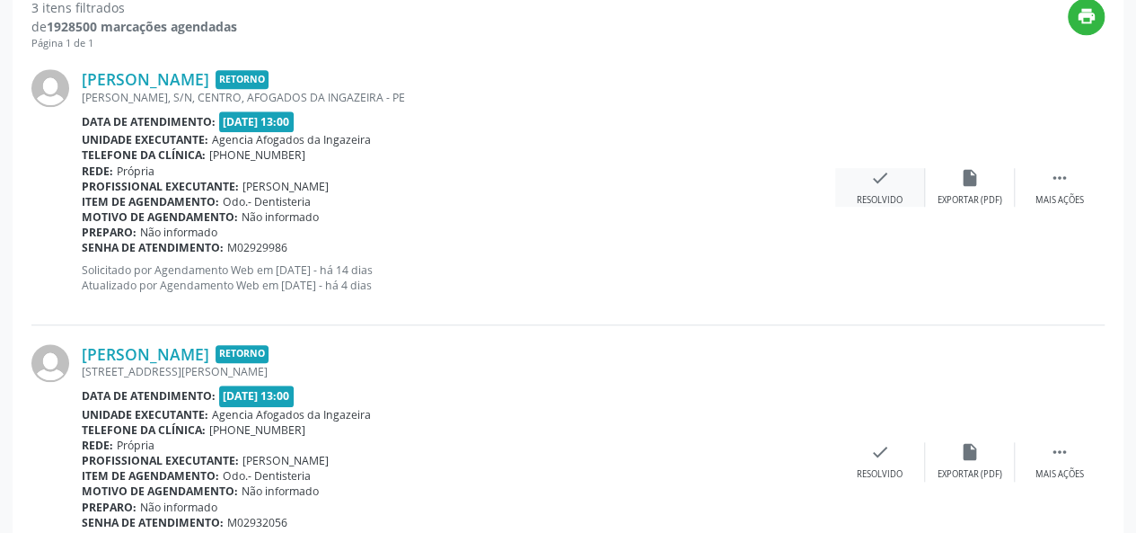
click at [868, 185] on div "check Resolvido" at bounding box center [880, 187] width 90 height 39
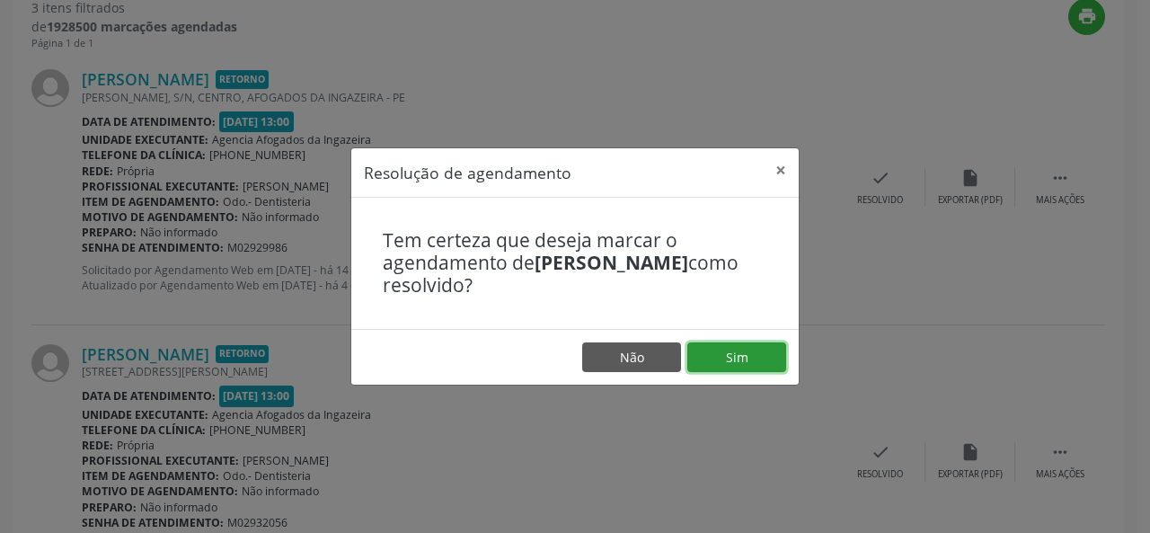
click at [760, 350] on button "Sim" at bounding box center [736, 357] width 99 height 31
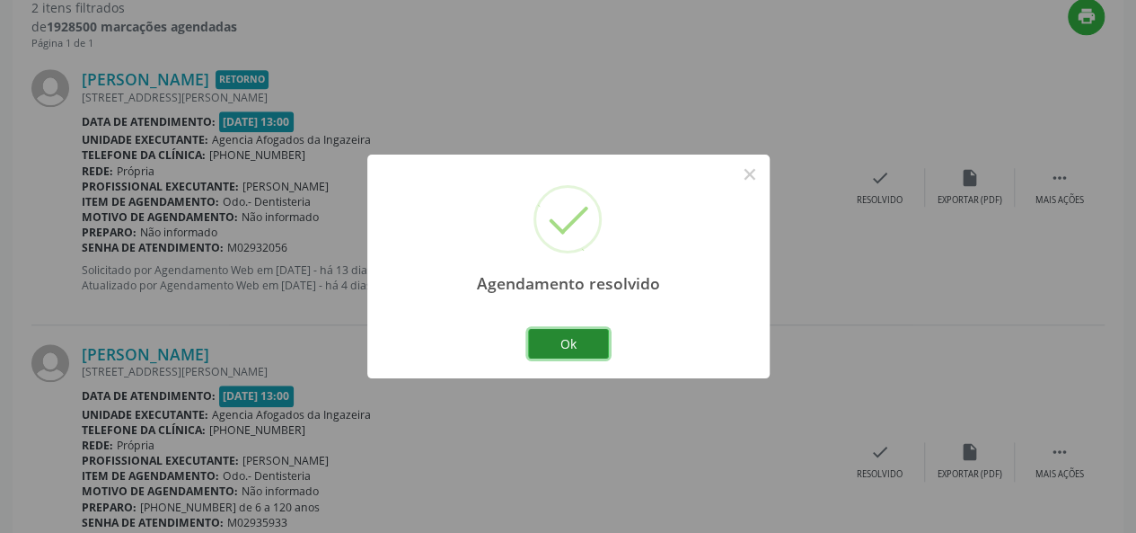
click at [576, 347] on button "Ok" at bounding box center [568, 344] width 81 height 31
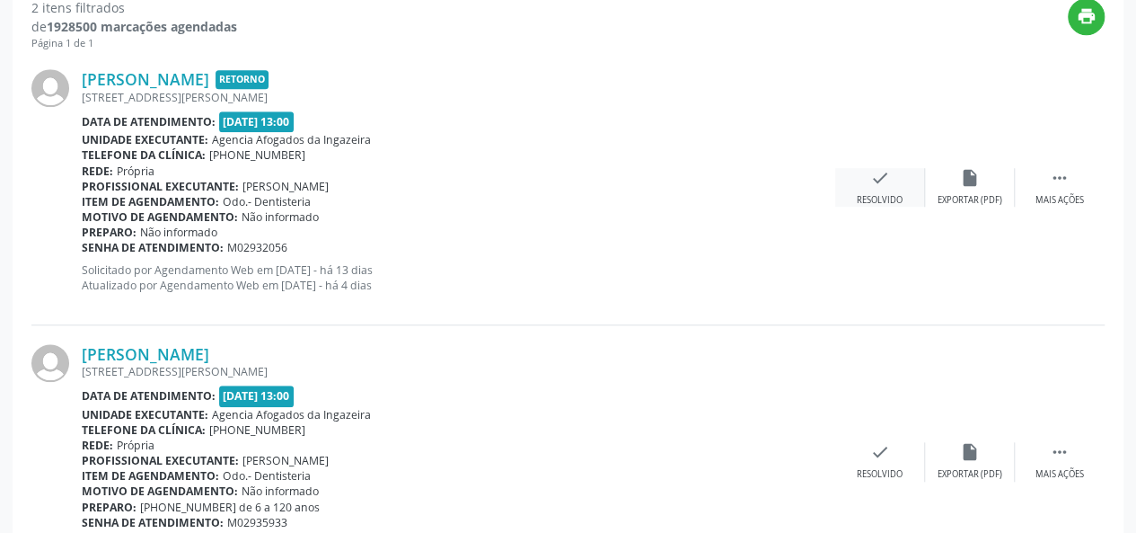
click at [888, 196] on div "Resolvido" at bounding box center [880, 200] width 46 height 13
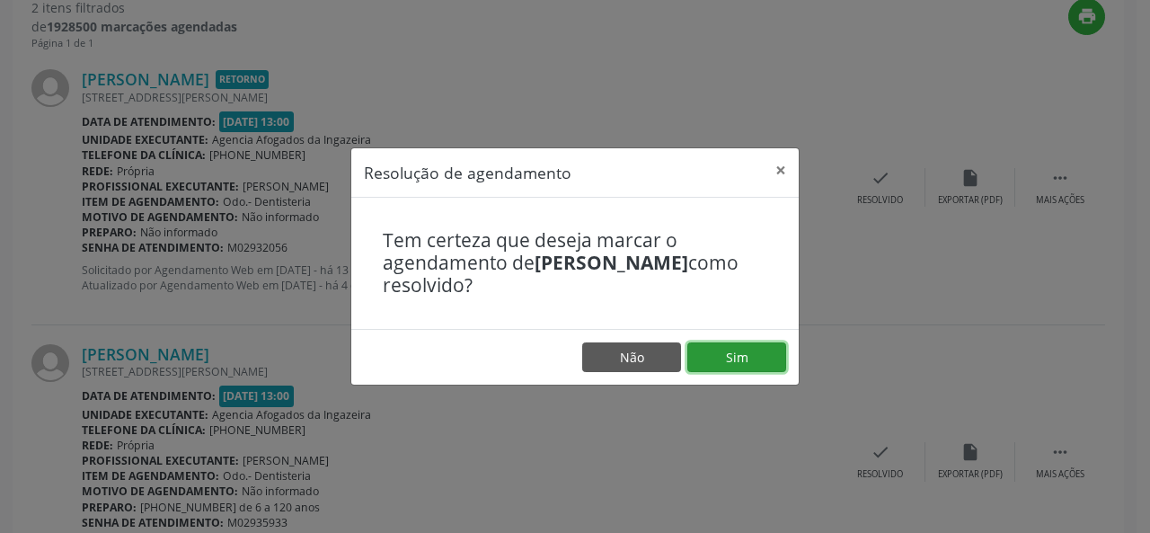
click at [735, 356] on button "Sim" at bounding box center [736, 357] width 99 height 31
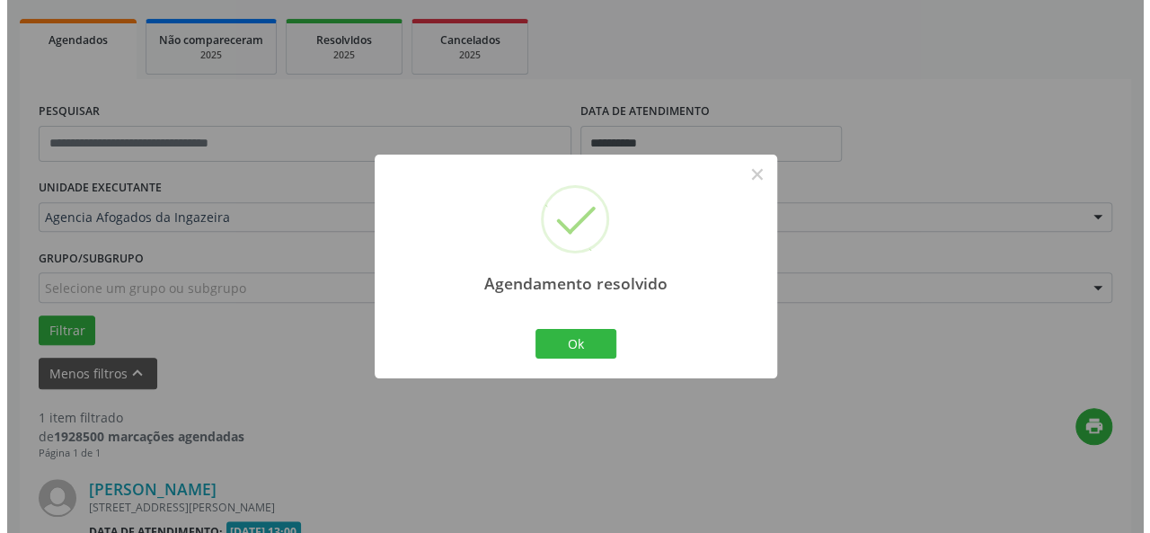
scroll to position [481, 0]
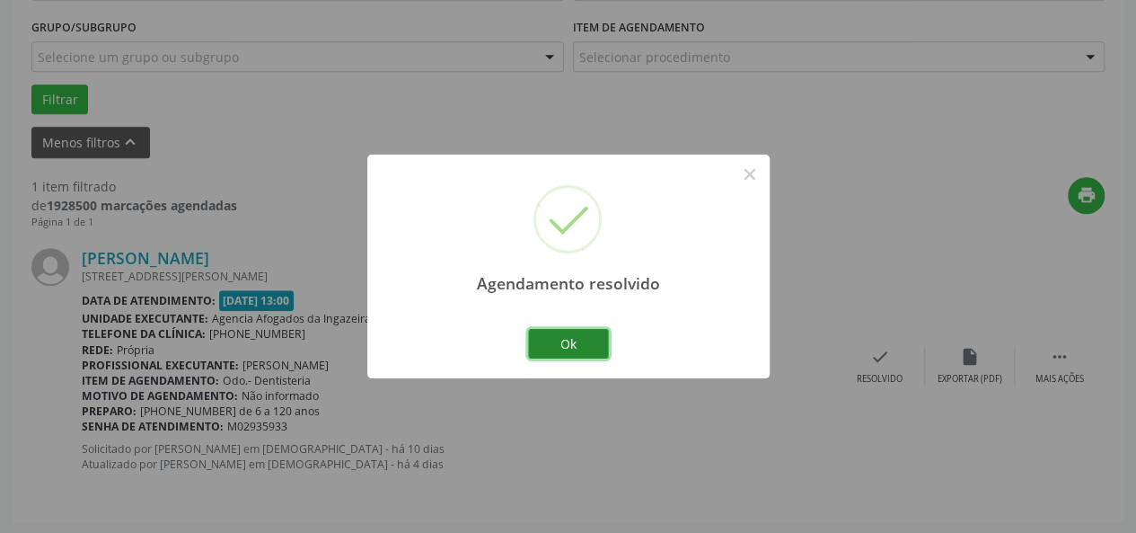
click at [565, 340] on button "Ok" at bounding box center [568, 344] width 81 height 31
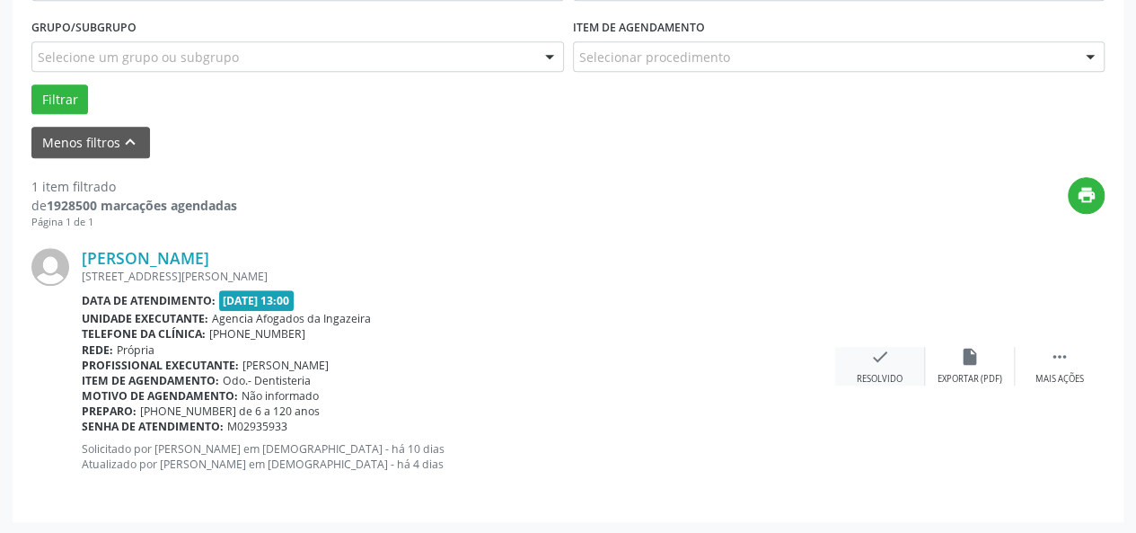
click at [880, 364] on icon "check" at bounding box center [880, 357] width 20 height 20
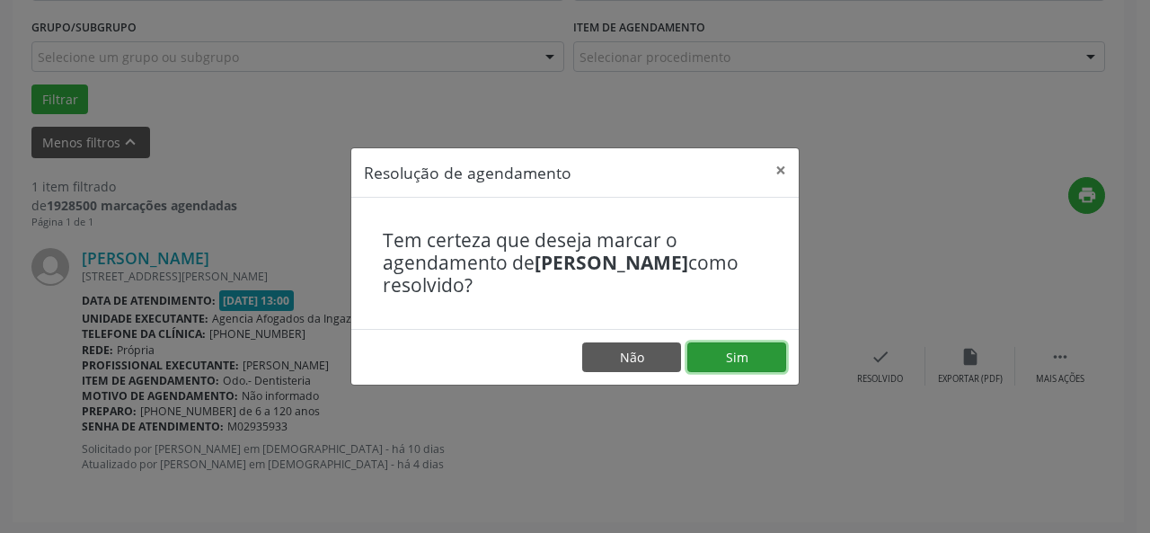
click at [743, 358] on button "Sim" at bounding box center [736, 357] width 99 height 31
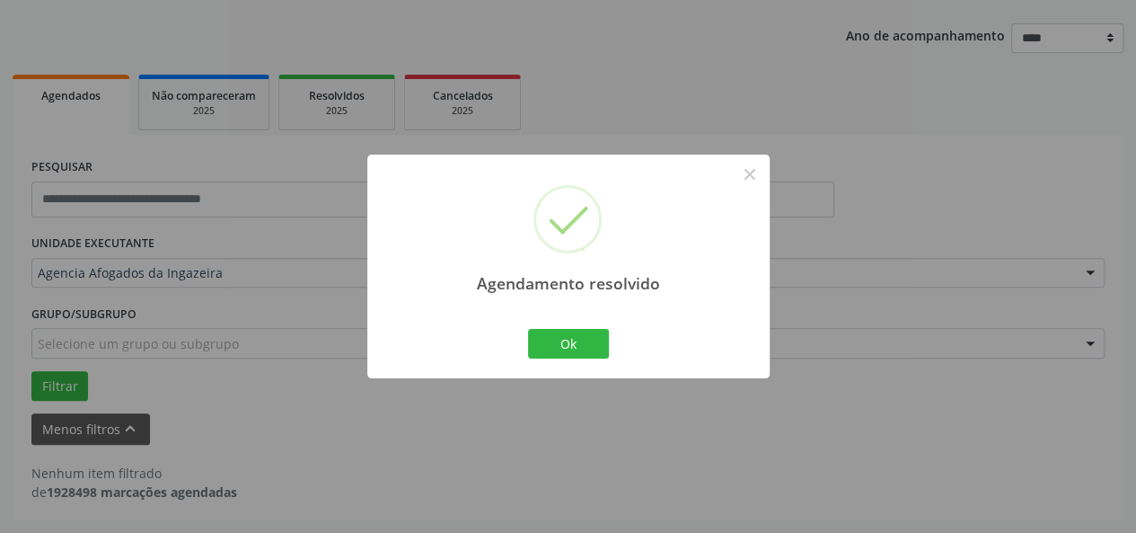
scroll to position [192, 0]
click at [579, 353] on button "Ok" at bounding box center [568, 344] width 81 height 31
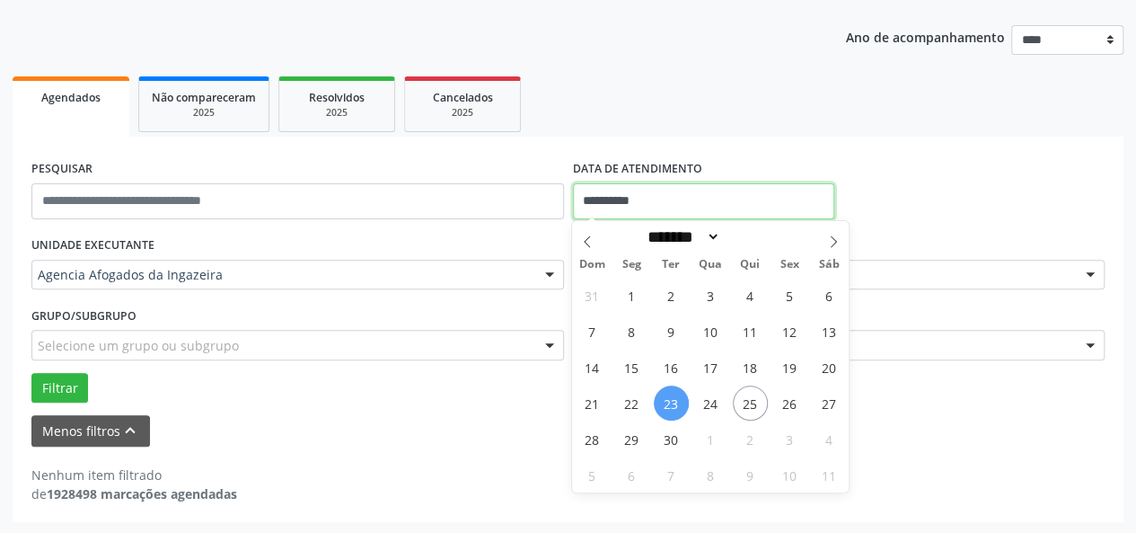
click at [718, 196] on input "**********" at bounding box center [703, 201] width 261 height 36
click at [711, 411] on span "24" at bounding box center [711, 402] width 35 height 35
type input "**********"
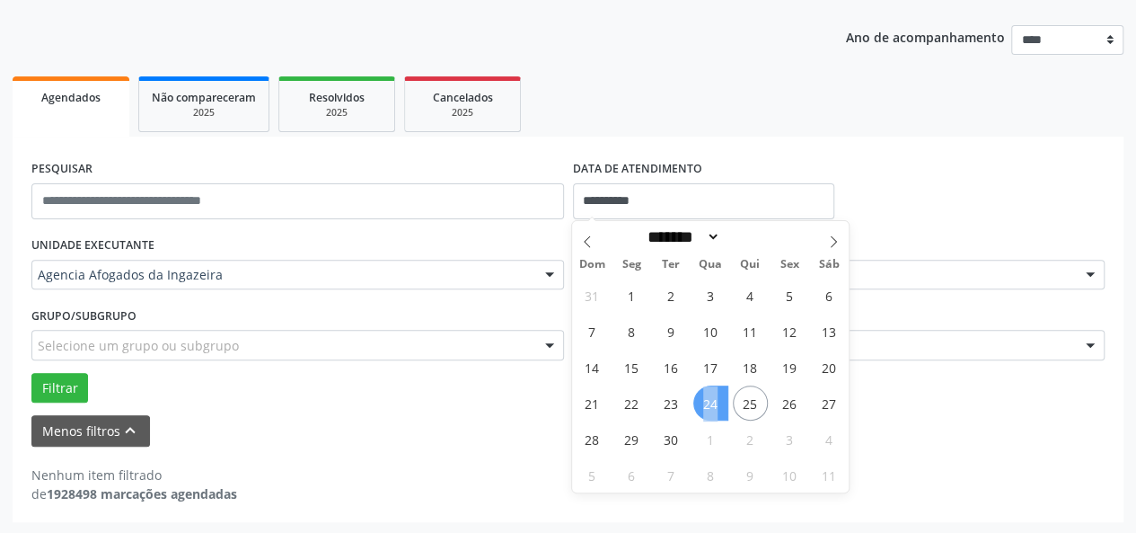
click at [711, 411] on span "24" at bounding box center [711, 402] width 35 height 35
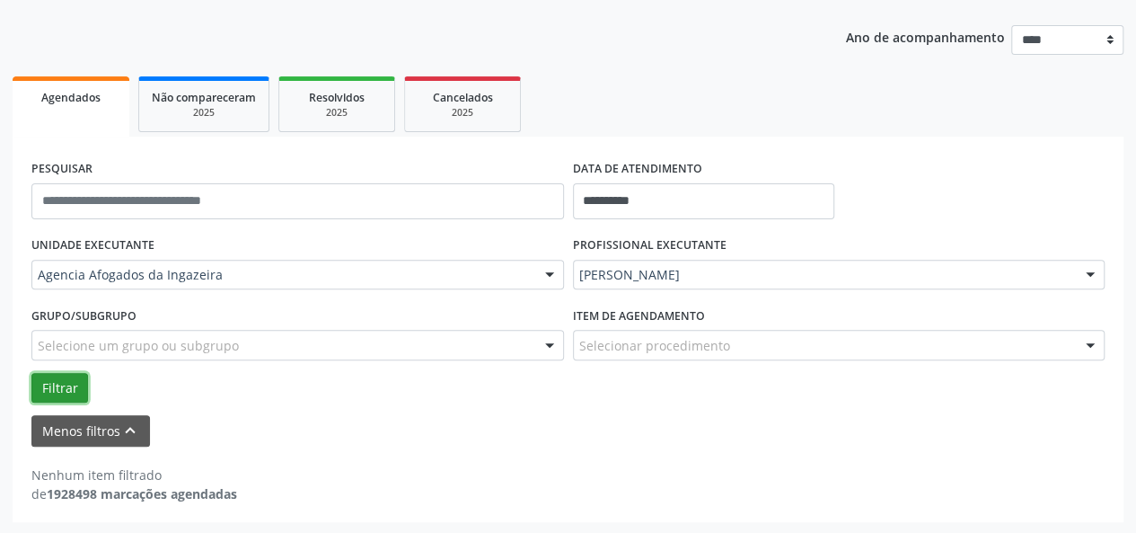
click at [44, 389] on button "Filtrar" at bounding box center [59, 388] width 57 height 31
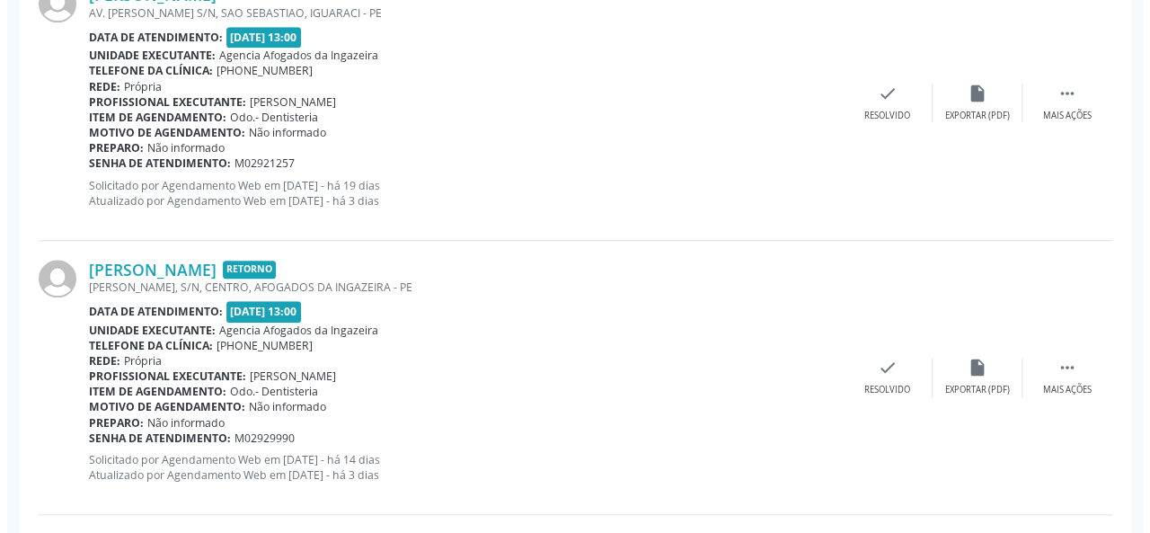
scroll to position [746, 0]
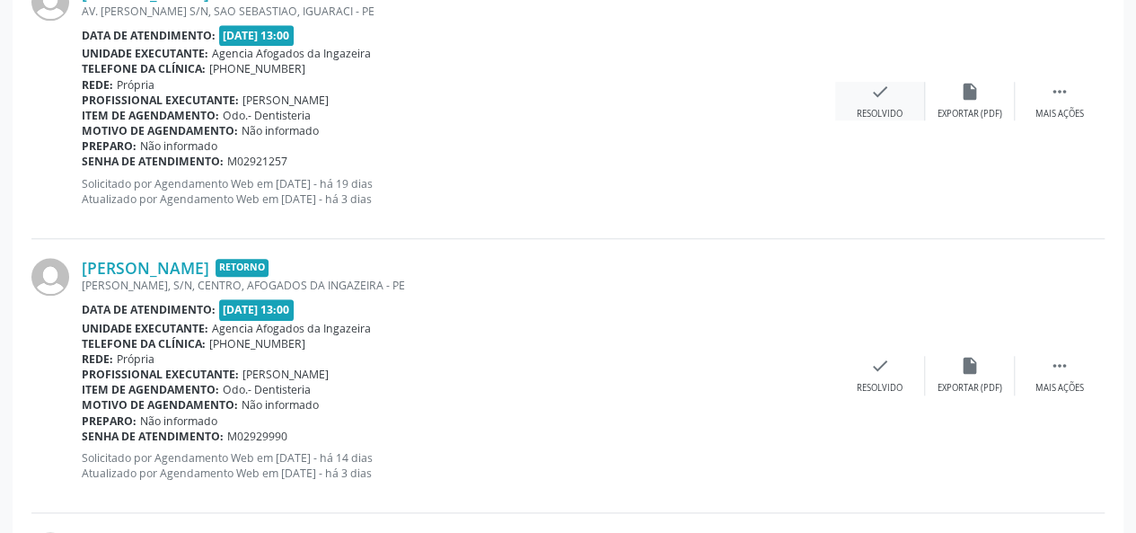
click at [879, 110] on div "Resolvido" at bounding box center [880, 114] width 46 height 13
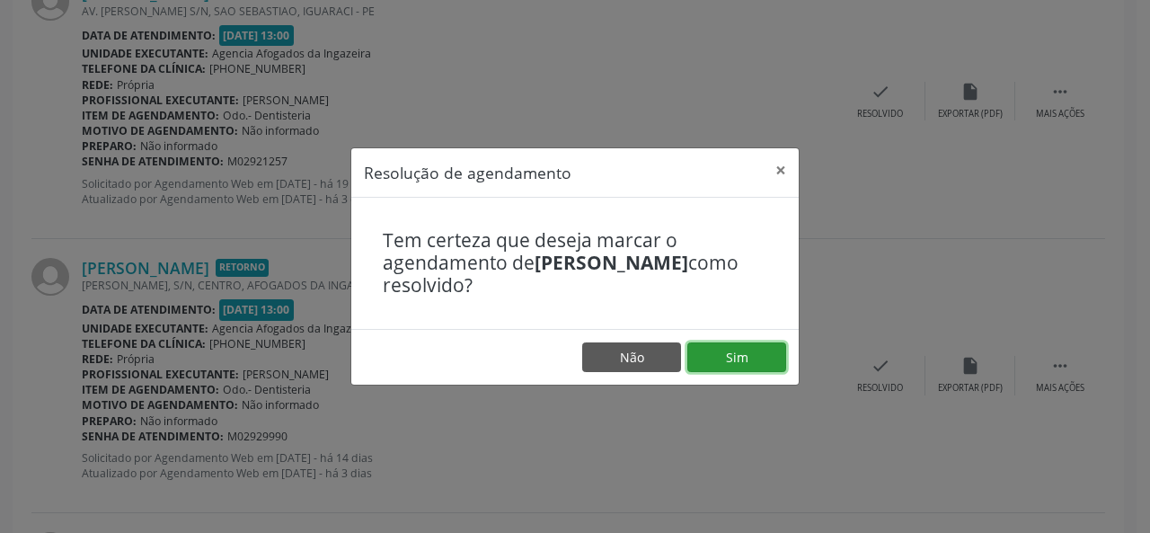
click at [732, 349] on button "Sim" at bounding box center [736, 357] width 99 height 31
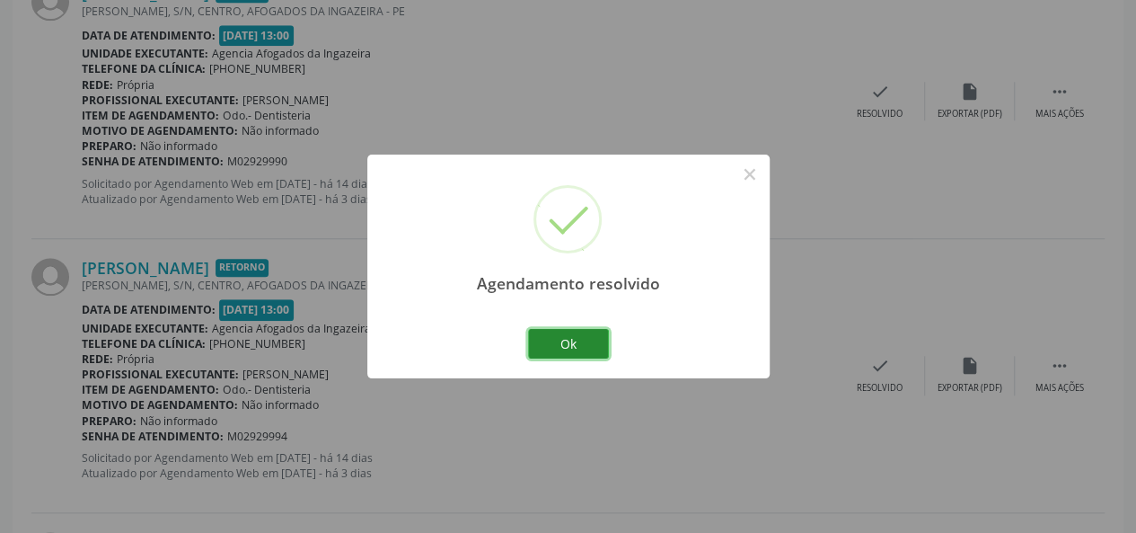
click at [566, 337] on button "Ok" at bounding box center [568, 344] width 81 height 31
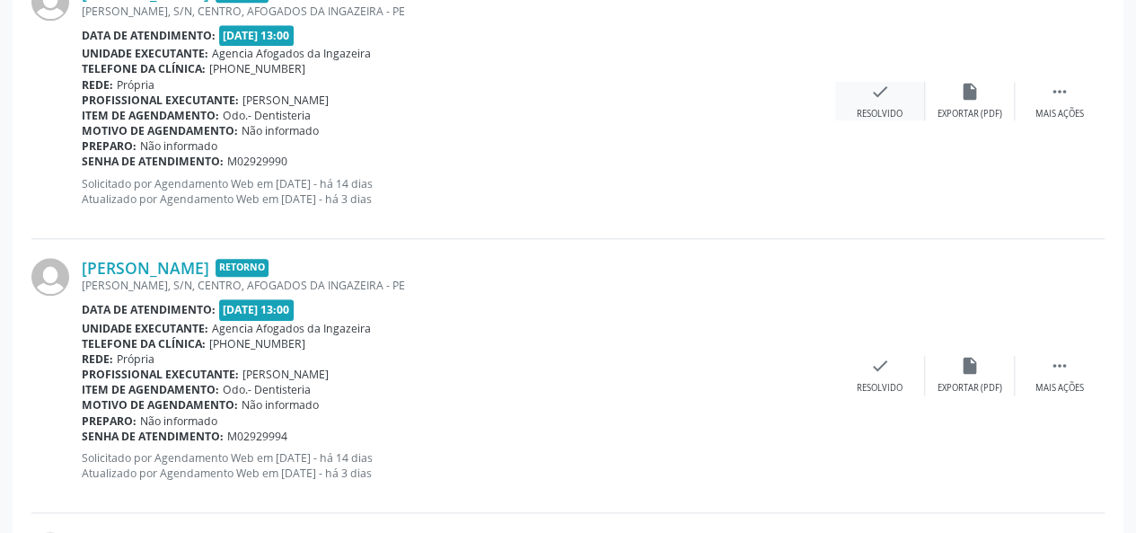
click at [869, 87] on div "check Resolvido" at bounding box center [880, 101] width 90 height 39
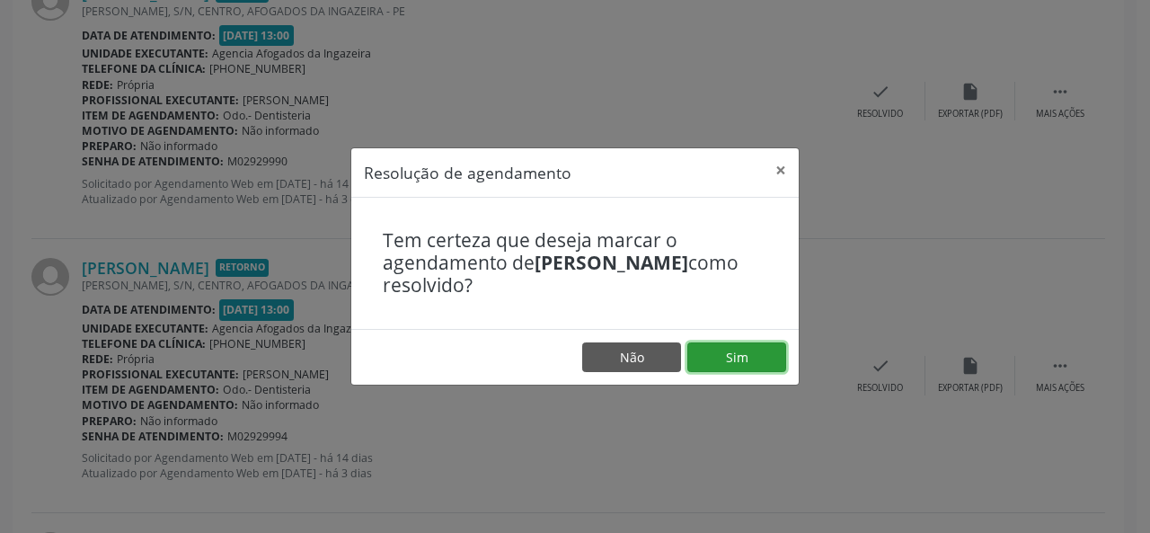
click at [731, 351] on button "Sim" at bounding box center [736, 357] width 99 height 31
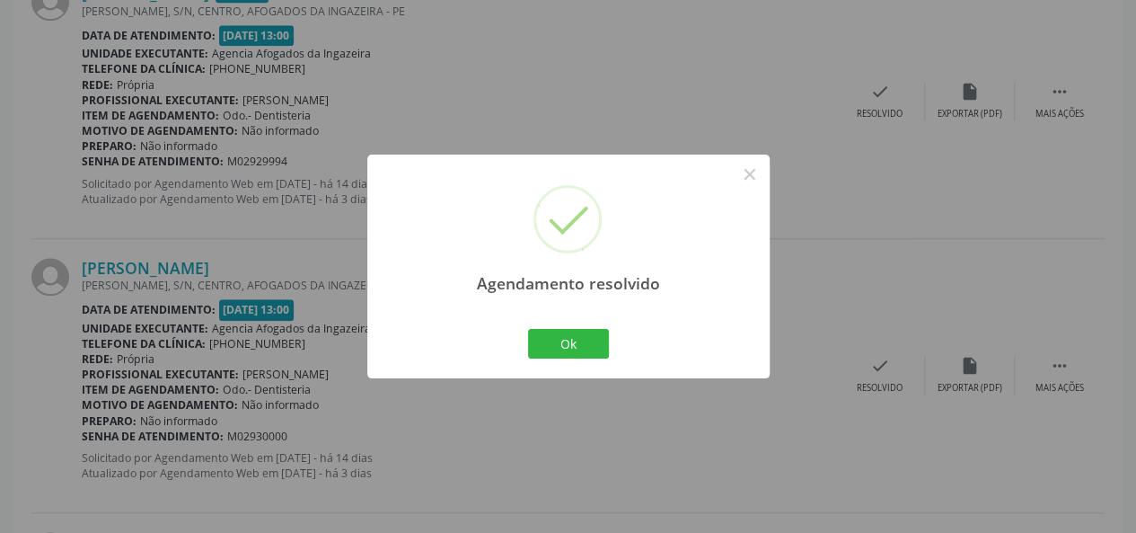
click at [577, 326] on div "Ok Cancel" at bounding box center [568, 343] width 89 height 38
click at [578, 333] on button "Ok" at bounding box center [568, 344] width 81 height 31
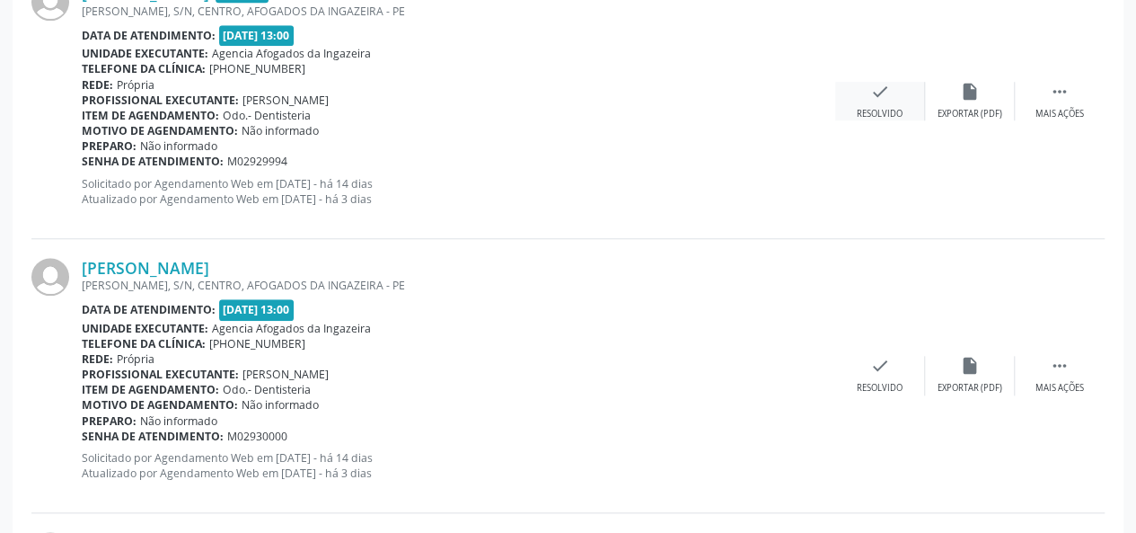
click at [870, 93] on icon "check" at bounding box center [880, 92] width 20 height 20
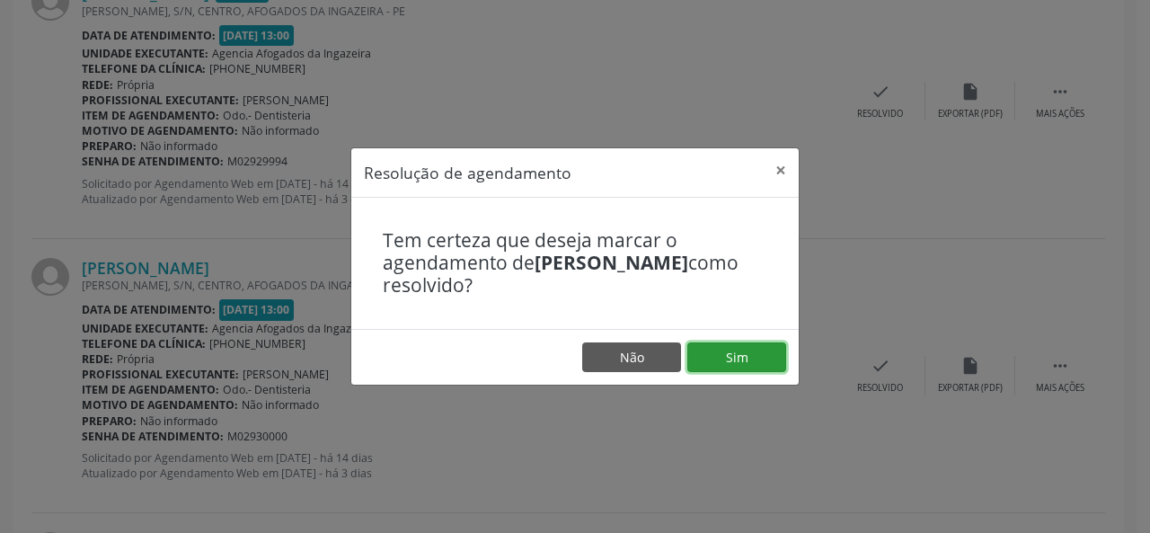
click at [733, 363] on button "Sim" at bounding box center [736, 357] width 99 height 31
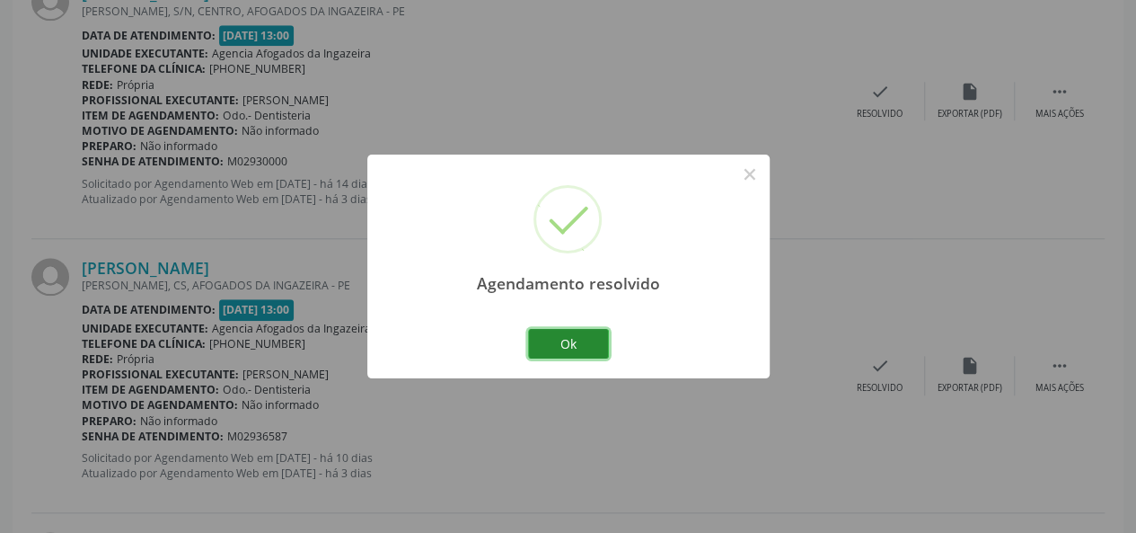
click at [571, 336] on button "Ok" at bounding box center [568, 344] width 81 height 31
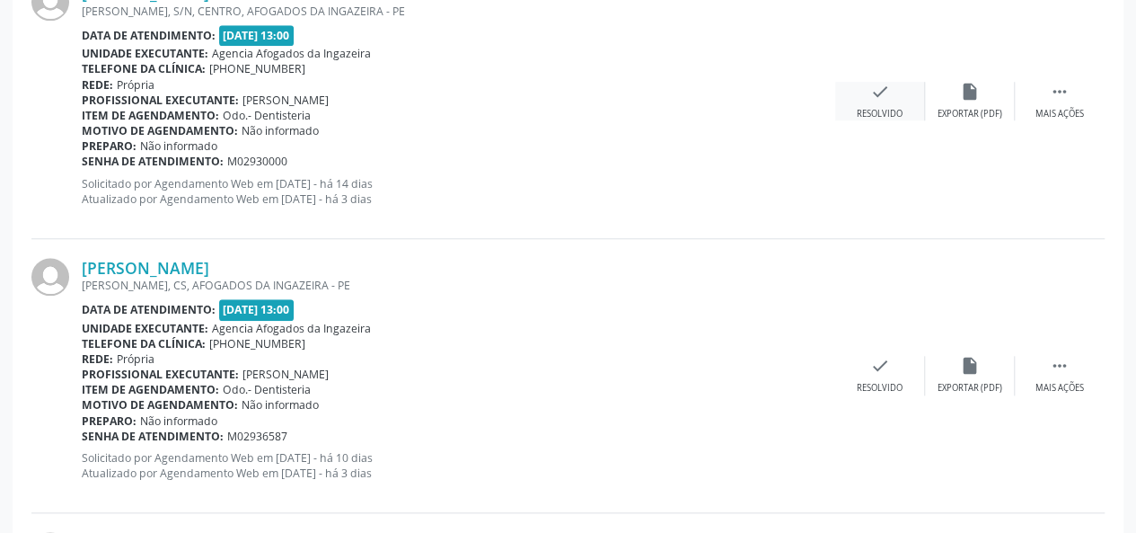
click at [870, 109] on div "Resolvido" at bounding box center [880, 114] width 46 height 13
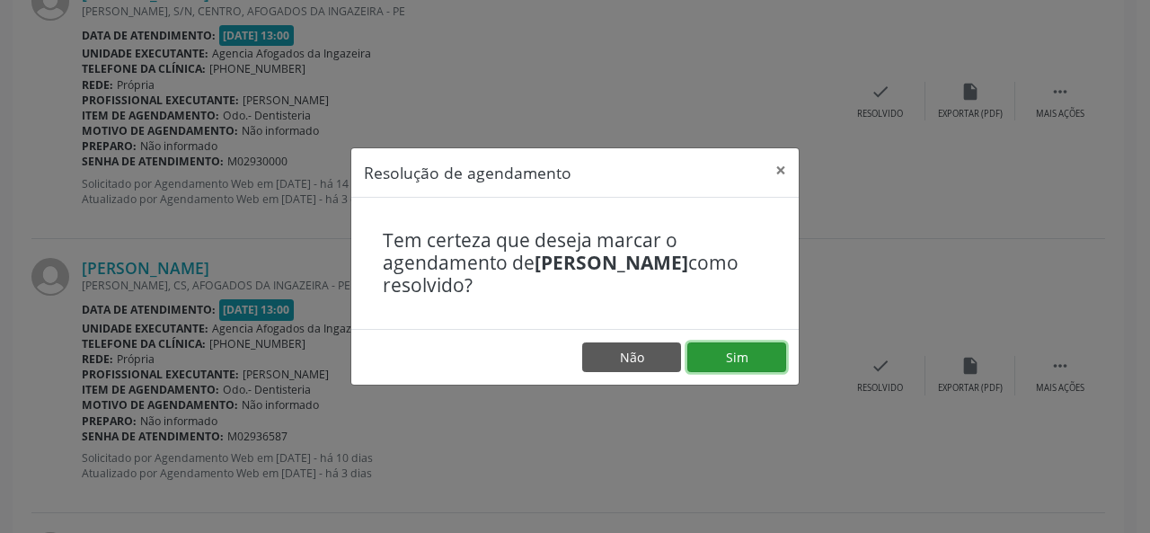
click at [712, 361] on button "Sim" at bounding box center [736, 357] width 99 height 31
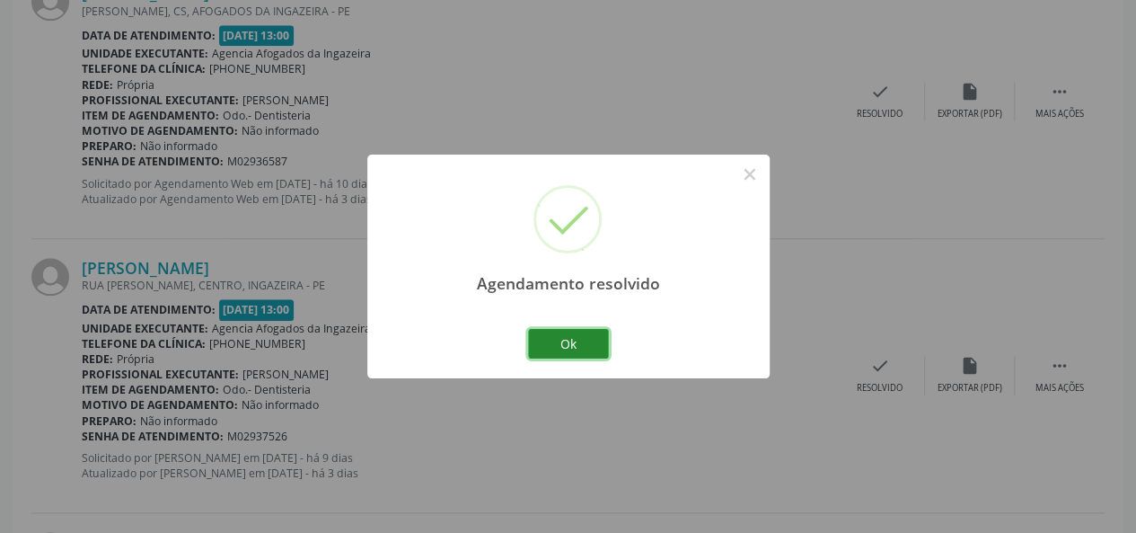
click at [589, 334] on button "Ok" at bounding box center [568, 344] width 81 height 31
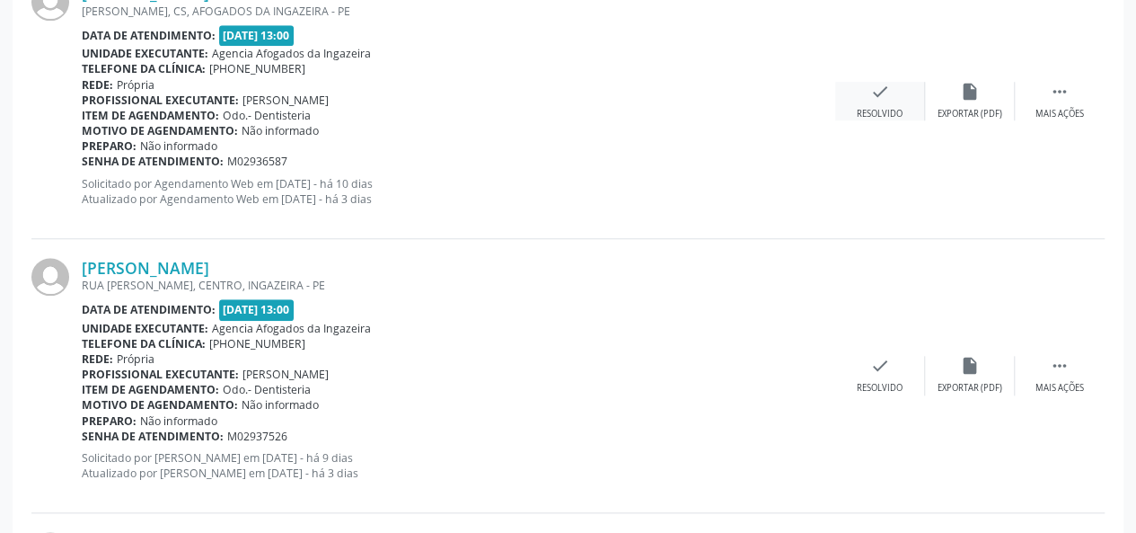
click at [888, 102] on div "check Resolvido" at bounding box center [880, 101] width 90 height 39
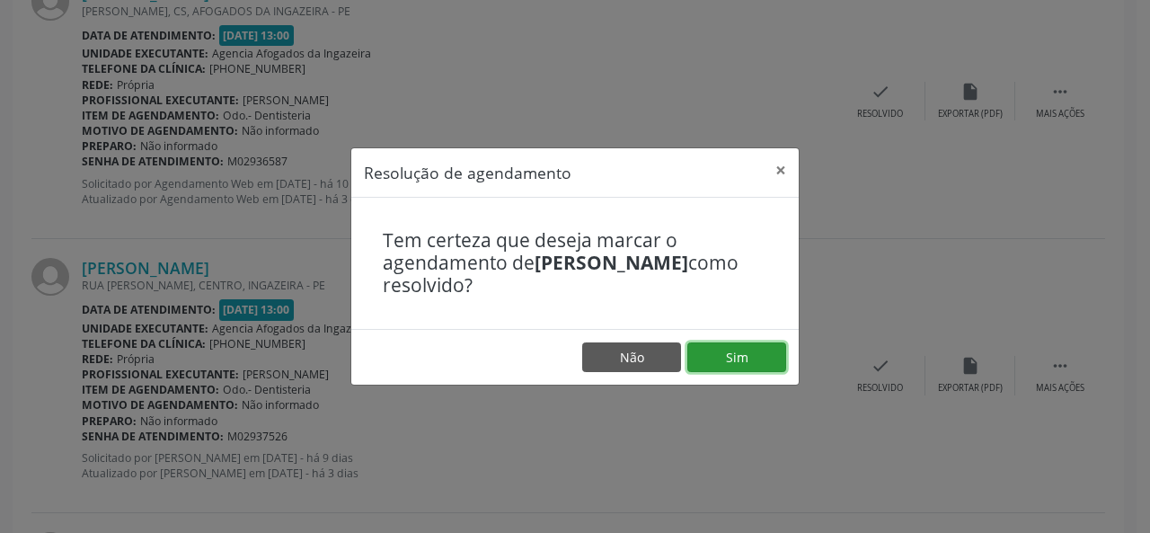
click at [742, 367] on button "Sim" at bounding box center [736, 357] width 99 height 31
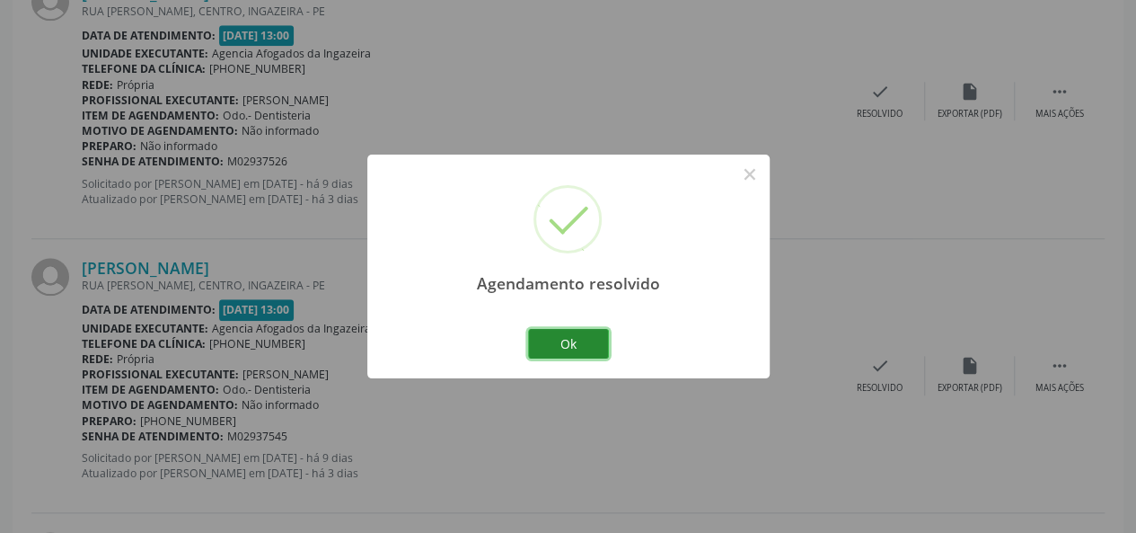
click at [579, 339] on button "Ok" at bounding box center [568, 344] width 81 height 31
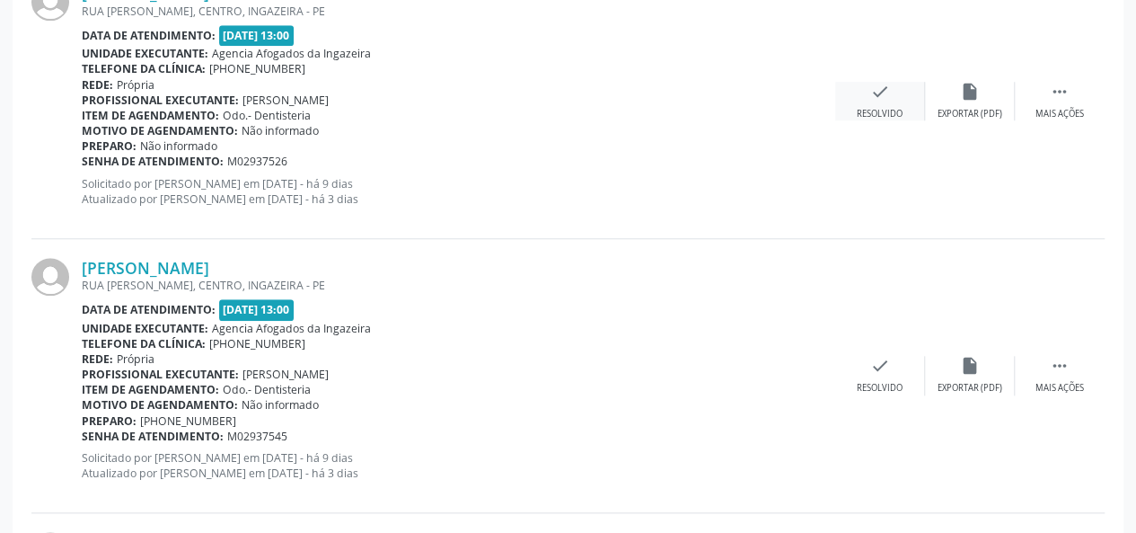
click at [887, 95] on icon "check" at bounding box center [880, 92] width 20 height 20
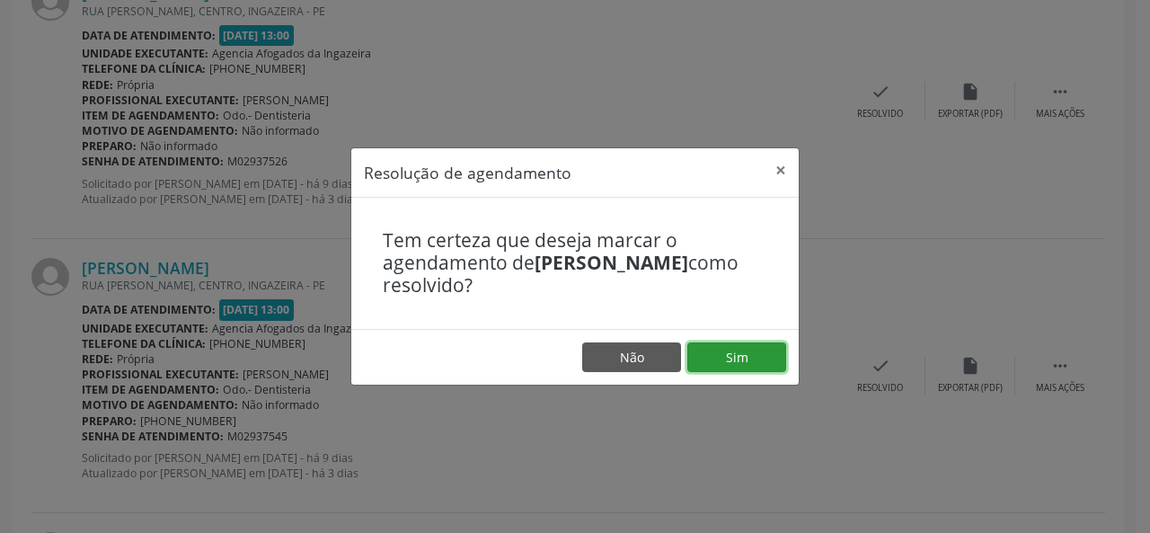
click at [713, 359] on button "Sim" at bounding box center [736, 357] width 99 height 31
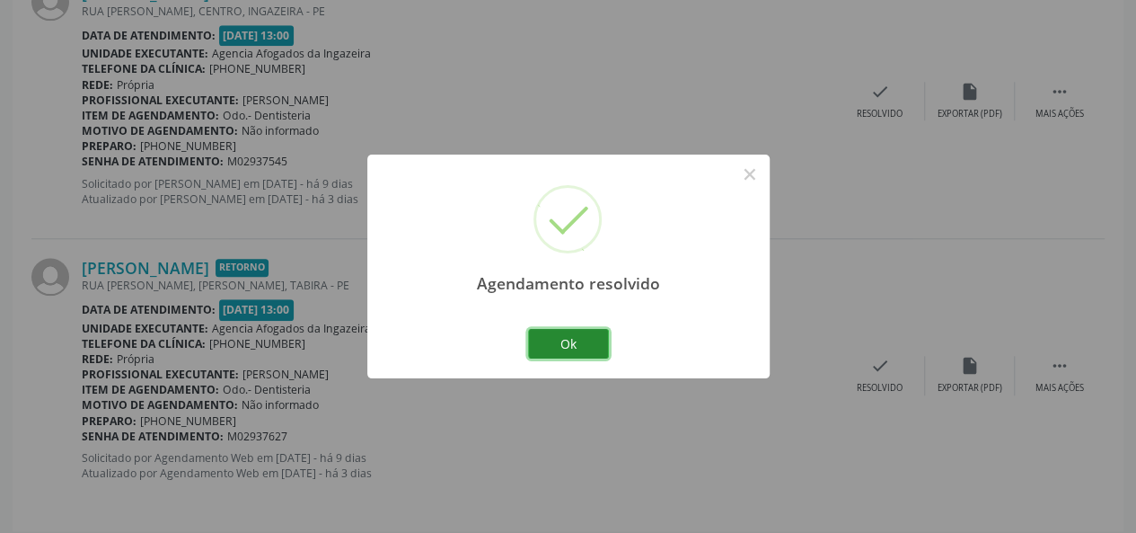
click at [549, 337] on button "Ok" at bounding box center [568, 344] width 81 height 31
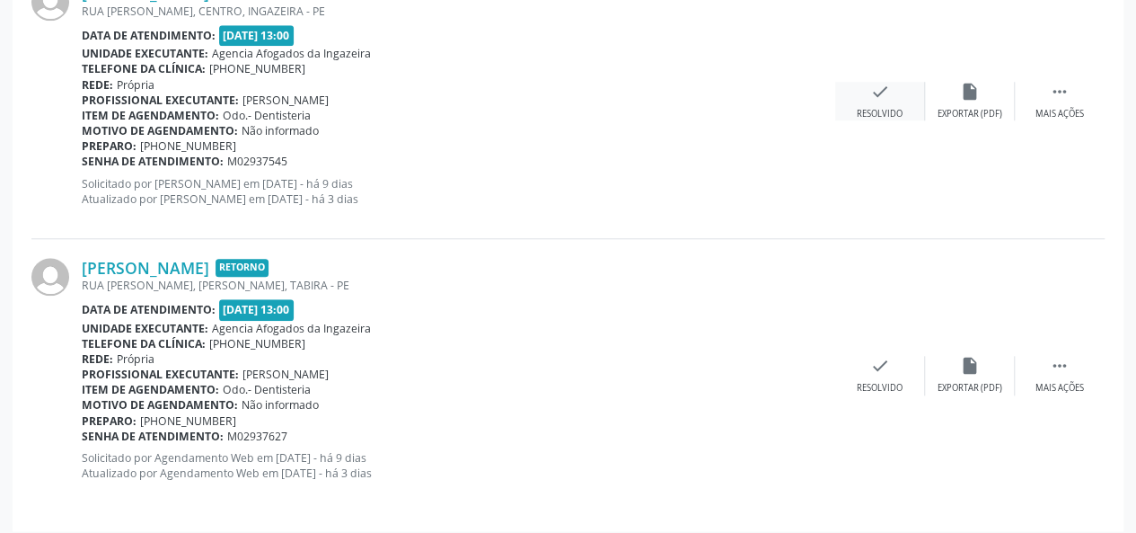
click at [868, 93] on div "check Resolvido" at bounding box center [880, 101] width 90 height 39
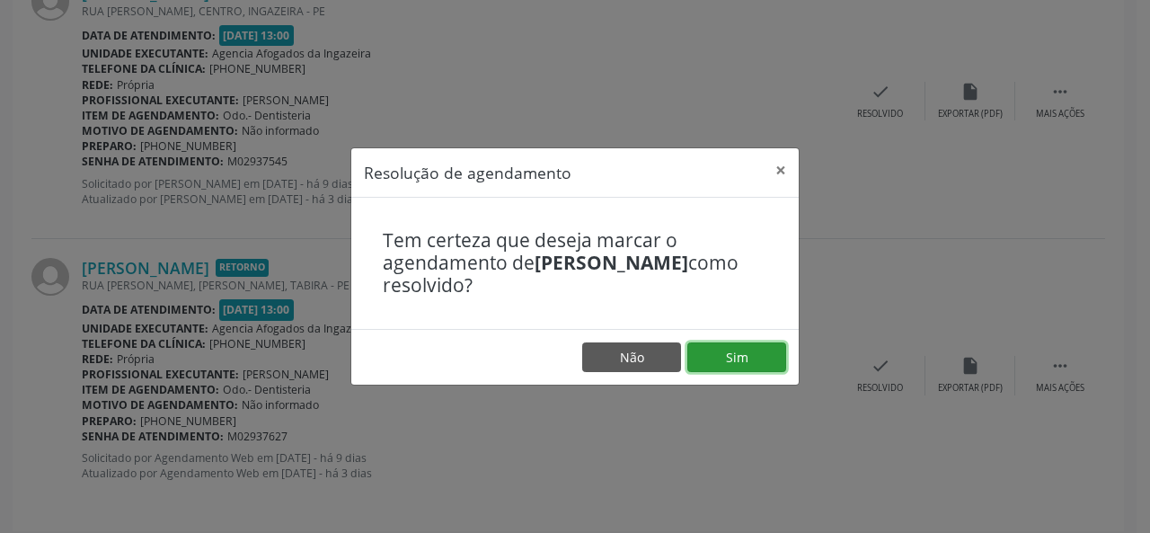
click at [733, 355] on button "Sim" at bounding box center [736, 357] width 99 height 31
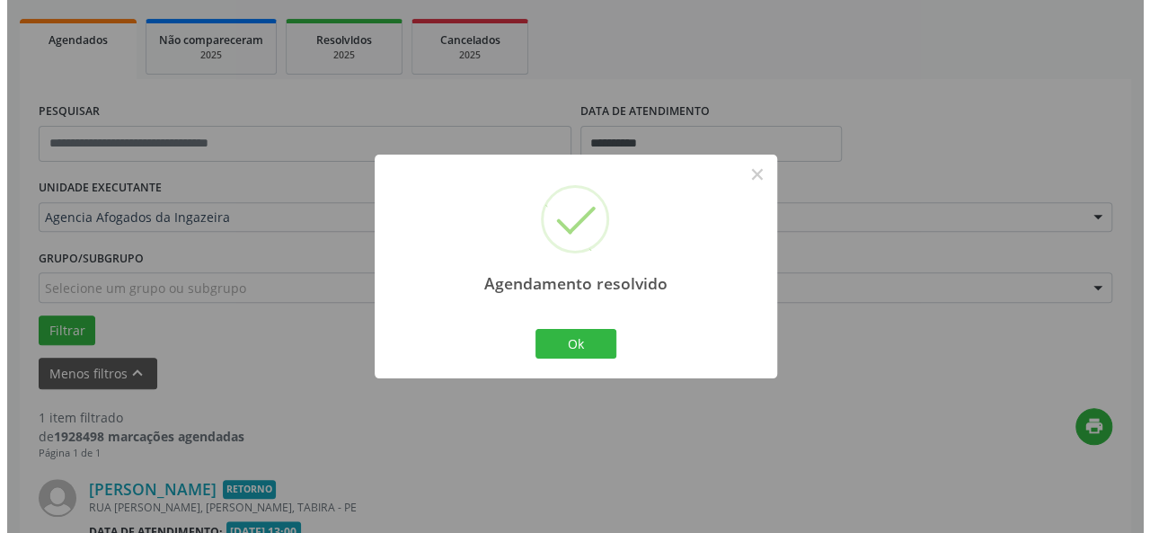
scroll to position [481, 0]
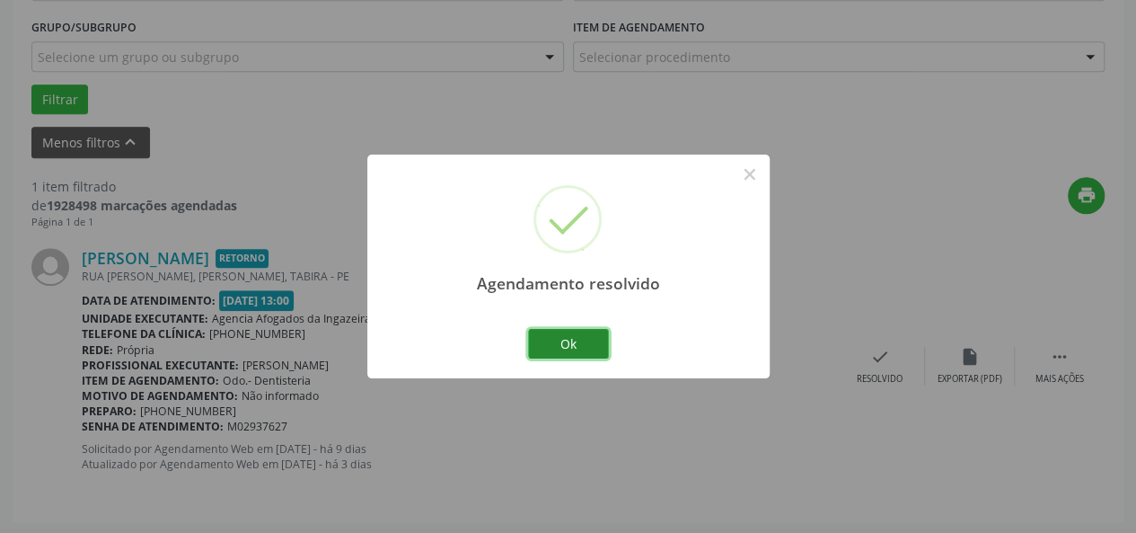
click at [570, 344] on button "Ok" at bounding box center [568, 344] width 81 height 31
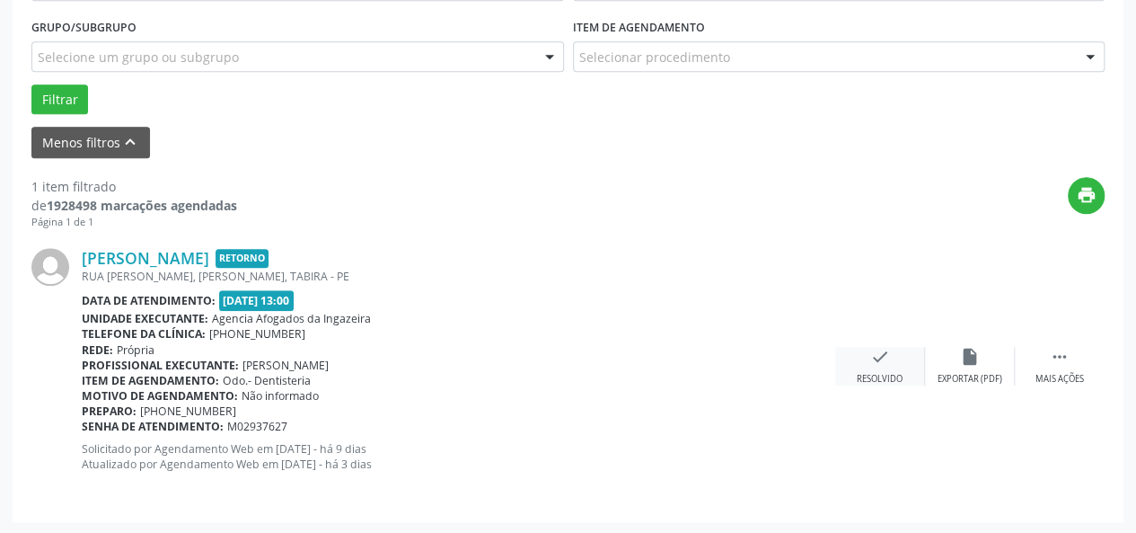
click at [887, 349] on icon "check" at bounding box center [880, 357] width 20 height 20
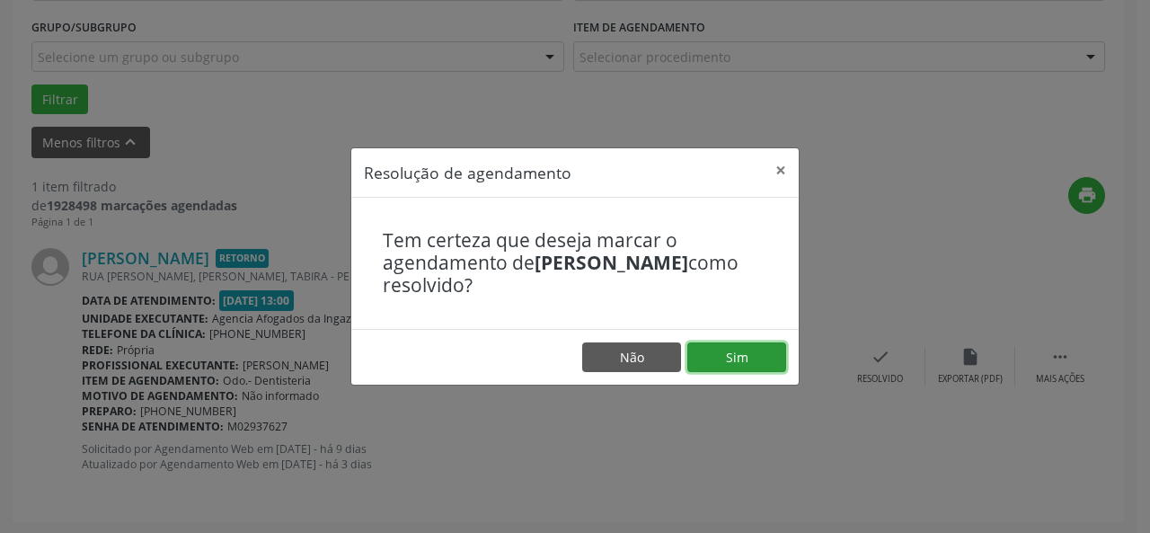
click at [724, 357] on button "Sim" at bounding box center [736, 357] width 99 height 31
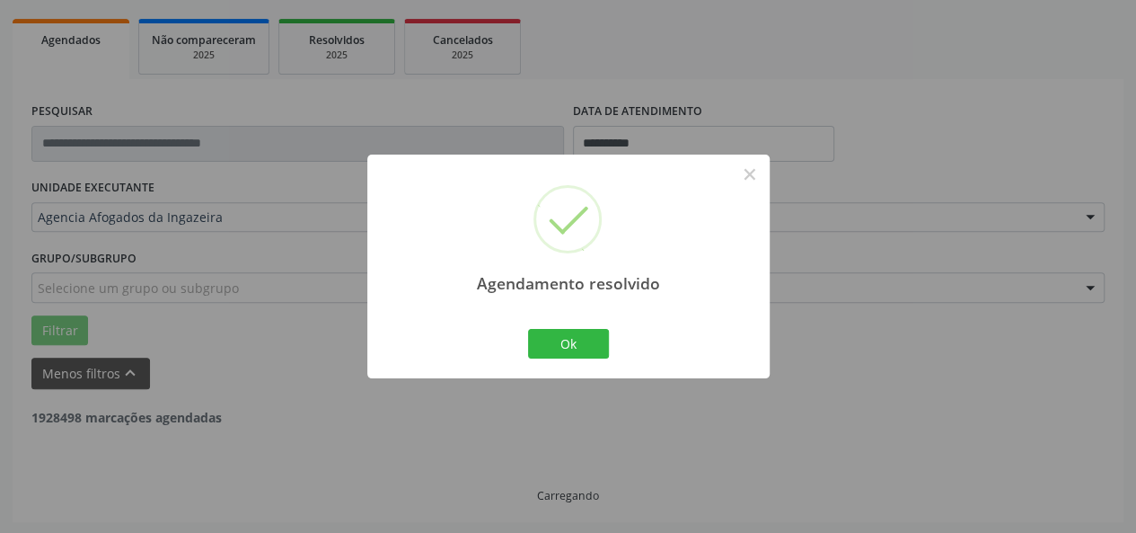
scroll to position [192, 0]
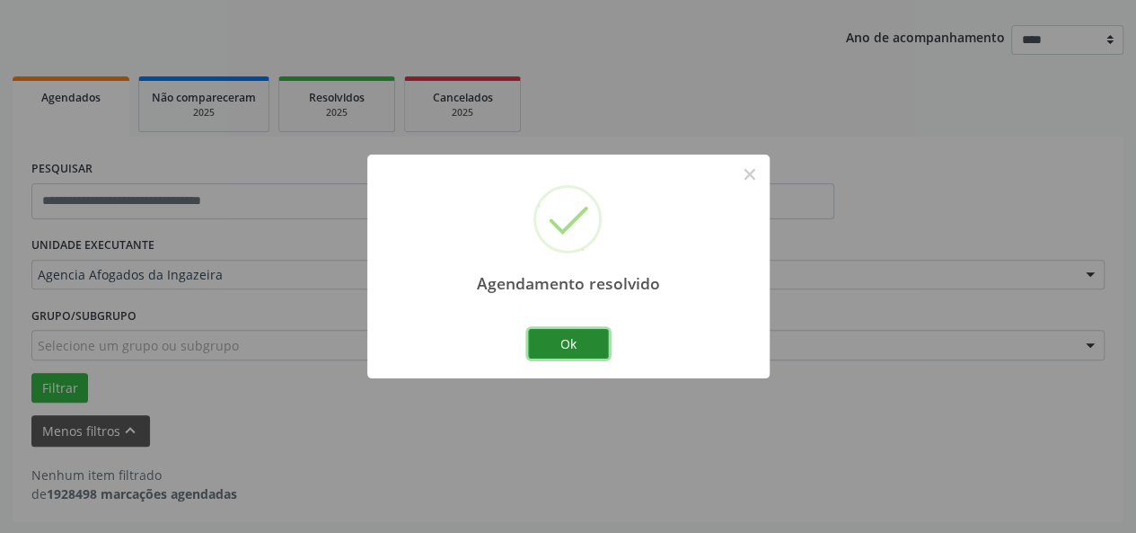
click at [580, 339] on button "Ok" at bounding box center [568, 344] width 81 height 31
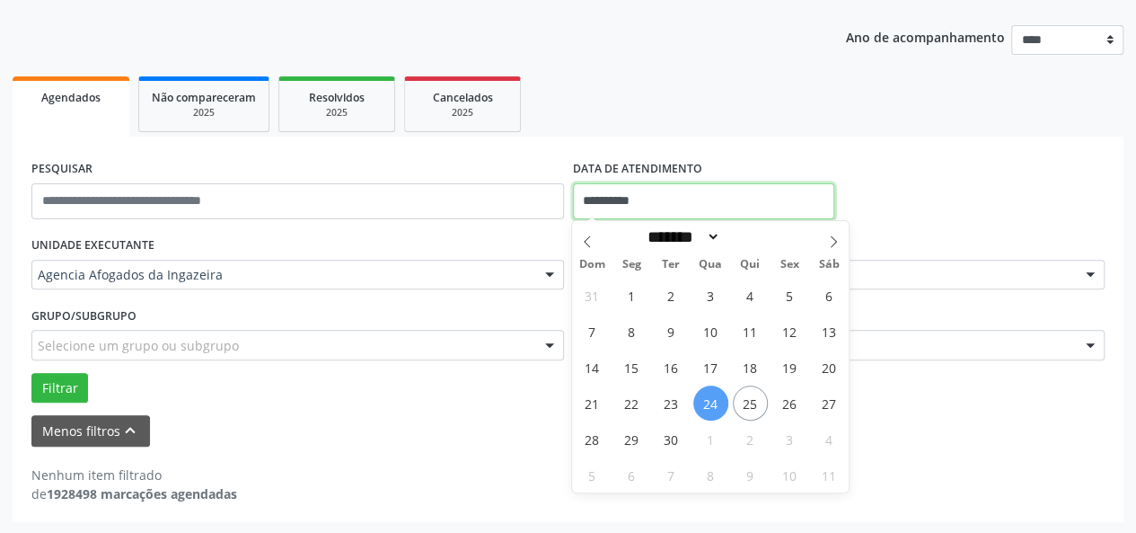
click at [694, 204] on input "**********" at bounding box center [703, 201] width 261 height 36
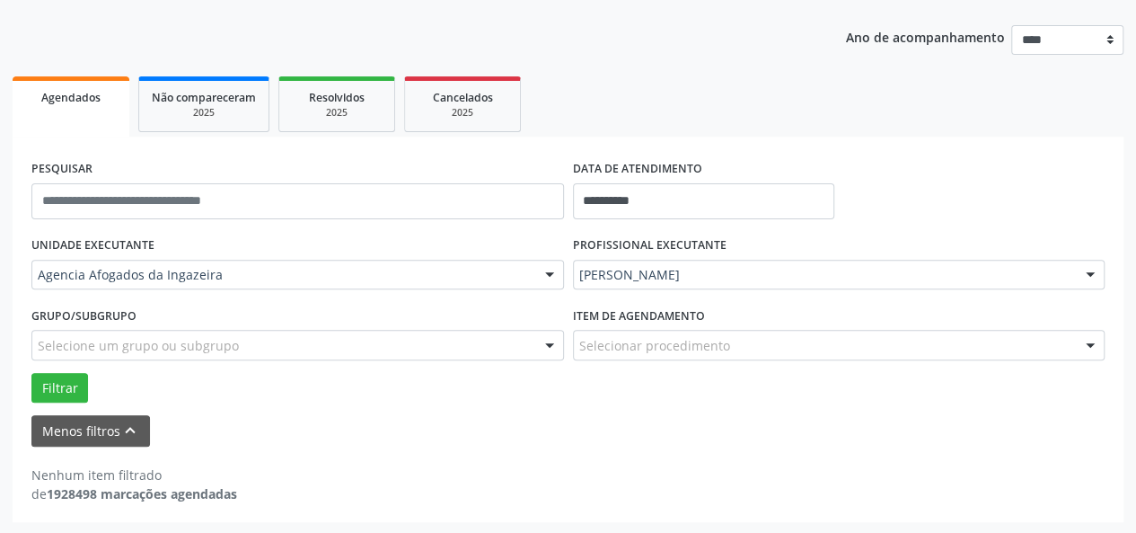
click at [1040, 85] on ul "Agendados Não compareceram 2025 Resolvidos 2025 Cancelados 2025" at bounding box center [568, 104] width 1111 height 65
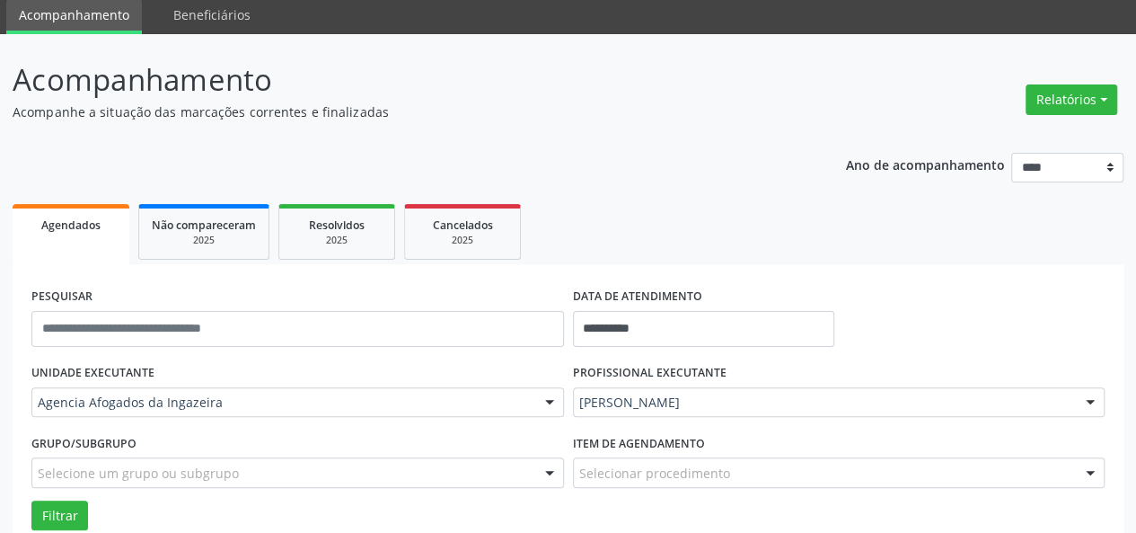
scroll to position [49, 0]
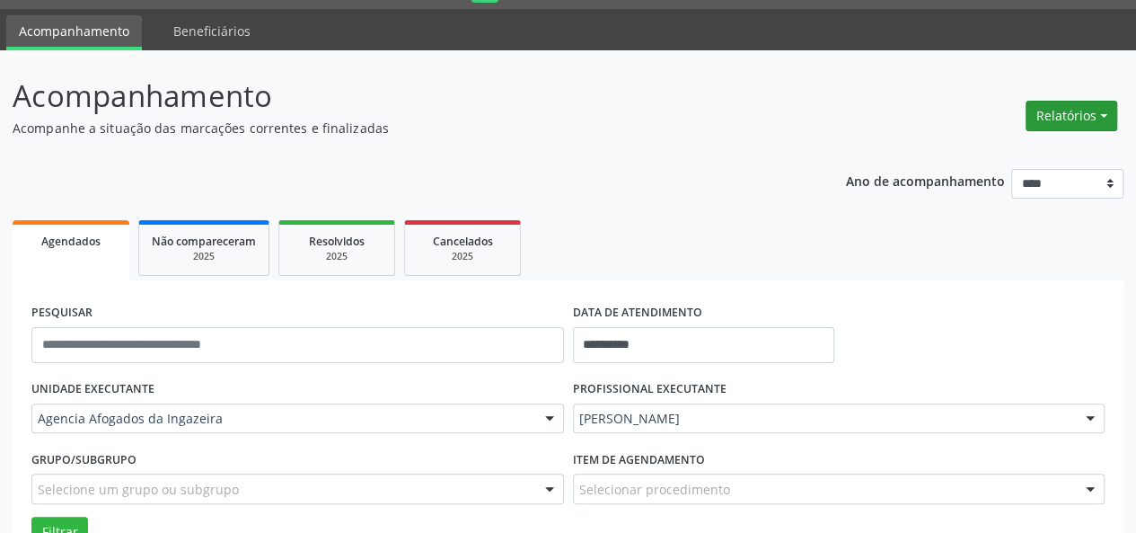
click at [1043, 124] on button "Relatórios" at bounding box center [1072, 116] width 92 height 31
click at [1013, 162] on link "Agendamentos" at bounding box center [1021, 153] width 193 height 25
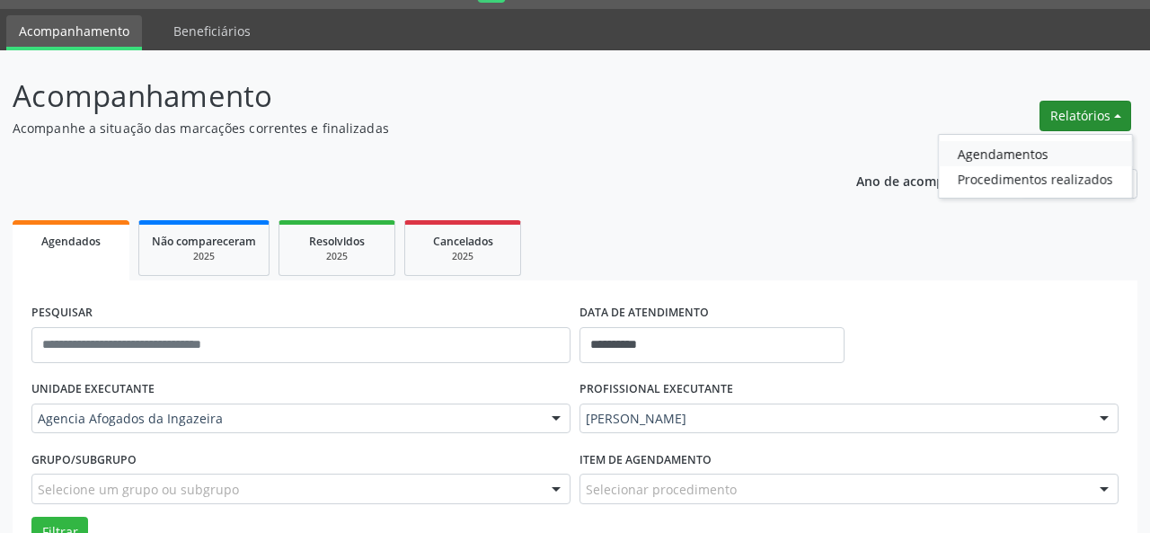
select select "*"
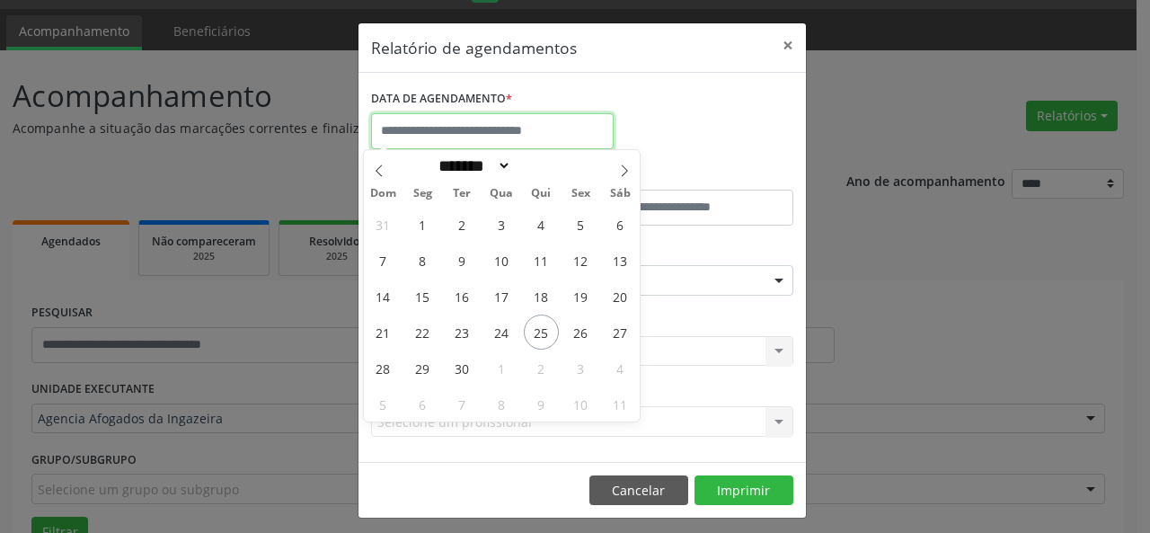
click at [507, 130] on input "text" at bounding box center [492, 131] width 243 height 36
click at [580, 330] on span "26" at bounding box center [580, 331] width 35 height 35
type input "**********"
click at [580, 330] on span "26" at bounding box center [580, 331] width 35 height 35
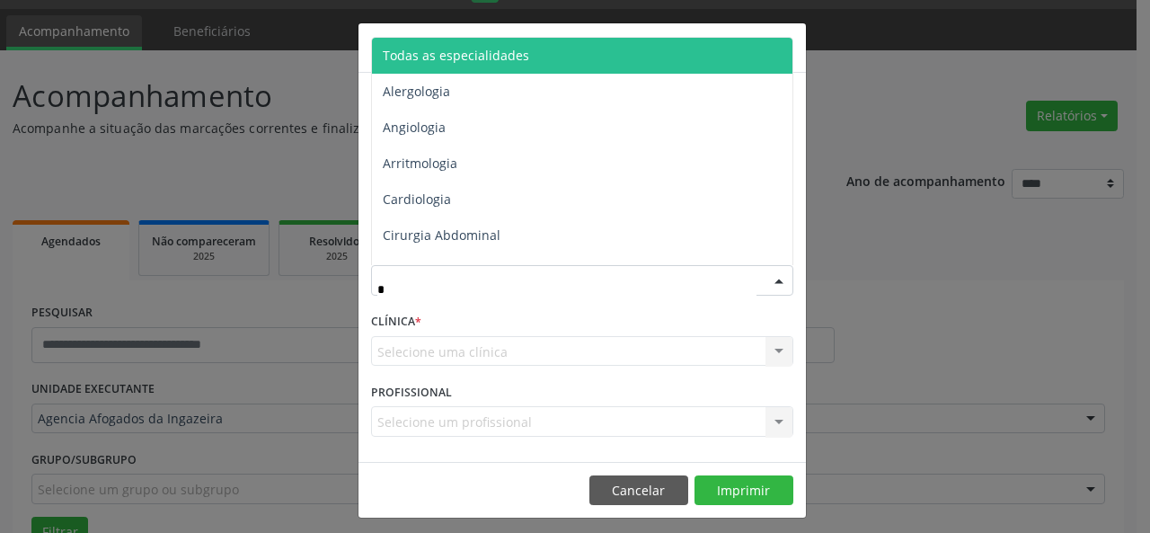
type input "**"
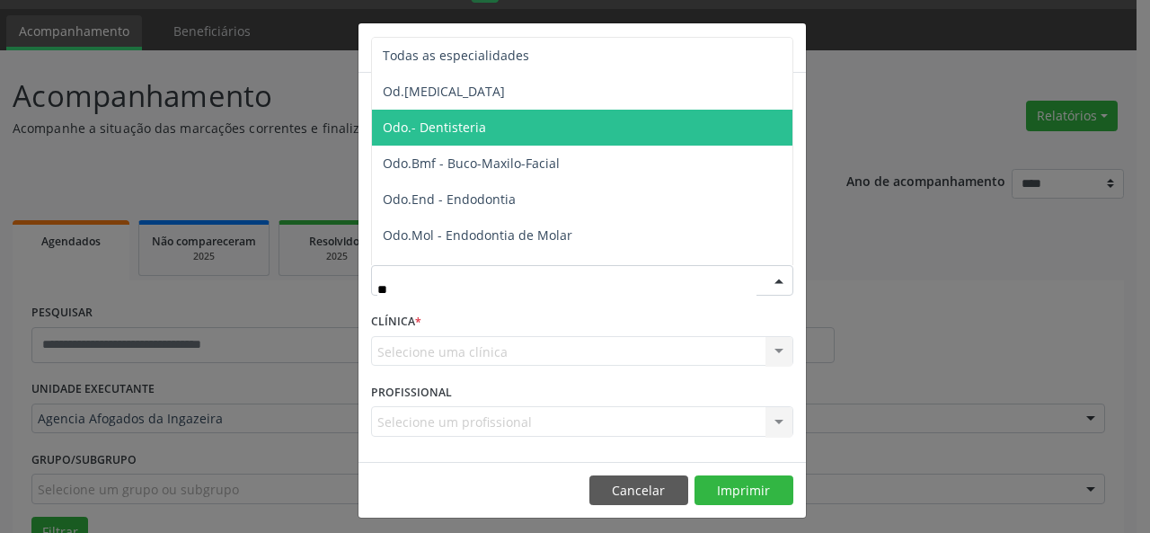
click at [445, 128] on span "Odo.- Dentisteria" at bounding box center [434, 127] width 103 height 17
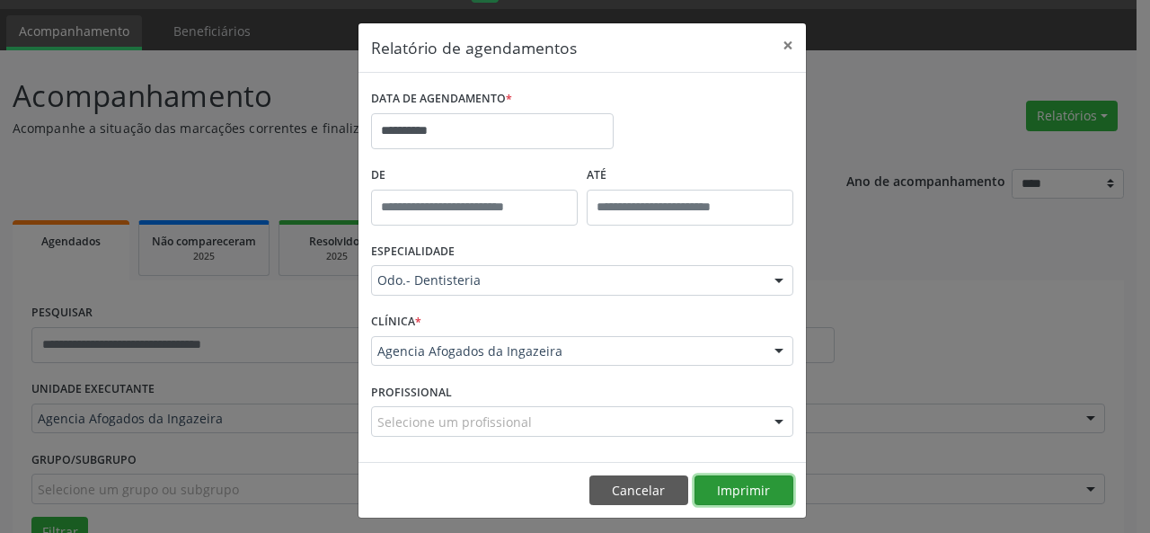
click at [742, 494] on button "Imprimir" at bounding box center [743, 490] width 99 height 31
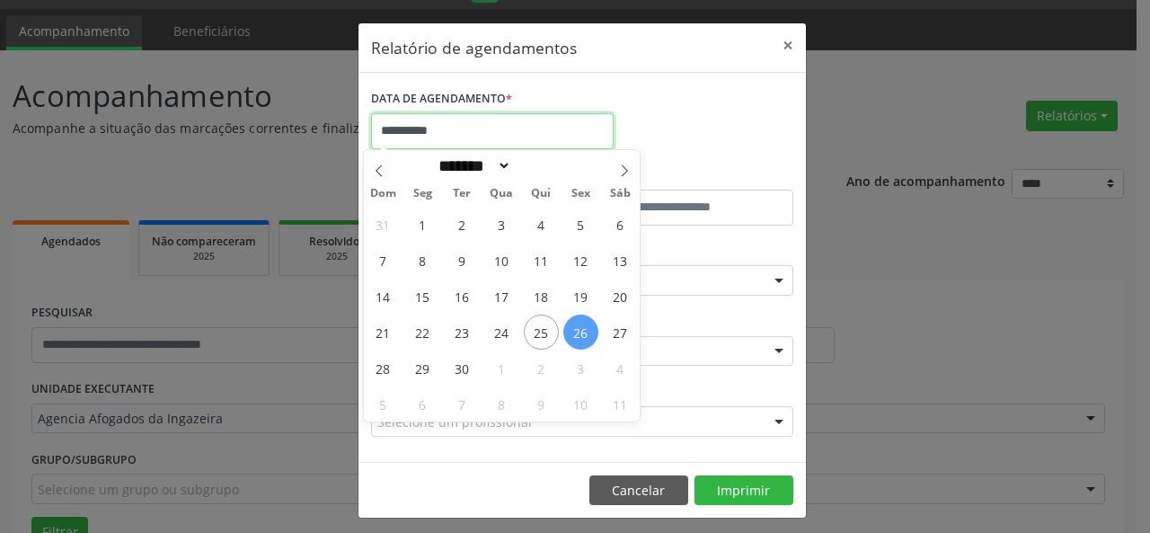
click at [562, 130] on input "**********" at bounding box center [492, 131] width 243 height 36
click at [413, 371] on span "29" at bounding box center [422, 367] width 35 height 35
type input "**********"
click at [413, 371] on span "29" at bounding box center [422, 367] width 35 height 35
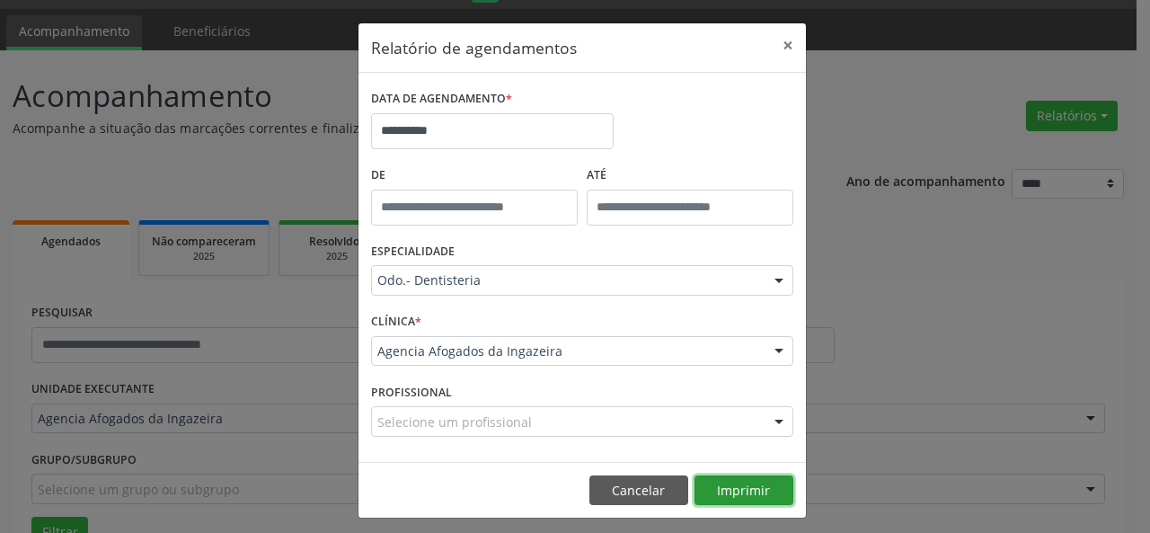
click at [731, 493] on button "Imprimir" at bounding box center [743, 490] width 99 height 31
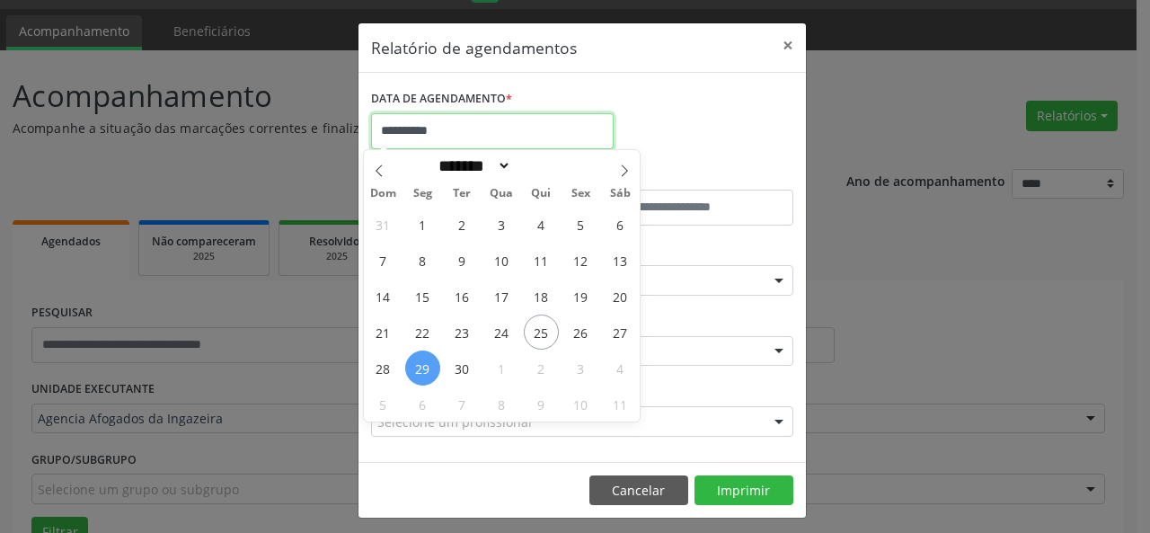
click at [550, 130] on input "**********" at bounding box center [492, 131] width 243 height 36
click at [465, 377] on span "30" at bounding box center [462, 367] width 35 height 35
type input "**********"
click at [465, 377] on span "30" at bounding box center [462, 367] width 35 height 35
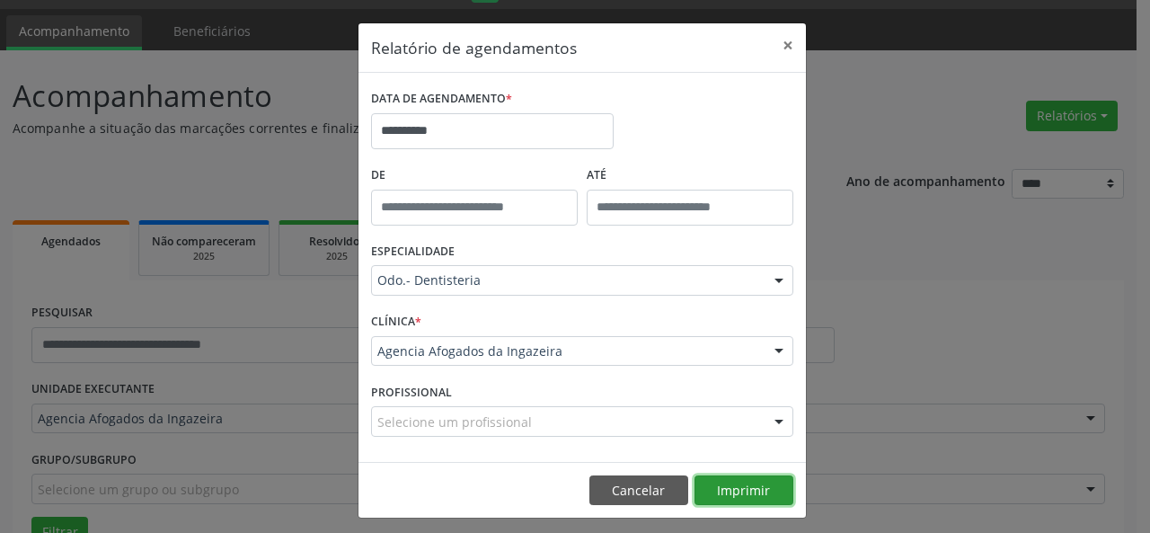
click at [717, 488] on button "Imprimir" at bounding box center [743, 490] width 99 height 31
click at [783, 38] on button "×" at bounding box center [788, 45] width 36 height 44
